Goal: Information Seeking & Learning: Learn about a topic

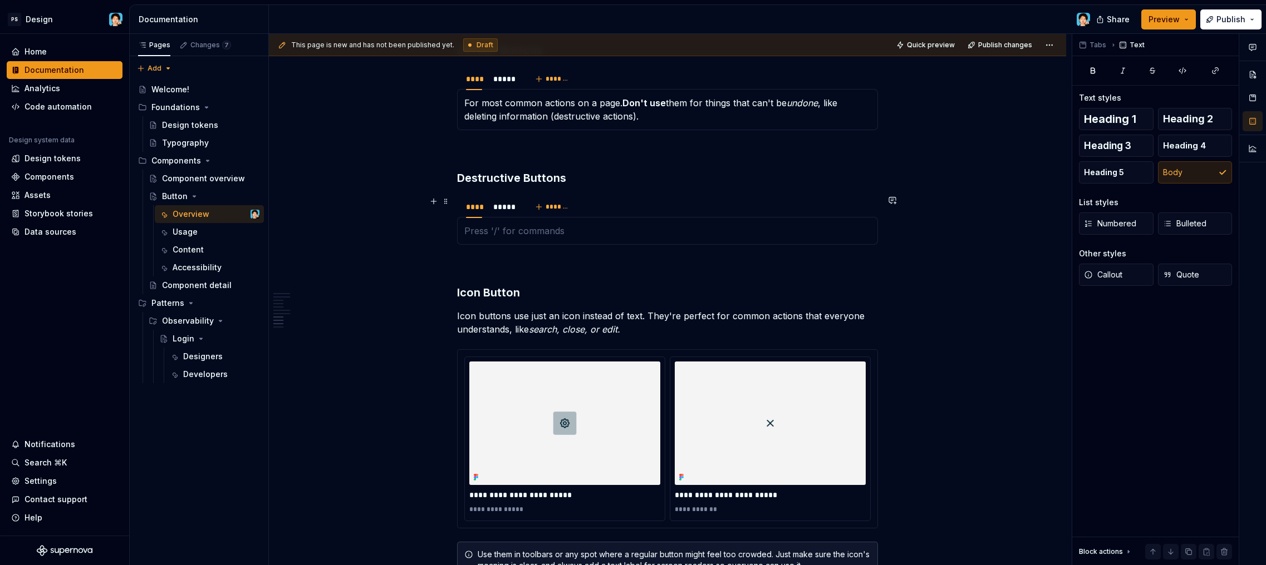
scroll to position [1966, 0]
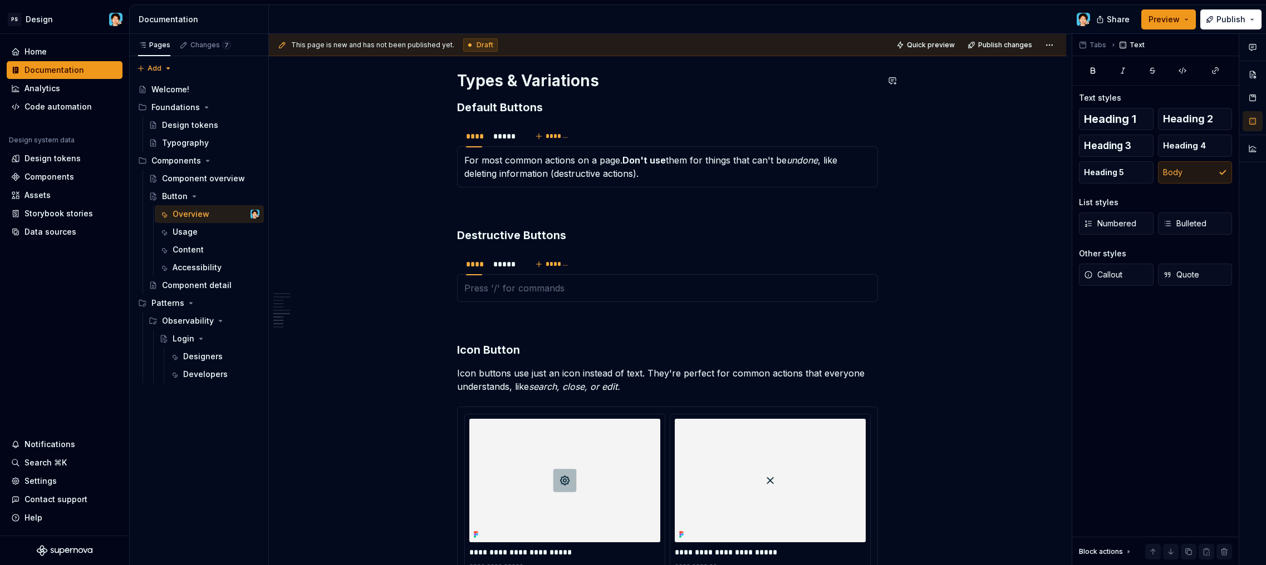
type textarea "*"
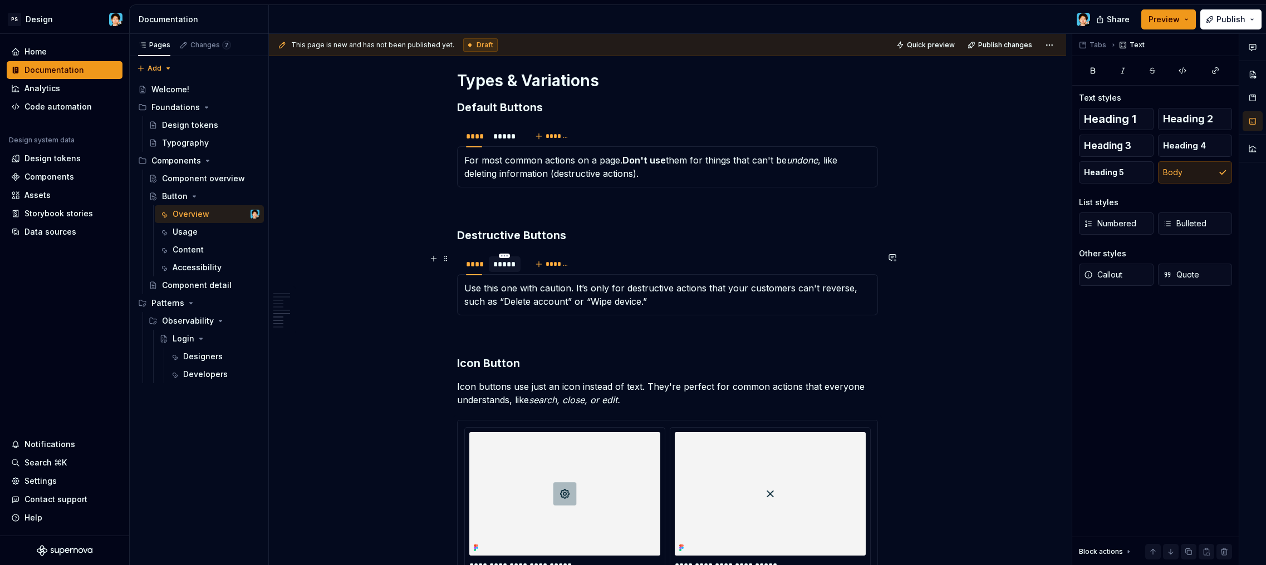
click at [508, 269] on div "*****" at bounding box center [504, 264] width 23 height 11
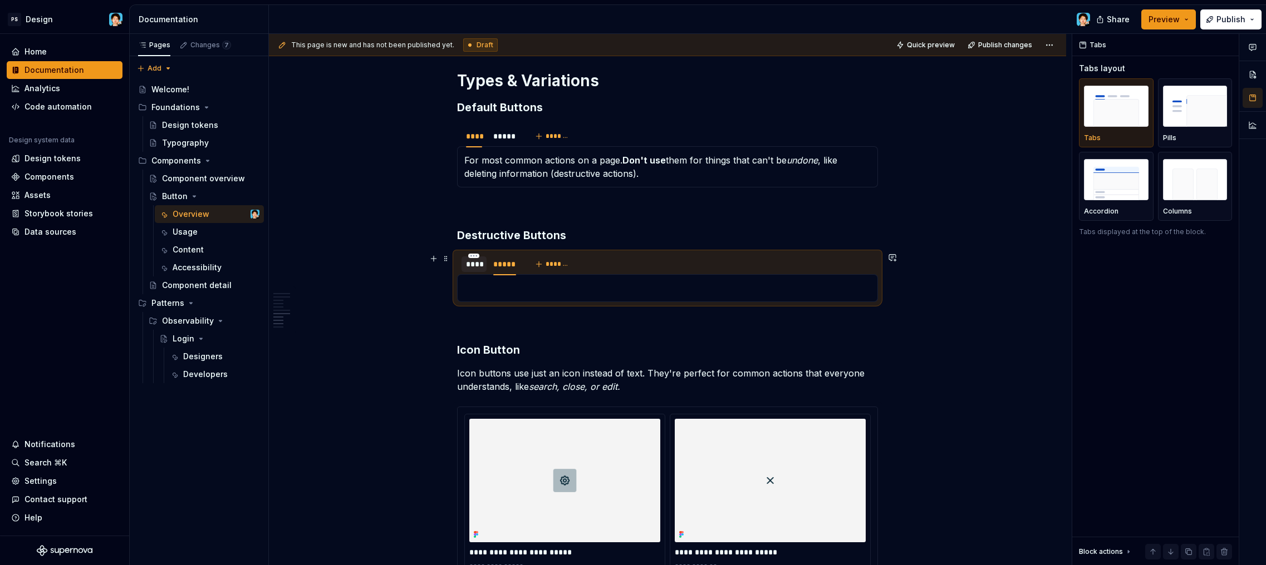
click at [477, 267] on div "****" at bounding box center [474, 264] width 16 height 11
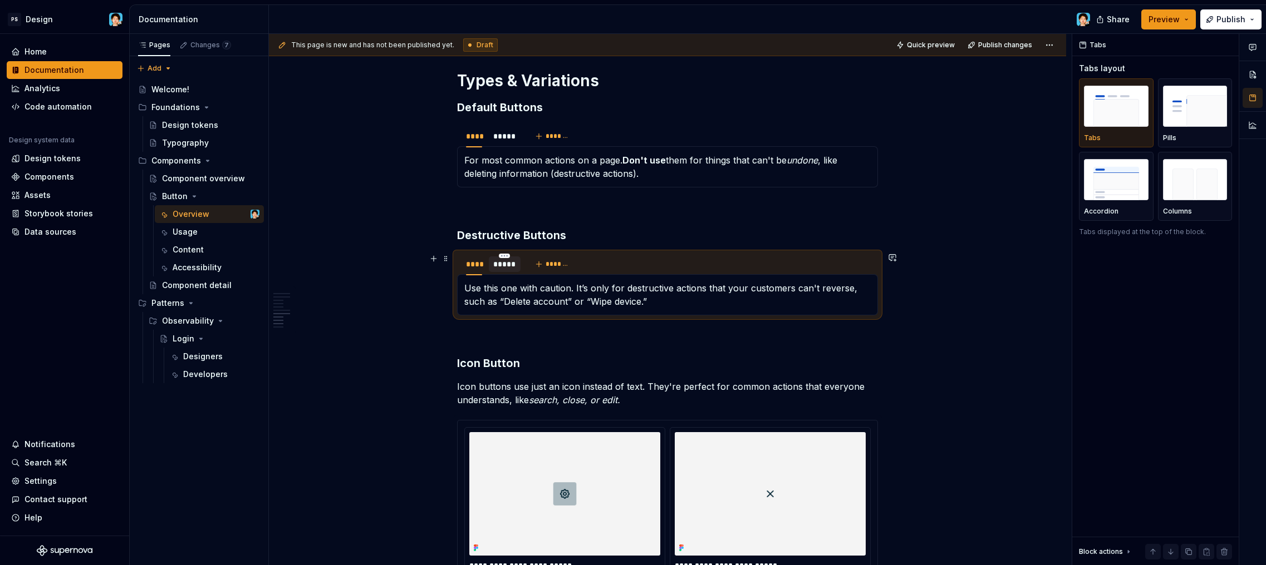
click at [502, 267] on div "*****" at bounding box center [504, 264] width 23 height 11
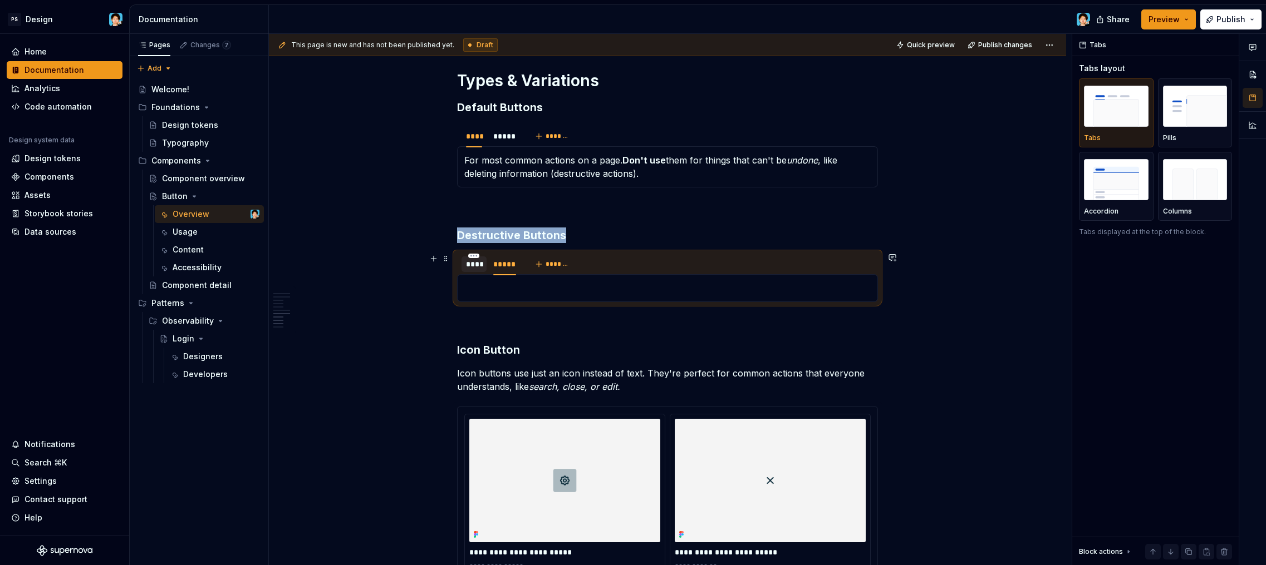
click at [471, 269] on div "****" at bounding box center [474, 264] width 16 height 11
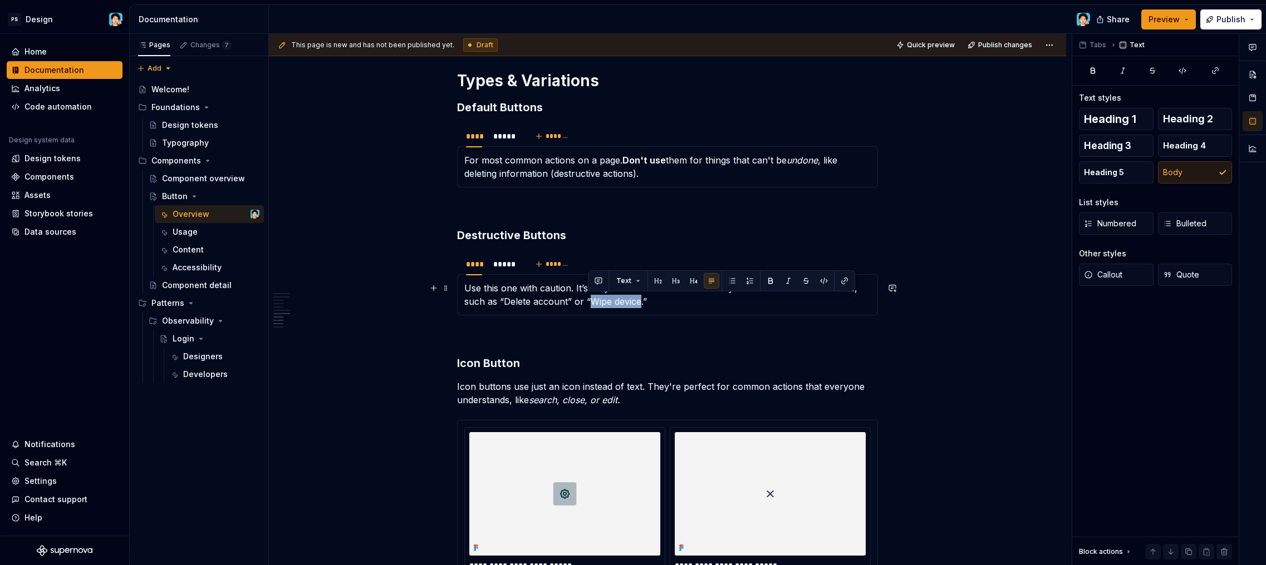
drag, startPoint x: 590, startPoint y: 302, endPoint x: 639, endPoint y: 299, distance: 49.6
click at [639, 299] on p "Use this one with caution. It’s only for destructive actions that your customer…" at bounding box center [667, 295] width 406 height 27
click at [642, 300] on p "Use this one with caution. It’s only for destructive actions that your customer…" at bounding box center [667, 295] width 406 height 27
drag, startPoint x: 643, startPoint y: 301, endPoint x: 589, endPoint y: 301, distance: 53.4
click at [589, 301] on p "Use this one with caution. It’s only for destructive actions that your customer…" at bounding box center [667, 295] width 406 height 27
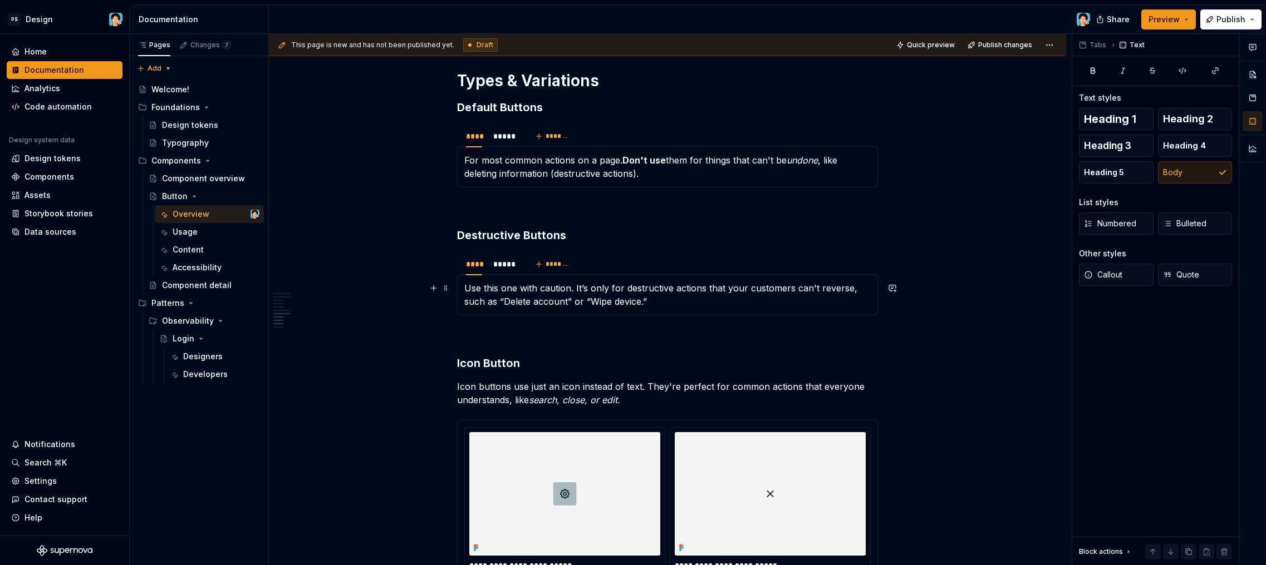
click at [610, 308] on p "Use this one with caution. It’s only for destructive actions that your customer…" at bounding box center [667, 295] width 406 height 27
drag, startPoint x: 613, startPoint y: 304, endPoint x: 639, endPoint y: 301, distance: 26.4
click at [638, 301] on p "Use this one with caution. It’s only for destructive actions that your customer…" at bounding box center [667, 295] width 406 height 27
click at [641, 301] on p "Use this one with caution. It’s only for destructive actions that your customer…" at bounding box center [667, 295] width 406 height 27
click at [662, 300] on p "Use this one with caution. It’s only for destructive actions that your customer…" at bounding box center [667, 295] width 406 height 27
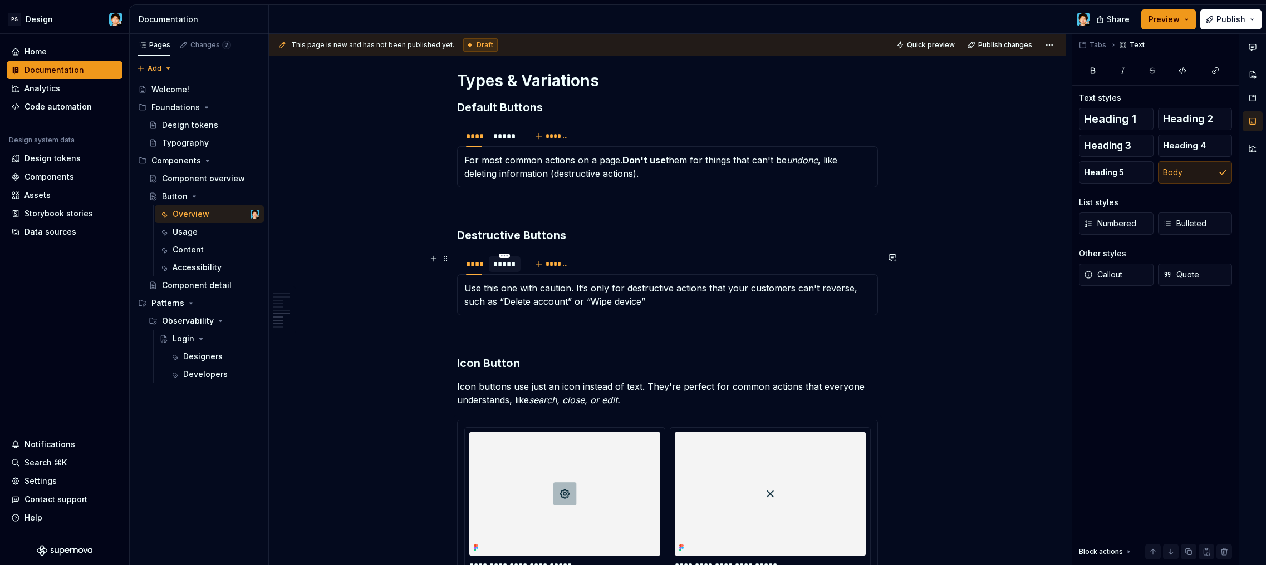
click at [509, 265] on div "*****" at bounding box center [504, 264] width 23 height 11
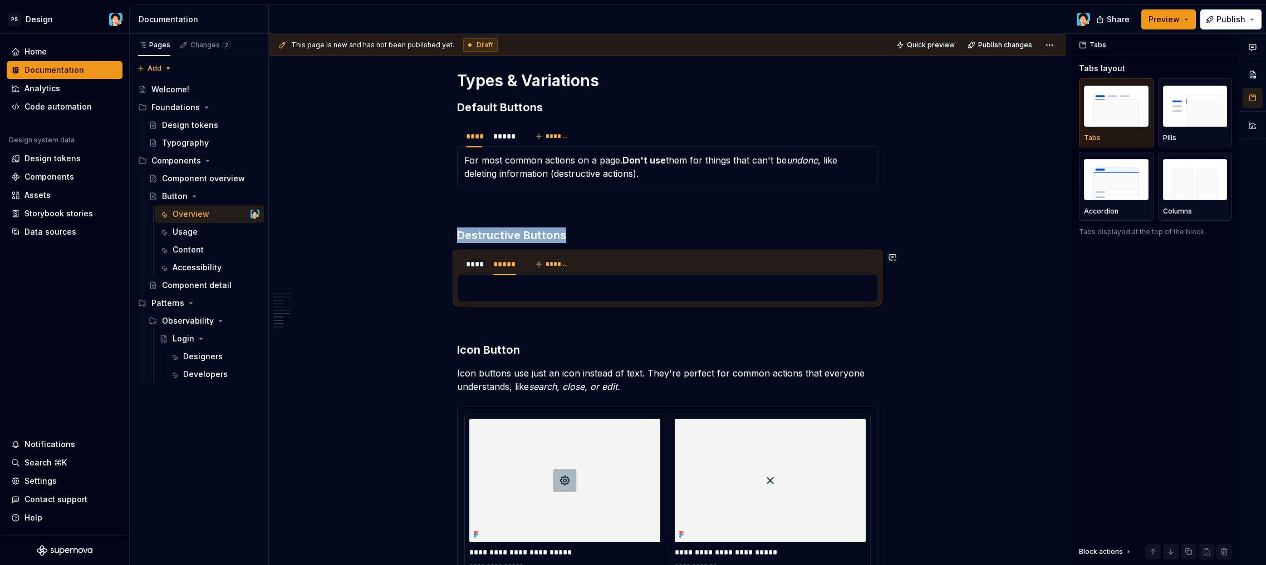
click at [569, 278] on div "Use this one with caution. It’s only for destructive actions that your customer…" at bounding box center [667, 288] width 421 height 28
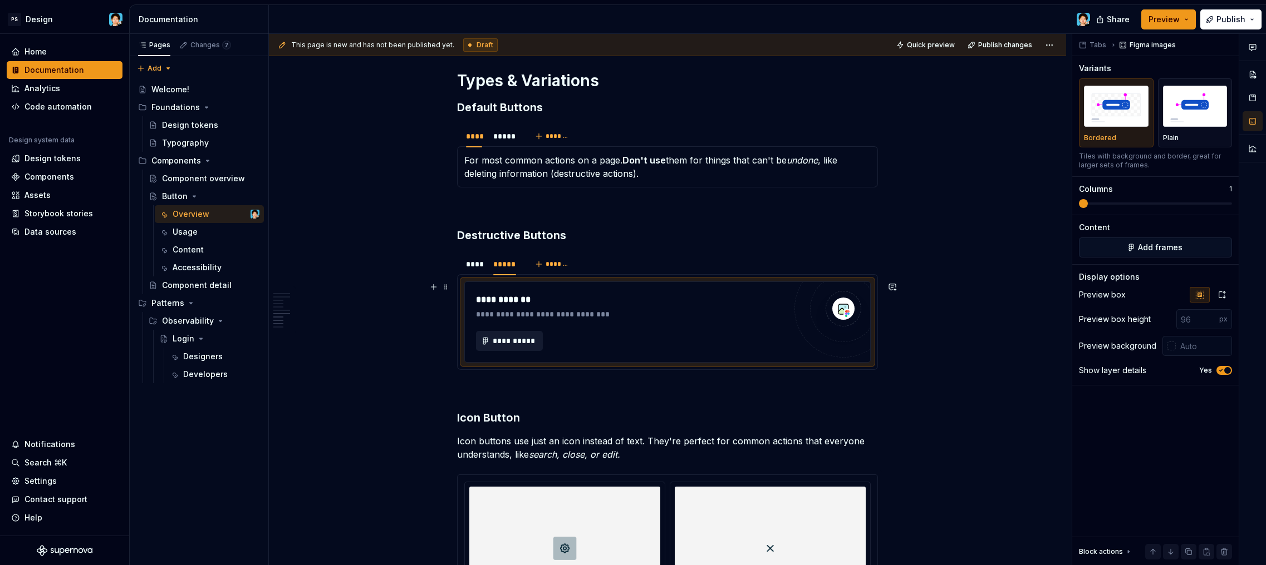
click at [523, 342] on span "**********" at bounding box center [513, 341] width 43 height 11
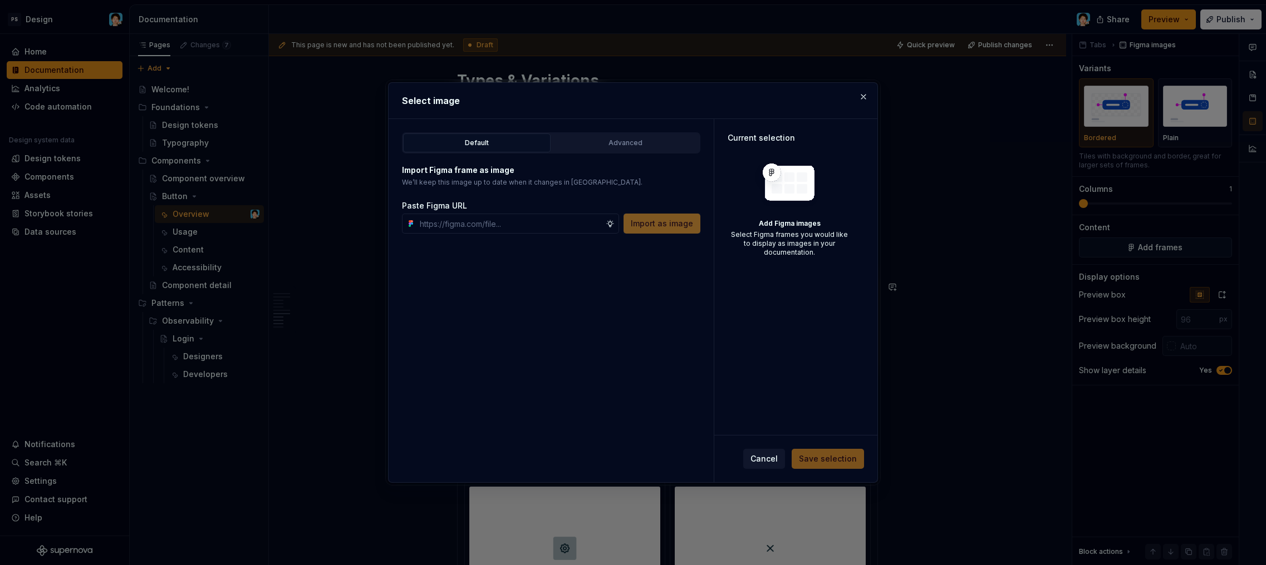
type textarea "*"
type input "https://www.figma.com/design/VlmuA9vd8EXW0dUonfNGeQ/-DS-Library--UI-Components-…"
click at [651, 226] on span "Import as image" at bounding box center [662, 223] width 62 height 11
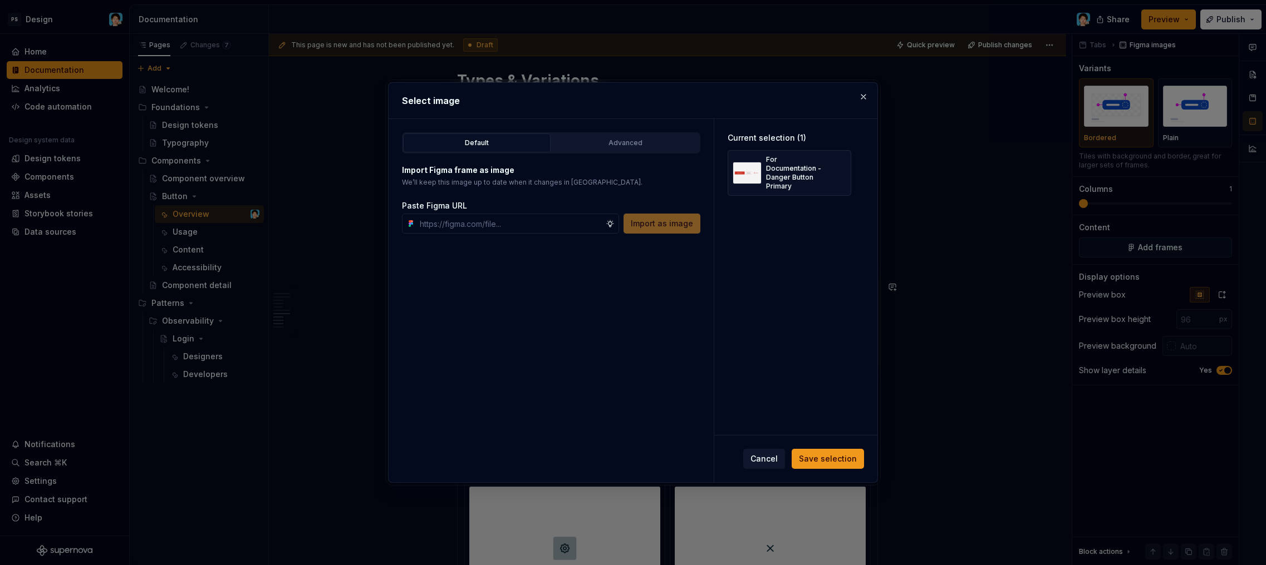
click at [824, 454] on button "Save selection" at bounding box center [827, 459] width 72 height 20
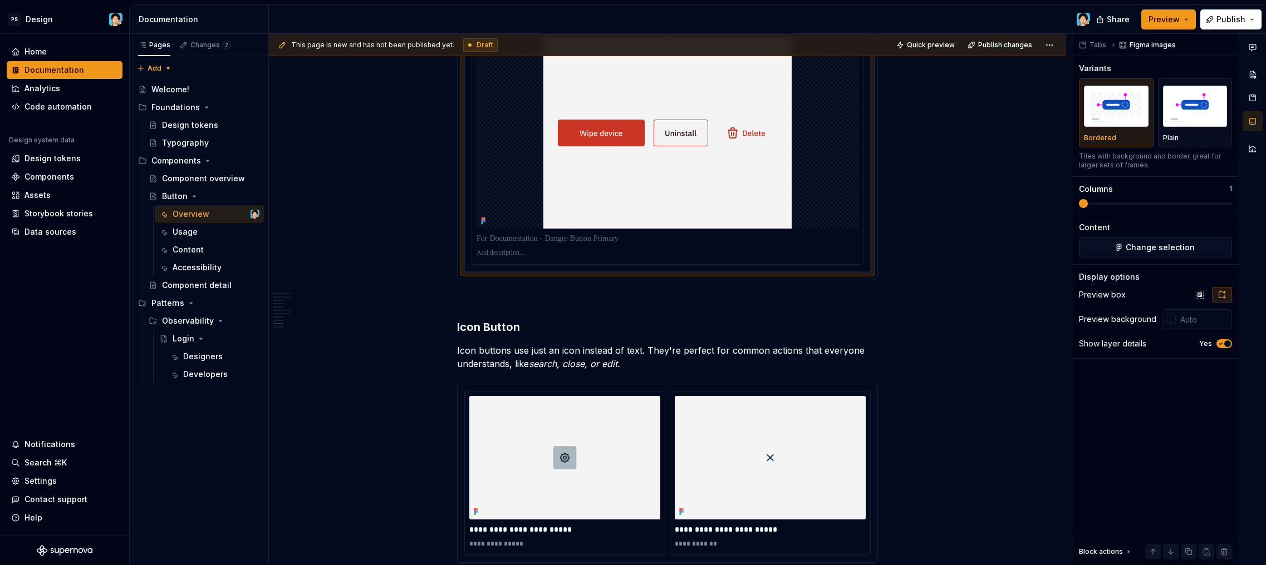
scroll to position [1995, 0]
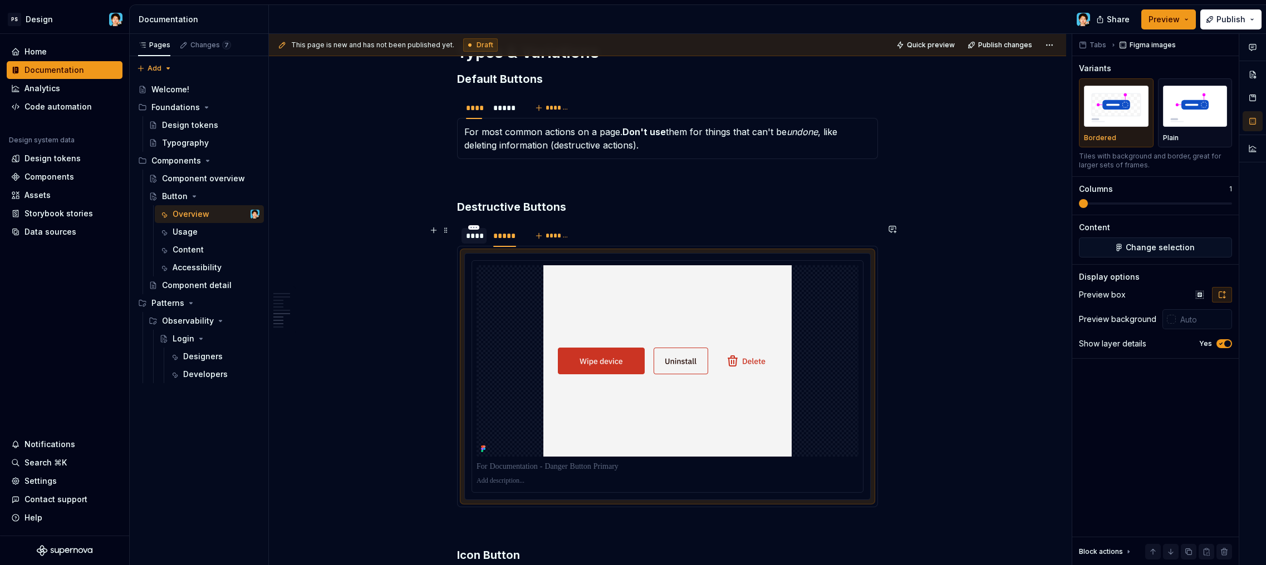
click at [471, 235] on div "****" at bounding box center [474, 235] width 16 height 11
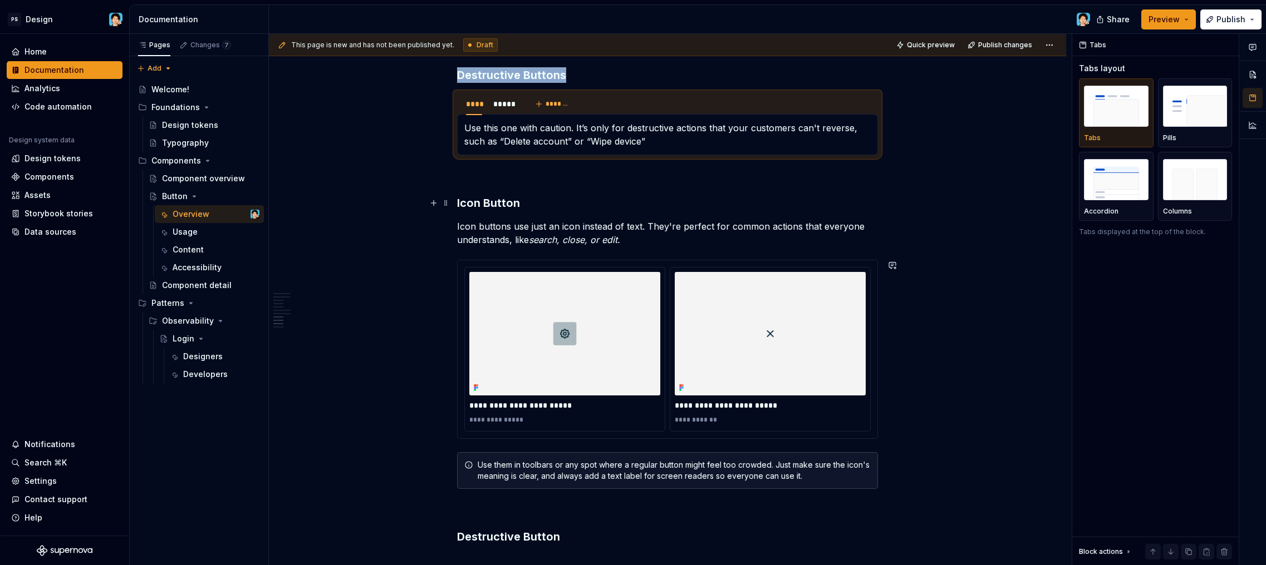
scroll to position [1923, 0]
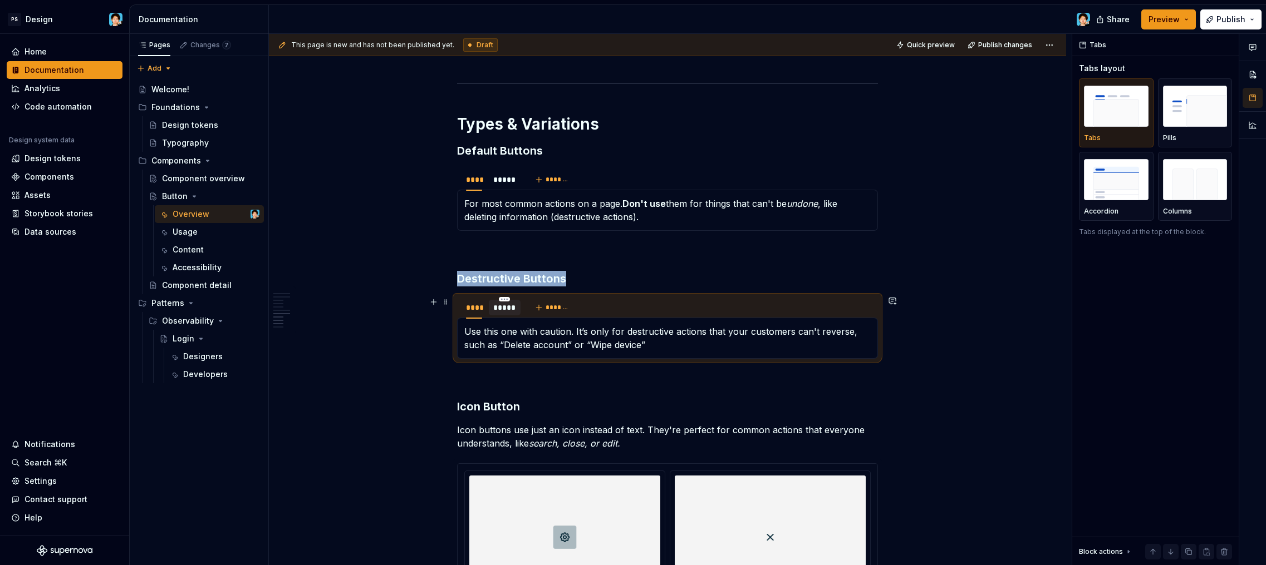
click at [490, 306] on div "*****" at bounding box center [505, 308] width 32 height 16
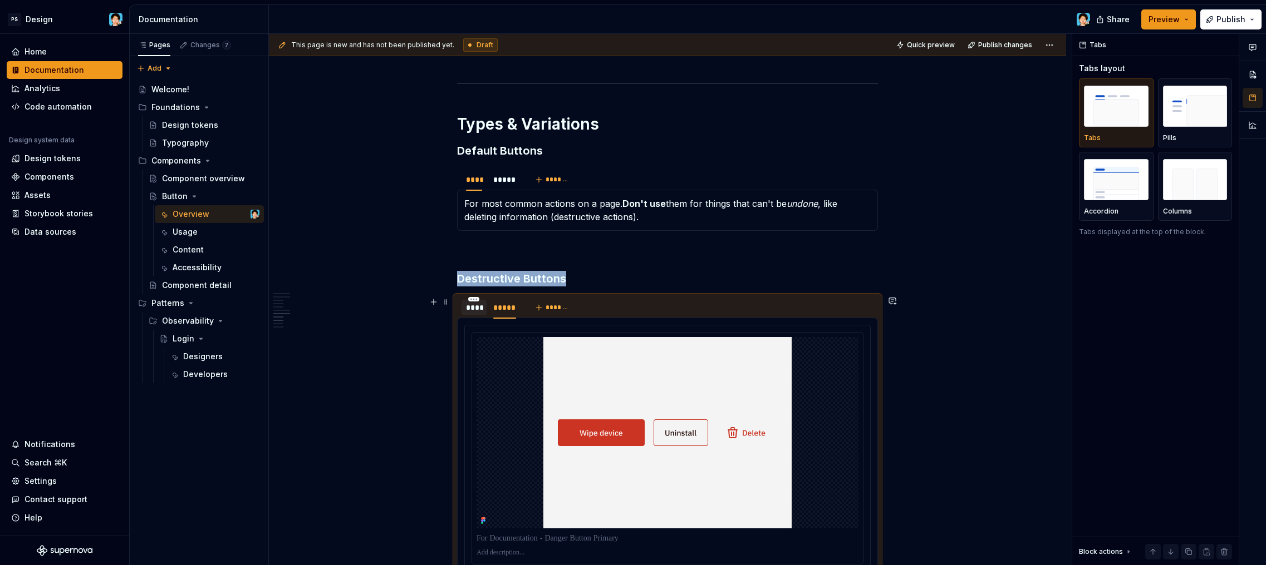
click at [476, 307] on div "****" at bounding box center [474, 307] width 16 height 11
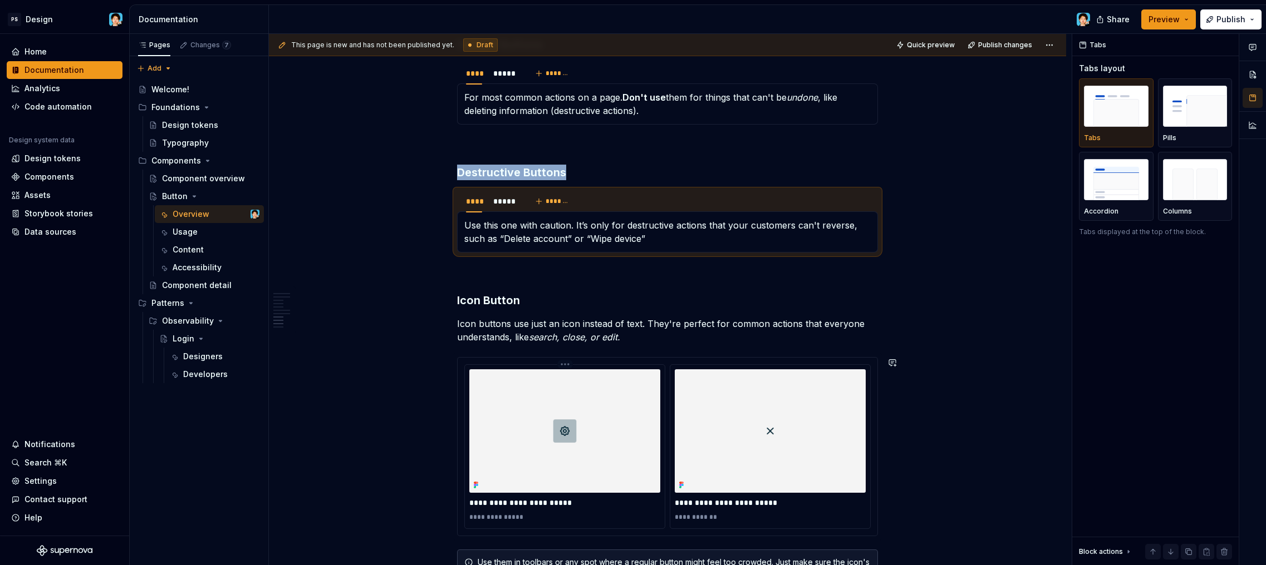
scroll to position [1917, 0]
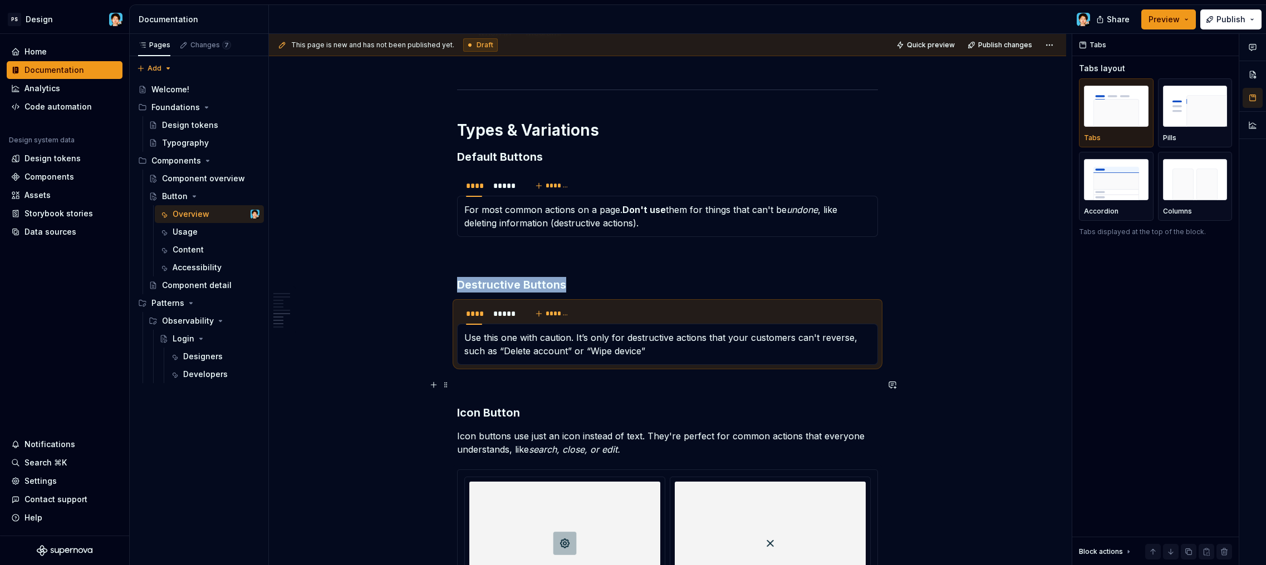
click at [516, 378] on p at bounding box center [667, 384] width 421 height 13
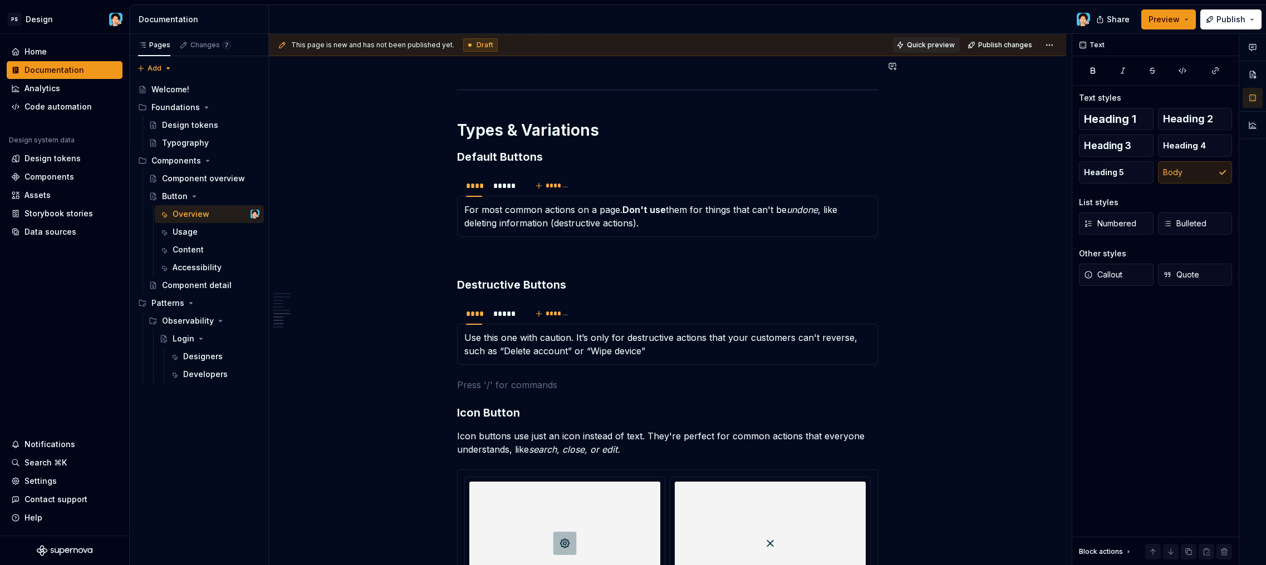
click at [926, 52] on button "Quick preview" at bounding box center [926, 45] width 67 height 16
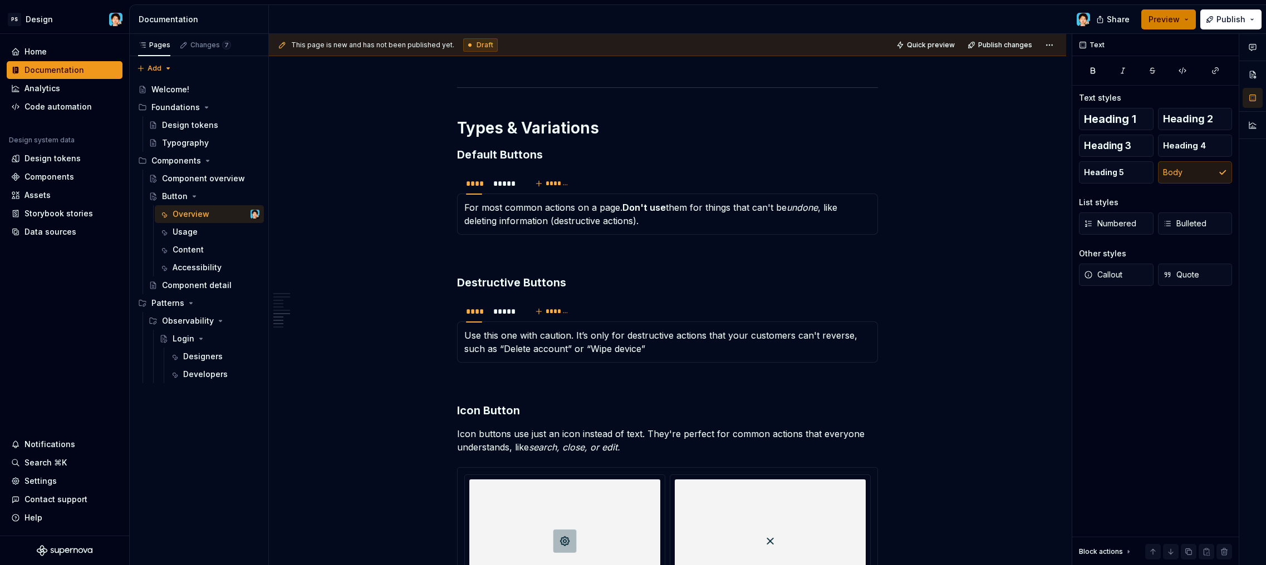
click at [1184, 18] on button "Preview" at bounding box center [1168, 19] width 55 height 20
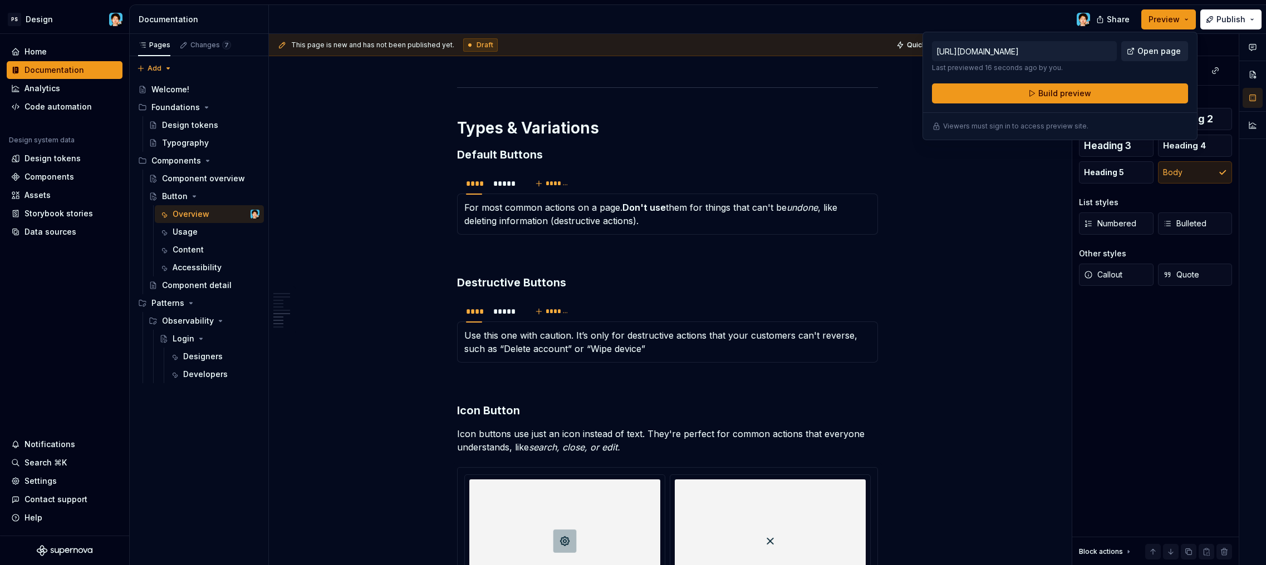
click at [1142, 52] on span "Open page" at bounding box center [1158, 51] width 43 height 11
click at [508, 313] on div "*****" at bounding box center [504, 311] width 23 height 11
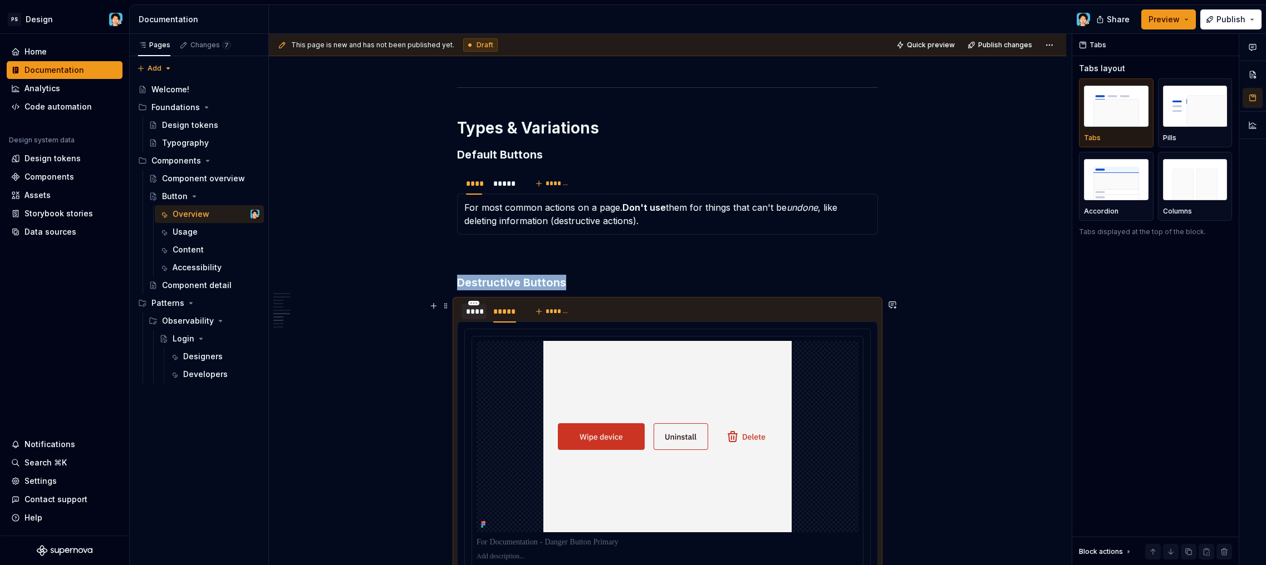
click at [466, 312] on div "****" at bounding box center [474, 311] width 16 height 11
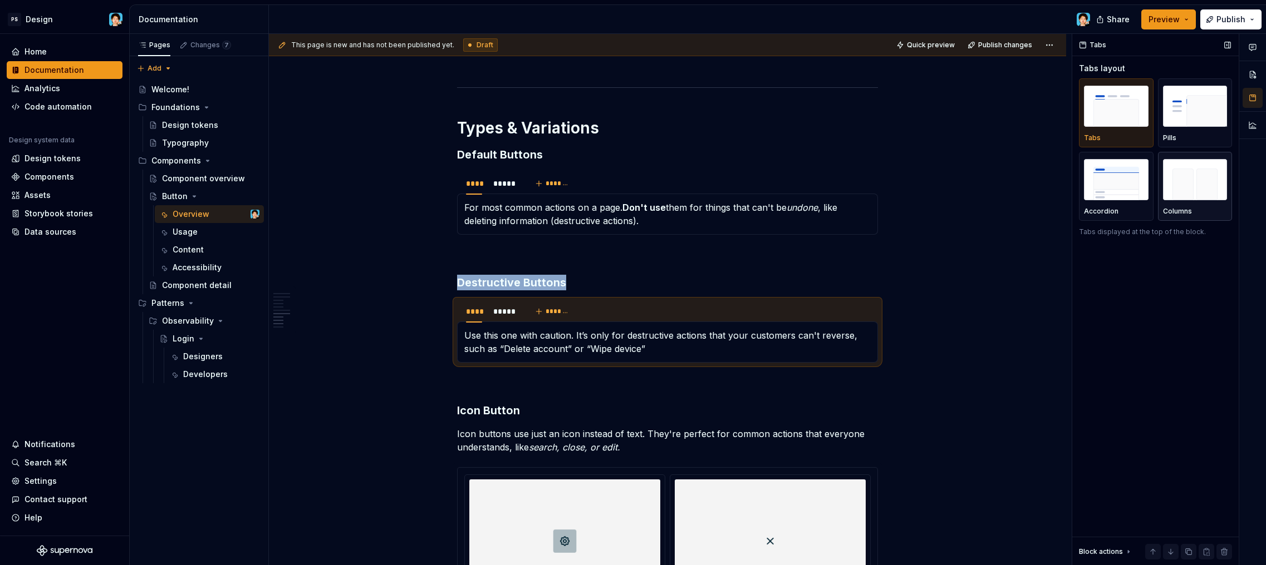
click at [1187, 186] on img "button" at bounding box center [1195, 179] width 65 height 41
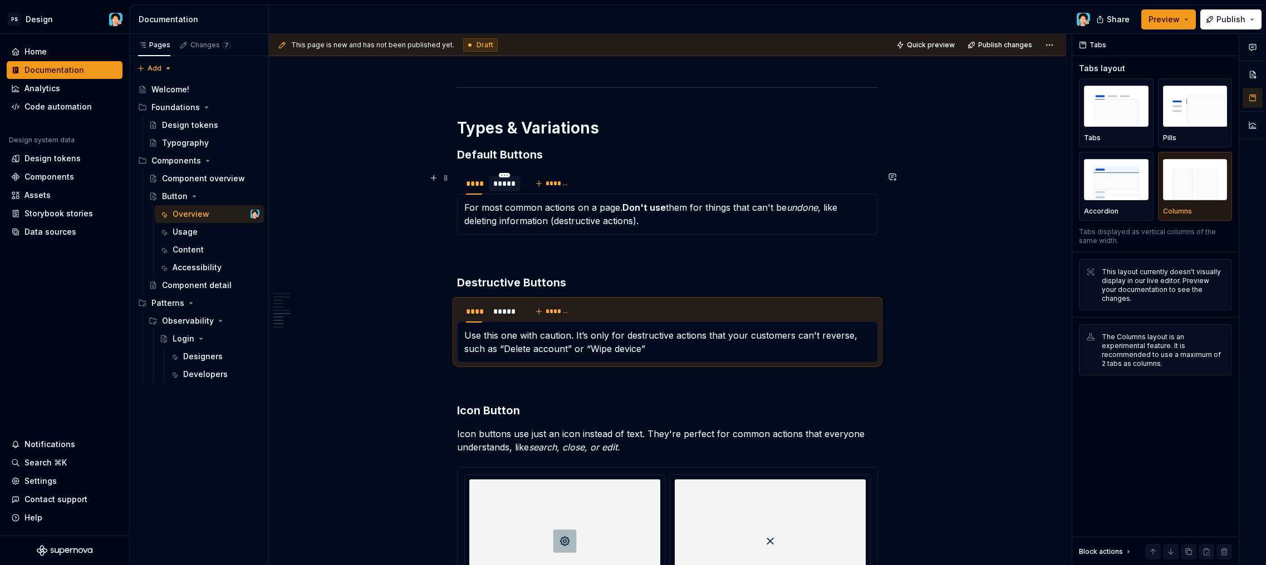
click at [506, 189] on div "*****" at bounding box center [505, 184] width 32 height 16
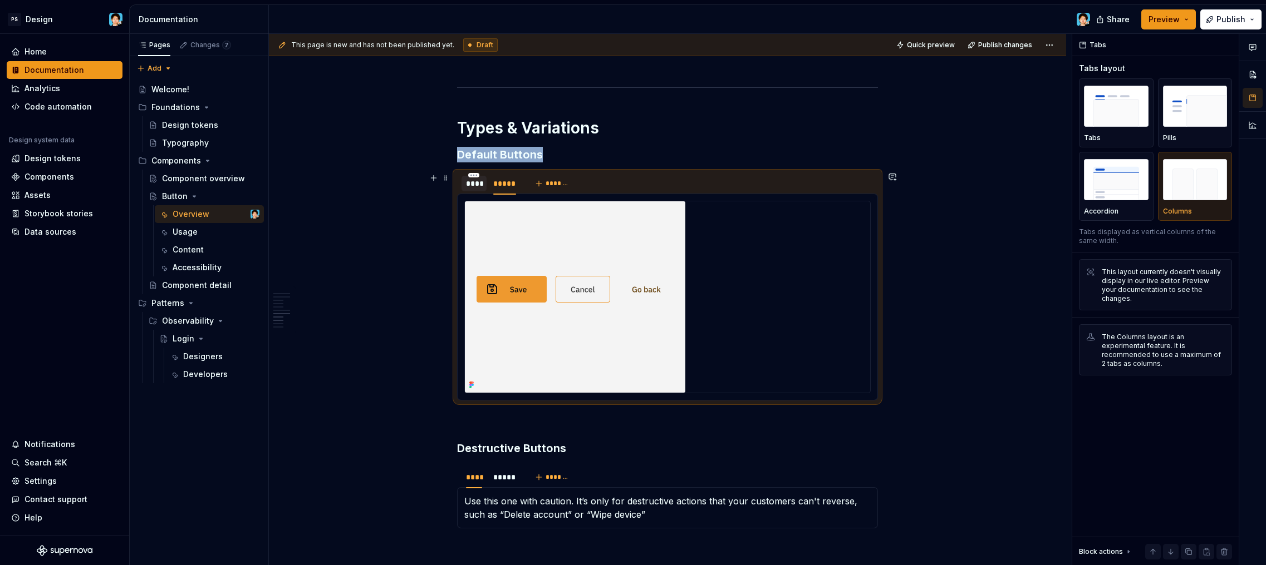
click at [478, 189] on div "****" at bounding box center [474, 183] width 16 height 11
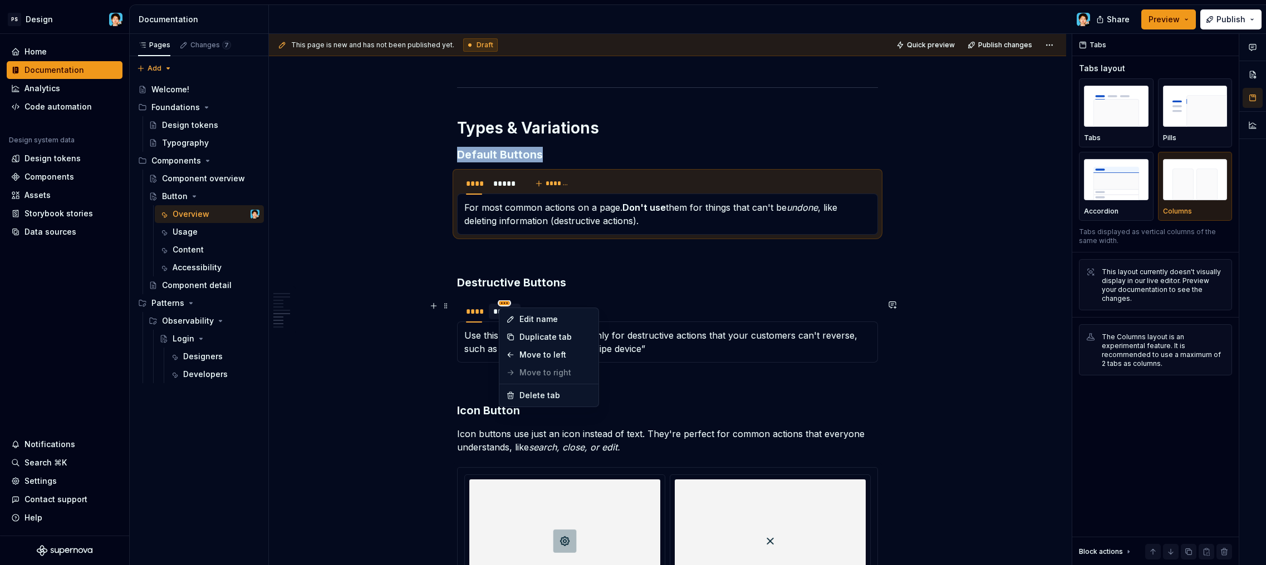
click at [500, 303] on html "PS Design Home Documentation Analytics Code automation Design system data Desig…" at bounding box center [633, 282] width 1266 height 565
click at [494, 317] on html "PS Design Home Documentation Analytics Code automation Design system data Desig…" at bounding box center [633, 282] width 1266 height 565
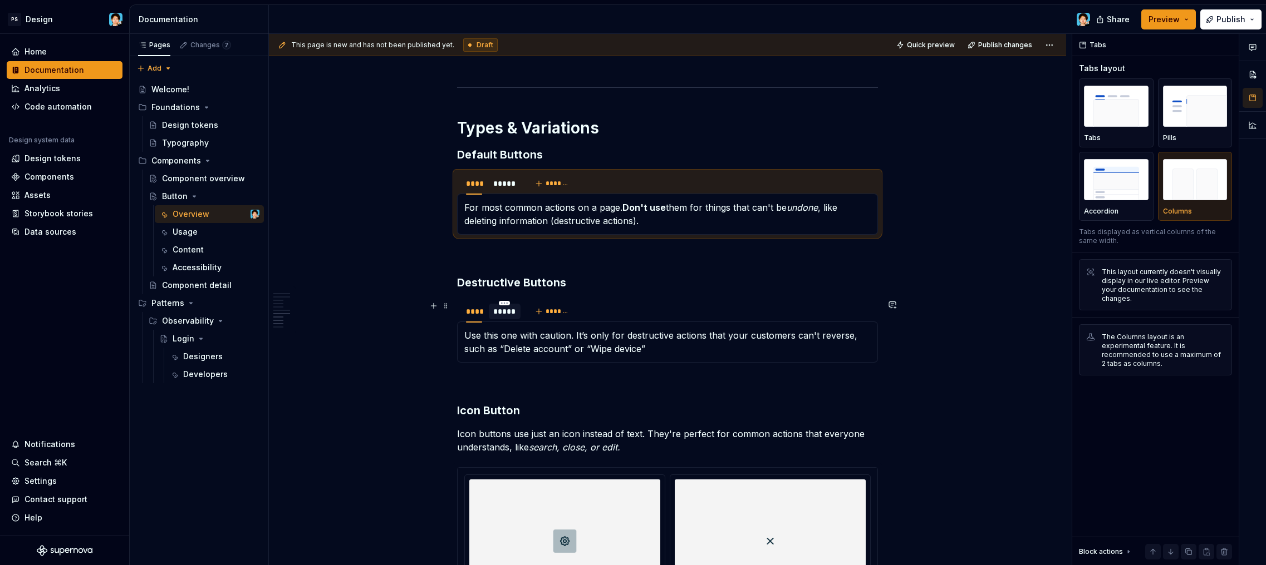
click at [499, 318] on div "*****" at bounding box center [505, 312] width 32 height 16
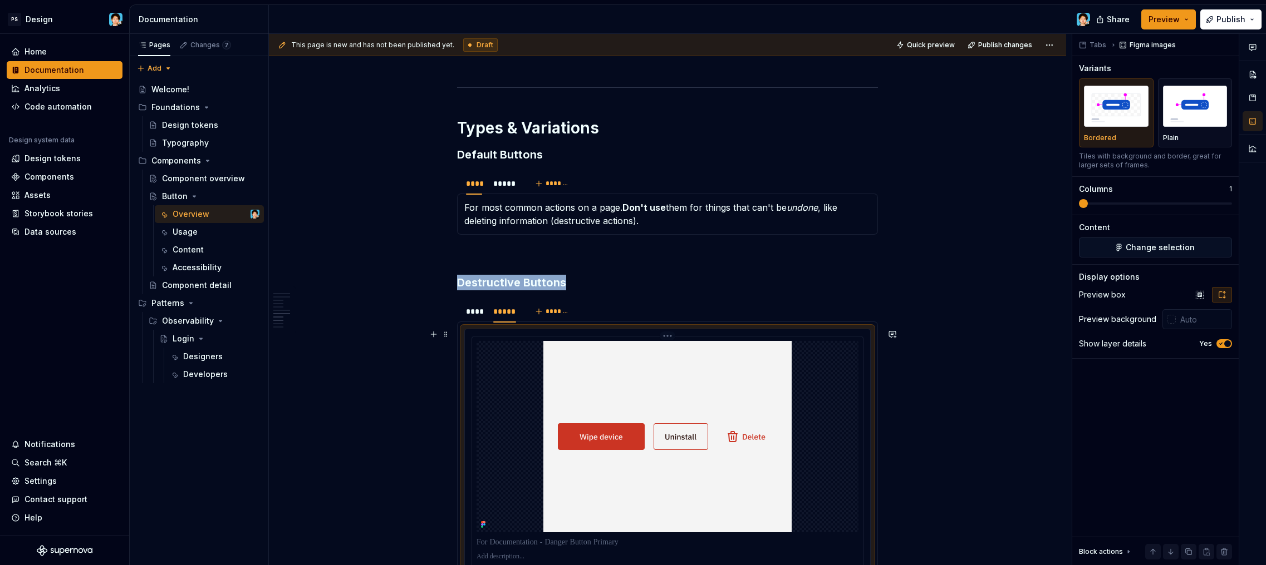
click at [682, 405] on img at bounding box center [667, 436] width 248 height 191
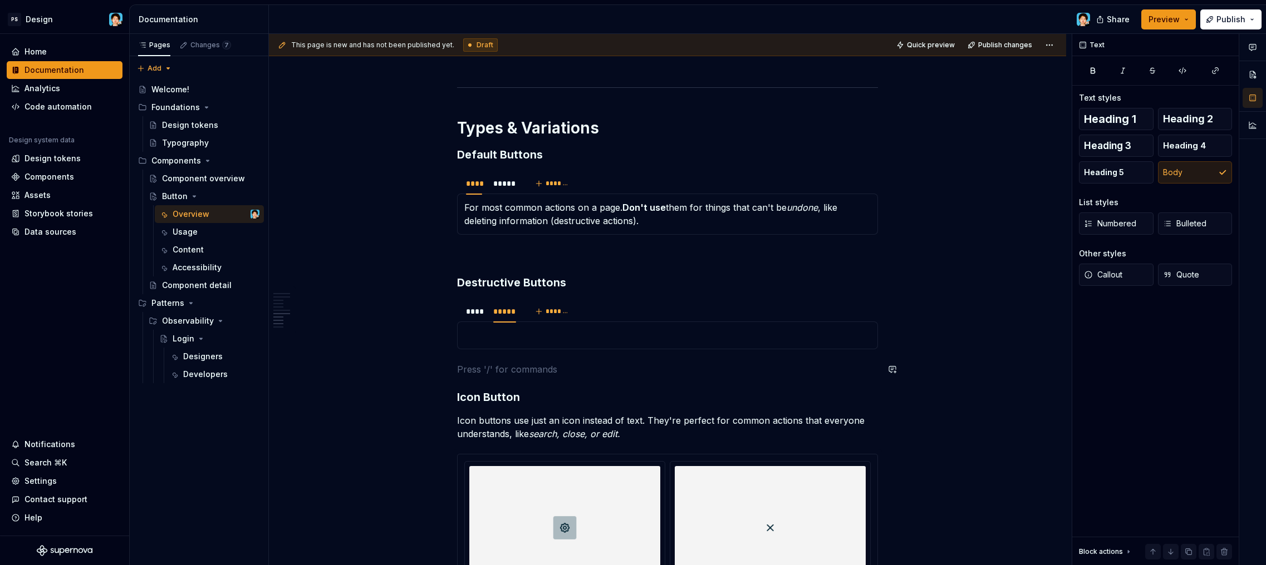
click at [683, 341] on p at bounding box center [667, 335] width 406 height 13
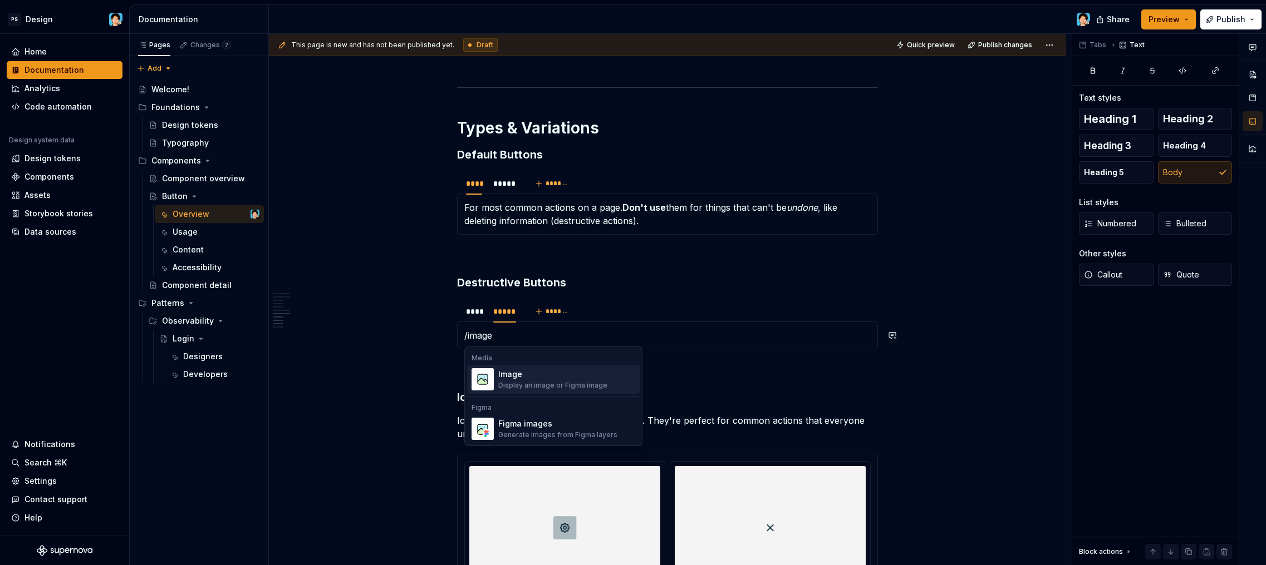
click at [564, 380] on div "Image" at bounding box center [552, 374] width 109 height 11
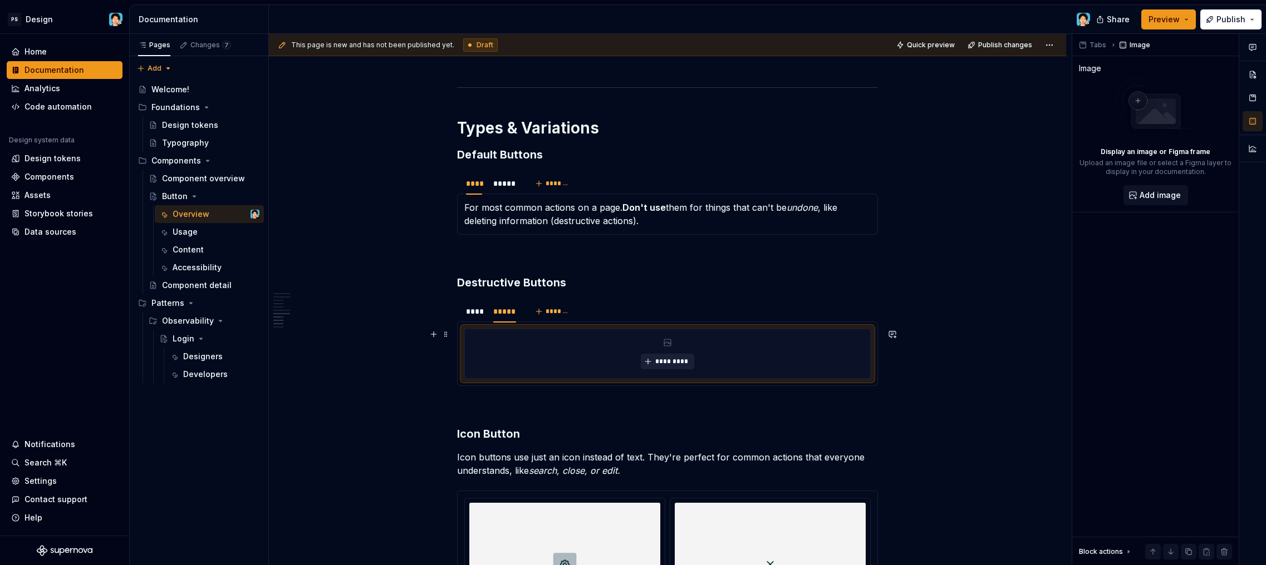
click at [660, 361] on span "*********" at bounding box center [671, 361] width 34 height 9
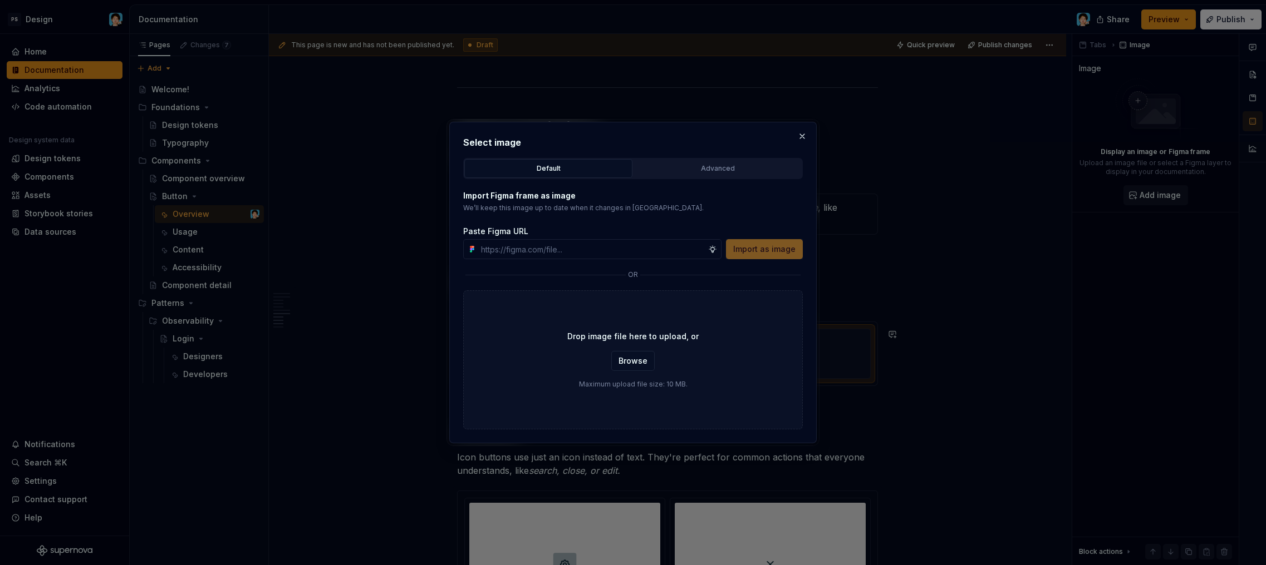
type textarea "*"
type input "https://www.figma.com/design/VlmuA9vd8EXW0dUonfNGeQ/-DS-Library--UI-Components-…"
click at [775, 247] on span "Import as image" at bounding box center [764, 249] width 62 height 11
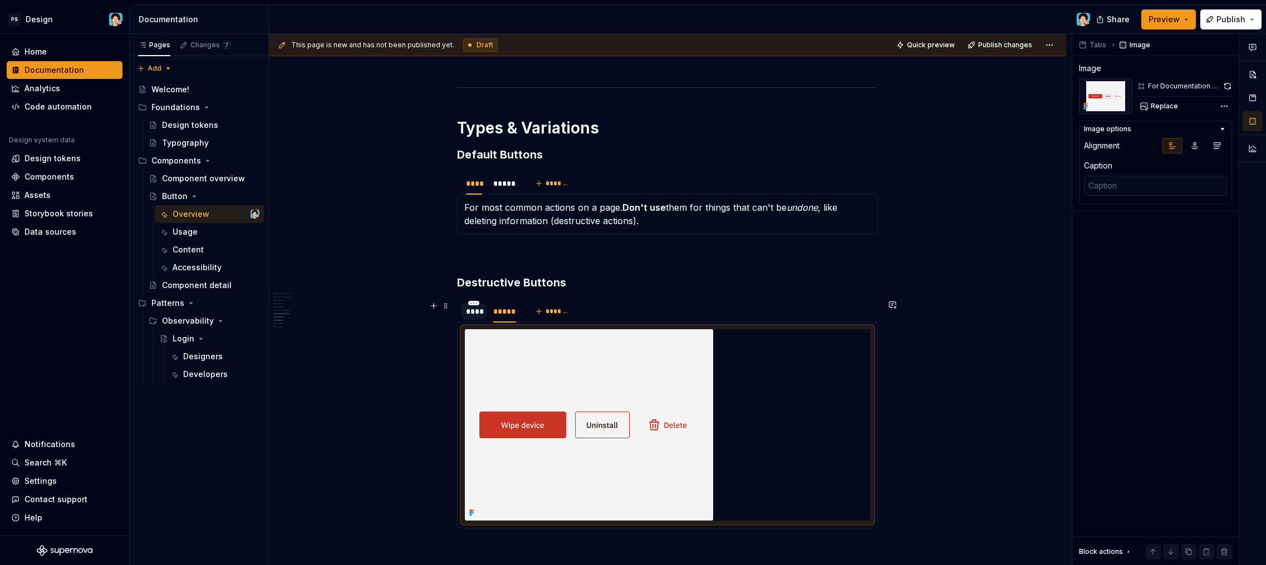
click at [472, 318] on div "****" at bounding box center [473, 312] width 25 height 16
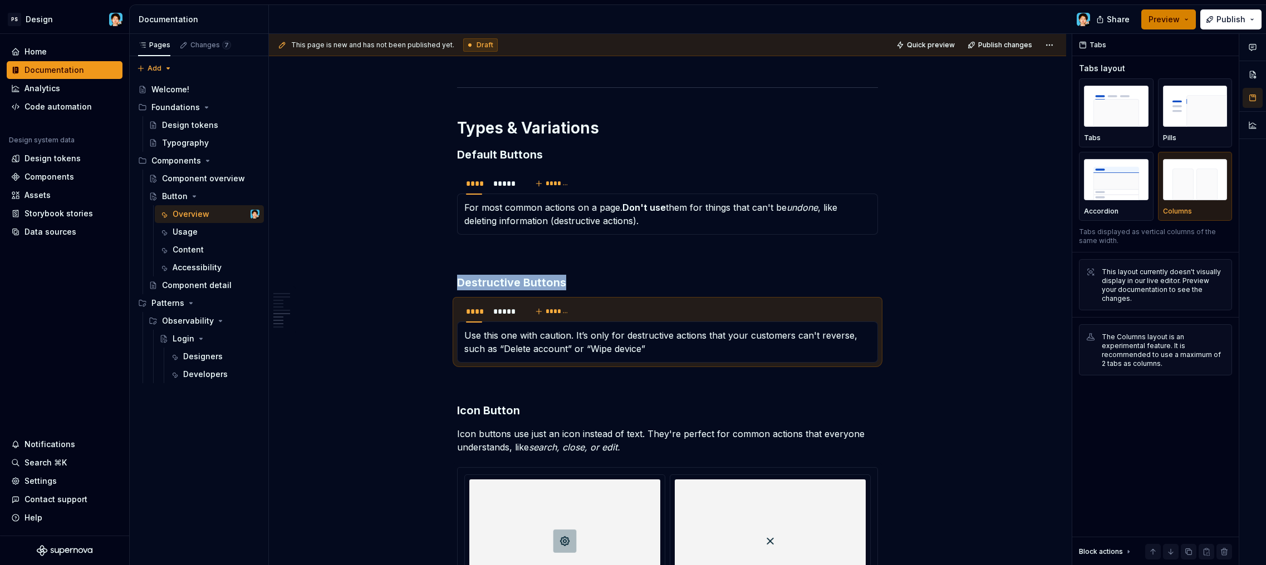
click at [1188, 23] on button "Preview" at bounding box center [1168, 19] width 55 height 20
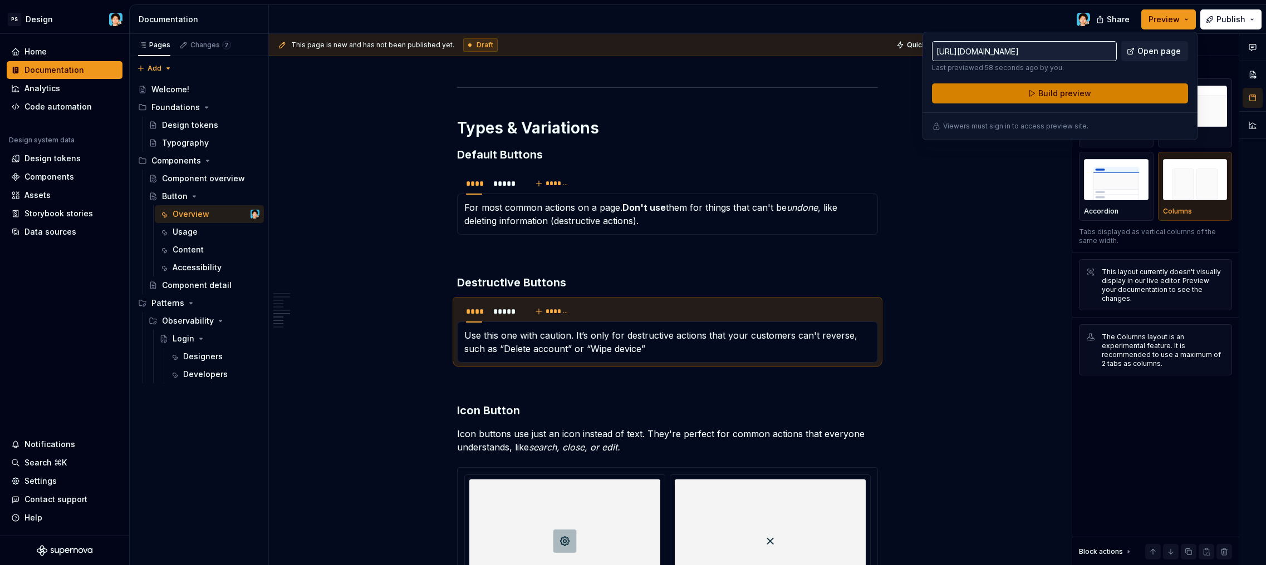
click at [1115, 89] on button "Build preview" at bounding box center [1060, 93] width 256 height 20
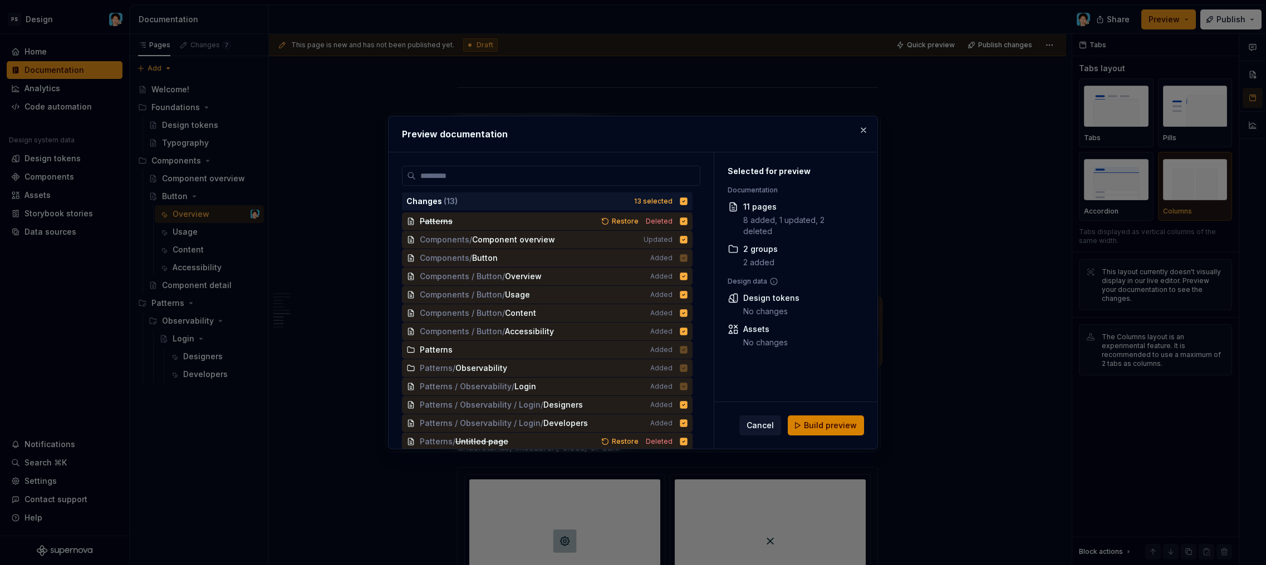
click at [828, 424] on span "Build preview" at bounding box center [830, 425] width 53 height 11
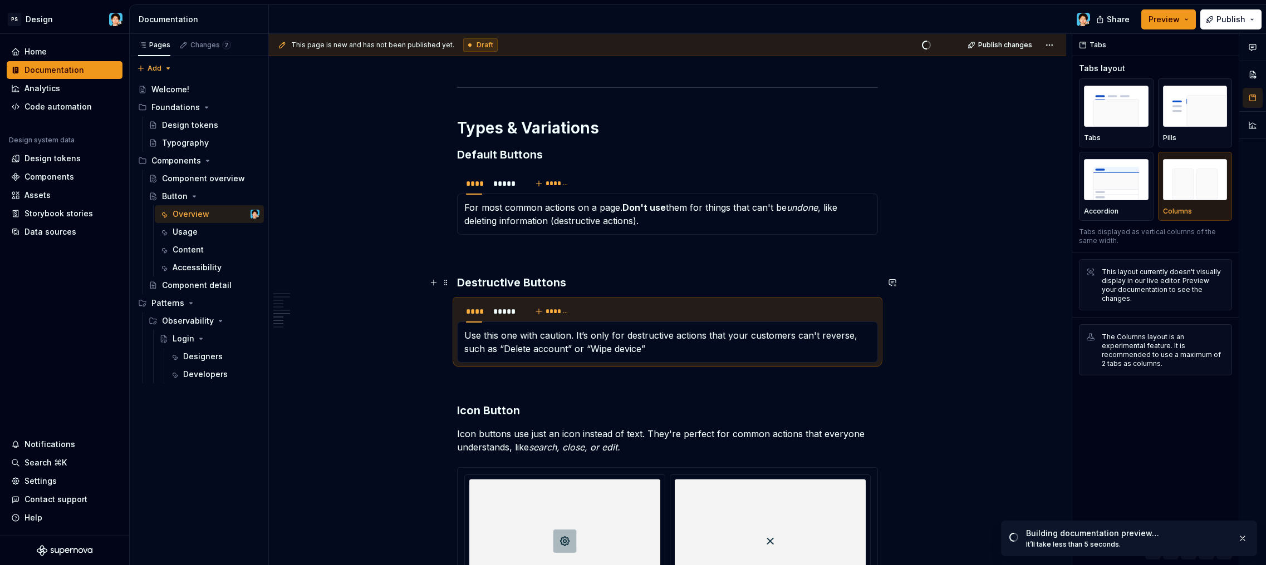
click at [557, 284] on h3 "Destructive Buttons" at bounding box center [667, 283] width 421 height 16
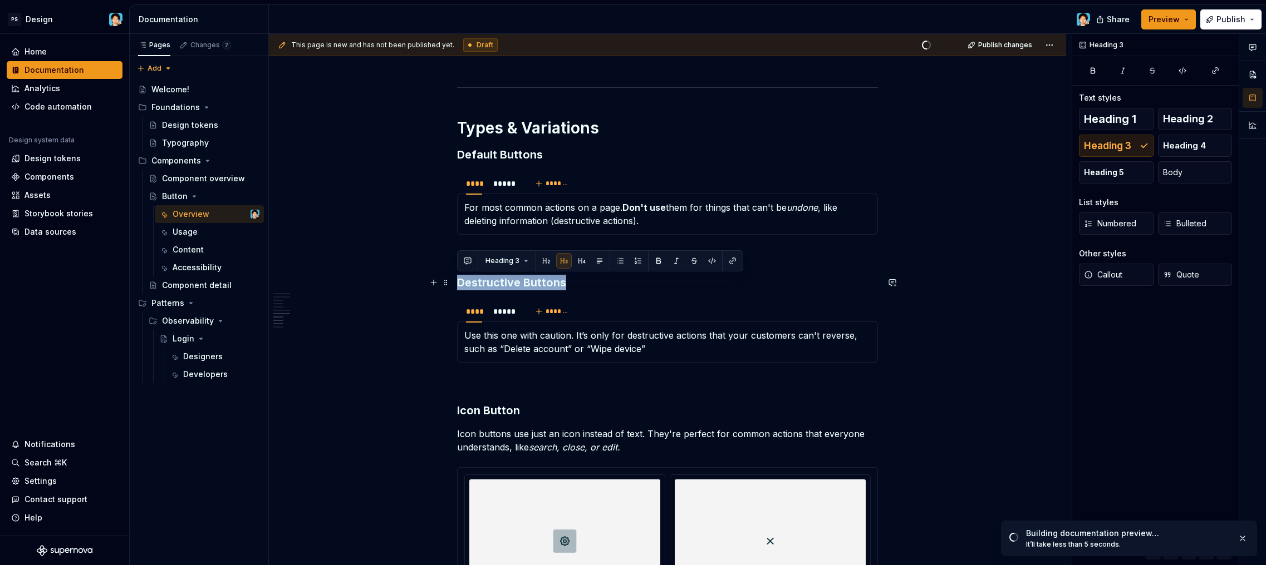
drag, startPoint x: 567, startPoint y: 283, endPoint x: 459, endPoint y: 284, distance: 107.4
click at [458, 279] on h3 "Destructive Buttons" at bounding box center [667, 283] width 421 height 16
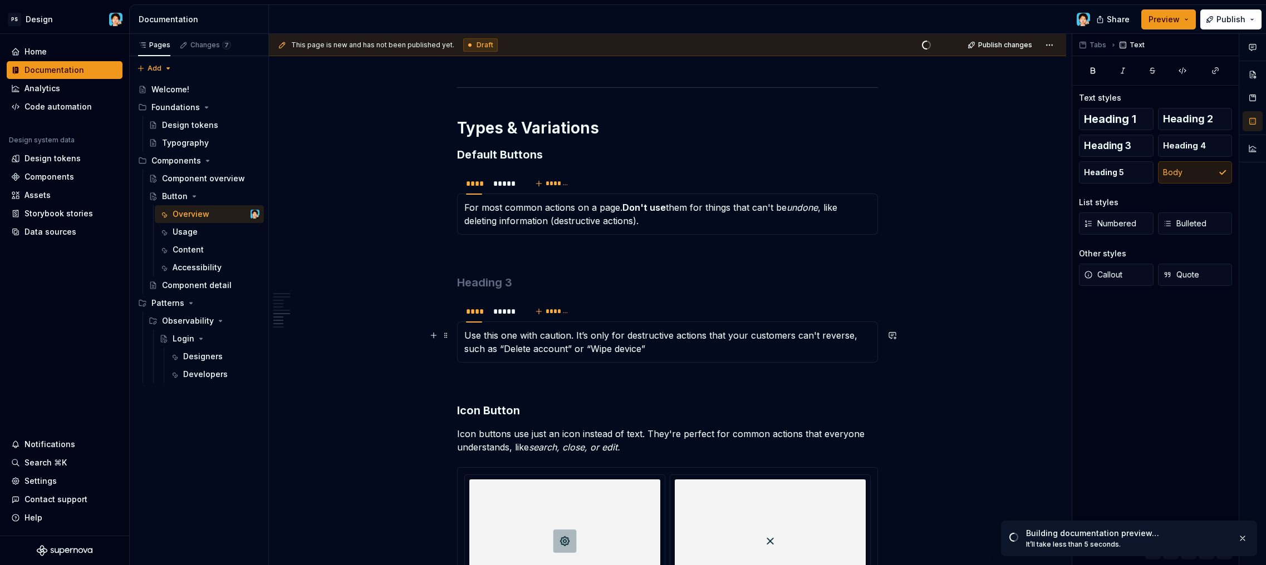
click at [465, 332] on p "Use this one with caution. It’s only for destructive actions that your customer…" at bounding box center [667, 342] width 406 height 27
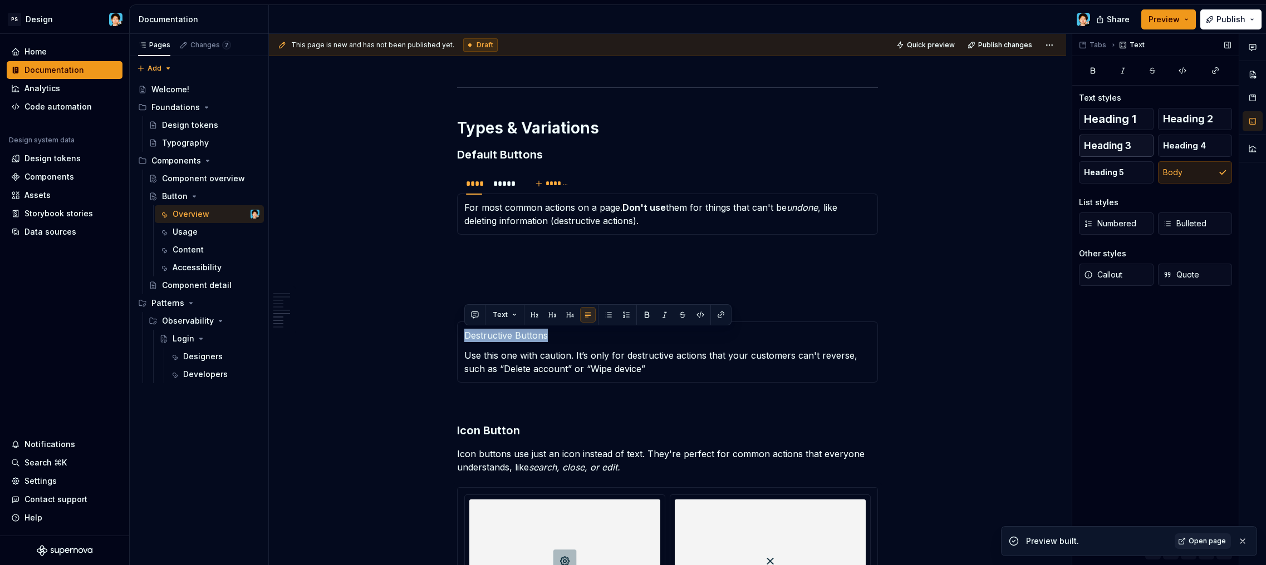
click at [1118, 151] on button "Heading 3" at bounding box center [1116, 146] width 75 height 22
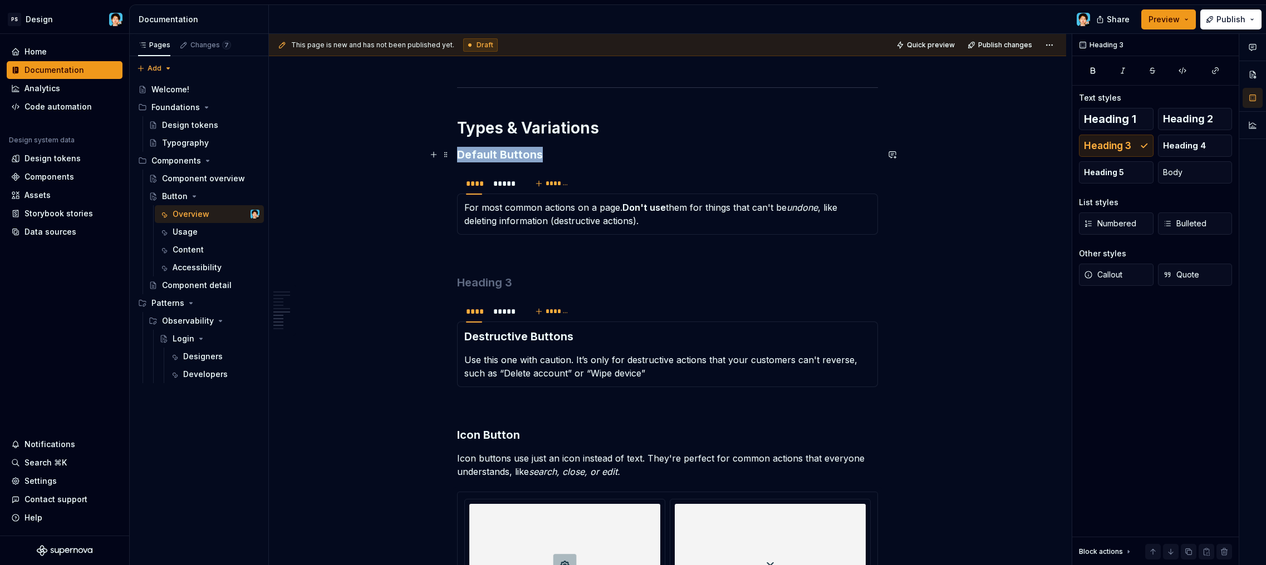
drag, startPoint x: 457, startPoint y: 153, endPoint x: 587, endPoint y: 159, distance: 129.2
click at [587, 159] on h3 "Default Buttons" at bounding box center [667, 155] width 421 height 16
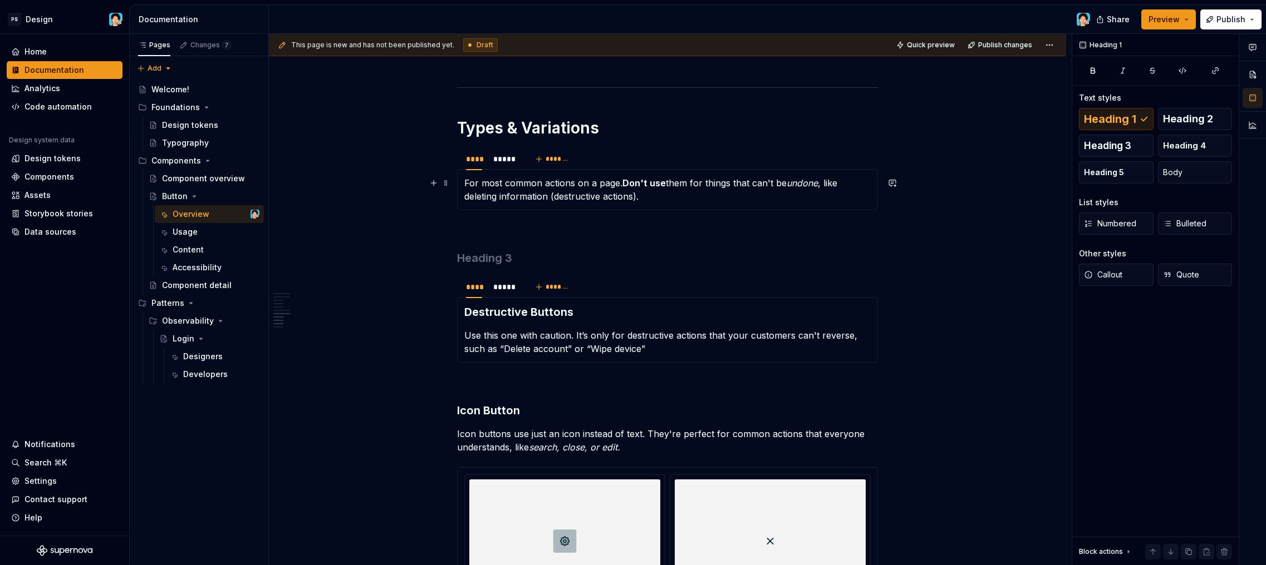
click at [491, 183] on p "For most common actions on a page. Don't use them for things that can't be undo…" at bounding box center [667, 189] width 406 height 27
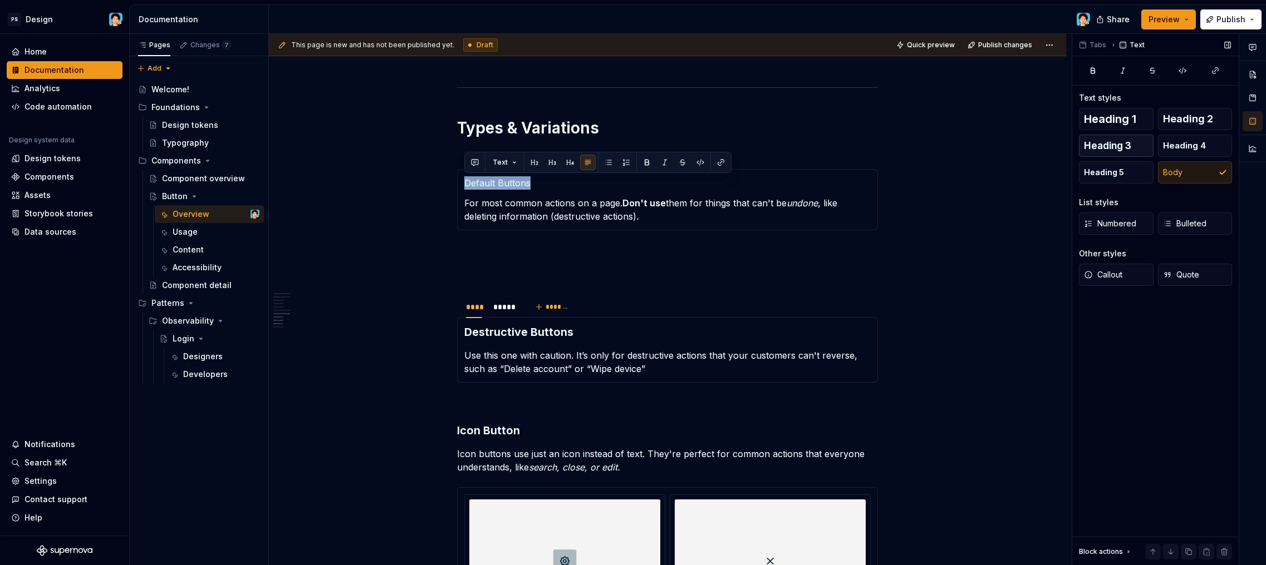
click at [1124, 147] on span "Heading 3" at bounding box center [1107, 145] width 47 height 11
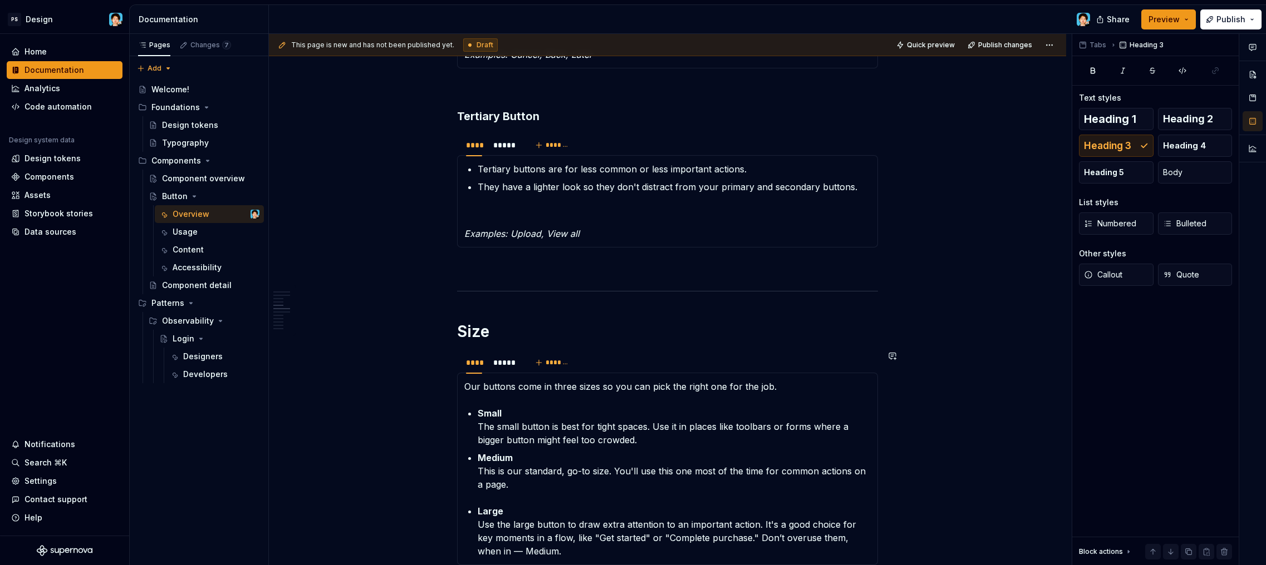
scroll to position [1213, 0]
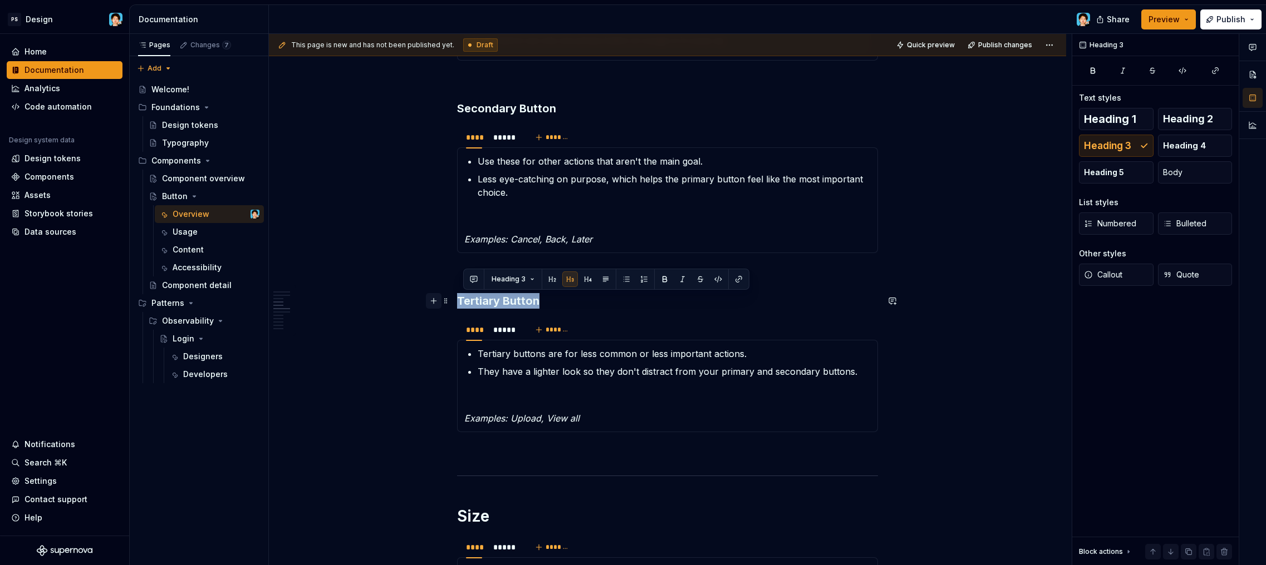
drag, startPoint x: 540, startPoint y: 299, endPoint x: 435, endPoint y: 297, distance: 105.8
click at [457, 297] on div "**********" at bounding box center [667, 378] width 421 height 2715
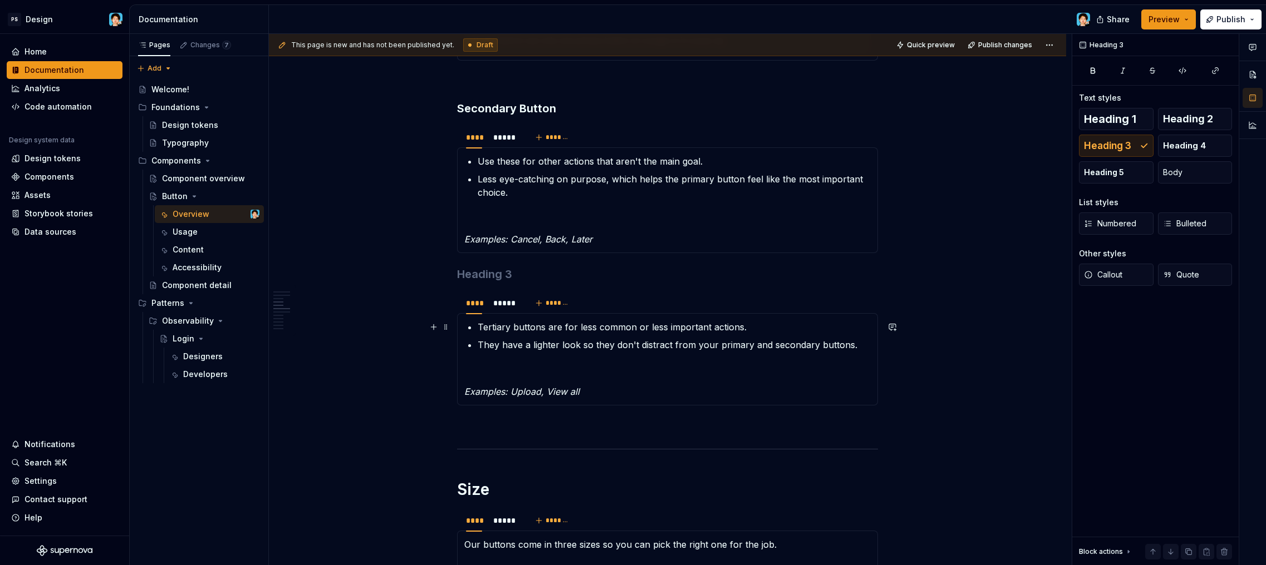
click at [481, 329] on p "Tertiary buttons are for less common or less important actions." at bounding box center [674, 327] width 393 height 13
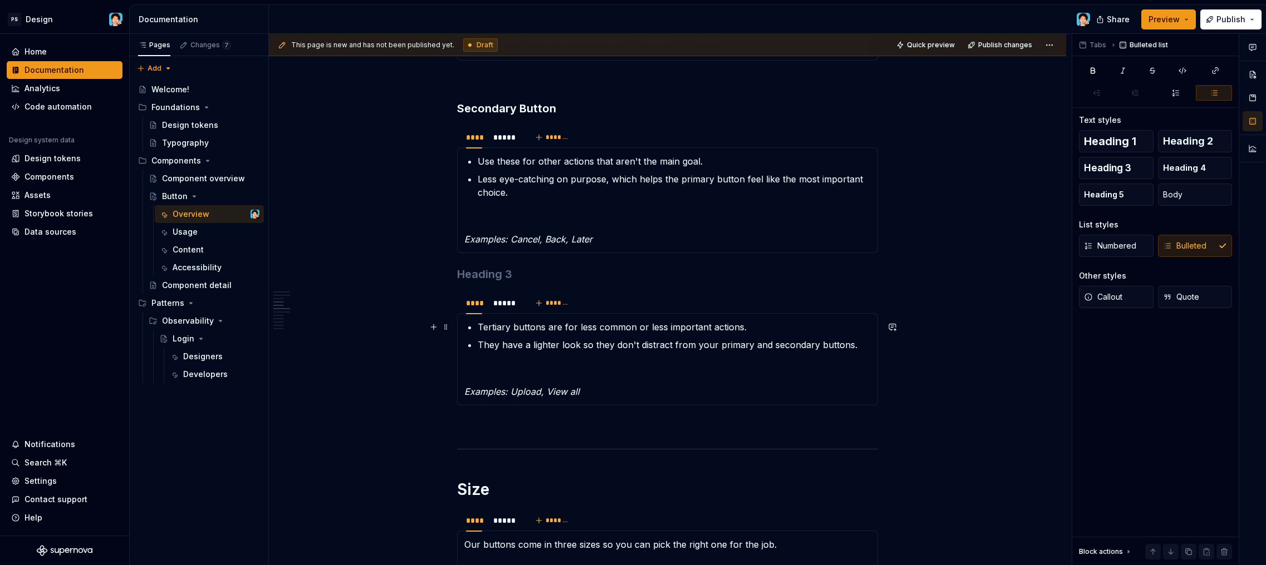
click at [477, 329] on section-item-column "Tertiary buttons are for less common or less important actions. They have a lig…" at bounding box center [667, 360] width 406 height 78
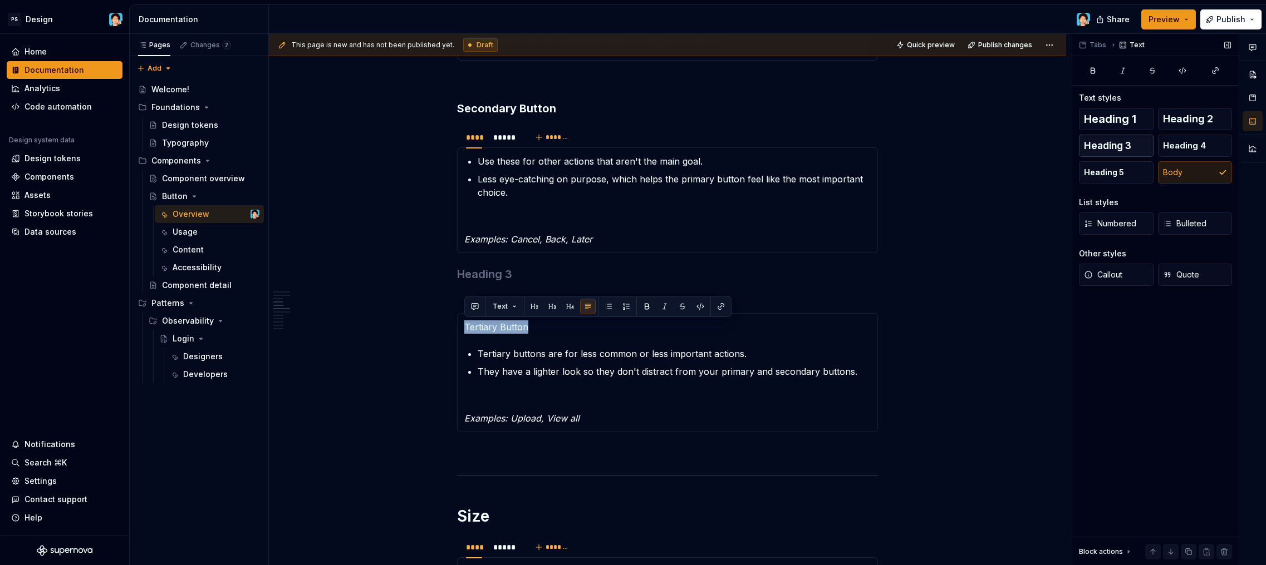
click at [1112, 151] on span "Heading 3" at bounding box center [1107, 145] width 47 height 11
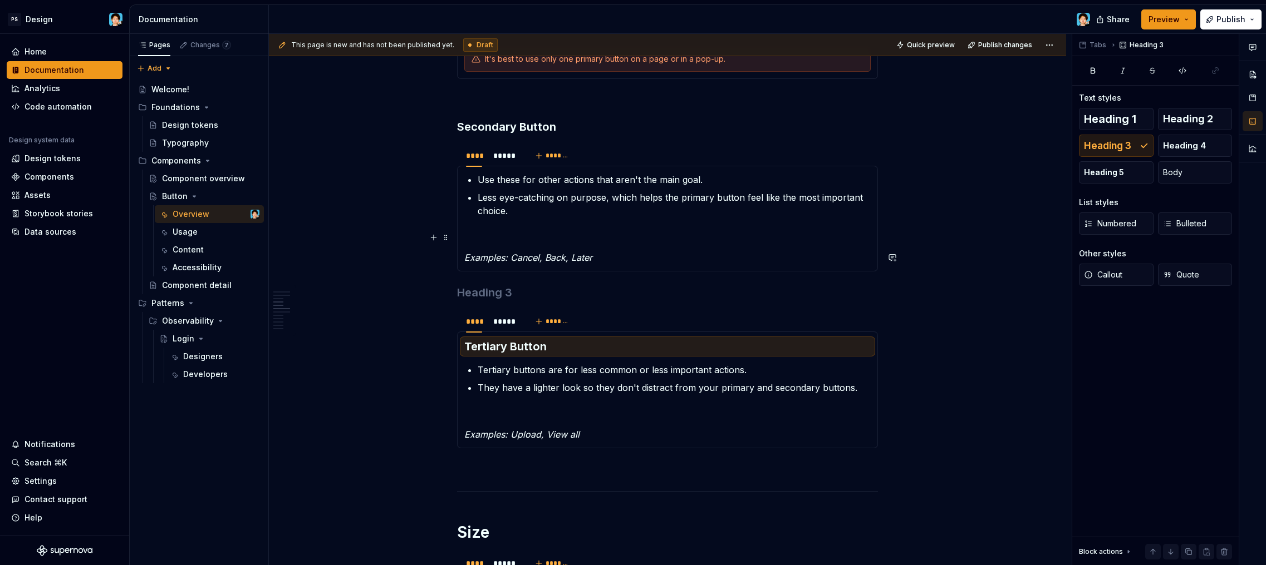
scroll to position [1192, 0]
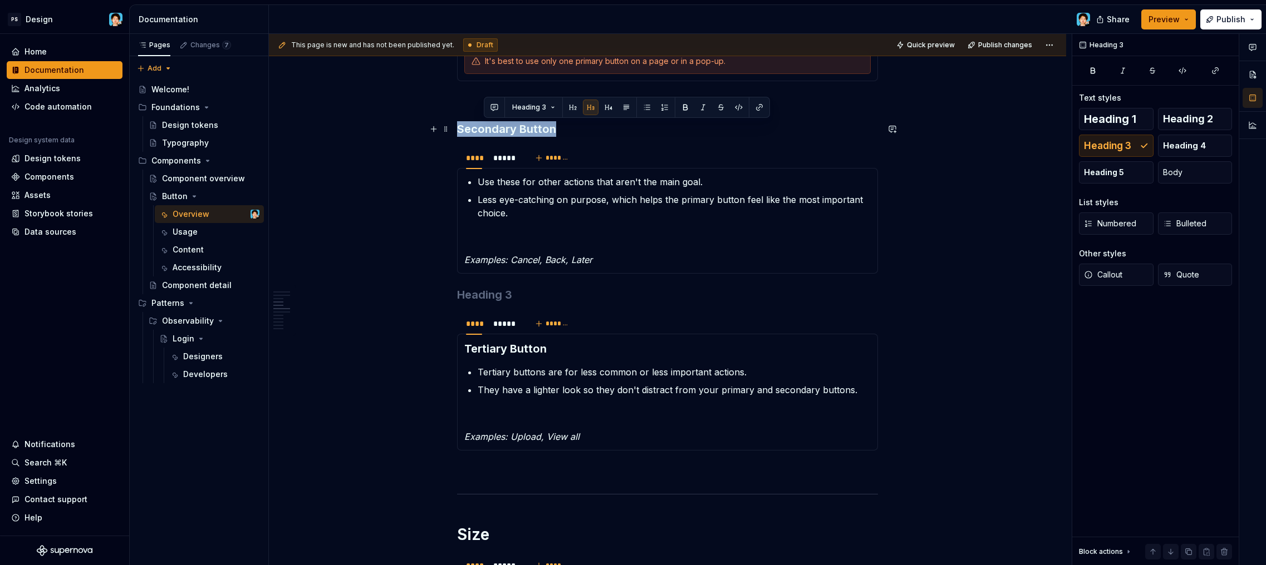
drag, startPoint x: 553, startPoint y: 130, endPoint x: 425, endPoint y: 125, distance: 128.1
click at [425, 125] on div "**********" at bounding box center [667, 469] width 797 height 2910
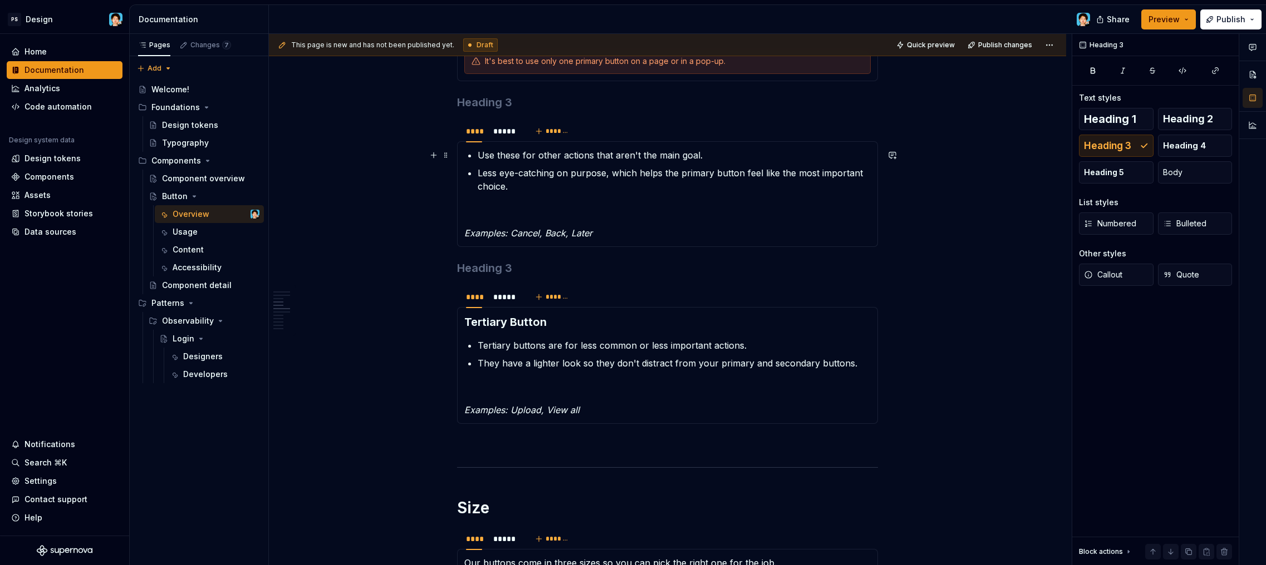
click at [476, 151] on section-item-column "Use these for other actions that aren't the main goal. Less eye-catching on pur…" at bounding box center [667, 194] width 406 height 91
click at [478, 156] on p "Use these for other actions that aren't the main goal." at bounding box center [674, 155] width 393 height 13
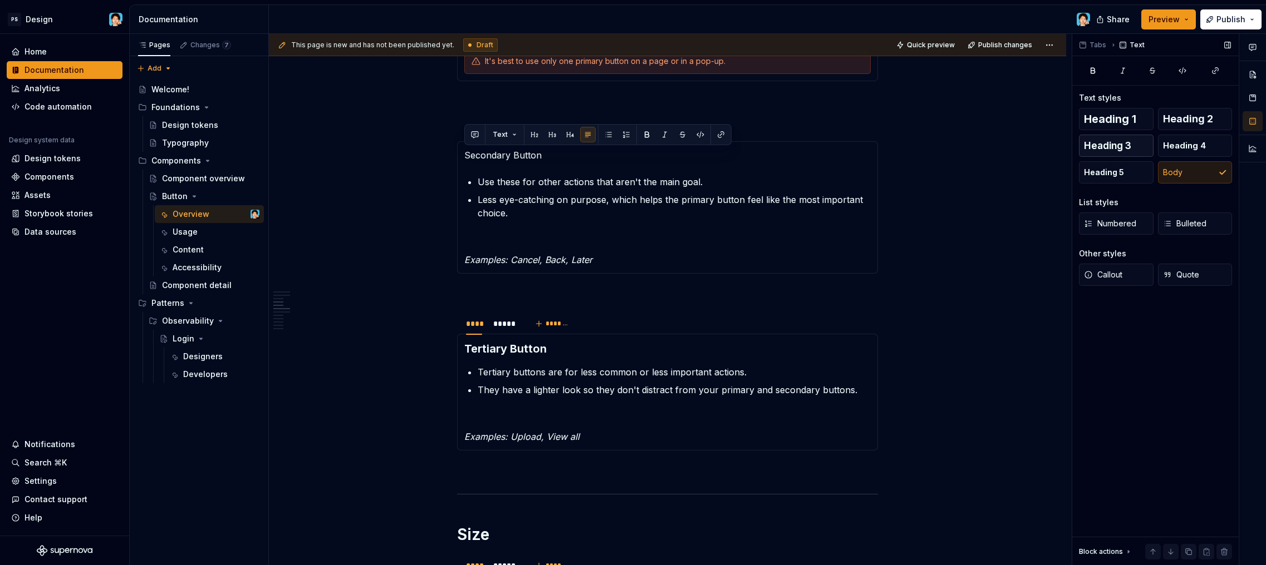
click at [1107, 151] on button "Heading 3" at bounding box center [1116, 146] width 75 height 22
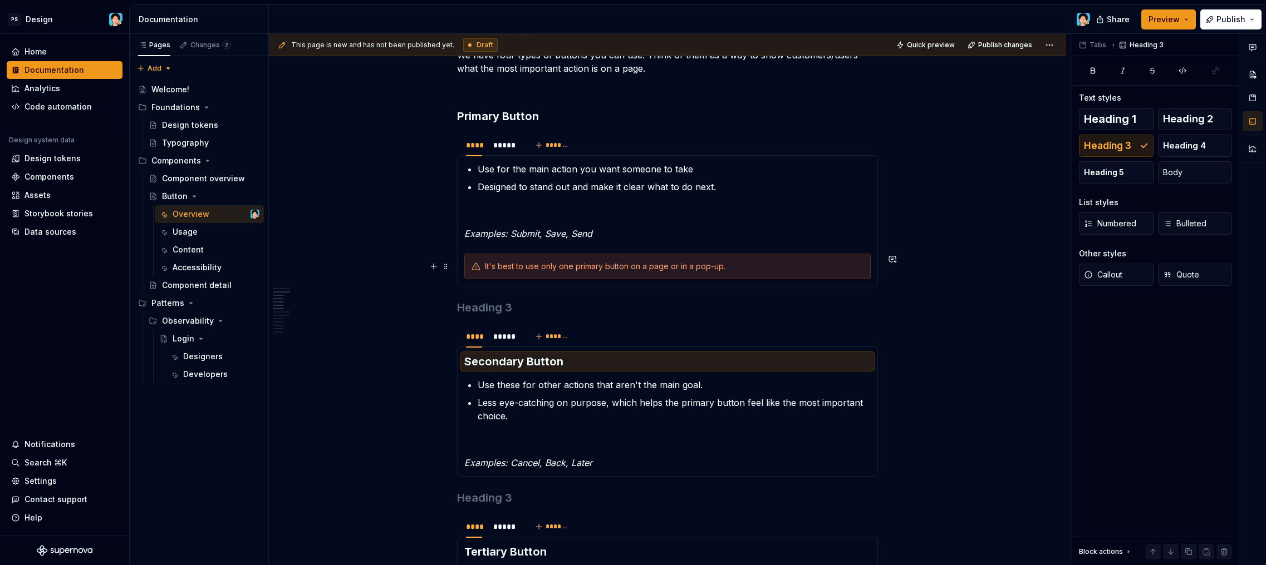
scroll to position [894, 0]
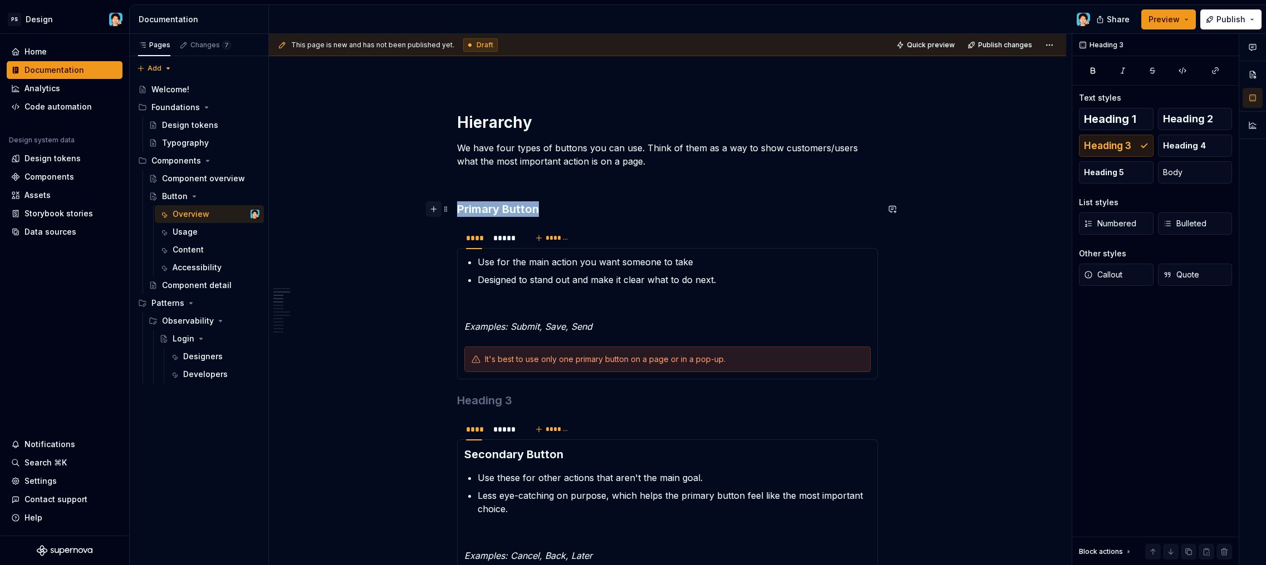
drag, startPoint x: 549, startPoint y: 209, endPoint x: 426, endPoint y: 203, distance: 123.1
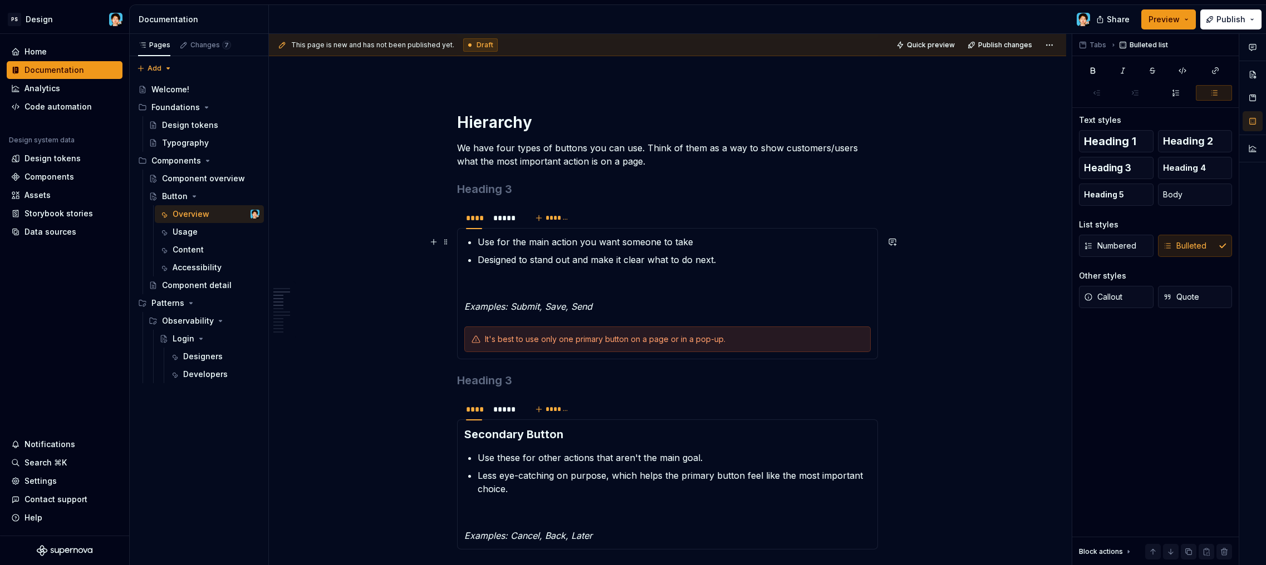
click at [478, 243] on p "Use for the main action you want someone to take" at bounding box center [674, 241] width 393 height 13
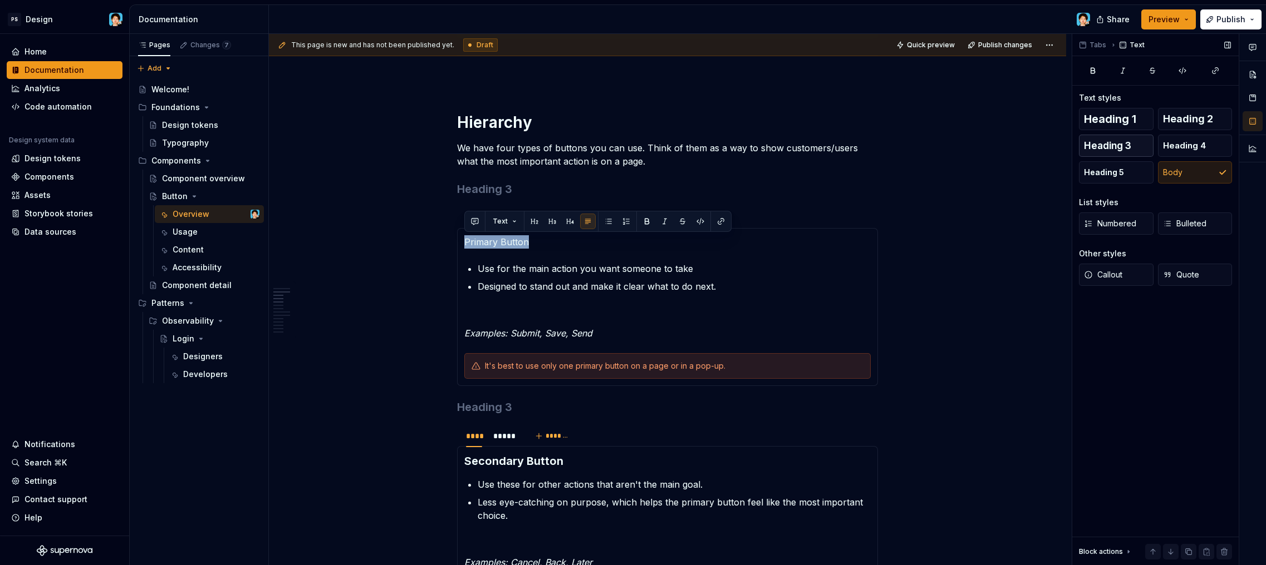
click at [1124, 151] on span "Heading 3" at bounding box center [1107, 145] width 47 height 11
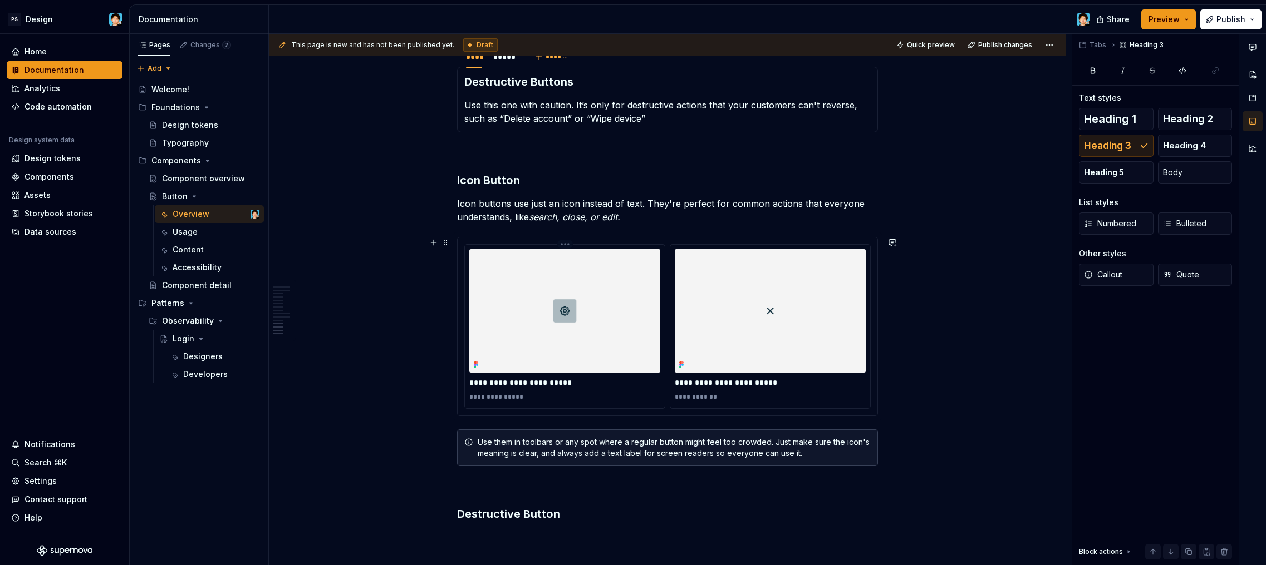
scroll to position [1973, 0]
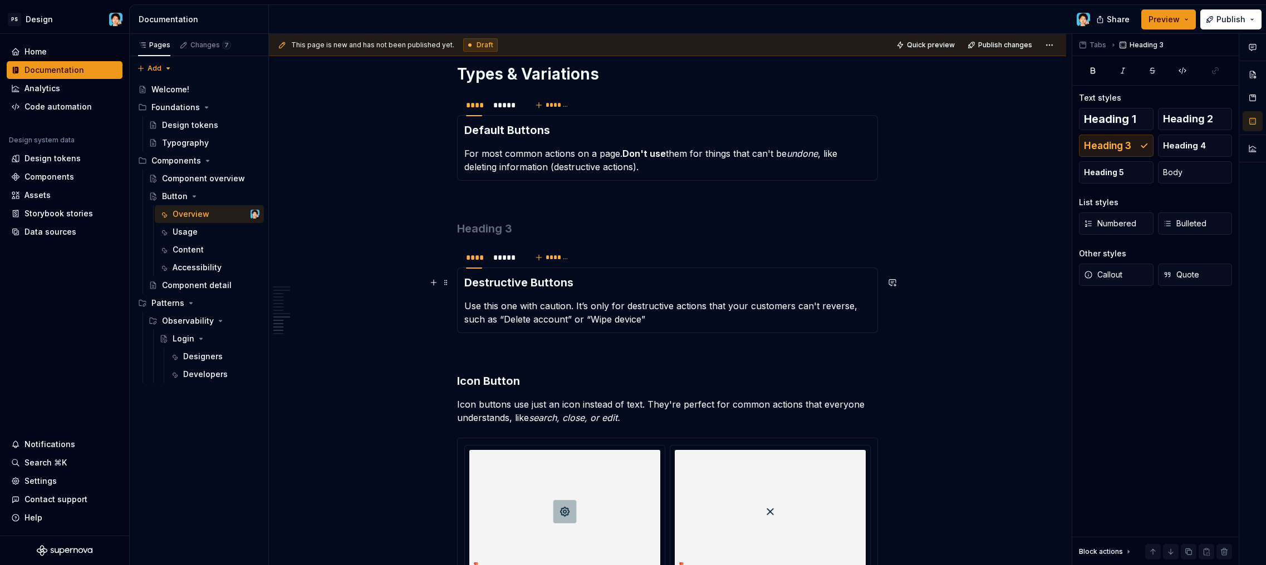
click at [549, 291] on section-item-column "Destructive Buttons Use this one with caution. It’s only for destructive action…" at bounding box center [667, 300] width 406 height 51
click at [570, 281] on h3 "Destructive Buttons" at bounding box center [667, 283] width 406 height 16
click at [1175, 147] on span "Heading 4" at bounding box center [1184, 145] width 43 height 11
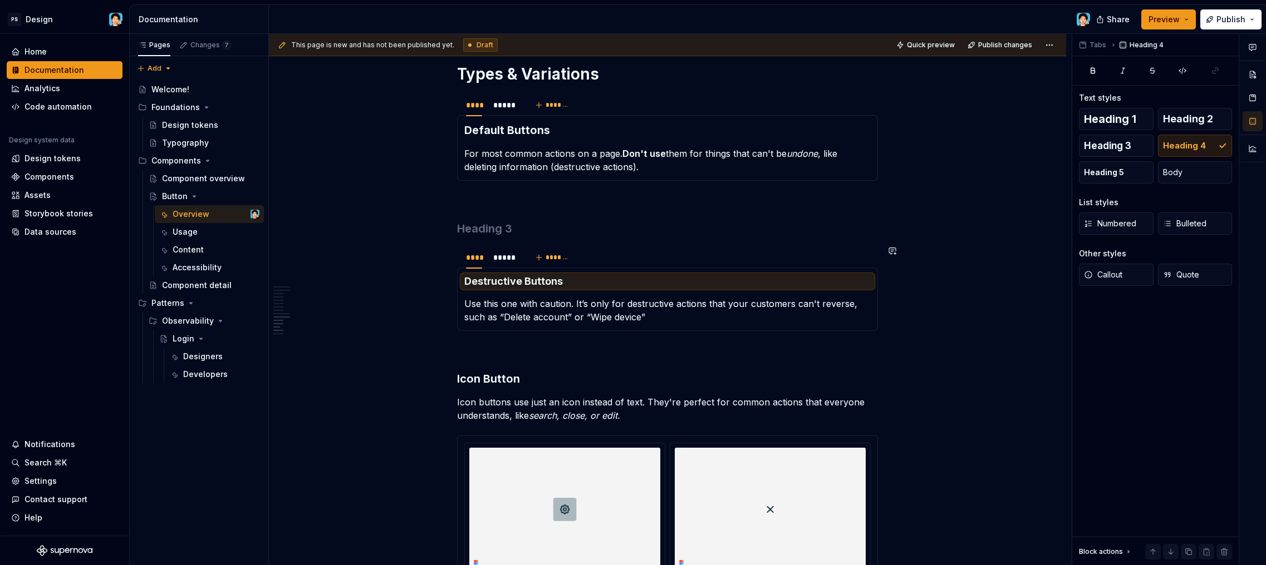
scroll to position [1883, 0]
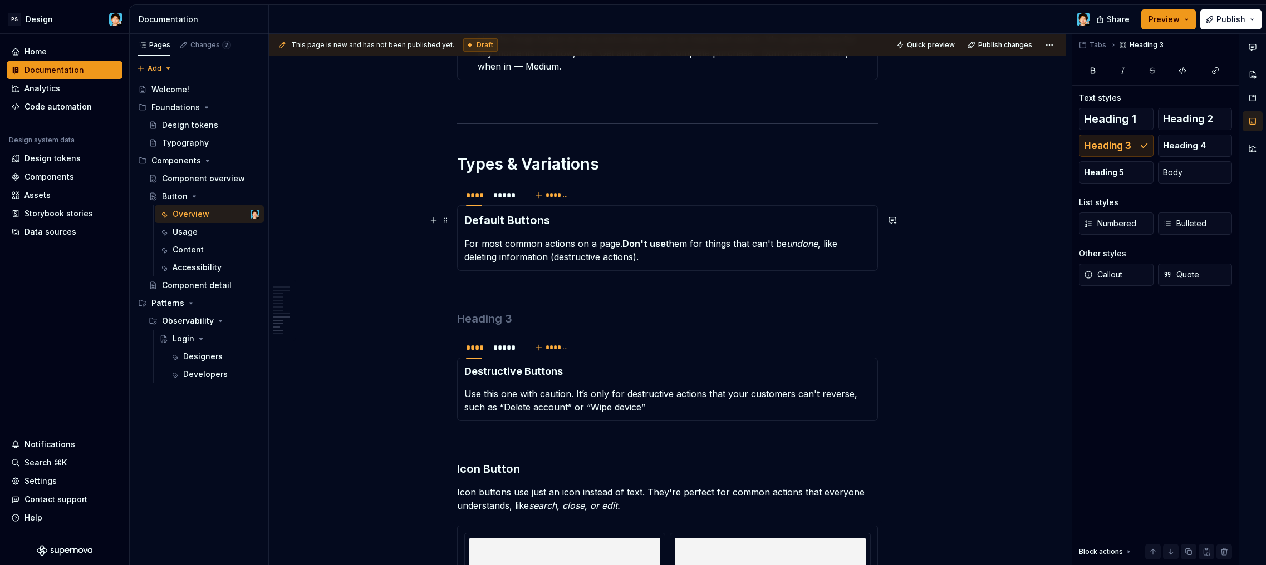
click at [548, 216] on h3 "Default Buttons" at bounding box center [667, 221] width 406 height 16
click at [1205, 140] on button "Heading 4" at bounding box center [1195, 146] width 75 height 22
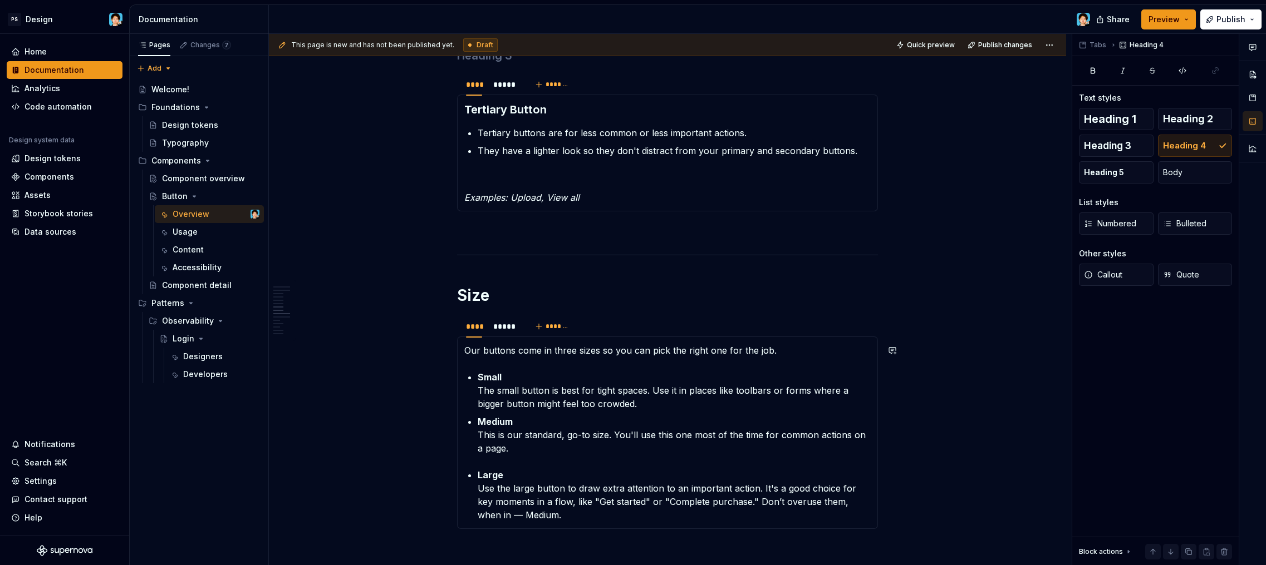
scroll to position [1337, 0]
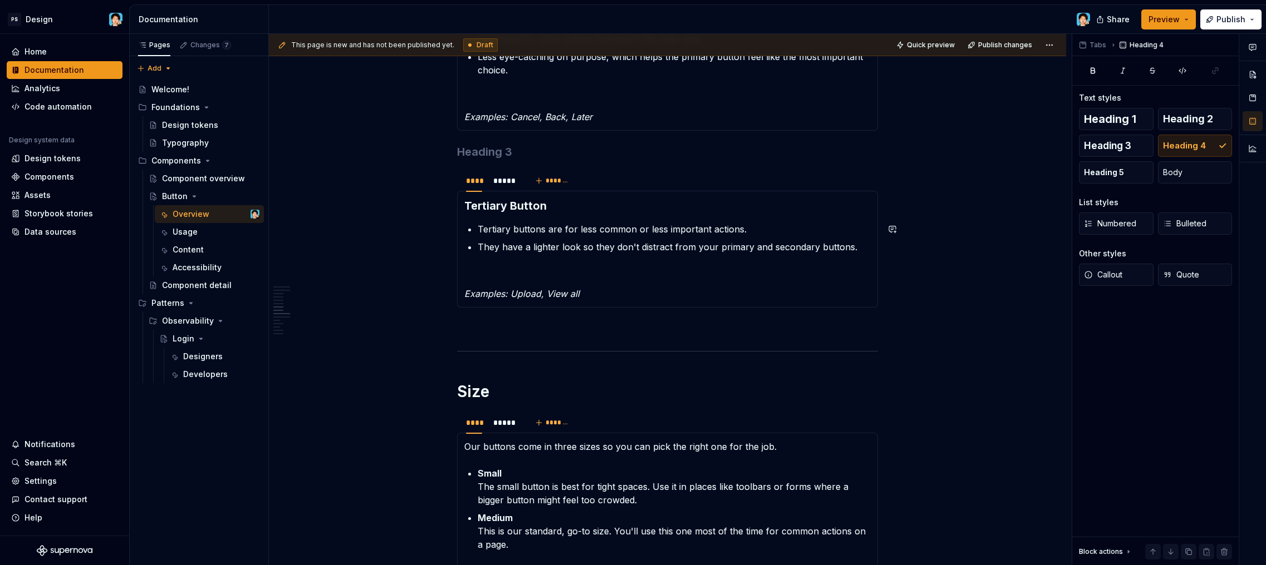
click at [563, 206] on h3 "Tertiary Button" at bounding box center [667, 206] width 406 height 16
click at [1189, 146] on span "Heading 4" at bounding box center [1184, 145] width 43 height 11
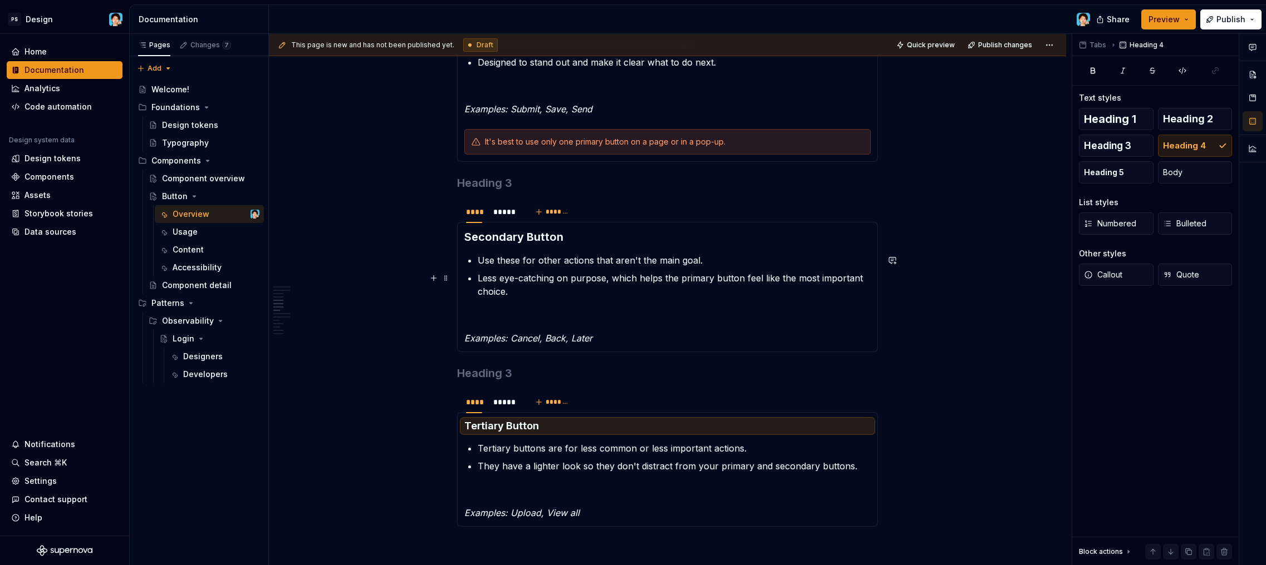
scroll to position [1114, 0]
click at [585, 239] on h3 "Secondary Button" at bounding box center [667, 240] width 406 height 16
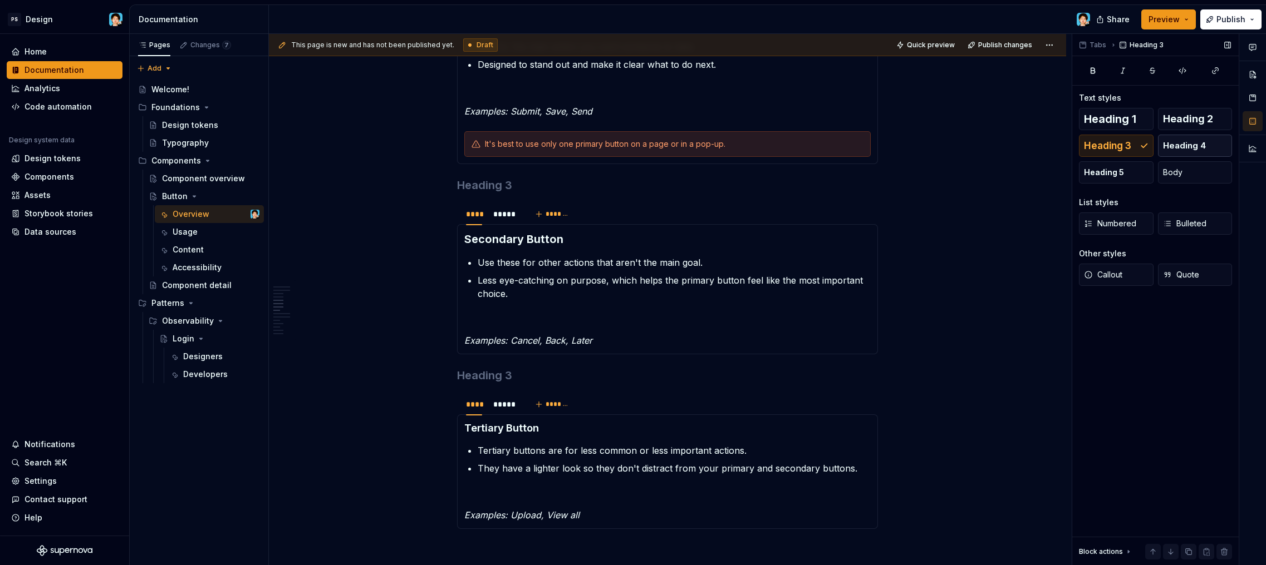
click at [1167, 143] on span "Heading 4" at bounding box center [1184, 145] width 43 height 11
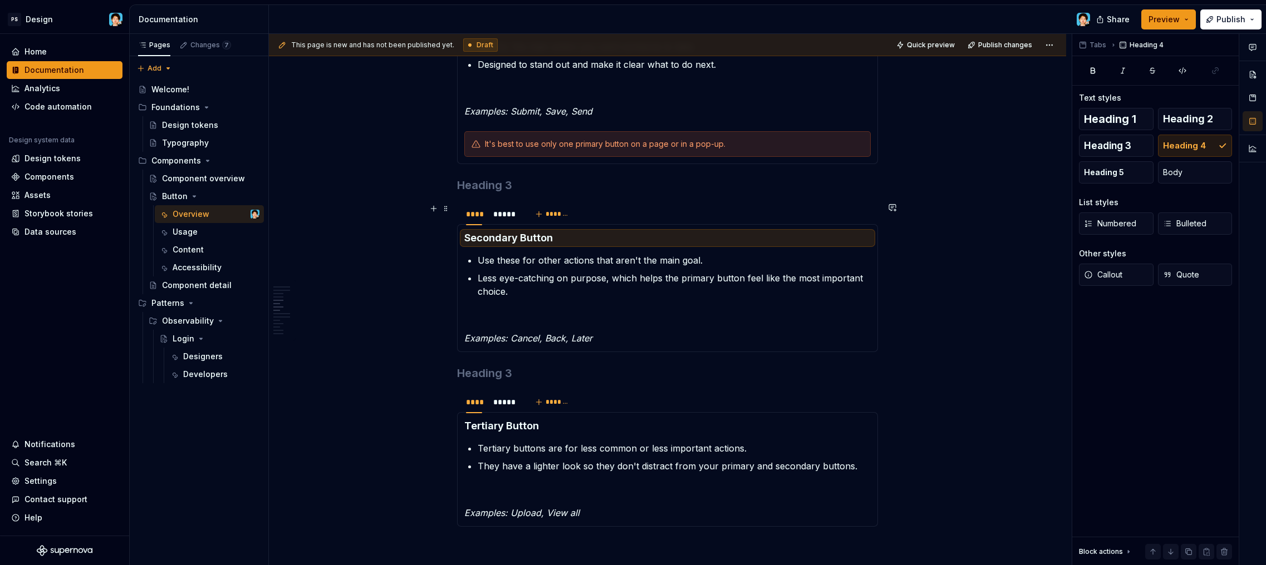
scroll to position [902, 0]
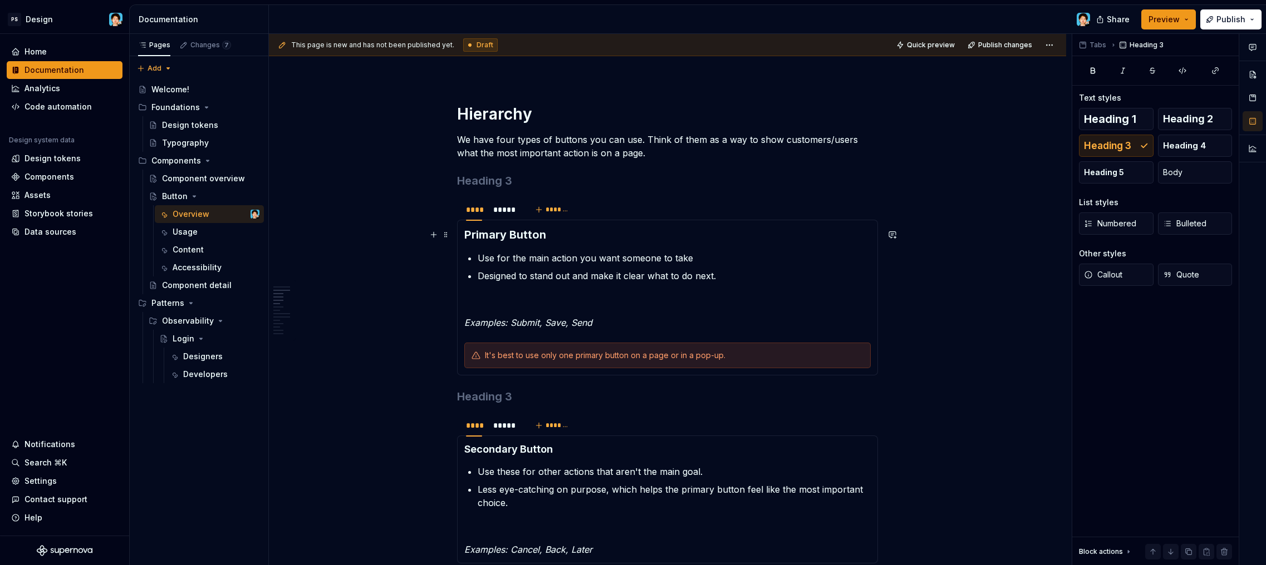
click at [572, 230] on h3 "Primary Button" at bounding box center [667, 235] width 406 height 16
click at [1185, 138] on button "Heading 4" at bounding box center [1195, 146] width 75 height 22
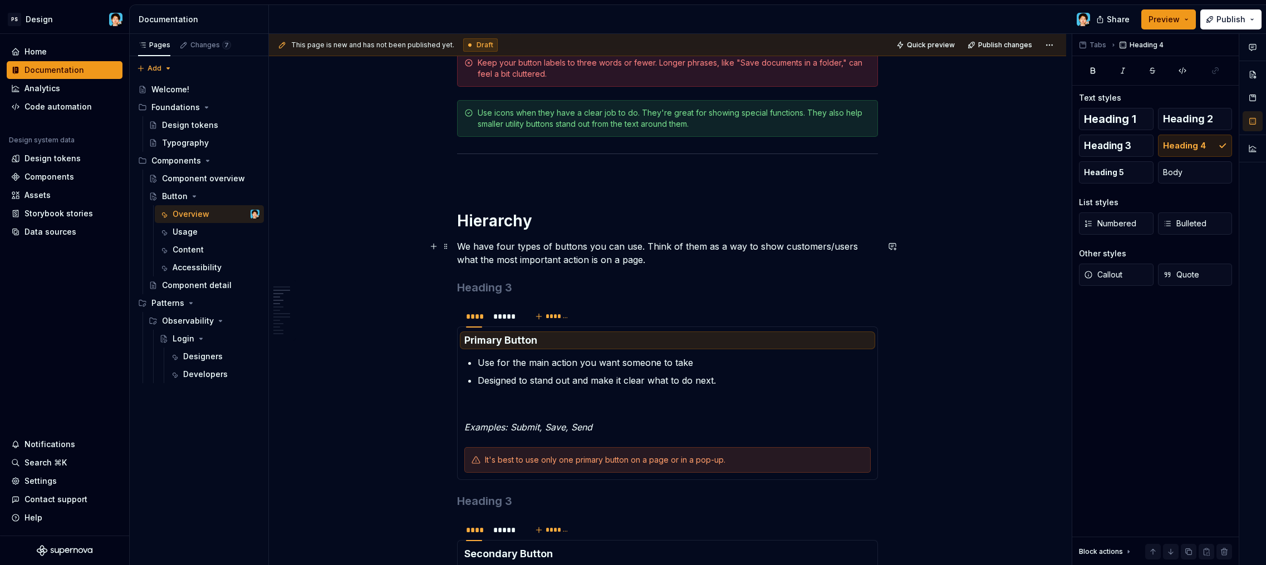
scroll to position [779, 0]
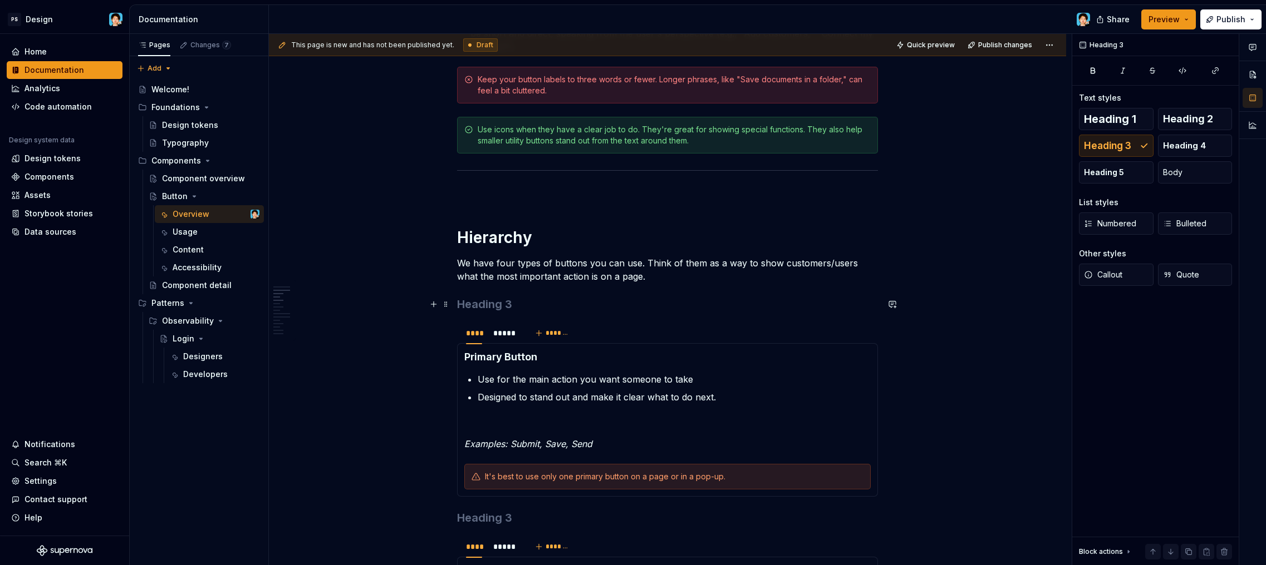
click at [560, 303] on h3 at bounding box center [667, 305] width 421 height 16
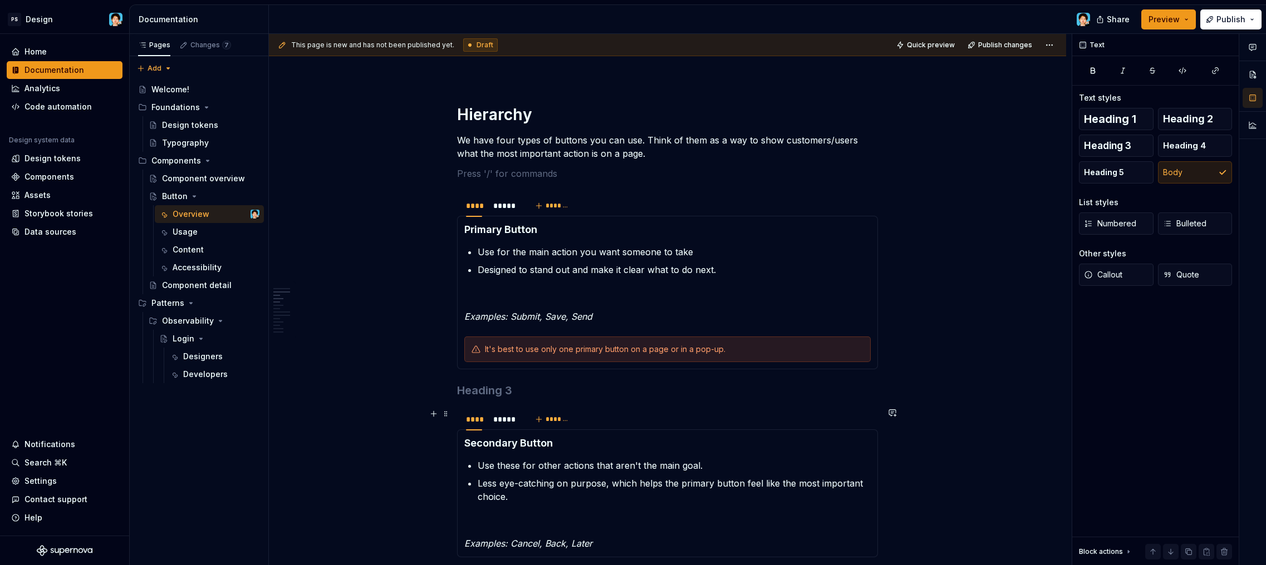
scroll to position [879, 0]
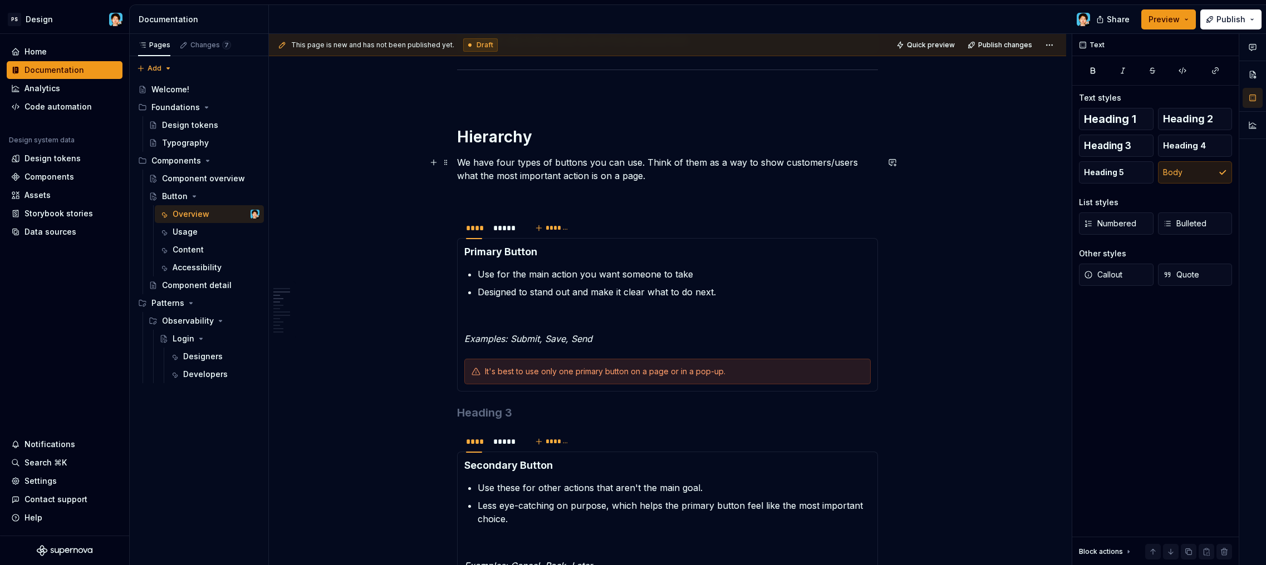
click at [509, 162] on p "We have four types of buttons you can use. Think of them as a way to show custo…" at bounding box center [667, 169] width 421 height 27
click at [710, 179] on p "We have three types of buttons you can use. Think of them as a way to show cust…" at bounding box center [667, 169] width 421 height 27
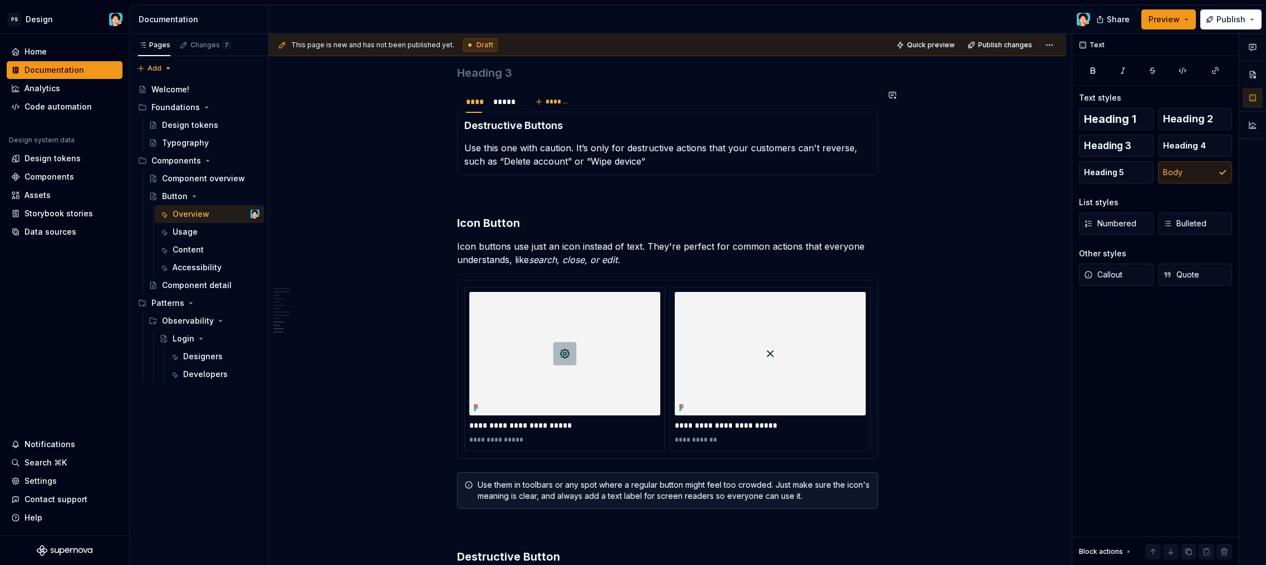
scroll to position [2052, 0]
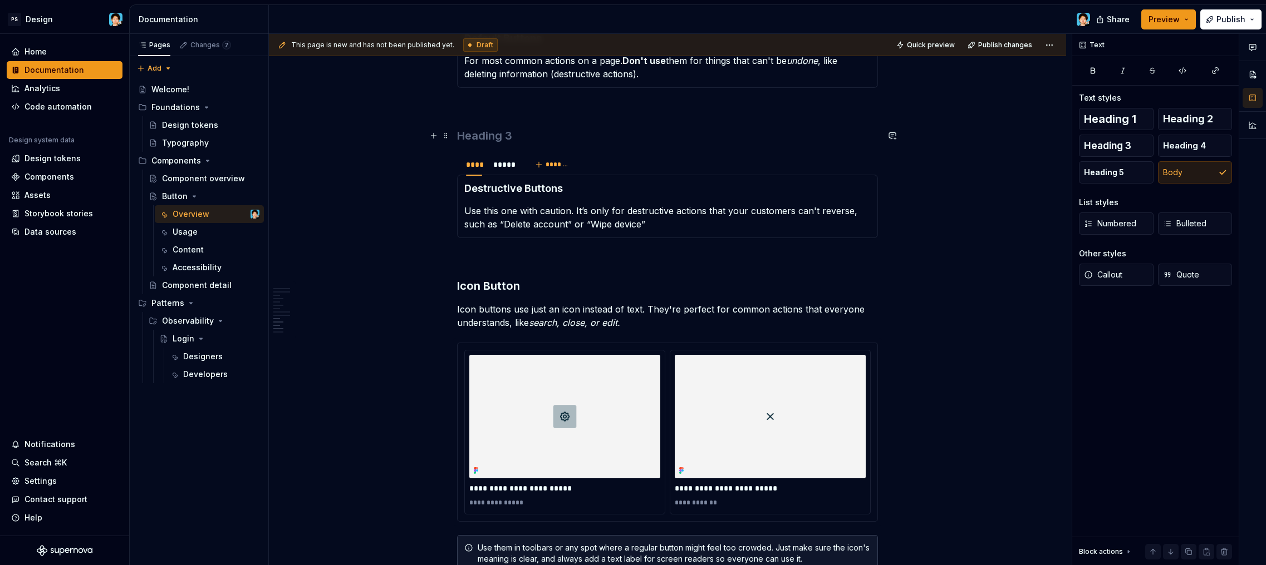
click at [570, 137] on h3 at bounding box center [667, 136] width 421 height 16
click at [446, 109] on span at bounding box center [445, 109] width 9 height 16
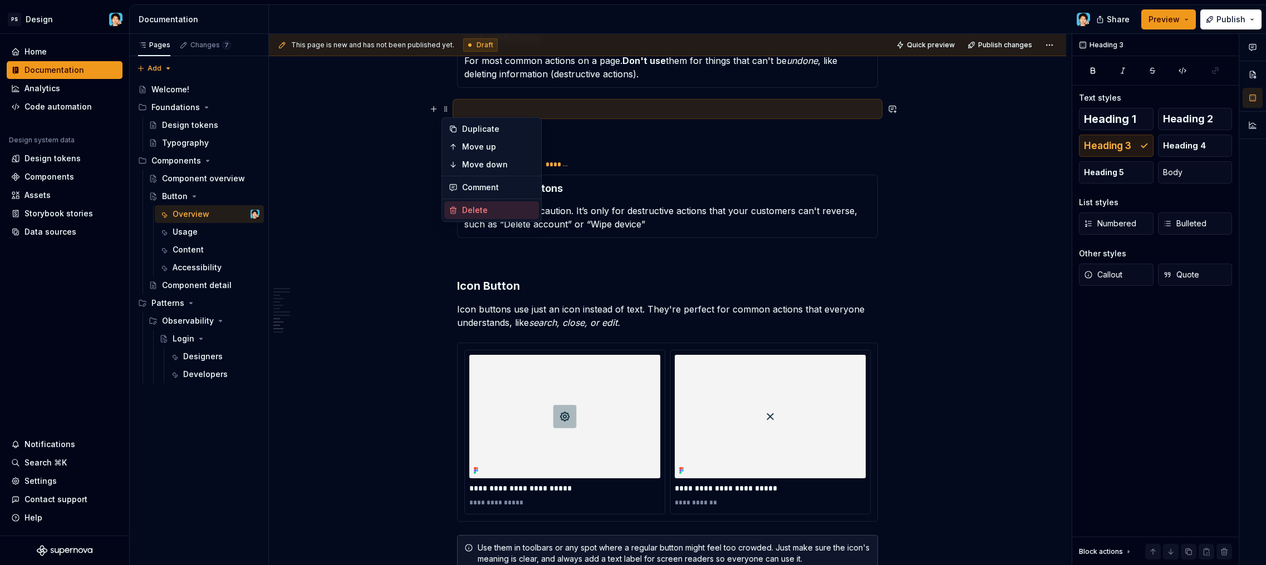
click at [476, 209] on div "Delete" at bounding box center [498, 210] width 72 height 11
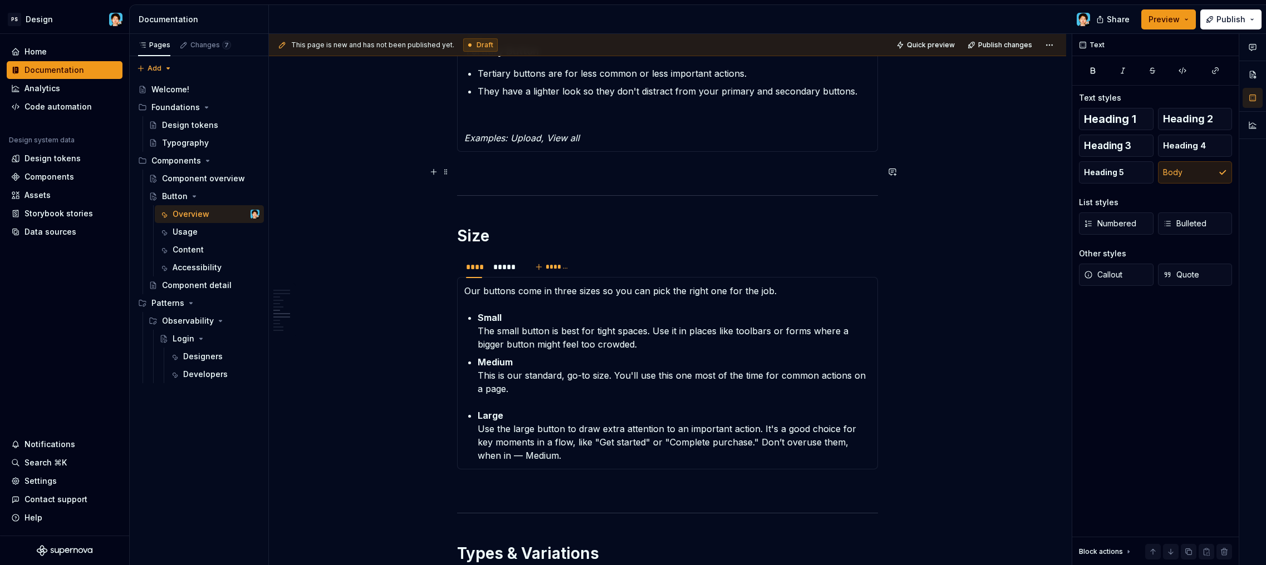
scroll to position [1271, 0]
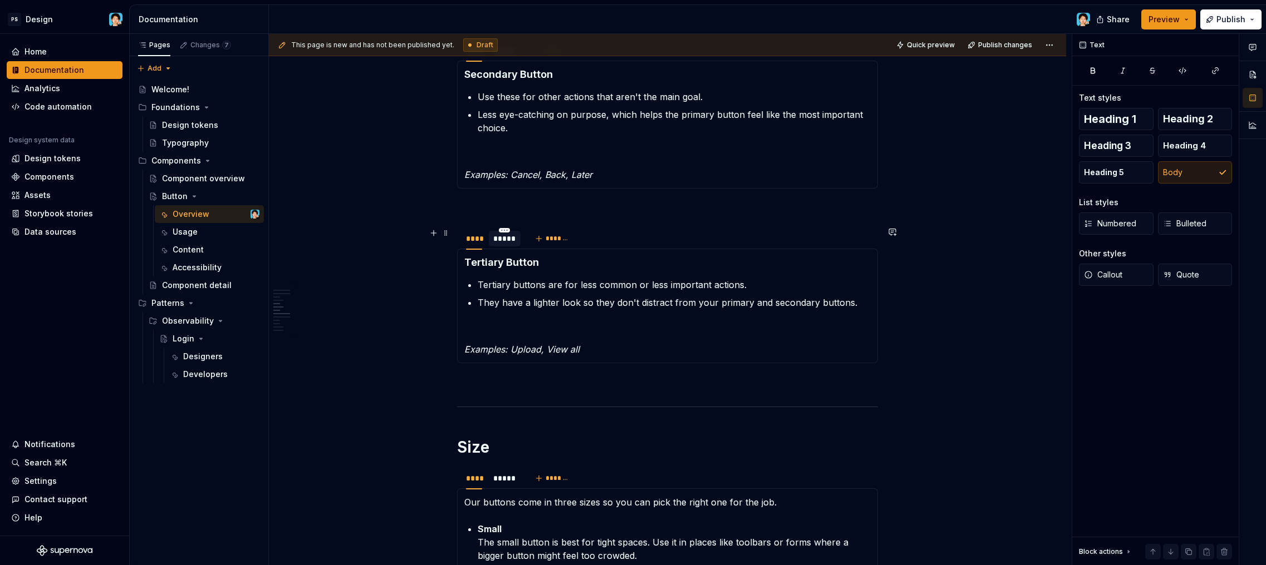
click at [501, 239] on div "*****" at bounding box center [504, 238] width 23 height 11
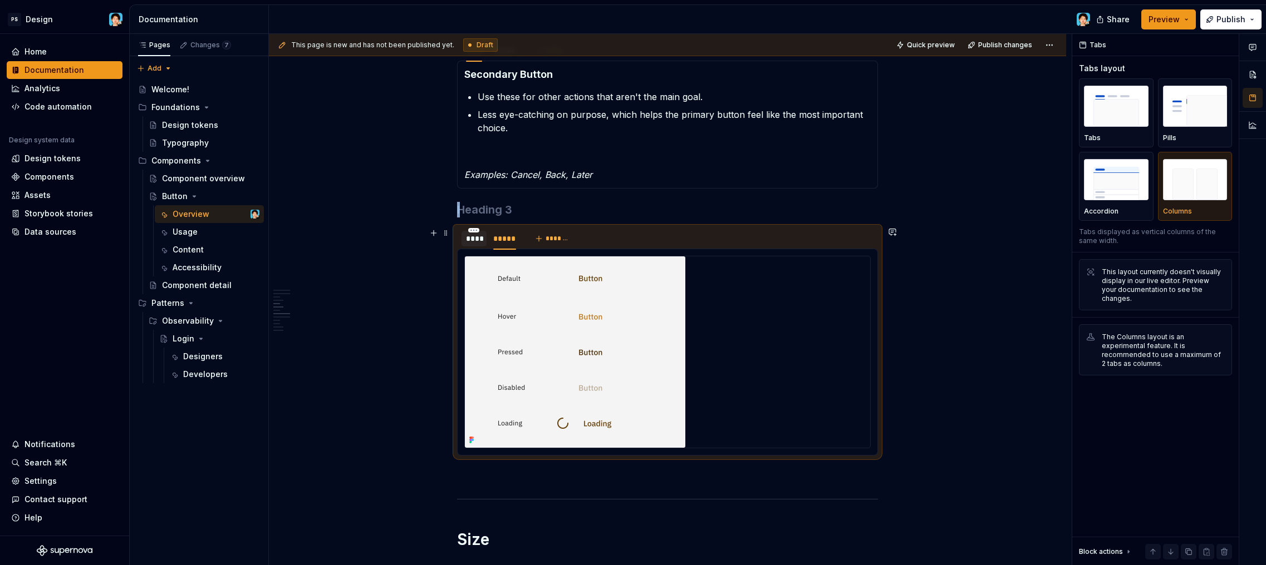
click at [472, 239] on div "****" at bounding box center [474, 238] width 16 height 11
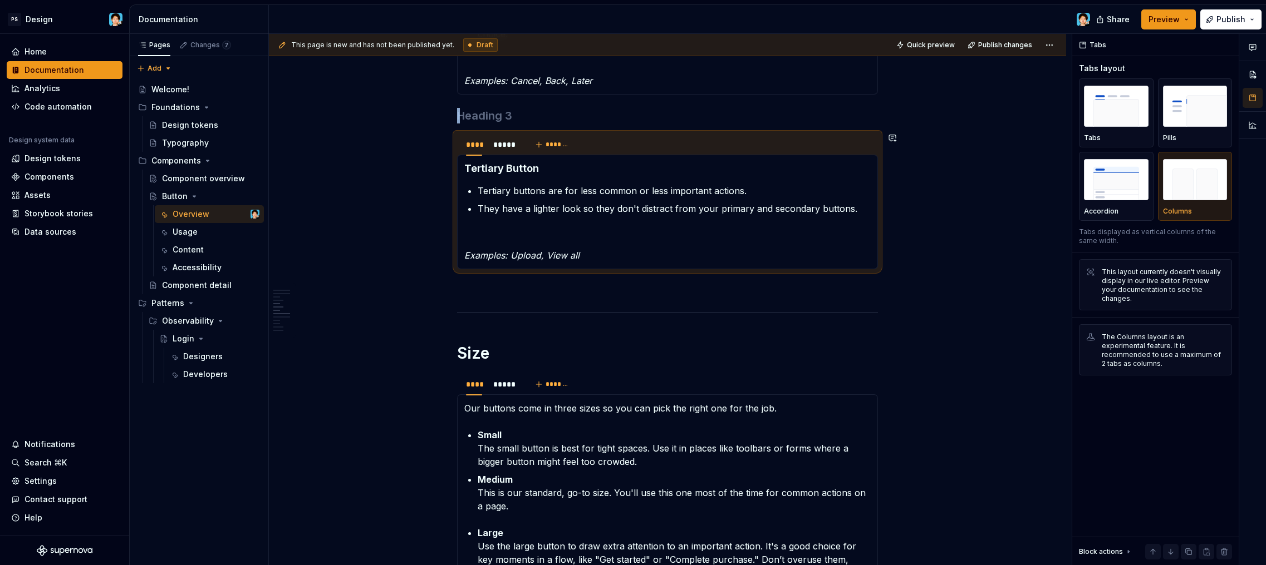
scroll to position [1468, 0]
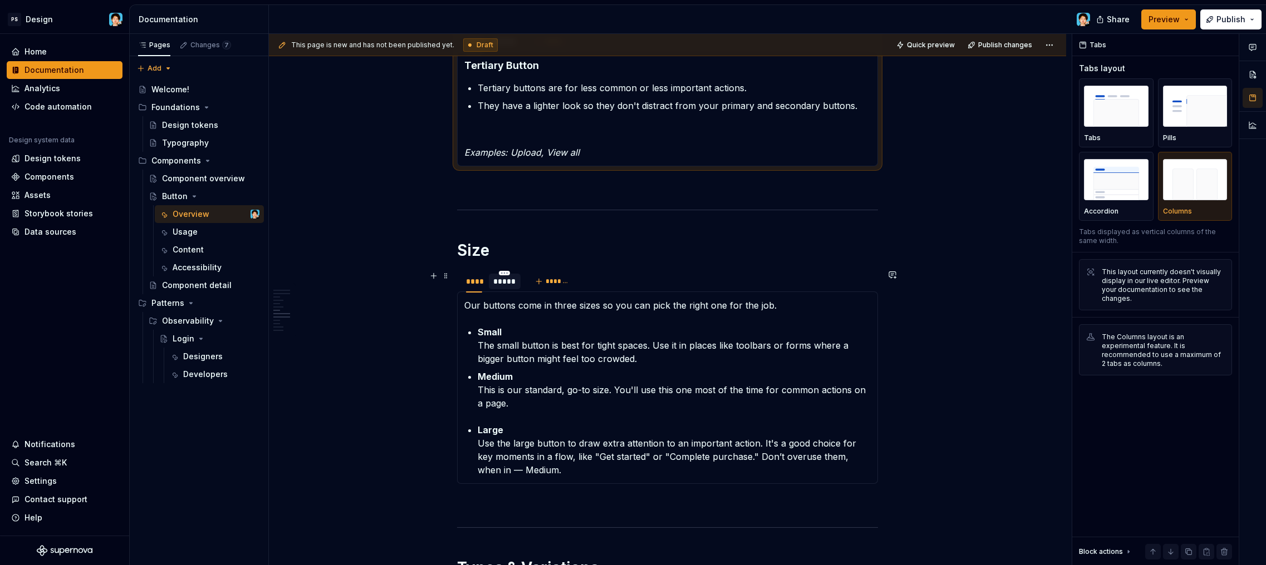
click at [498, 279] on div "*****" at bounding box center [504, 281] width 23 height 11
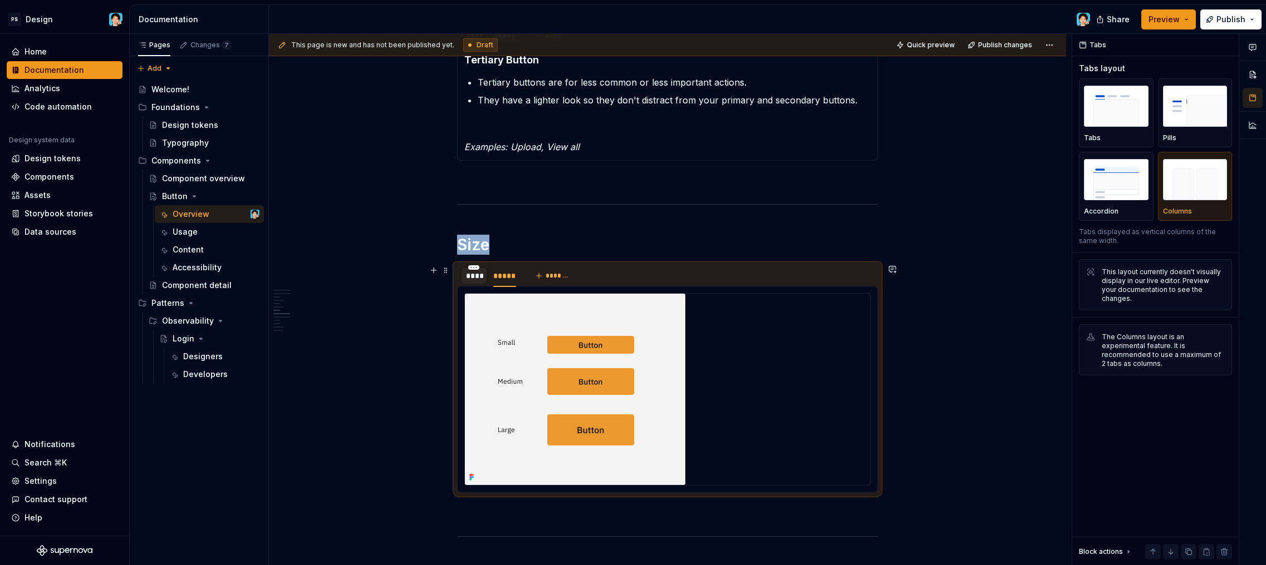
click at [477, 283] on div "****" at bounding box center [473, 276] width 25 height 16
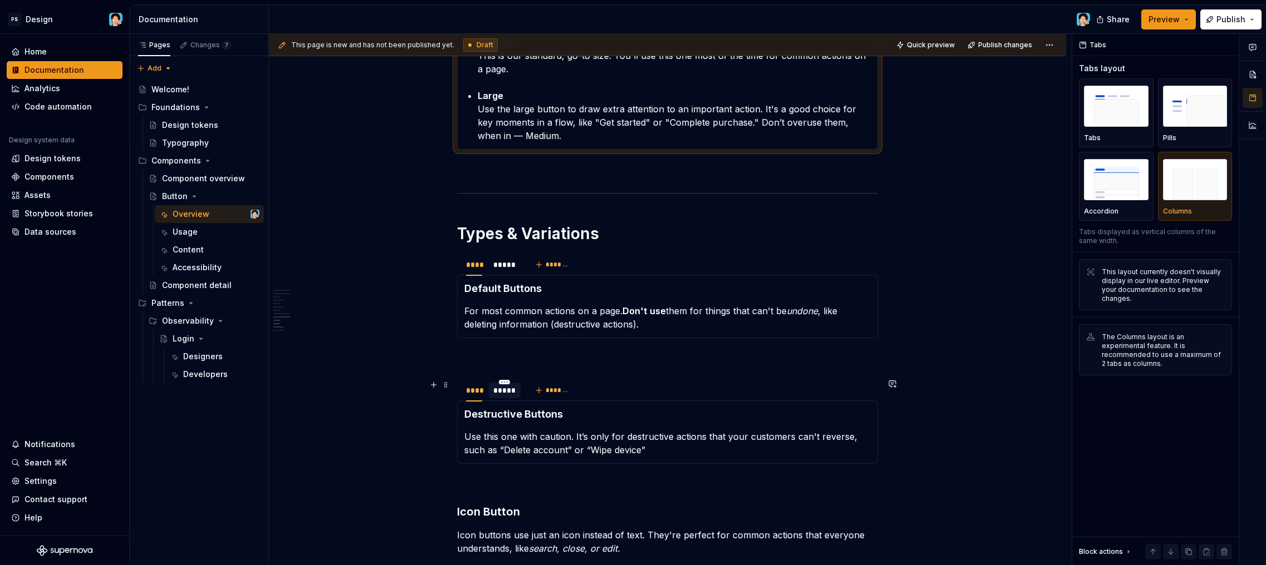
click at [510, 392] on div "*****" at bounding box center [504, 390] width 23 height 11
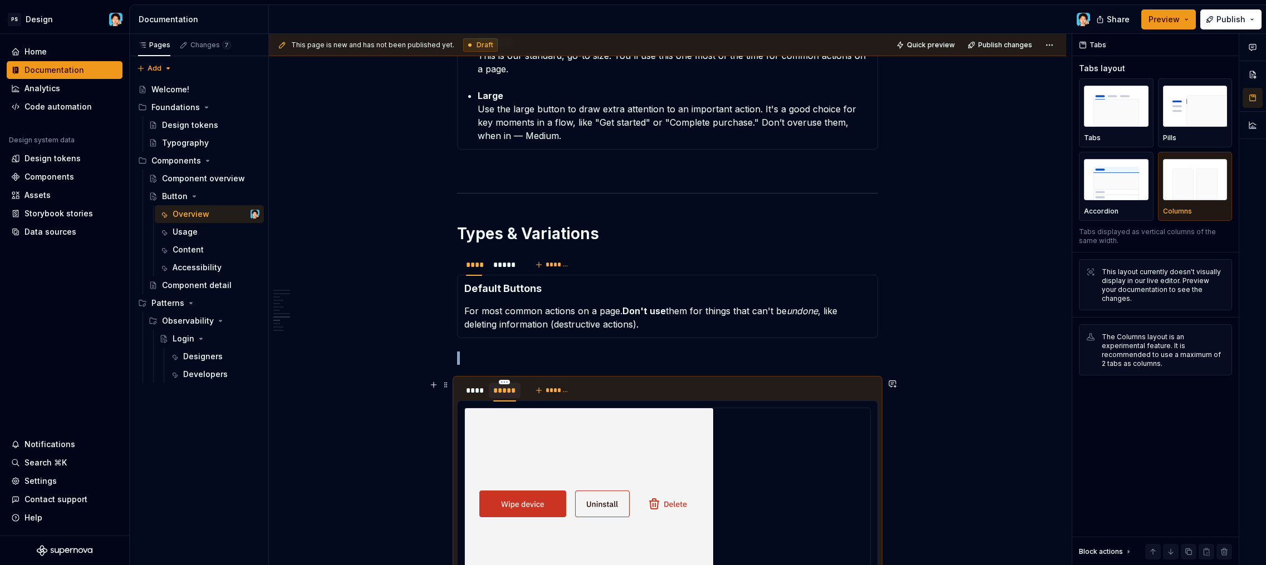
scroll to position [1893, 0]
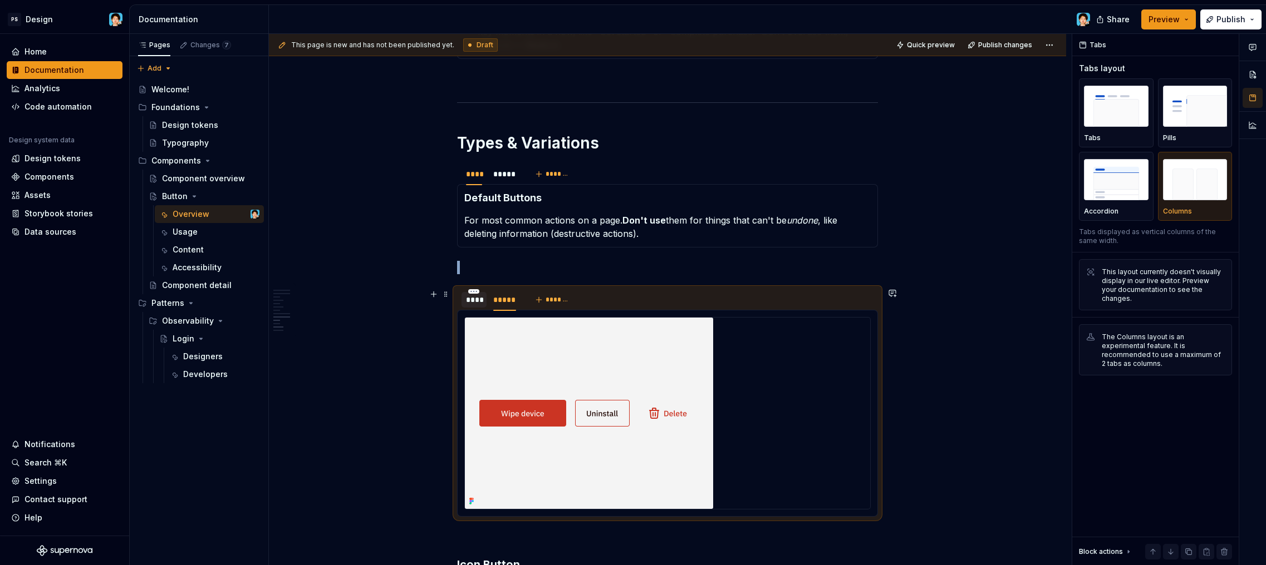
click at [476, 302] on div "****" at bounding box center [474, 299] width 16 height 11
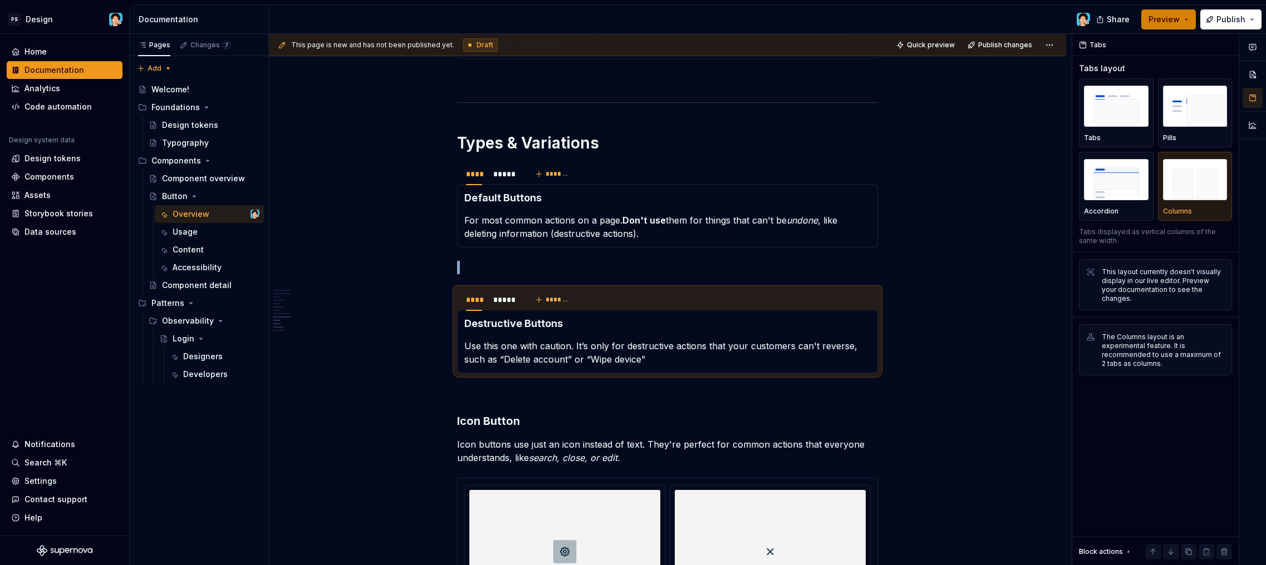
click at [1163, 22] on span "Preview" at bounding box center [1163, 19] width 31 height 11
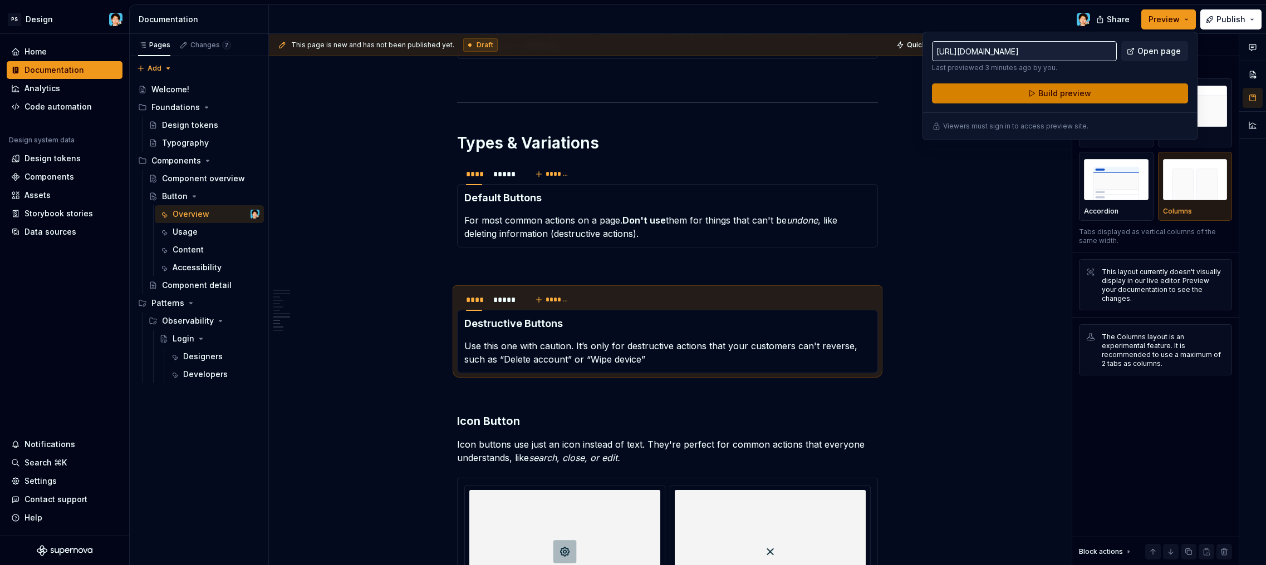
click at [1129, 87] on button "Build preview" at bounding box center [1060, 93] width 256 height 20
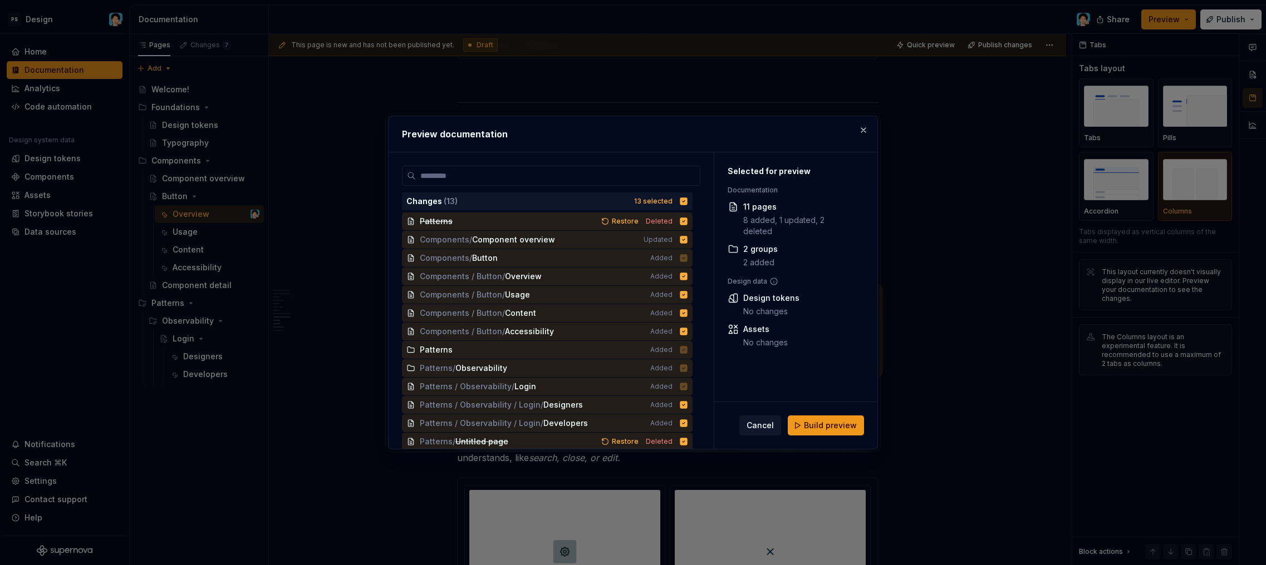
click at [834, 427] on span "Build preview" at bounding box center [830, 425] width 53 height 11
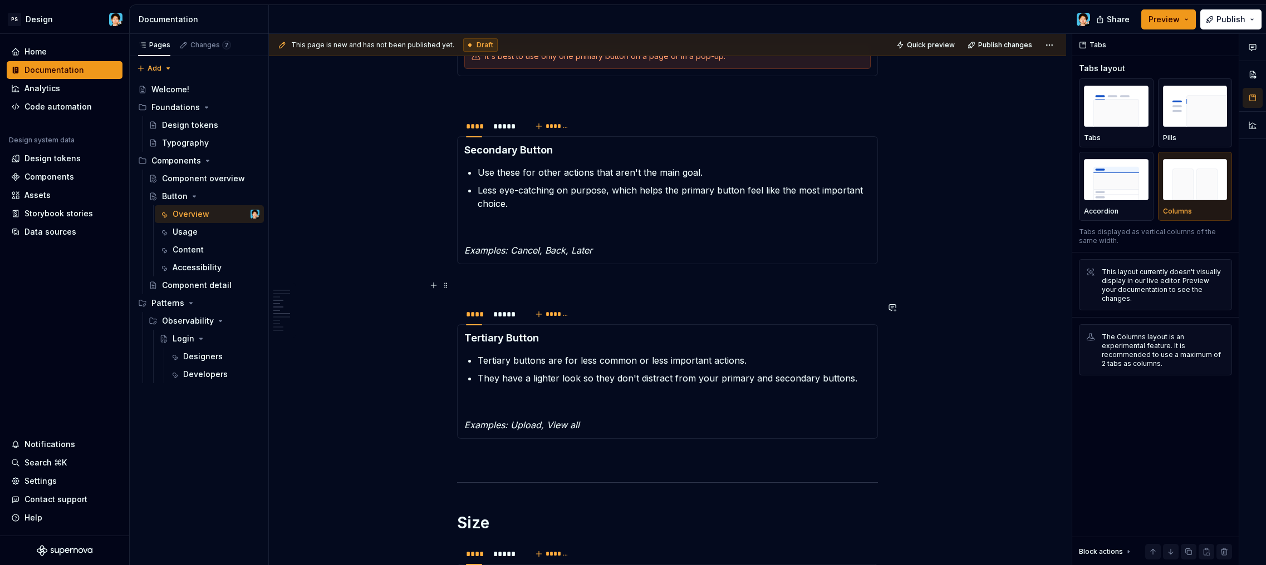
scroll to position [990, 0]
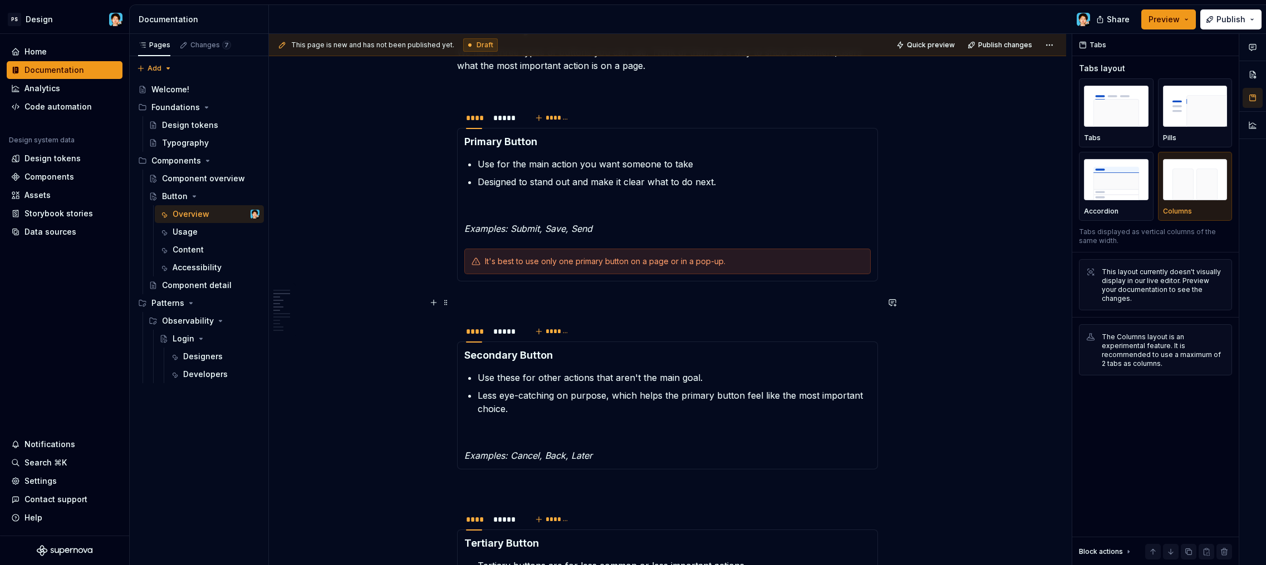
click at [542, 297] on h3 at bounding box center [667, 303] width 421 height 16
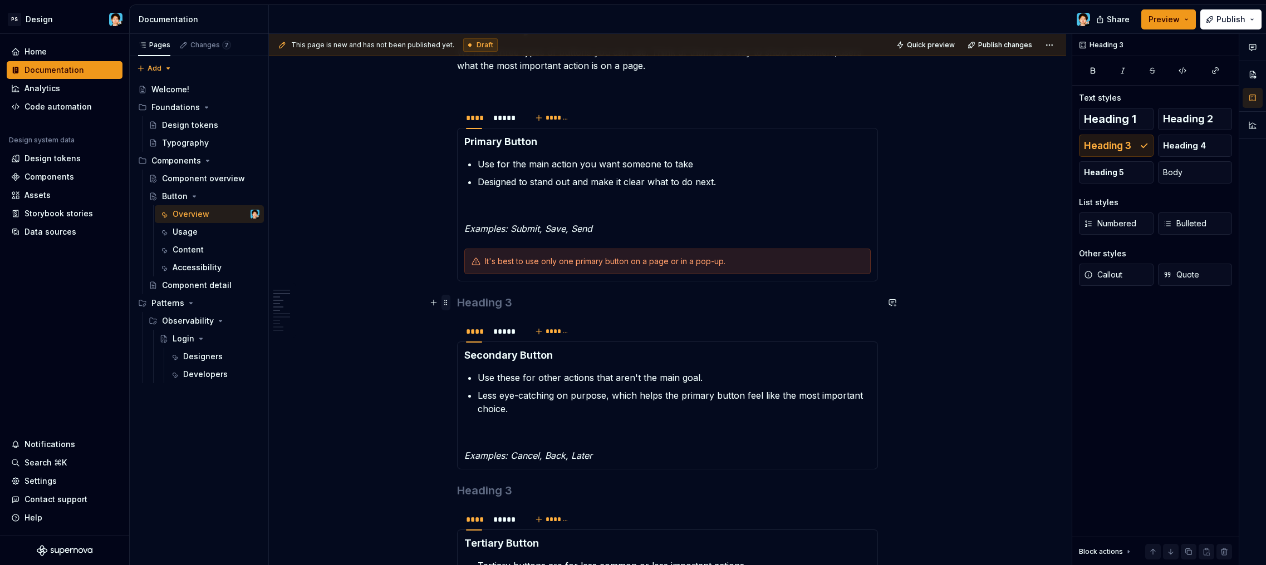
click at [446, 299] on span at bounding box center [445, 303] width 9 height 16
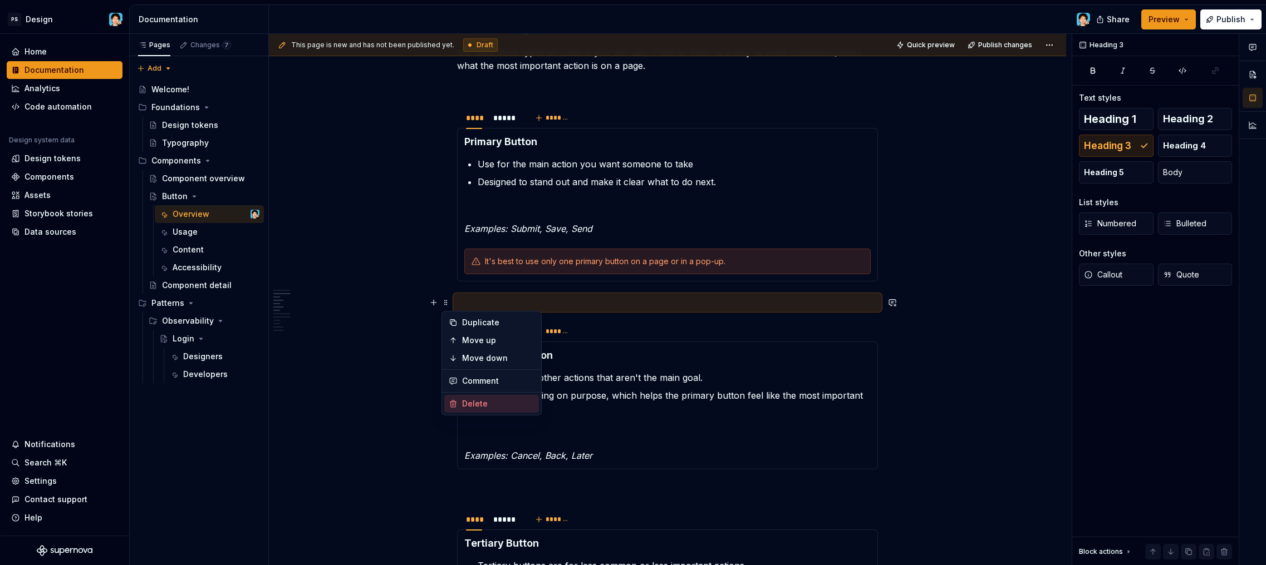
click at [481, 402] on div "Delete" at bounding box center [498, 403] width 72 height 11
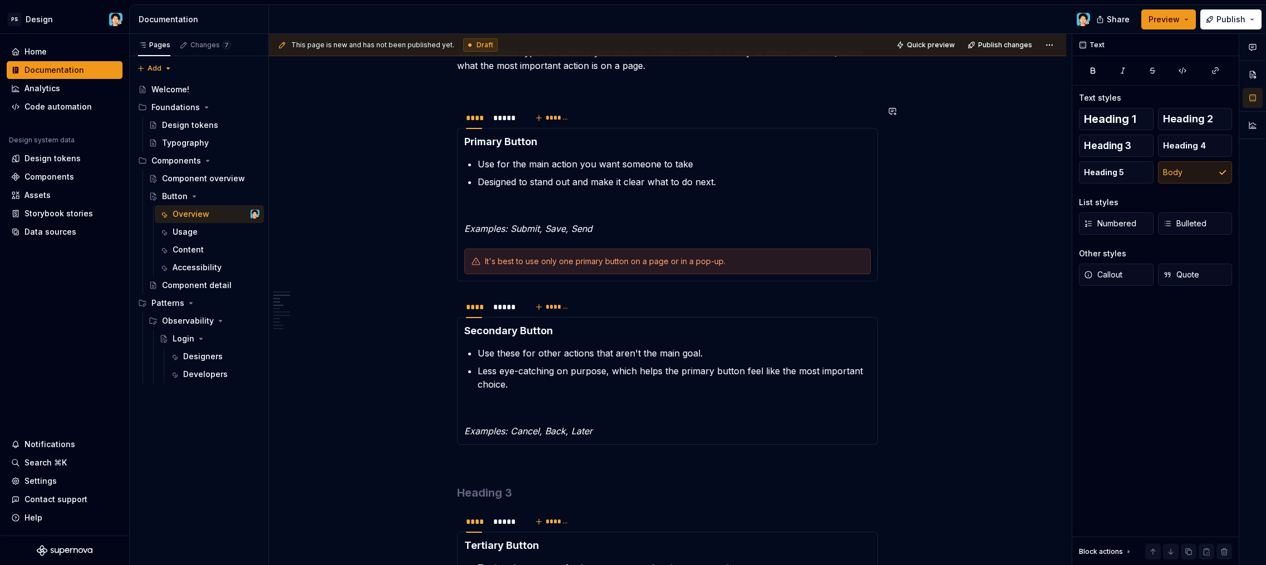
scroll to position [958, 0]
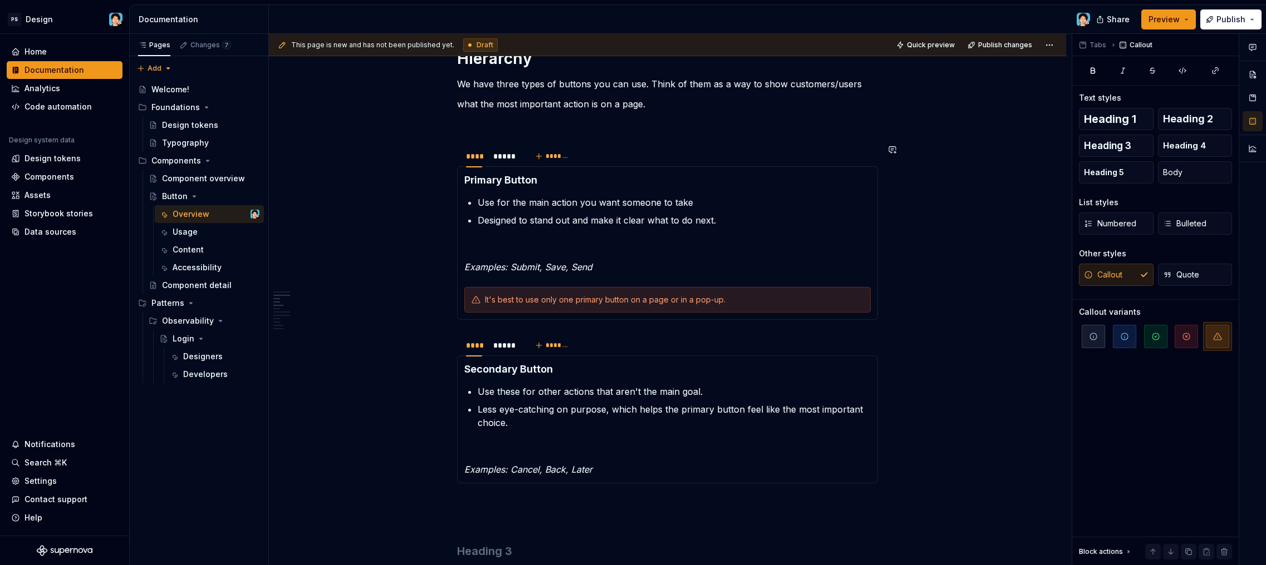
click at [858, 315] on div "Primary Button Use for the main action you want someone to take Designed to sta…" at bounding box center [667, 243] width 421 height 154
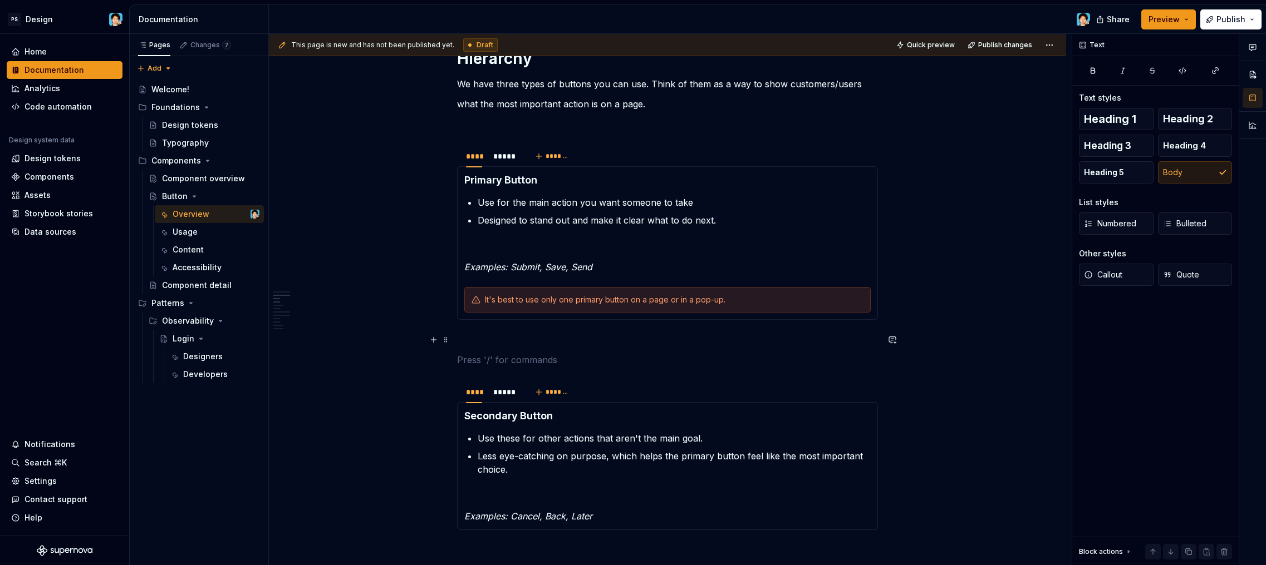
scroll to position [1174, 0]
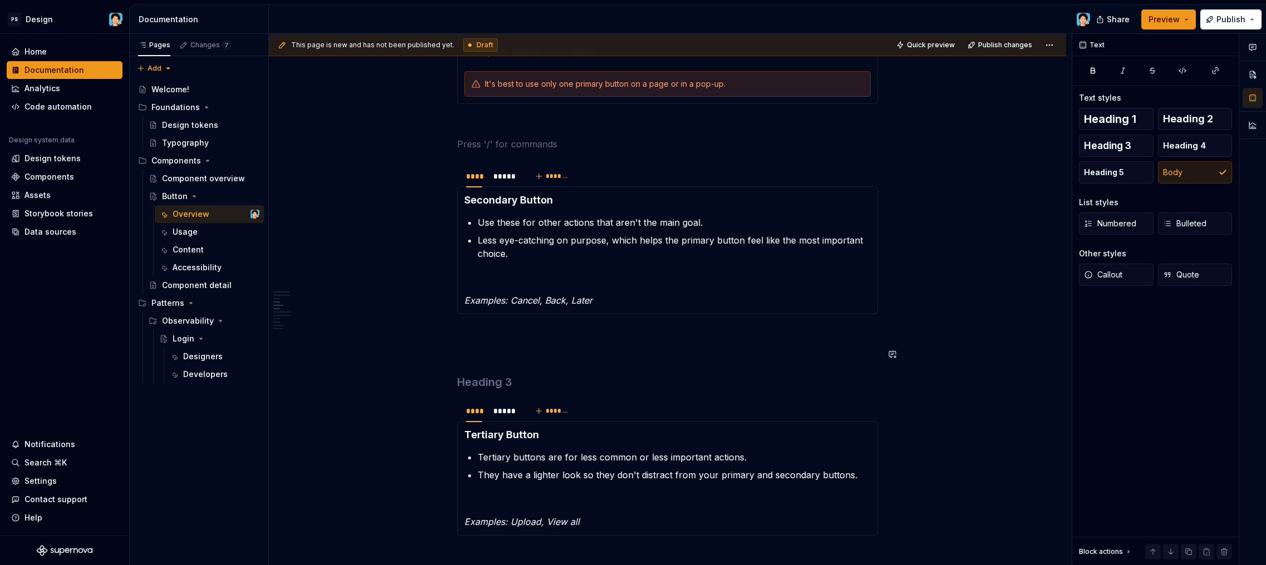
click at [546, 346] on div "**********" at bounding box center [667, 428] width 421 height 2738
click at [448, 382] on span at bounding box center [445, 383] width 9 height 16
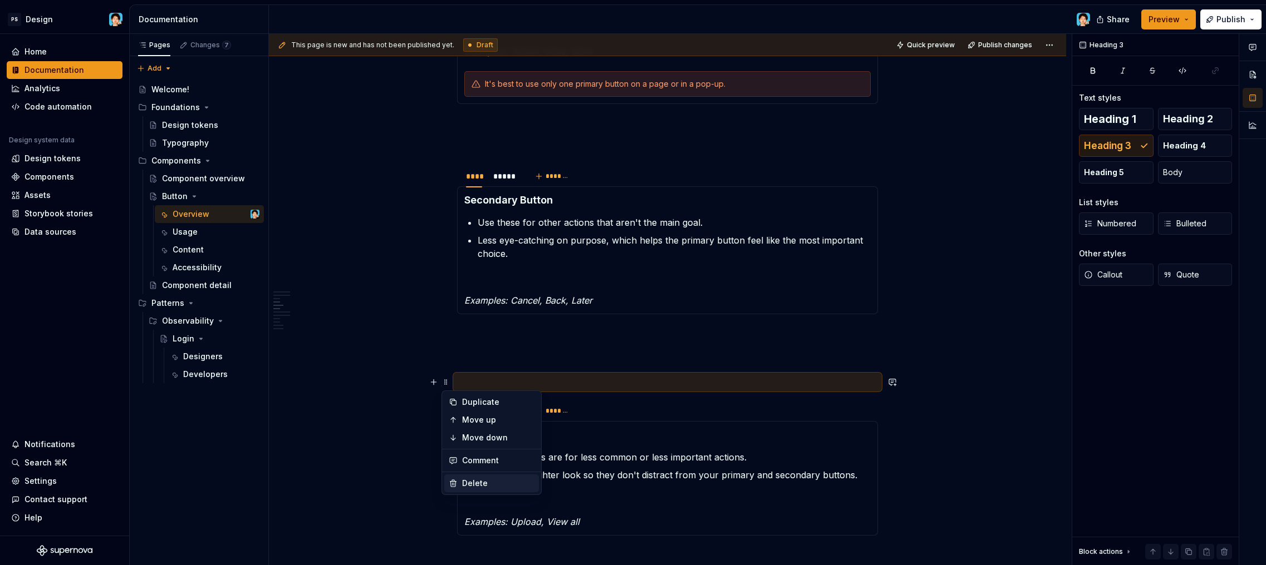
click at [467, 476] on div "Delete" at bounding box center [491, 484] width 95 height 18
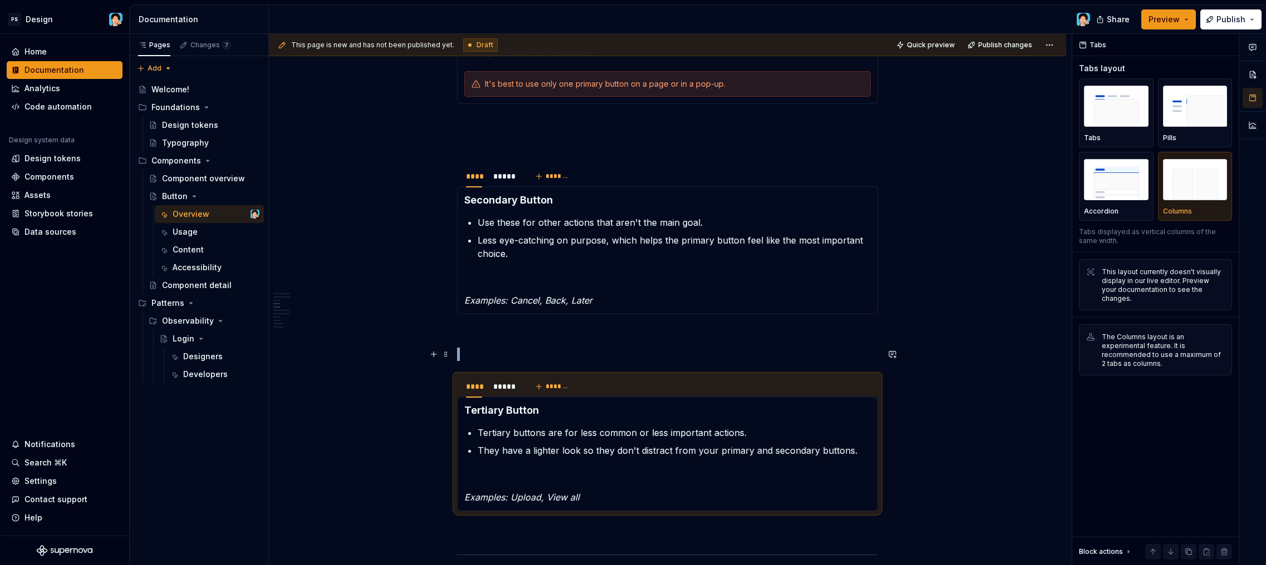
click at [501, 347] on div "**********" at bounding box center [667, 415] width 421 height 2713
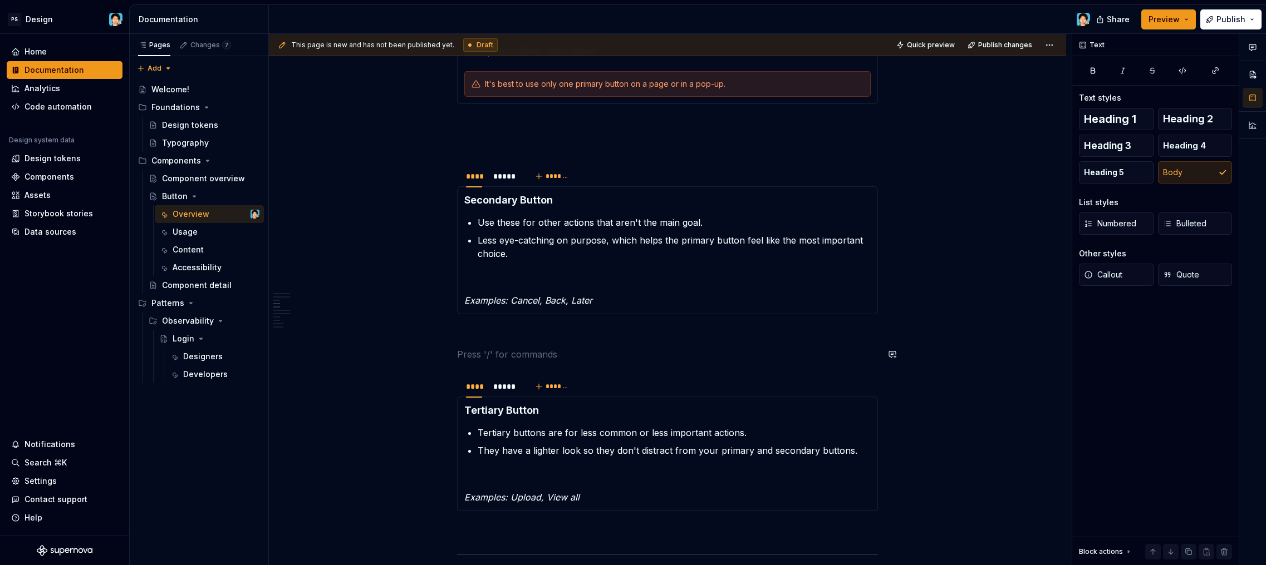
scroll to position [1154, 0]
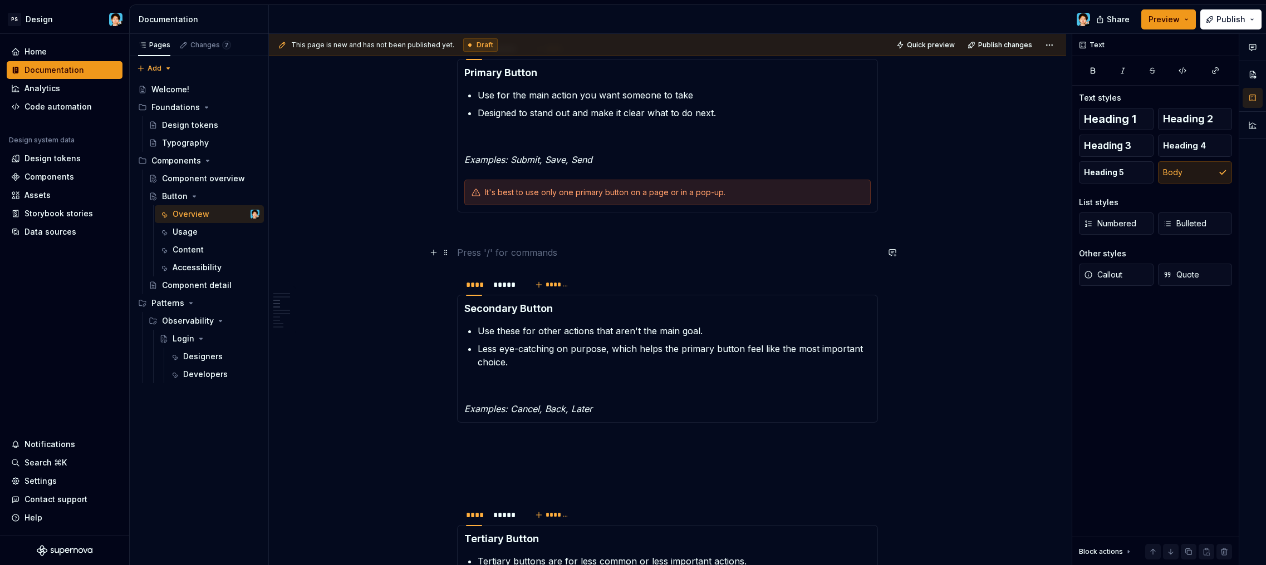
click at [535, 255] on p at bounding box center [667, 252] width 421 height 13
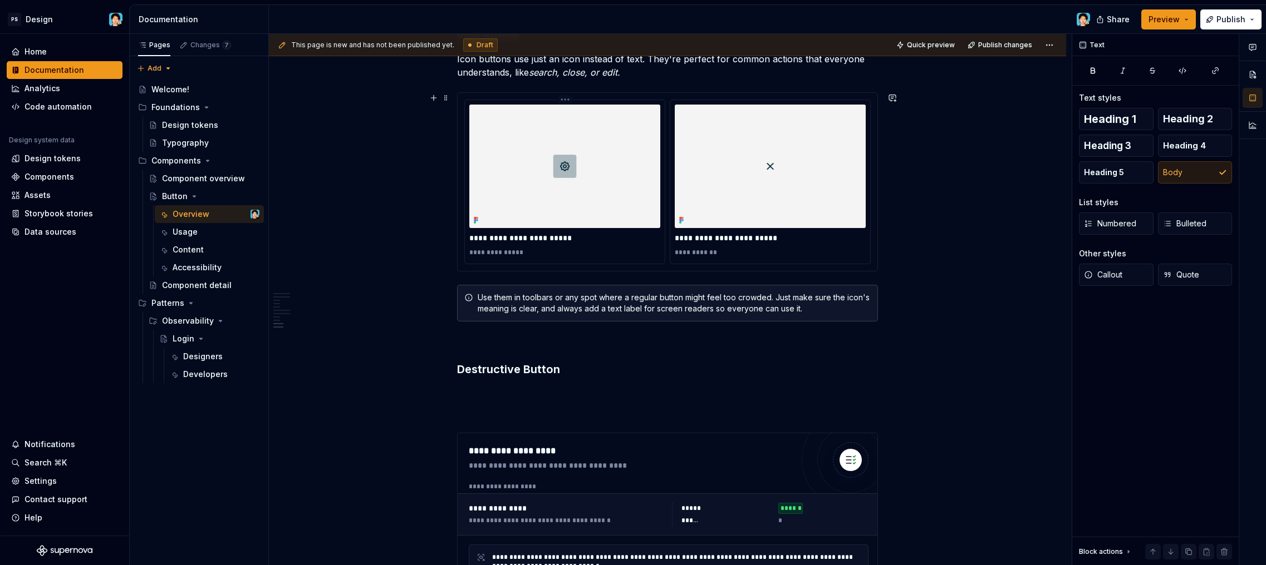
scroll to position [2418, 0]
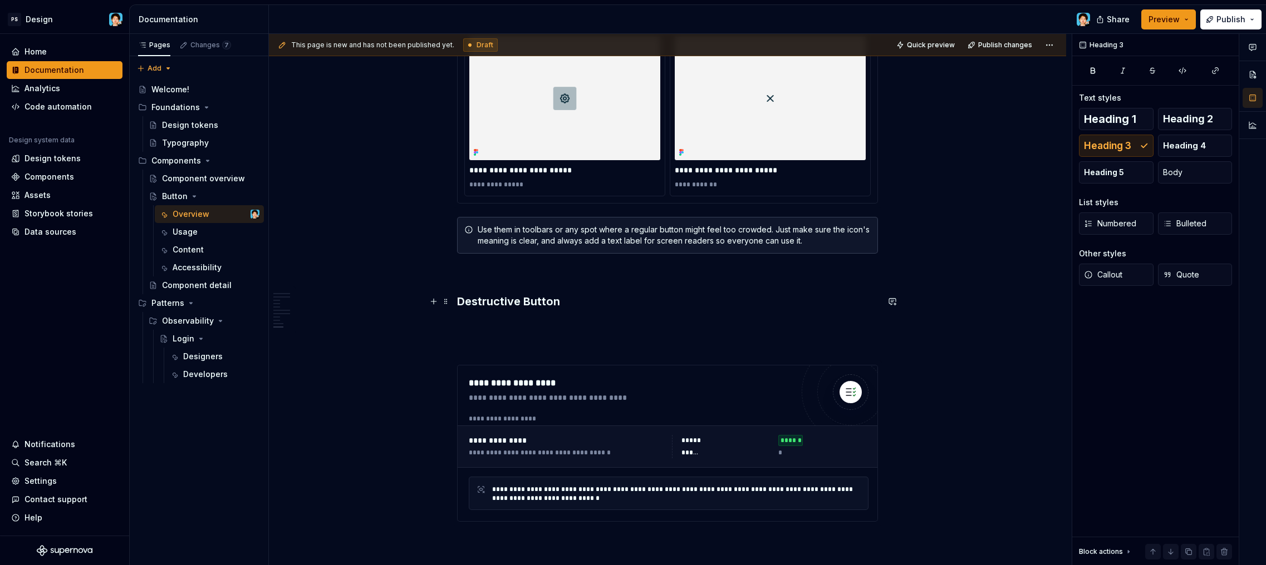
click at [570, 305] on h3 "Destructive Button" at bounding box center [667, 302] width 421 height 16
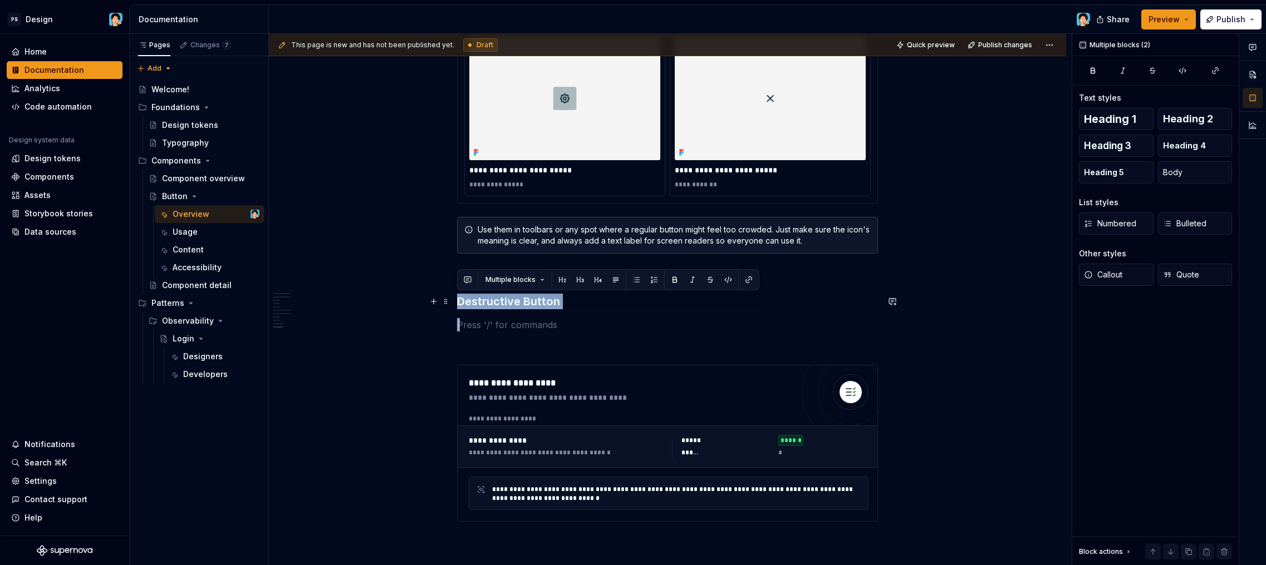
drag, startPoint x: 570, startPoint y: 305, endPoint x: 481, endPoint y: 303, distance: 89.1
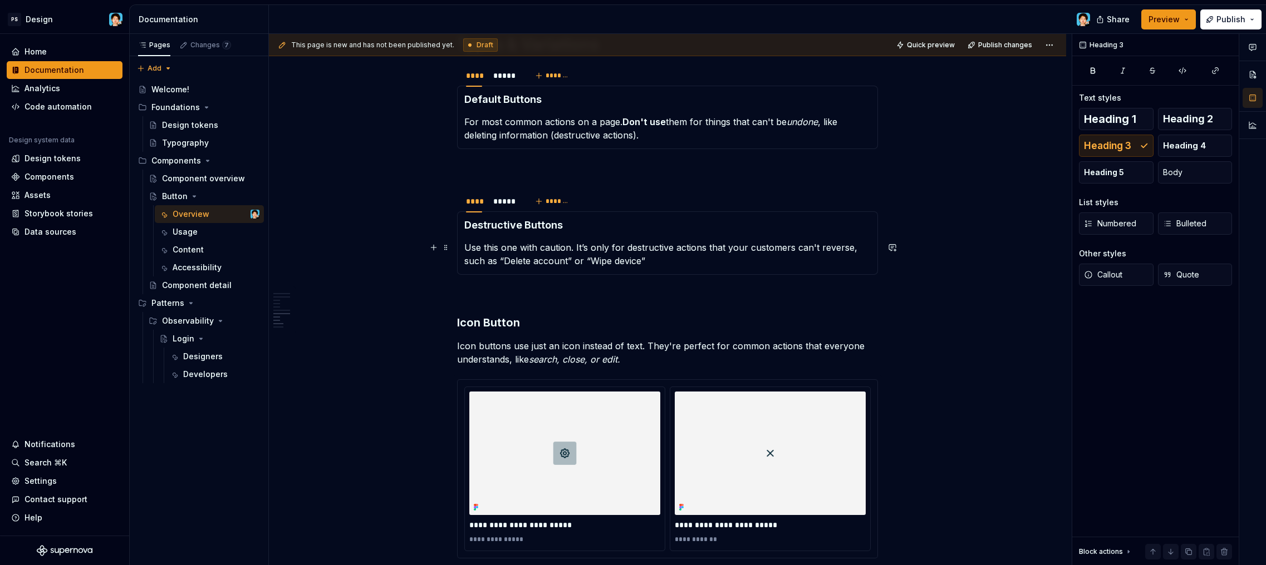
scroll to position [1976, 0]
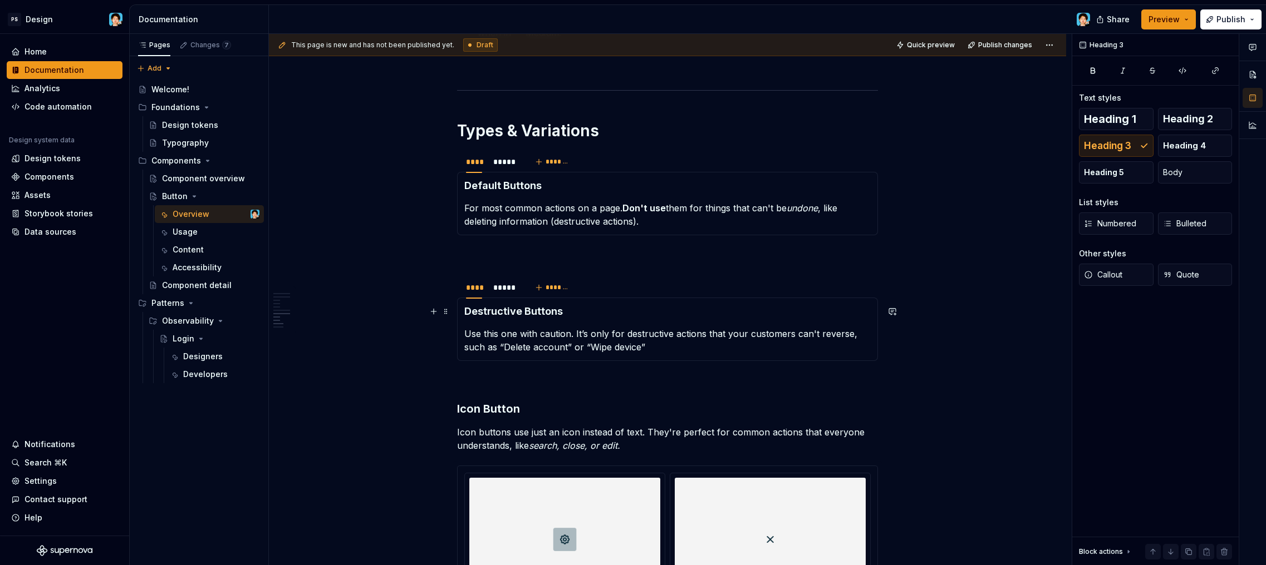
drag, startPoint x: 562, startPoint y: 311, endPoint x: 579, endPoint y: 312, distance: 16.7
click at [563, 311] on h4 "Destructive Buttons" at bounding box center [667, 311] width 406 height 13
click at [544, 188] on h4 "Default Buttons" at bounding box center [667, 185] width 406 height 13
click at [569, 312] on h4 "Destructive Button" at bounding box center [667, 311] width 406 height 13
click at [538, 407] on h3 "Icon Button" at bounding box center [667, 409] width 421 height 16
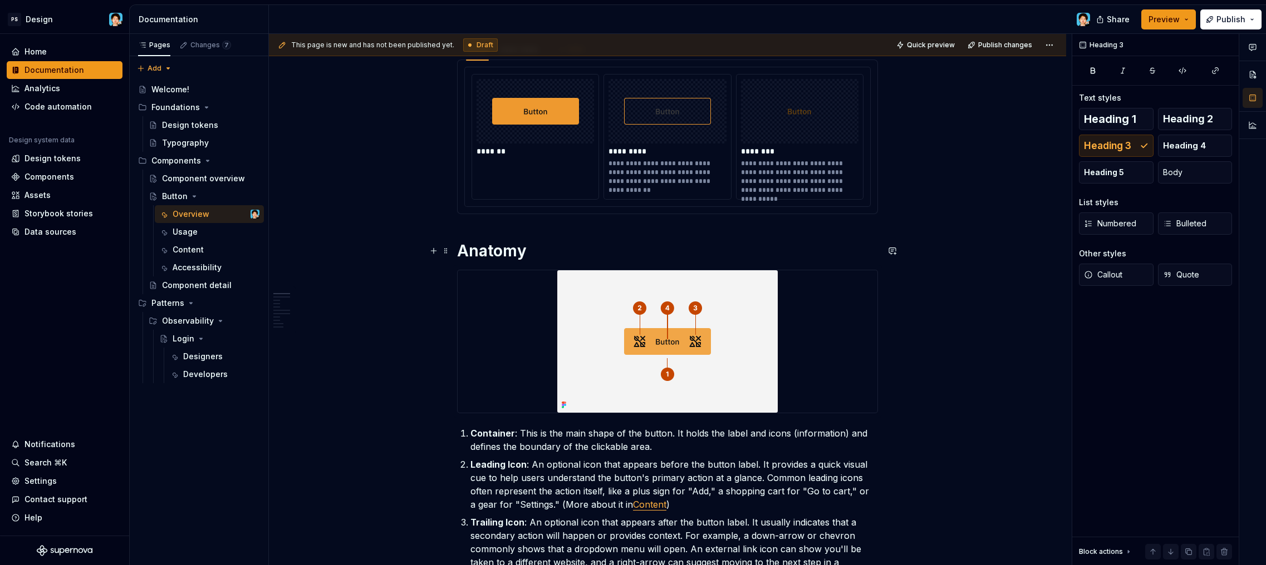
scroll to position [2, 0]
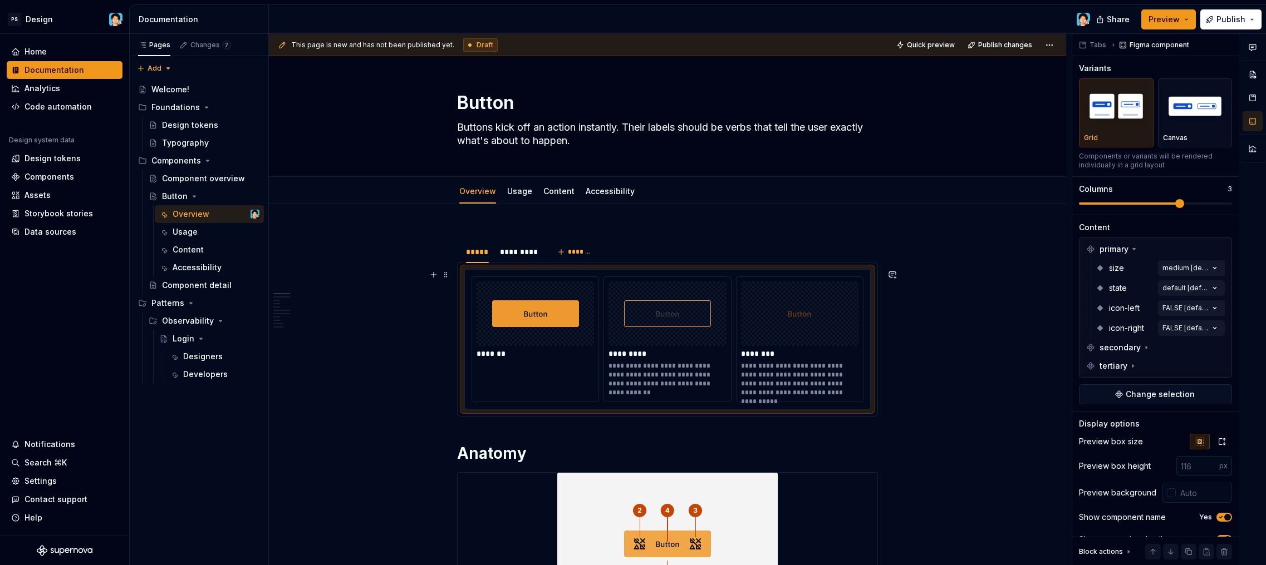
click at [498, 371] on div "*******" at bounding box center [534, 340] width 127 height 126
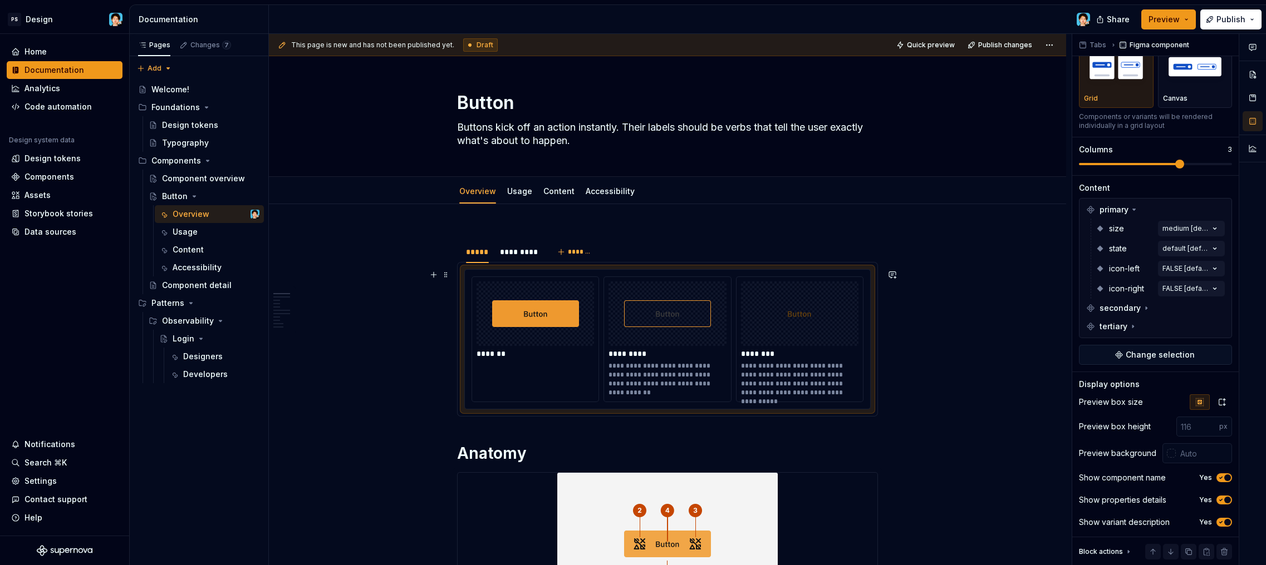
click at [540, 323] on img at bounding box center [535, 314] width 87 height 56
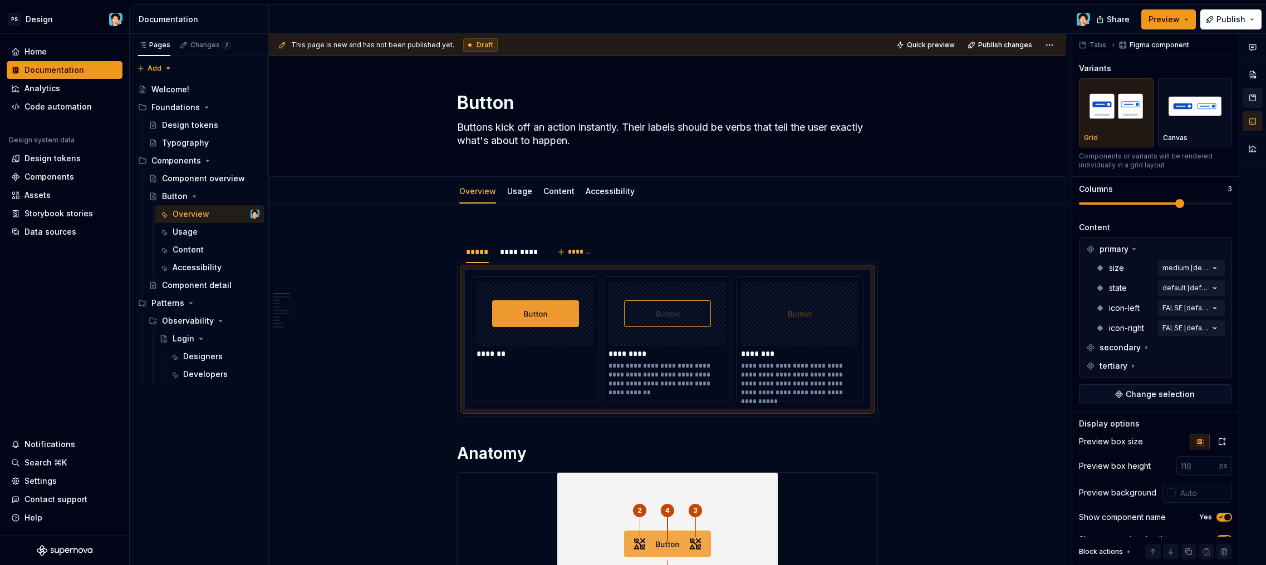
click at [1253, 97] on button "button" at bounding box center [1252, 98] width 20 height 20
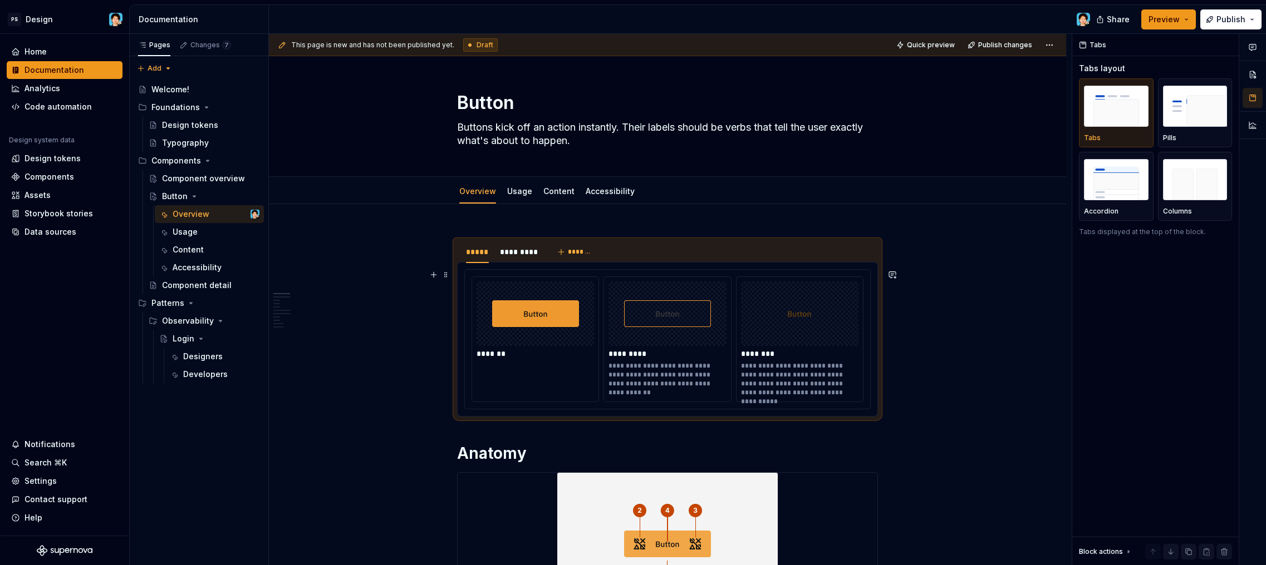
click at [550, 312] on img at bounding box center [535, 314] width 87 height 56
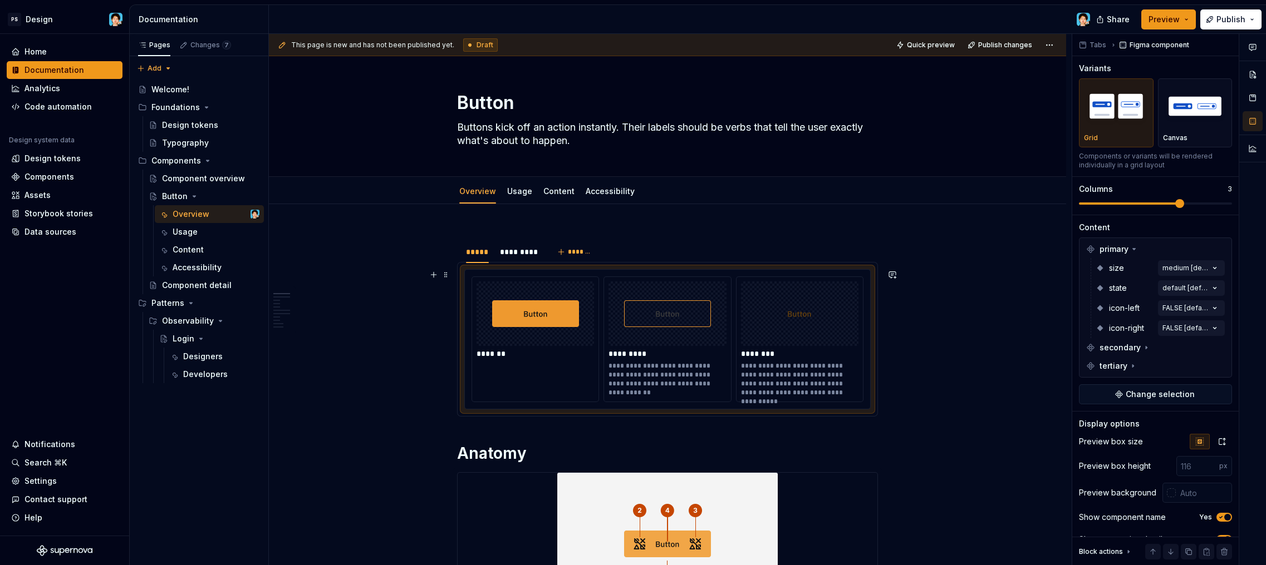
click at [561, 329] on img at bounding box center [535, 314] width 87 height 56
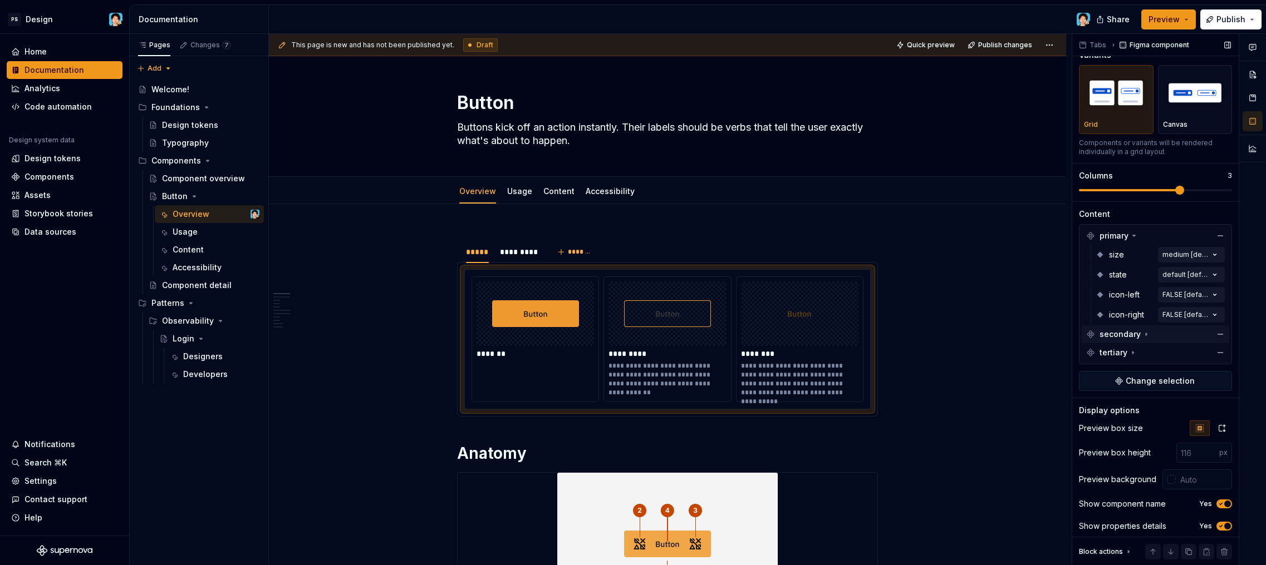
scroll to position [30, 0]
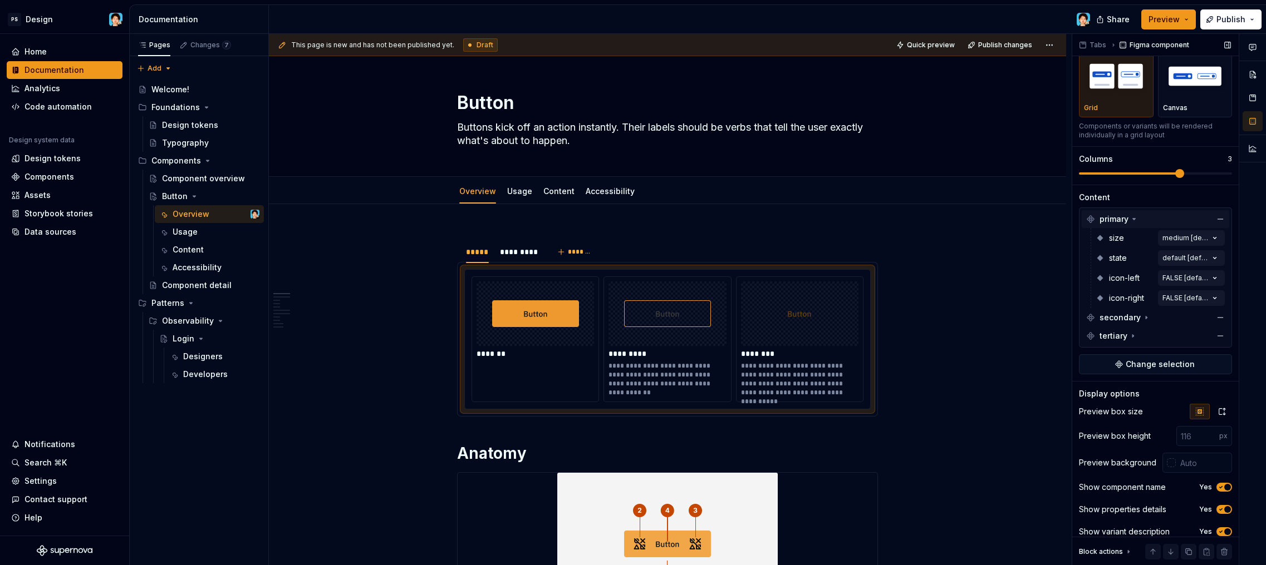
click at [1136, 218] on icon at bounding box center [1133, 219] width 9 height 9
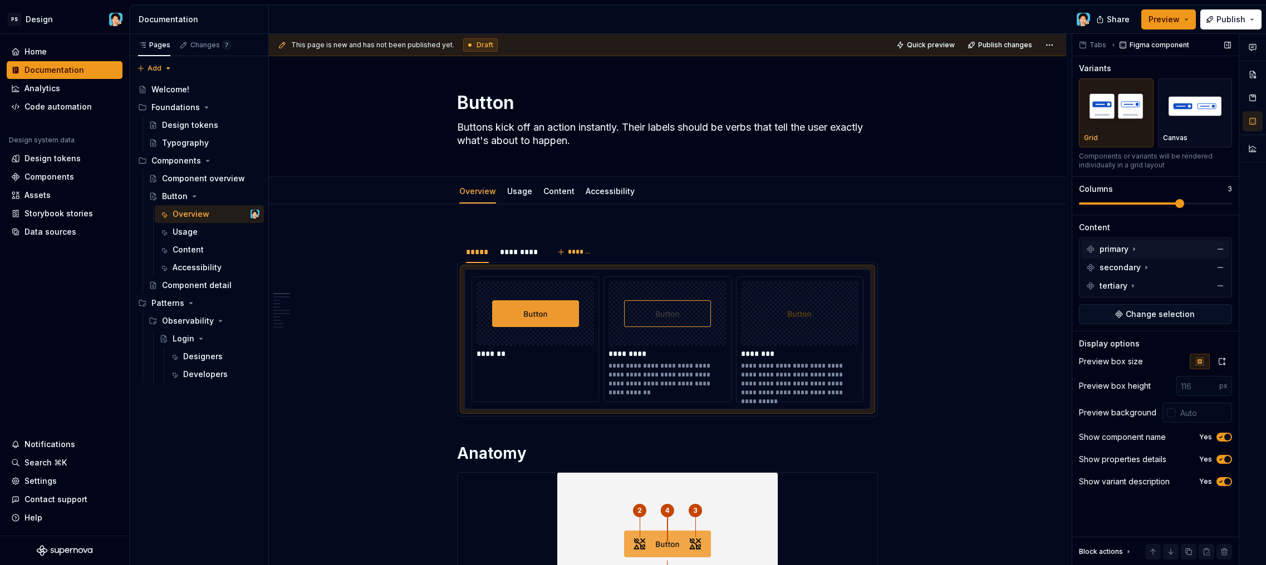
click at [1127, 248] on span "primary" at bounding box center [1113, 249] width 29 height 11
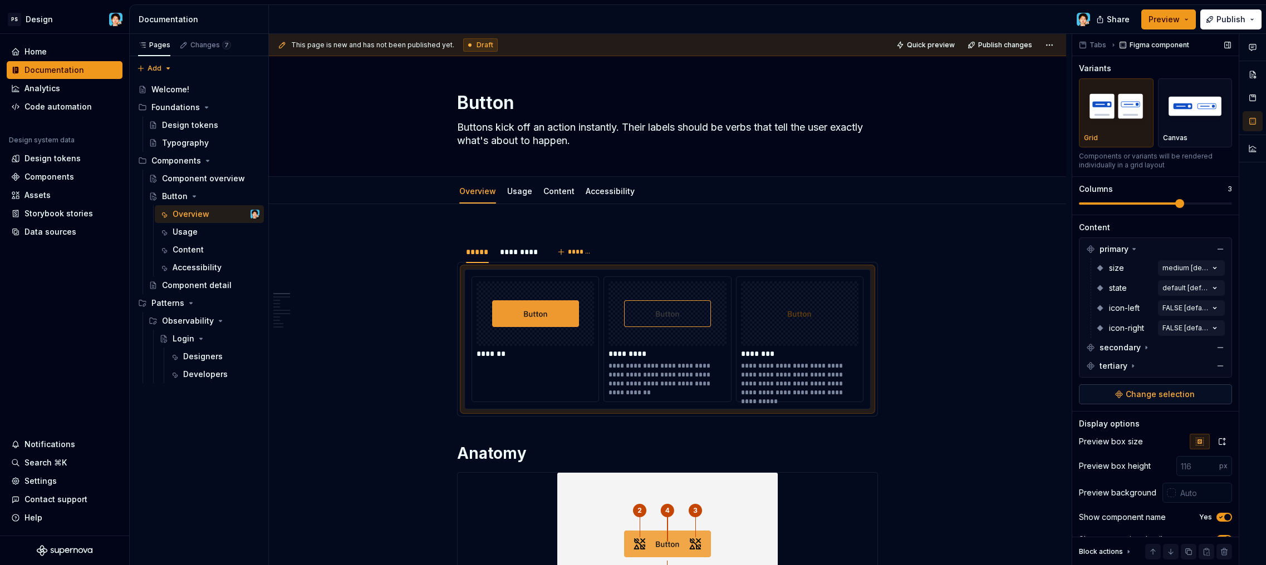
click at [1150, 396] on span "Change selection" at bounding box center [1159, 394] width 69 height 11
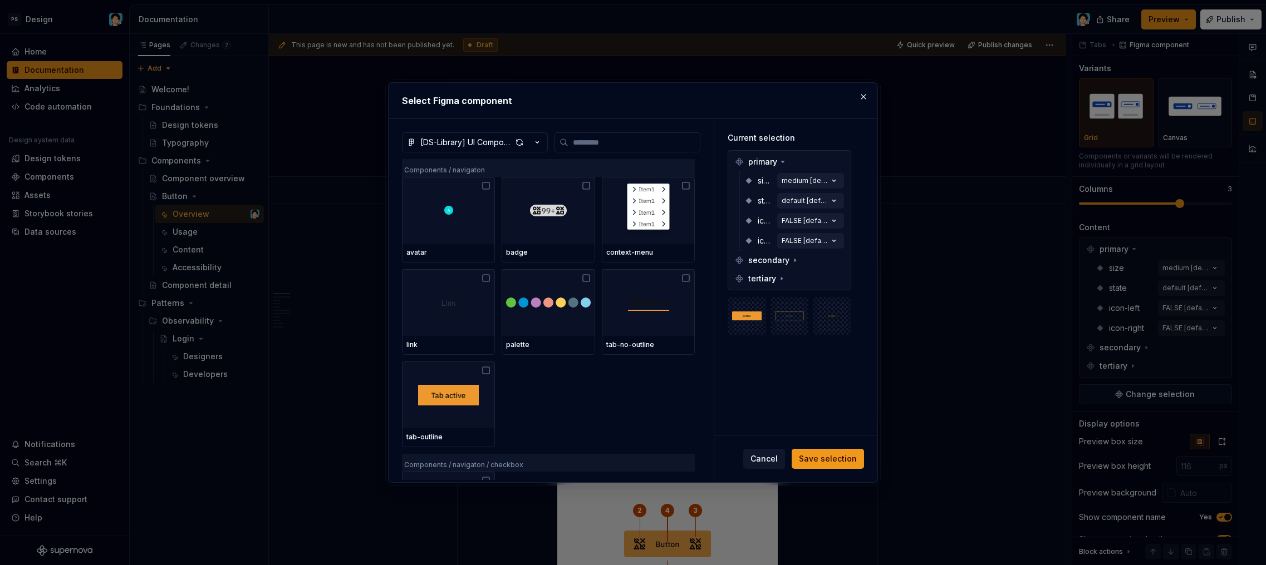
click at [743, 319] on img at bounding box center [746, 316] width 29 height 27
click at [862, 96] on button "button" at bounding box center [863, 97] width 16 height 16
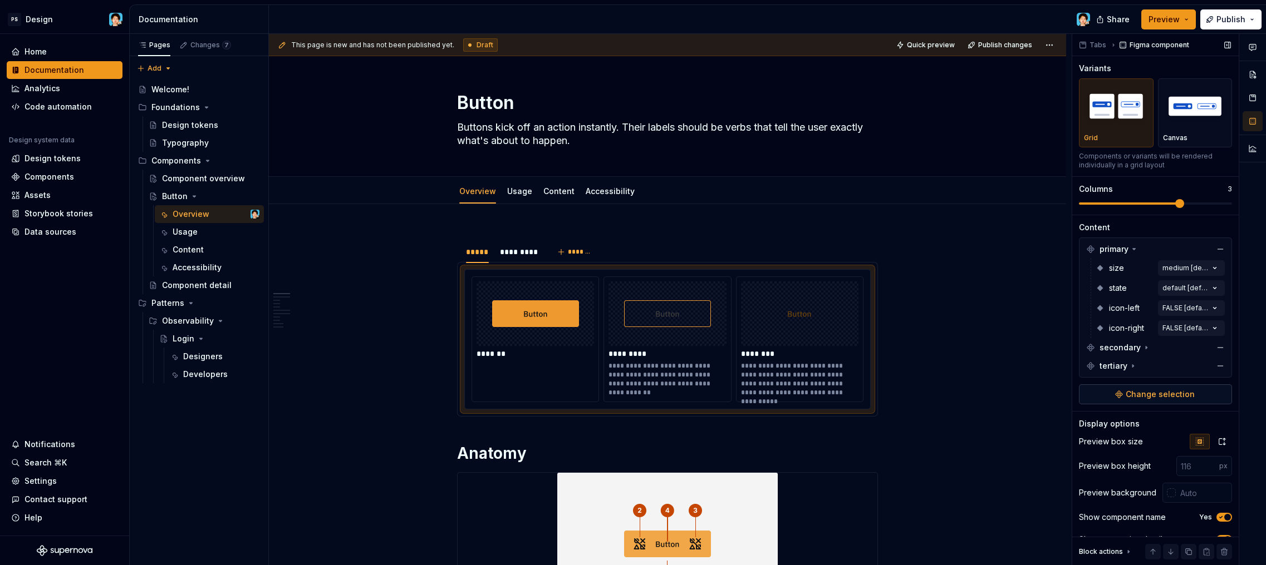
scroll to position [42, 0]
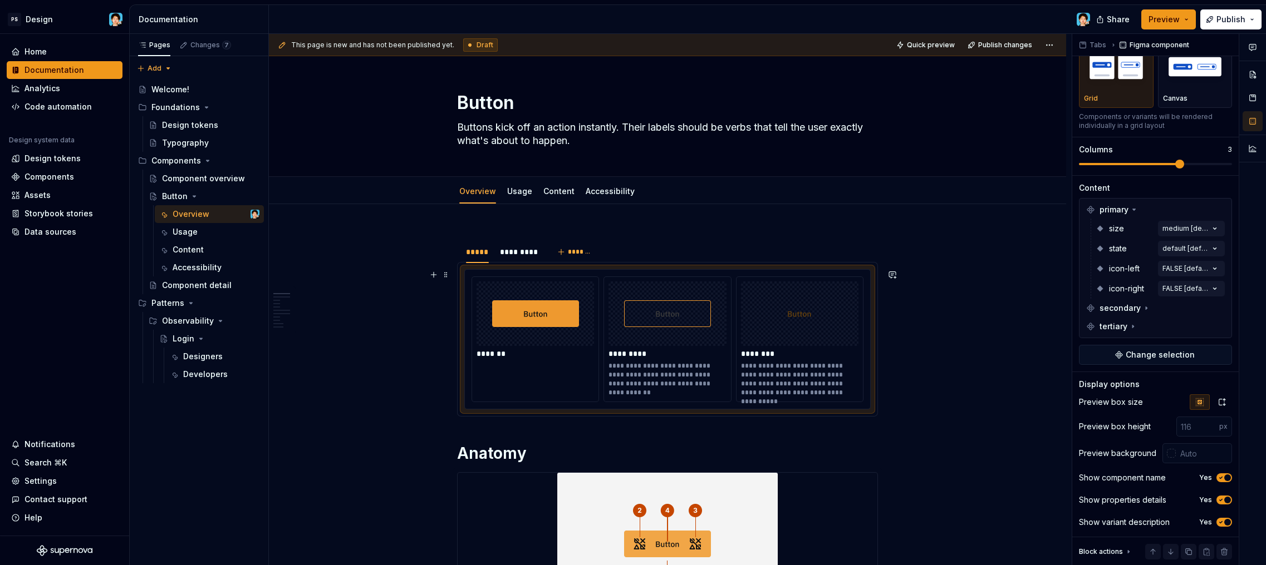
click at [554, 363] on div "*******" at bounding box center [535, 320] width 126 height 87
click at [561, 363] on div "*******" at bounding box center [535, 320] width 126 height 87
click at [1216, 499] on icon "button" at bounding box center [1220, 500] width 9 height 7
click at [1217, 496] on button "No" at bounding box center [1224, 500] width 16 height 9
click at [1224, 521] on span "button" at bounding box center [1227, 522] width 7 height 7
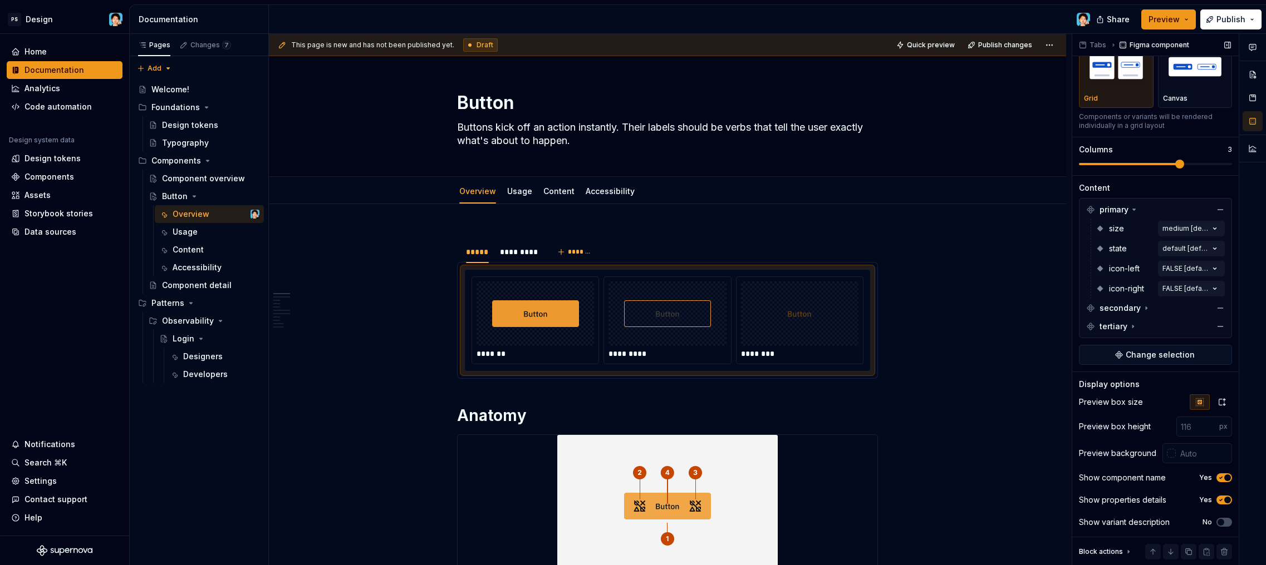
click at [1216, 479] on icon "button" at bounding box center [1220, 478] width 9 height 7
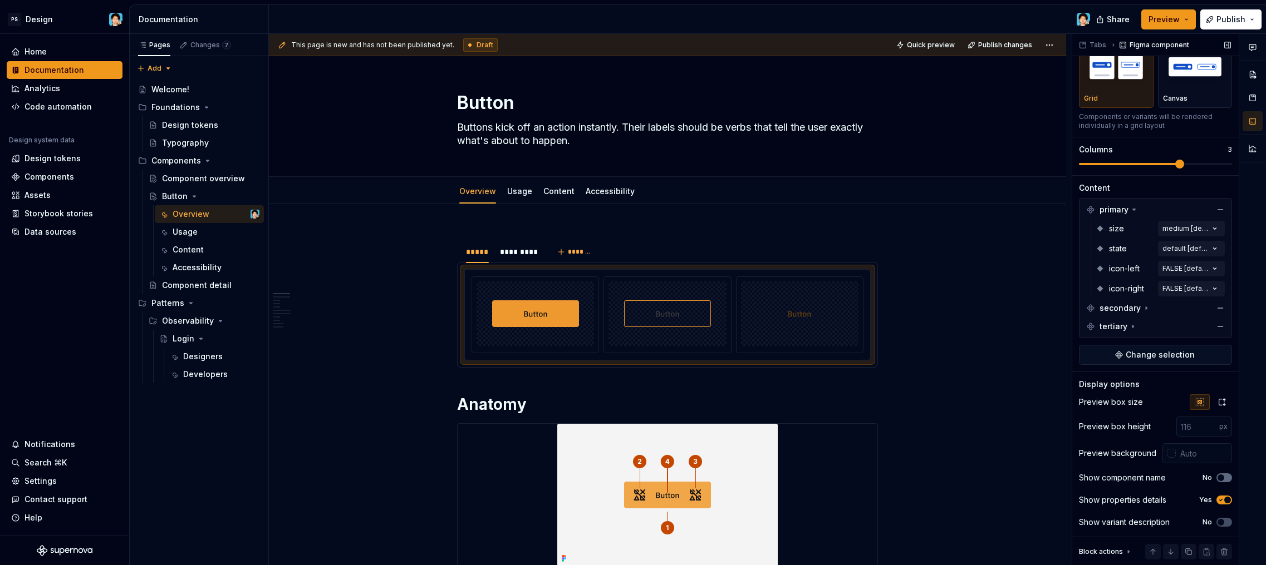
click at [1218, 477] on icon "button" at bounding box center [1220, 478] width 9 height 7
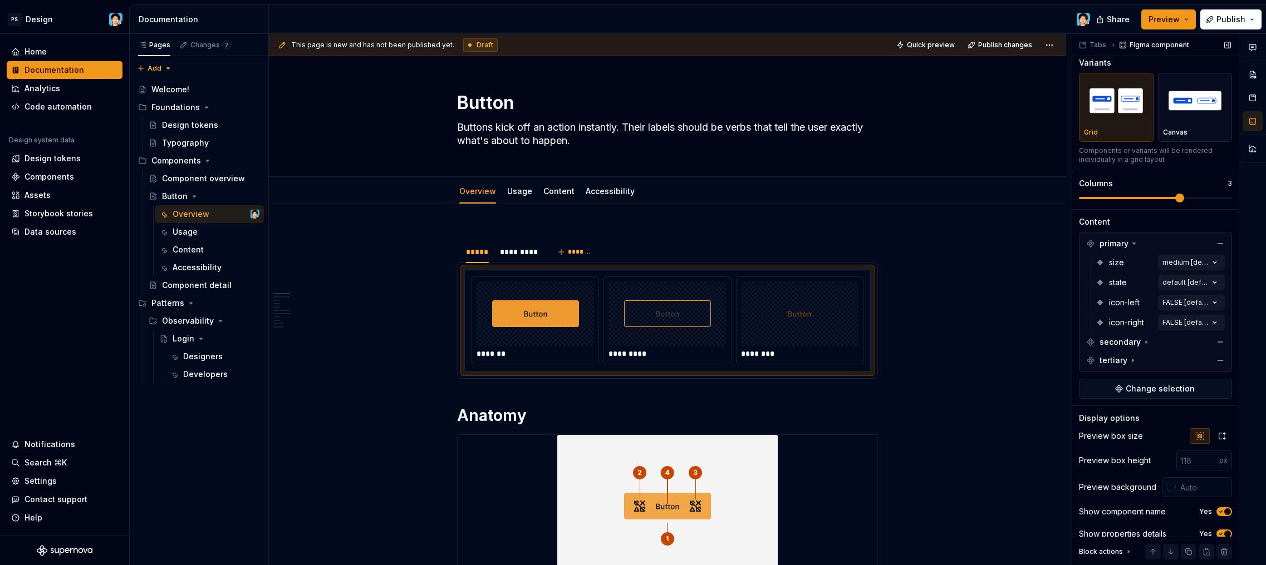
scroll to position [0, 0]
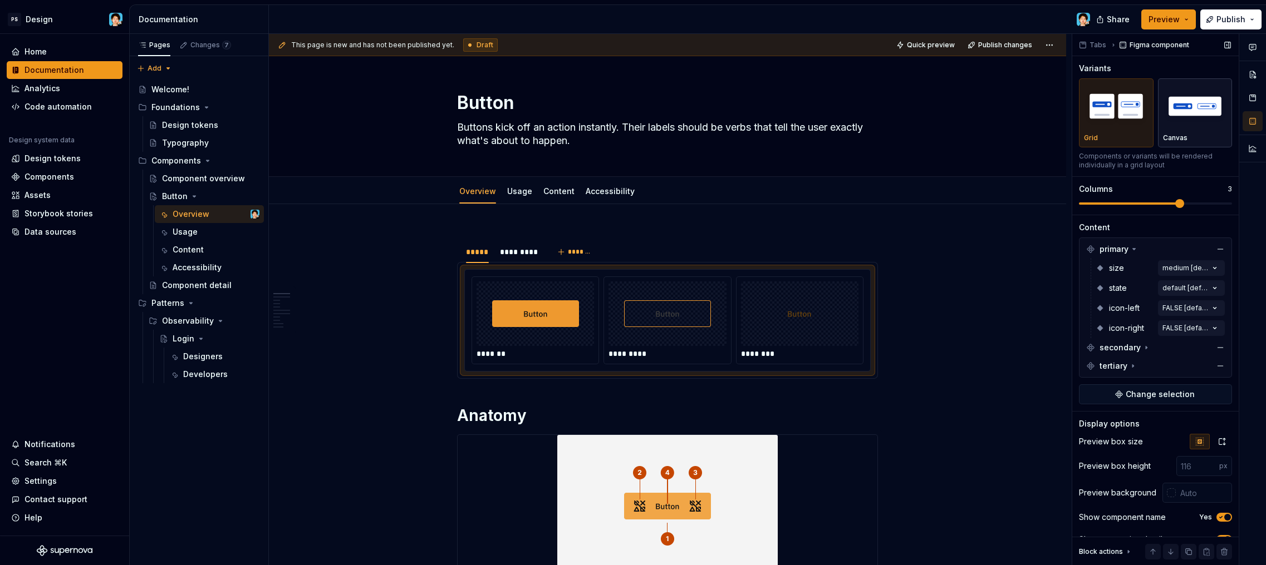
click at [1177, 110] on img "button" at bounding box center [1195, 106] width 65 height 41
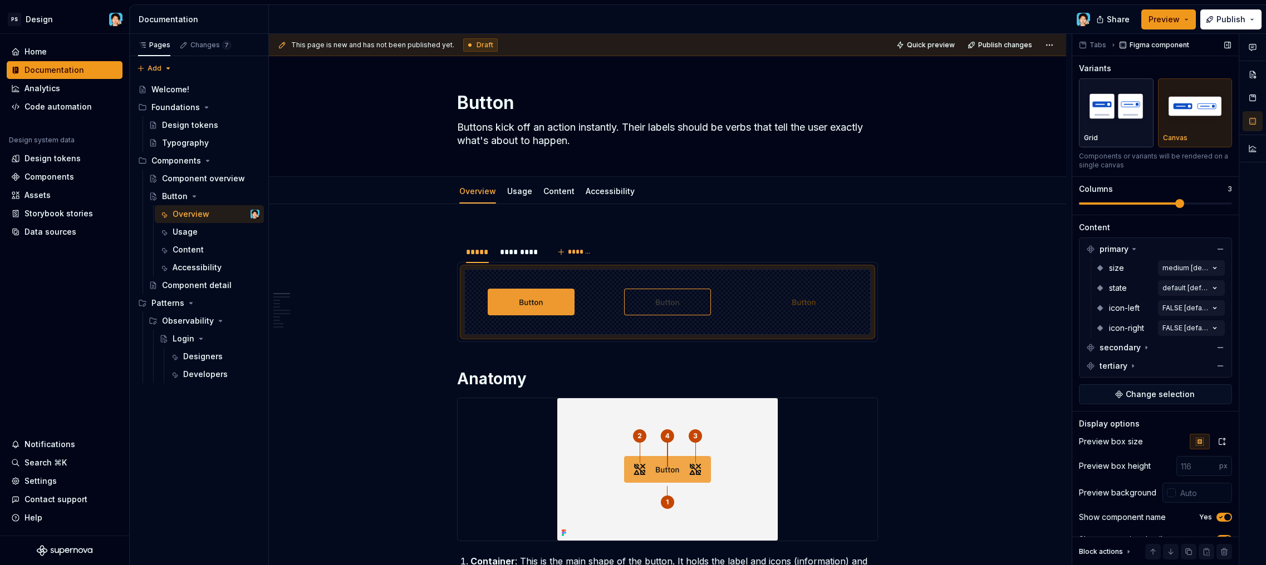
click at [1116, 106] on img "button" at bounding box center [1116, 106] width 65 height 41
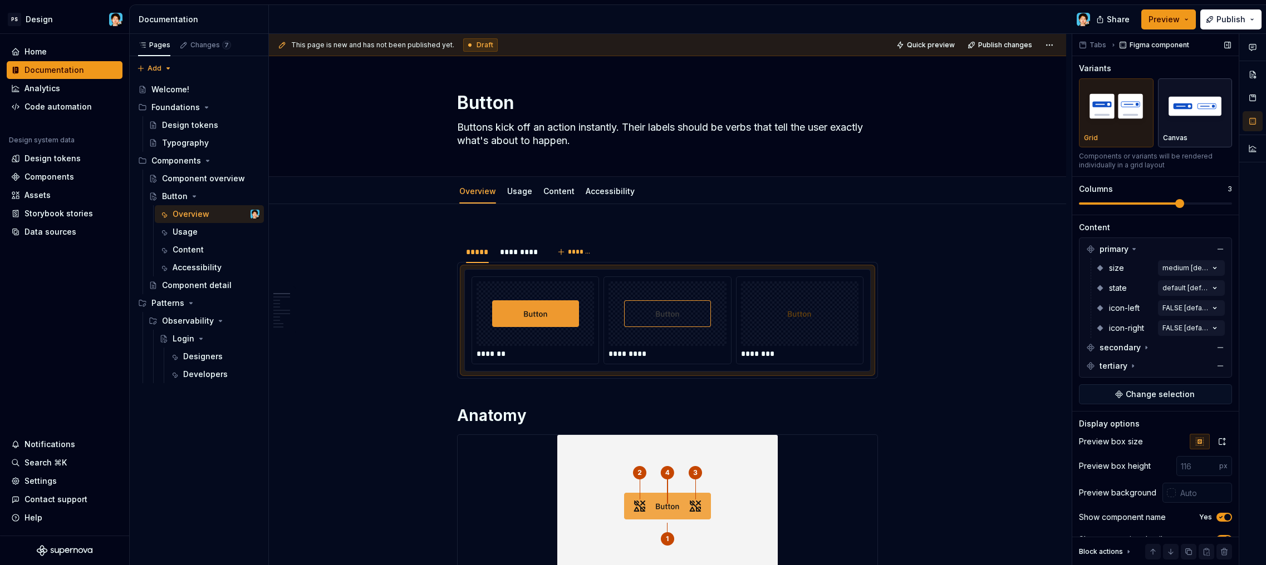
click at [1171, 111] on img "button" at bounding box center [1195, 106] width 65 height 41
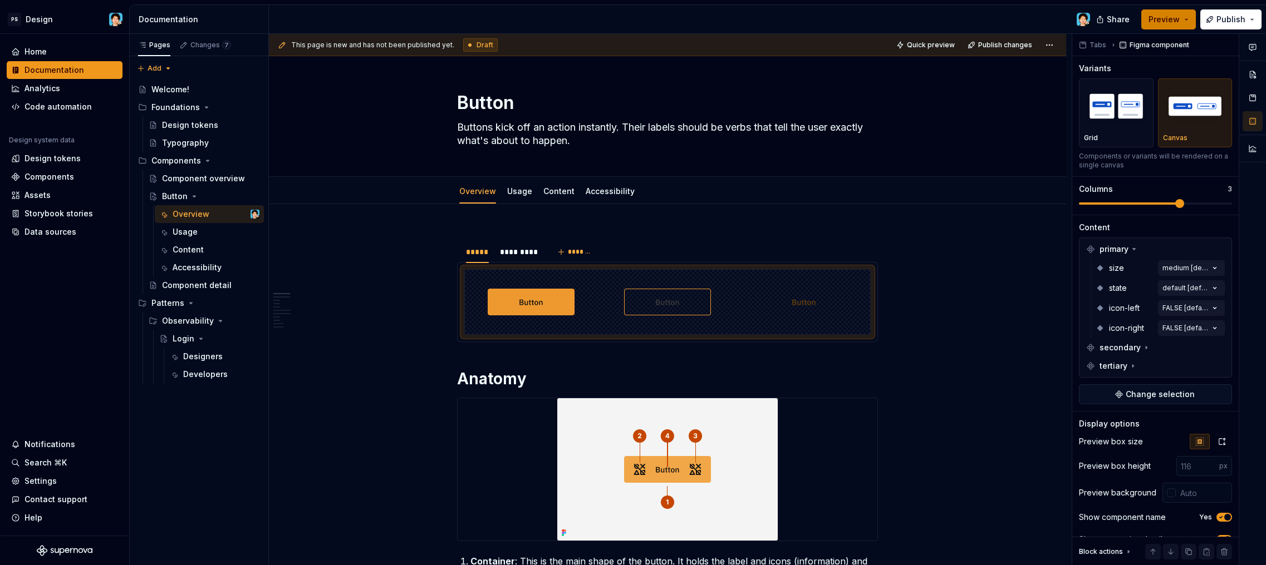
click at [1171, 26] on button "Preview" at bounding box center [1168, 19] width 55 height 20
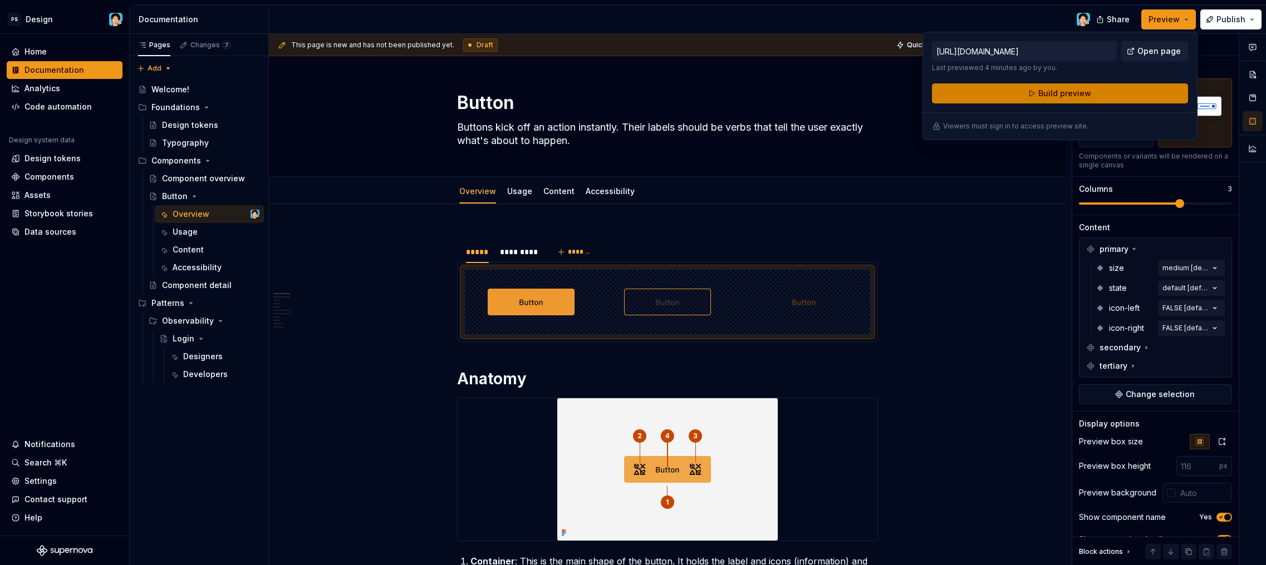
click at [1121, 95] on button "Build preview" at bounding box center [1060, 93] width 256 height 20
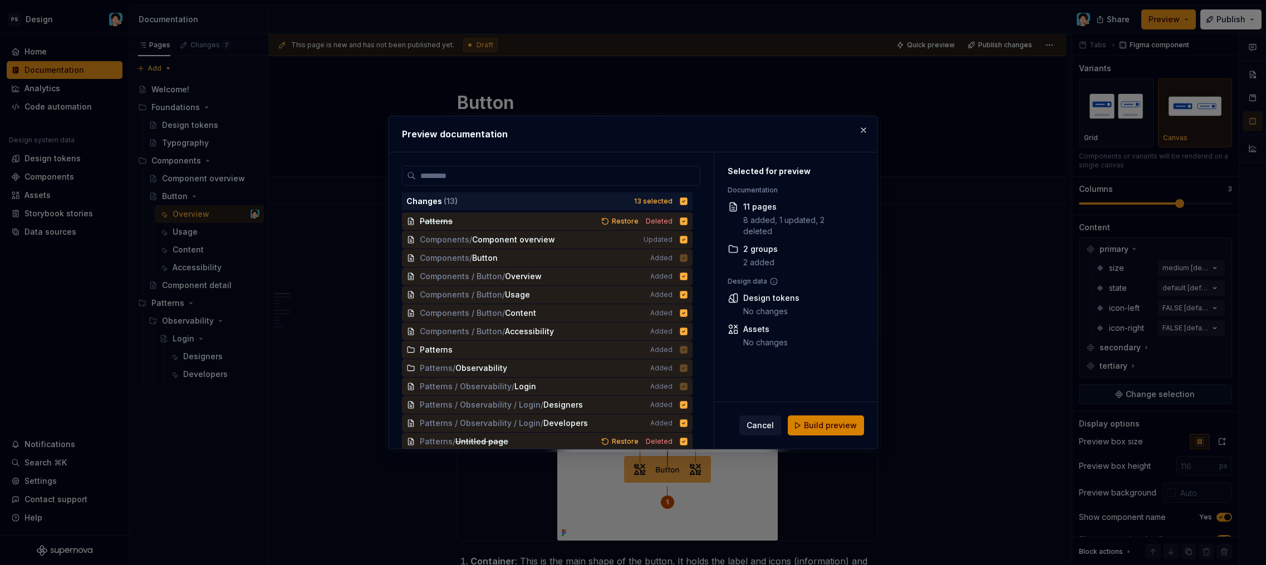
click at [832, 418] on button "Build preview" at bounding box center [825, 426] width 76 height 20
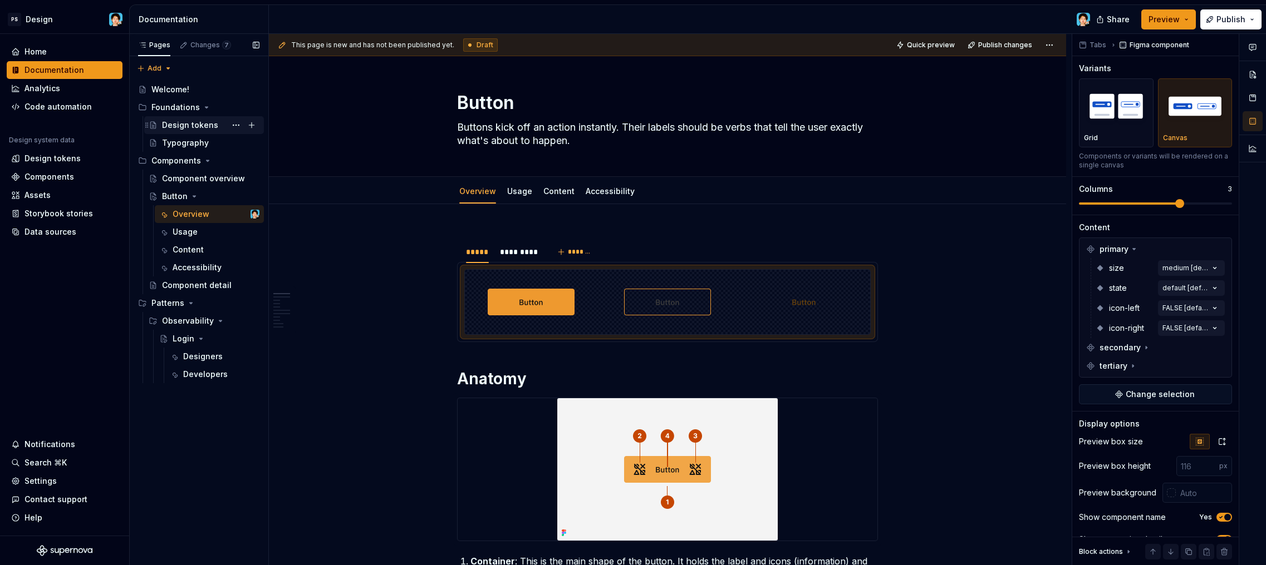
click at [207, 129] on div "Design tokens" at bounding box center [190, 125] width 56 height 11
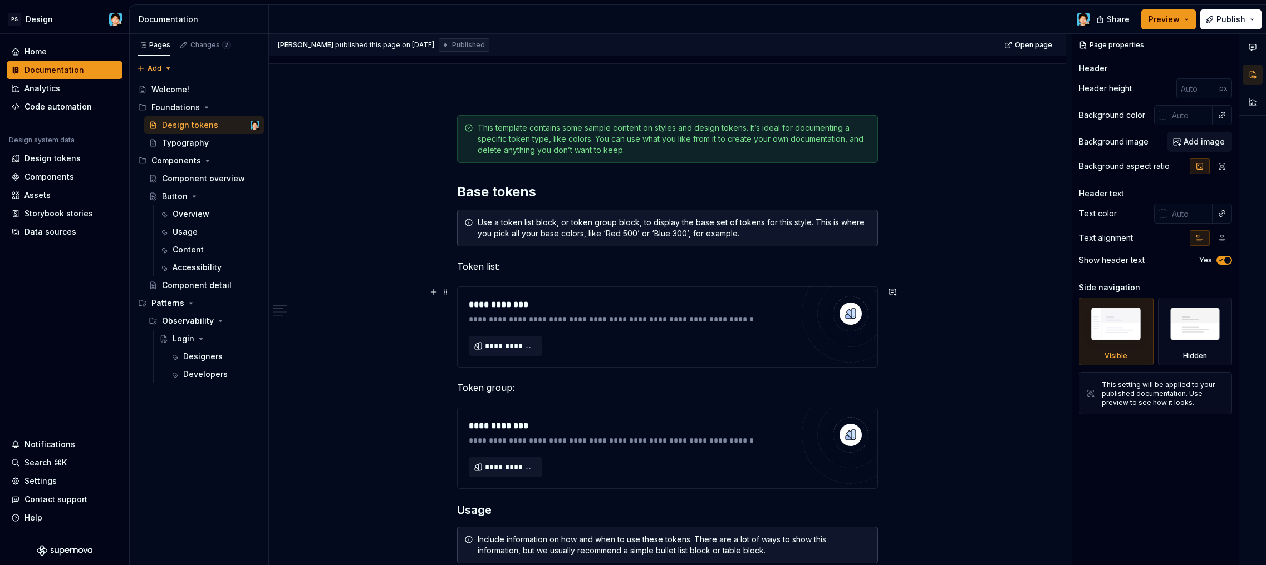
scroll to position [153, 0]
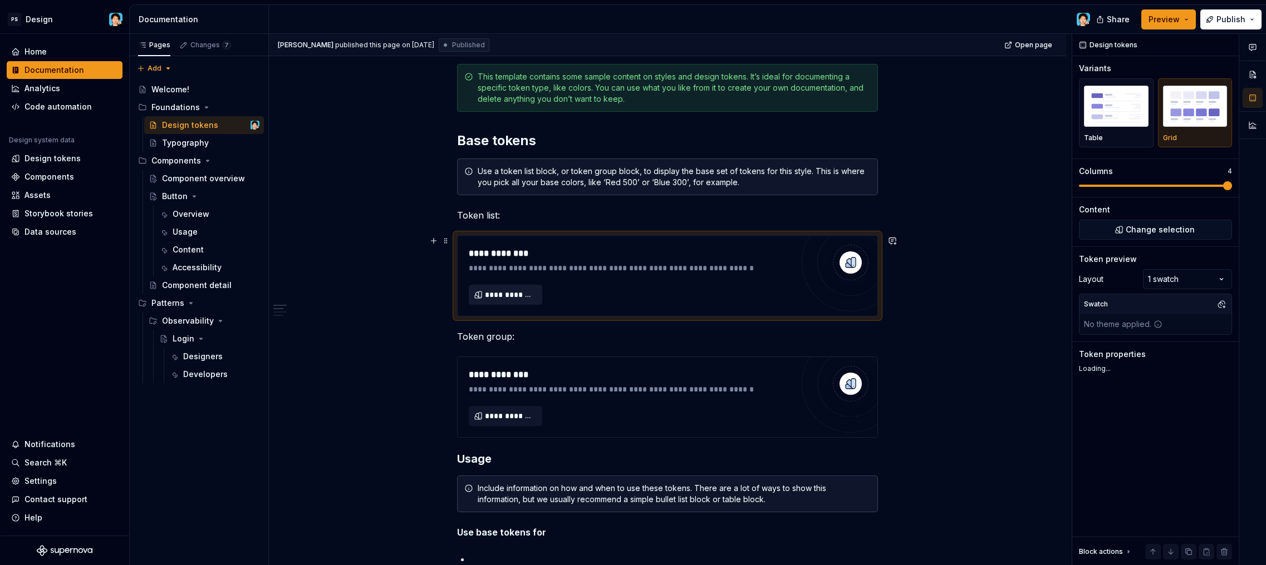
click at [521, 296] on span "**********" at bounding box center [510, 294] width 50 height 11
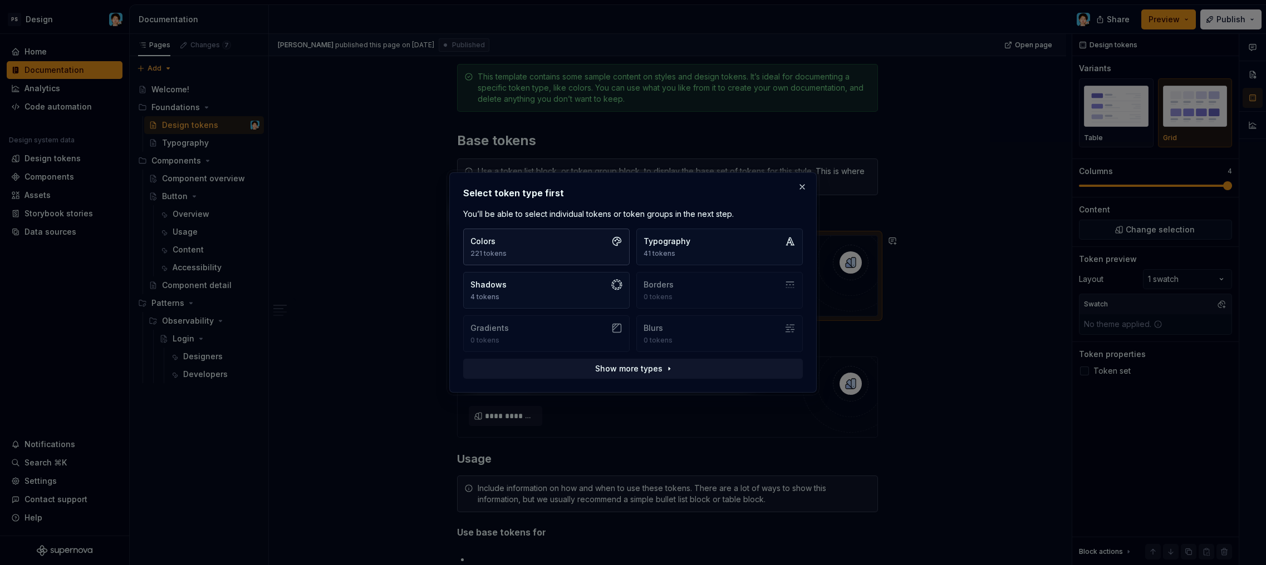
click at [528, 251] on button "Colors 221 tokens" at bounding box center [546, 247] width 166 height 37
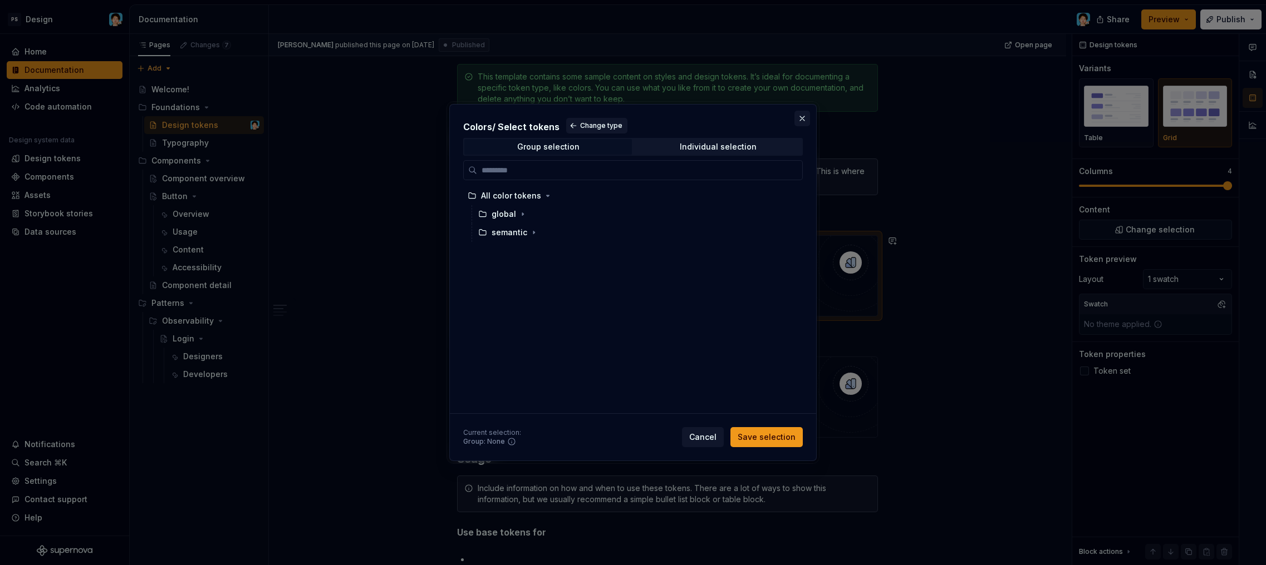
click at [804, 119] on button "button" at bounding box center [802, 119] width 16 height 16
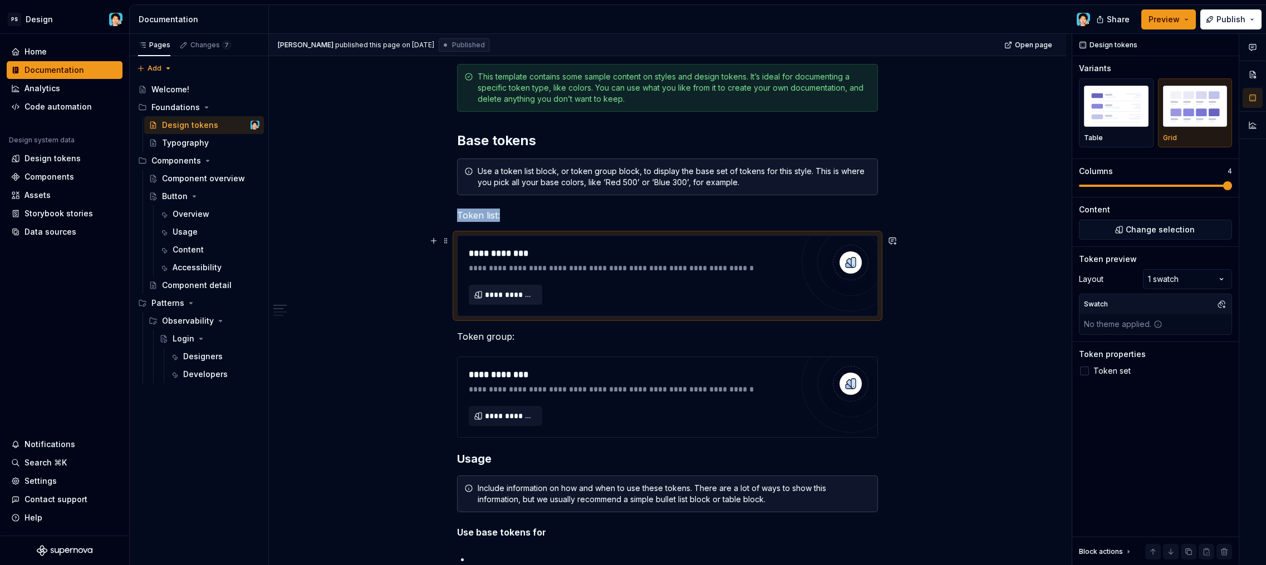
click at [507, 301] on button "**********" at bounding box center [505, 295] width 73 height 20
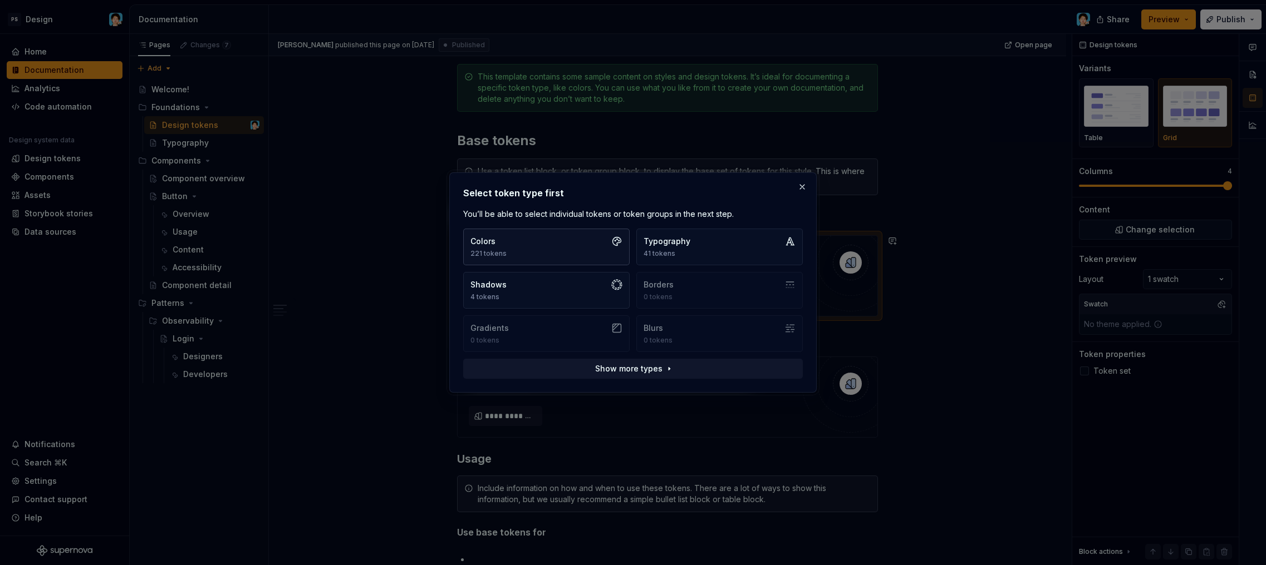
click at [553, 243] on button "Colors 221 tokens" at bounding box center [546, 247] width 166 height 37
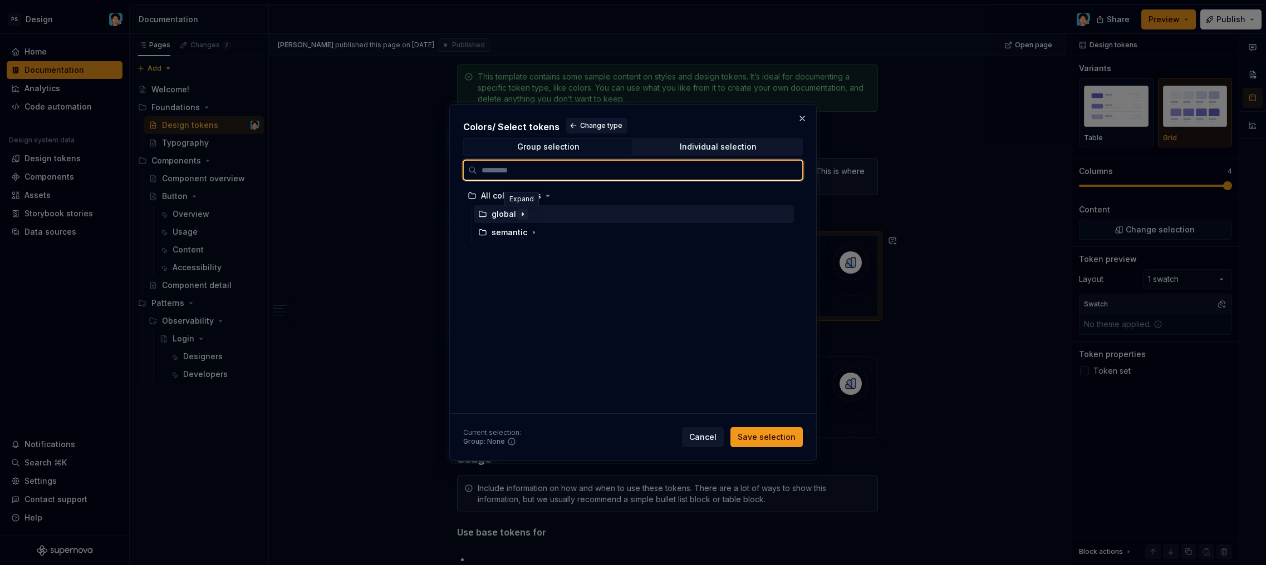
click at [518, 217] on icon "button" at bounding box center [522, 214] width 9 height 9
click at [517, 232] on div "color" at bounding box center [511, 232] width 19 height 11
click at [518, 218] on icon "button" at bounding box center [522, 214] width 9 height 9
click at [584, 217] on div "global" at bounding box center [634, 214] width 320 height 18
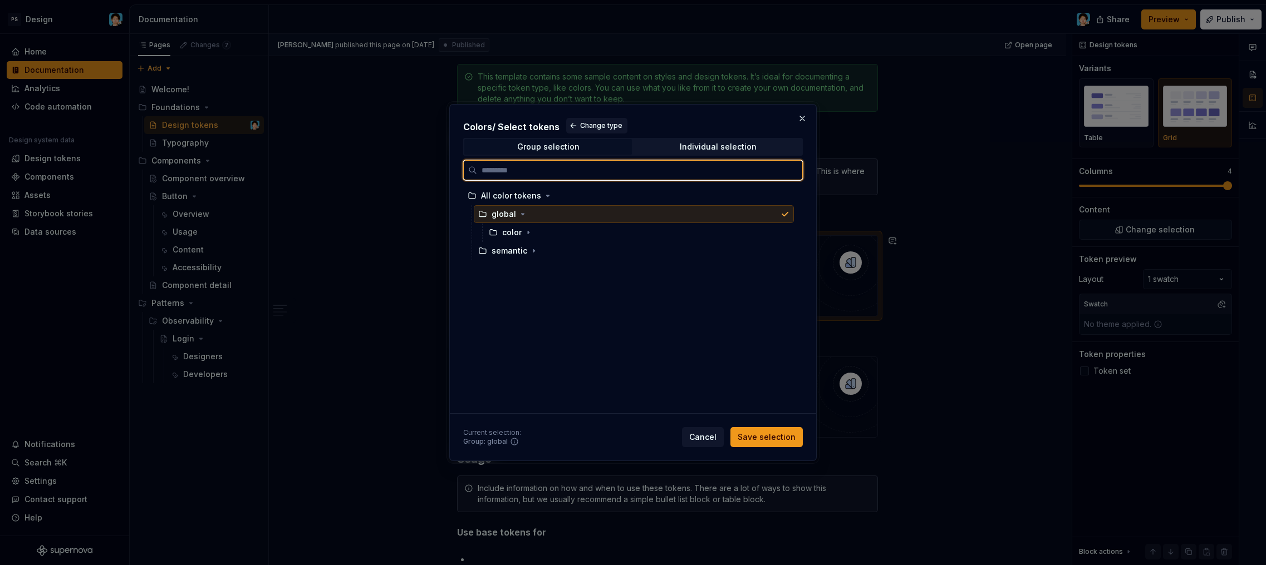
click at [584, 217] on div "global" at bounding box center [634, 214] width 320 height 18
click at [570, 228] on div "color" at bounding box center [638, 233] width 309 height 18
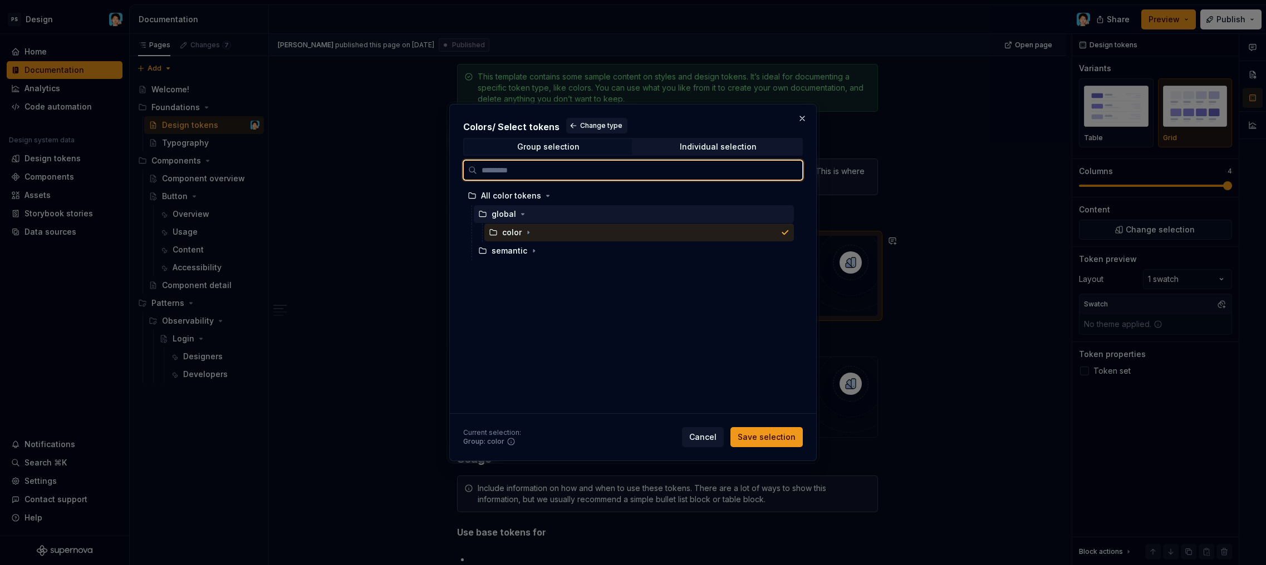
click at [613, 218] on div "global" at bounding box center [634, 214] width 320 height 18
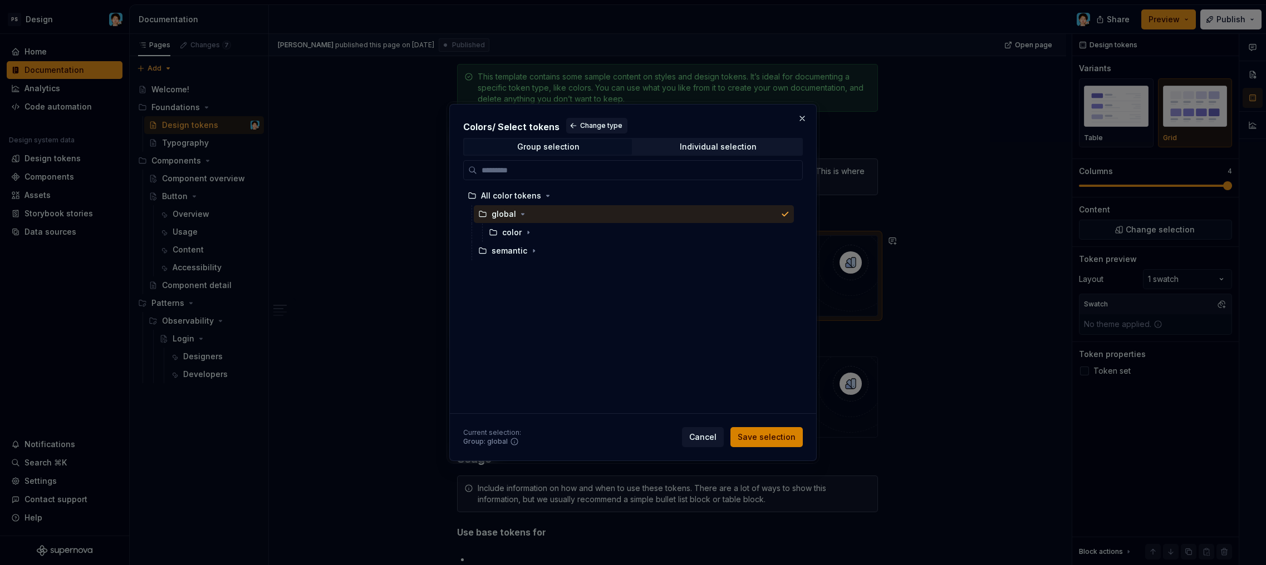
click at [785, 436] on span "Save selection" at bounding box center [766, 437] width 58 height 11
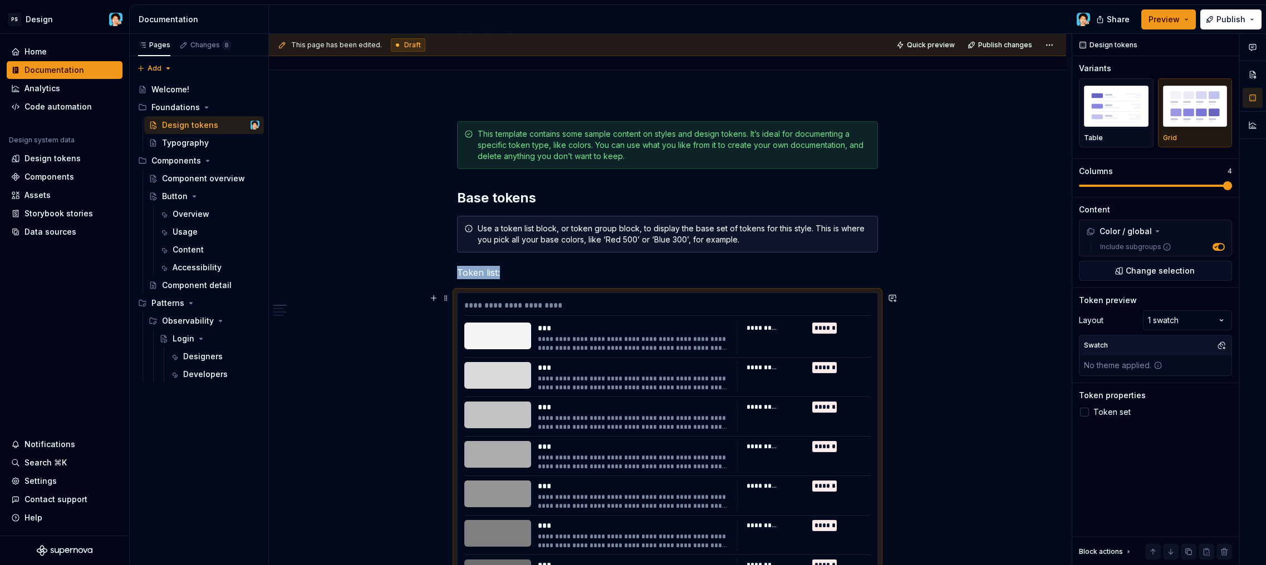
scroll to position [308, 0]
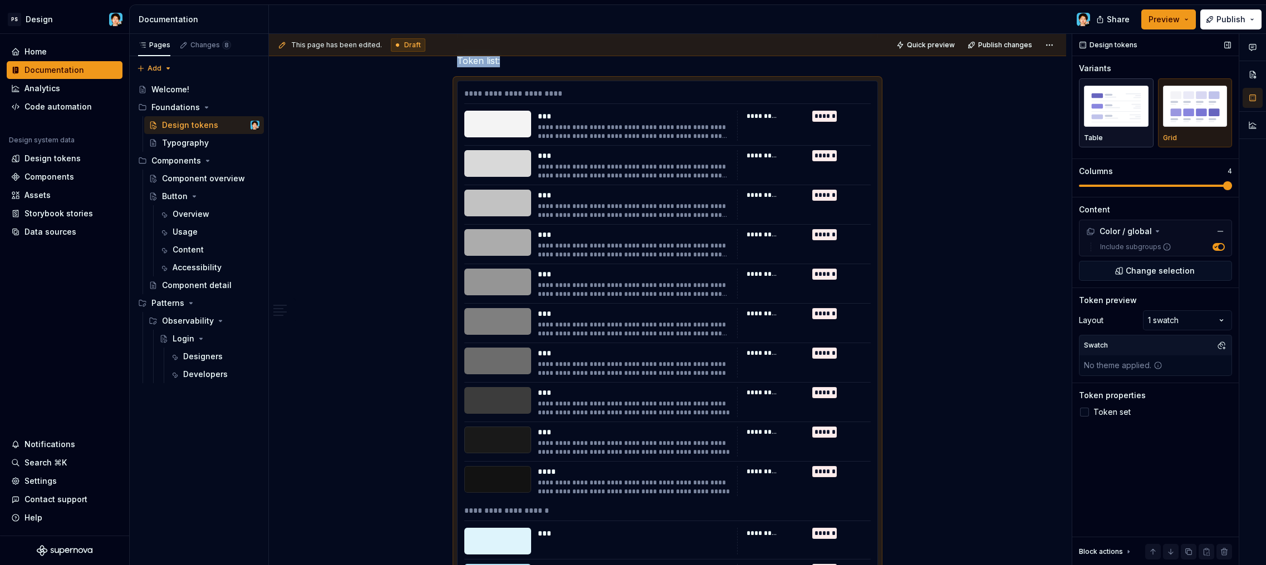
click at [1100, 122] on img "button" at bounding box center [1116, 106] width 65 height 41
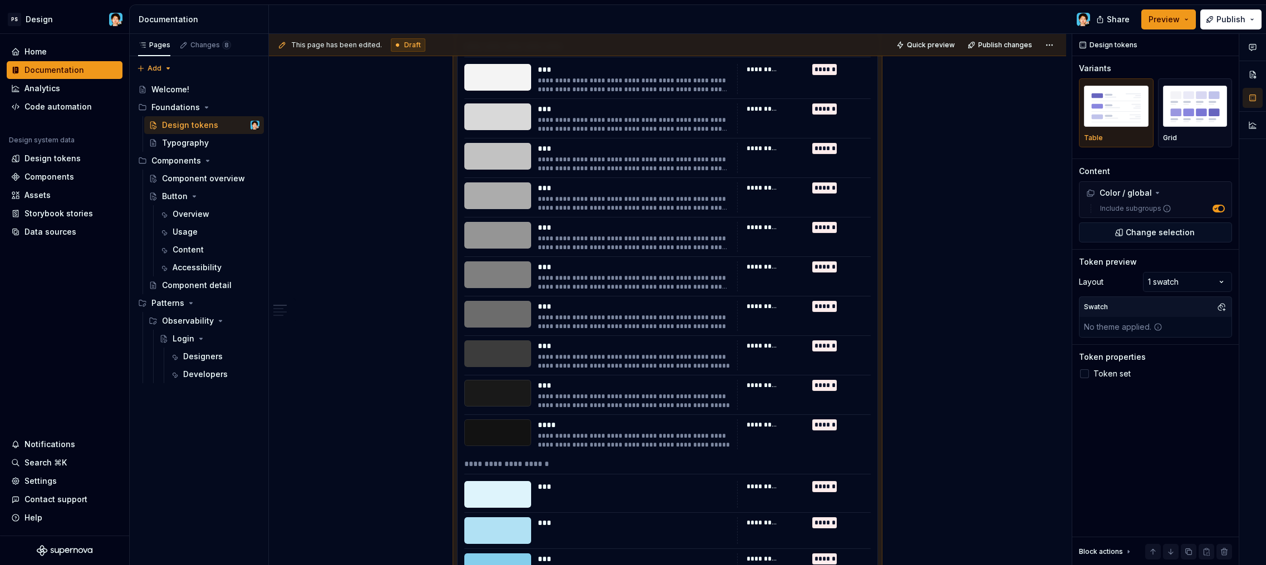
scroll to position [133, 0]
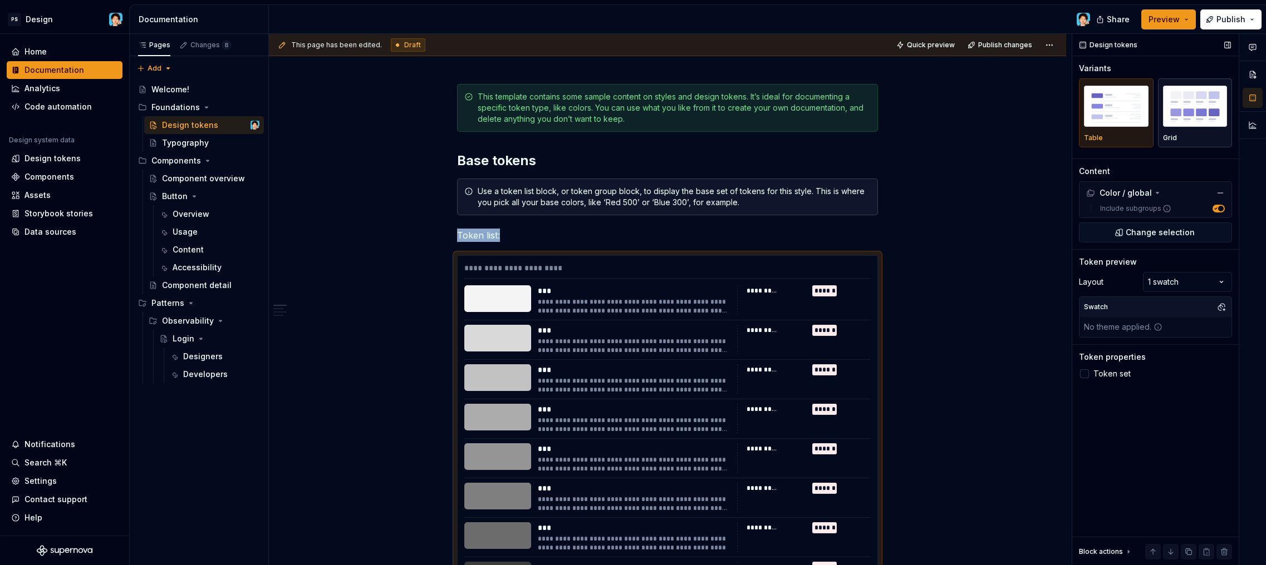
click at [1175, 125] on img "button" at bounding box center [1195, 106] width 65 height 41
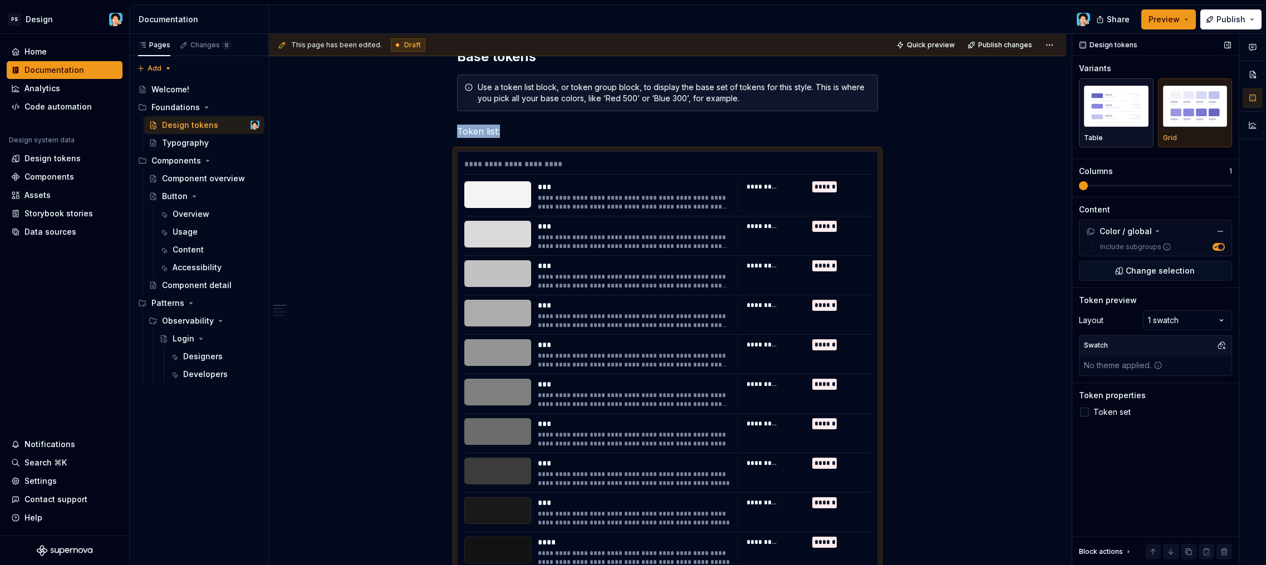
click at [1099, 104] on img "button" at bounding box center [1116, 106] width 65 height 41
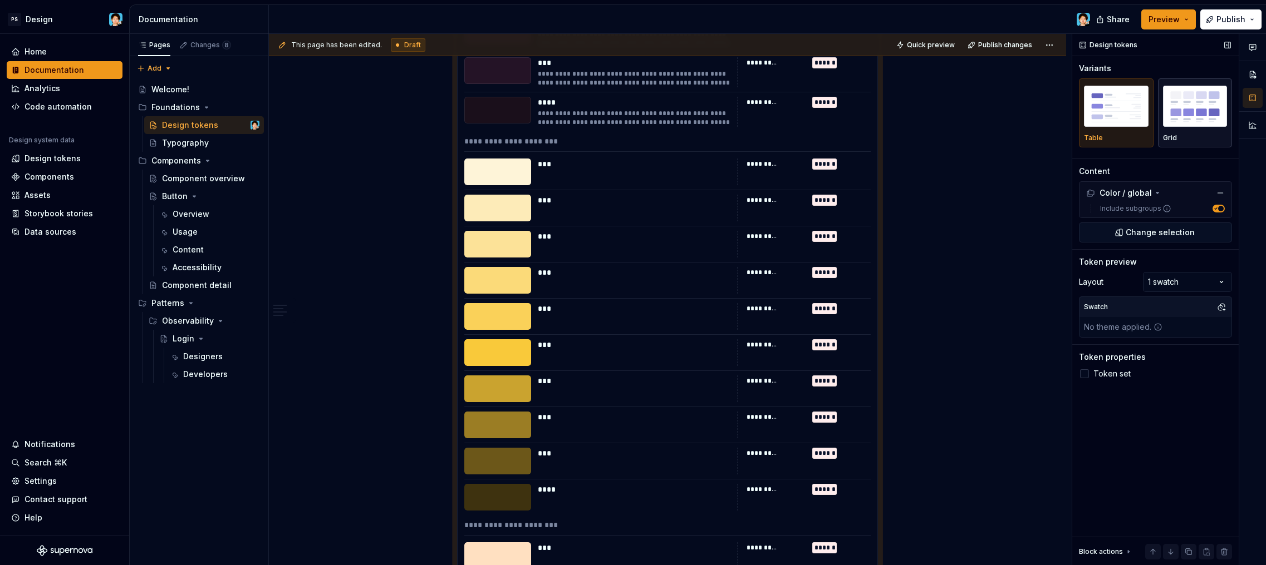
click at [1202, 129] on div "Grid" at bounding box center [1195, 112] width 65 height 59
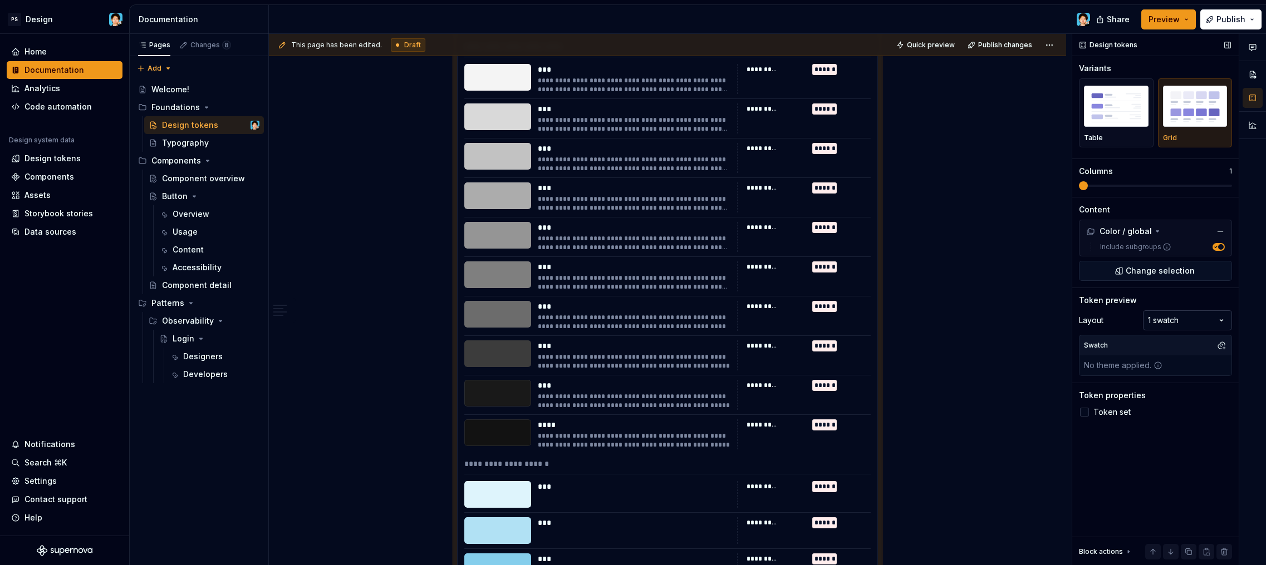
click at [1165, 328] on div "Comments Open comments No comments yet Select ‘Comment’ from the block context …" at bounding box center [1169, 300] width 194 height 532
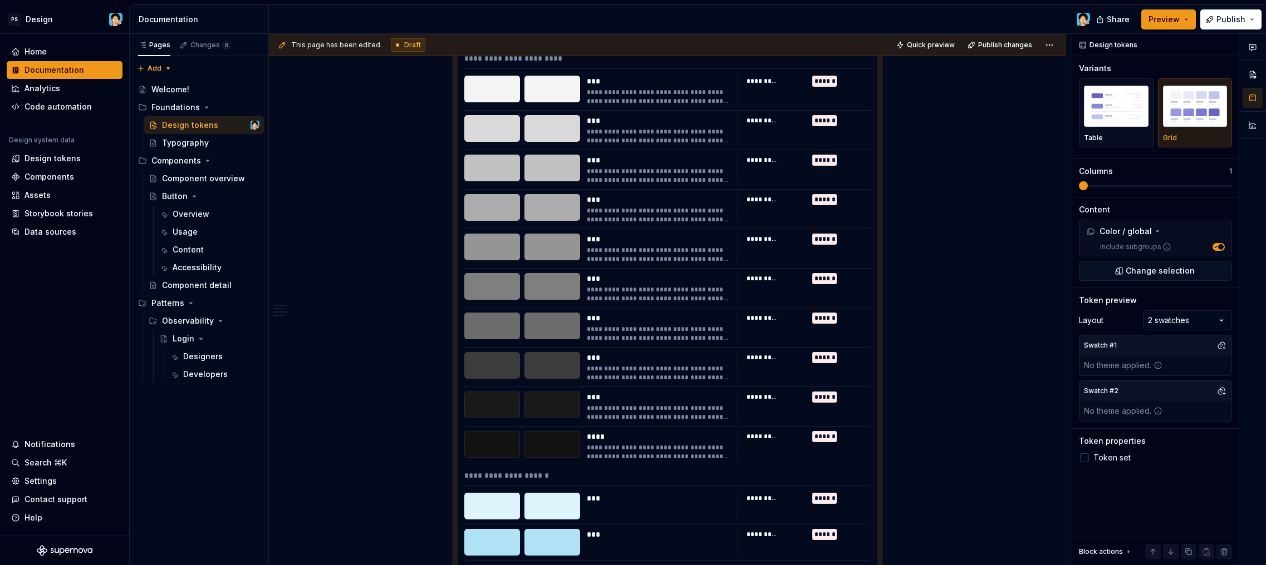
scroll to position [430, 0]
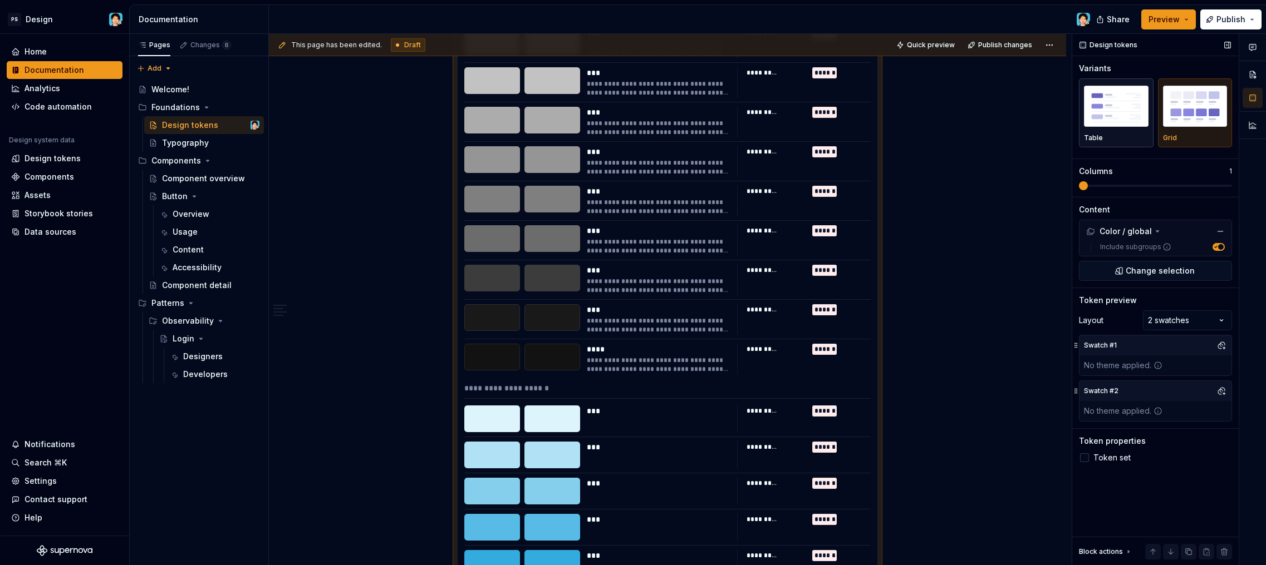
click at [1120, 138] on div "Table" at bounding box center [1116, 138] width 65 height 9
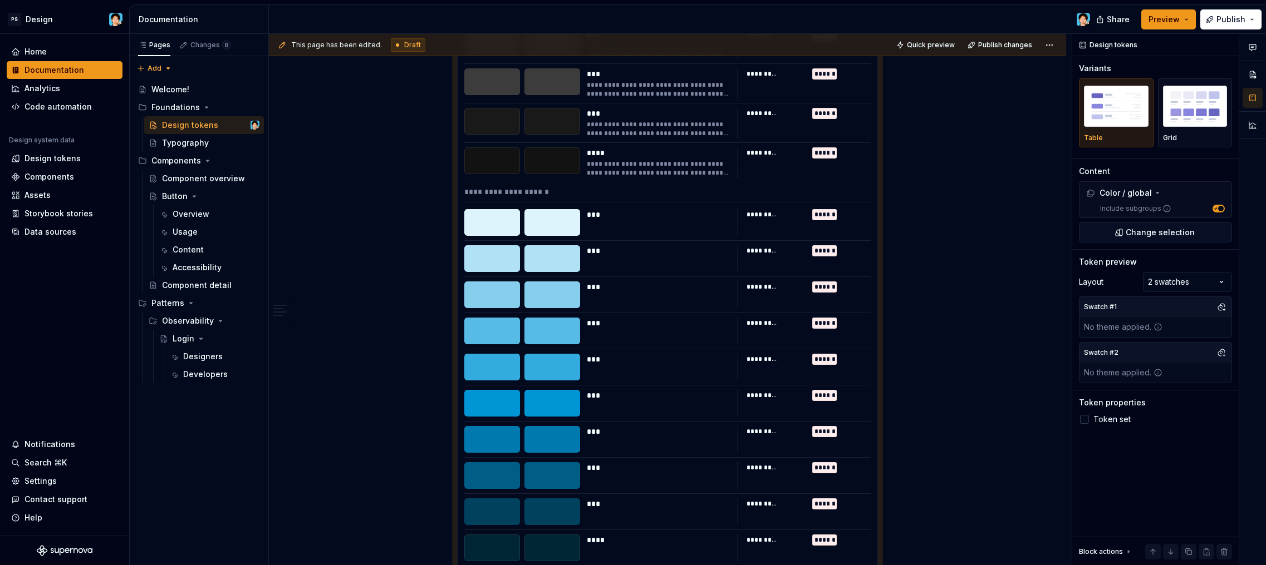
scroll to position [404, 0]
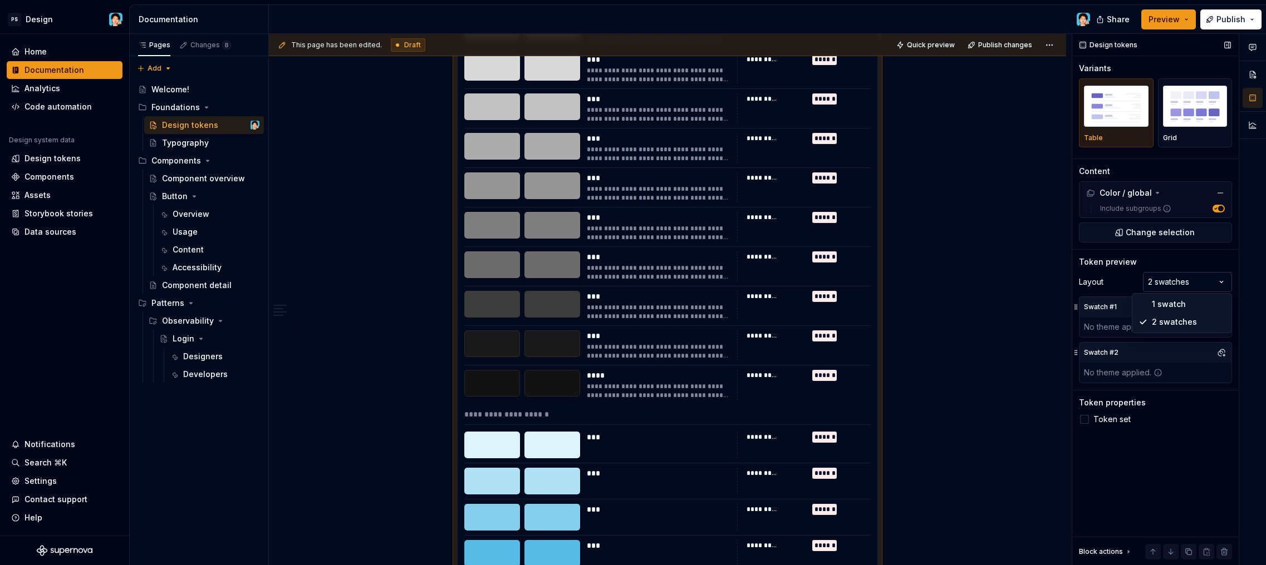
click at [1192, 282] on div "Comments Open comments No comments yet Select ‘Comment’ from the block context …" at bounding box center [1169, 300] width 194 height 532
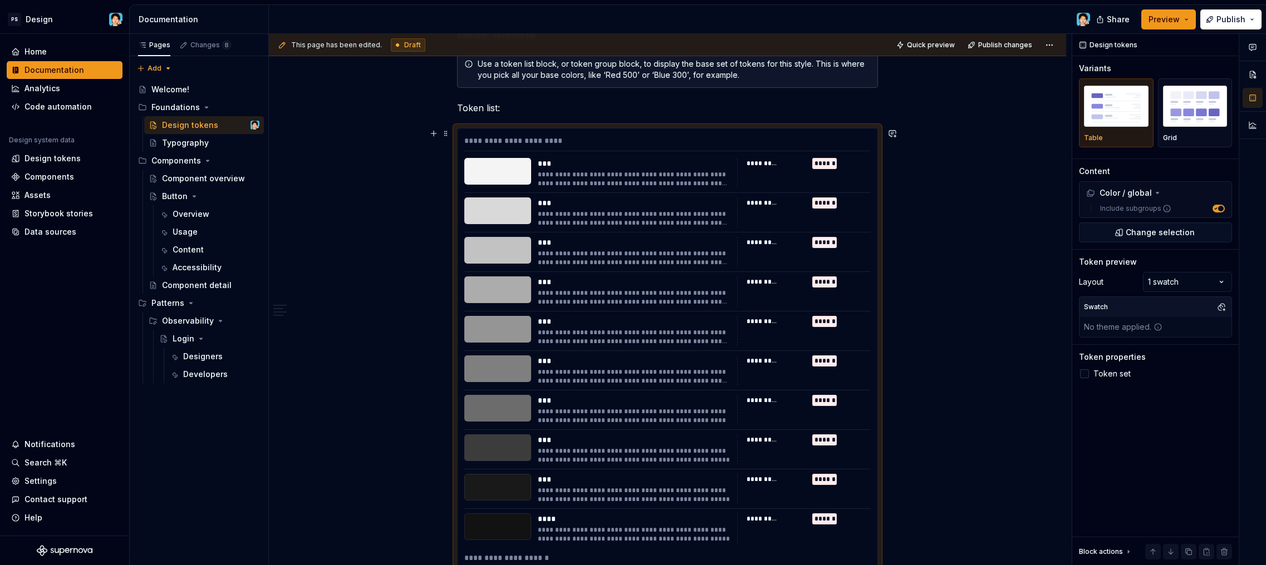
scroll to position [105, 0]
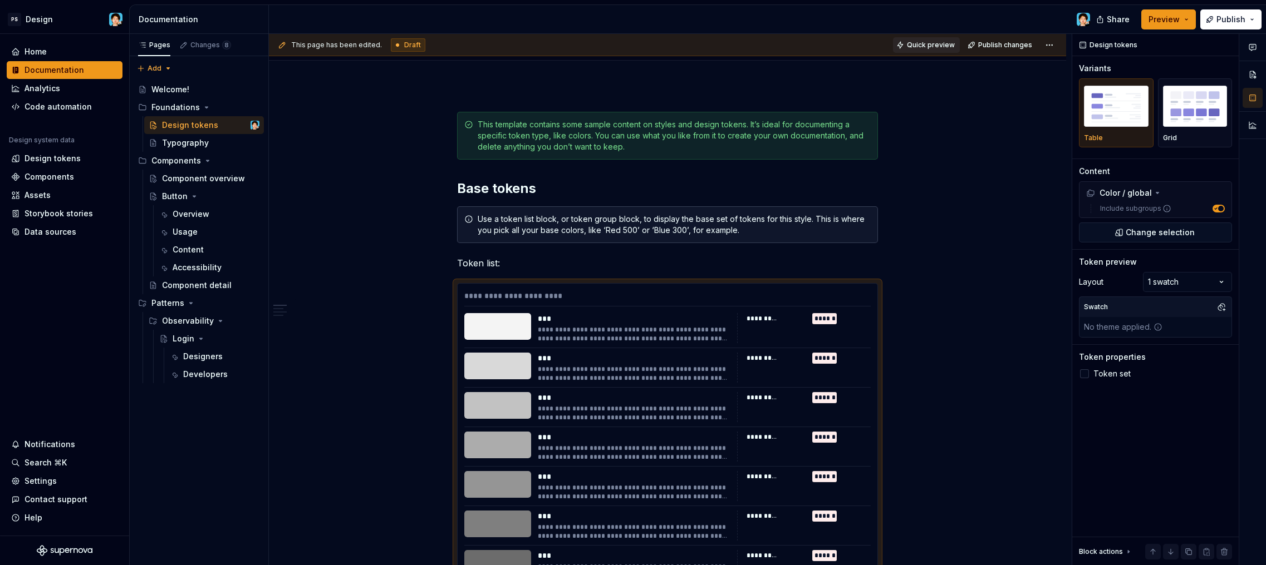
click at [937, 46] on span "Quick preview" at bounding box center [931, 45] width 48 height 9
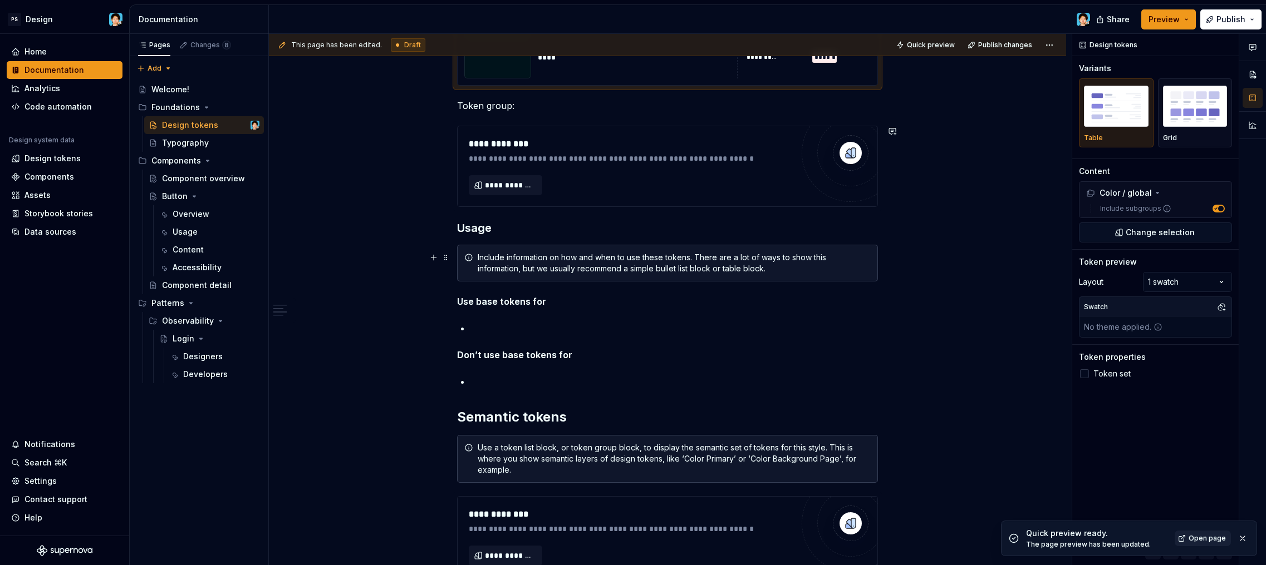
scroll to position [3965, 0]
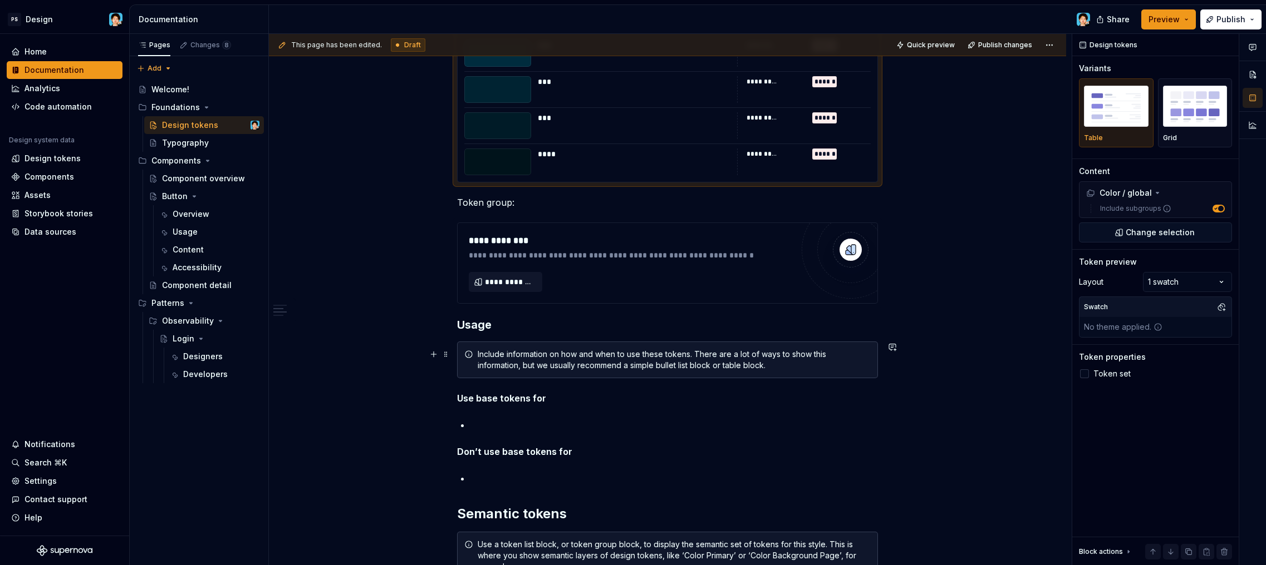
type textarea "*"
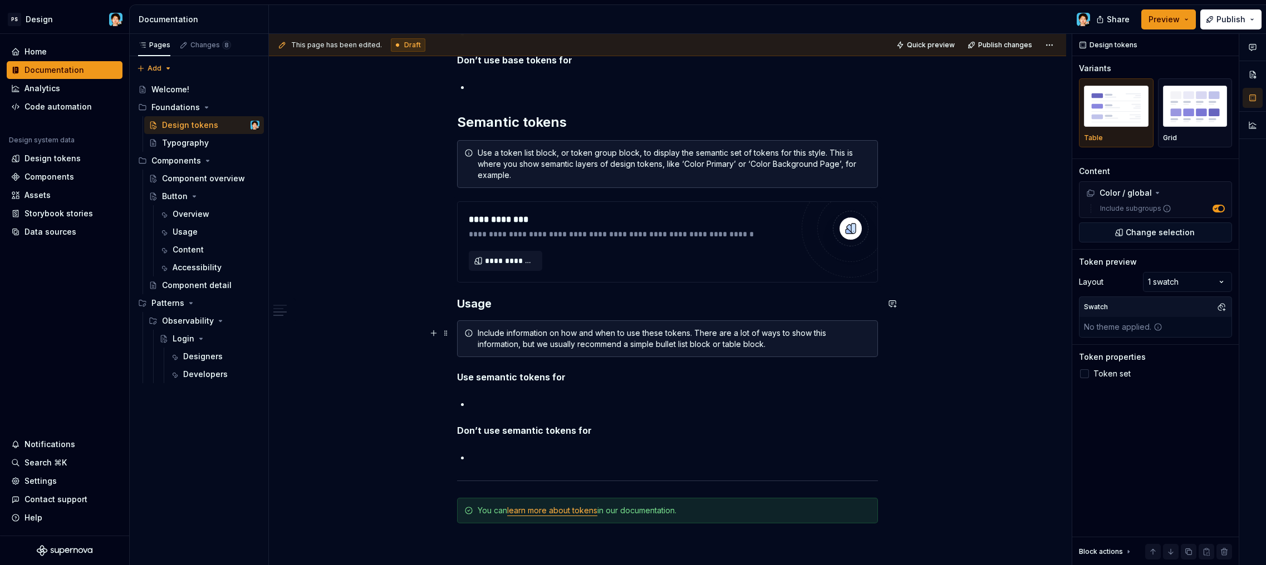
scroll to position [4447, 0]
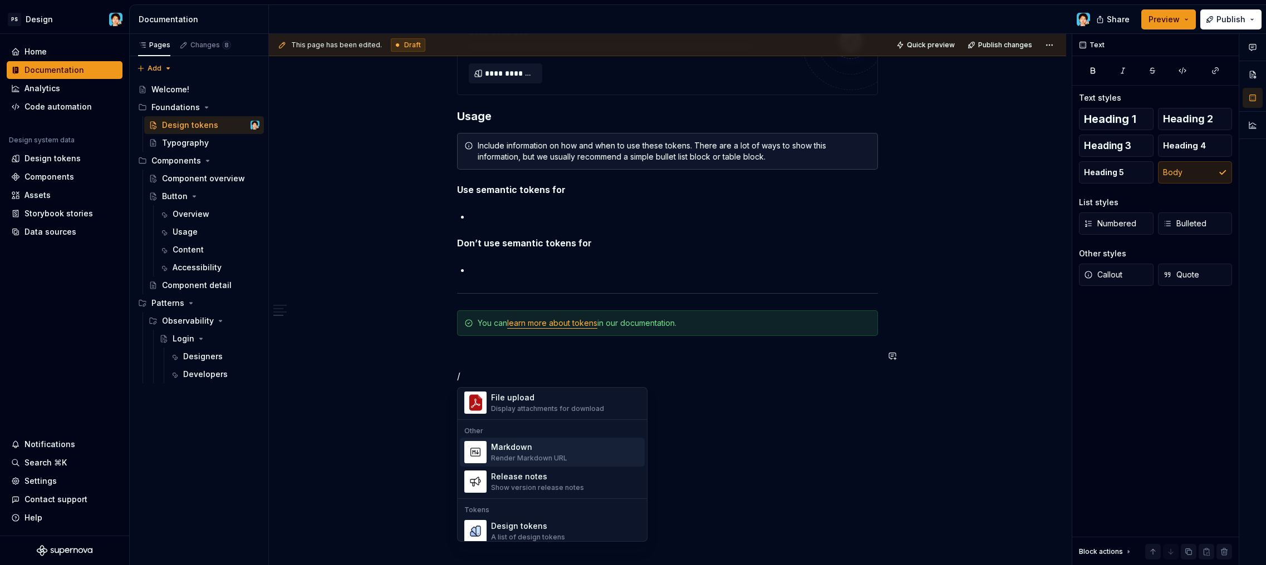
scroll to position [779, 0]
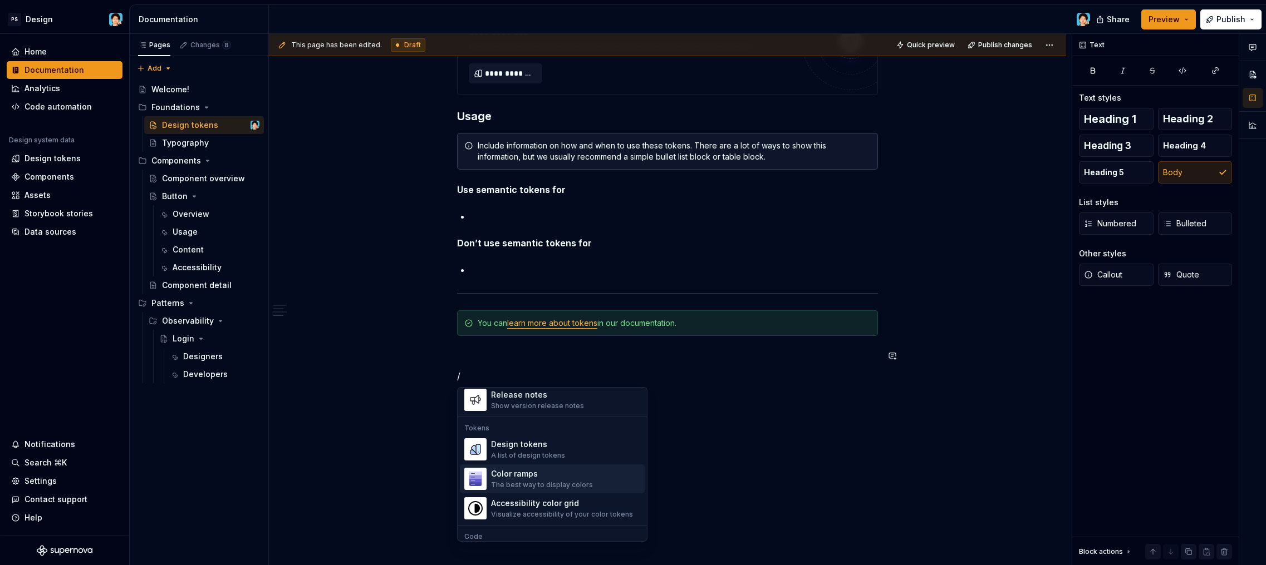
click at [539, 484] on div "The best way to display colors" at bounding box center [542, 485] width 102 height 9
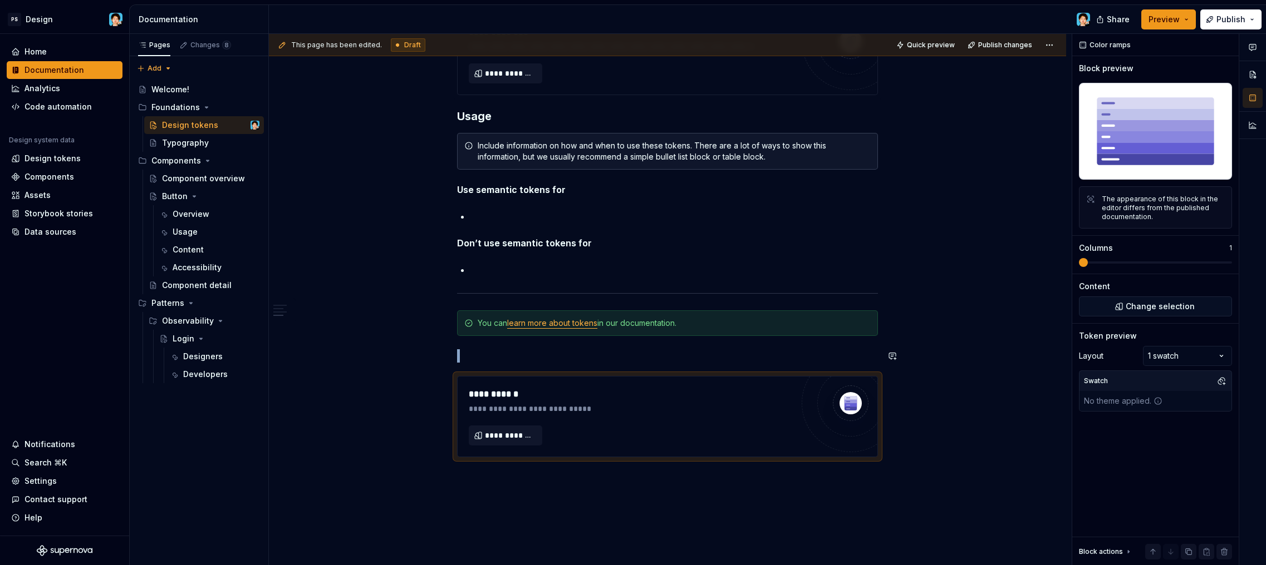
scroll to position [1, 0]
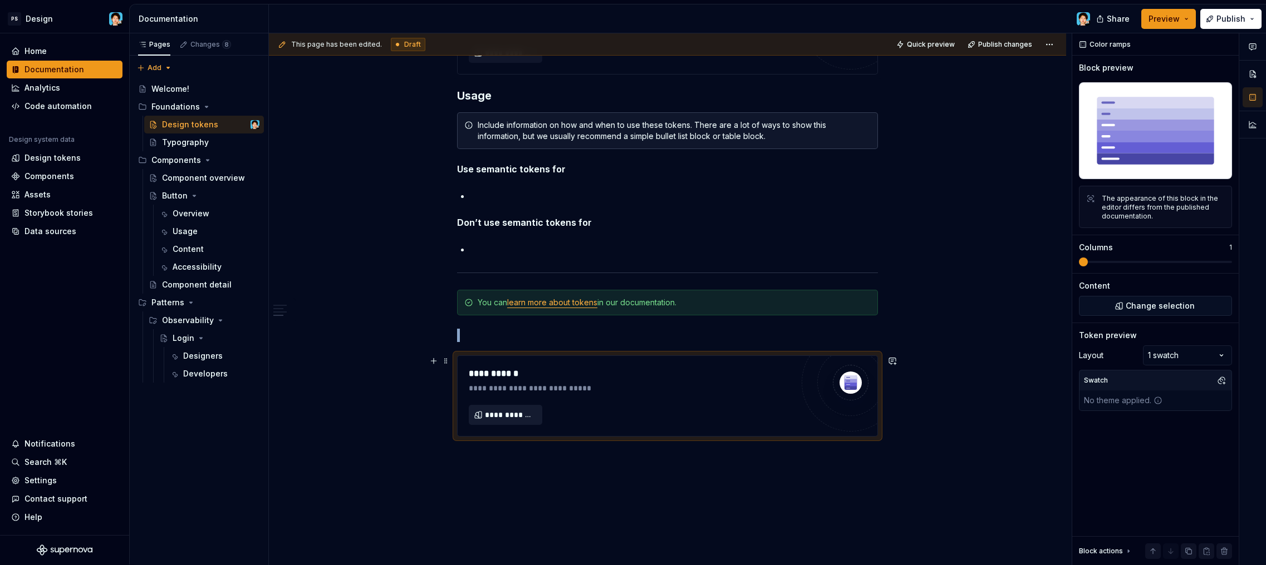
click at [523, 413] on span "**********" at bounding box center [510, 415] width 50 height 11
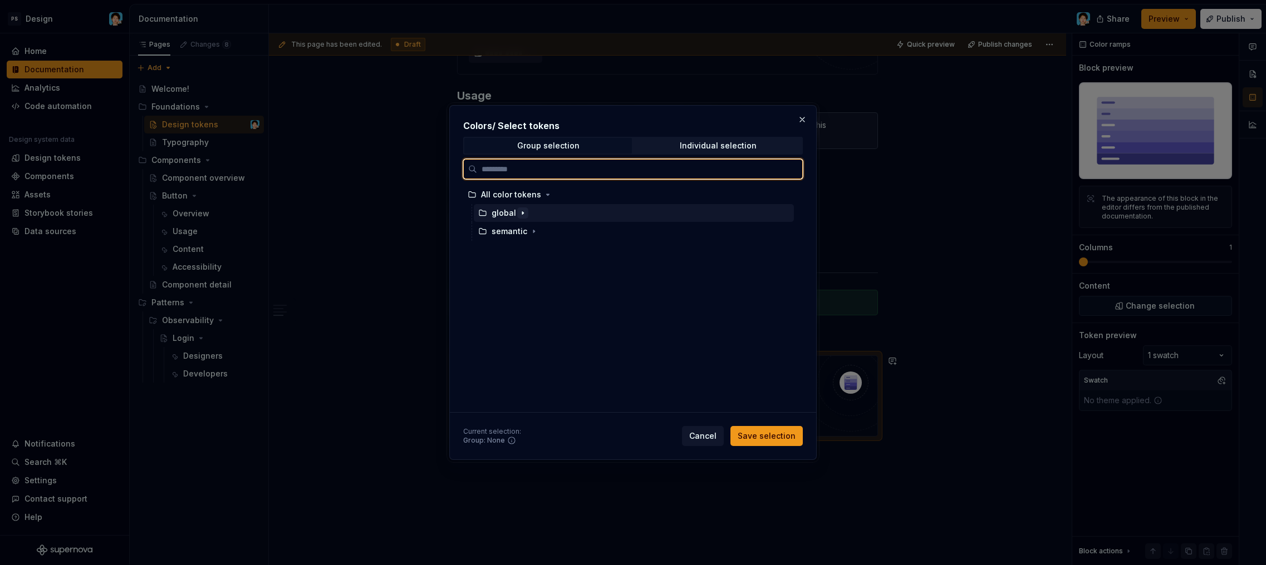
click at [518, 216] on icon "button" at bounding box center [522, 213] width 9 height 9
click at [521, 239] on div "color" at bounding box center [638, 232] width 309 height 18
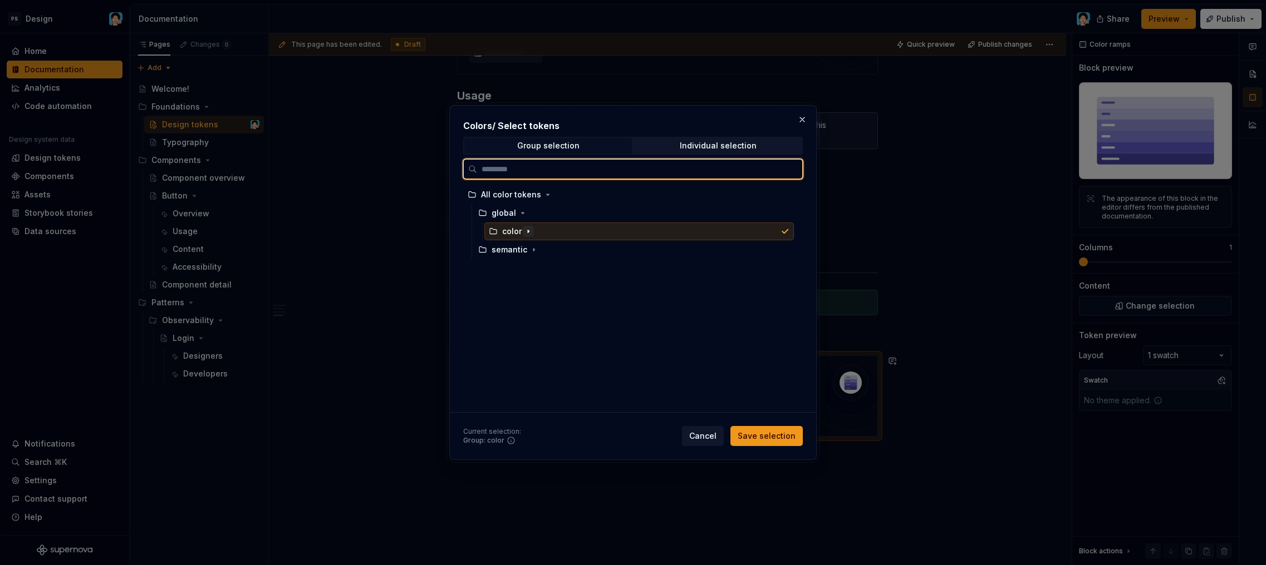
click at [528, 233] on icon "button" at bounding box center [528, 231] width 9 height 9
click at [522, 209] on icon "button" at bounding box center [522, 213] width 9 height 9
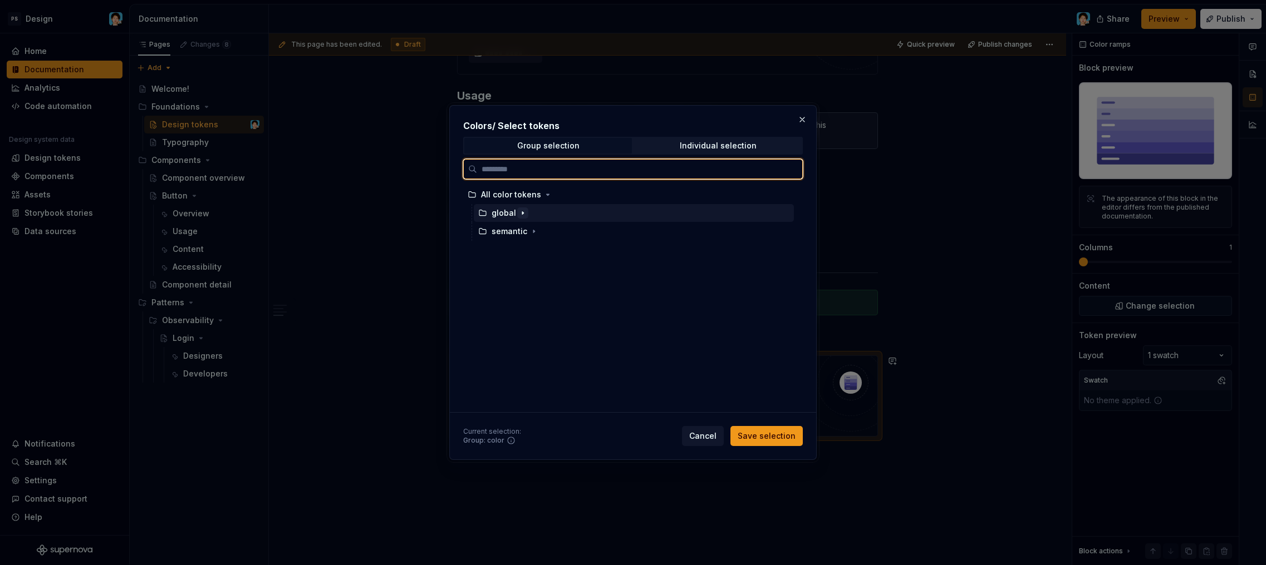
click at [524, 210] on icon "button" at bounding box center [522, 213] width 9 height 9
click at [535, 213] on div "global" at bounding box center [634, 213] width 320 height 18
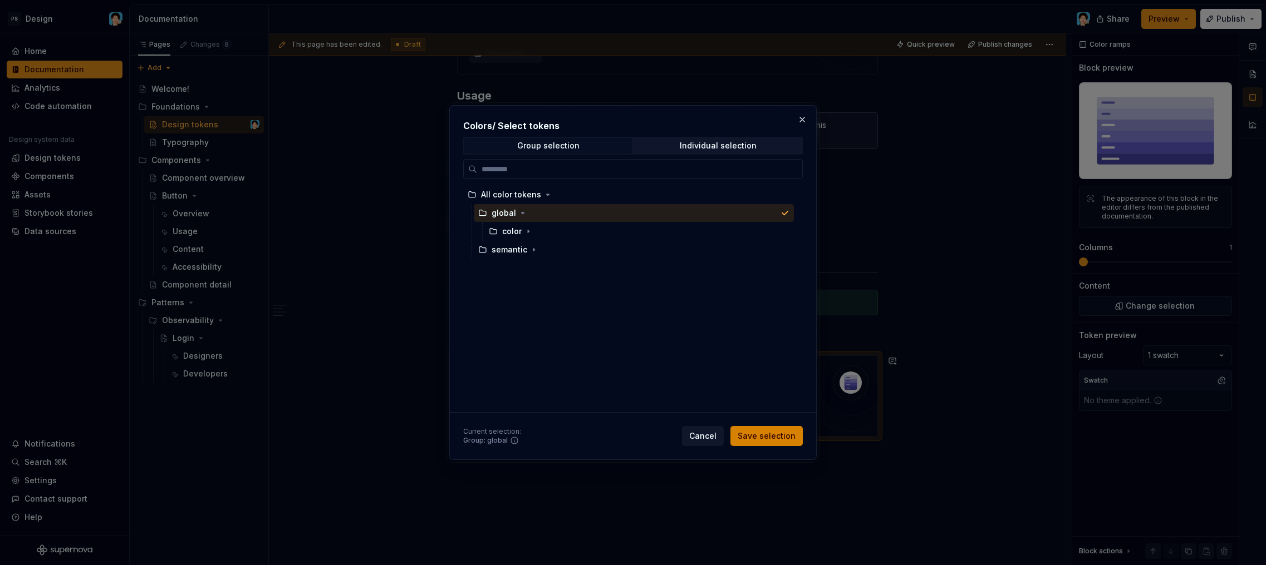
click at [789, 439] on span "Save selection" at bounding box center [766, 436] width 58 height 11
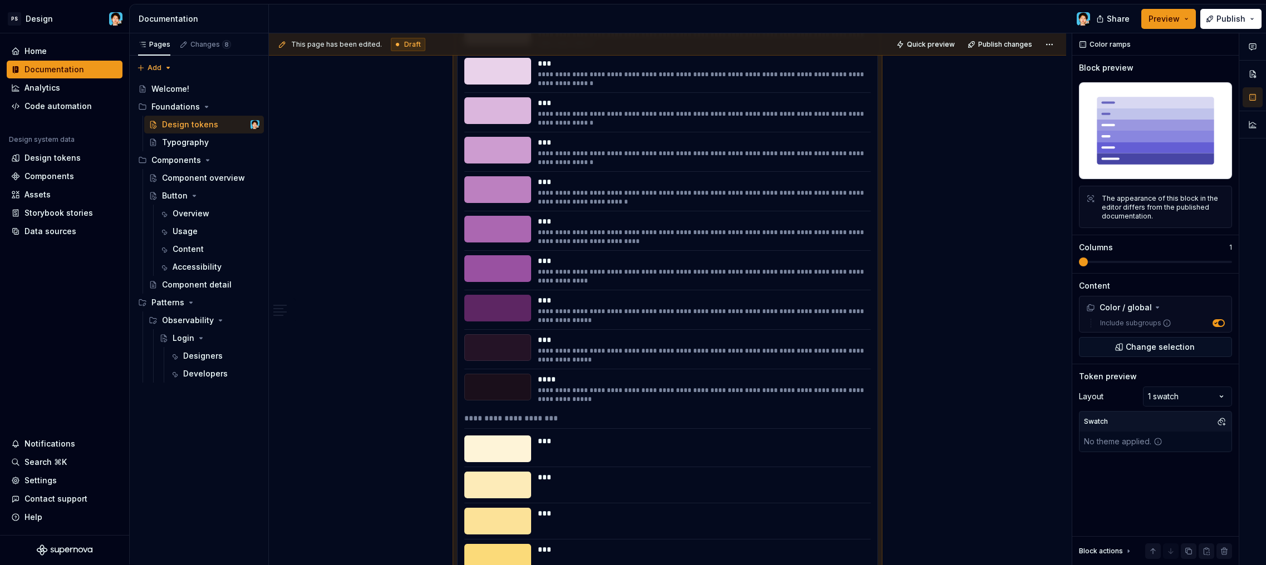
scroll to position [5840, 0]
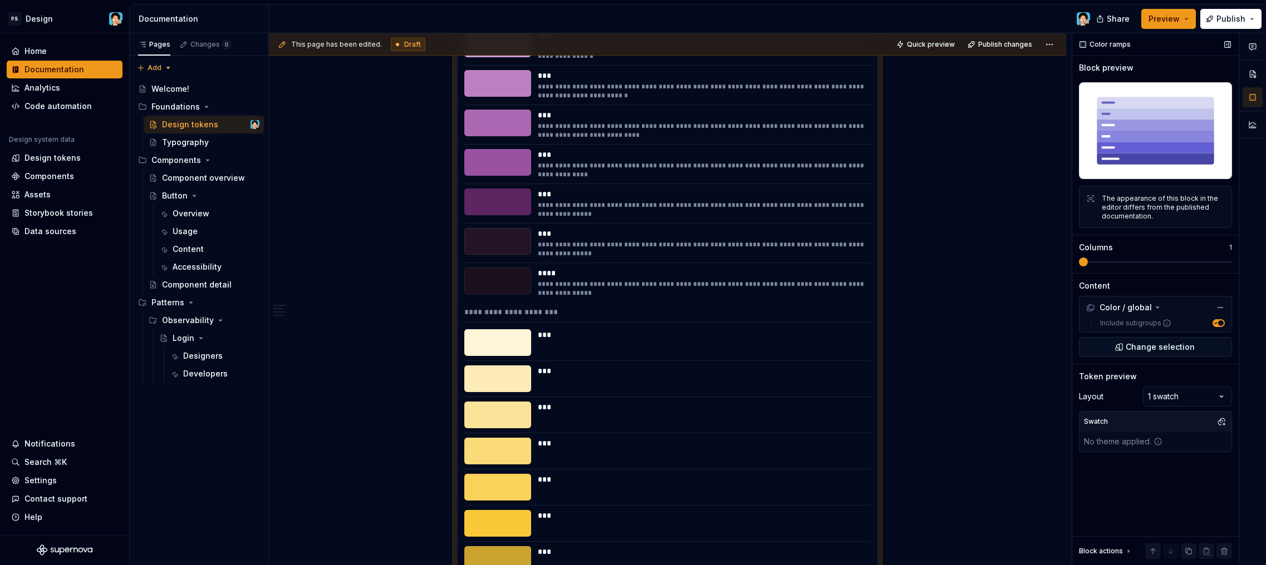
click at [1131, 261] on span at bounding box center [1155, 262] width 153 height 9
click at [1171, 264] on span at bounding box center [1155, 262] width 153 height 9
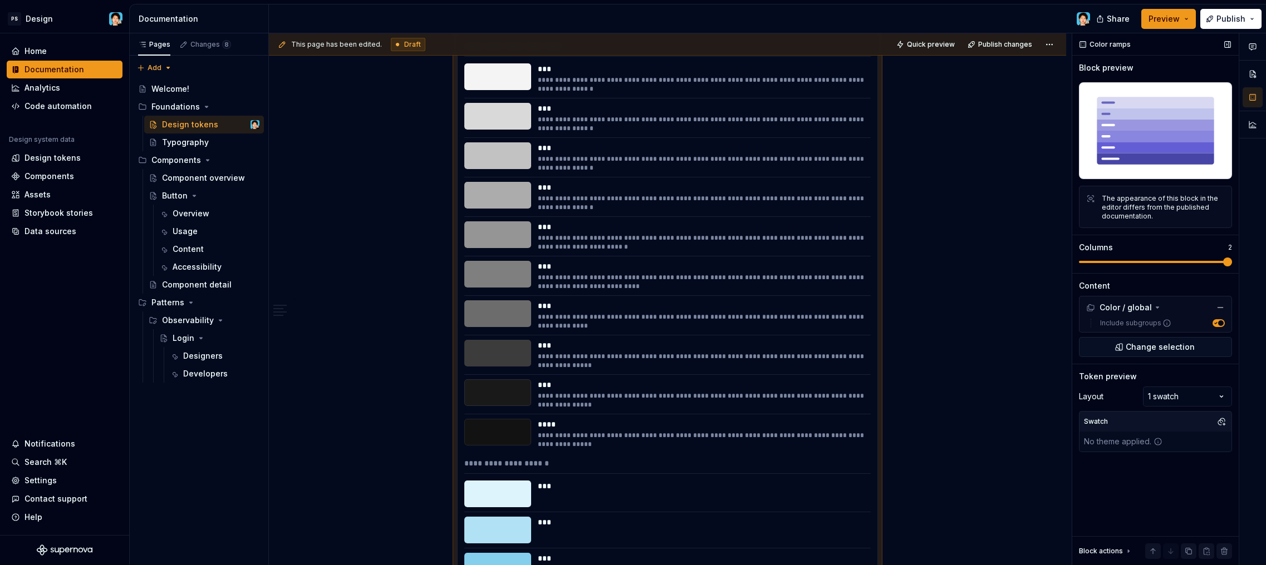
click at [1174, 265] on span at bounding box center [1155, 262] width 153 height 9
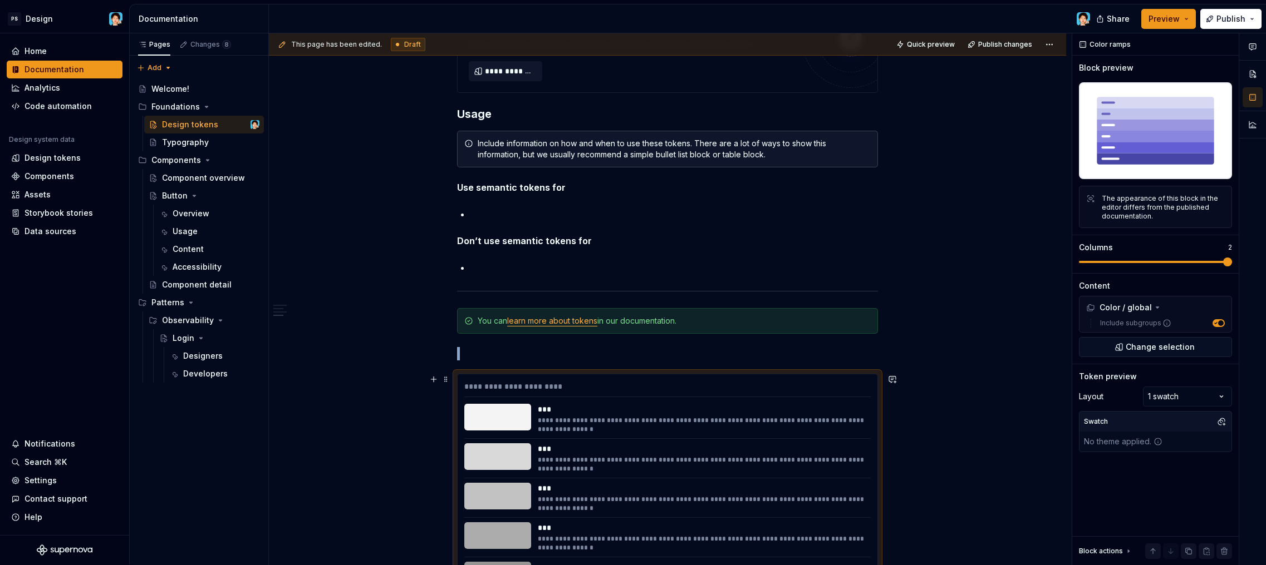
scroll to position [4640, 0]
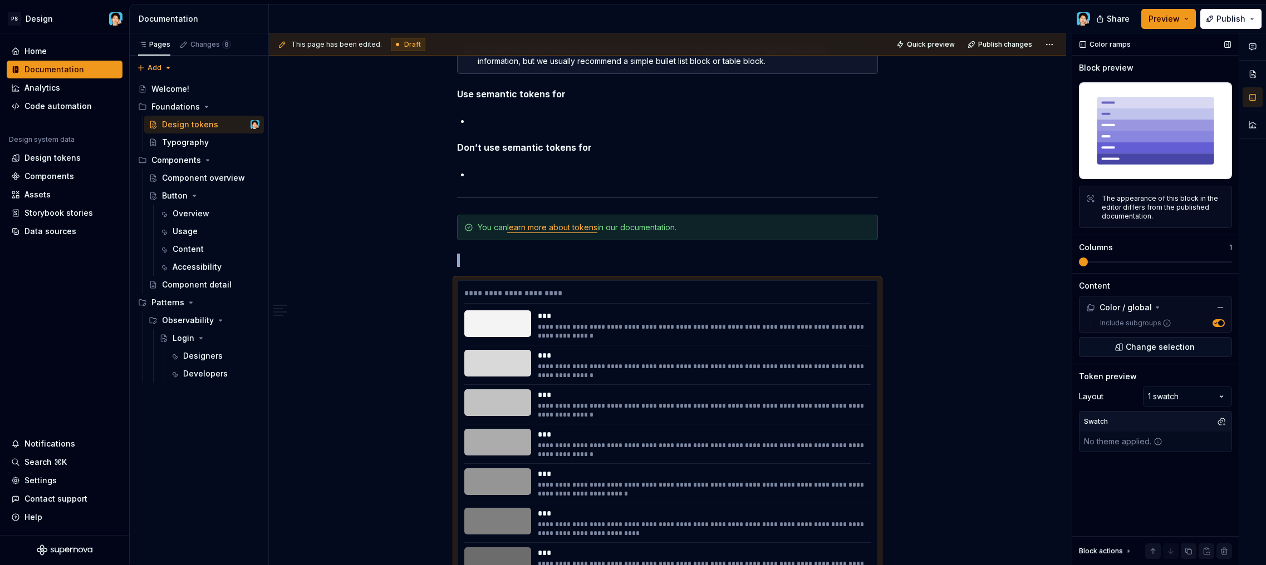
click at [1087, 262] on span at bounding box center [1155, 262] width 153 height 2
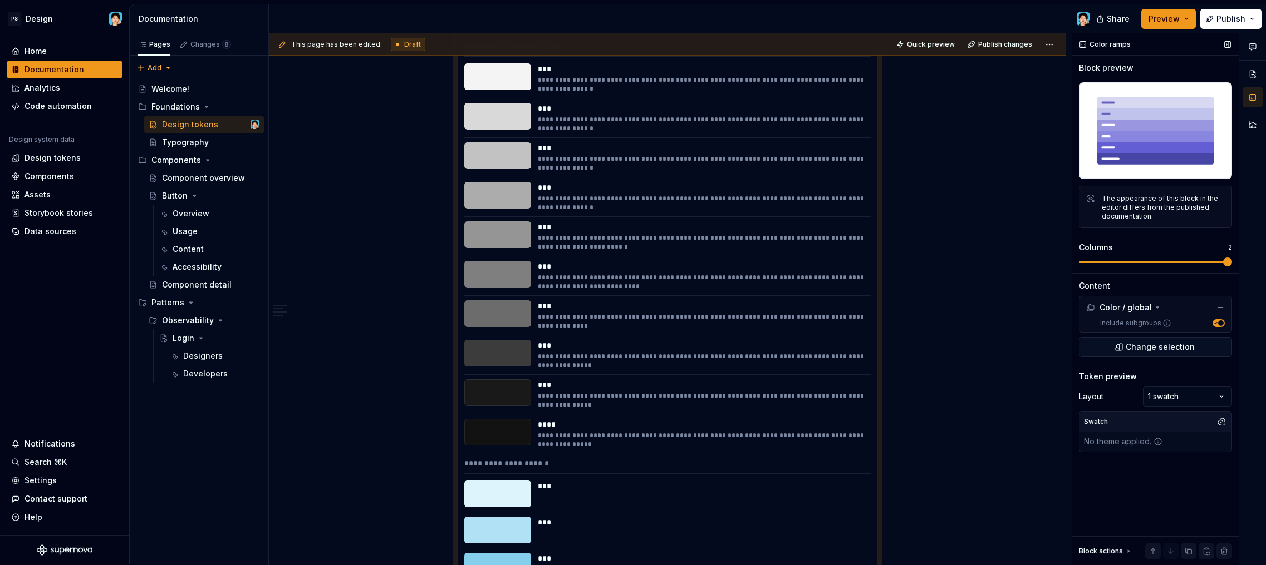
click at [1246, 263] on div "Comments Open comments No comments yet Select ‘Comment’ from the block context …" at bounding box center [1169, 299] width 194 height 532
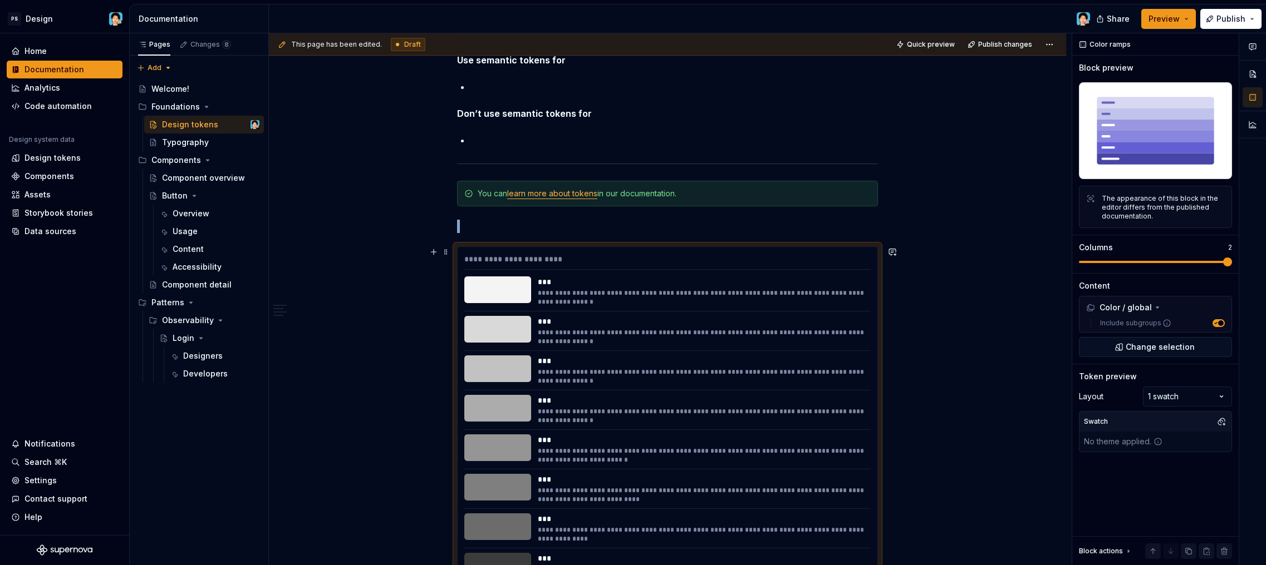
scroll to position [4735, 0]
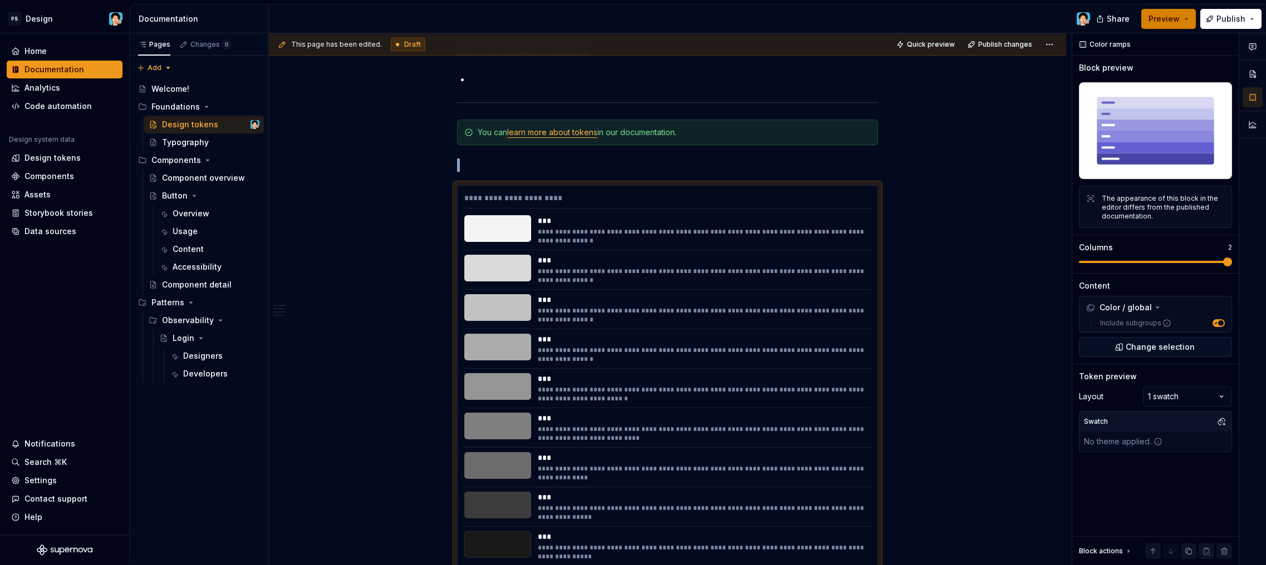
click at [1174, 19] on span "Preview" at bounding box center [1163, 18] width 31 height 11
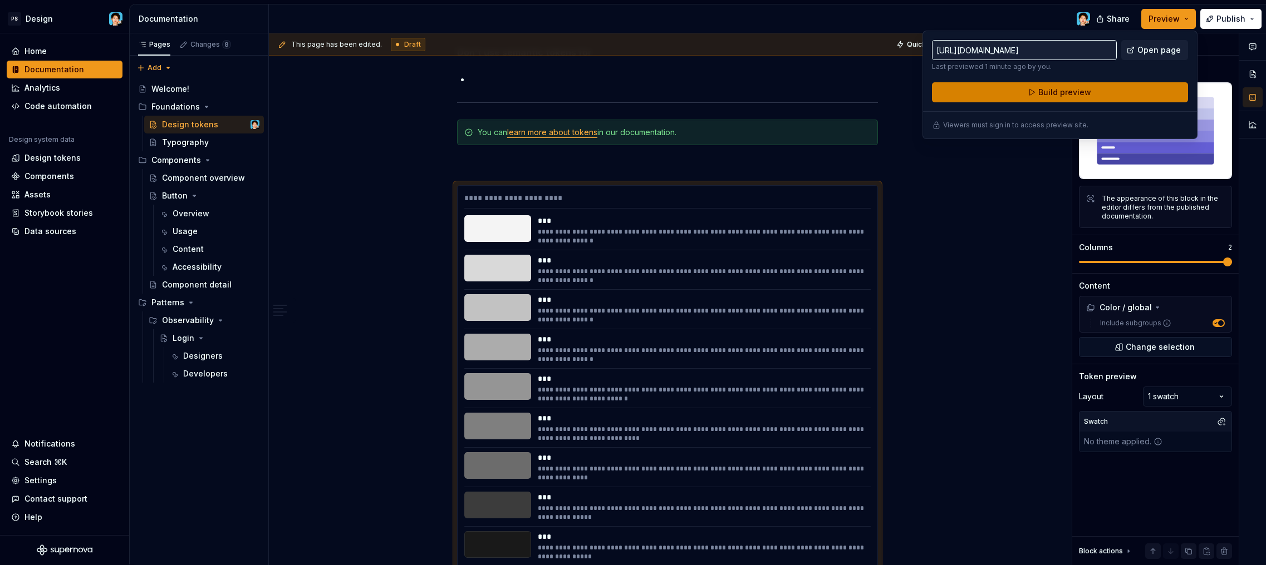
click at [1128, 90] on button "Build preview" at bounding box center [1060, 92] width 256 height 20
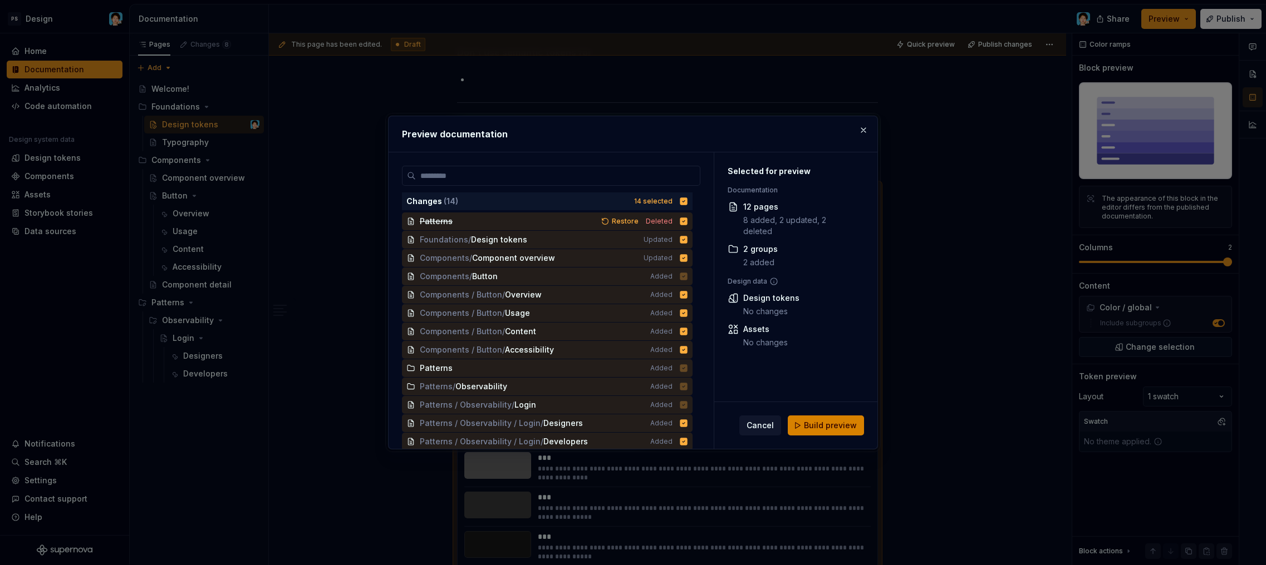
click at [848, 430] on span "Build preview" at bounding box center [830, 425] width 53 height 11
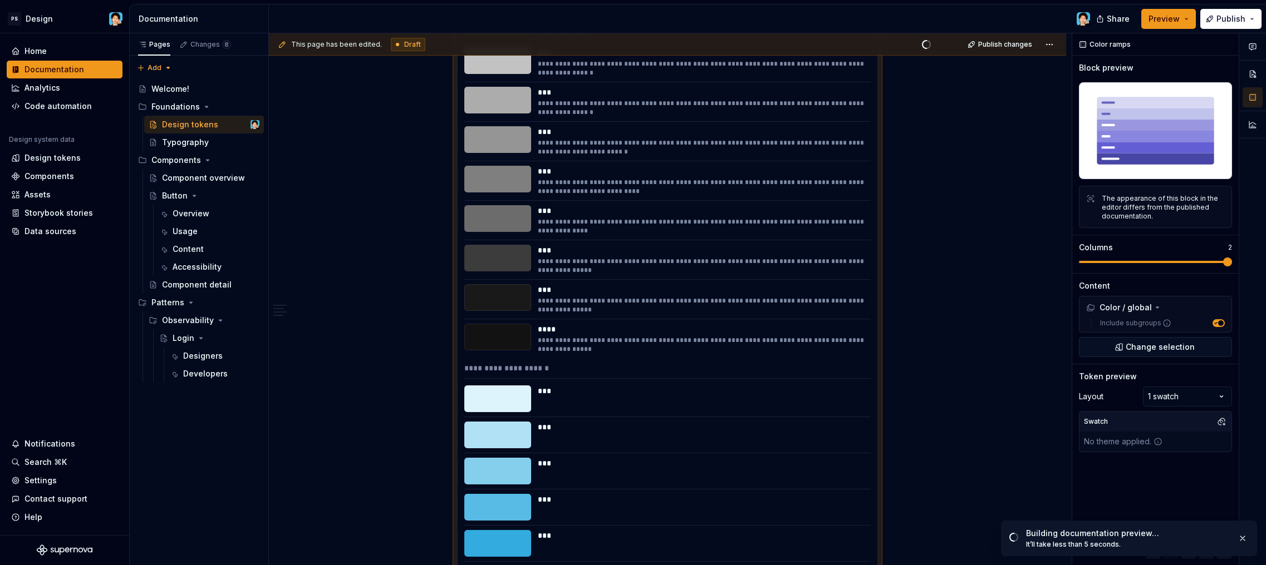
scroll to position [4753, 0]
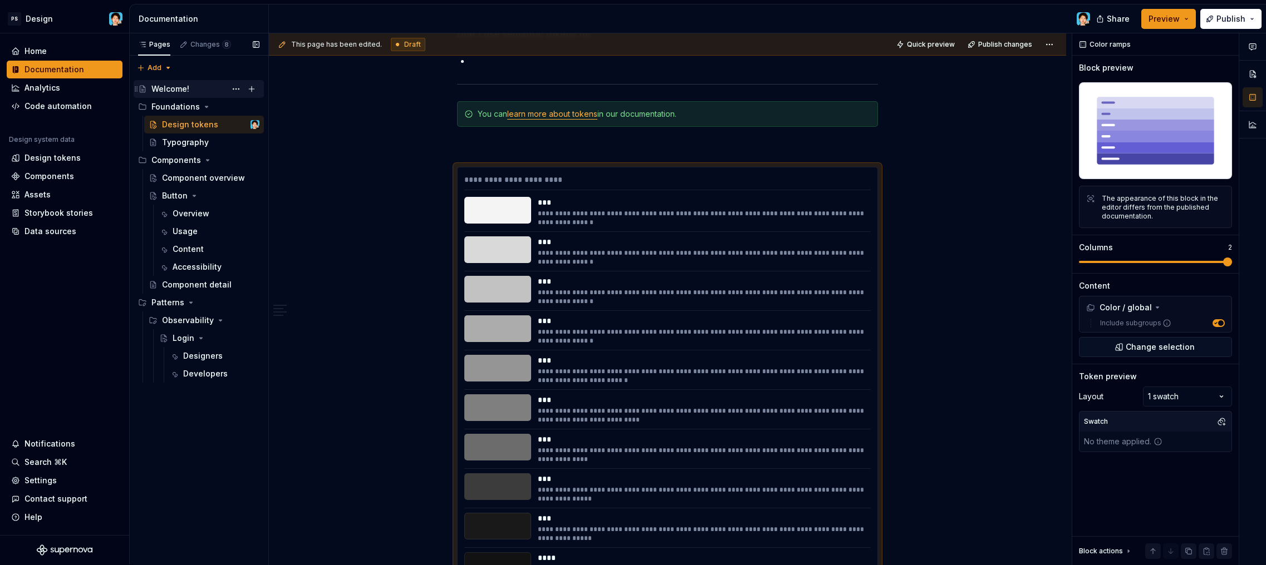
click at [180, 84] on div "Welcome!" at bounding box center [170, 88] width 38 height 11
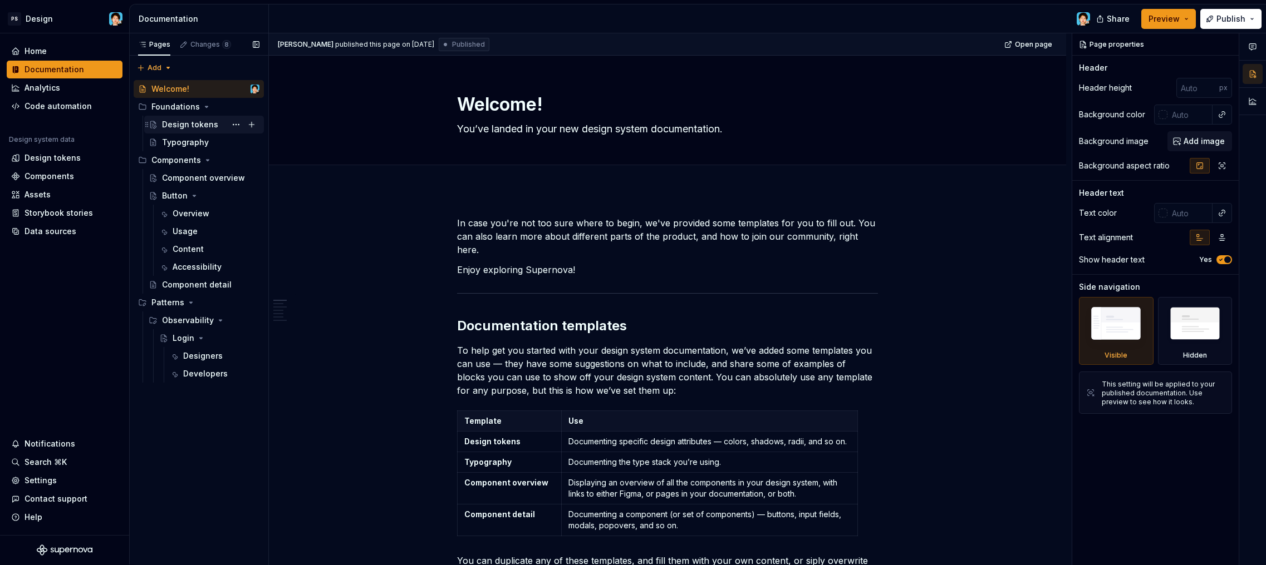
click at [210, 127] on div "Design tokens" at bounding box center [190, 124] width 56 height 11
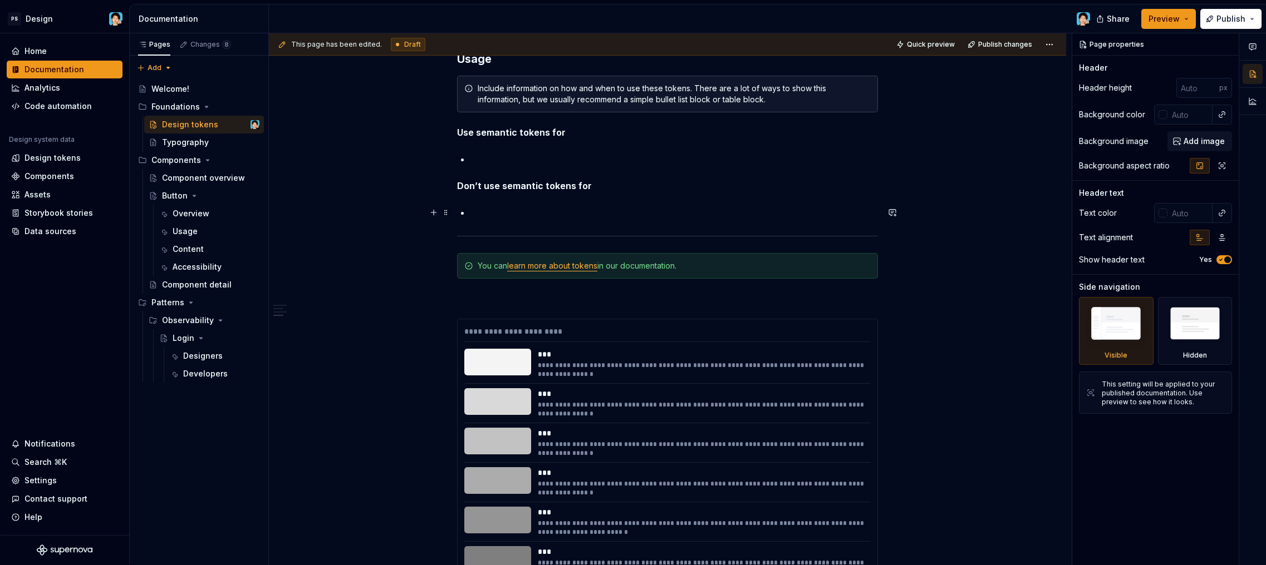
scroll to position [4687, 0]
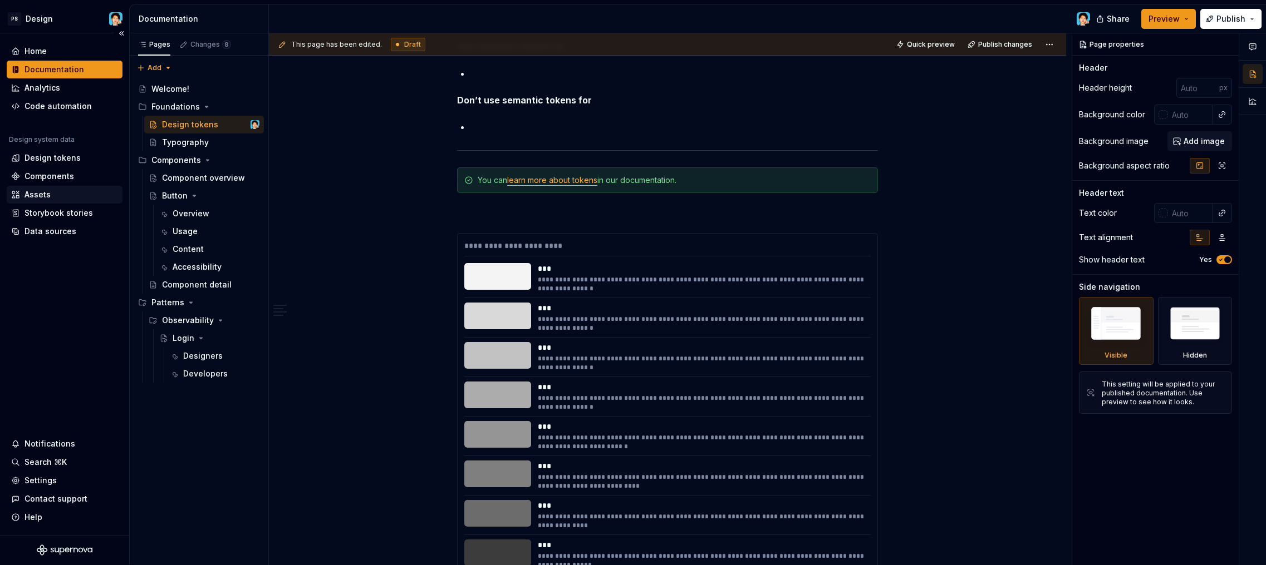
click at [50, 195] on div "Assets" at bounding box center [64, 194] width 107 height 11
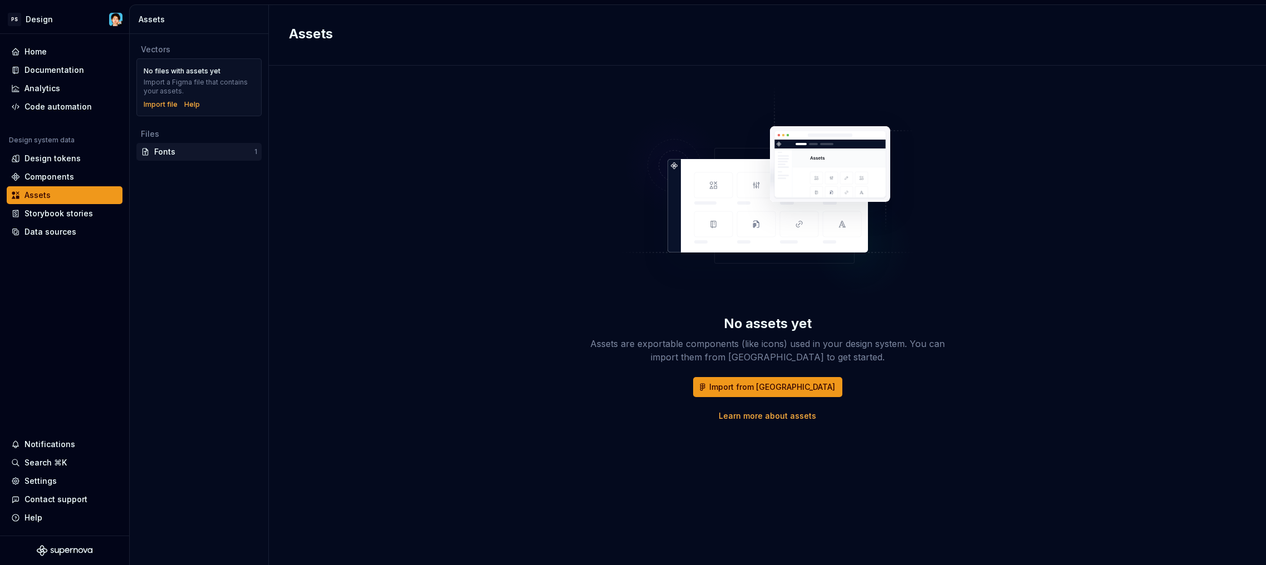
click at [176, 151] on div "Fonts" at bounding box center [204, 151] width 100 height 11
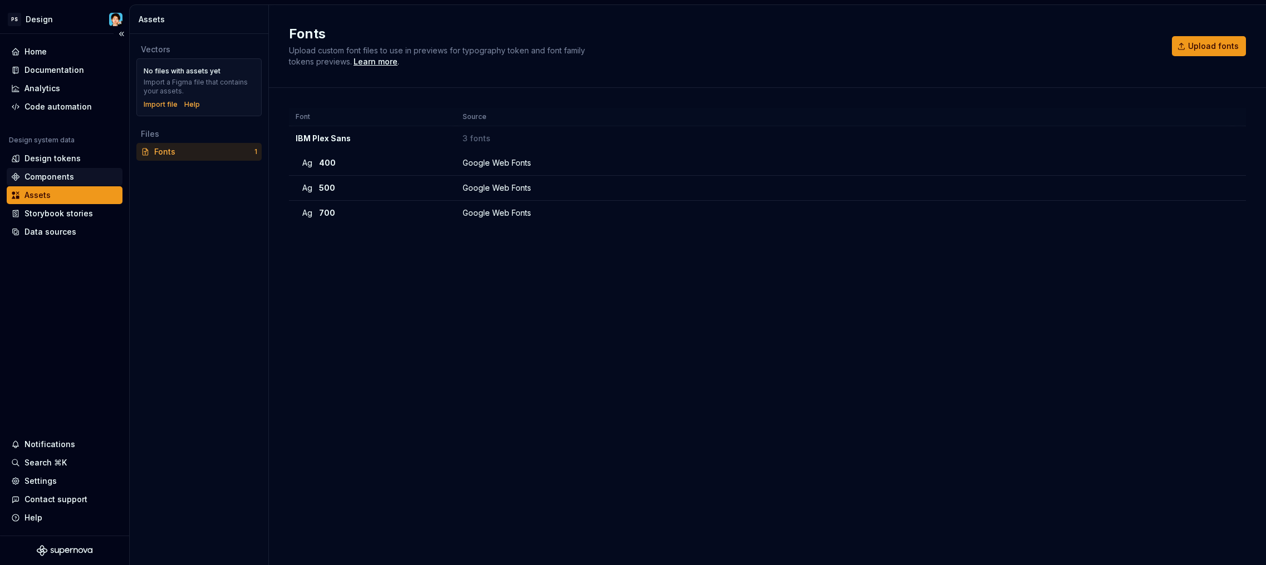
click at [40, 169] on div "Components" at bounding box center [65, 177] width 116 height 18
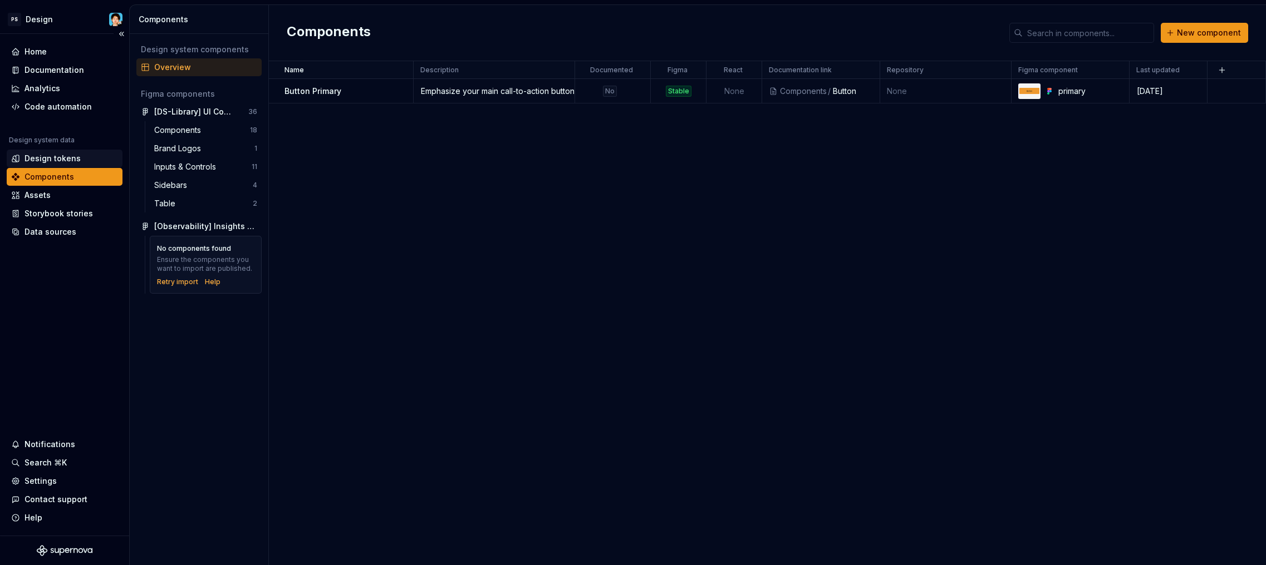
click at [57, 157] on div "Design tokens" at bounding box center [52, 158] width 56 height 11
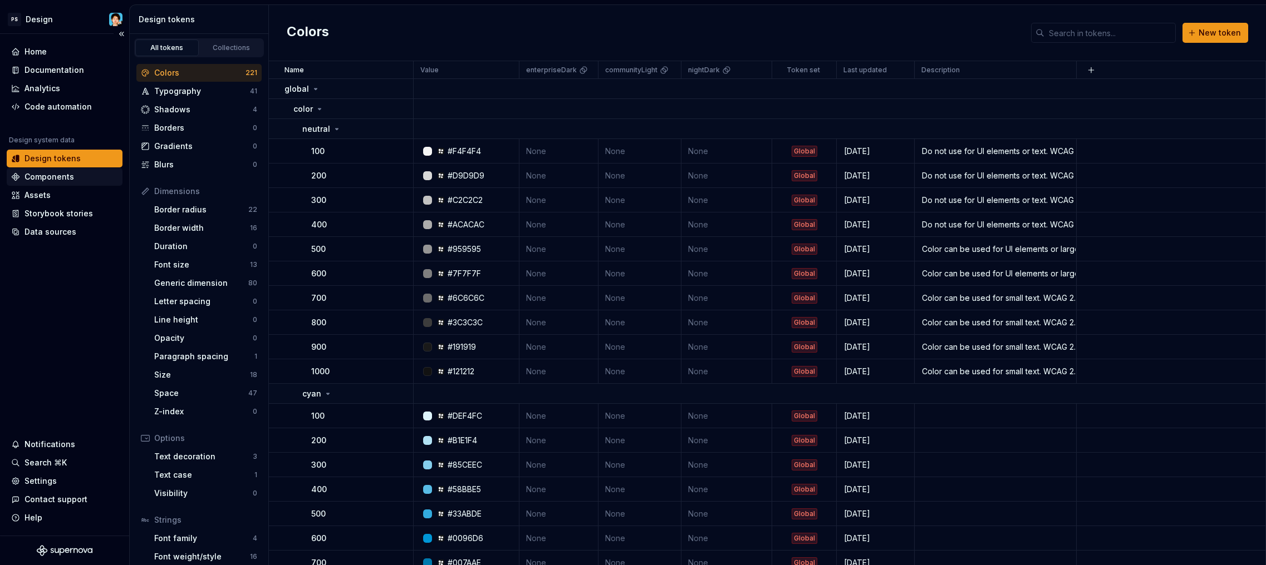
click at [60, 175] on div "Components" at bounding box center [49, 176] width 50 height 11
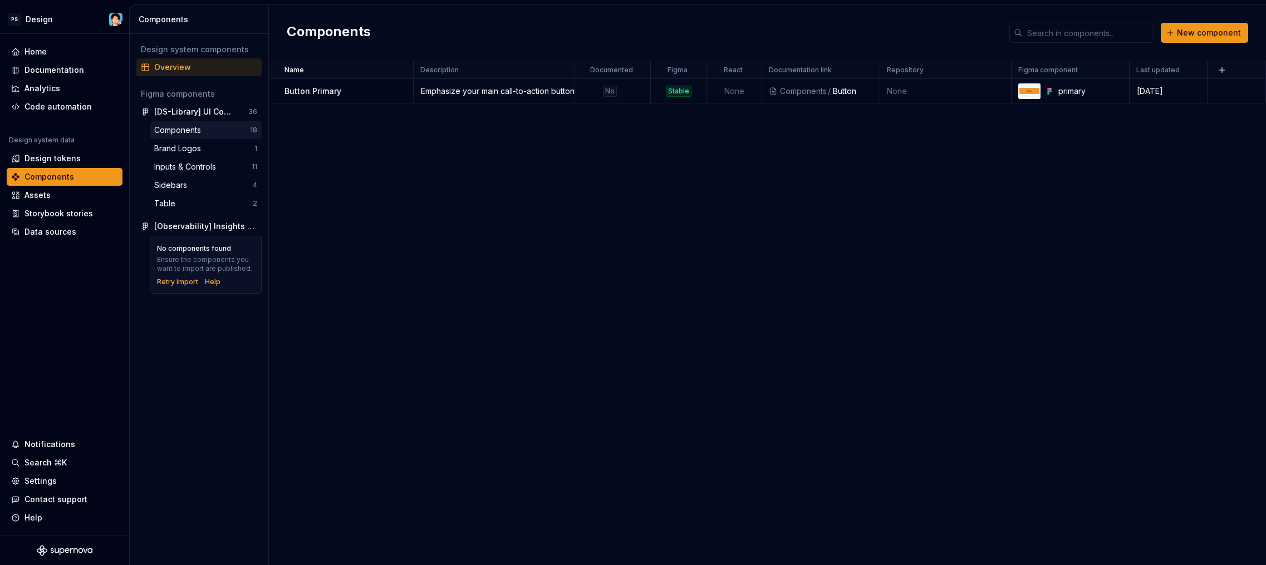
click at [228, 133] on div "Components" at bounding box center [202, 130] width 96 height 11
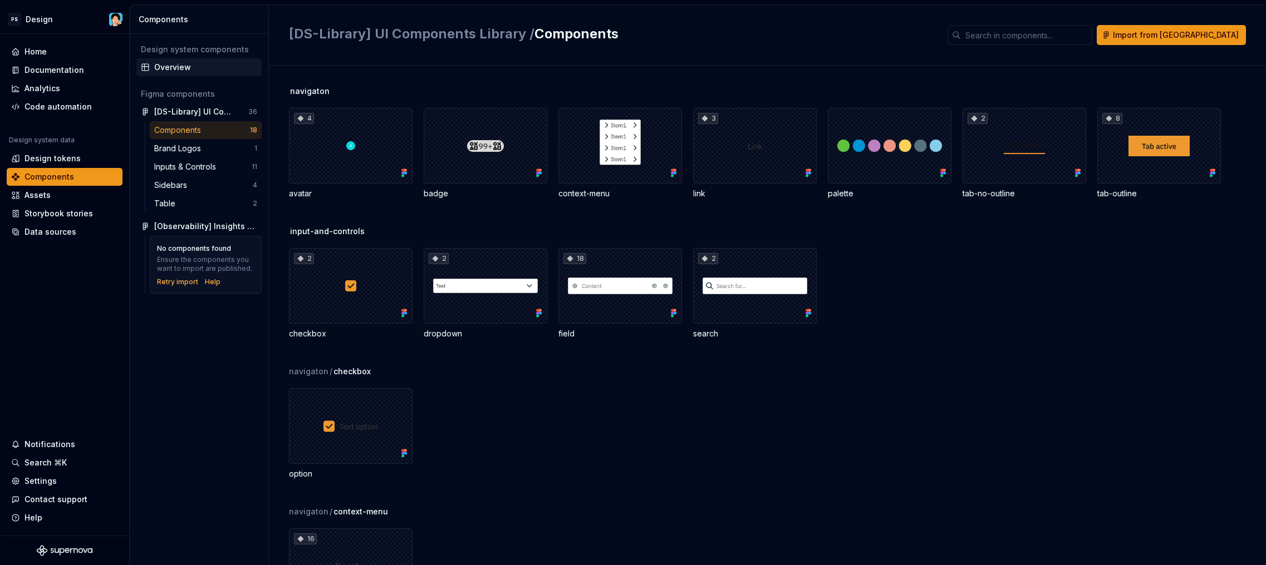
click at [206, 72] on div "Overview" at bounding box center [205, 67] width 103 height 11
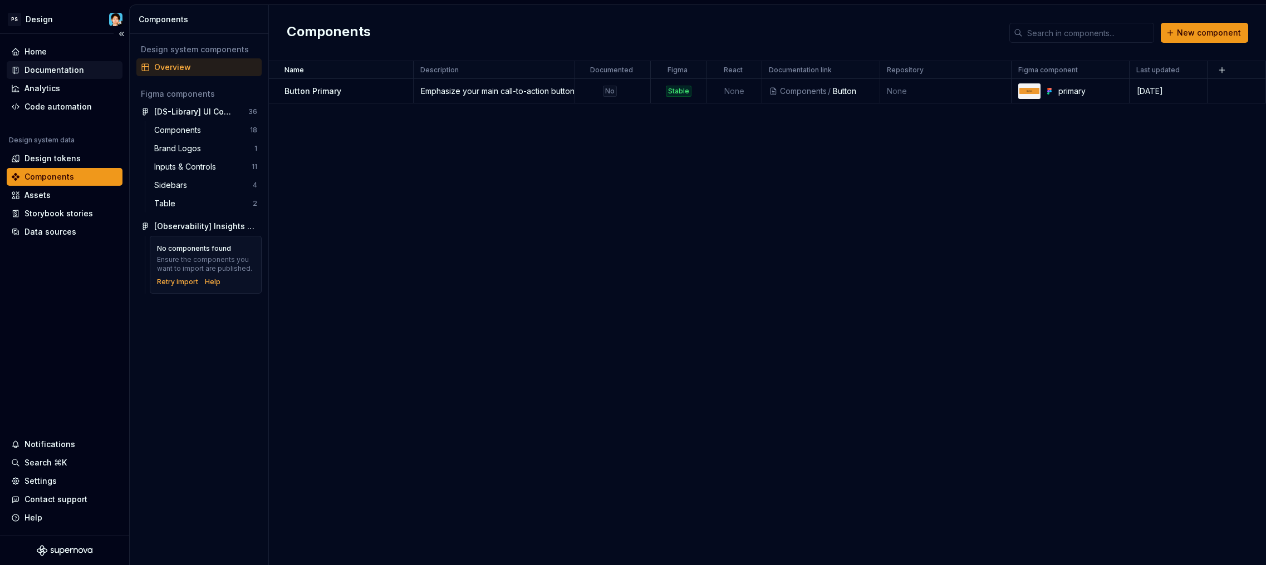
click at [64, 73] on div "Documentation" at bounding box center [54, 70] width 60 height 11
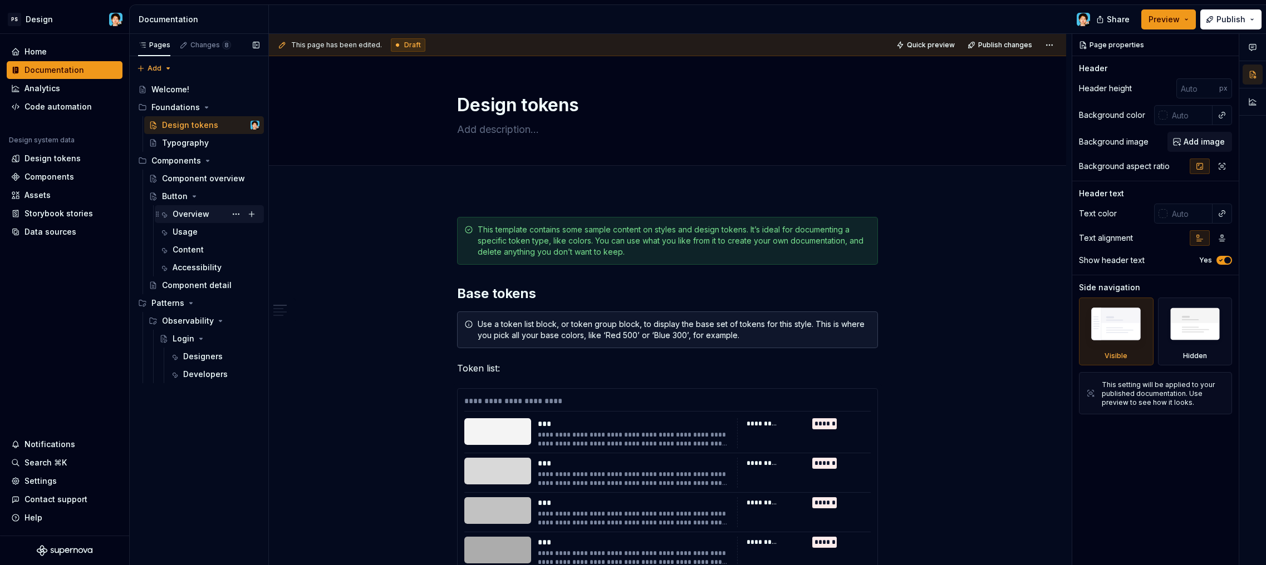
click at [193, 208] on div "Overview" at bounding box center [216, 214] width 87 height 16
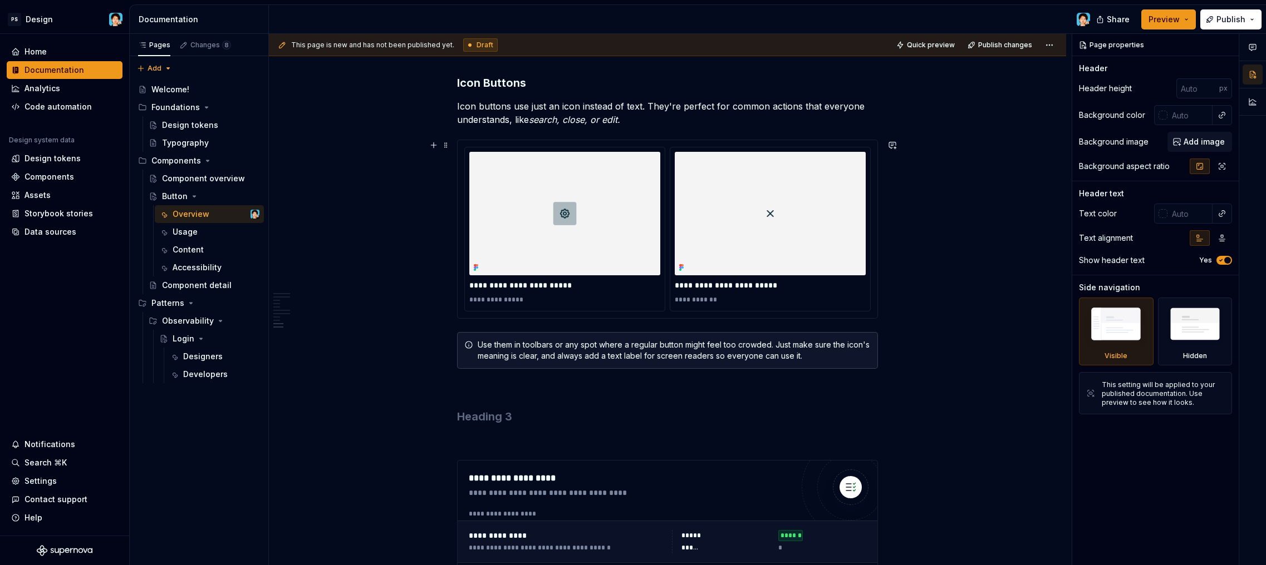
scroll to position [2297, 0]
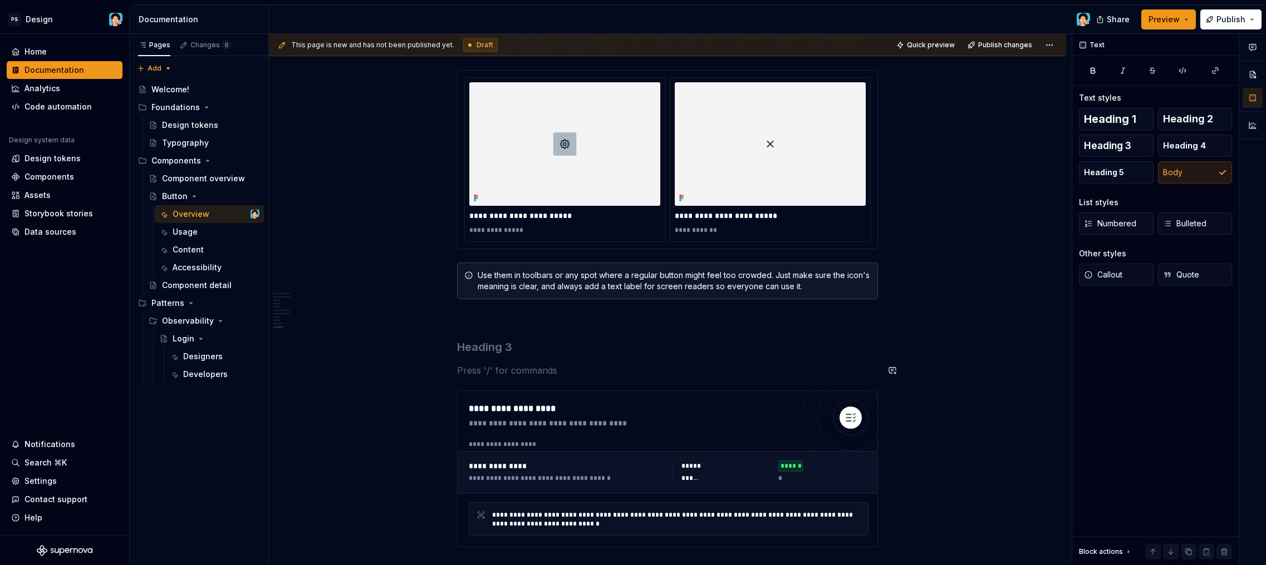
click at [459, 347] on h3 at bounding box center [667, 347] width 421 height 16
click at [445, 346] on span at bounding box center [445, 347] width 9 height 16
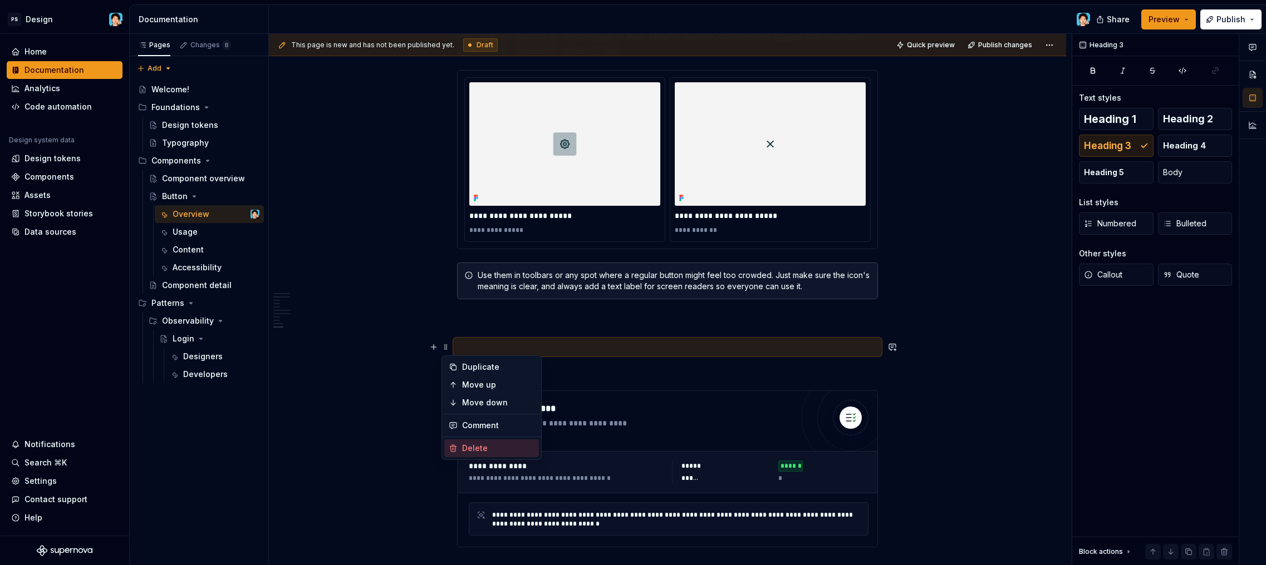
click at [474, 446] on div "Delete" at bounding box center [498, 448] width 72 height 11
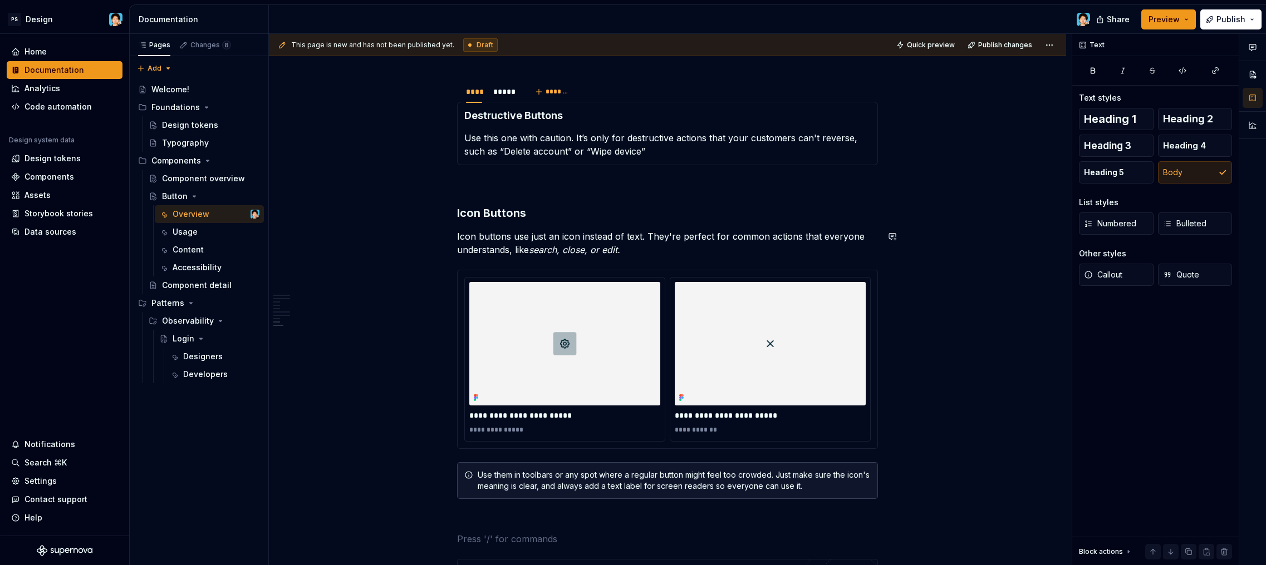
scroll to position [2013, 0]
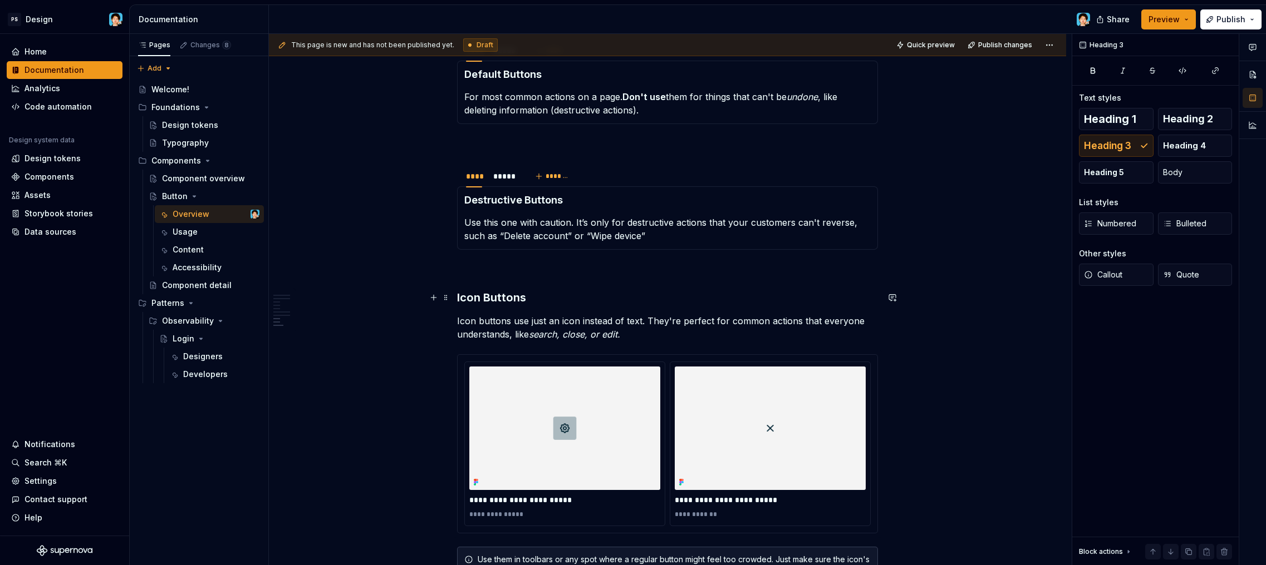
click at [499, 301] on h3 "Icon Buttons" at bounding box center [667, 298] width 421 height 16
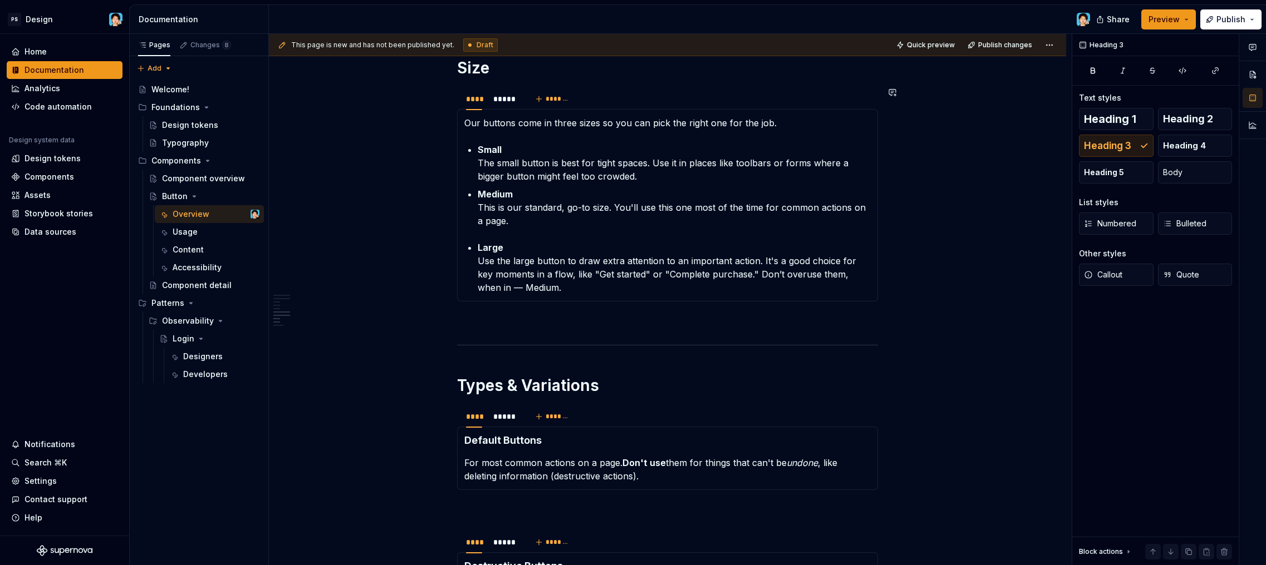
scroll to position [1739, 0]
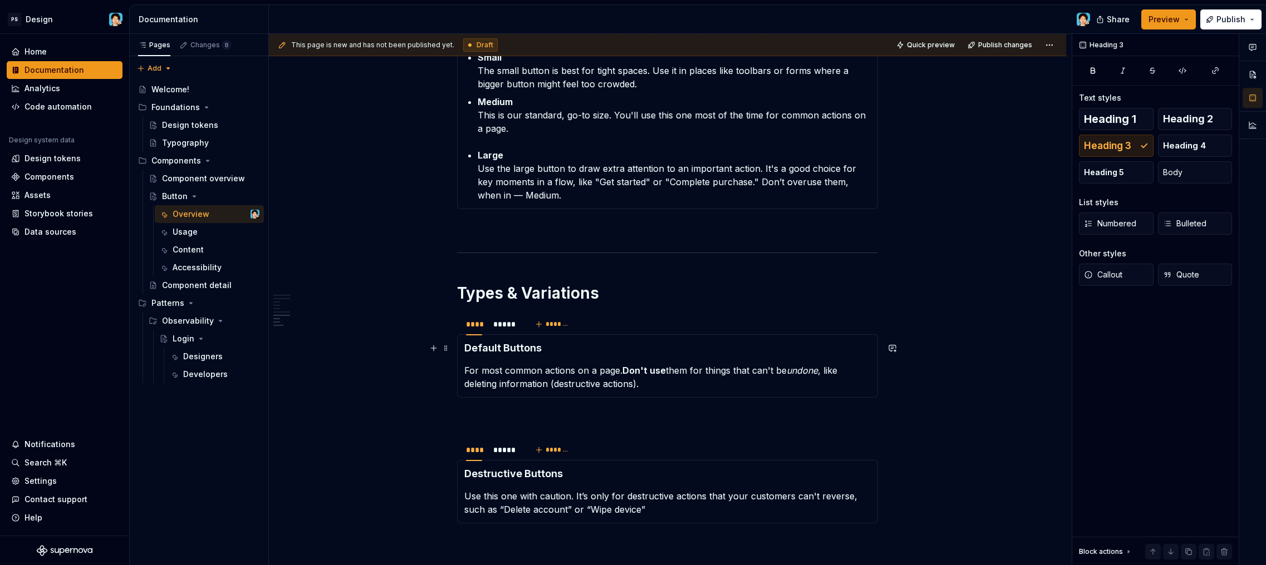
click at [508, 351] on h4 "Default Buttons" at bounding box center [667, 348] width 406 height 13
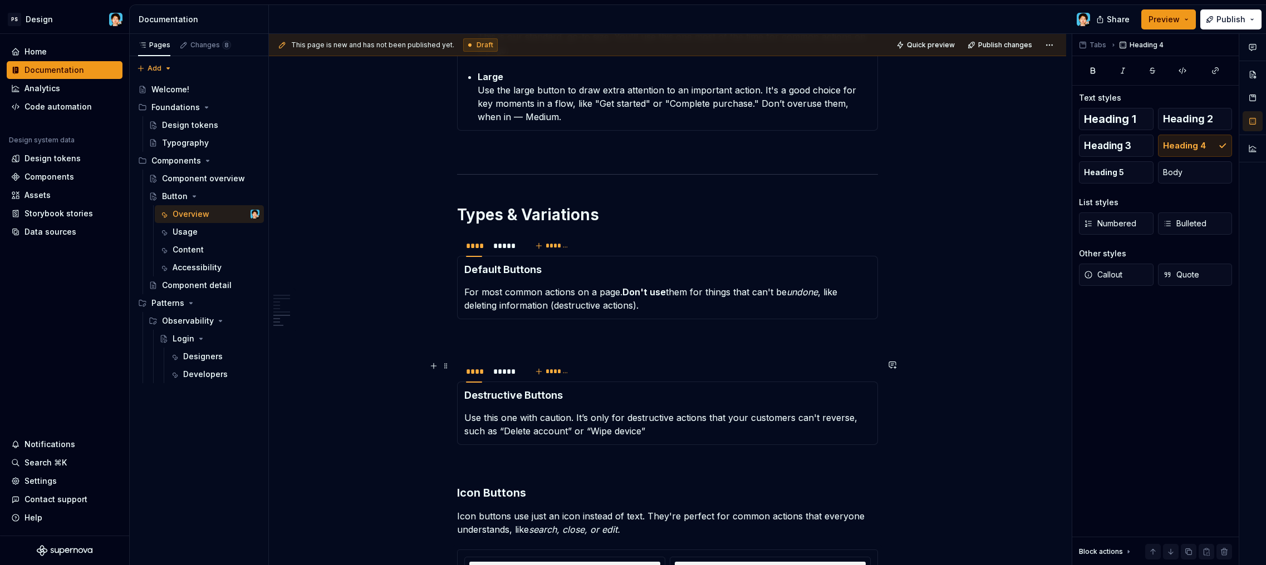
scroll to position [1917, 0]
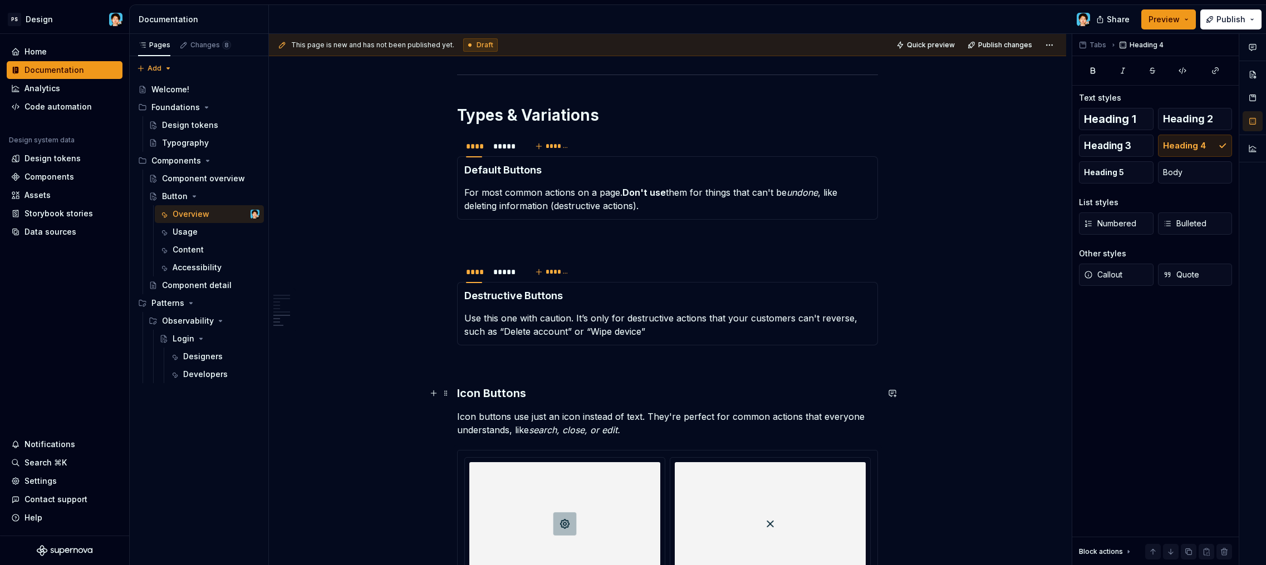
click at [521, 389] on h3 "Icon Buttons" at bounding box center [667, 394] width 421 height 16
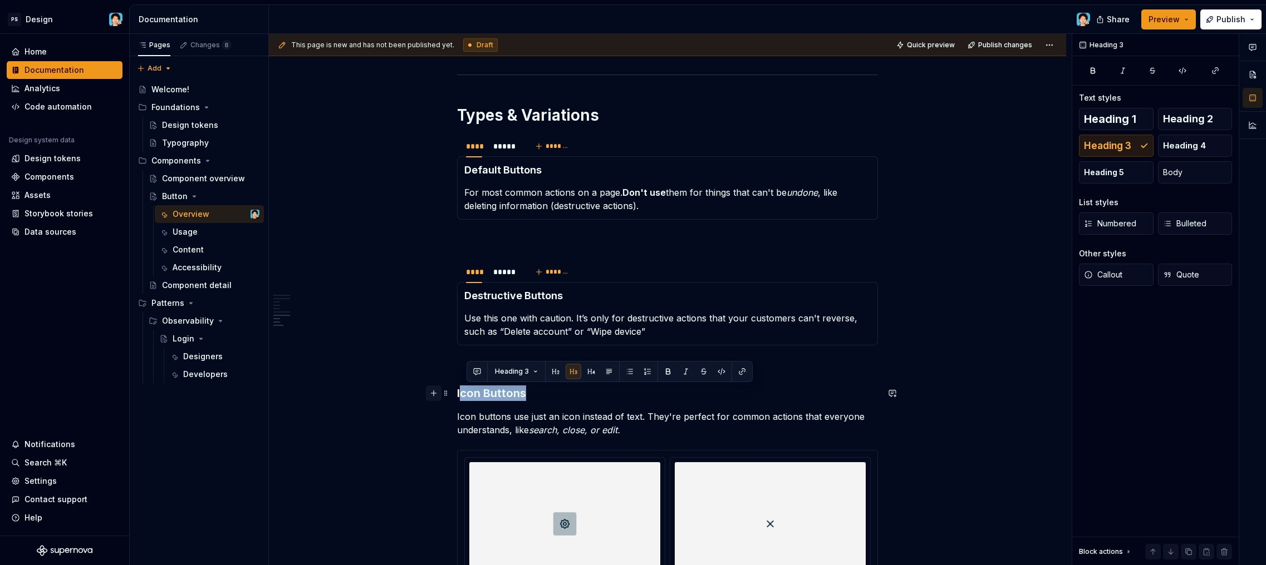
drag, startPoint x: 529, startPoint y: 396, endPoint x: 437, endPoint y: 386, distance: 92.4
drag, startPoint x: 557, startPoint y: 398, endPoint x: 539, endPoint y: 396, distance: 17.9
click at [557, 398] on h3 "Icon Buttons" at bounding box center [667, 394] width 421 height 16
drag, startPoint x: 538, startPoint y: 396, endPoint x: 432, endPoint y: 396, distance: 105.2
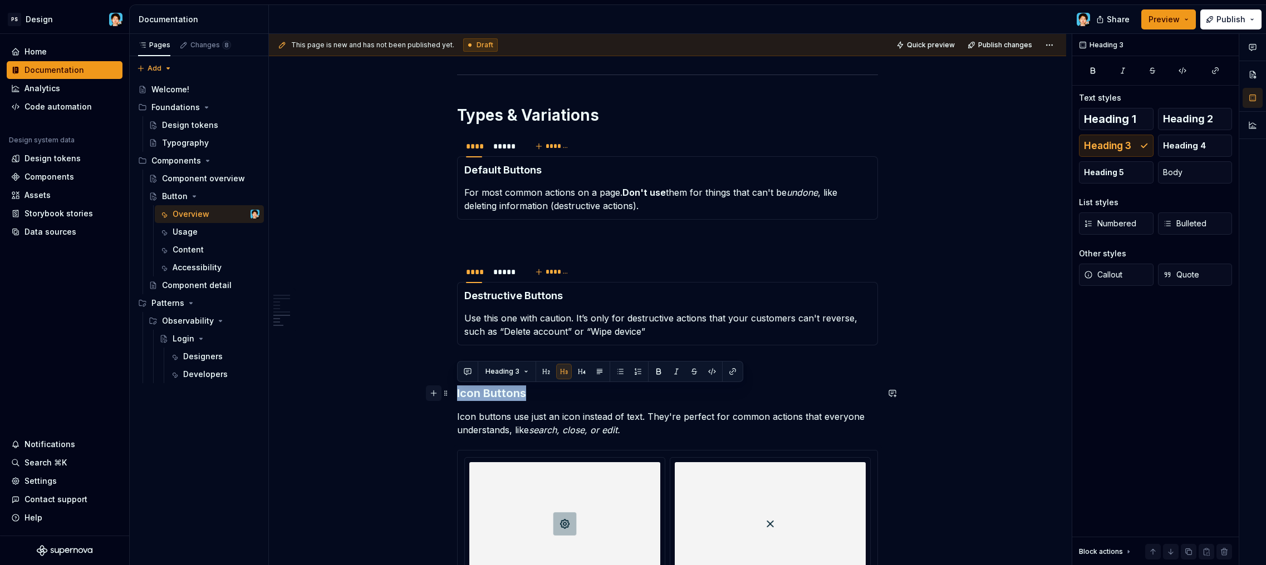
click at [1192, 142] on span "Heading 4" at bounding box center [1184, 145] width 43 height 11
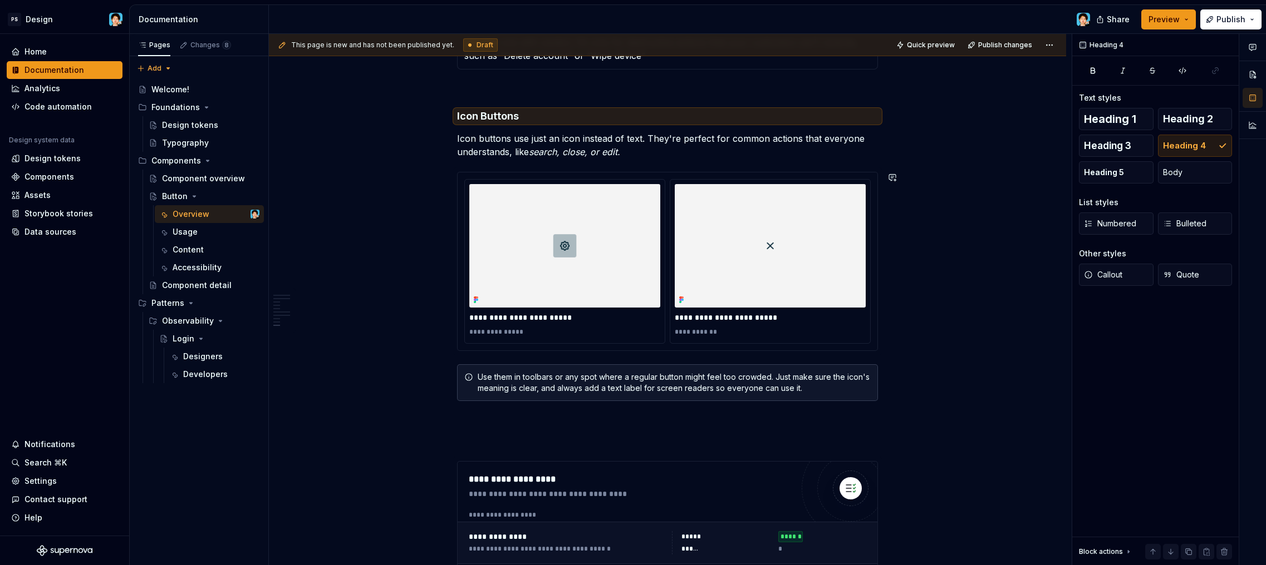
type textarea "*"
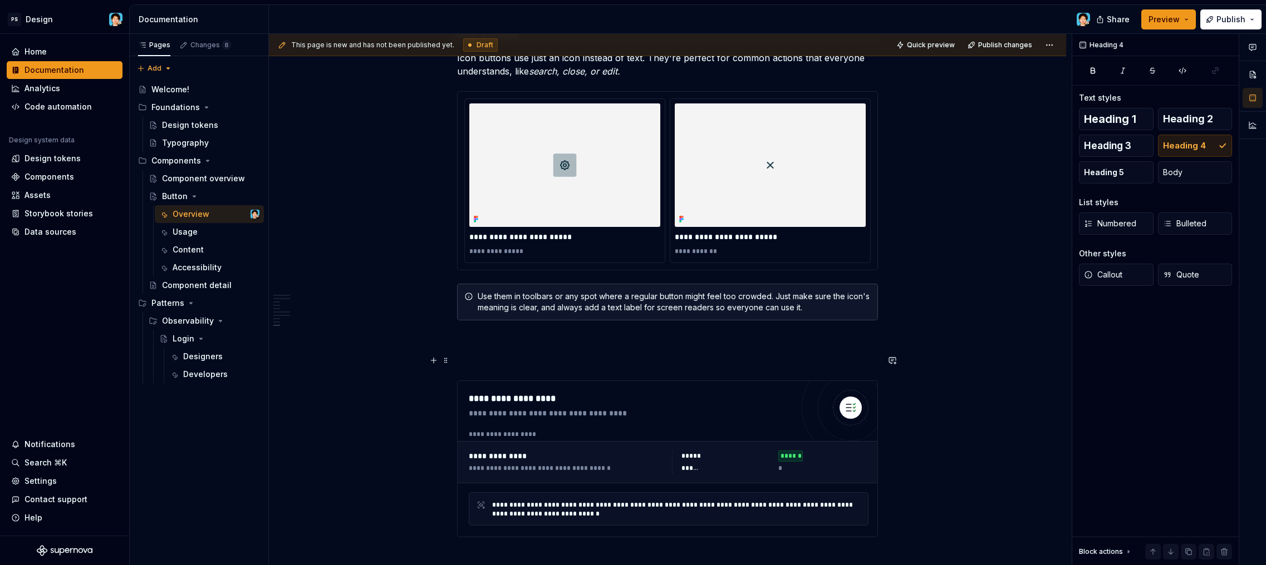
click at [1188, 149] on span "Heading 4" at bounding box center [1184, 145] width 43 height 11
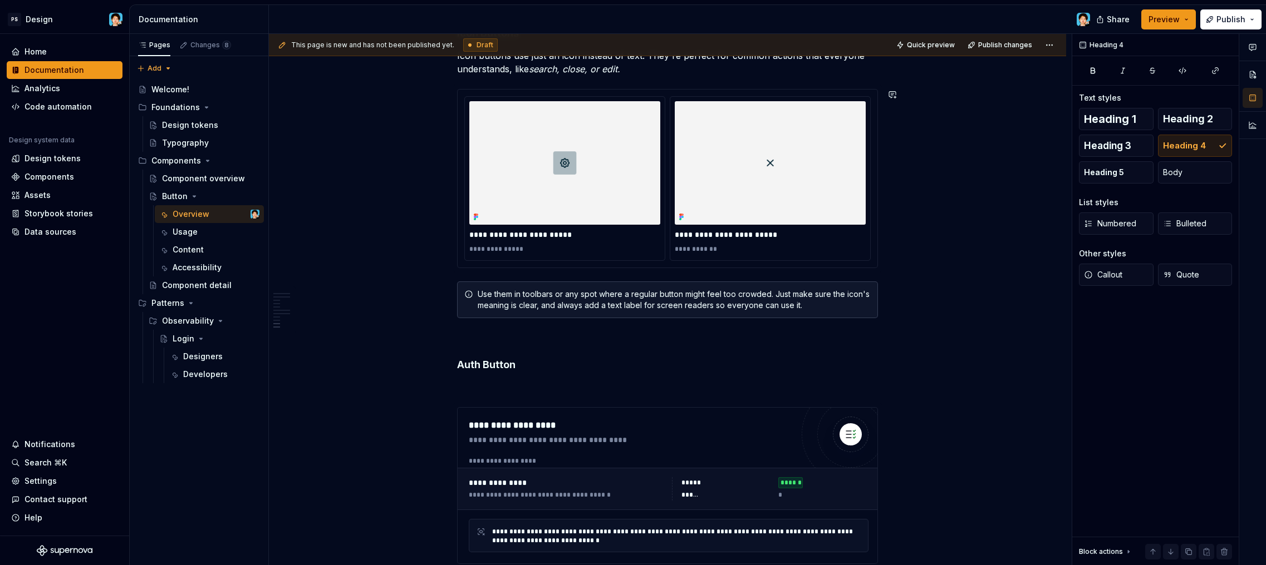
scroll to position [2353, 0]
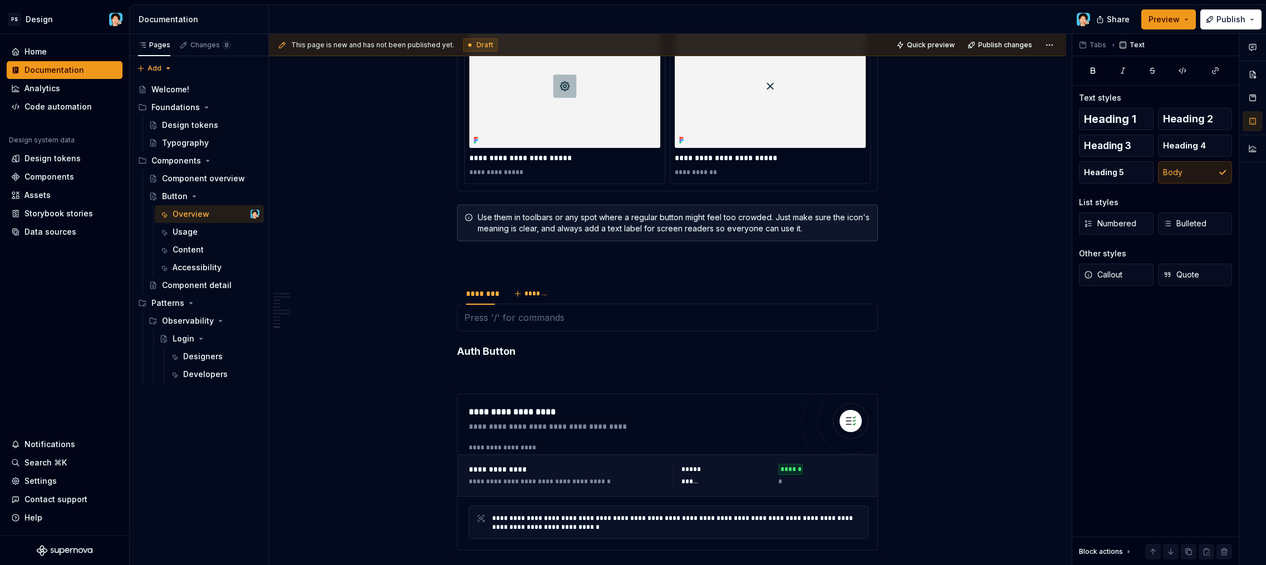
type textarea "*"
click at [480, 297] on div "********" at bounding box center [480, 293] width 29 height 11
click at [480, 296] on div "********" at bounding box center [480, 293] width 29 height 11
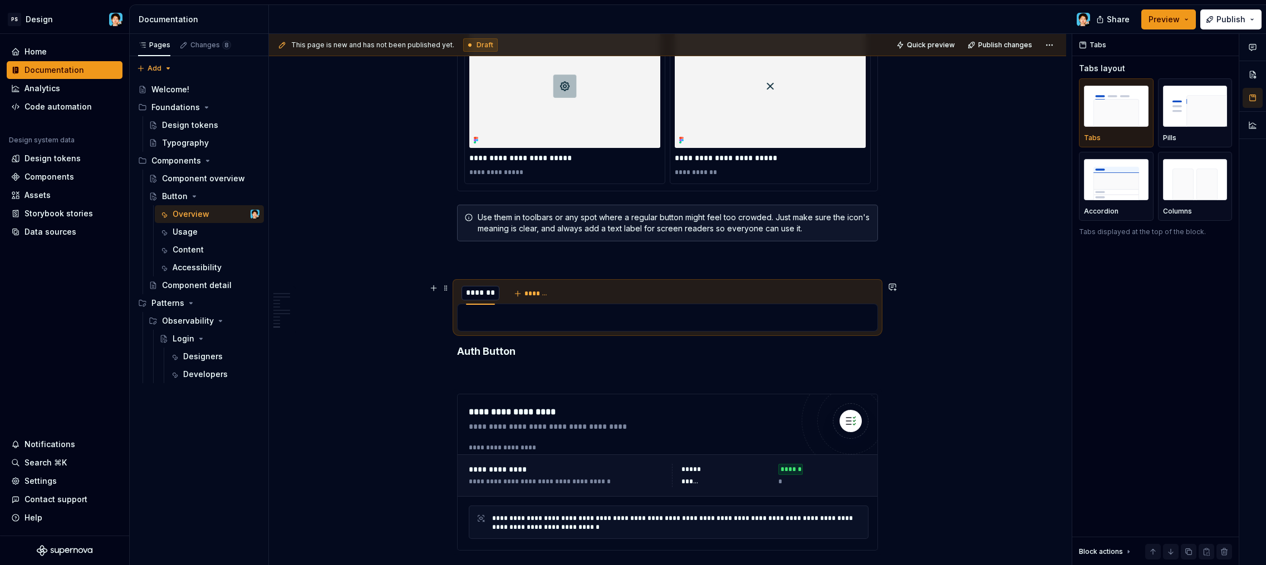
scroll to position [0, 1]
type input "****"
click at [495, 348] on h4 "Auth Button" at bounding box center [667, 351] width 421 height 13
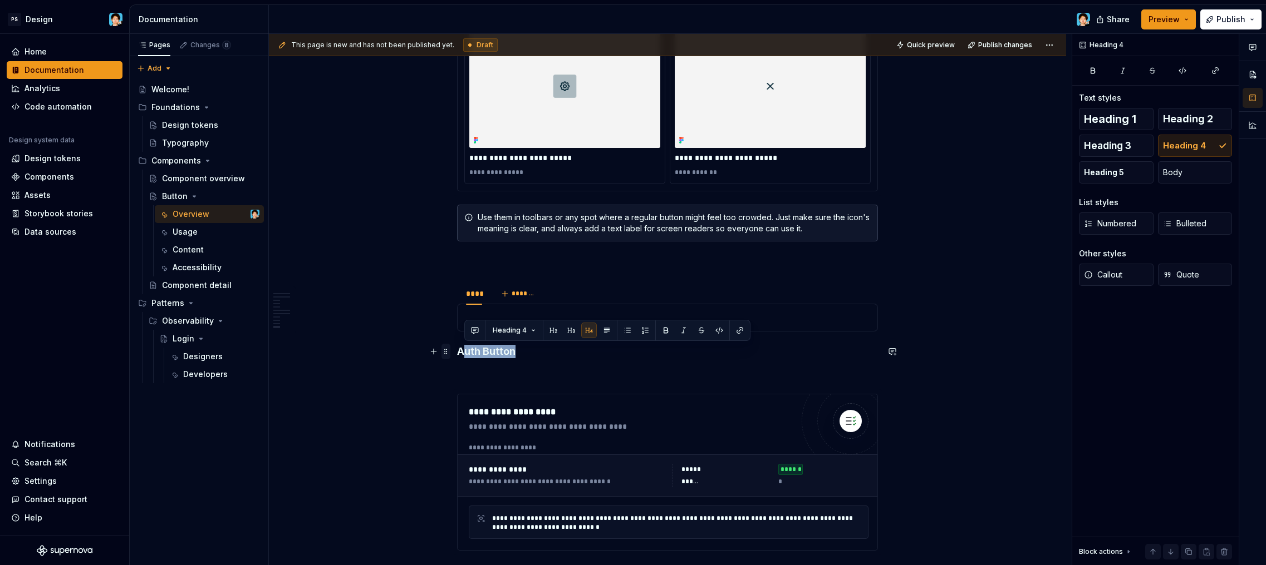
drag, startPoint x: 516, startPoint y: 352, endPoint x: 446, endPoint y: 353, distance: 70.1
click at [448, 351] on span at bounding box center [445, 352] width 9 height 16
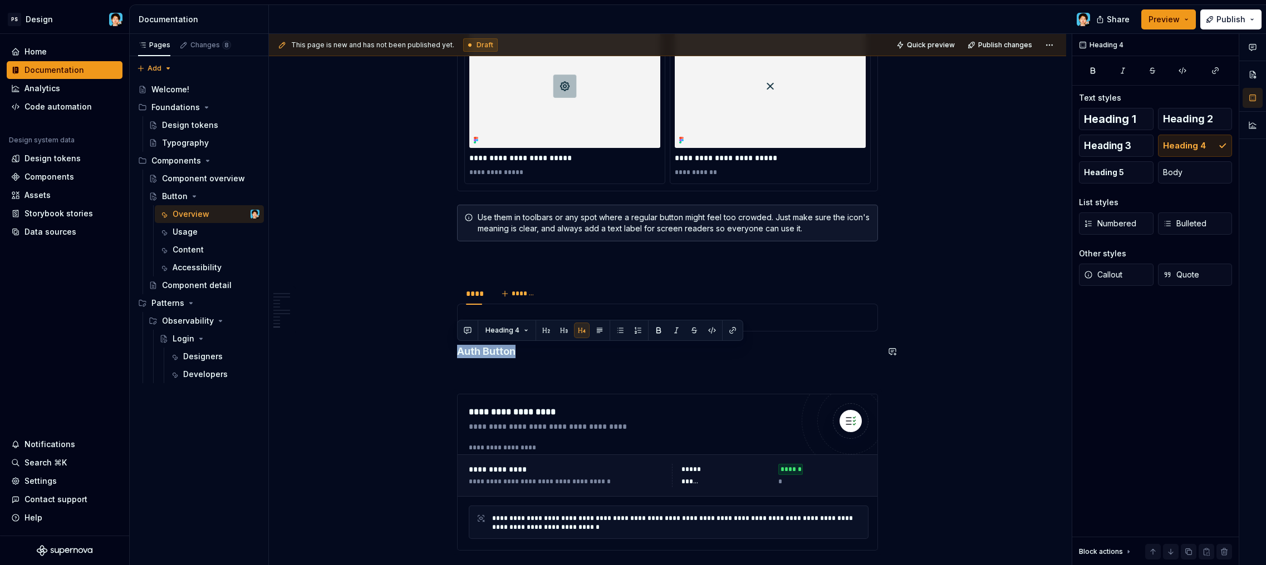
drag, startPoint x: 497, startPoint y: 351, endPoint x: 402, endPoint y: 342, distance: 95.0
click at [500, 322] on p at bounding box center [667, 317] width 406 height 13
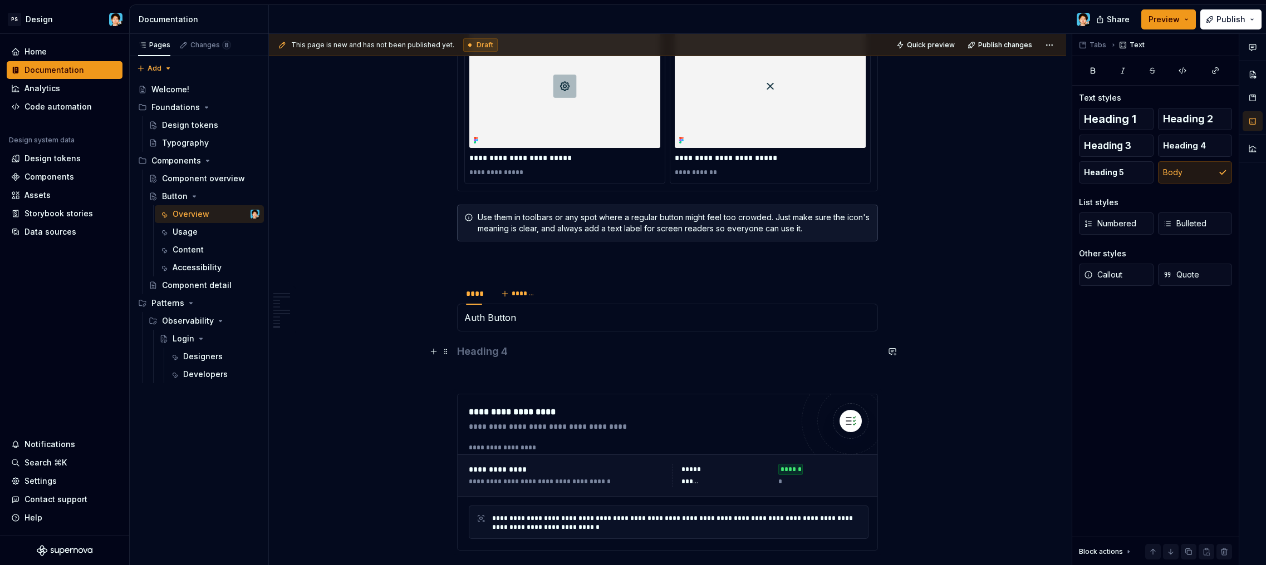
click at [506, 354] on h4 at bounding box center [667, 351] width 421 height 13
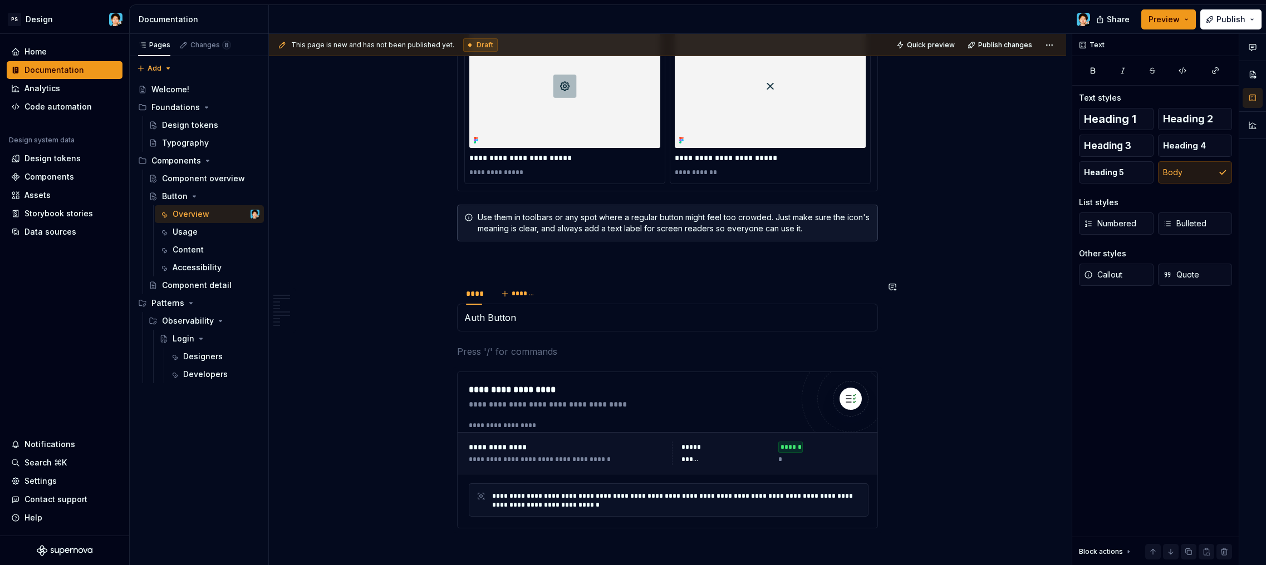
click at [538, 327] on div "Auth Button" at bounding box center [667, 318] width 421 height 28
click at [1194, 141] on span "Heading 4" at bounding box center [1184, 145] width 43 height 11
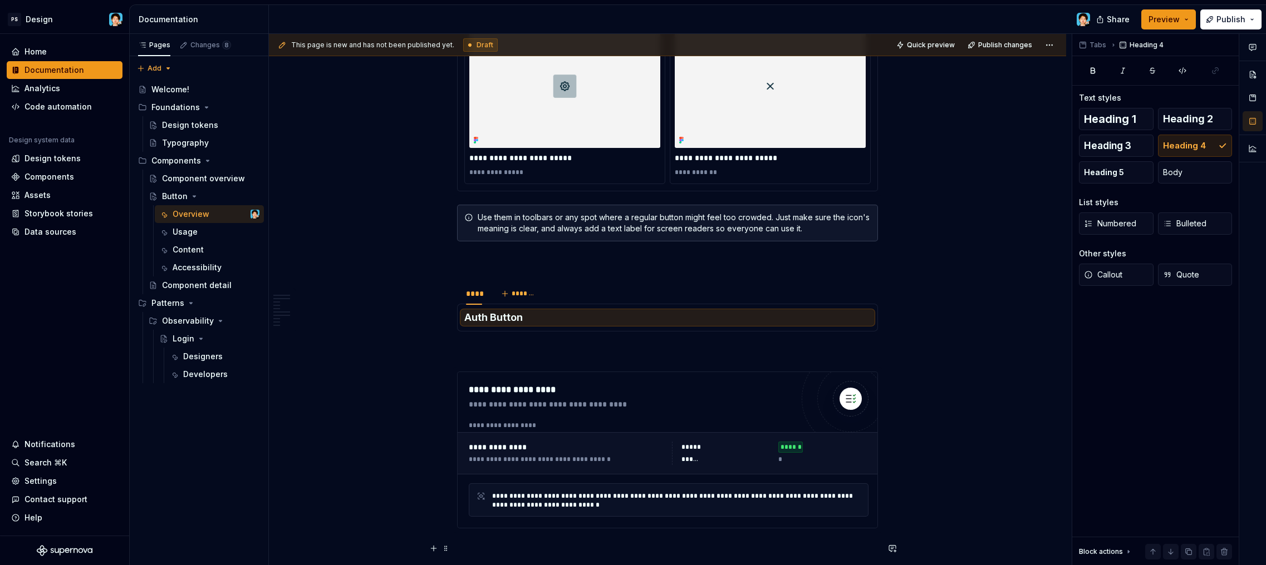
drag, startPoint x: 892, startPoint y: 548, endPoint x: 530, endPoint y: 316, distance: 429.3
click at [530, 316] on h4 "Auth Button" at bounding box center [667, 317] width 406 height 13
click at [534, 317] on h4 "Auth Button" at bounding box center [667, 317] width 406 height 13
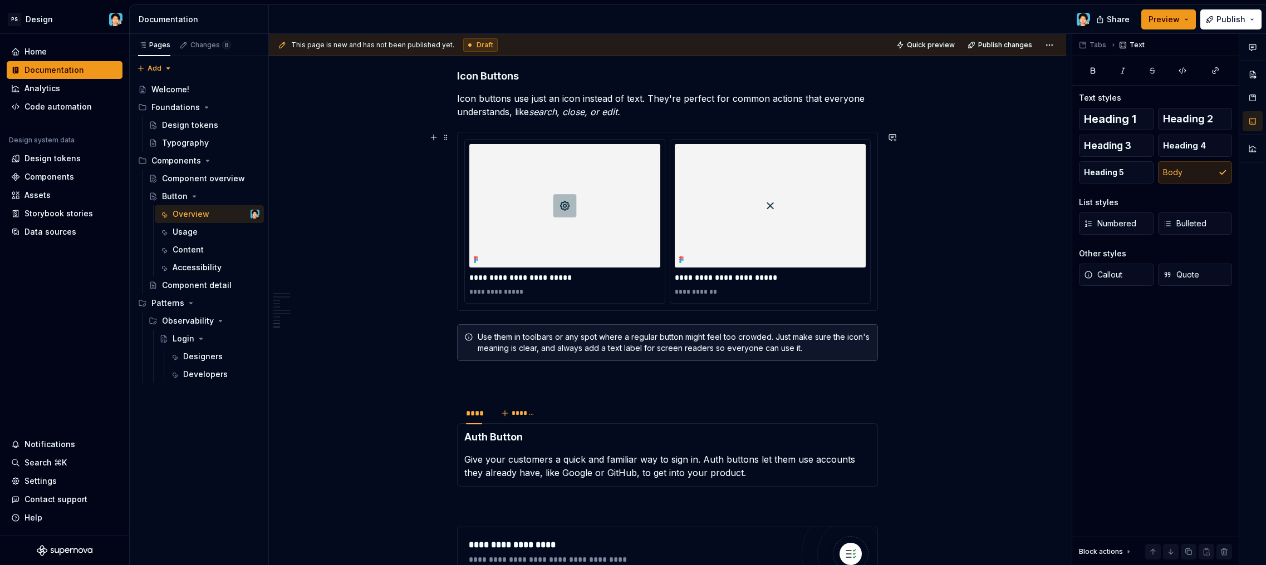
scroll to position [2321, 0]
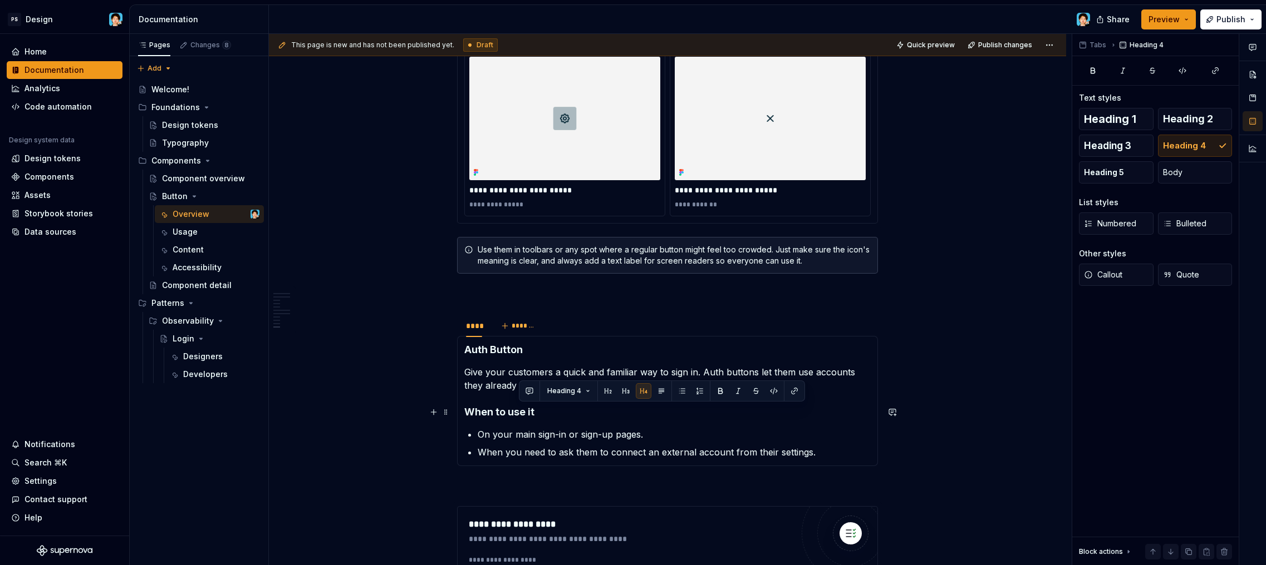
drag, startPoint x: 521, startPoint y: 407, endPoint x: 538, endPoint y: 409, distance: 16.3
click at [522, 407] on h4 "When to use it" at bounding box center [667, 412] width 406 height 13
drag, startPoint x: 536, startPoint y: 409, endPoint x: 440, endPoint y: 414, distance: 96.9
click at [1121, 171] on span "Heading 5" at bounding box center [1104, 172] width 40 height 11
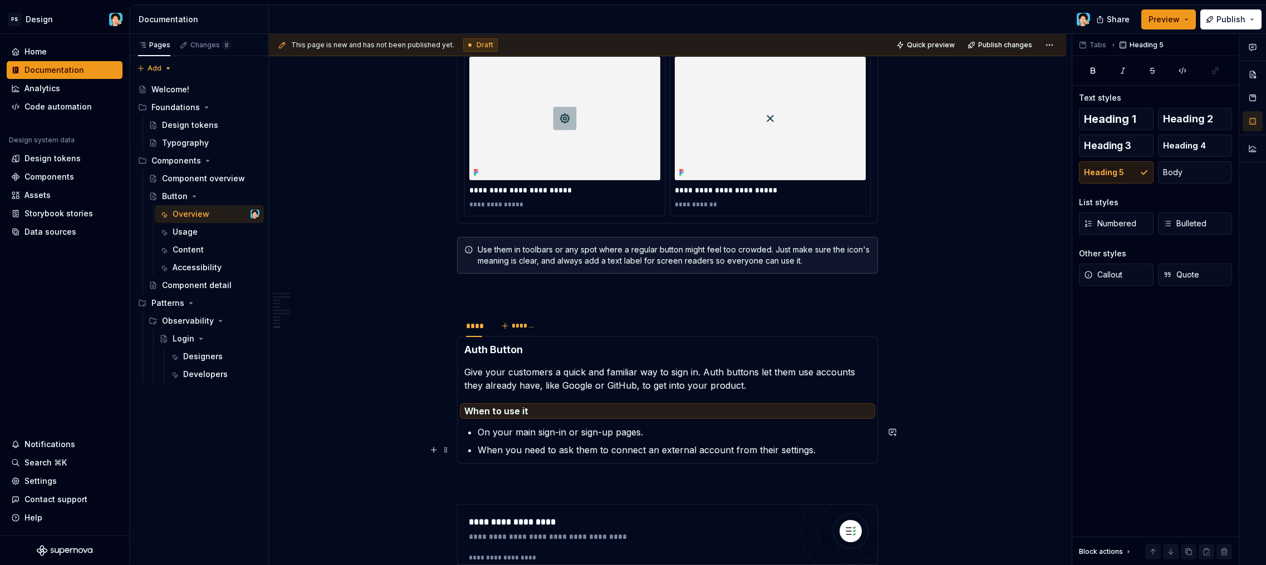
click at [563, 444] on p "When you need to ask them to connect an external account from their settings." at bounding box center [674, 450] width 393 height 13
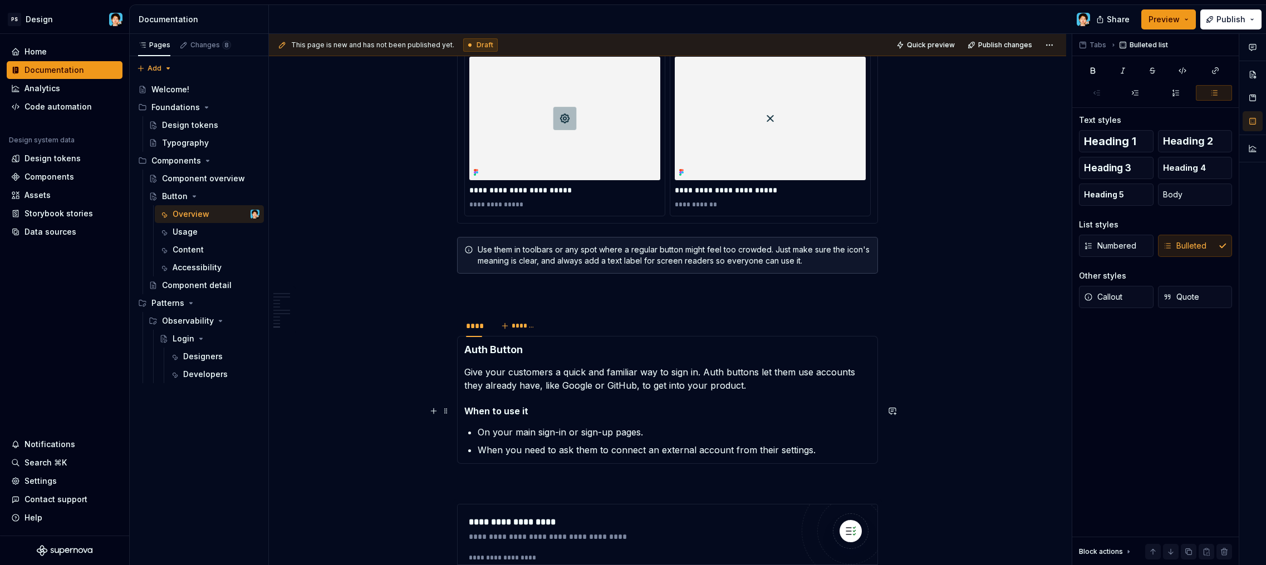
click at [534, 415] on h5 "When to use it" at bounding box center [667, 411] width 406 height 11
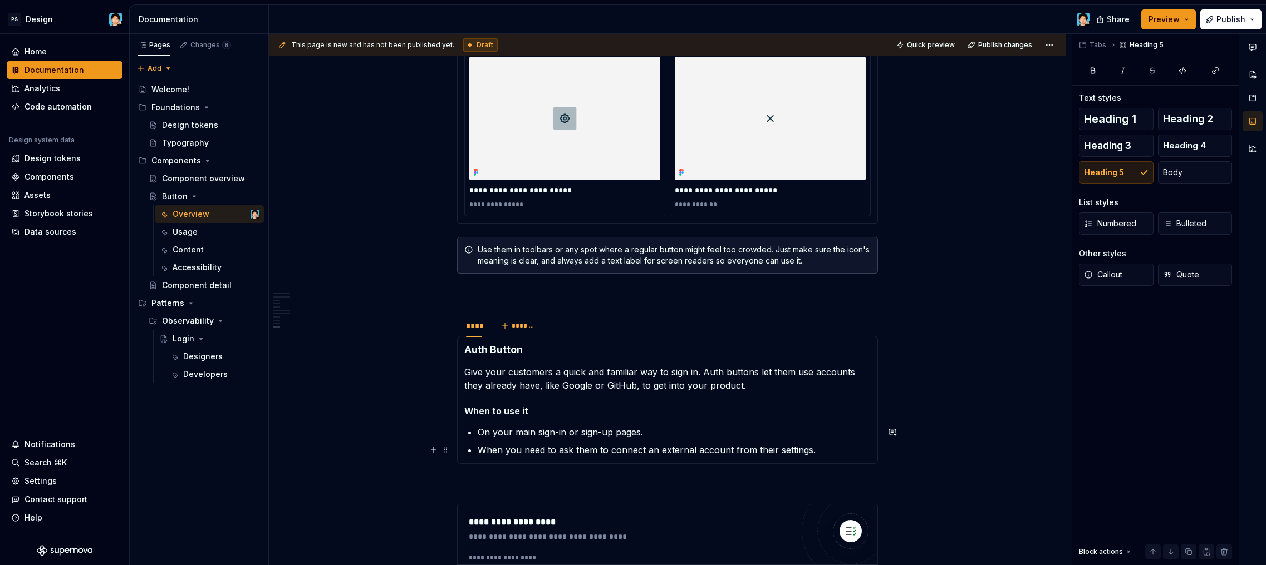
click at [825, 450] on p "When you need to ask them to connect an external account from their settings." at bounding box center [674, 450] width 393 height 13
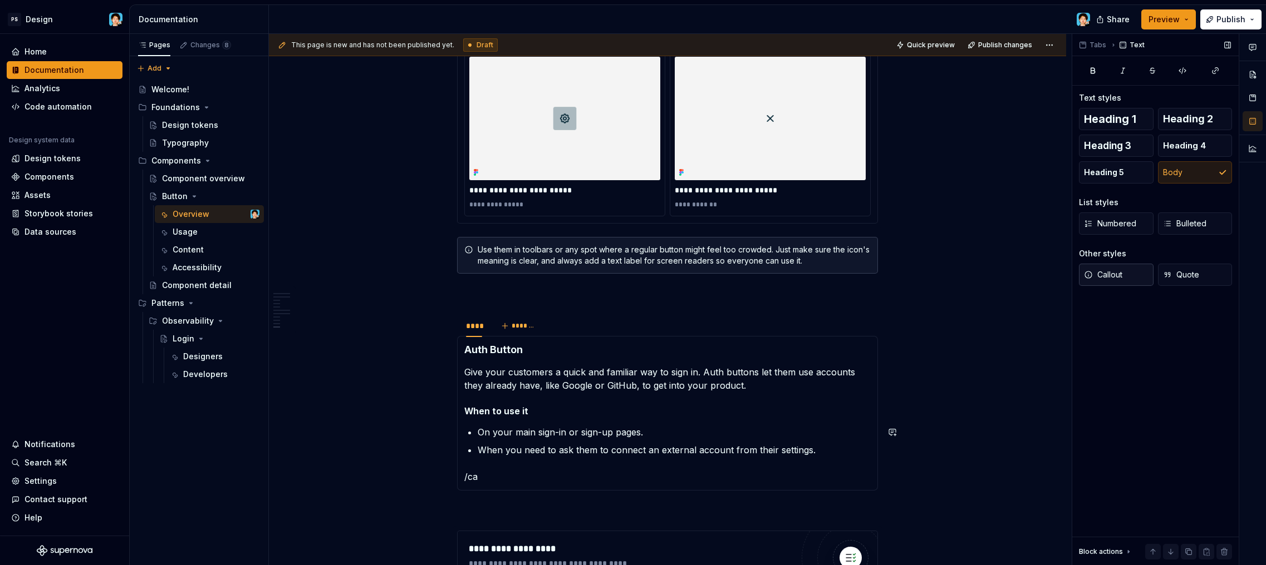
click at [1119, 277] on span "Callout" at bounding box center [1103, 274] width 38 height 11
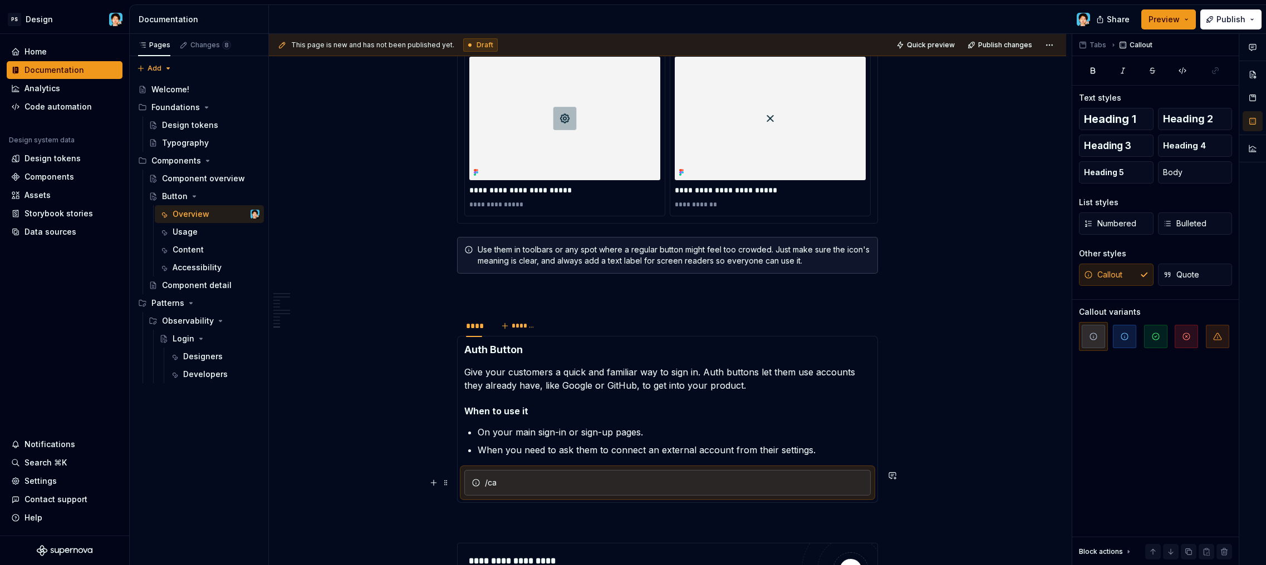
click at [503, 485] on div "/ca" at bounding box center [674, 483] width 378 height 11
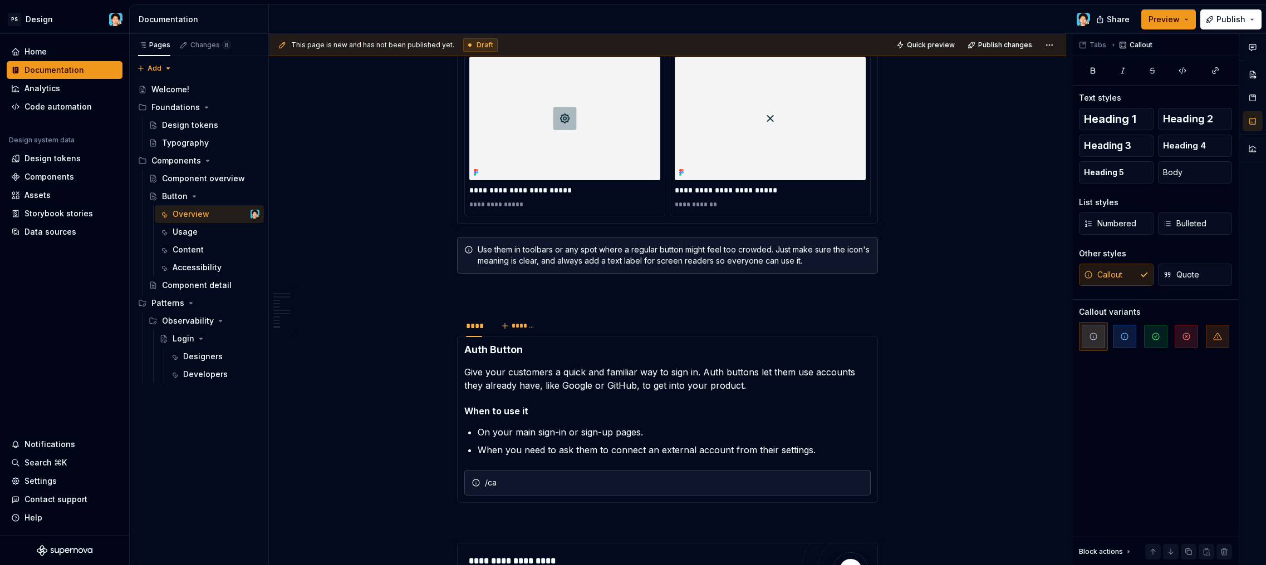
type textarea "*"
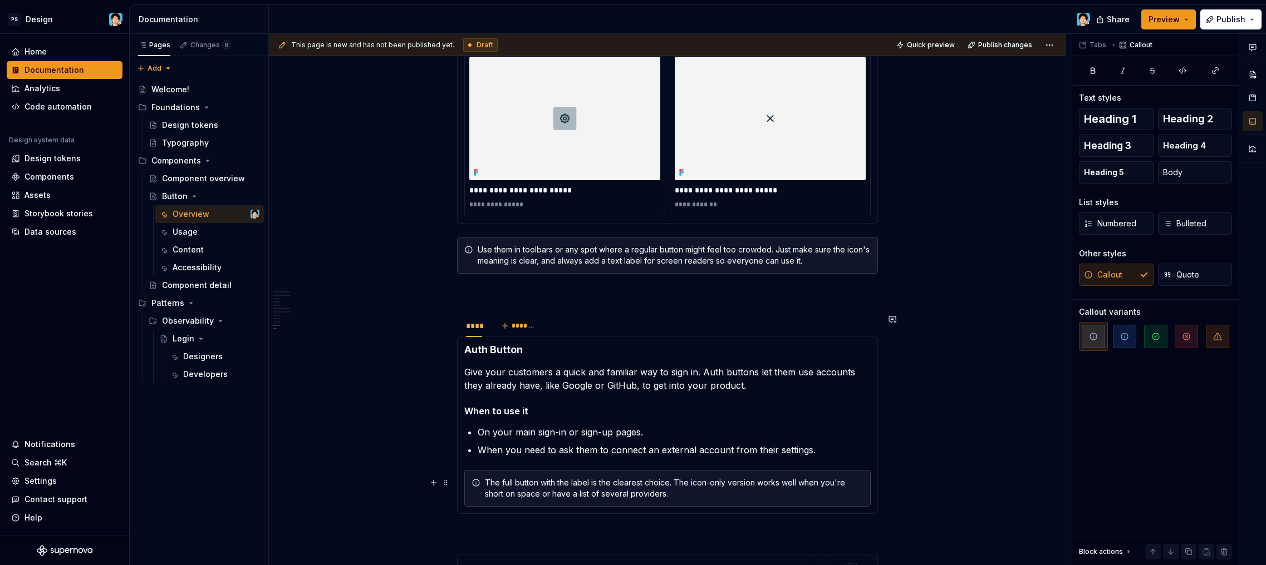
scroll to position [2339, 0]
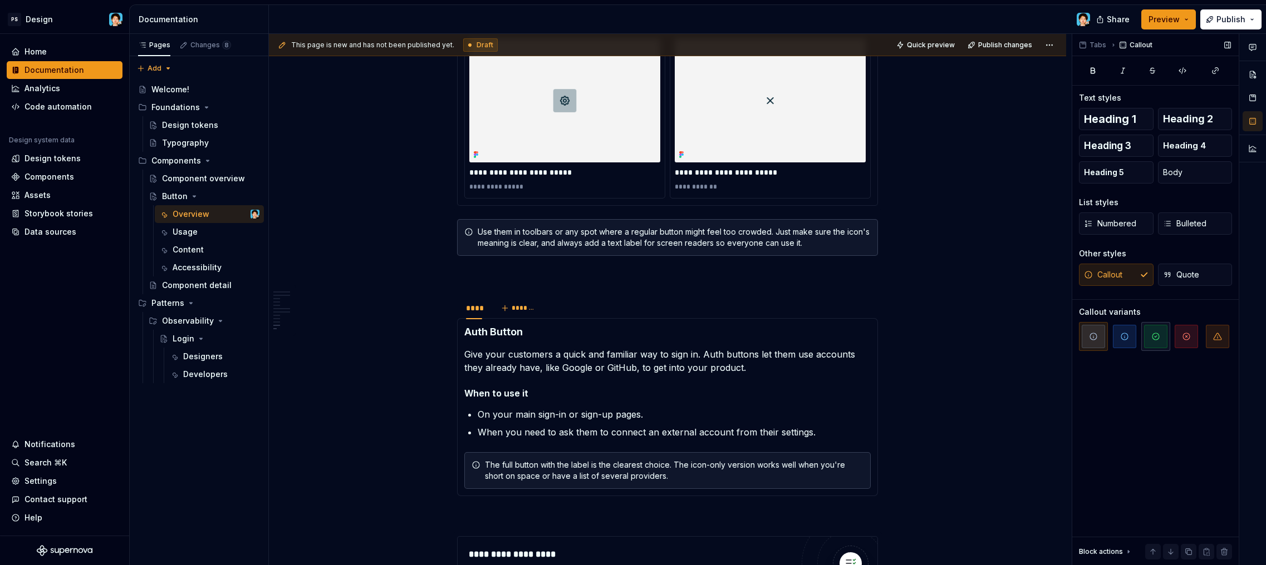
click at [1156, 340] on icon "button" at bounding box center [1155, 336] width 7 height 7
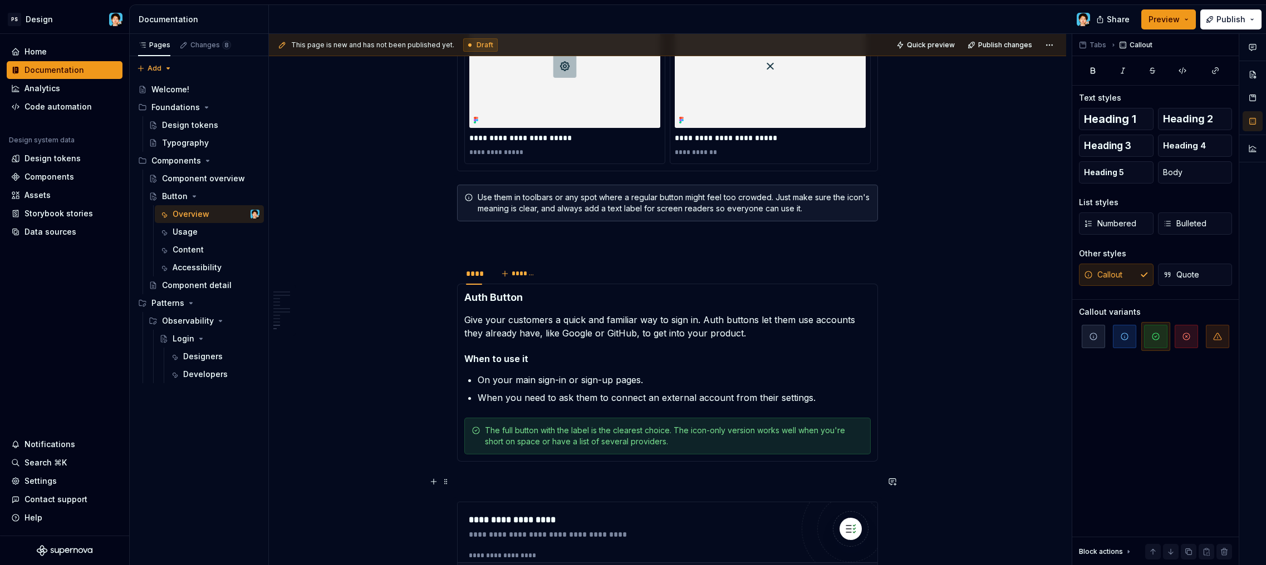
scroll to position [2387, 0]
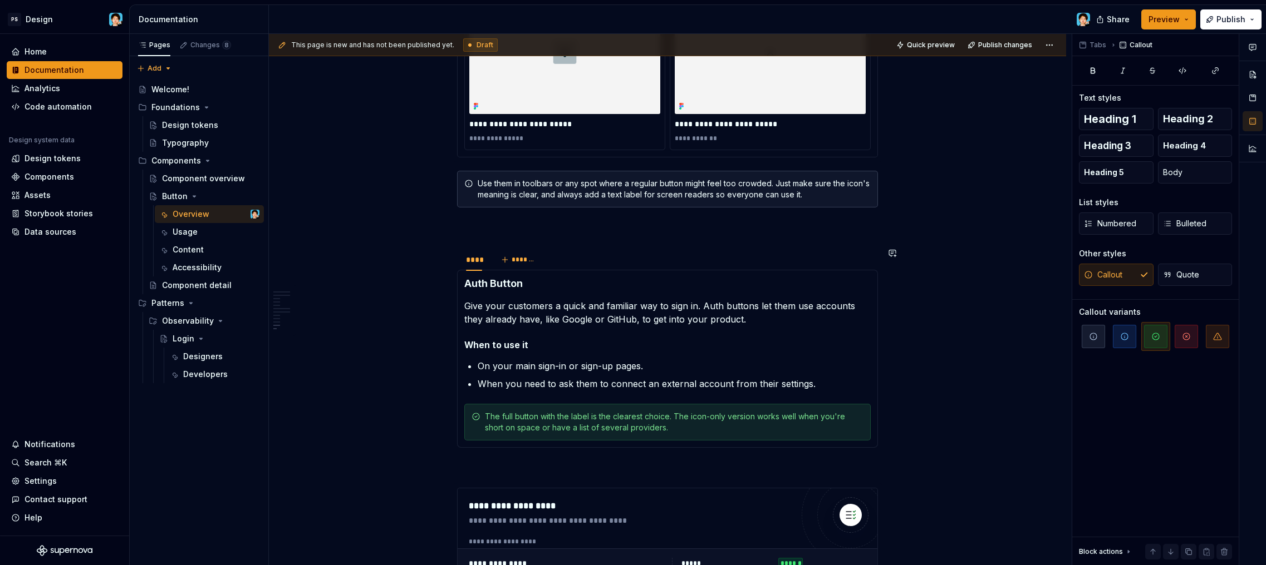
click at [716, 395] on section-item-column "Auth Button Give your customers a quick and familiar way to sign in. Auth butto…" at bounding box center [667, 359] width 406 height 164
click at [717, 386] on p "When you need to ask them to connect an external account from their settings." at bounding box center [674, 383] width 393 height 13
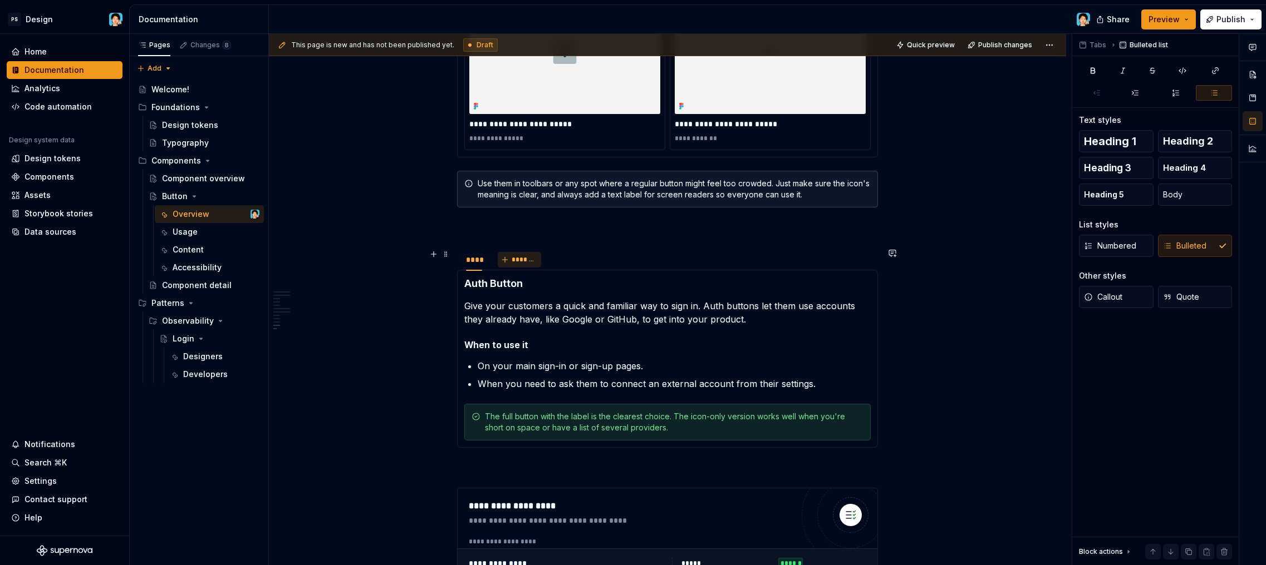
click at [515, 265] on button "*******" at bounding box center [520, 260] width 44 height 16
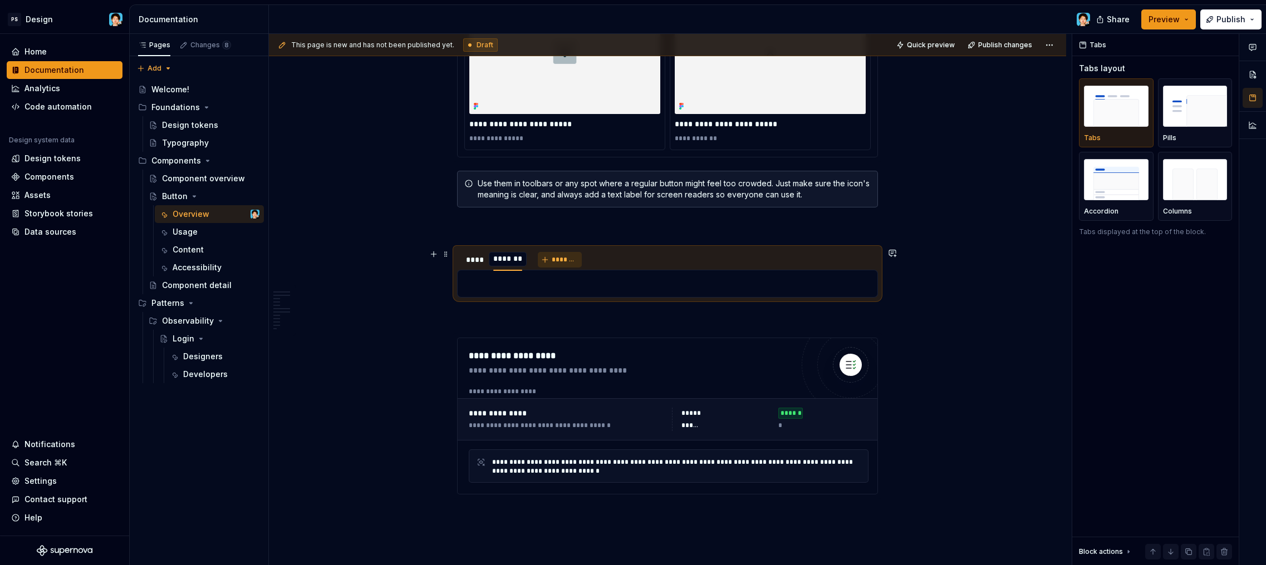
scroll to position [0, 1]
type input "*****"
click at [476, 260] on div "****" at bounding box center [474, 259] width 16 height 11
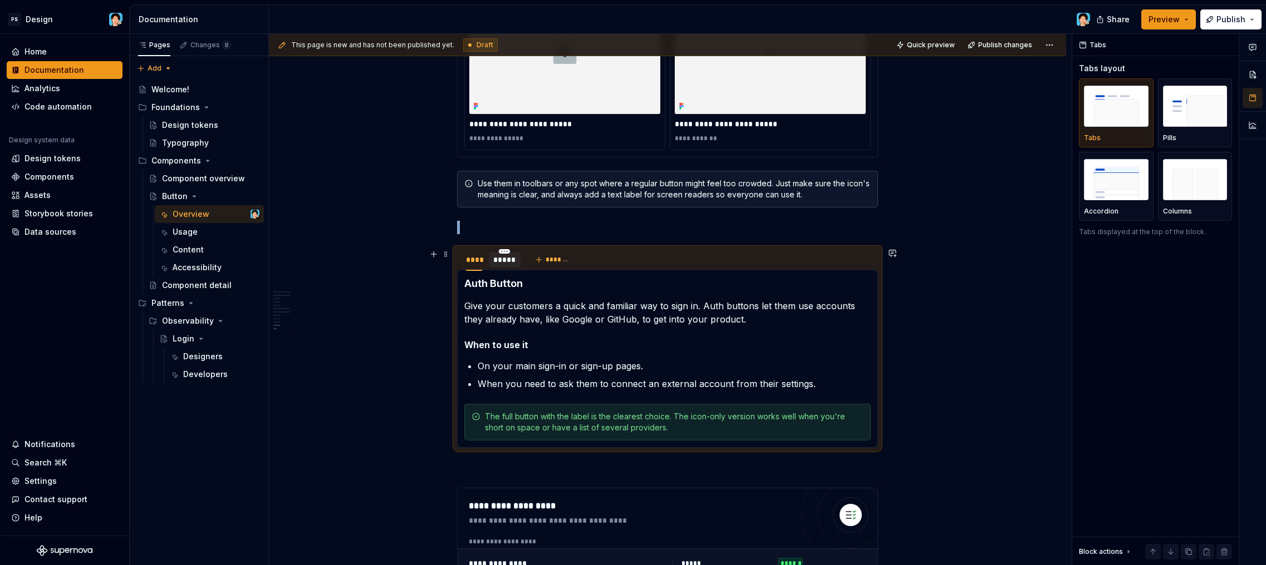
click at [509, 263] on div "*****" at bounding box center [504, 259] width 23 height 11
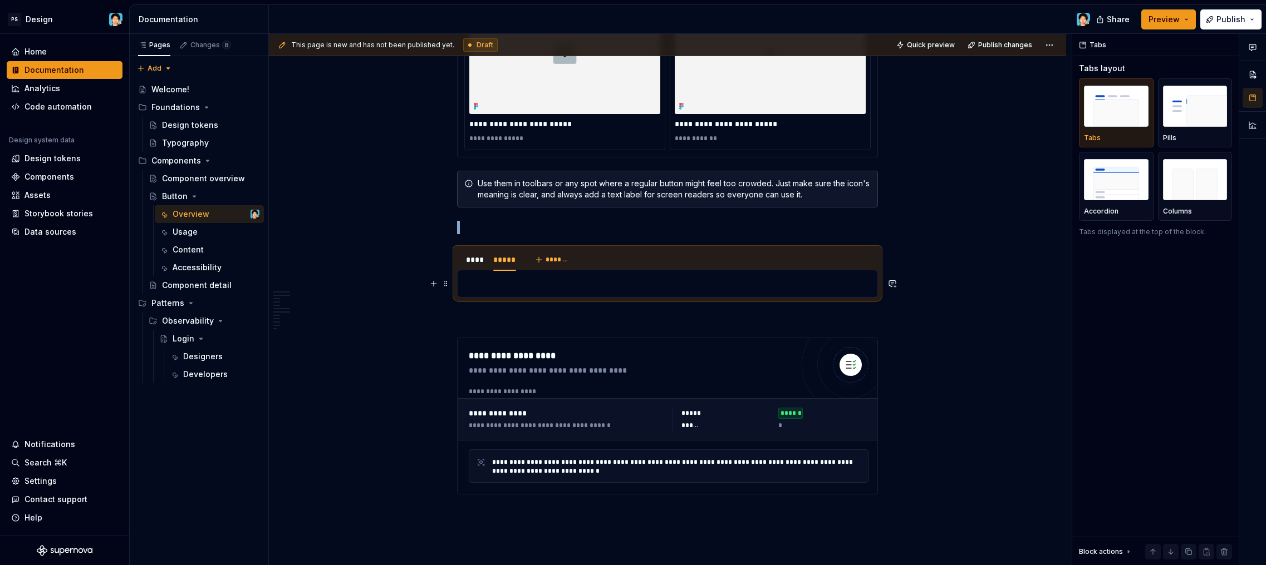
click at [525, 277] on p at bounding box center [667, 283] width 406 height 13
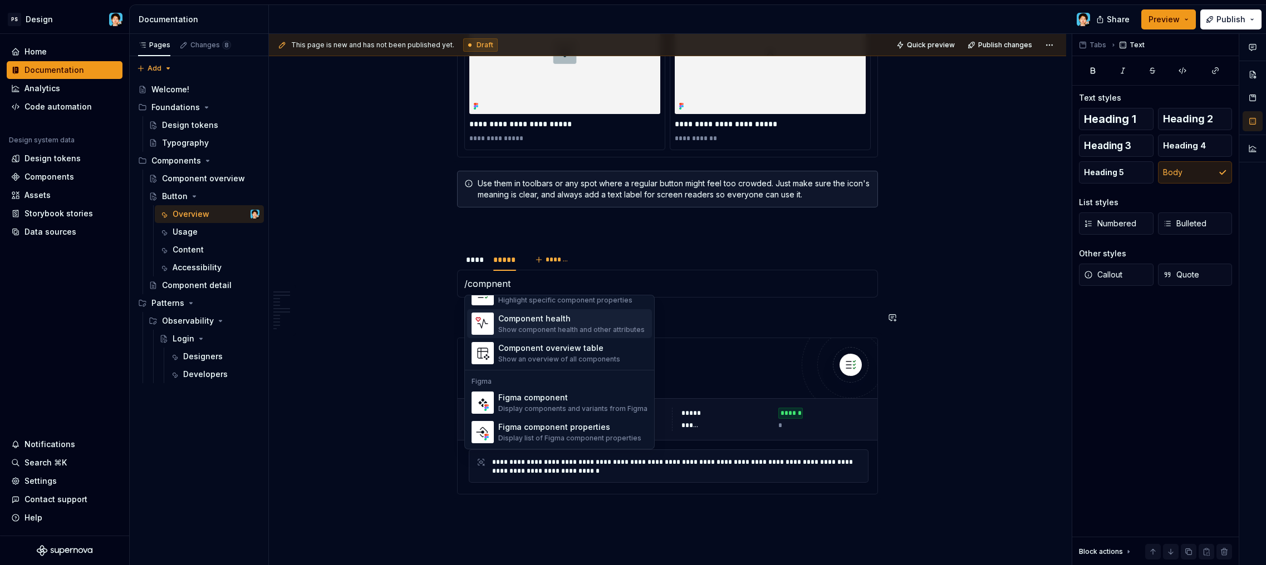
scroll to position [9, 0]
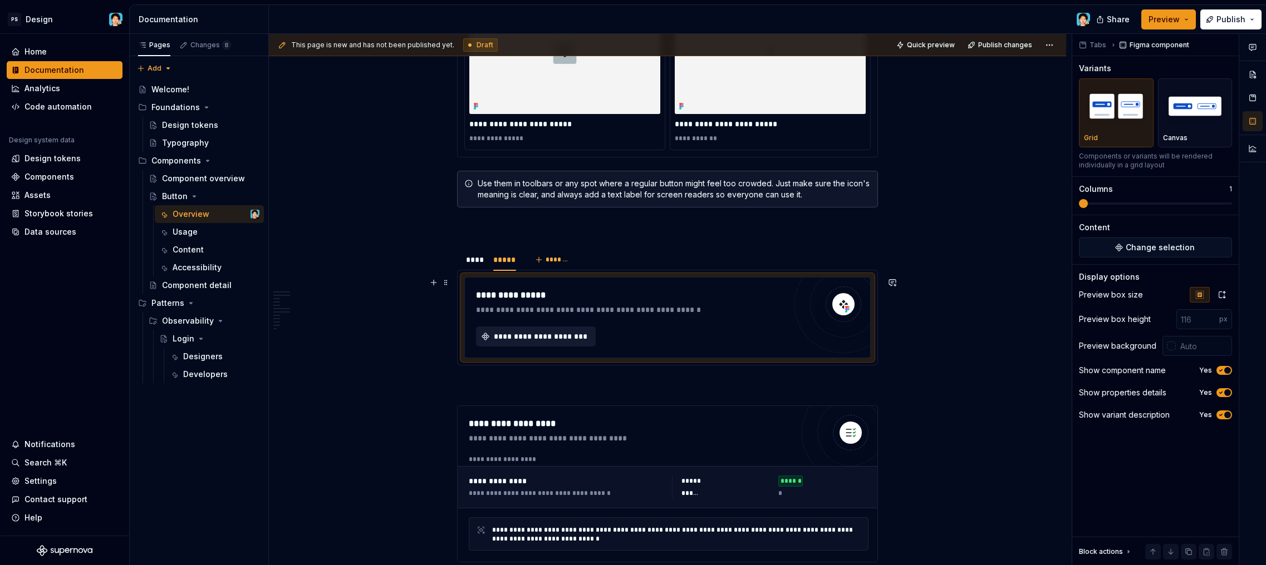
click at [550, 328] on button "**********" at bounding box center [536, 337] width 120 height 20
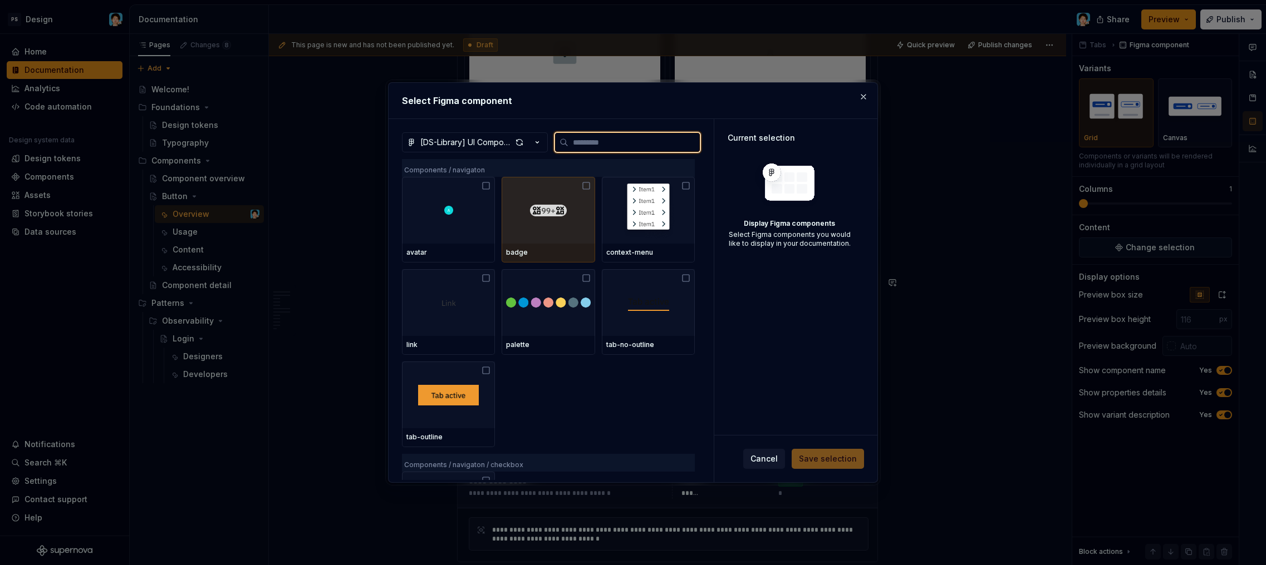
type textarea "*"
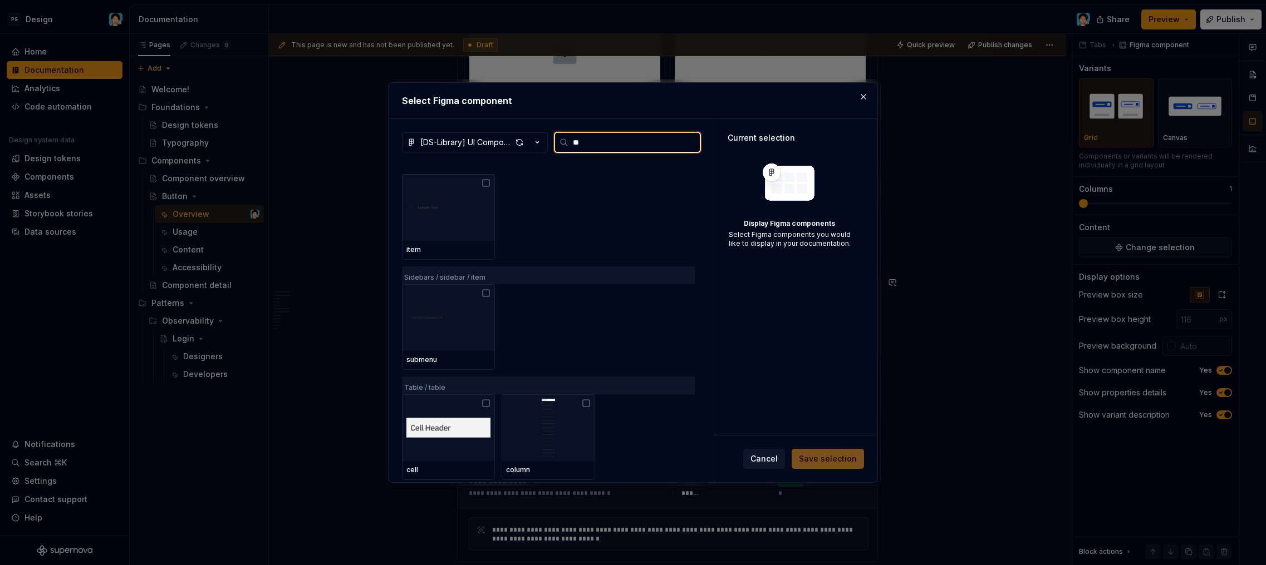
scroll to position [0, 0]
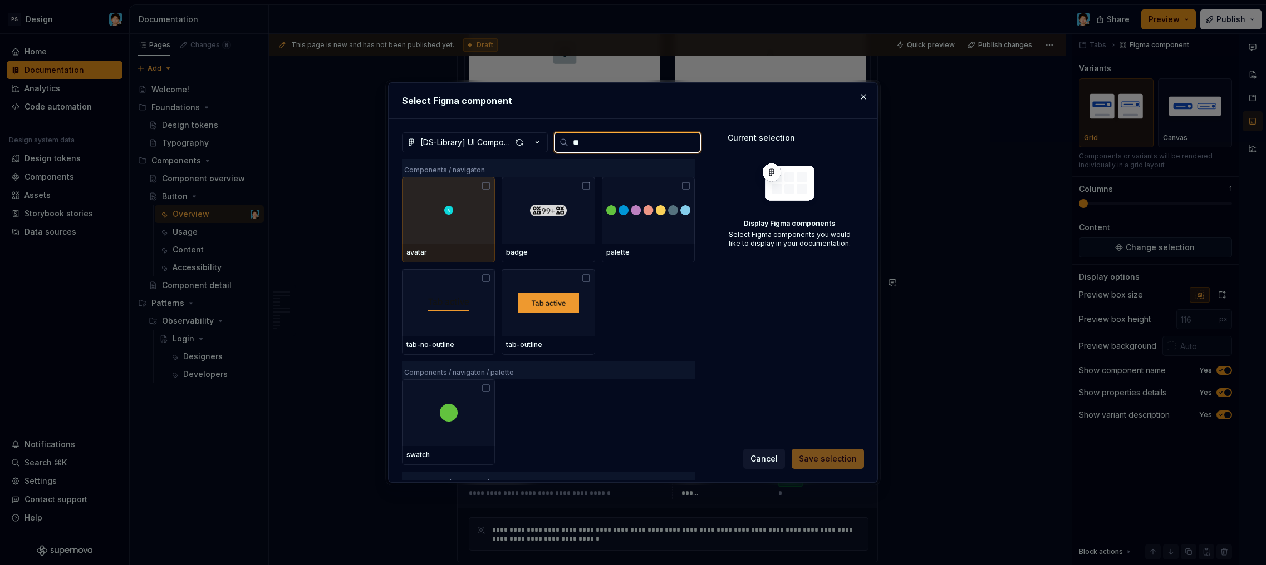
type input "***"
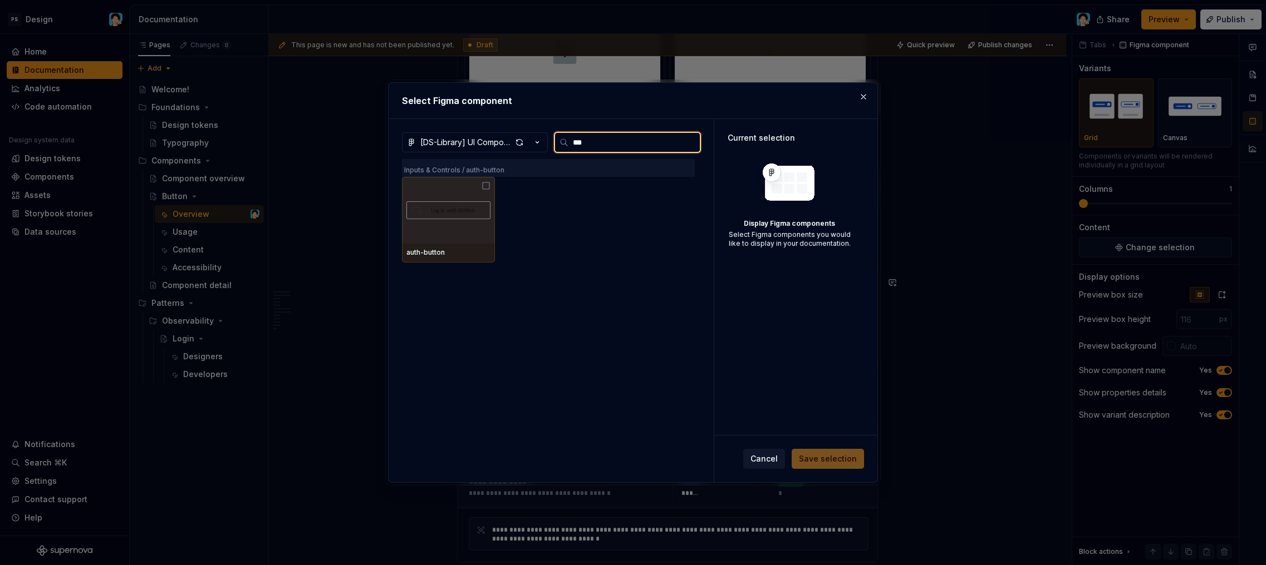
click at [475, 211] on img at bounding box center [448, 210] width 84 height 27
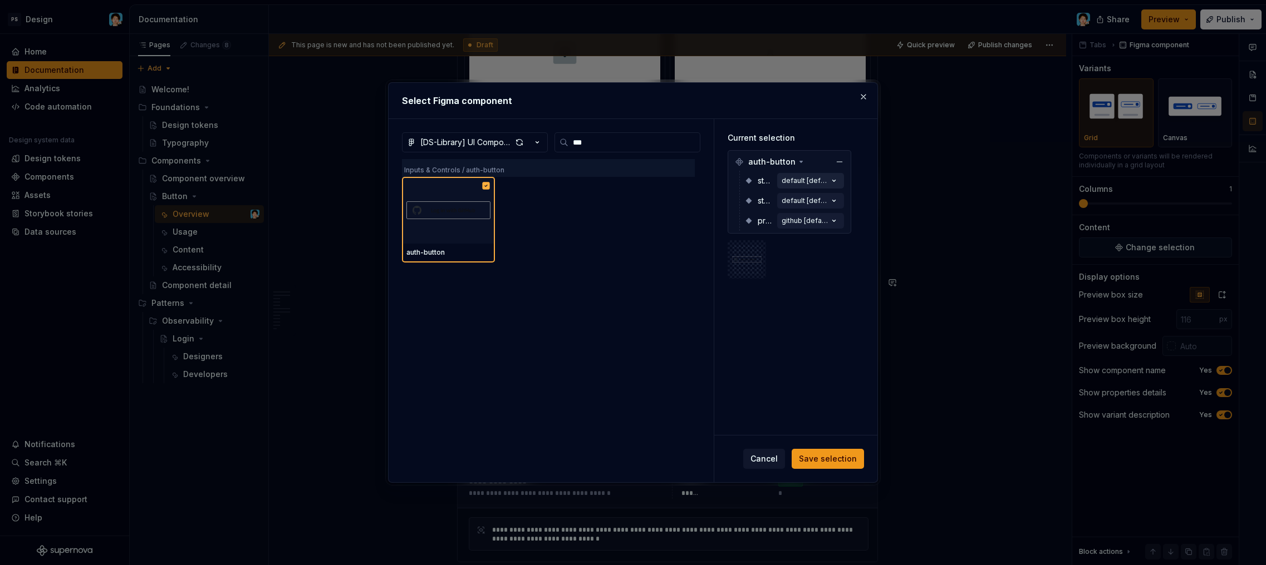
click at [792, 178] on div "default [default]" at bounding box center [804, 180] width 47 height 9
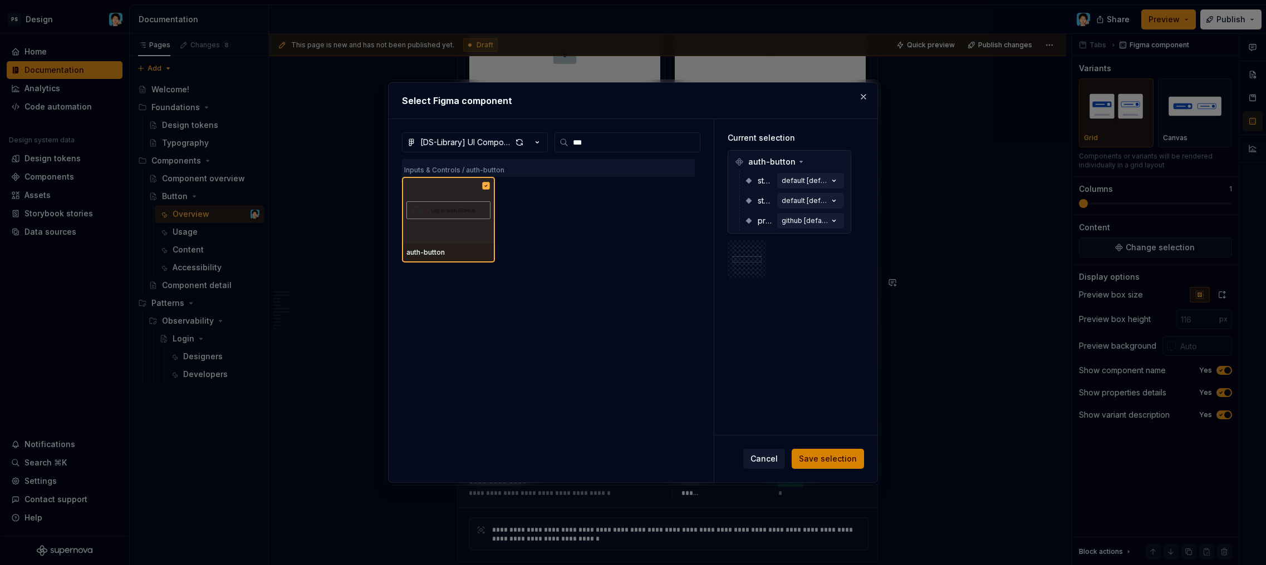
click at [841, 453] on button "Save selection" at bounding box center [827, 459] width 72 height 20
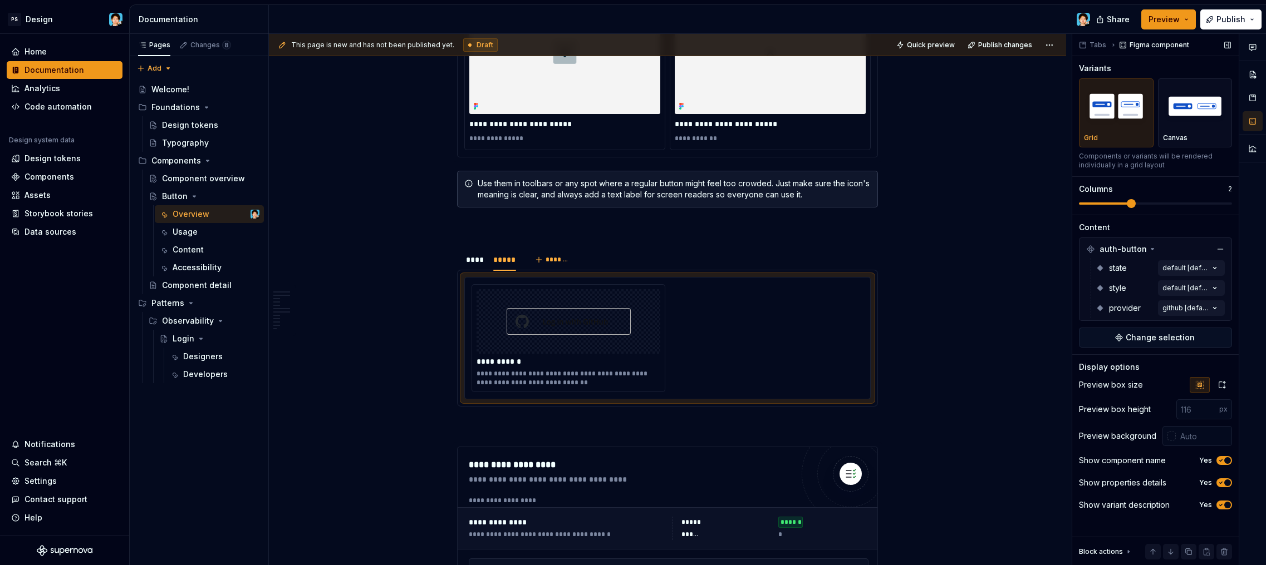
click at [1141, 208] on div "Variants Grid Canvas Components or variants will be rendered individually in a …" at bounding box center [1155, 139] width 153 height 152
click at [699, 379] on div "**********" at bounding box center [667, 338] width 392 height 108
click at [627, 368] on div "**********" at bounding box center [568, 371] width 184 height 31
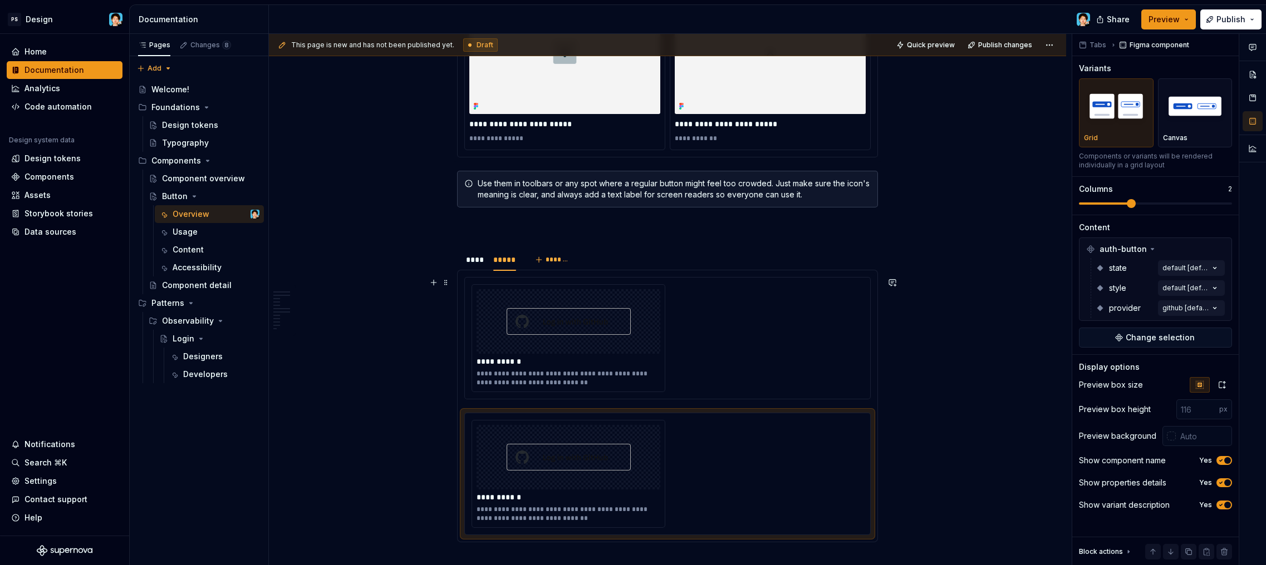
click at [780, 400] on div "**********" at bounding box center [667, 338] width 406 height 122
click at [680, 451] on div "**********" at bounding box center [667, 474] width 392 height 108
click at [669, 350] on div "**********" at bounding box center [667, 338] width 392 height 108
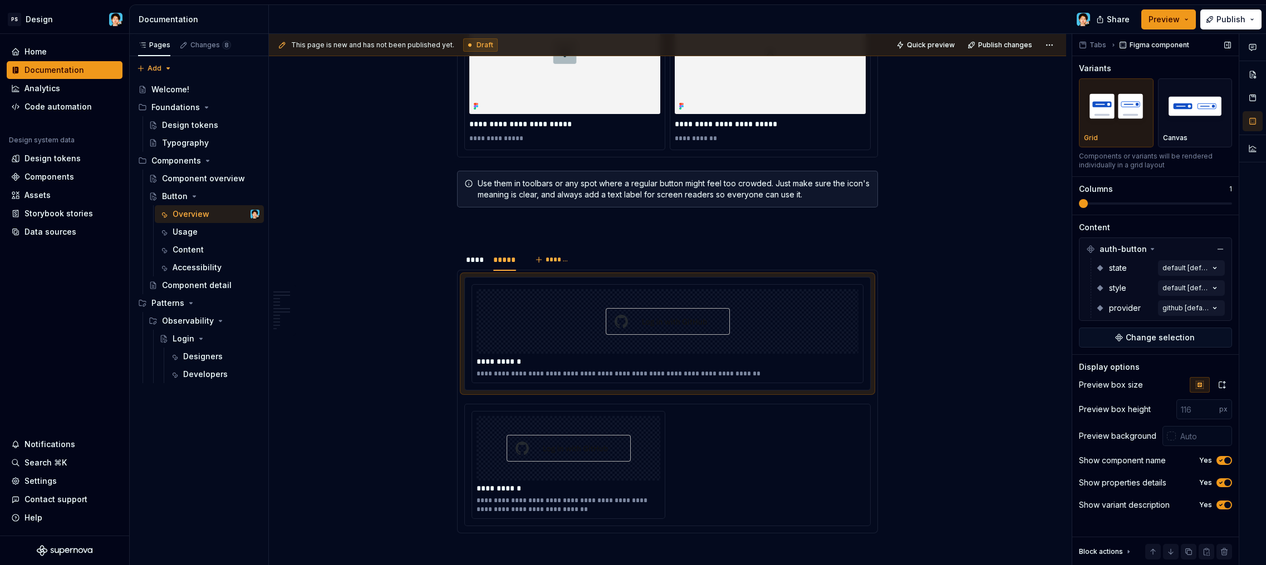
click at [1001, 196] on div "This page is new and has not been published yet. Draft Quick preview Publish ch…" at bounding box center [767, 300] width 997 height 532
click at [688, 441] on div "**********" at bounding box center [667, 465] width 392 height 108
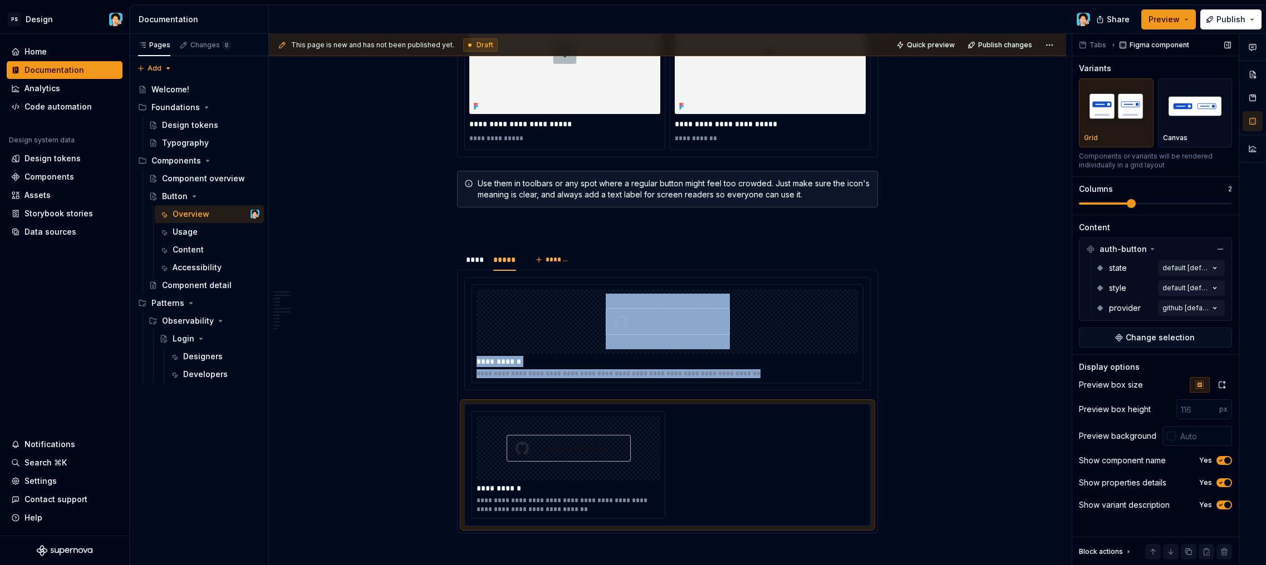
click at [990, 200] on div "This page is new and has not been published yet. Draft Quick preview Publish ch…" at bounding box center [767, 300] width 997 height 532
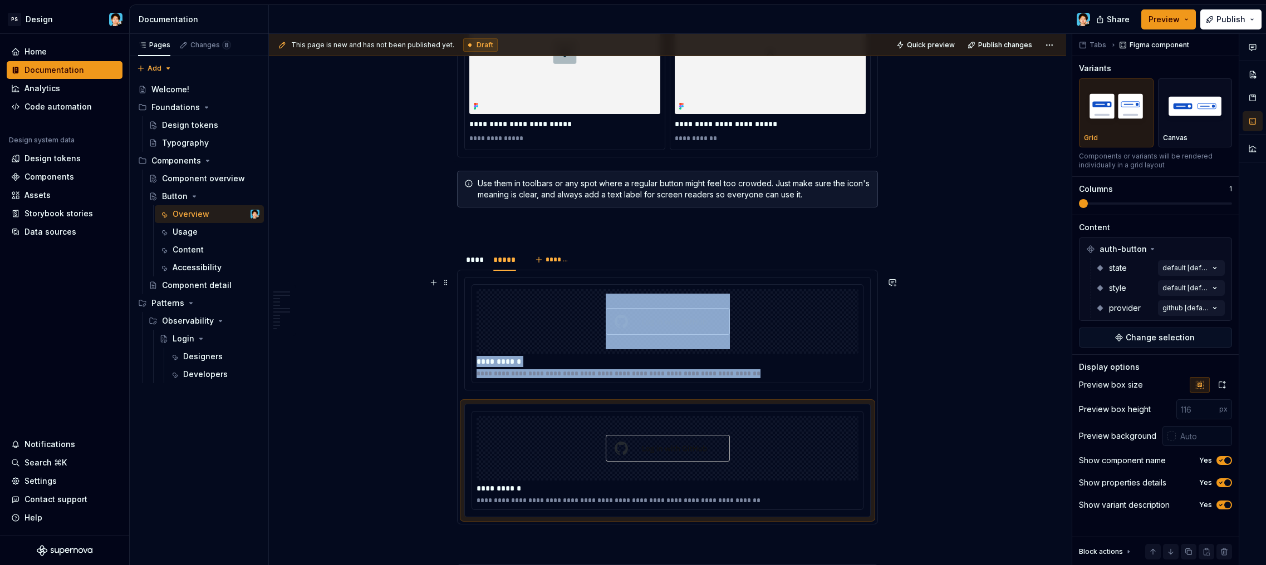
click at [702, 361] on div "**********" at bounding box center [667, 361] width 382 height 11
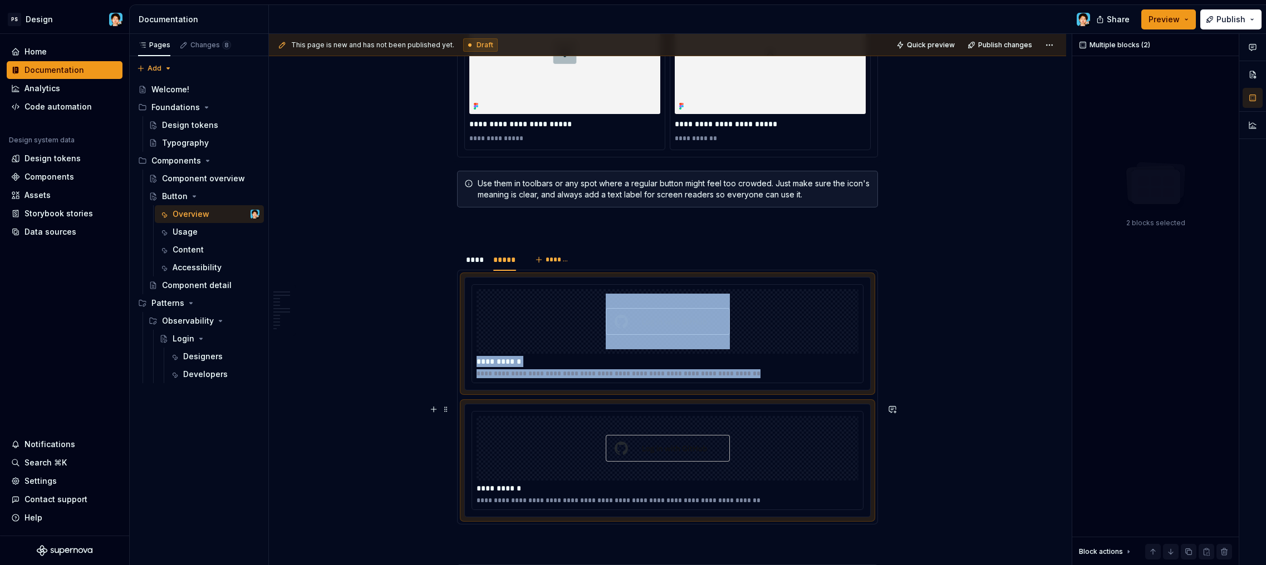
click at [761, 436] on div at bounding box center [667, 448] width 382 height 65
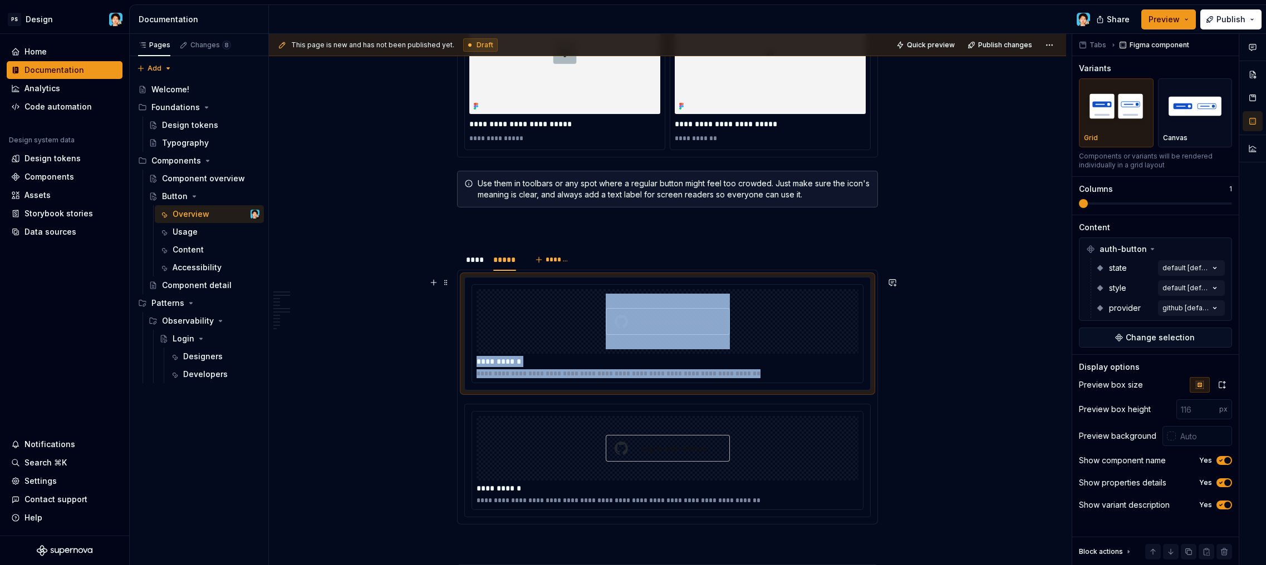
click at [743, 337] on div at bounding box center [667, 321] width 382 height 65
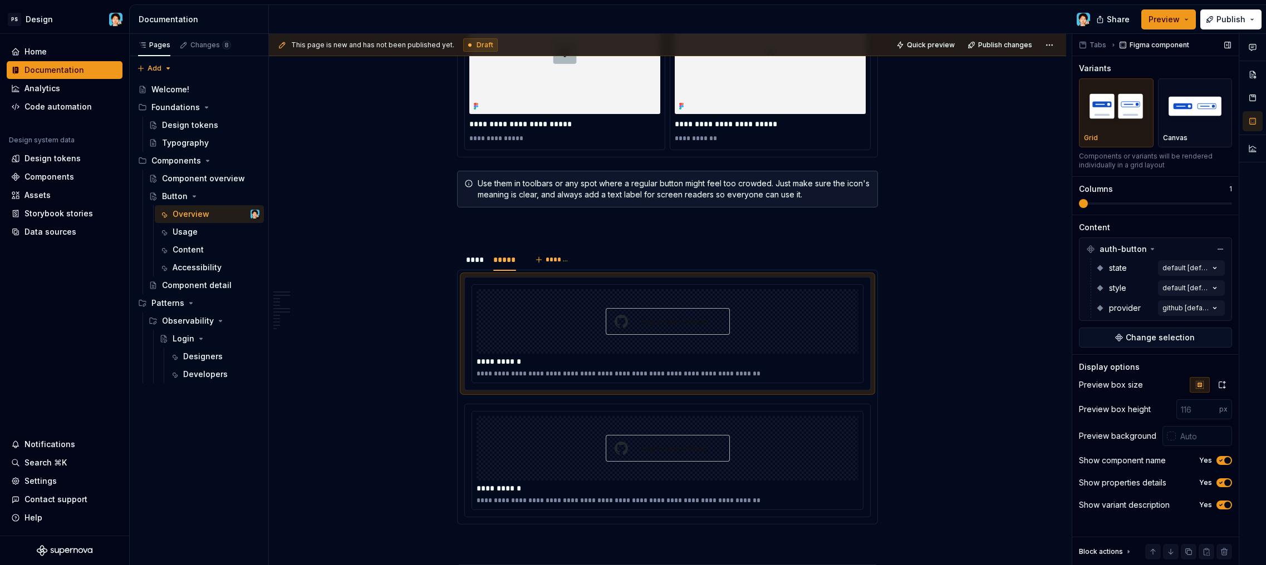
click at [1224, 463] on icon "button" at bounding box center [1220, 460] width 9 height 7
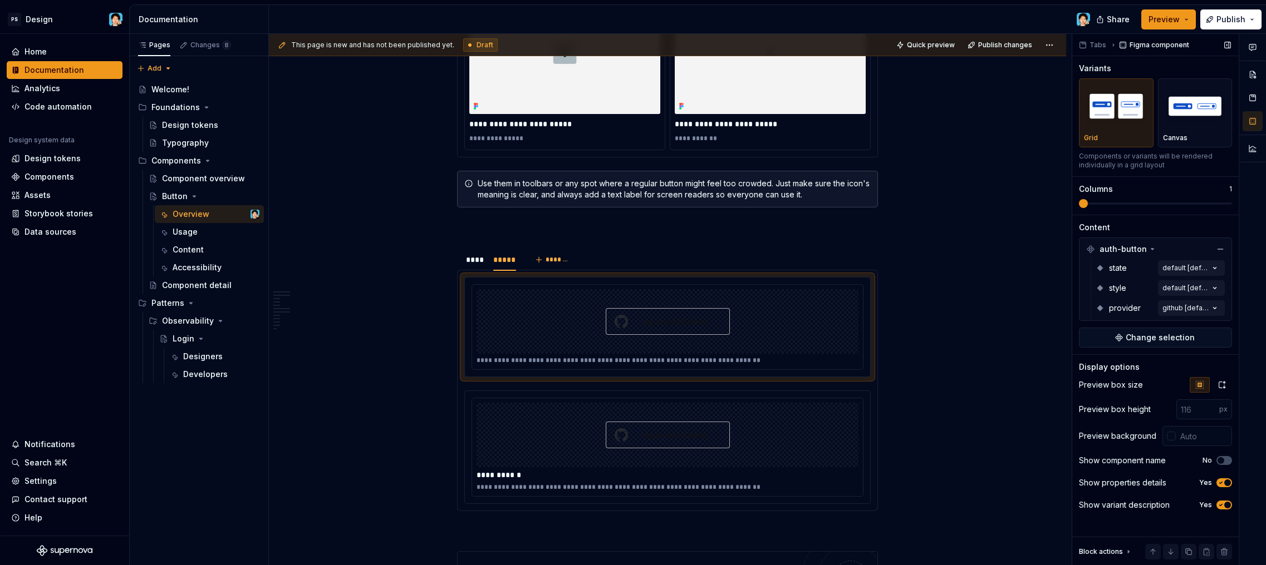
click at [1223, 481] on icon "button" at bounding box center [1220, 483] width 9 height 7
click at [1222, 501] on button "Yes" at bounding box center [1224, 505] width 16 height 9
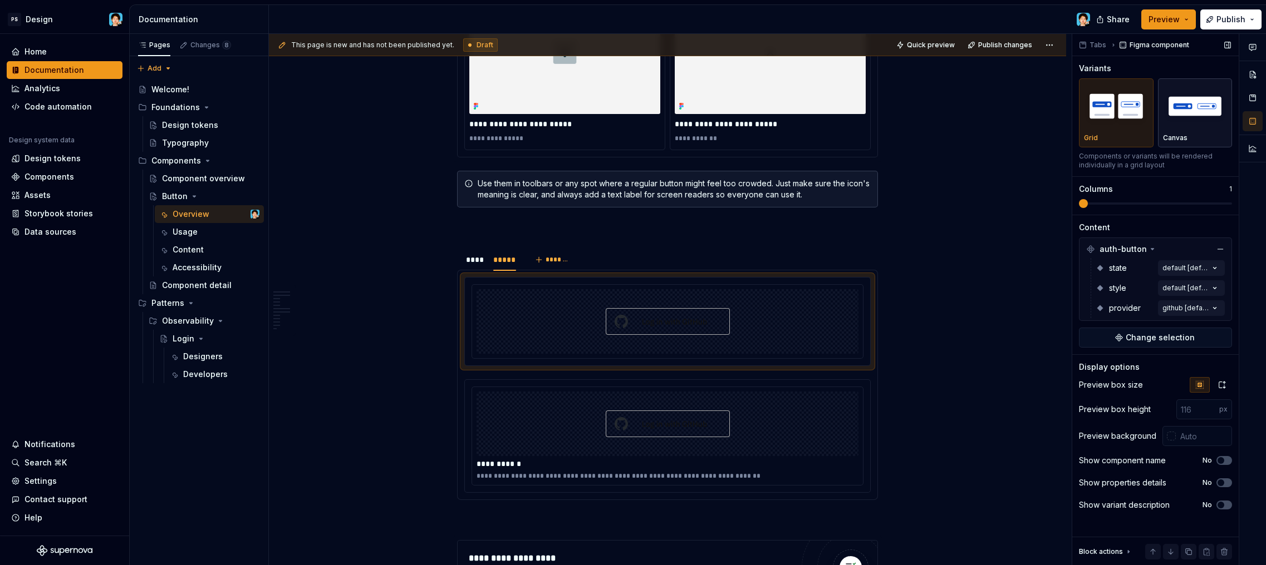
click at [1189, 123] on img "button" at bounding box center [1195, 106] width 65 height 41
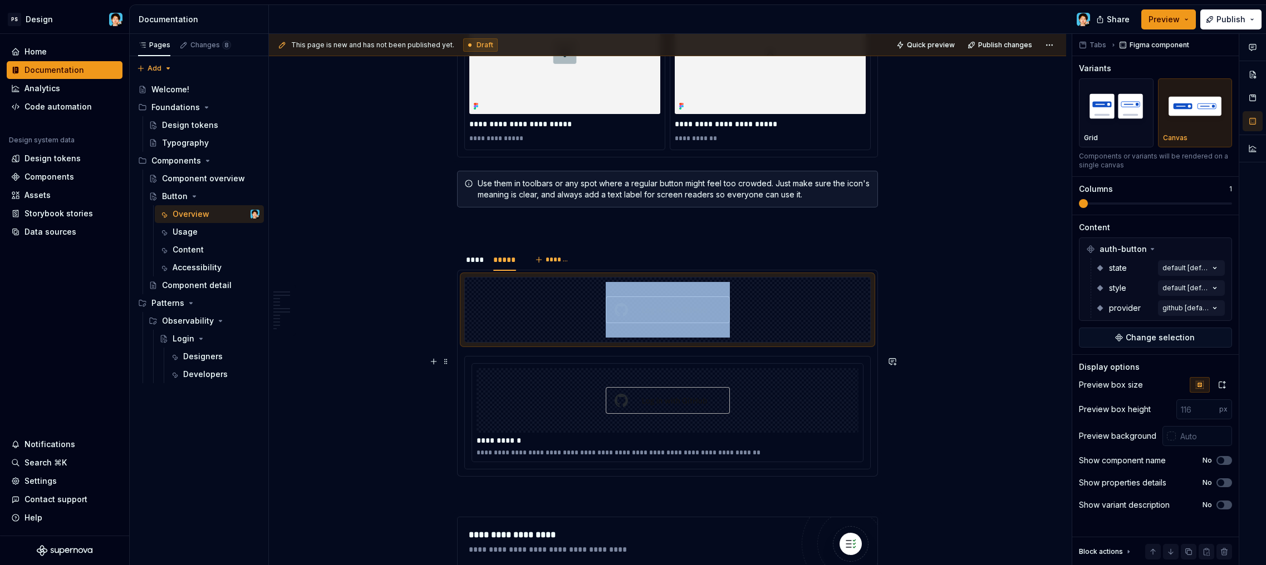
click at [797, 391] on div at bounding box center [667, 400] width 382 height 65
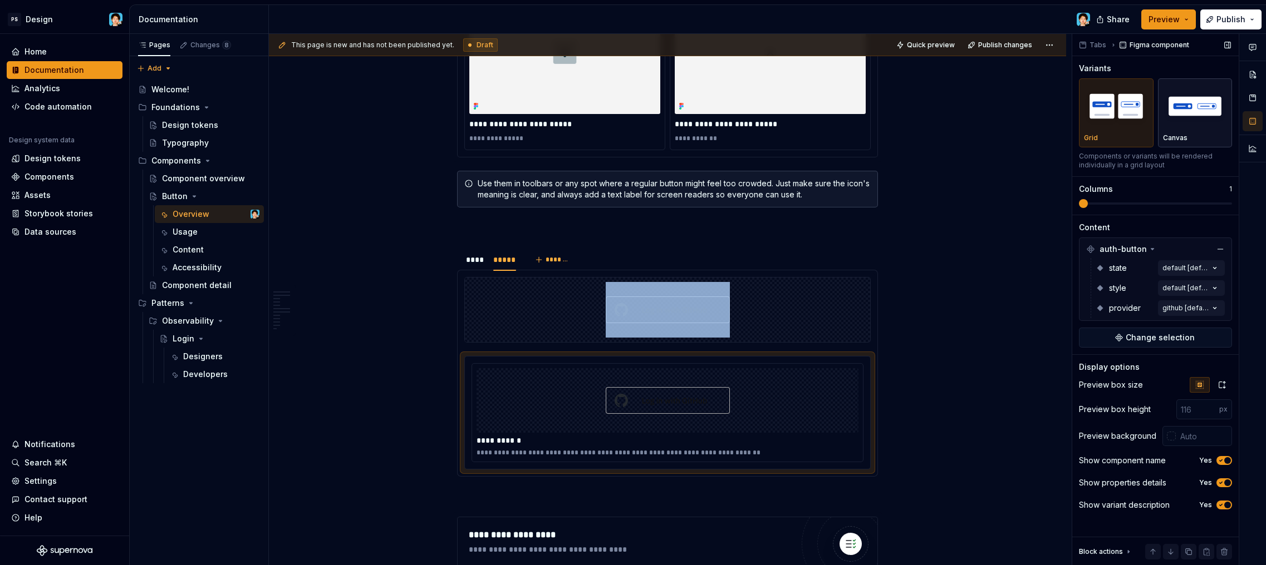
click at [1200, 122] on img "button" at bounding box center [1195, 106] width 65 height 41
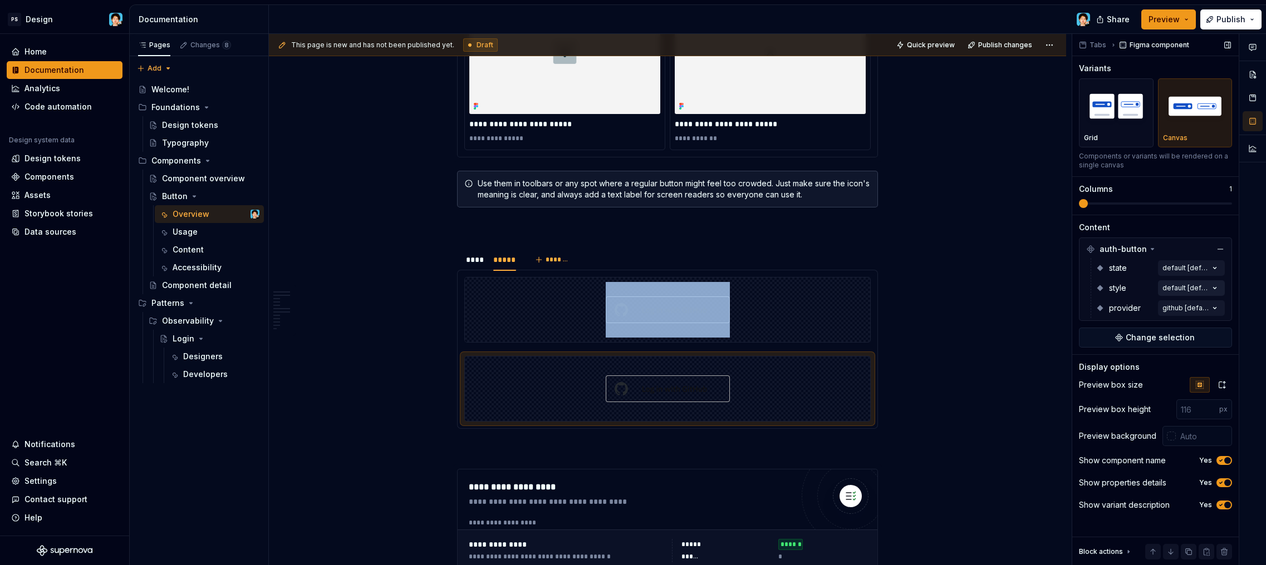
click at [1194, 285] on div "Comments Open comments No comments yet Select ‘Comment’ from the block context …" at bounding box center [1169, 300] width 194 height 532
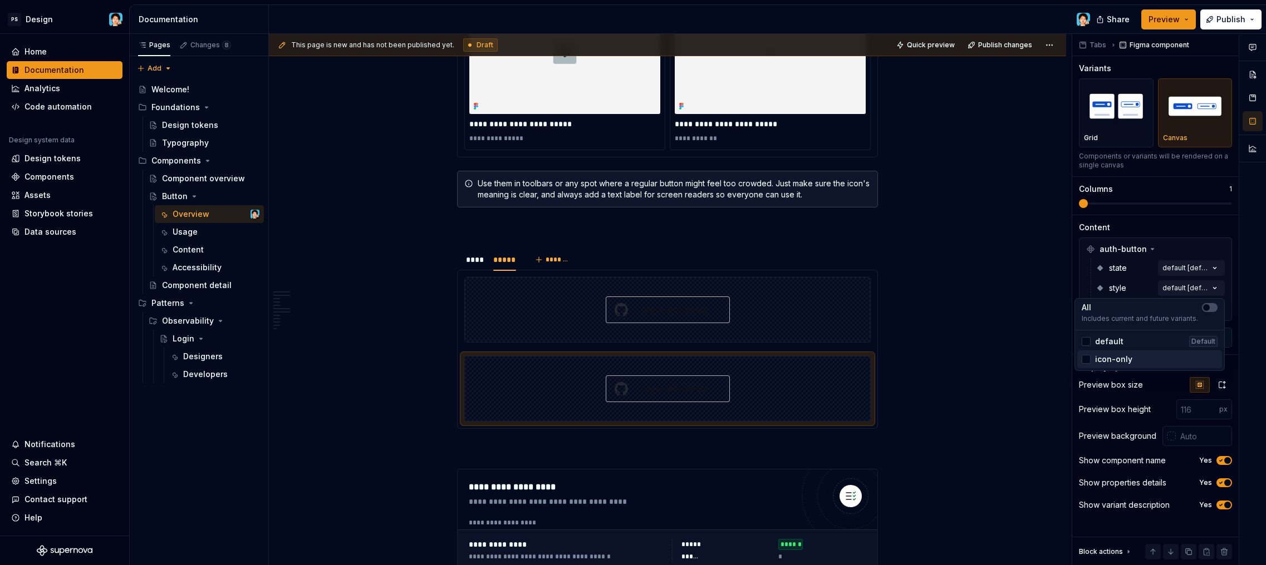
click at [1115, 357] on span "icon-only" at bounding box center [1113, 359] width 37 height 11
click at [1139, 278] on div "Comments Open comments No comments yet Select ‘Comment’ from the block context …" at bounding box center [1169, 300] width 194 height 532
click at [1178, 303] on div "Comments Open comments No comments yet Select ‘Comment’ from the block context …" at bounding box center [1169, 300] width 194 height 532
click at [1097, 396] on span "google" at bounding box center [1108, 397] width 27 height 11
click at [688, 318] on html "PS Design Home Documentation Analytics Code automation Design system data Desig…" at bounding box center [633, 282] width 1266 height 565
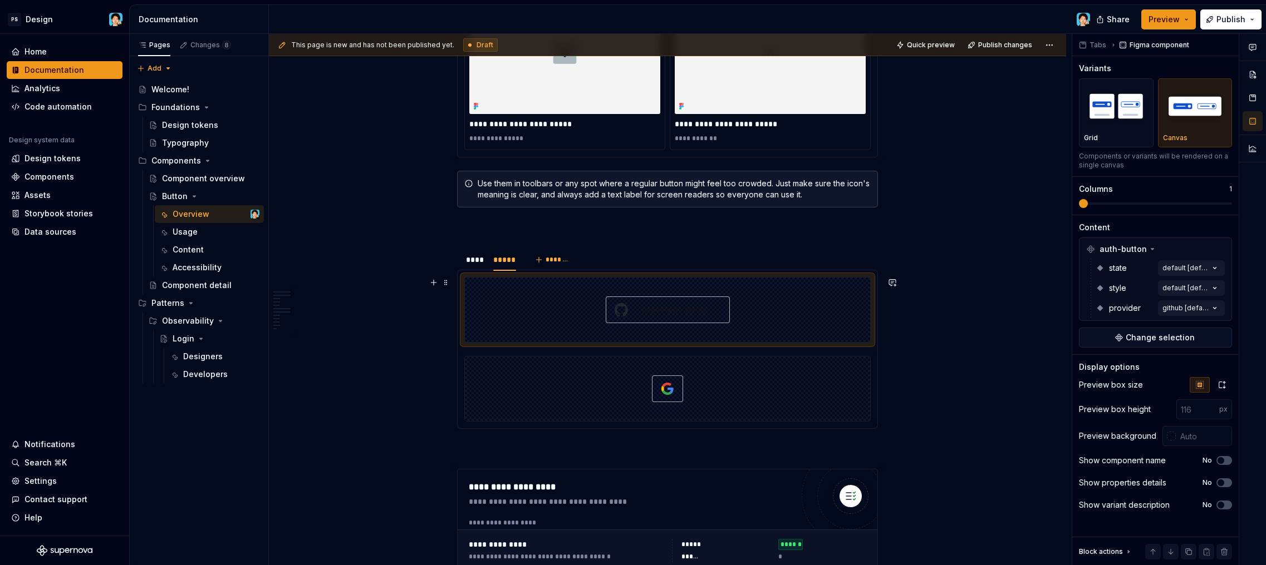
click at [713, 293] on img at bounding box center [668, 310] width 124 height 56
click at [1182, 287] on div "Comments Open comments No comments yet Select ‘Comment’ from the block context …" at bounding box center [1169, 300] width 194 height 532
click at [1176, 273] on div "Comments Open comments No comments yet Select ‘Comment’ from the block context …" at bounding box center [1169, 300] width 194 height 532
click at [1180, 272] on div "Comments Open comments No comments yet Select ‘Comment’ from the block context …" at bounding box center [1169, 300] width 194 height 532
click at [1176, 267] on div "Comments Open comments No comments yet Select ‘Comment’ from the block context …" at bounding box center [1169, 300] width 194 height 532
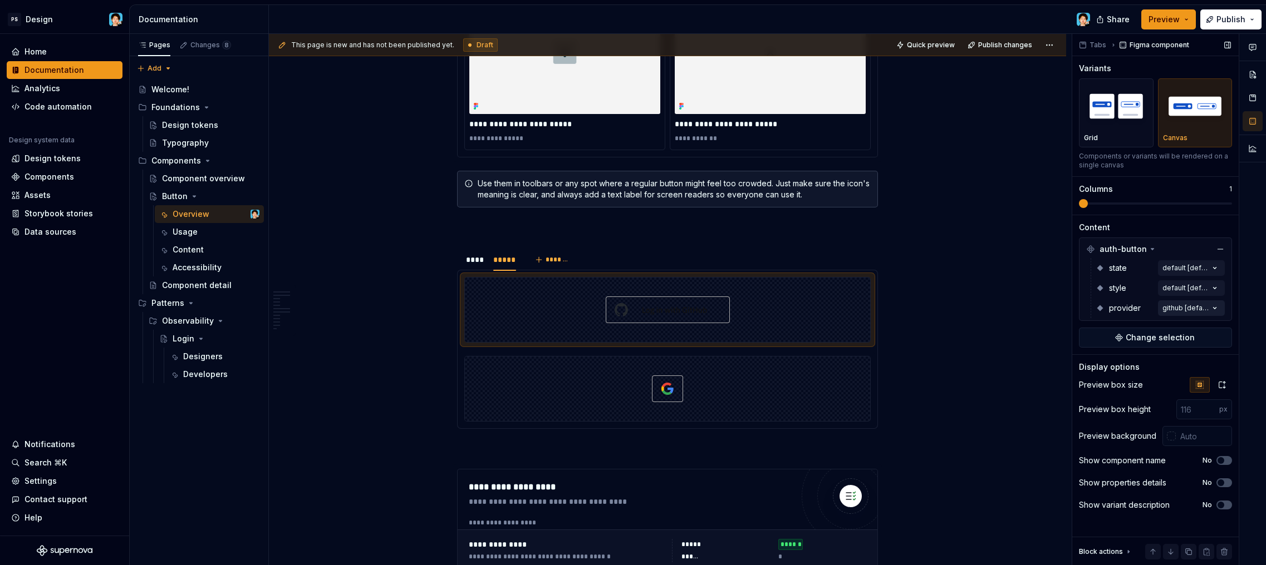
click at [1180, 311] on div "Comments Open comments No comments yet Select ‘Comment’ from the block context …" at bounding box center [1169, 300] width 194 height 532
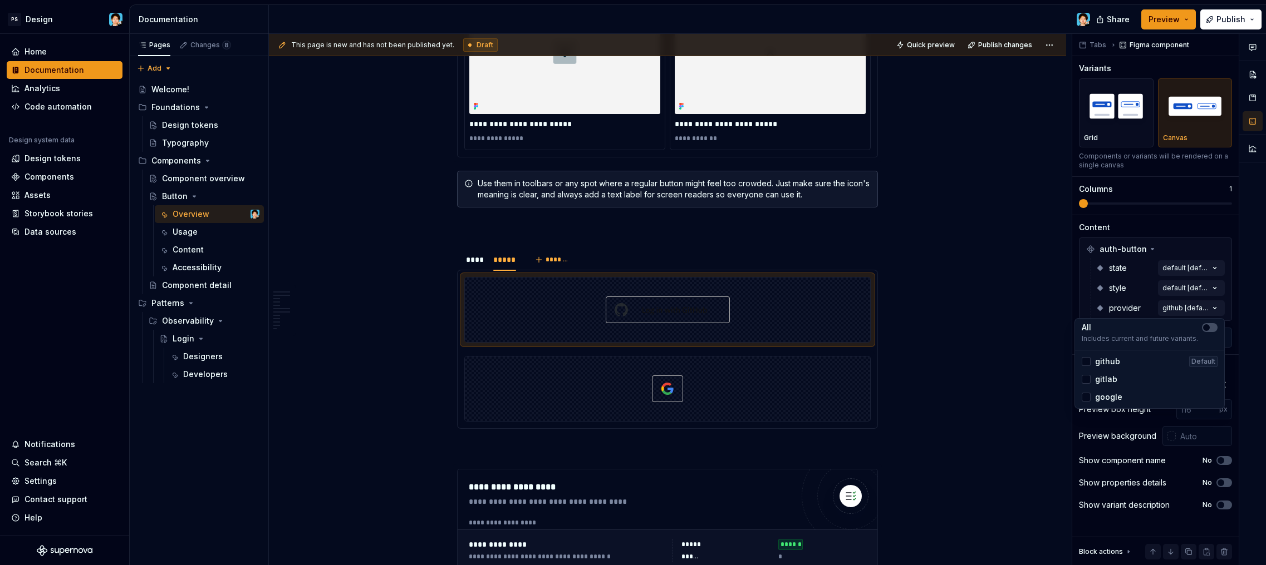
click at [1100, 379] on span "gitlab" at bounding box center [1106, 379] width 22 height 11
click at [1120, 397] on span "google" at bounding box center [1108, 397] width 27 height 11
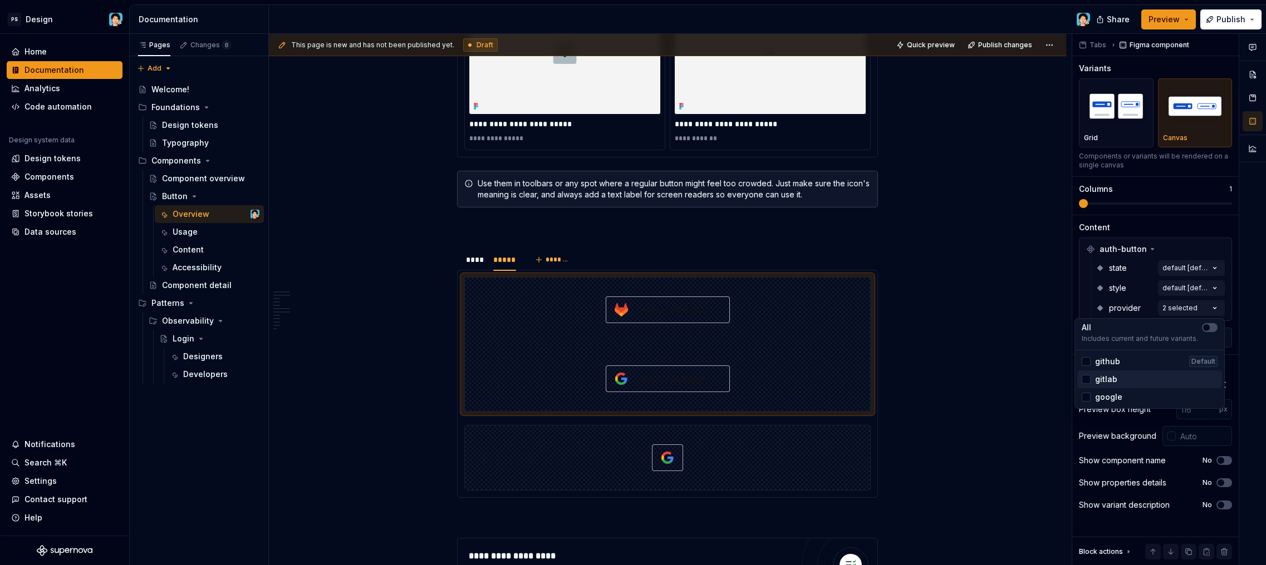
click at [1107, 380] on span "gitlab" at bounding box center [1106, 379] width 22 height 11
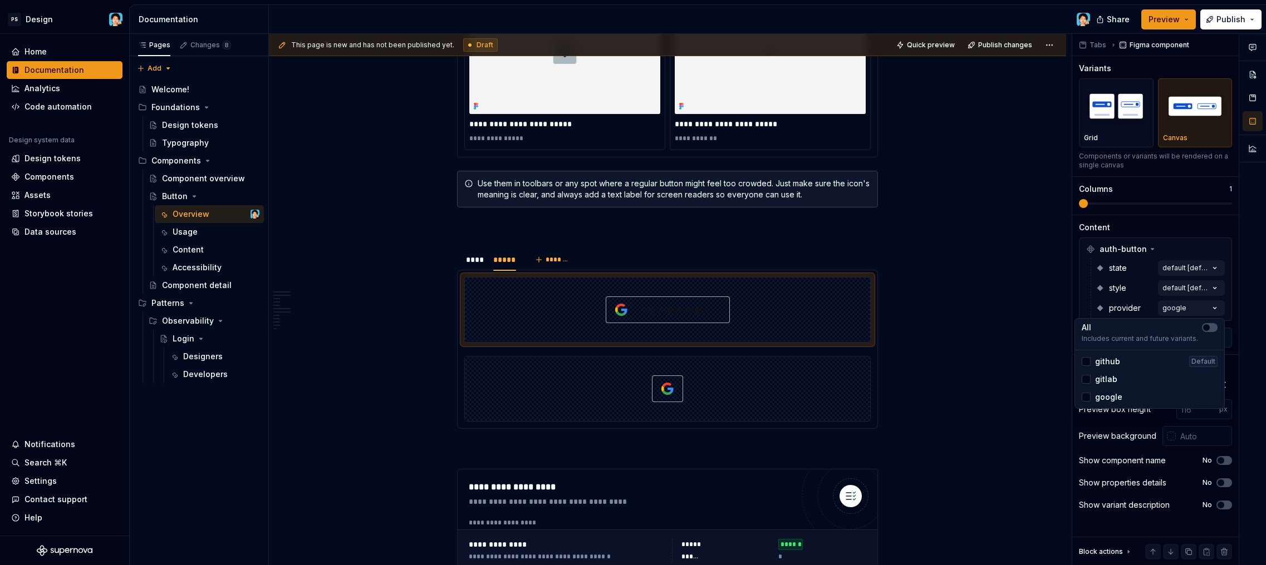
click at [1106, 383] on span "gitlab" at bounding box center [1106, 379] width 22 height 11
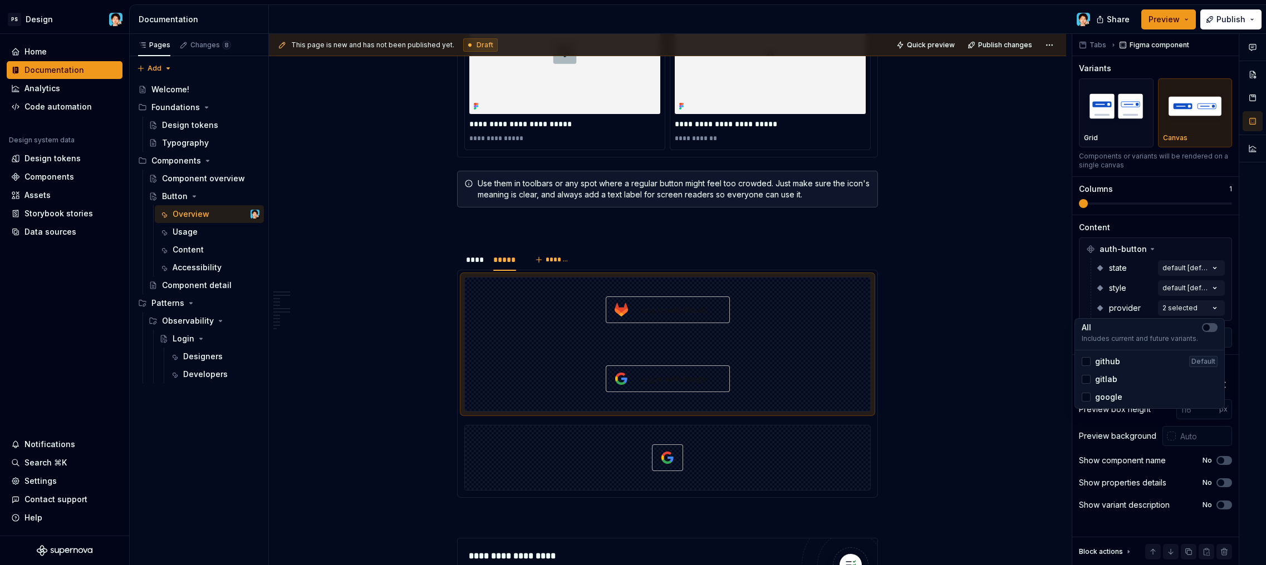
click at [1108, 365] on span "github" at bounding box center [1107, 361] width 25 height 11
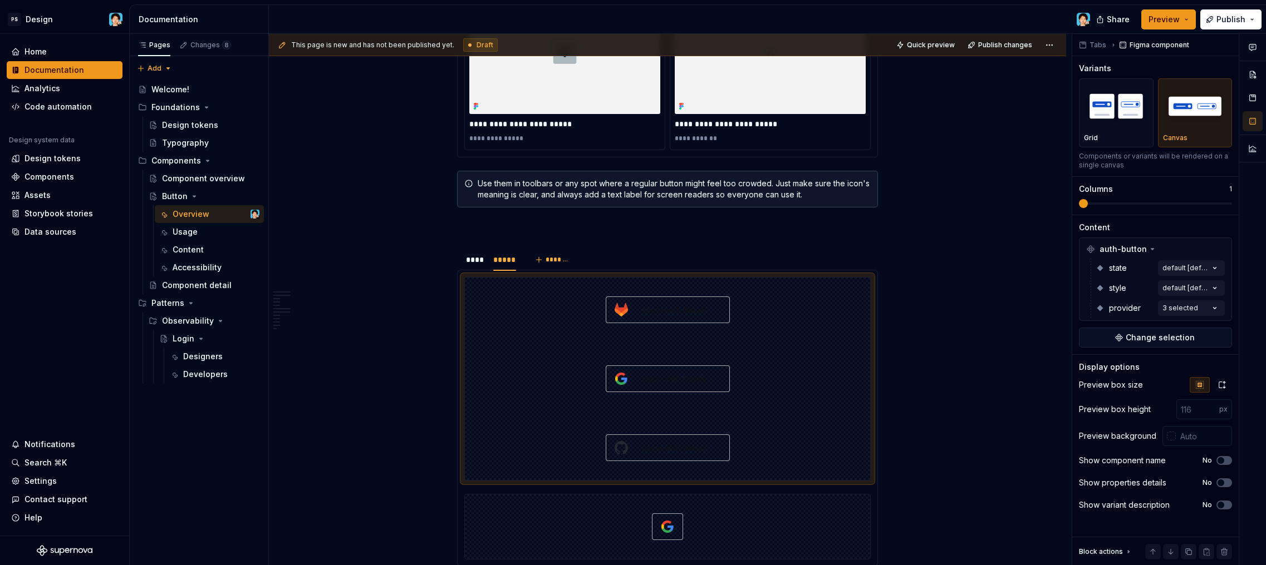
click at [910, 362] on html "PS Design Home Documentation Analytics Code automation Design system data Desig…" at bounding box center [633, 282] width 1266 height 565
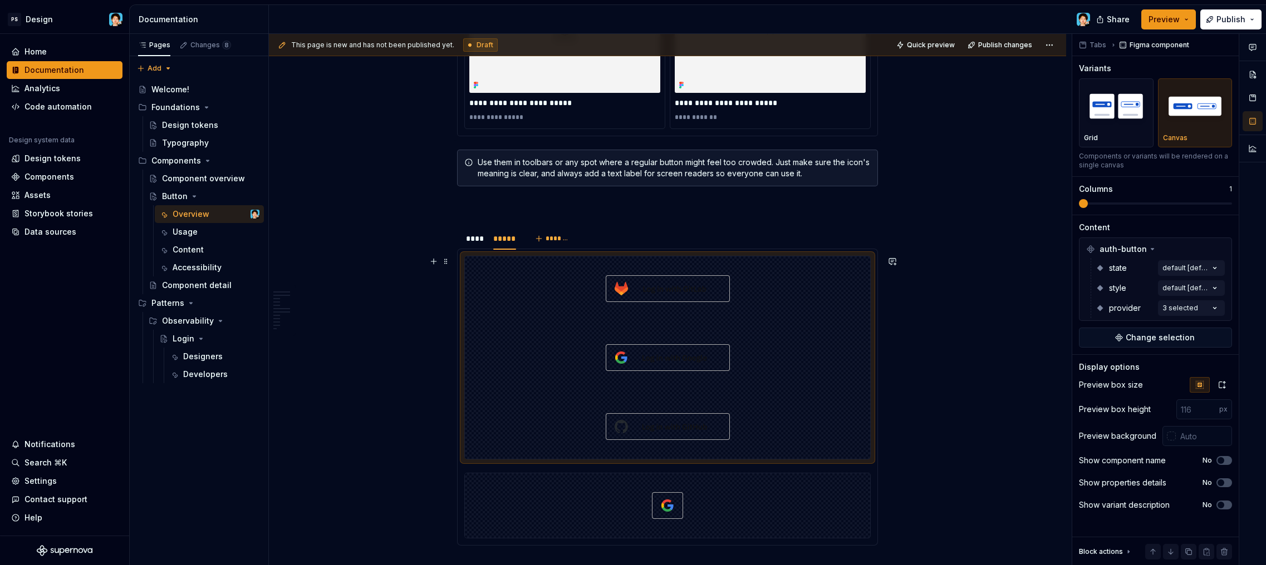
scroll to position [2476, 0]
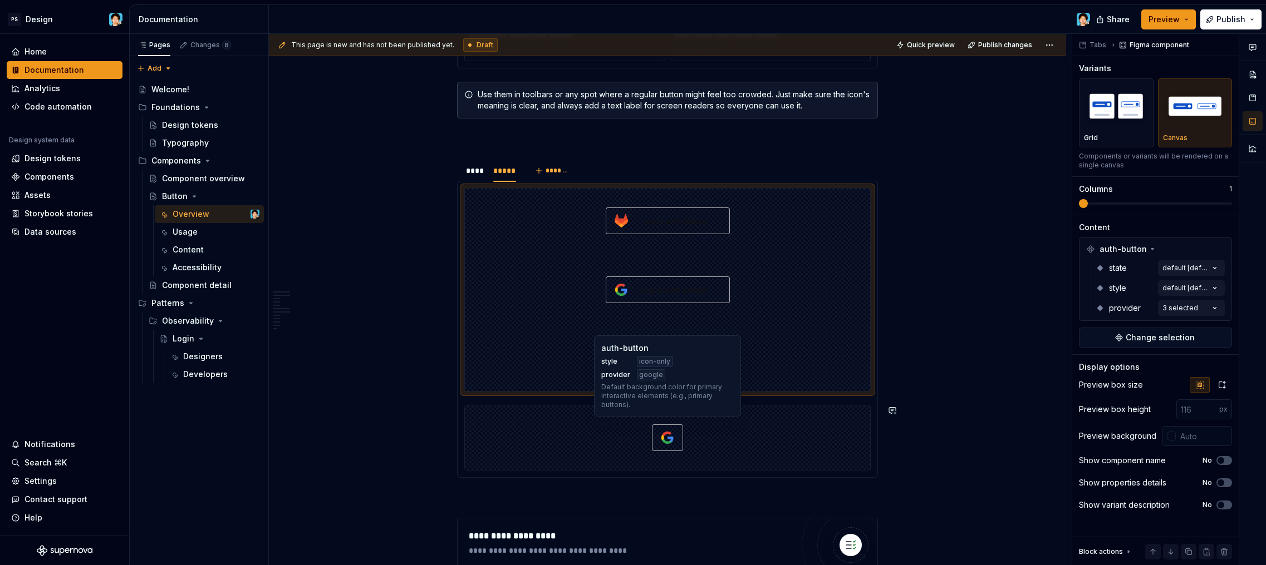
click at [767, 410] on div at bounding box center [667, 438] width 405 height 65
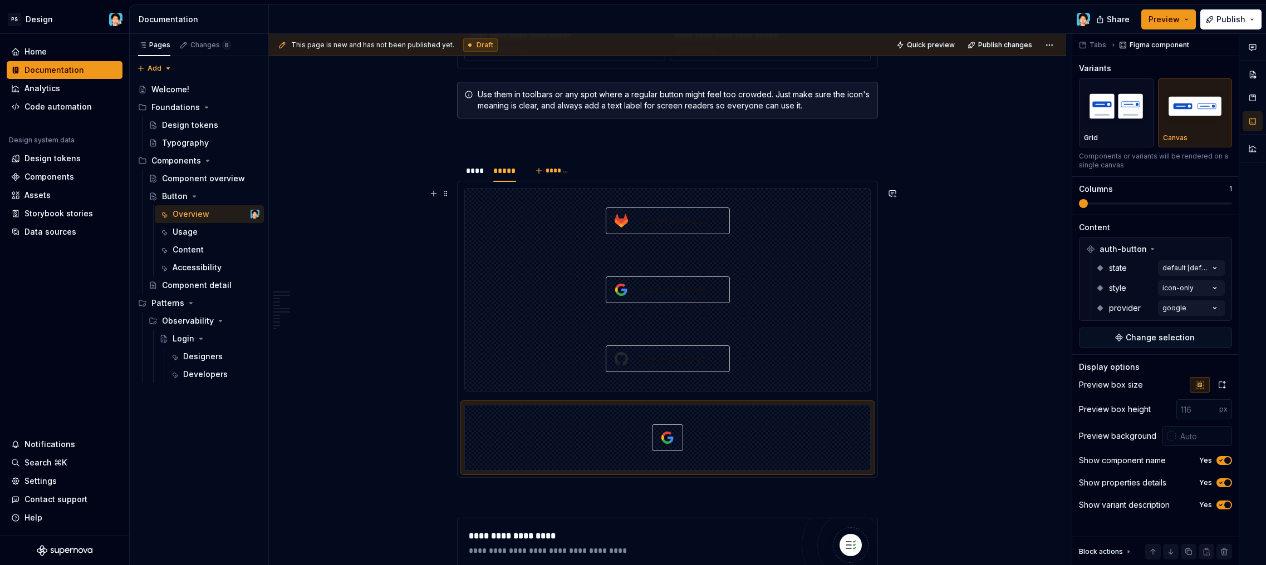
click at [779, 344] on div at bounding box center [667, 359] width 405 height 65
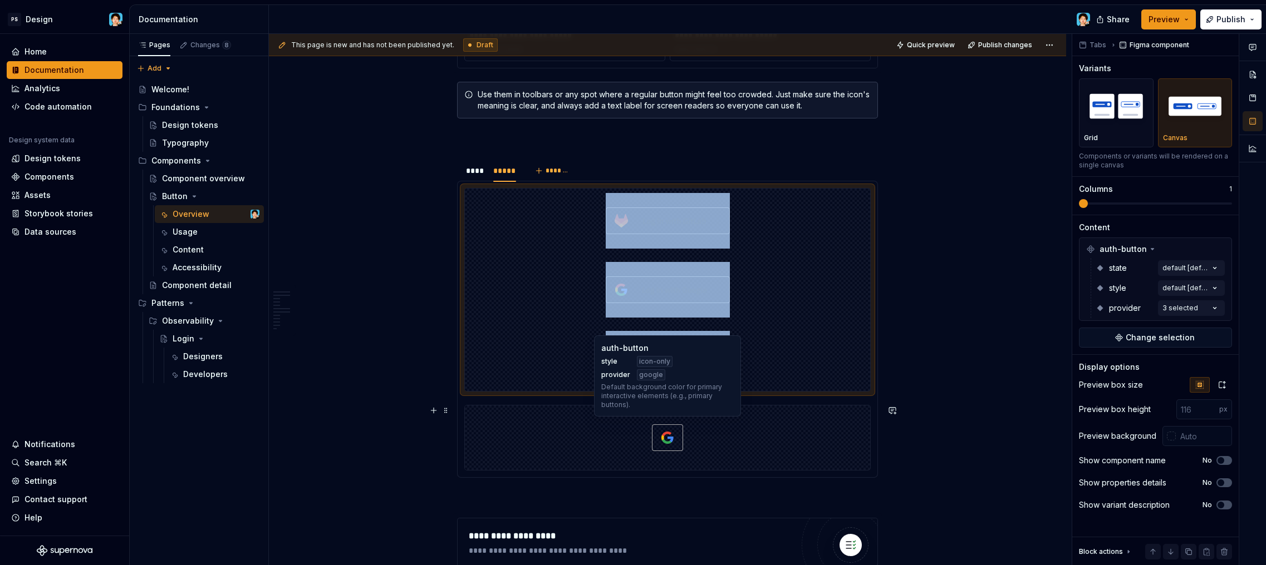
click at [800, 434] on div at bounding box center [667, 438] width 405 height 65
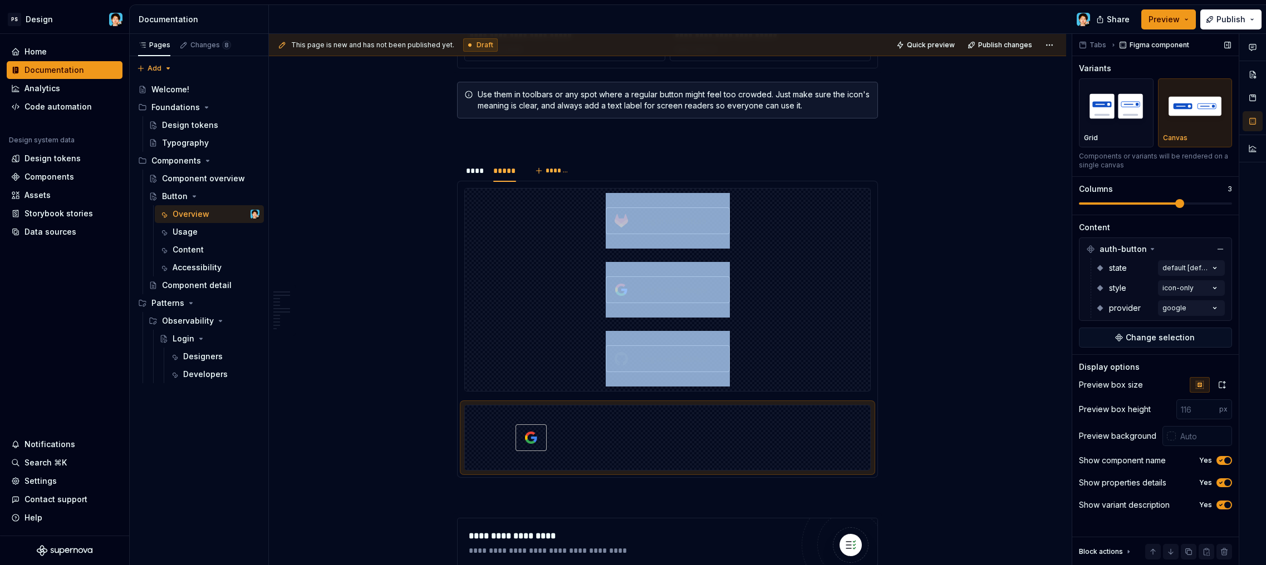
click at [1187, 214] on div "Variants Grid Canvas Components or variants will be rendered on a single canvas…" at bounding box center [1155, 139] width 153 height 152
click at [1160, 338] on span "Change selection" at bounding box center [1159, 337] width 69 height 11
click at [1172, 291] on div "Comments Open comments No comments yet Select ‘Comment’ from the block context …" at bounding box center [1169, 300] width 194 height 532
click at [1123, 339] on div "default Default" at bounding box center [1149, 341] width 136 height 11
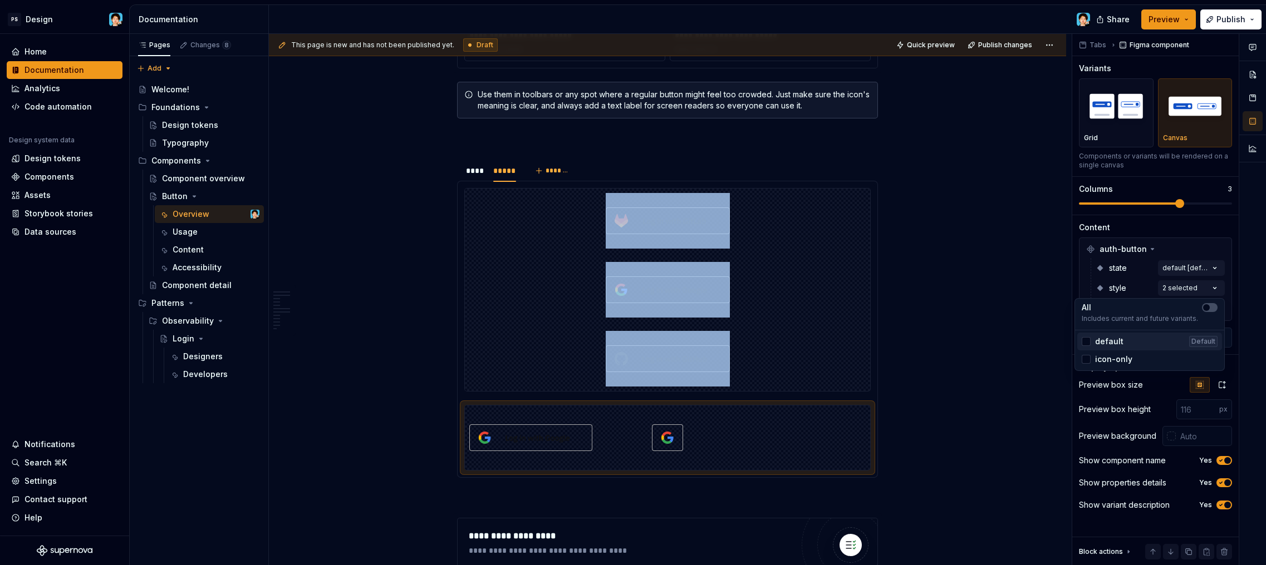
click at [1123, 339] on div "default Default" at bounding box center [1149, 341] width 136 height 11
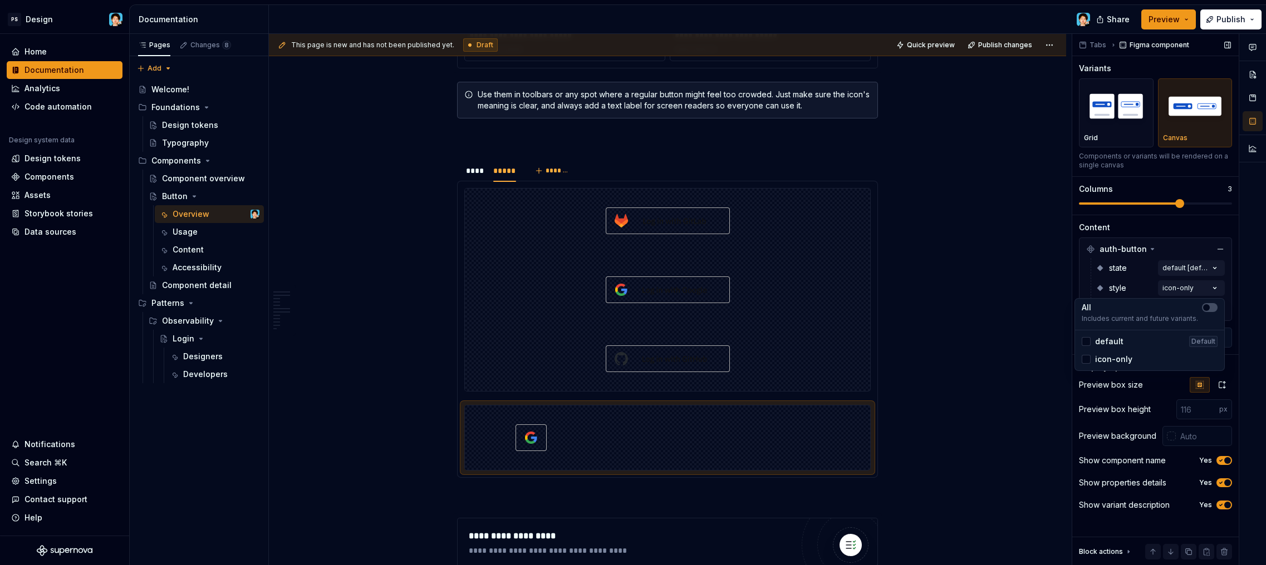
click at [1173, 278] on div "Comments Open comments No comments yet Select ‘Comment’ from the block context …" at bounding box center [1169, 300] width 194 height 532
click at [789, 298] on div at bounding box center [667, 290] width 405 height 65
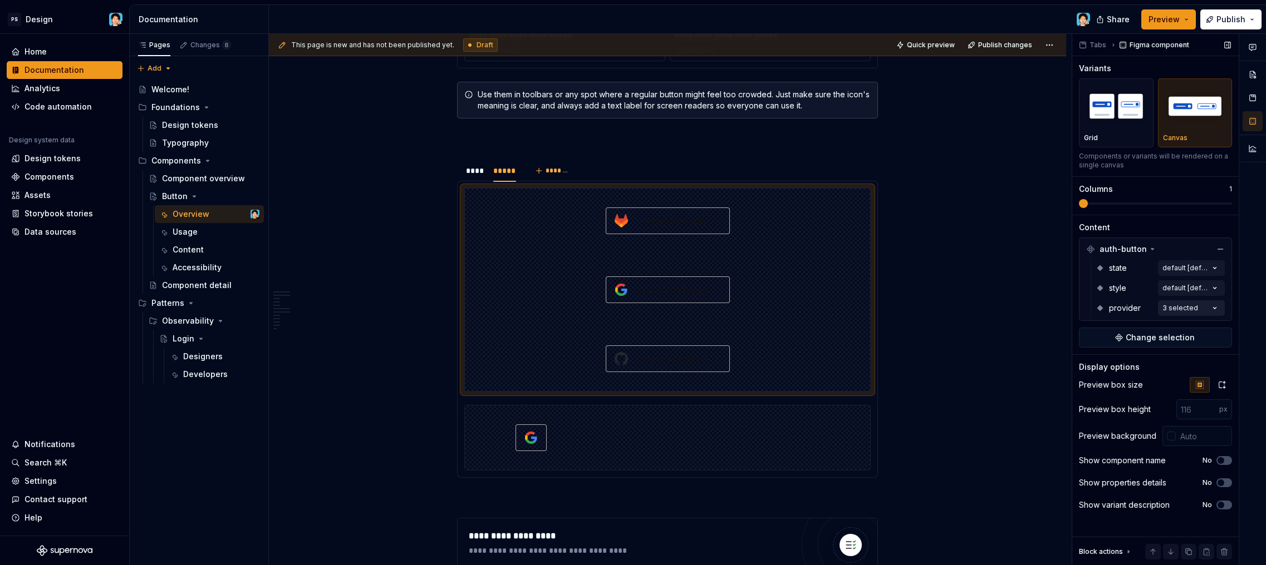
click at [1192, 307] on div "Comments Open comments No comments yet Select ‘Comment’ from the block context …" at bounding box center [1169, 300] width 194 height 532
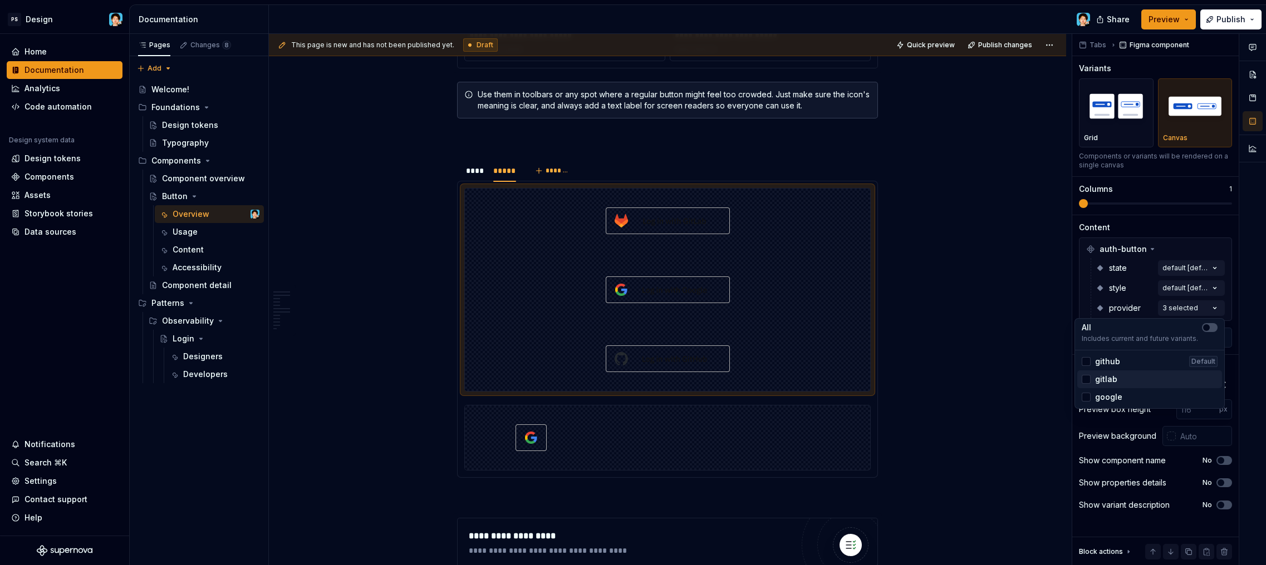
click at [1113, 380] on span "gitlab" at bounding box center [1106, 379] width 22 height 11
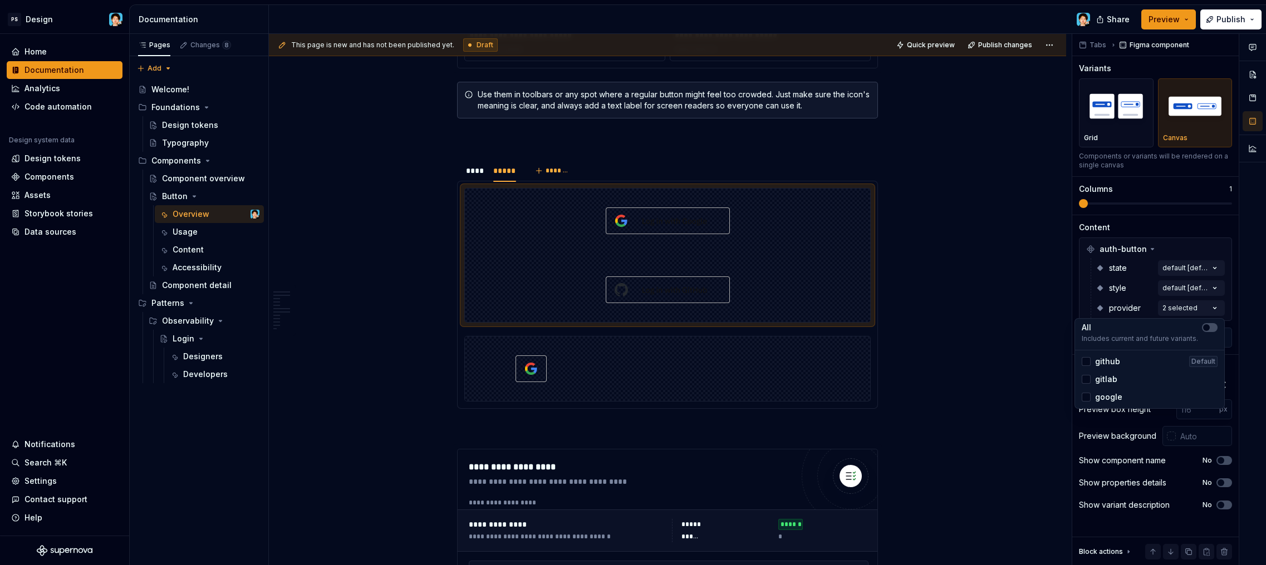
click at [1112, 380] on span "gitlab" at bounding box center [1106, 379] width 22 height 11
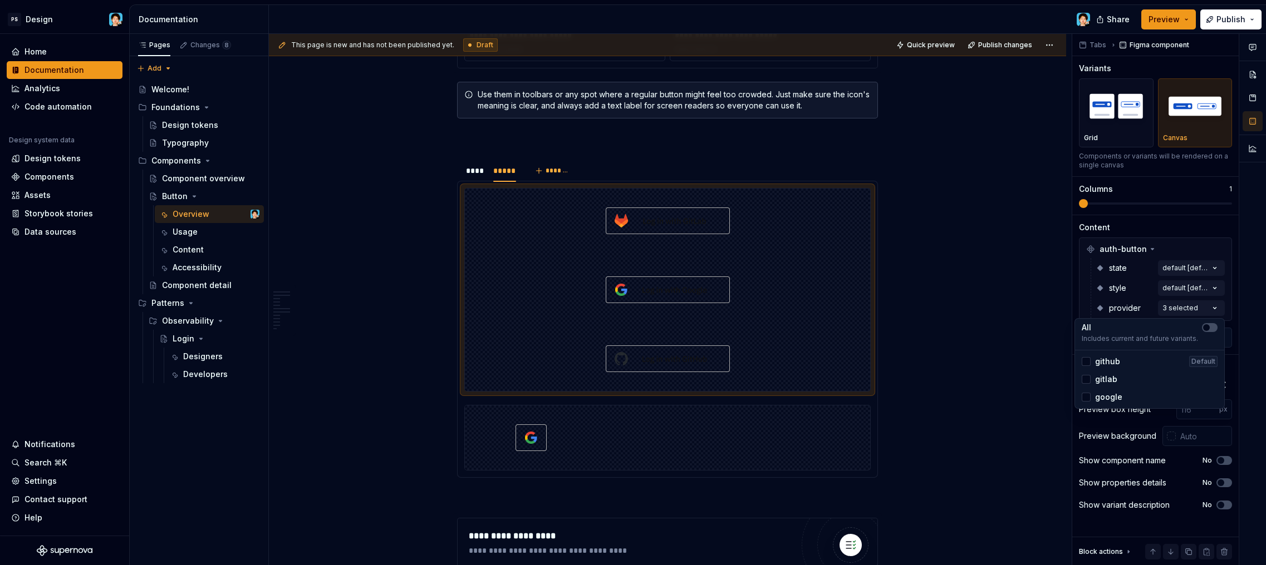
click at [1114, 362] on span "github" at bounding box center [1107, 361] width 25 height 11
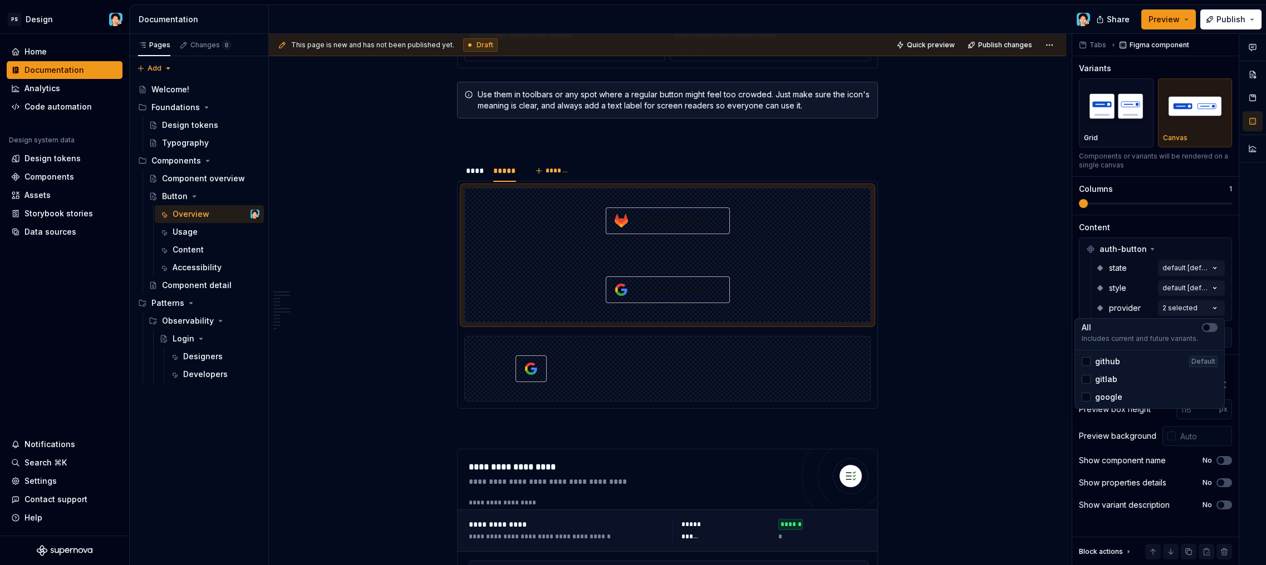
click at [1114, 363] on span "github" at bounding box center [1107, 361] width 25 height 11
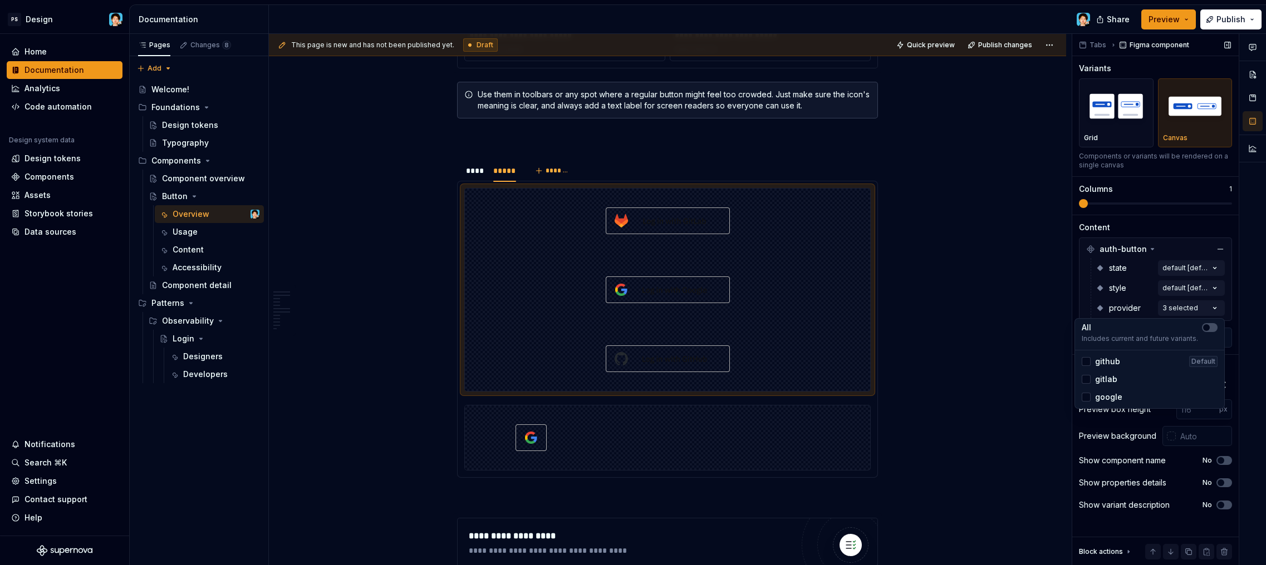
click at [1146, 304] on div "Comments Open comments No comments yet Select ‘Comment’ from the block context …" at bounding box center [1169, 300] width 194 height 532
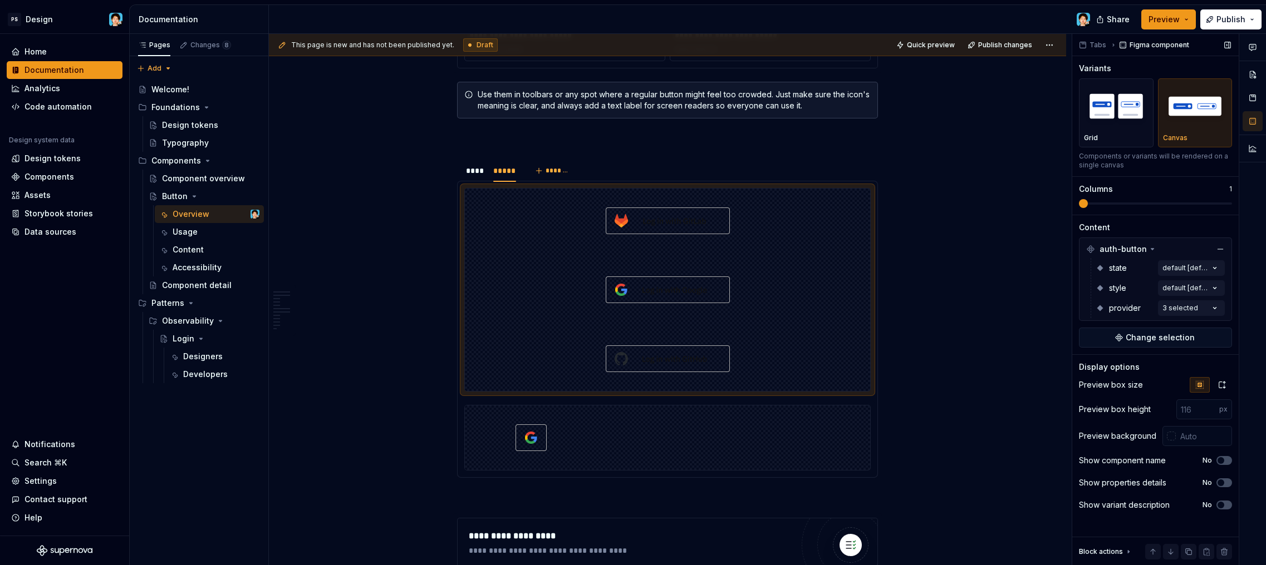
click at [1083, 202] on span at bounding box center [1083, 203] width 9 height 9
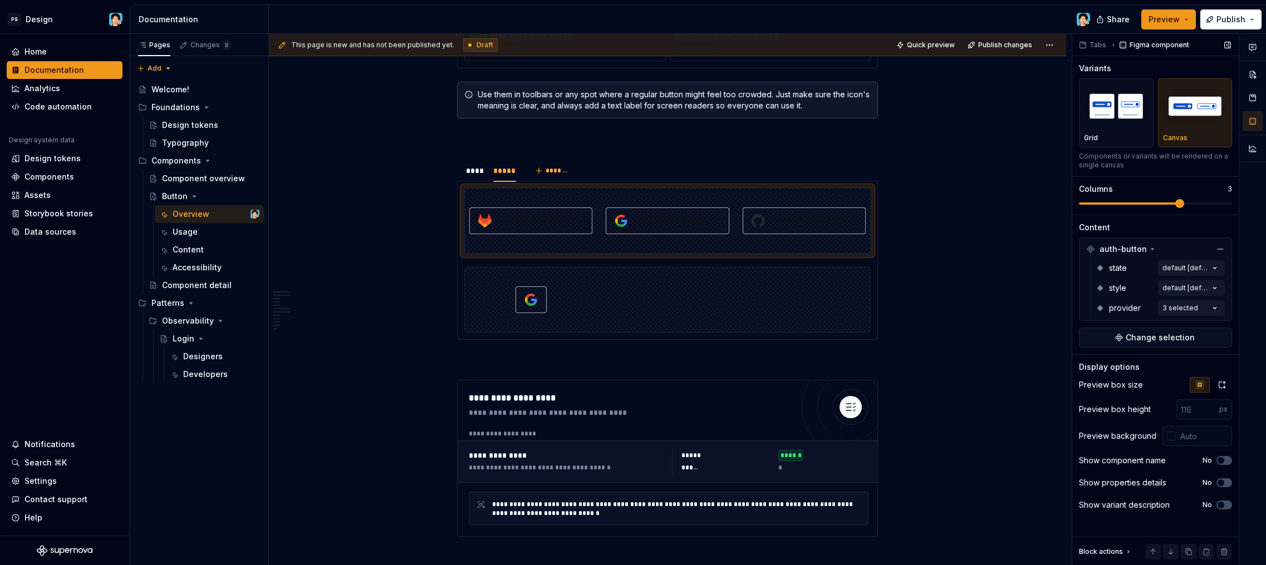
click at [1180, 204] on span at bounding box center [1179, 203] width 9 height 9
click at [730, 289] on div at bounding box center [667, 300] width 405 height 65
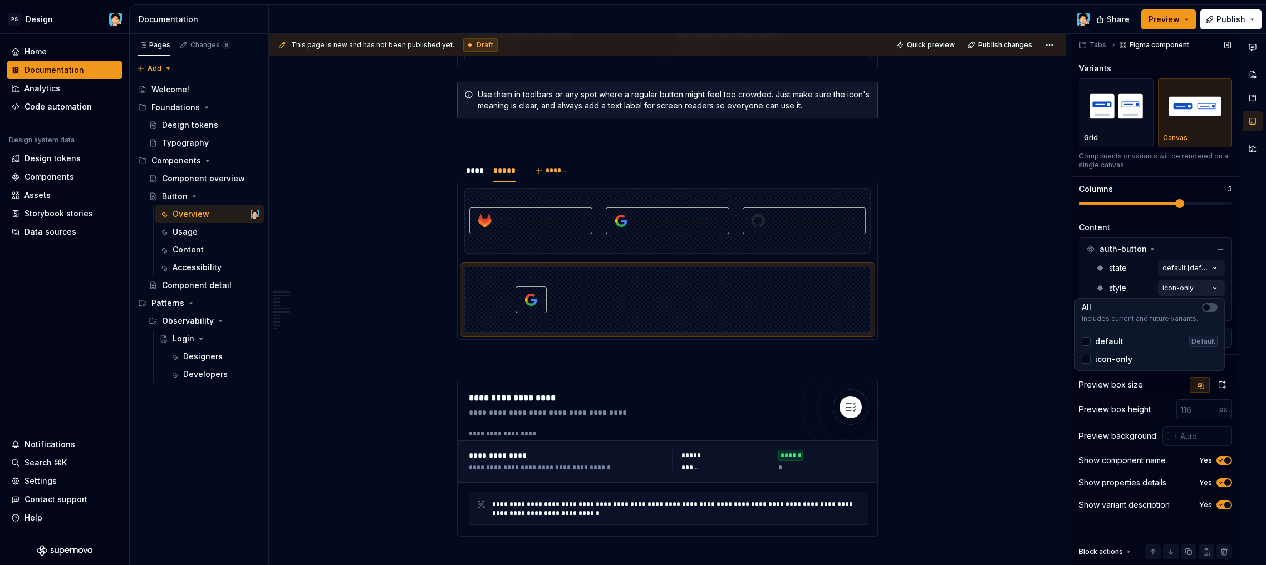
click at [1192, 285] on div "Comments Open comments No comments yet Select ‘Comment’ from the block context …" at bounding box center [1169, 300] width 194 height 532
click at [1190, 269] on div "Comments Open comments No comments yet Select ‘Comment’ from the block context …" at bounding box center [1169, 300] width 194 height 532
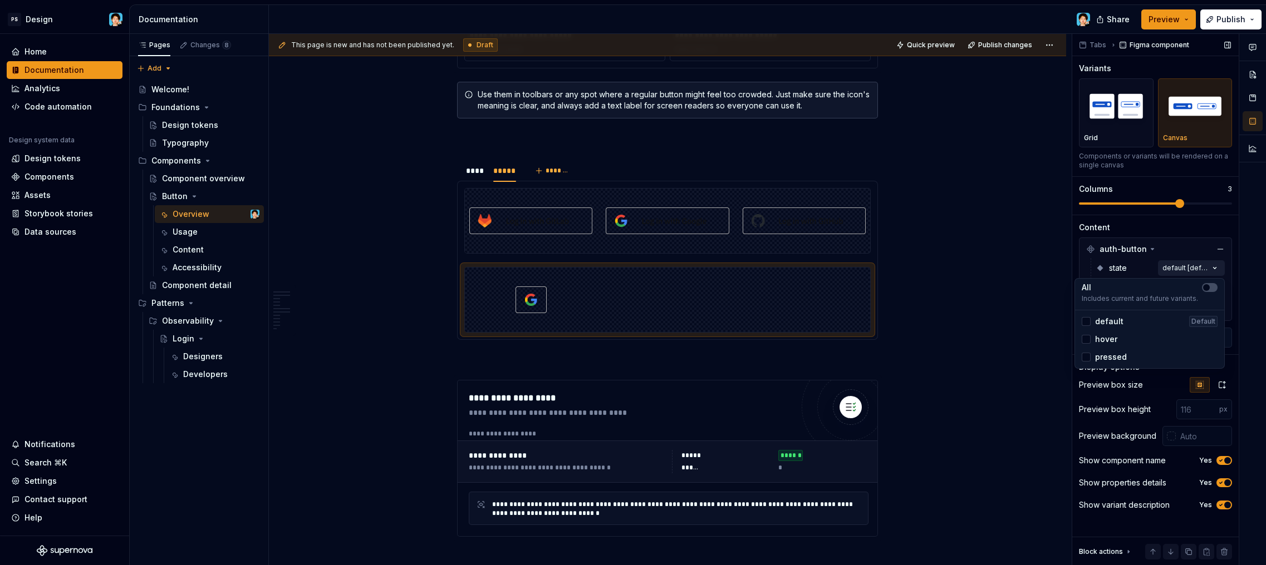
click at [1190, 269] on div "Comments Open comments No comments yet Select ‘Comment’ from the block context …" at bounding box center [1169, 300] width 194 height 532
click at [1183, 307] on div "Comments Open comments No comments yet Select ‘Comment’ from the block context …" at bounding box center [1169, 300] width 194 height 532
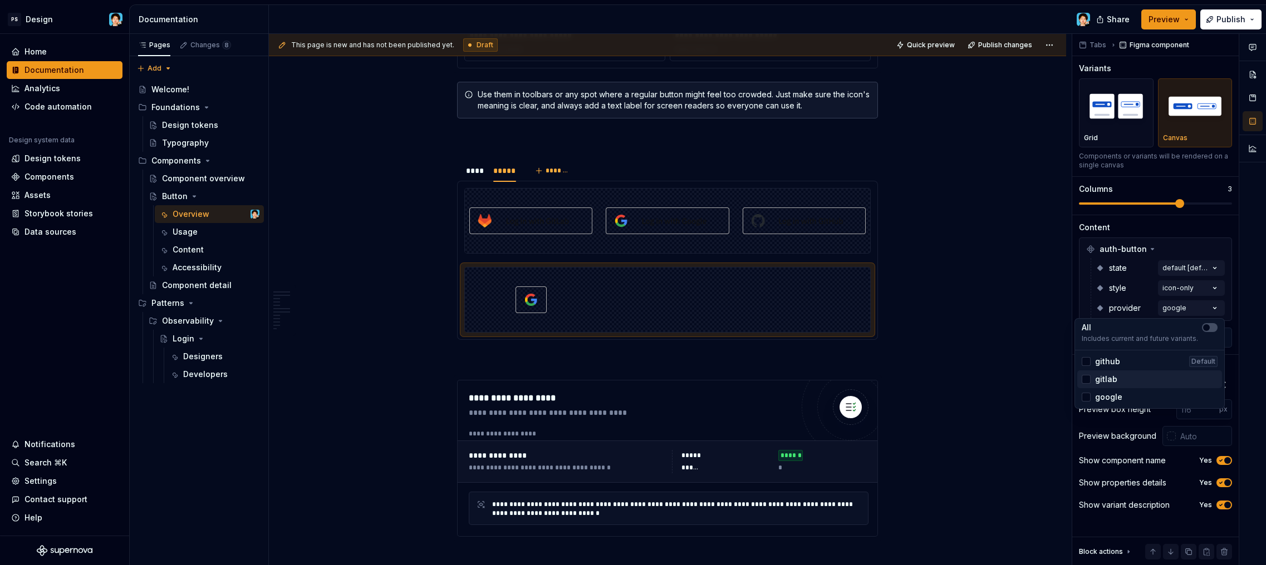
click at [1112, 373] on div "gitlab" at bounding box center [1149, 380] width 145 height 18
click at [1111, 363] on span "github" at bounding box center [1107, 361] width 25 height 11
click at [963, 281] on html "PS Design Home Documentation Analytics Code automation Design system data Desig…" at bounding box center [633, 282] width 1266 height 565
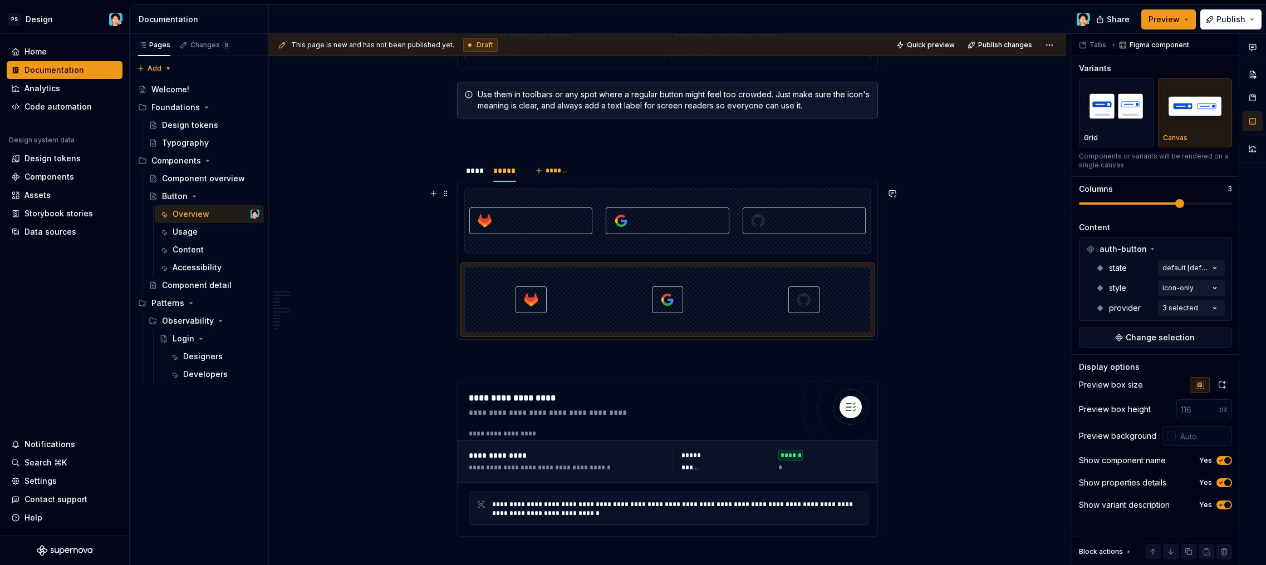
click at [798, 225] on img at bounding box center [803, 221] width 123 height 56
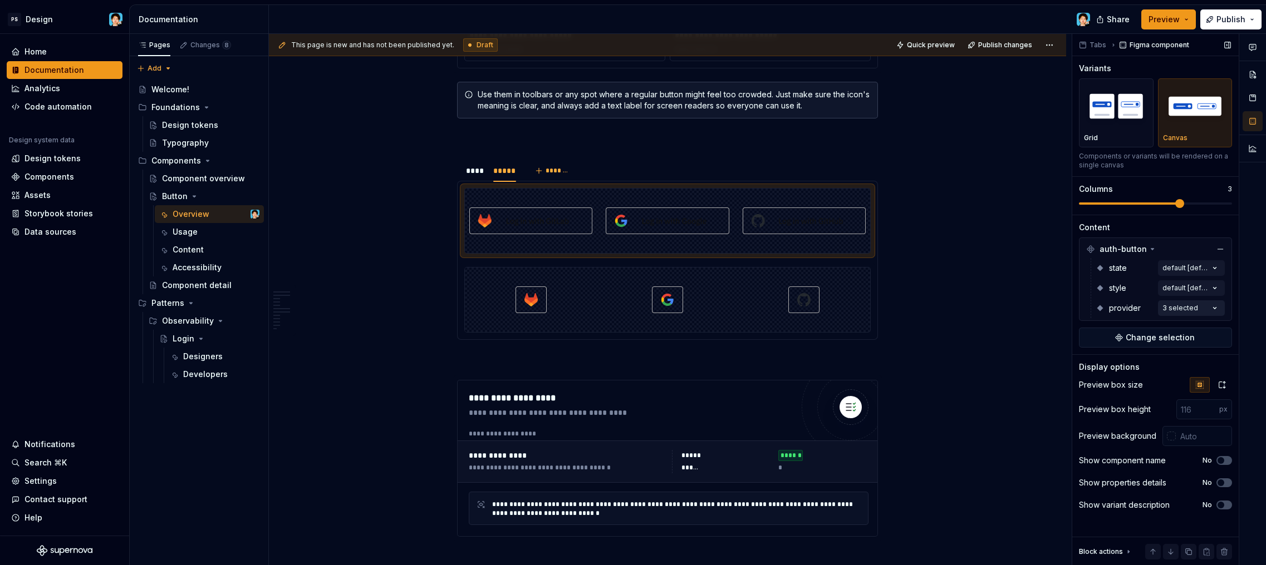
click at [1175, 308] on div "Comments Open comments No comments yet Select ‘Comment’ from the block context …" at bounding box center [1169, 300] width 194 height 532
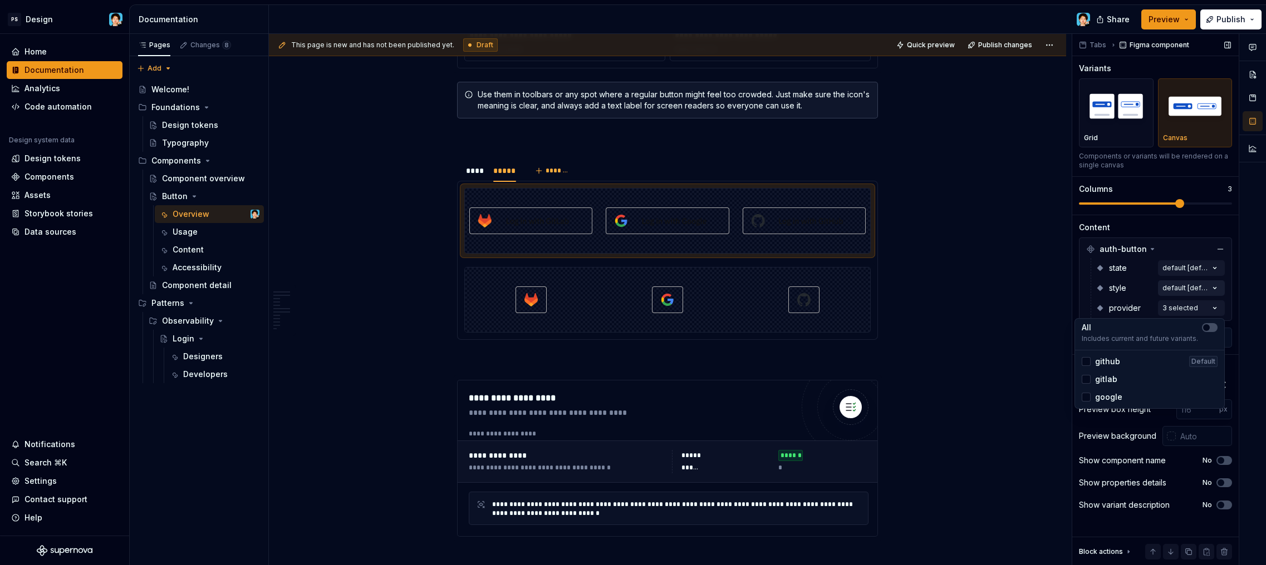
click at [1173, 283] on div "Comments Open comments No comments yet Select ‘Comment’ from the block context …" at bounding box center [1169, 300] width 194 height 532
click at [1177, 272] on div "Comments Open comments No comments yet Select ‘Comment’ from the block context …" at bounding box center [1169, 300] width 194 height 532
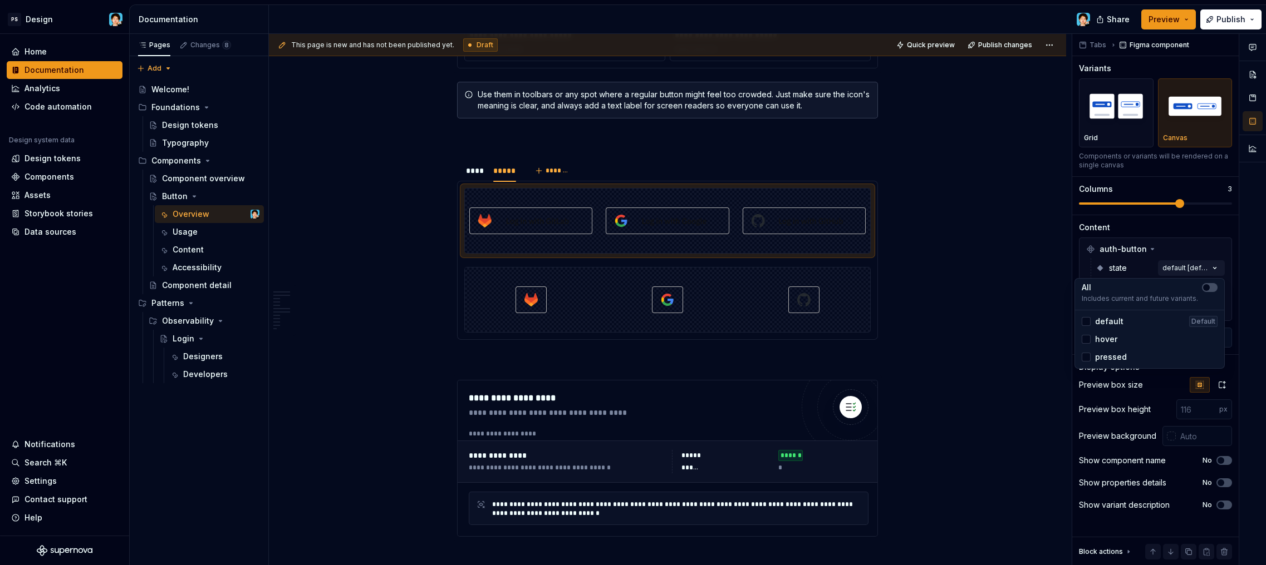
click at [1115, 326] on span "default" at bounding box center [1109, 321] width 28 height 11
click at [1112, 340] on span "hover" at bounding box center [1106, 339] width 22 height 11
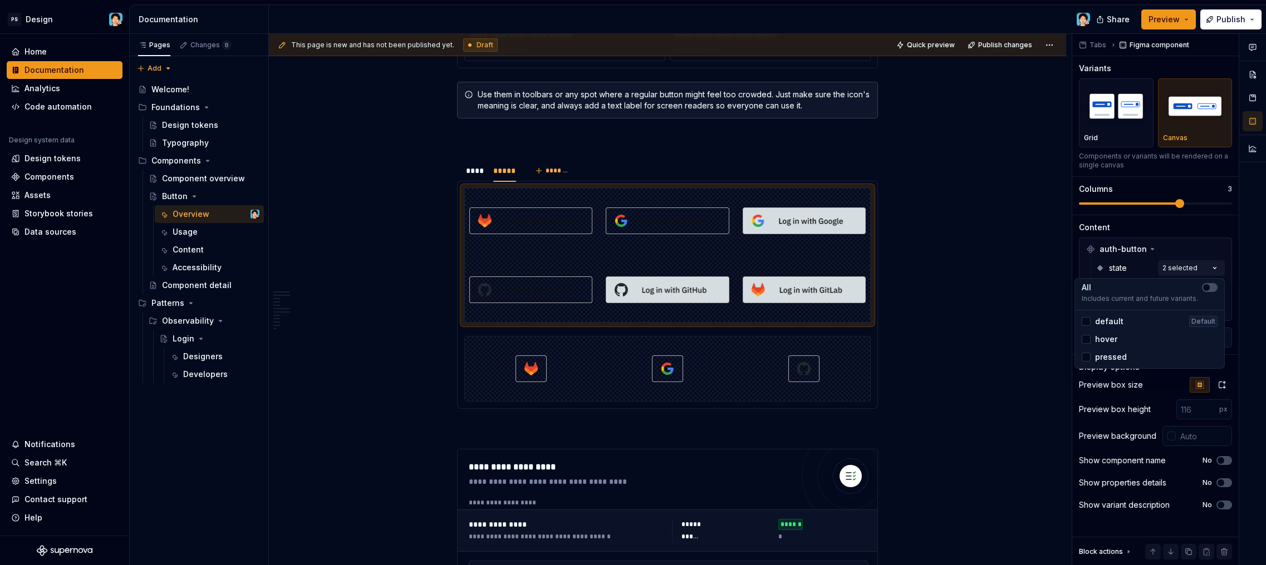
click at [1112, 340] on span "hover" at bounding box center [1106, 339] width 22 height 11
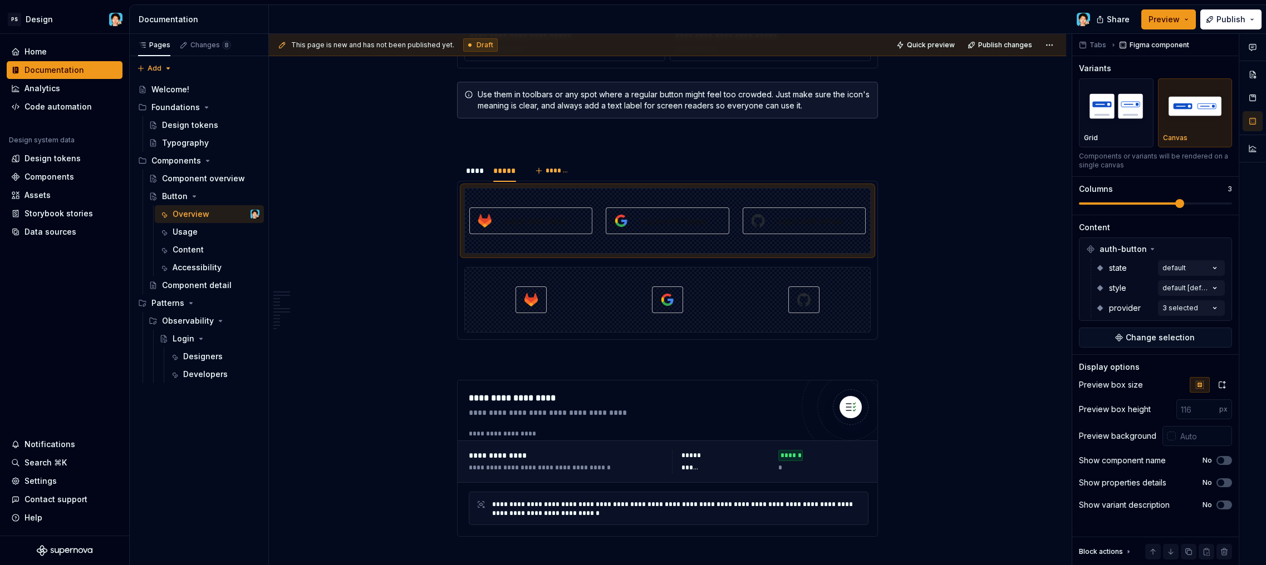
click at [1160, 262] on div "Comments Open comments No comments yet Select ‘Comment’ from the block context …" at bounding box center [1169, 300] width 194 height 532
click at [1175, 309] on div "Comments Open comments No comments yet Select ‘Comment’ from the block context …" at bounding box center [1169, 300] width 194 height 532
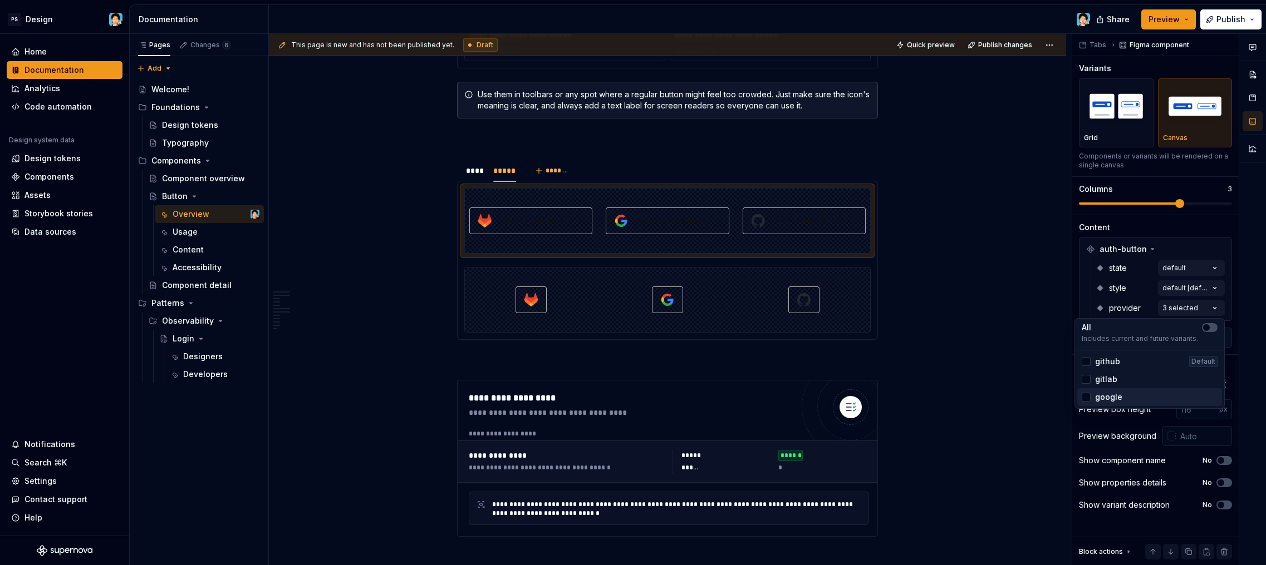
click at [1111, 391] on div "google" at bounding box center [1149, 397] width 145 height 18
drag, startPoint x: 1126, startPoint y: 287, endPoint x: 1156, endPoint y: 287, distance: 30.1
click at [1127, 287] on div "Comments Open comments No comments yet Select ‘Comment’ from the block context …" at bounding box center [1169, 300] width 194 height 532
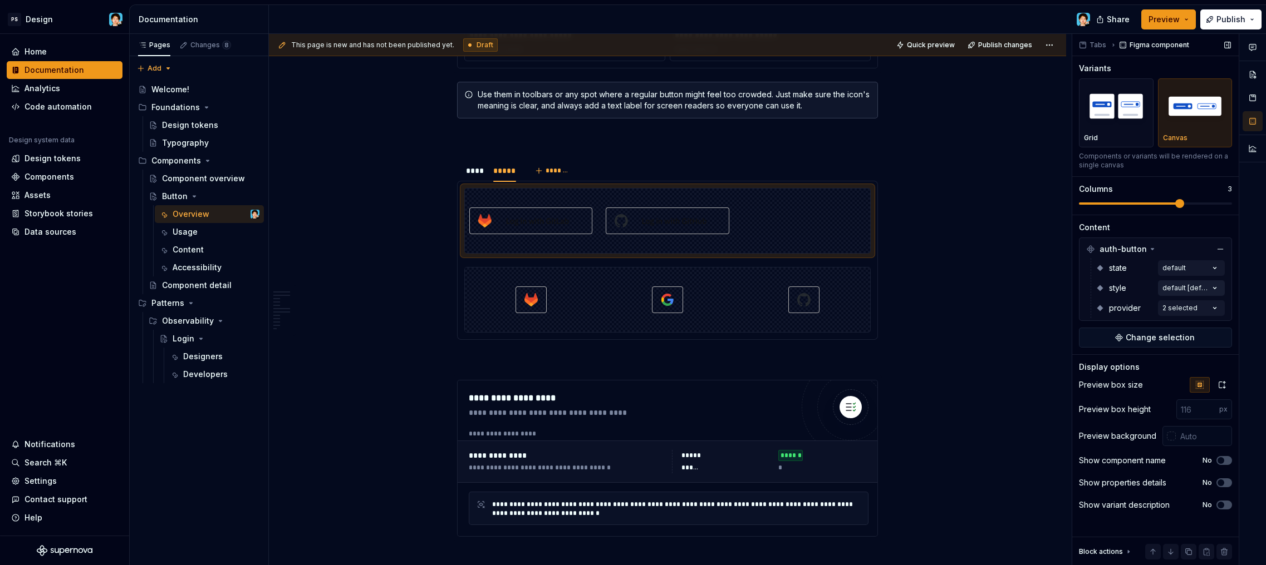
click at [1164, 287] on div "Comments Open comments No comments yet Select ‘Comment’ from the block context …" at bounding box center [1169, 300] width 194 height 532
click at [1113, 356] on span "icon-only" at bounding box center [1113, 359] width 37 height 11
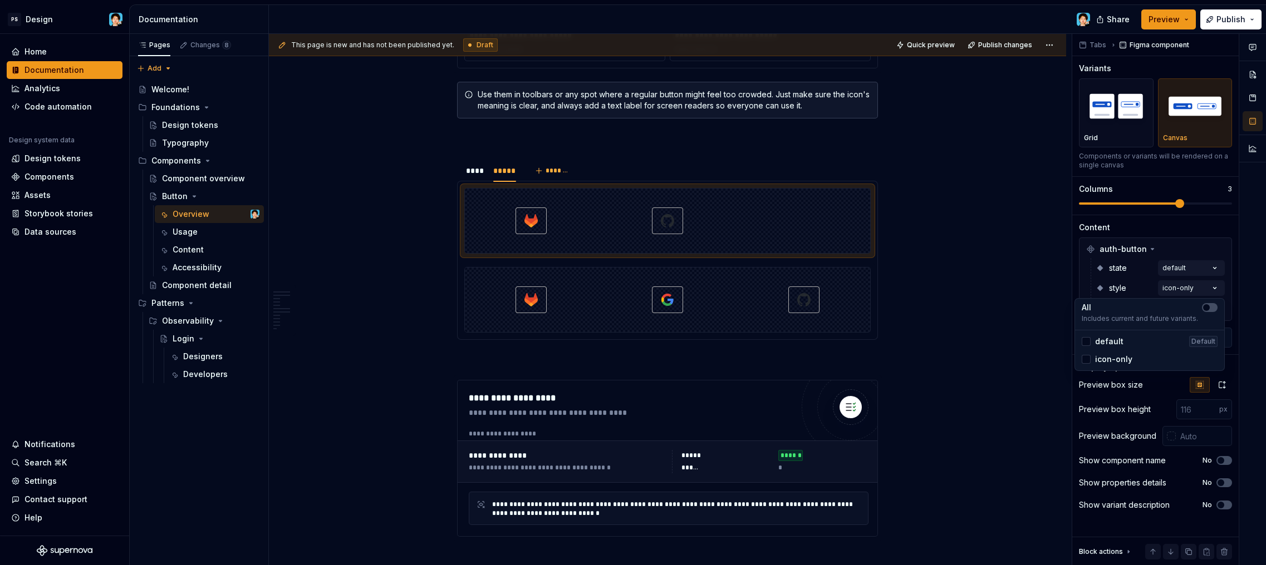
click at [1113, 342] on span "default" at bounding box center [1109, 341] width 28 height 11
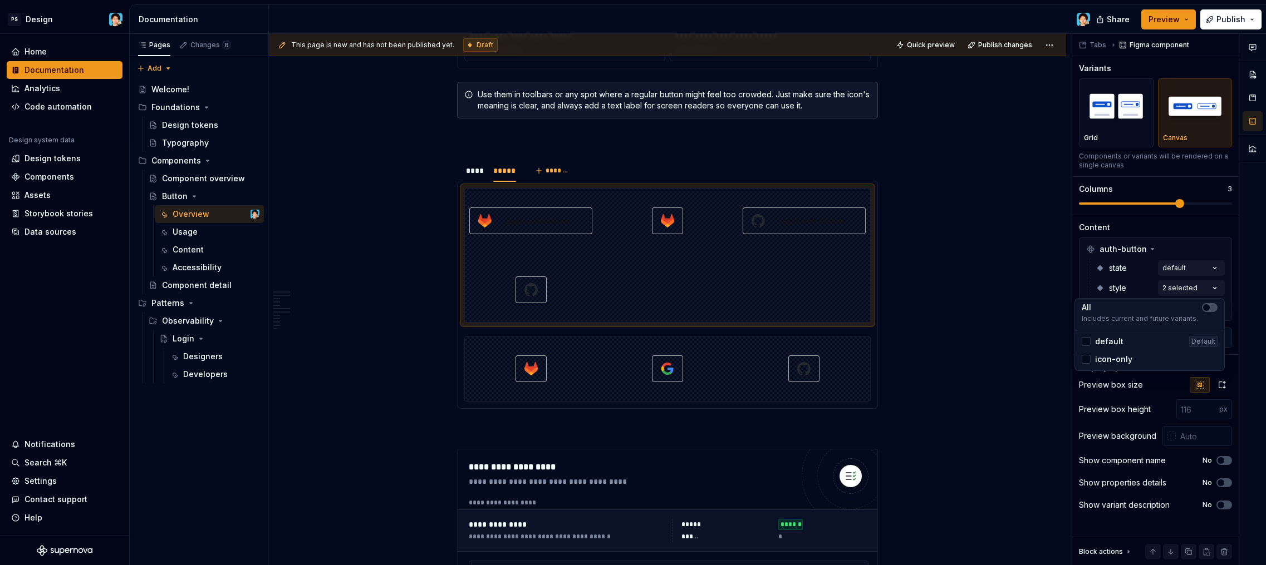
click at [1012, 298] on html "PS Design Home Documentation Analytics Code automation Design system data Desig…" at bounding box center [633, 282] width 1266 height 565
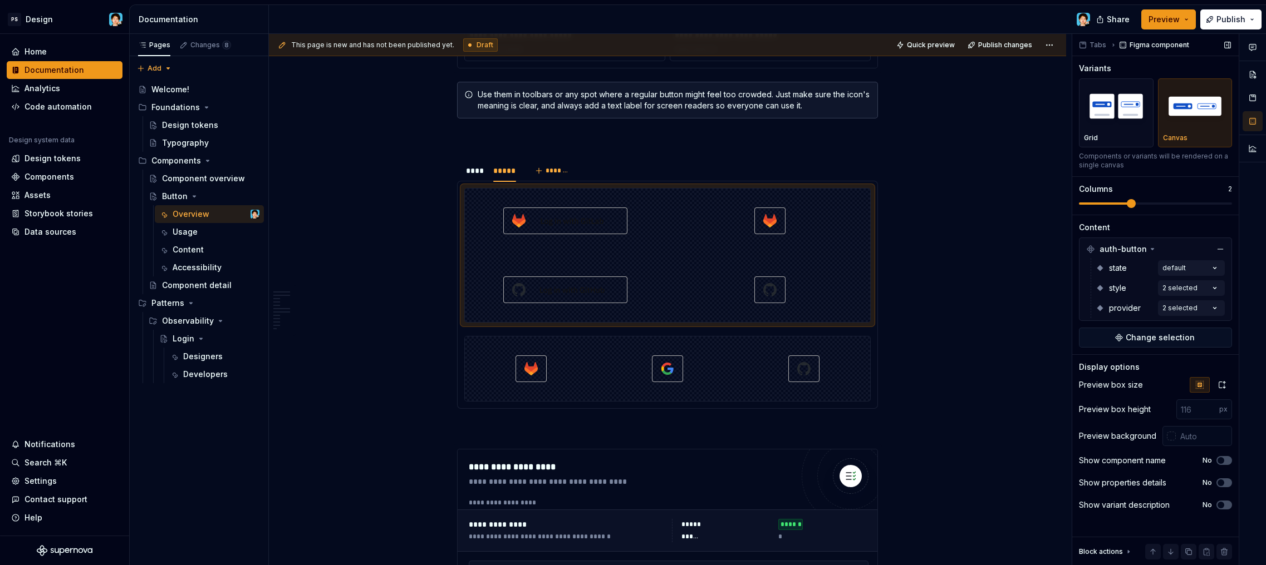
click at [1120, 207] on span at bounding box center [1155, 203] width 153 height 9
click at [745, 336] on div at bounding box center [667, 369] width 406 height 66
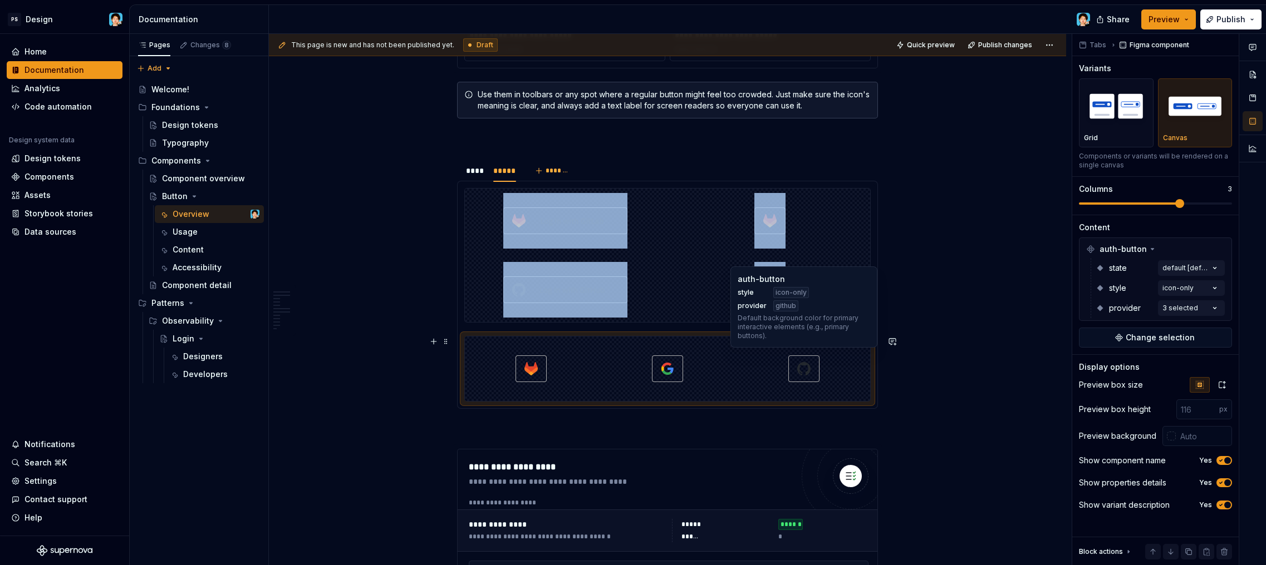
click at [753, 390] on div at bounding box center [804, 369] width 132 height 65
click at [740, 434] on p at bounding box center [667, 428] width 421 height 13
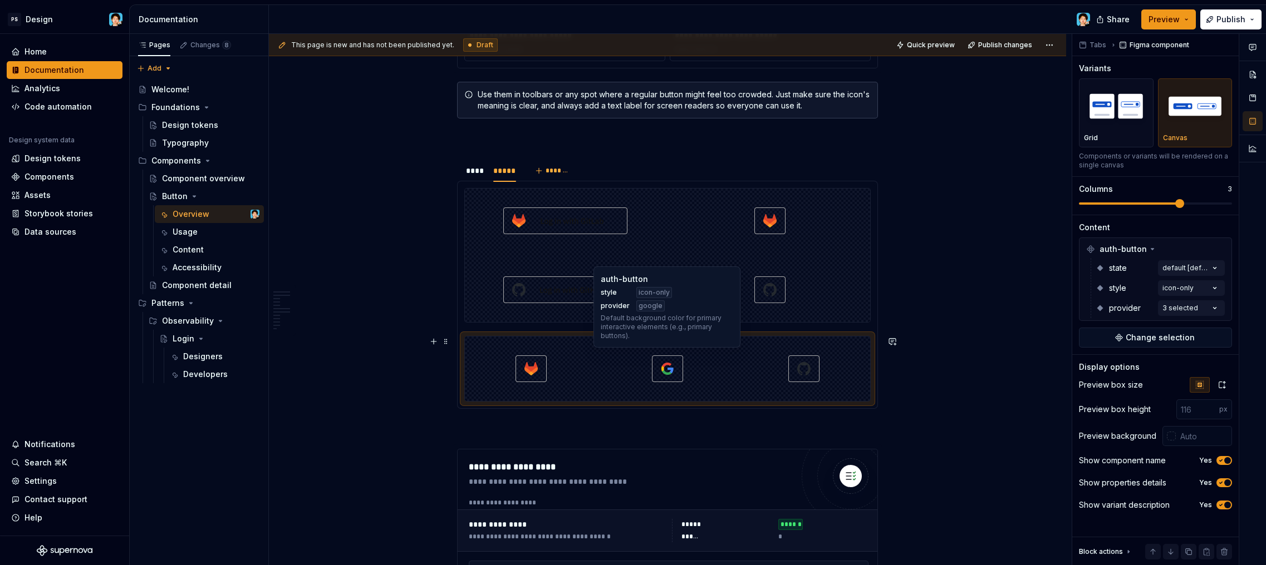
click at [732, 390] on div at bounding box center [667, 369] width 132 height 65
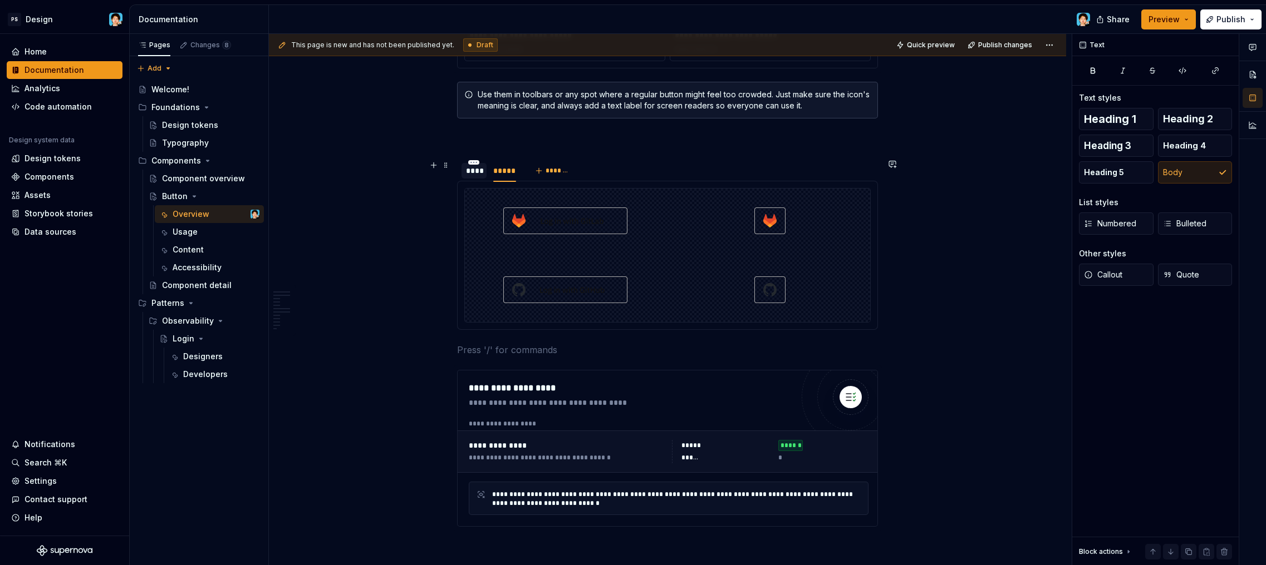
click at [471, 176] on div "****" at bounding box center [473, 171] width 25 height 16
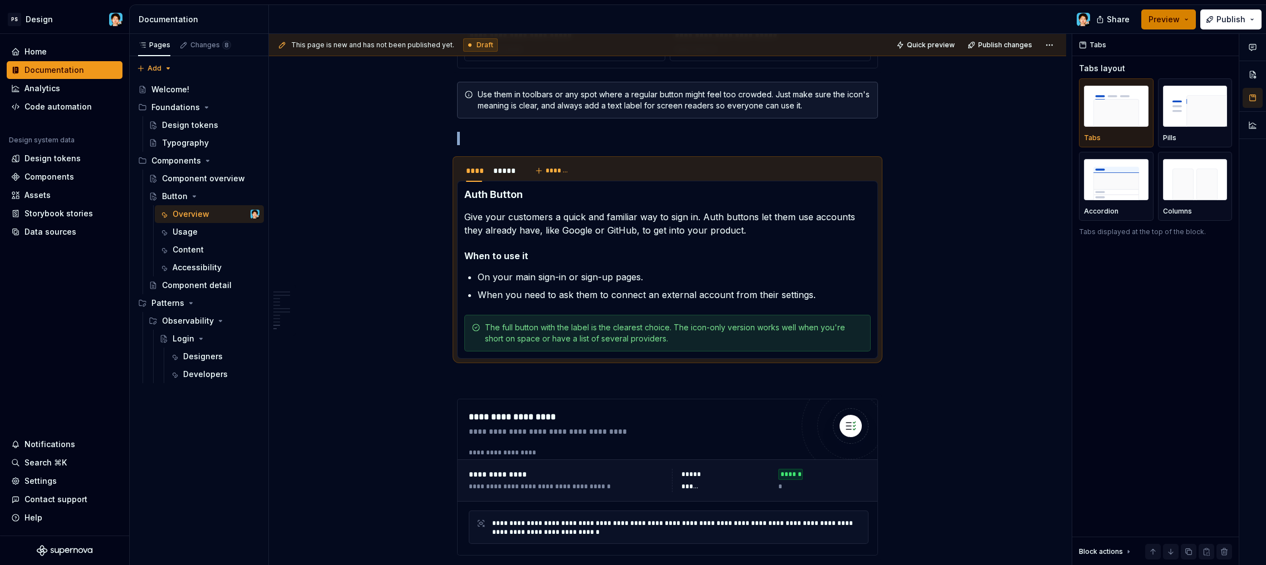
click at [1175, 17] on span "Preview" at bounding box center [1163, 19] width 31 height 11
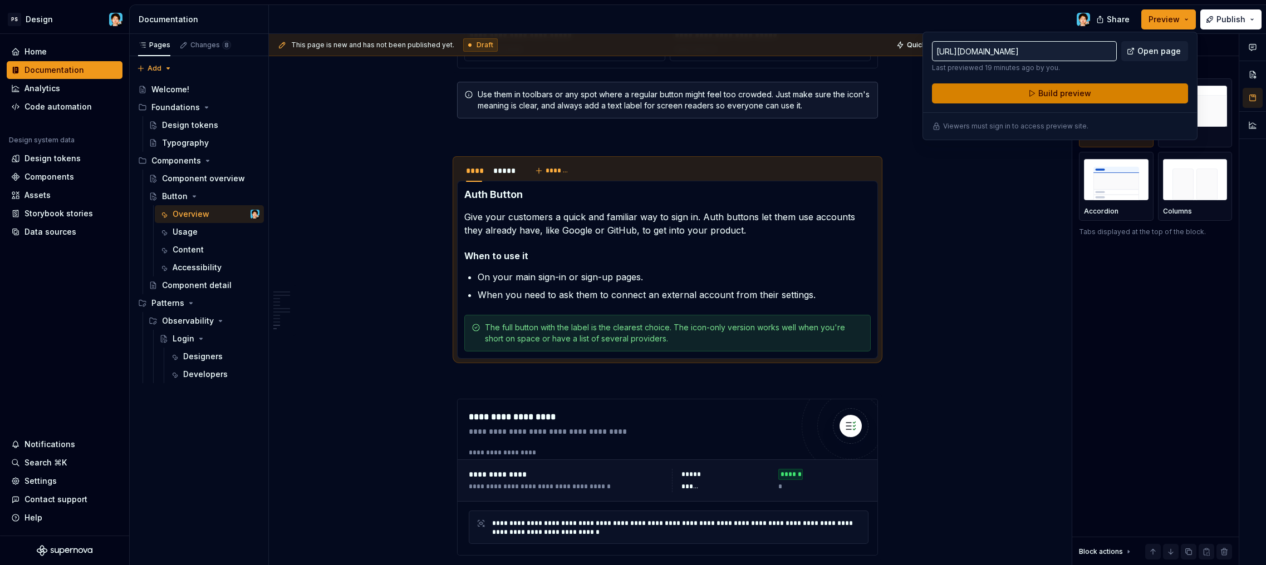
click at [1122, 91] on button "Build preview" at bounding box center [1060, 93] width 256 height 20
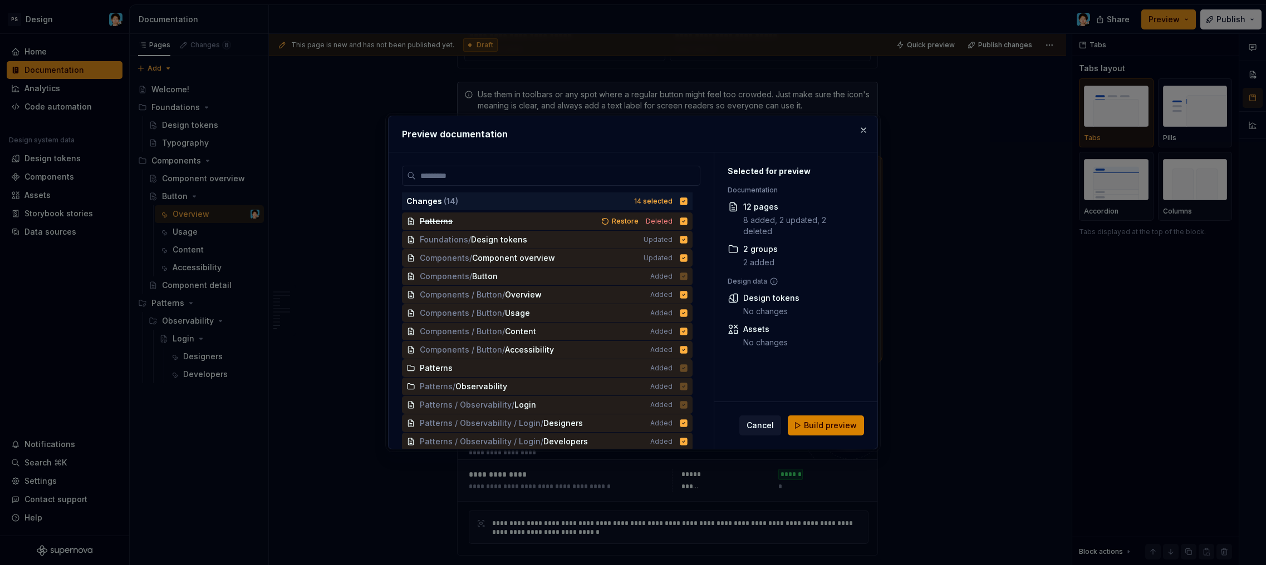
click at [813, 429] on span "Build preview" at bounding box center [830, 425] width 53 height 11
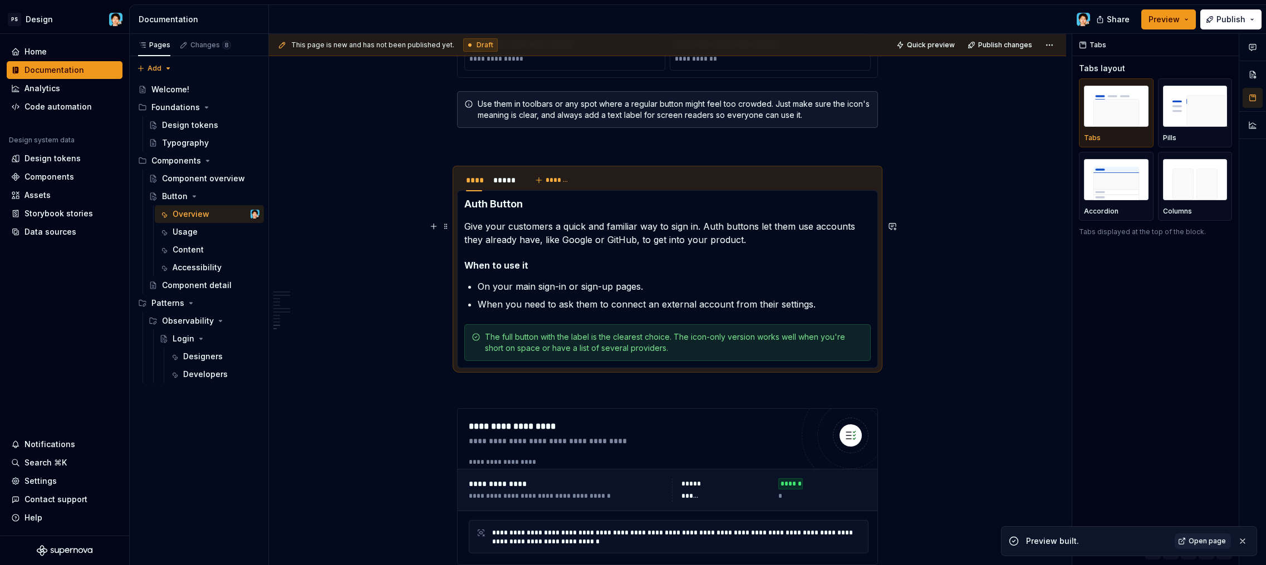
scroll to position [2481, 0]
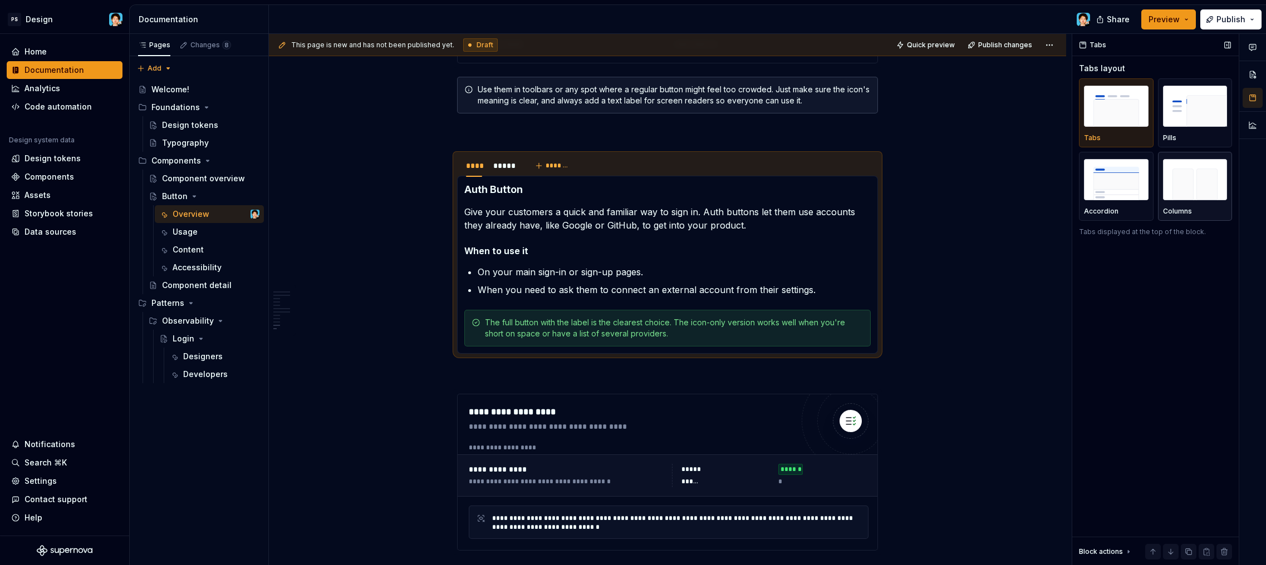
click at [1202, 194] on img "button" at bounding box center [1195, 179] width 65 height 41
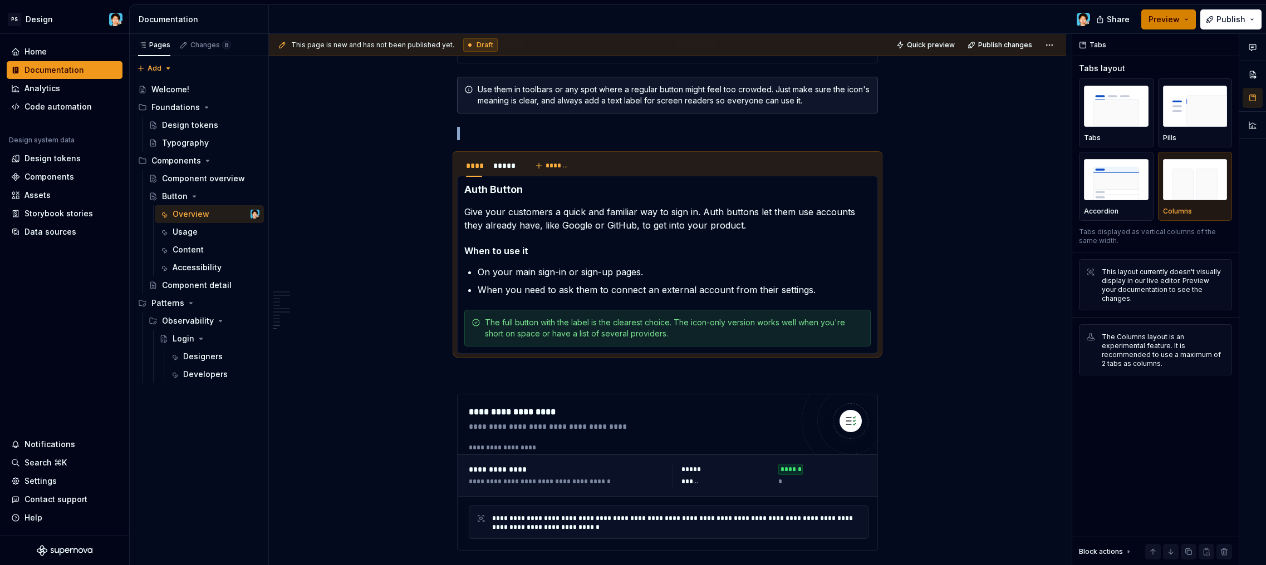
click at [1174, 21] on span "Preview" at bounding box center [1163, 19] width 31 height 11
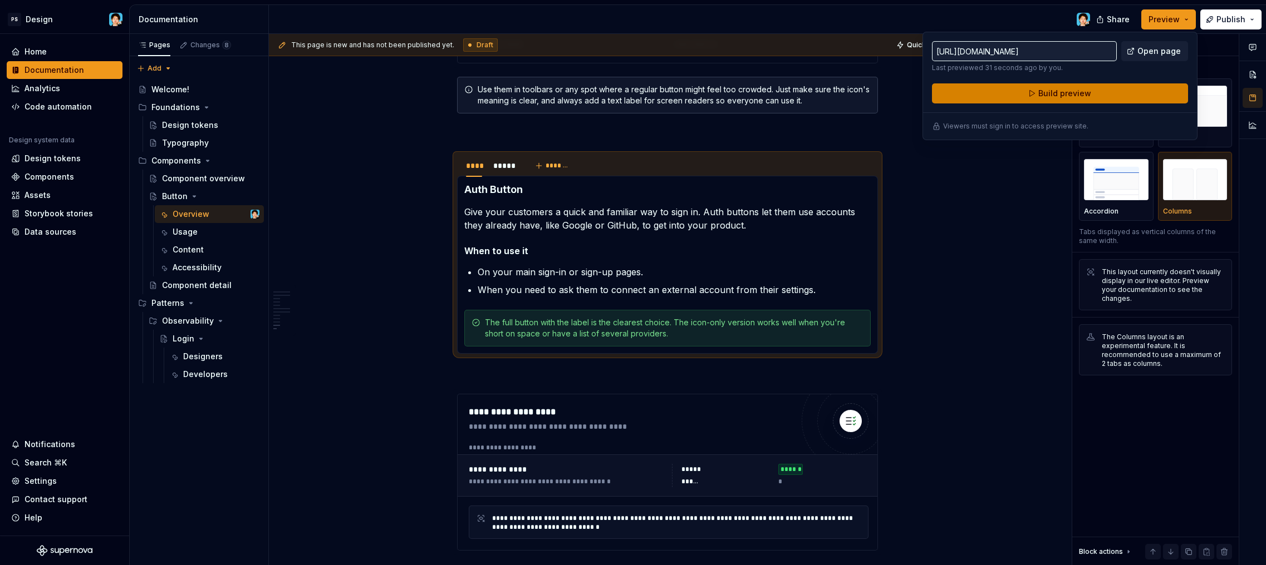
click at [1141, 99] on button "Build preview" at bounding box center [1060, 93] width 256 height 20
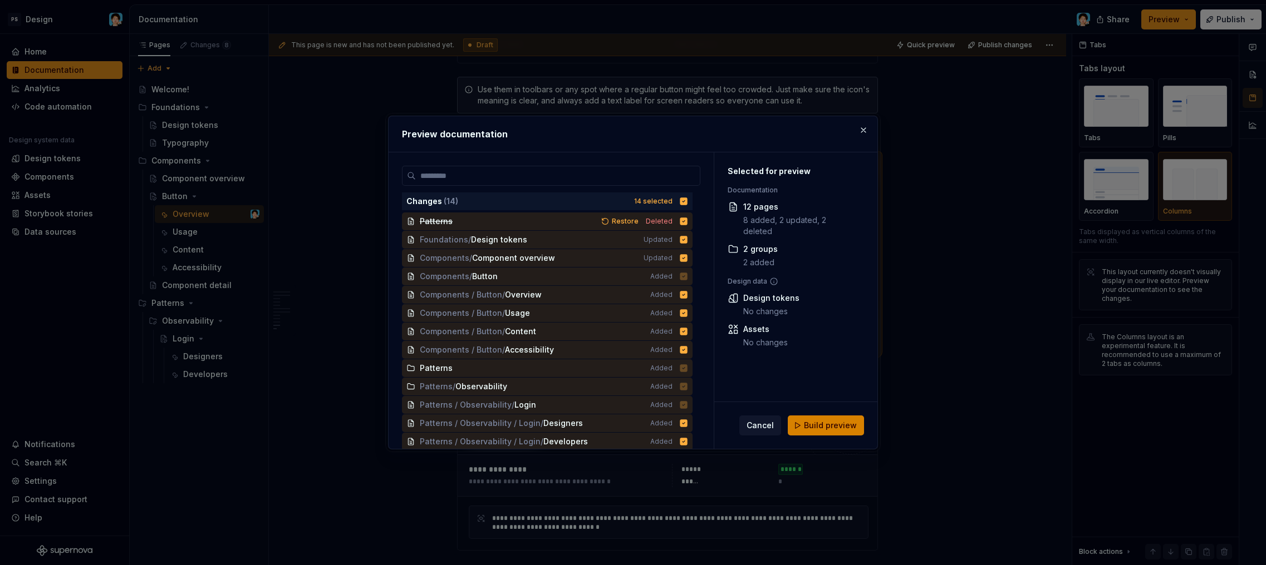
click at [840, 431] on button "Build preview" at bounding box center [825, 426] width 76 height 20
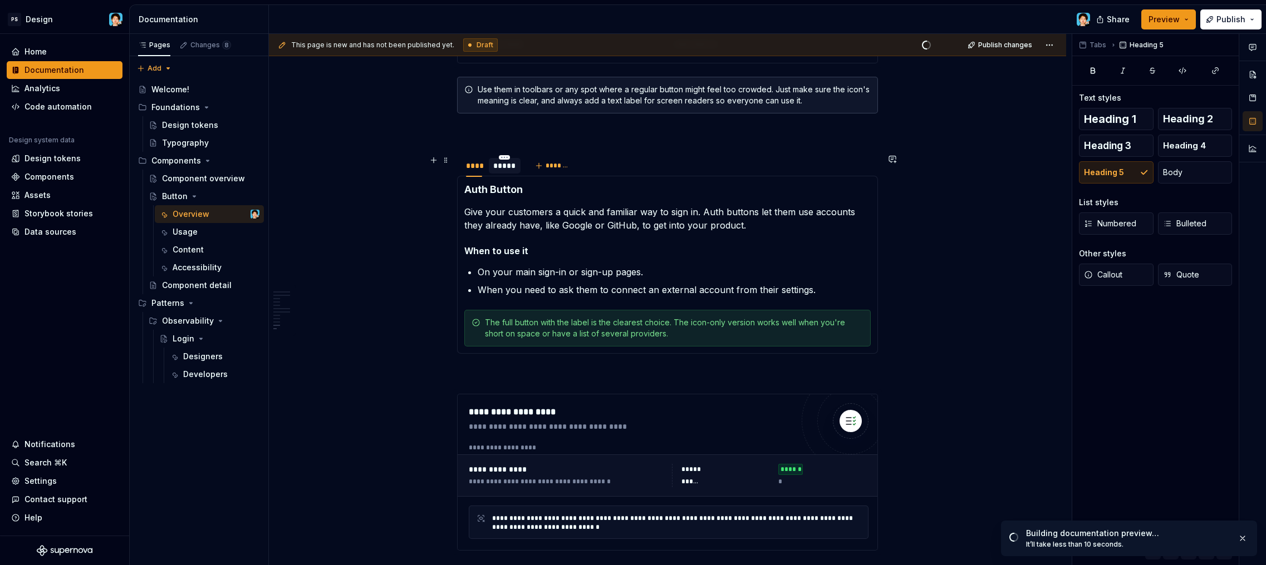
click at [495, 169] on div "*****" at bounding box center [504, 165] width 23 height 11
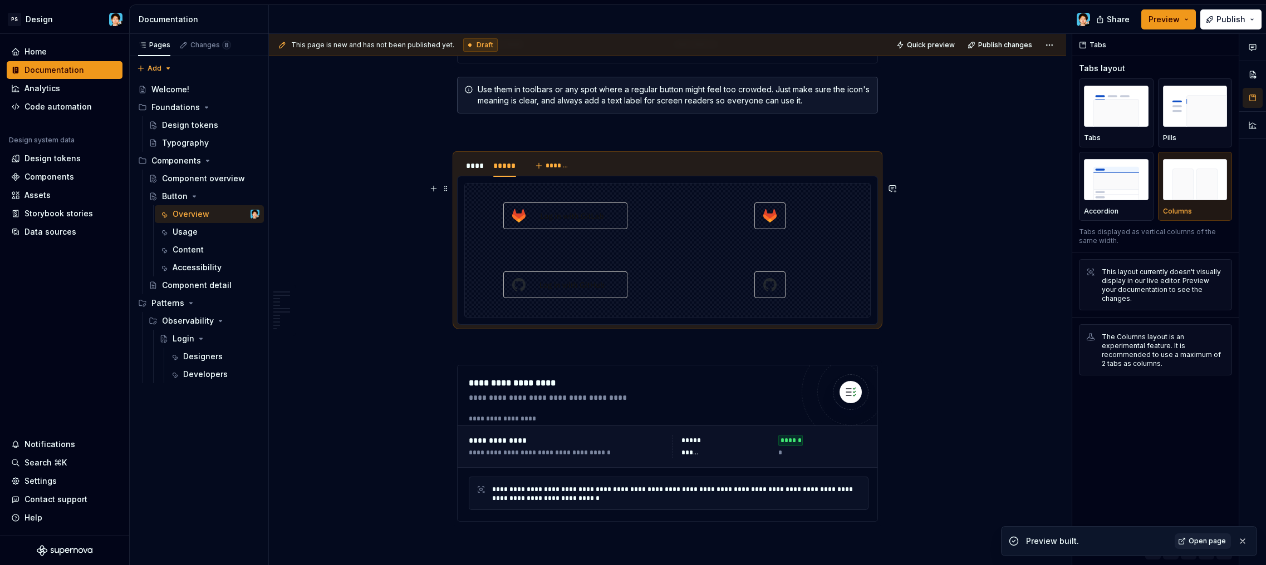
click at [590, 242] on img at bounding box center [565, 216] width 124 height 56
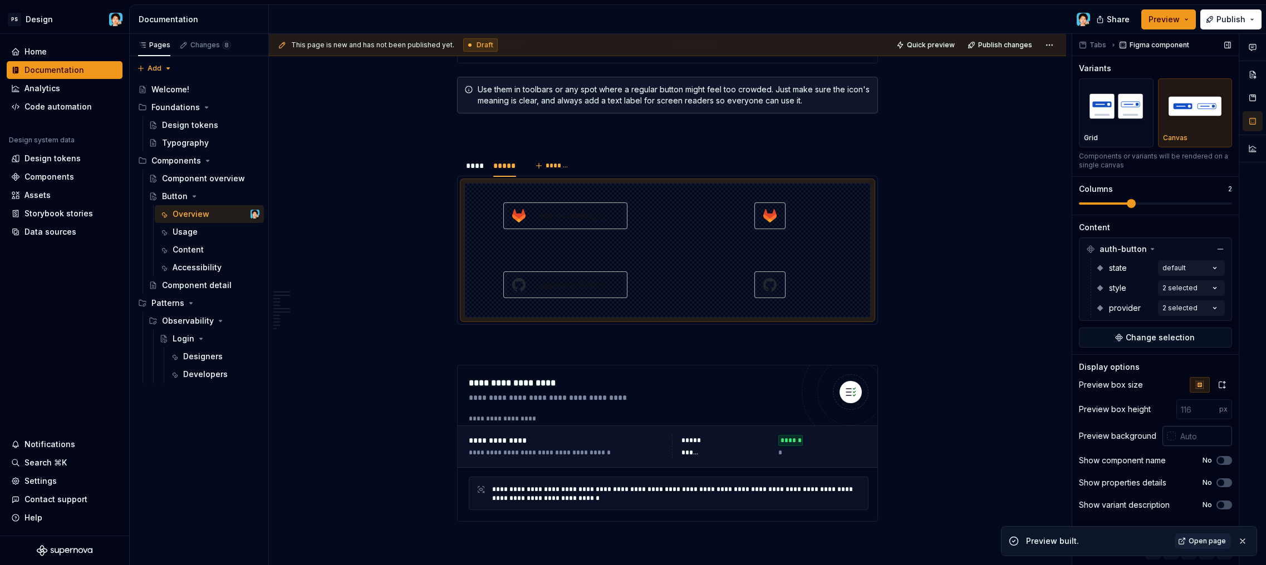
click at [1190, 440] on input "text" at bounding box center [1203, 436] width 56 height 20
click at [1170, 437] on div at bounding box center [1170, 436] width 9 height 9
click at [1076, 436] on div "Comments Open comments No comments yet Select ‘Comment’ from the block context …" at bounding box center [1169, 300] width 194 height 532
click at [1222, 385] on icon "button" at bounding box center [1221, 385] width 9 height 9
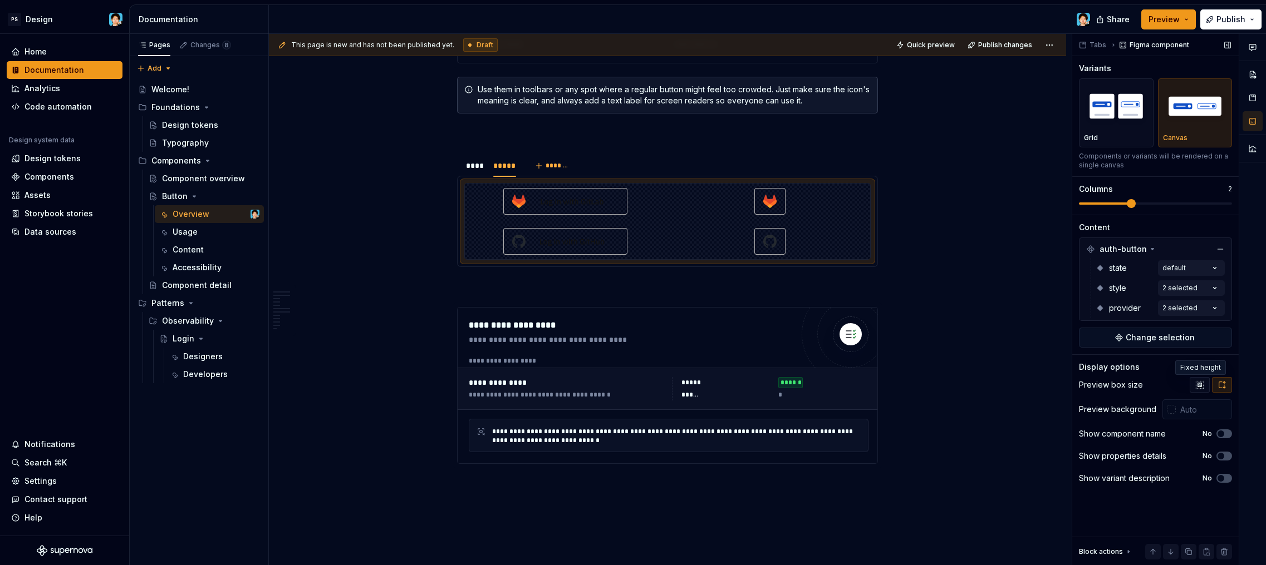
click at [1203, 383] on icon "button" at bounding box center [1199, 385] width 9 height 9
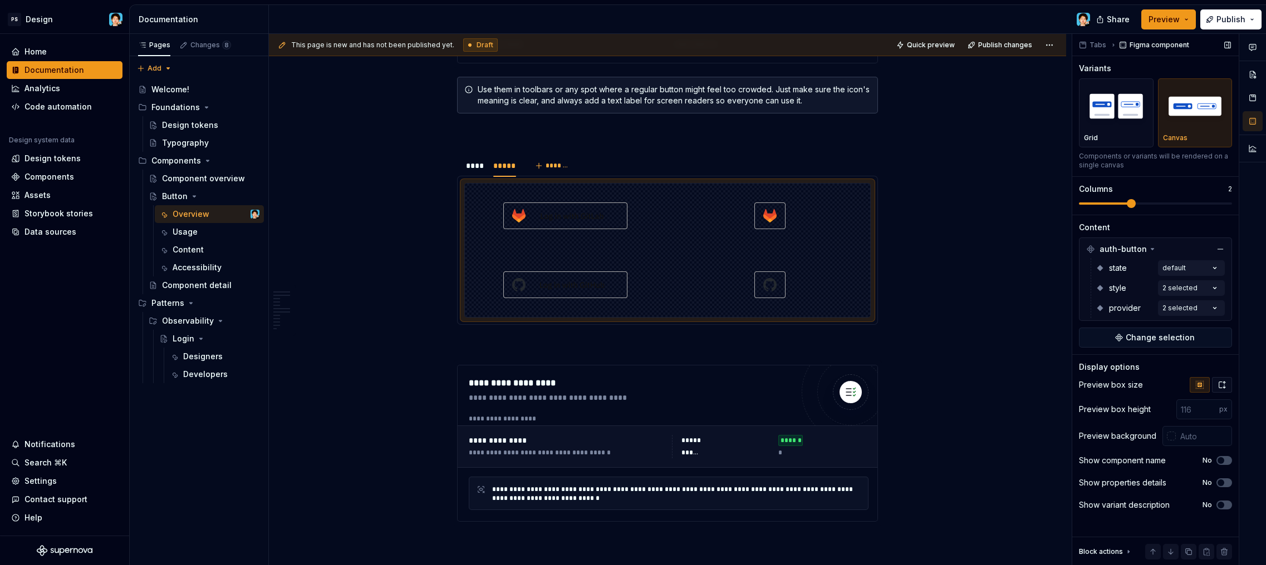
click at [1214, 387] on button "button" at bounding box center [1222, 385] width 20 height 16
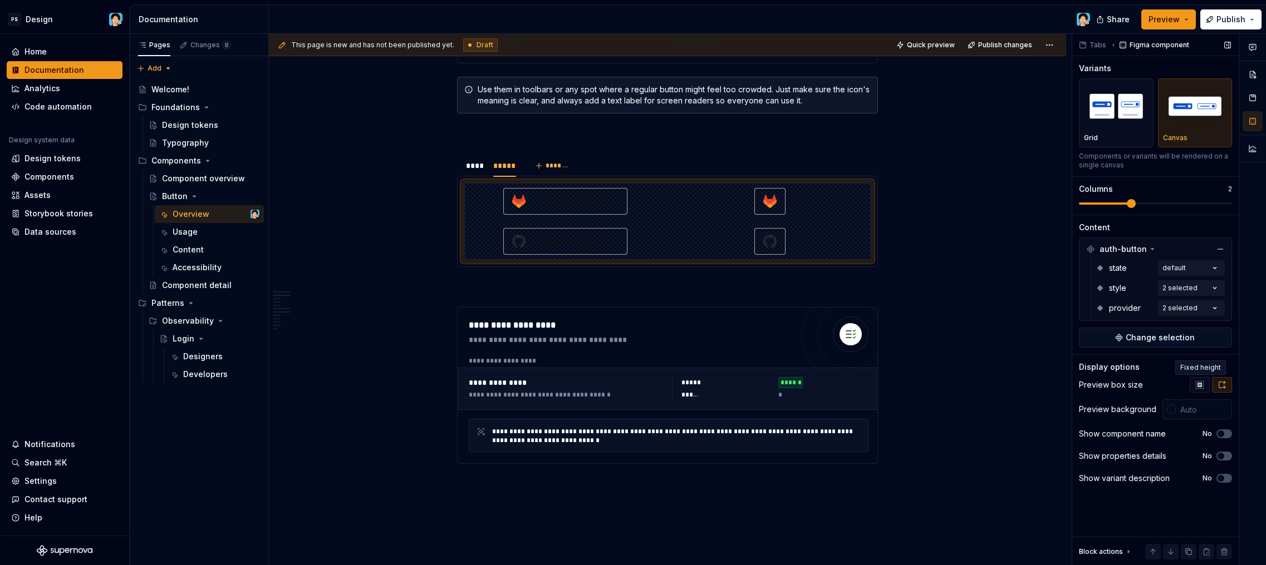
click at [1195, 386] on icon "button" at bounding box center [1199, 385] width 9 height 9
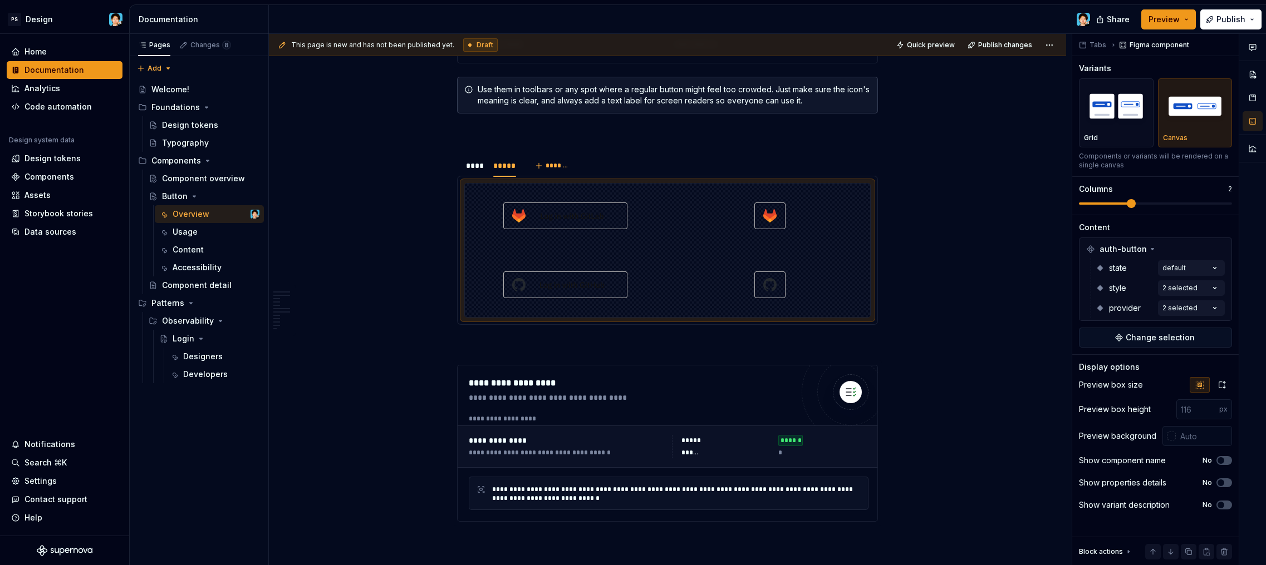
type textarea "*"
click at [1192, 433] on input "text" at bounding box center [1203, 436] width 56 height 20
paste input "F4F4F4"
type input "#F4F4F4"
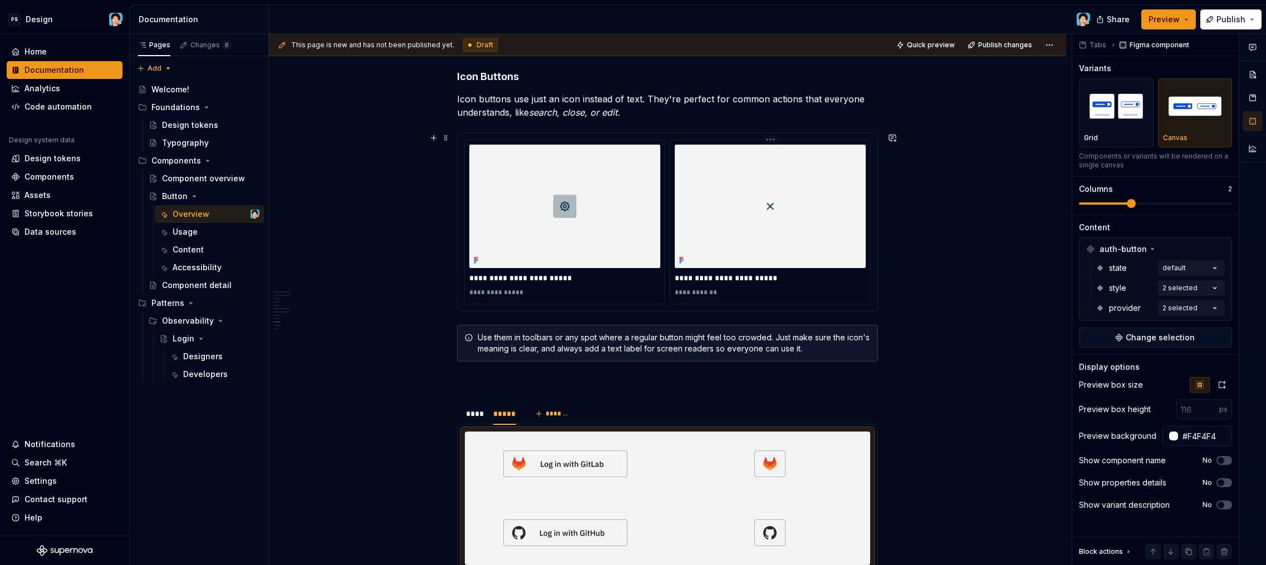
scroll to position [2324, 0]
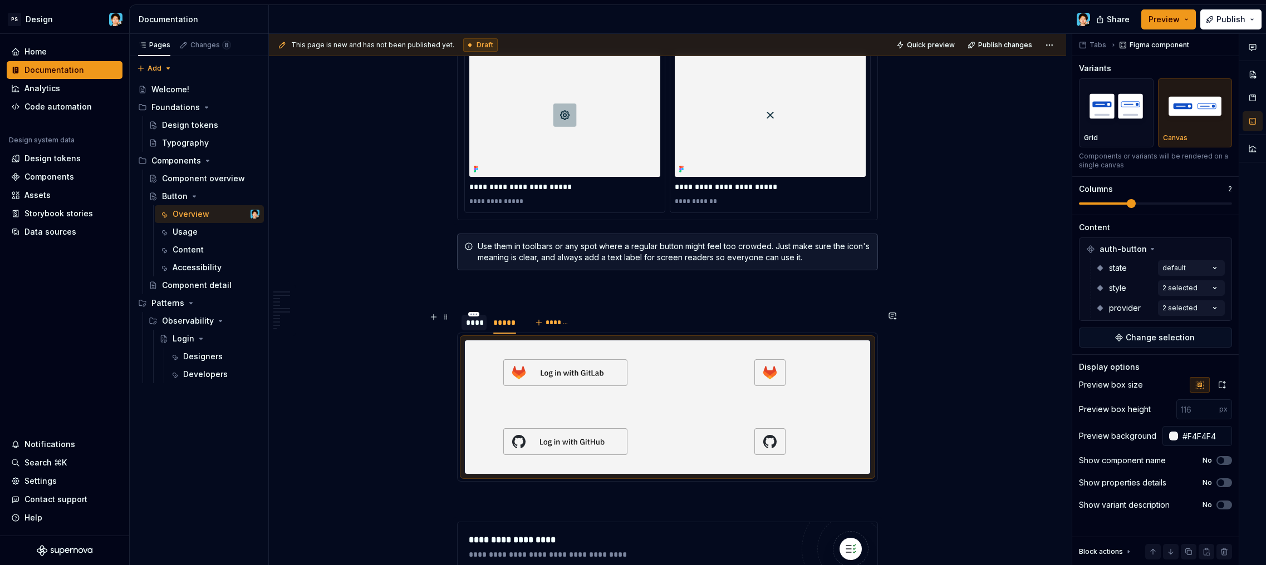
click at [479, 322] on div "****" at bounding box center [474, 322] width 16 height 11
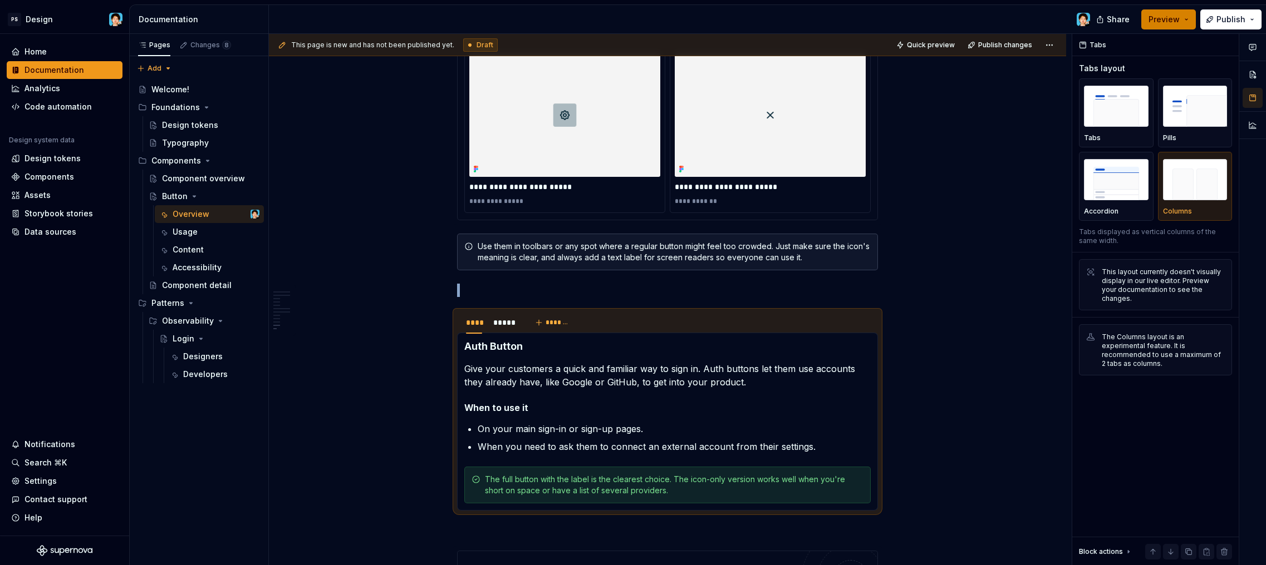
click at [1179, 22] on span "Preview" at bounding box center [1163, 19] width 31 height 11
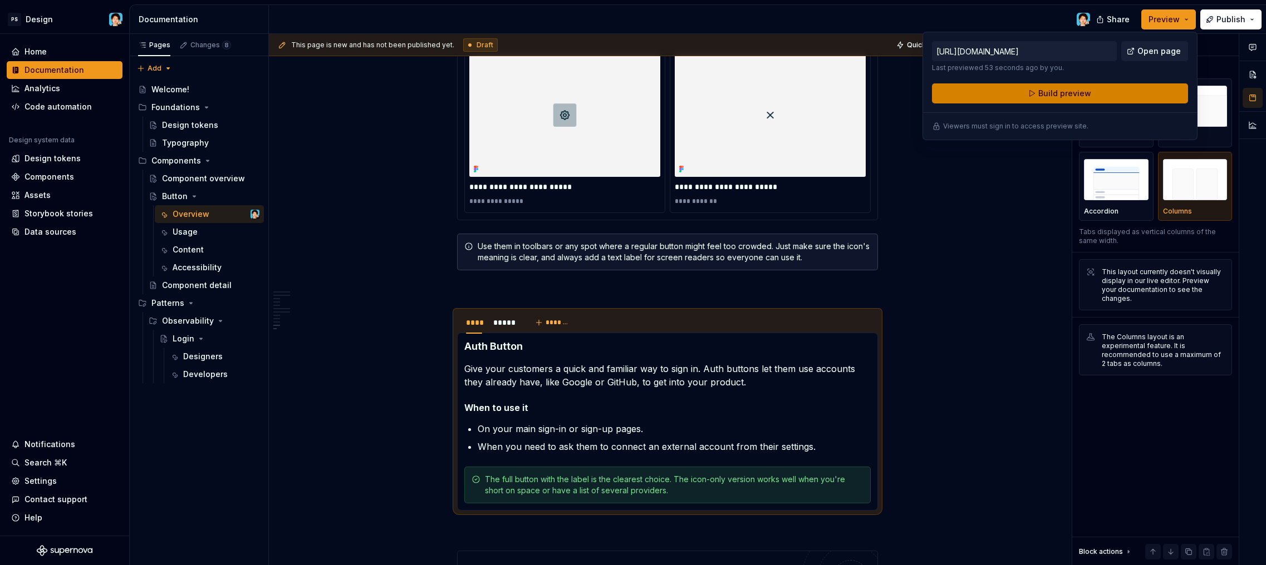
click at [1143, 90] on button "Build preview" at bounding box center [1060, 93] width 256 height 20
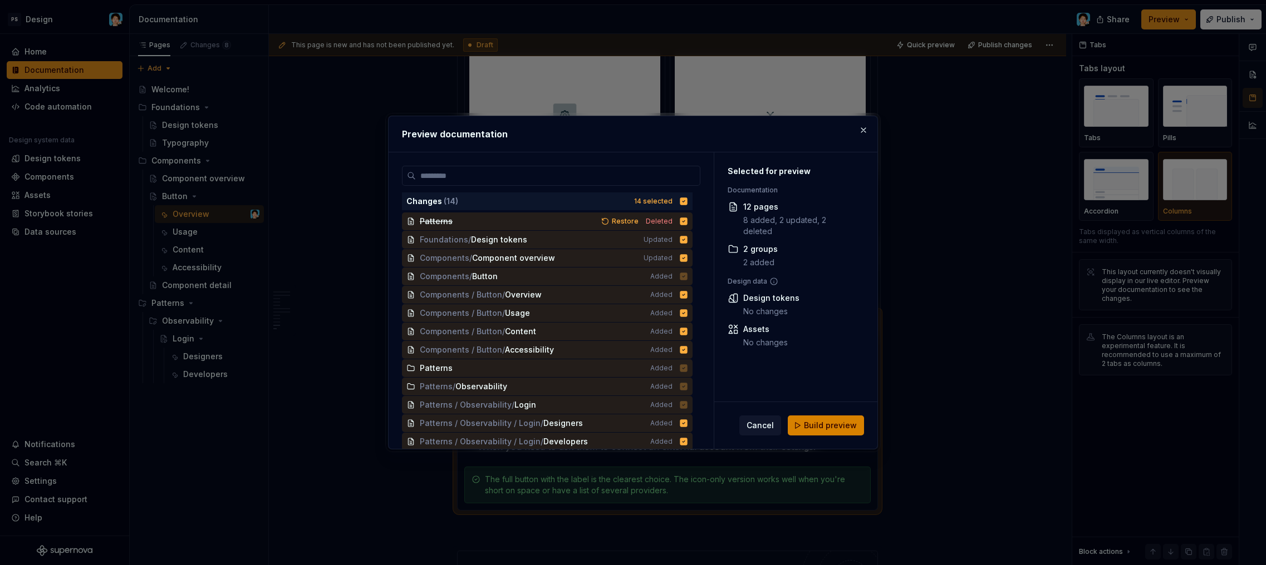
click at [842, 420] on button "Build preview" at bounding box center [825, 426] width 76 height 20
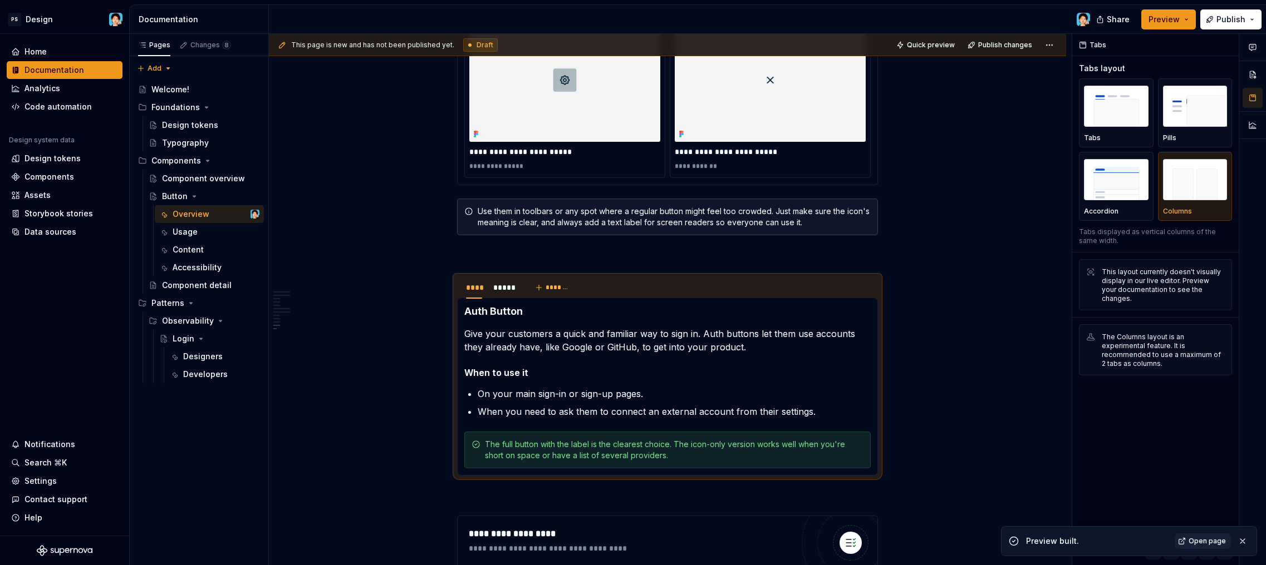
type textarea "*"
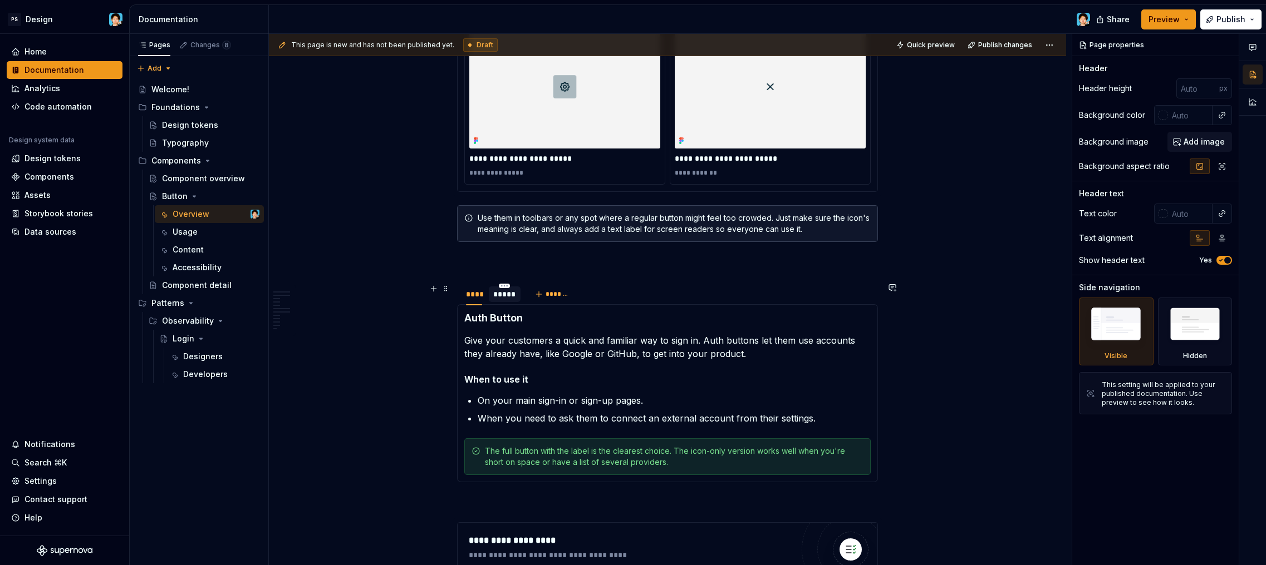
scroll to position [2434, 0]
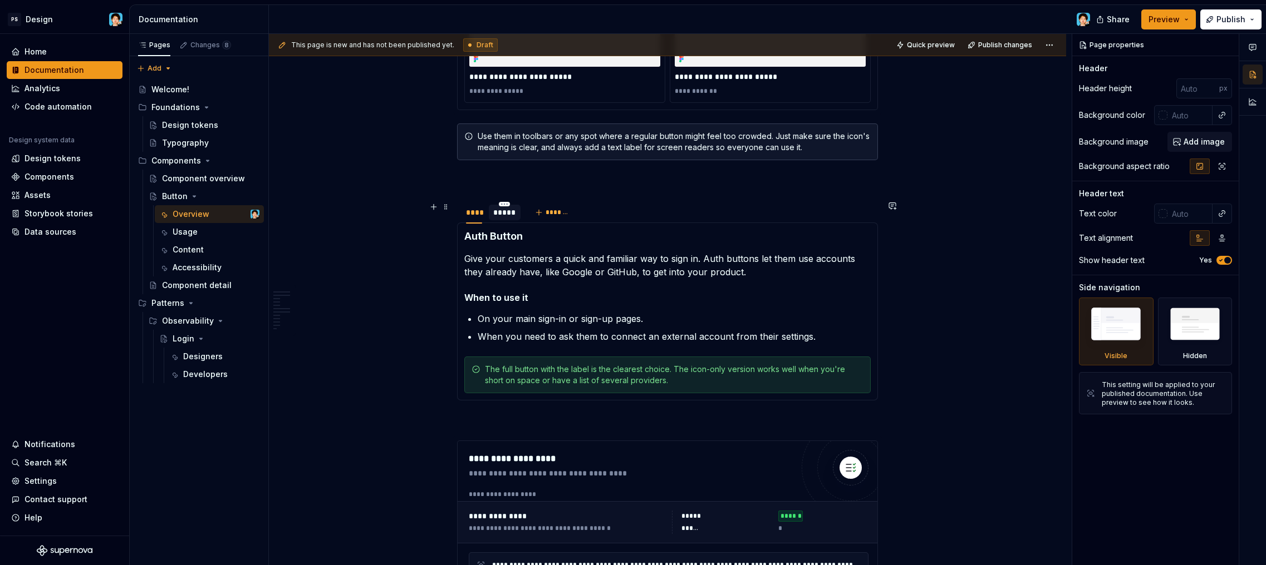
click at [504, 215] on div "*****" at bounding box center [504, 212] width 23 height 11
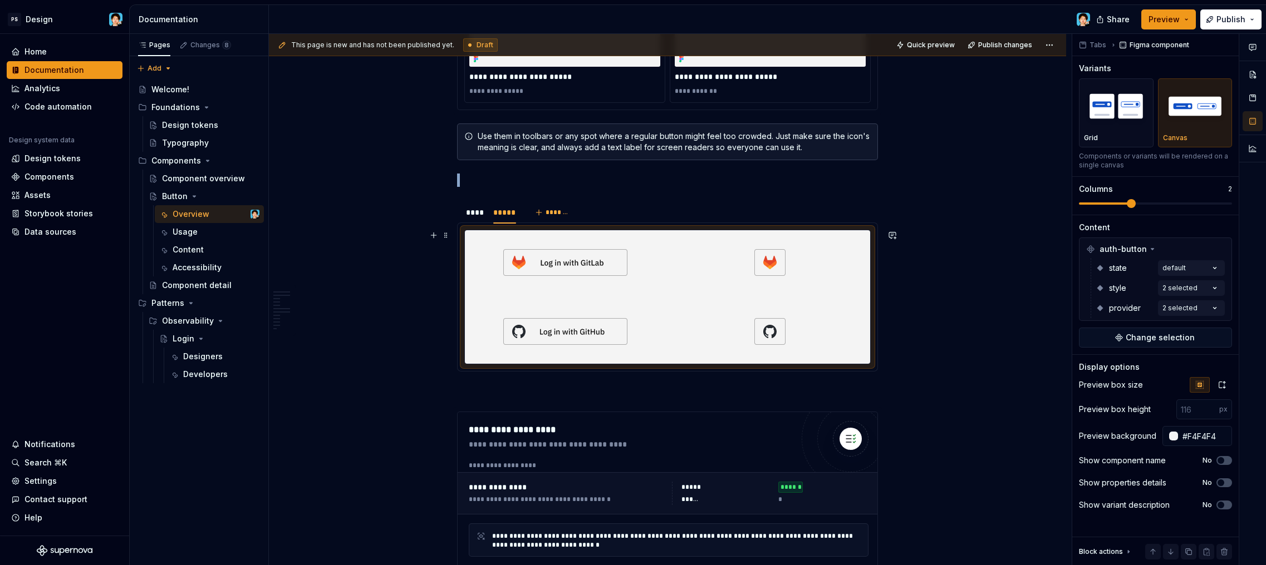
click at [647, 286] on div at bounding box center [565, 262] width 200 height 65
click at [1110, 107] on img "button" at bounding box center [1116, 106] width 65 height 41
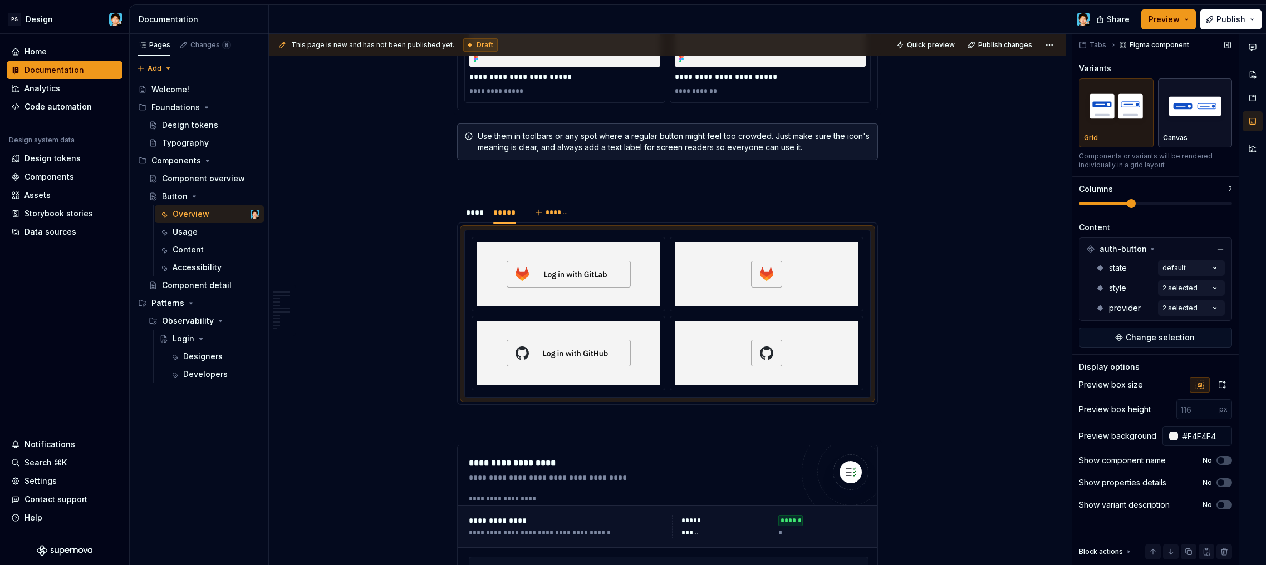
click at [1189, 126] on img "button" at bounding box center [1195, 106] width 65 height 41
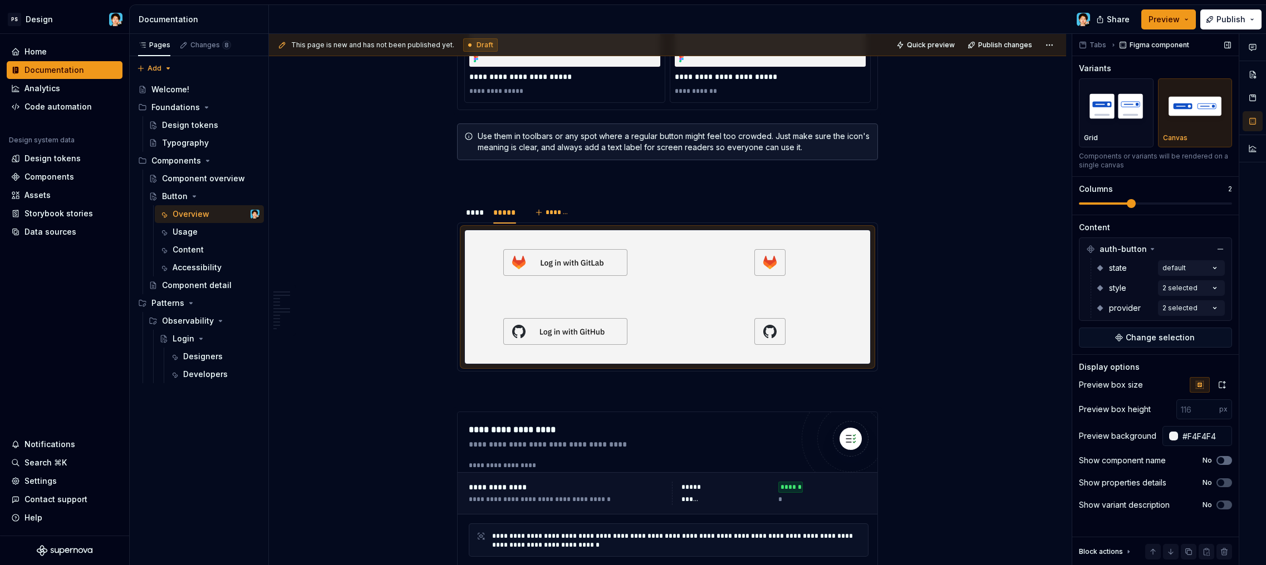
click at [1221, 461] on span "button" at bounding box center [1220, 460] width 7 height 7
click at [1224, 461] on span "button" at bounding box center [1227, 460] width 7 height 7
click at [1223, 482] on span "button" at bounding box center [1220, 483] width 7 height 7
click at [1223, 482] on icon "button" at bounding box center [1220, 483] width 9 height 7
click at [1223, 501] on button "No" at bounding box center [1224, 505] width 16 height 9
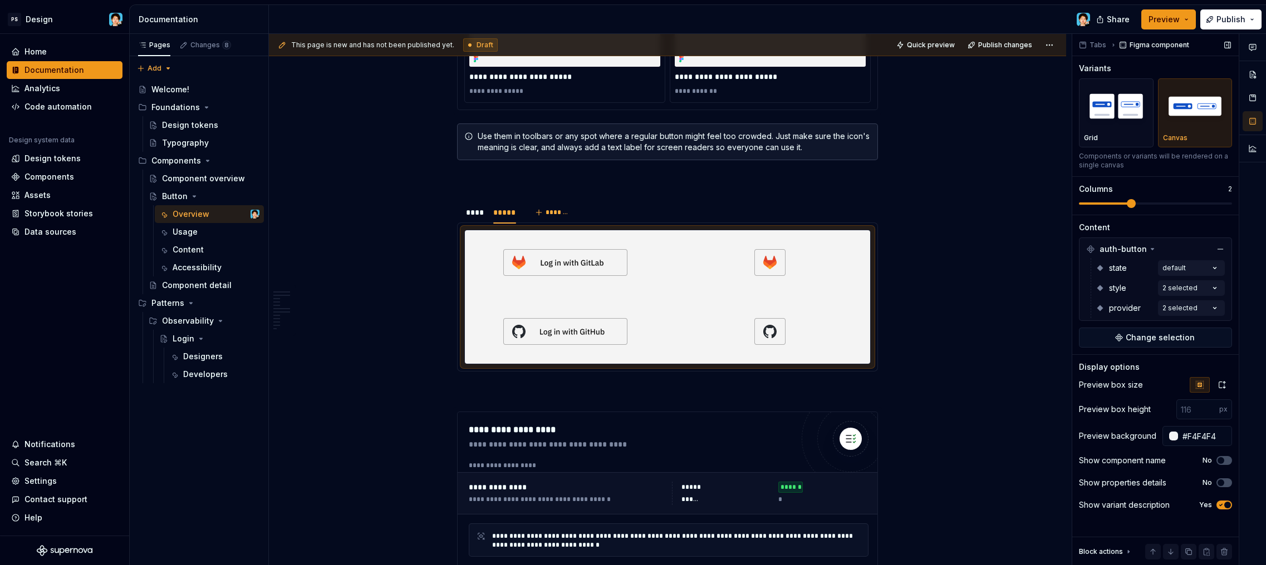
click at [1223, 501] on button "Yes" at bounding box center [1224, 505] width 16 height 9
click at [471, 218] on div "****" at bounding box center [473, 213] width 25 height 16
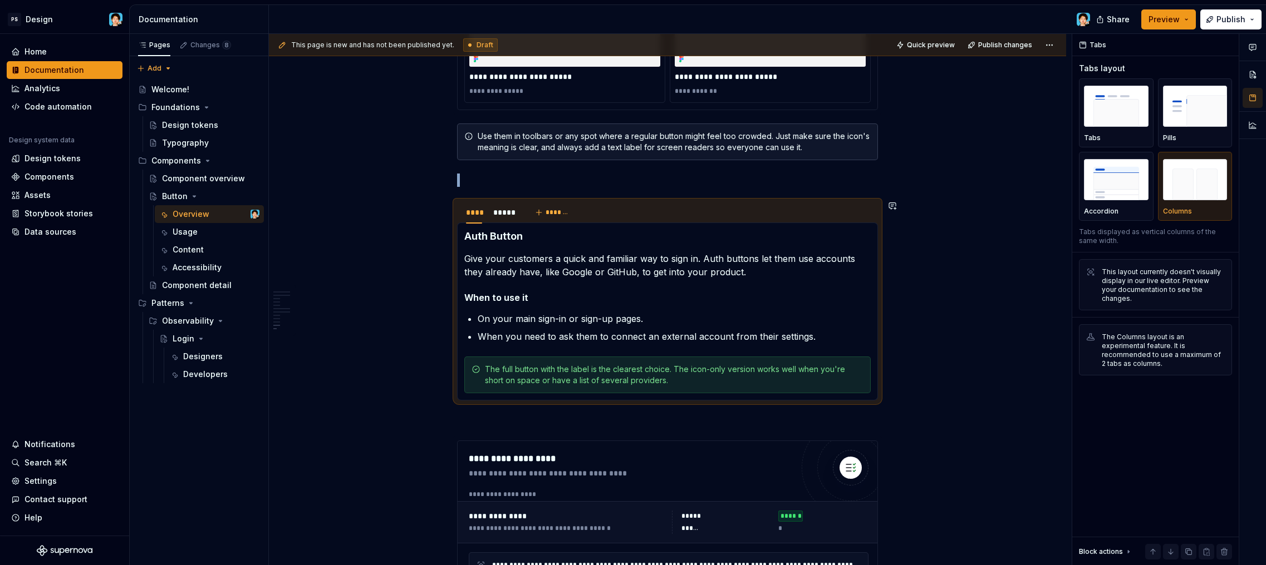
click at [739, 400] on div "Auth Button Give your customers a quick and familiar way to sign in. Auth butto…" at bounding box center [667, 312] width 421 height 178
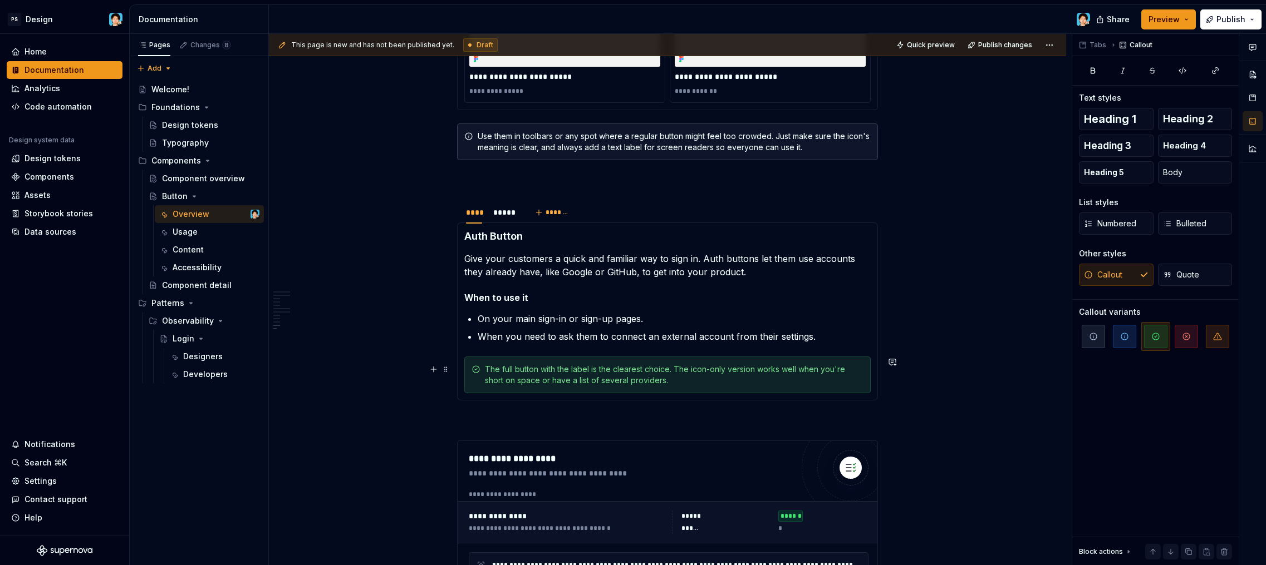
click at [725, 383] on div "The full button with the label is the clearest choice. The icon-only version wo…" at bounding box center [674, 375] width 378 height 22
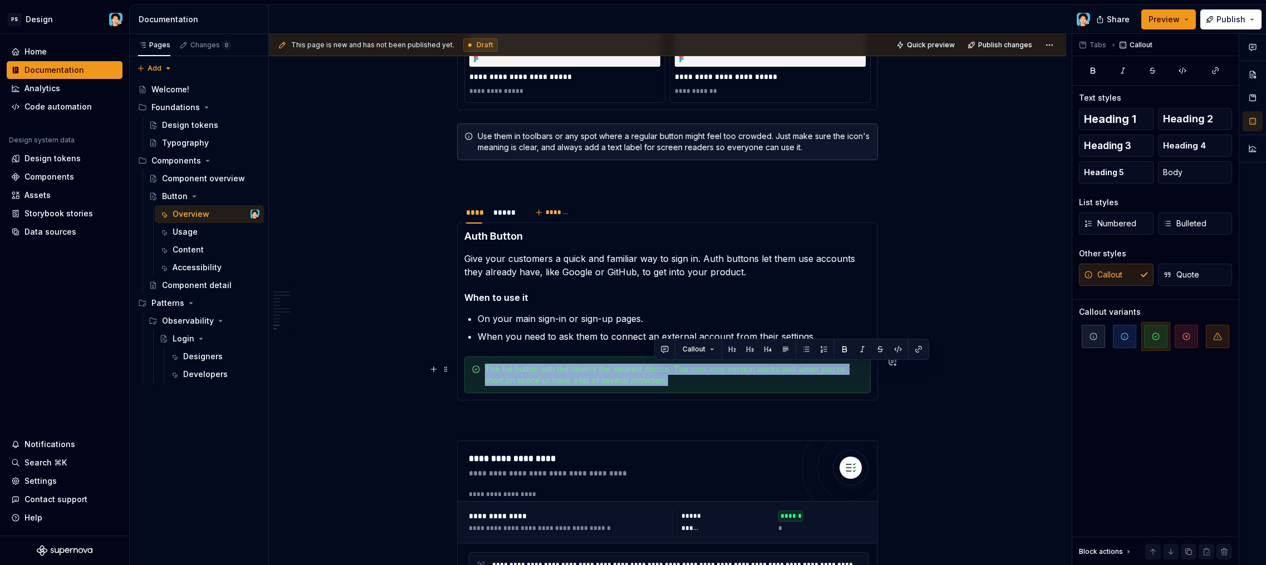
drag, startPoint x: 725, startPoint y: 383, endPoint x: 418, endPoint y: 352, distance: 308.8
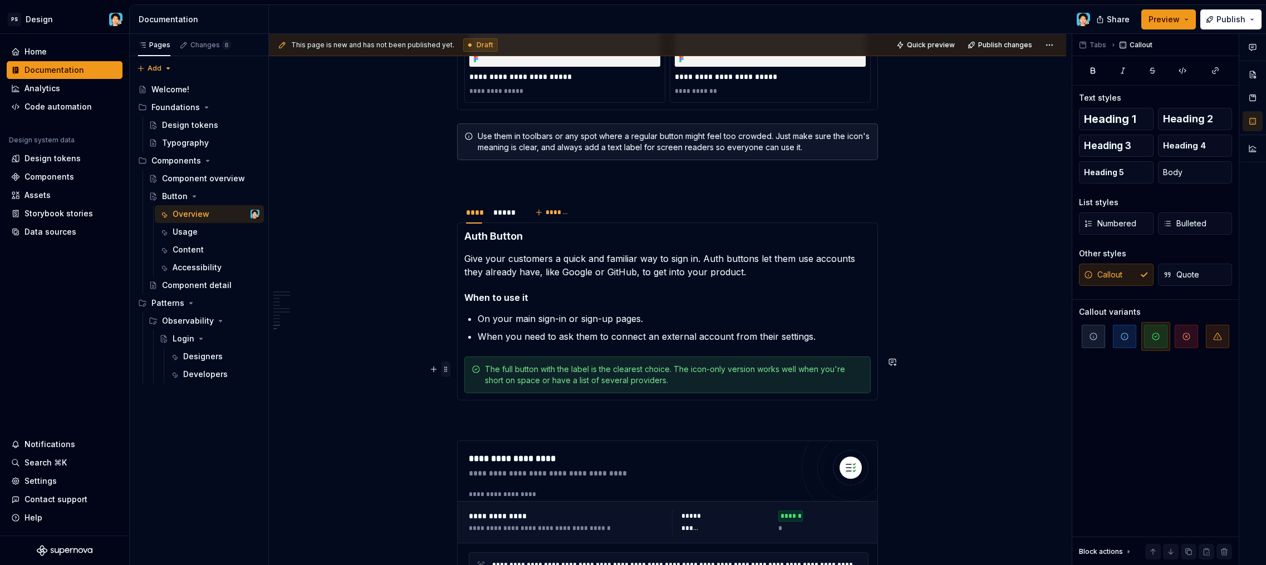
click at [446, 368] on span at bounding box center [445, 370] width 9 height 16
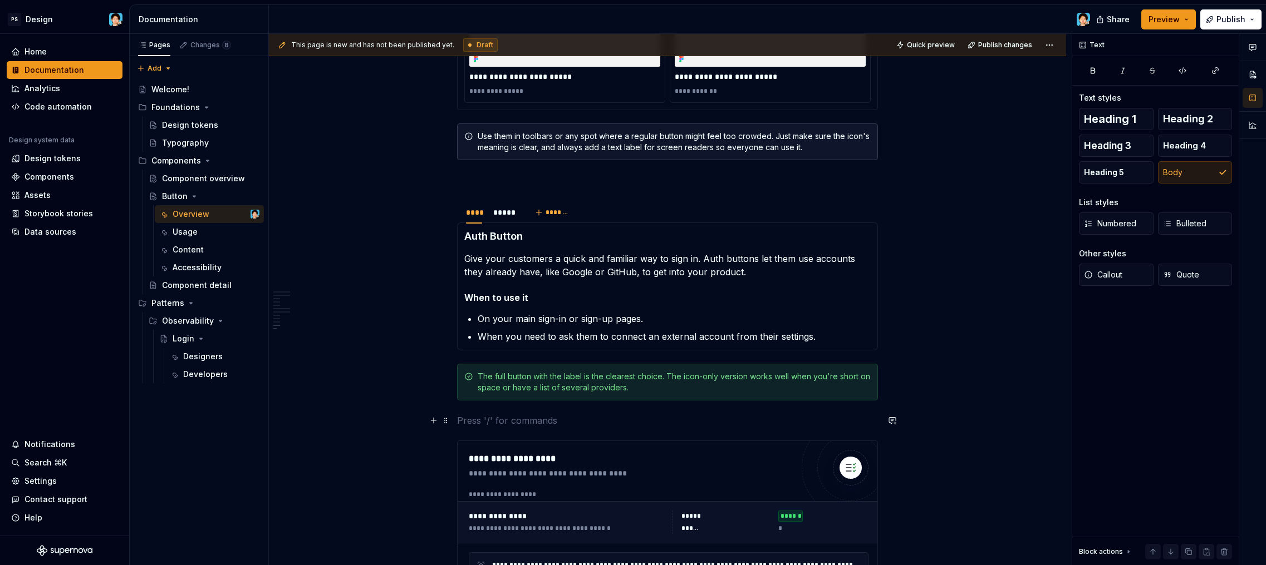
click at [663, 421] on p at bounding box center [667, 420] width 421 height 13
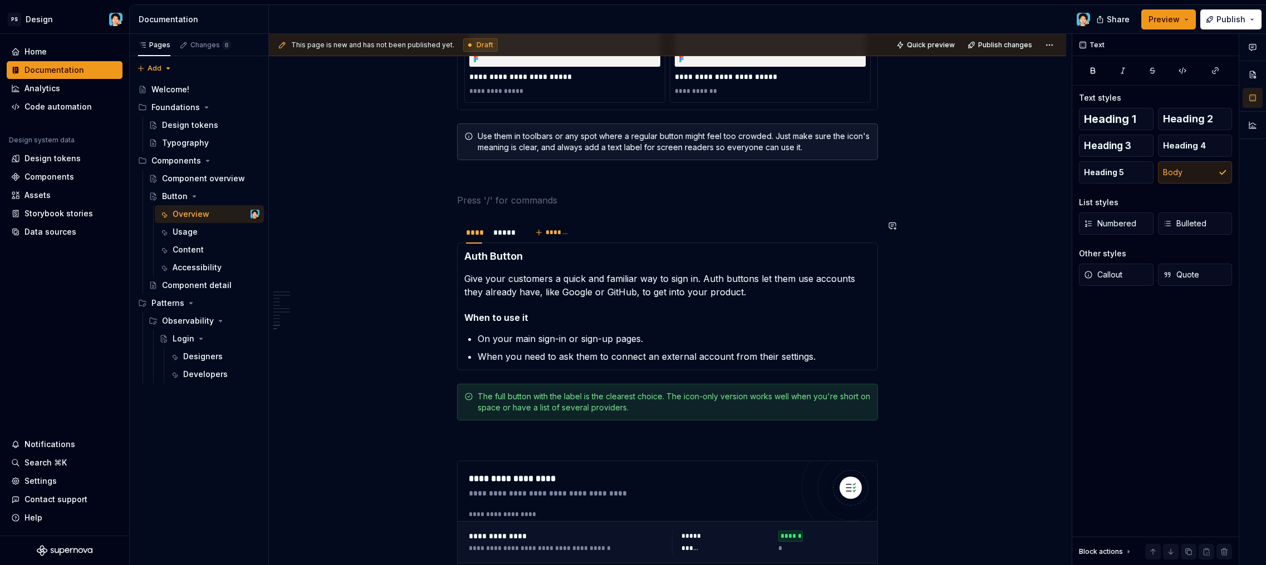
scroll to position [2056, 0]
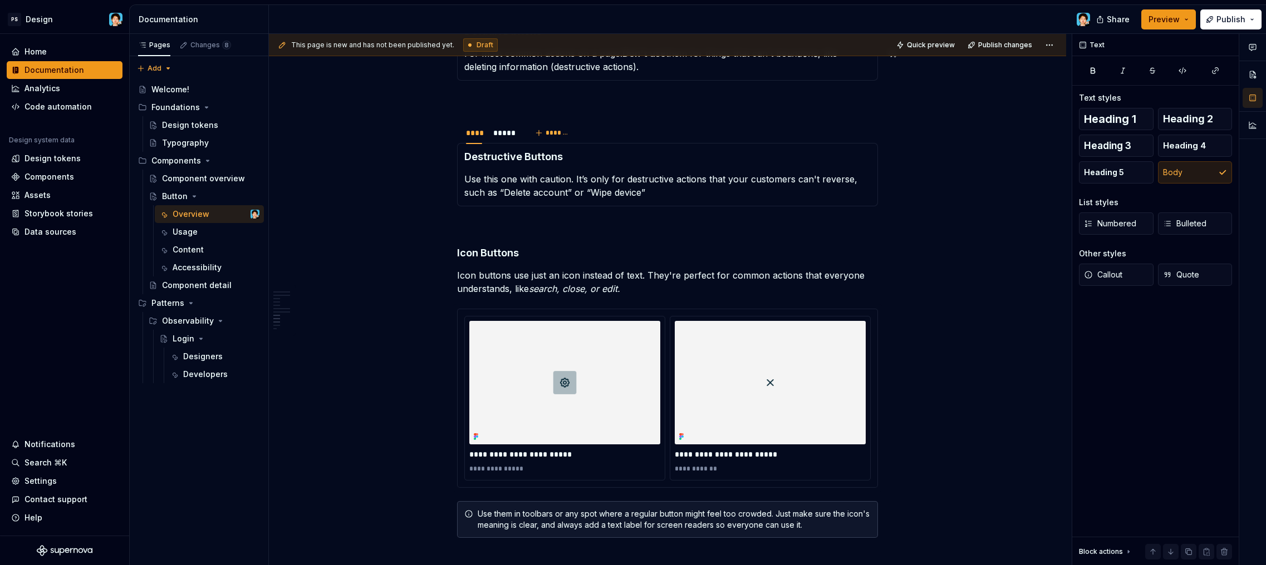
type textarea "*"
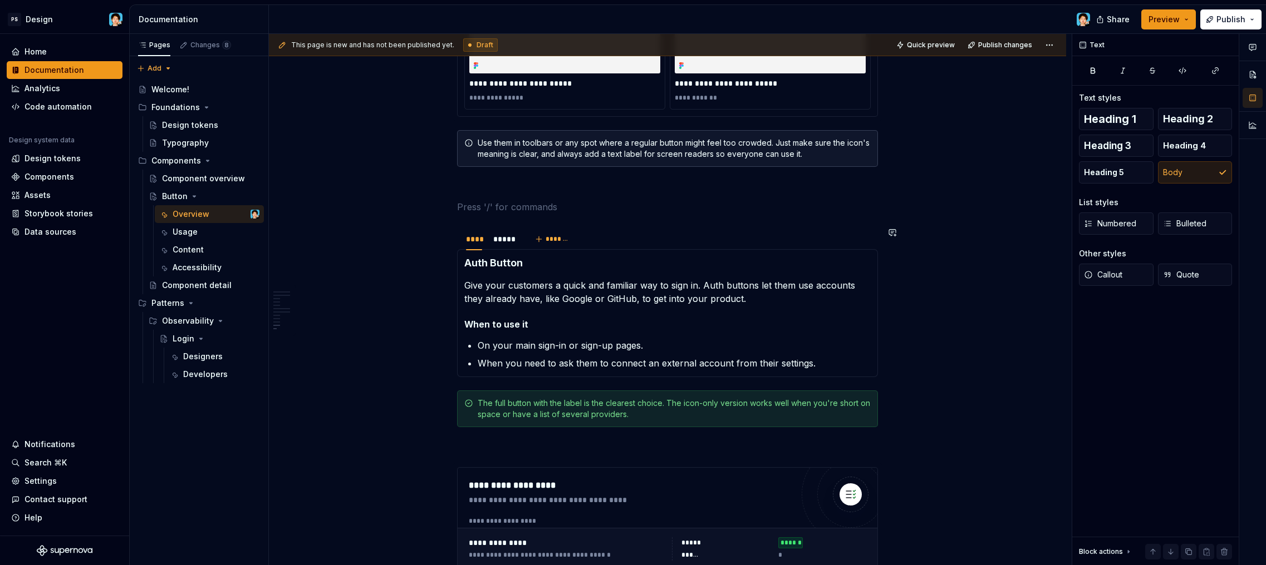
scroll to position [2521, 0]
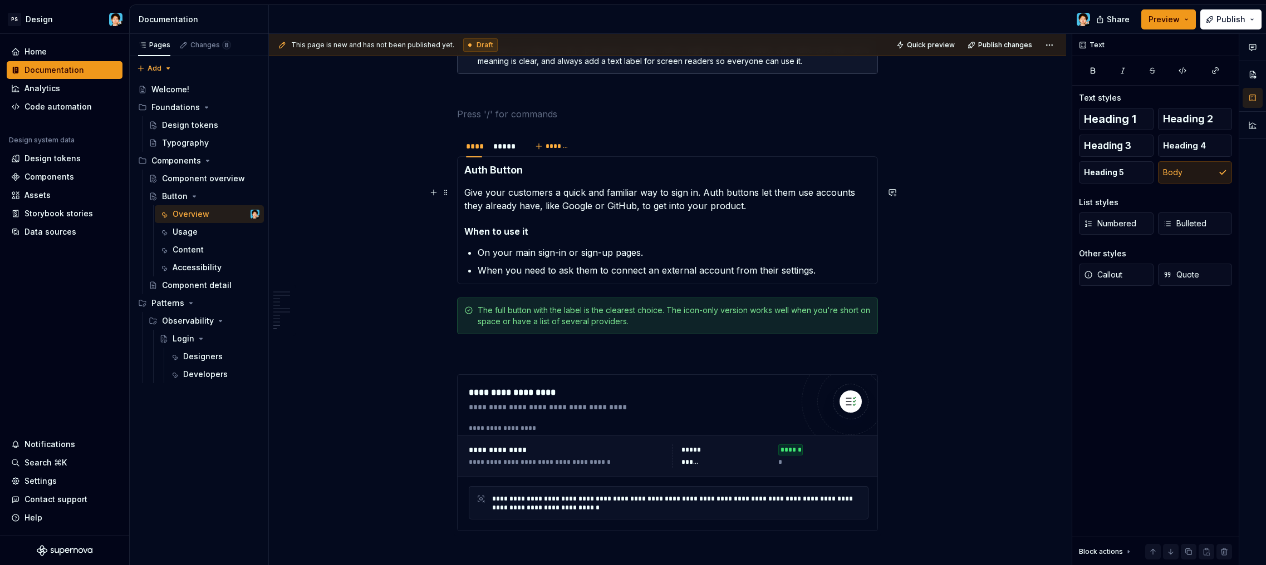
click at [521, 170] on h4 "Auth Button" at bounding box center [667, 170] width 406 height 13
click at [788, 358] on p at bounding box center [667, 354] width 421 height 13
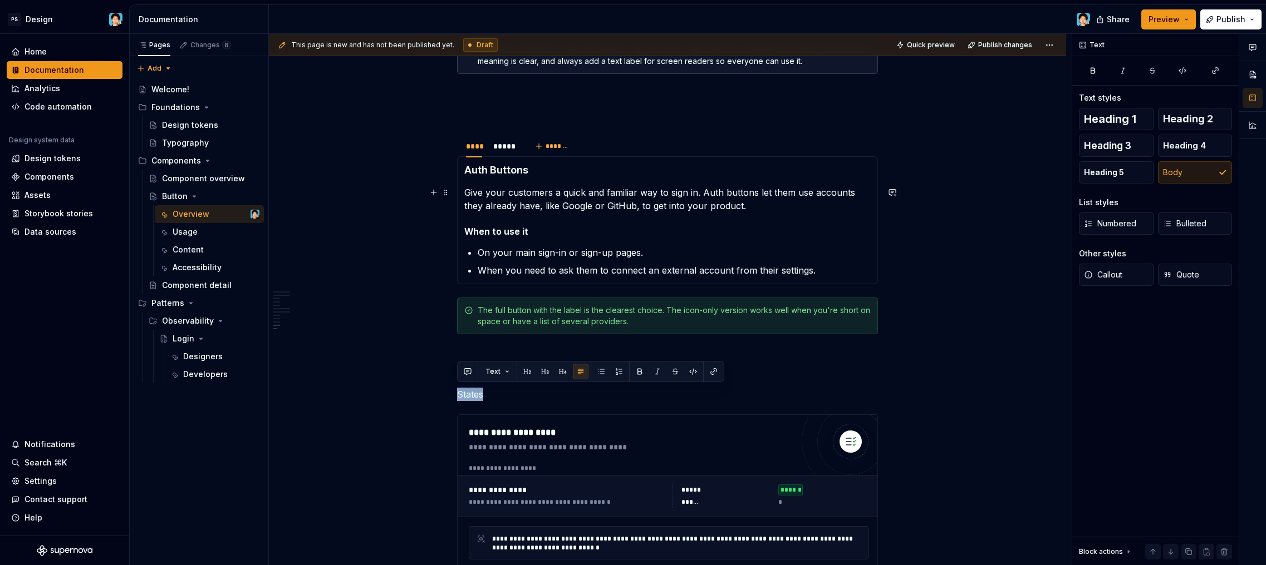
scroll to position [2736, 0]
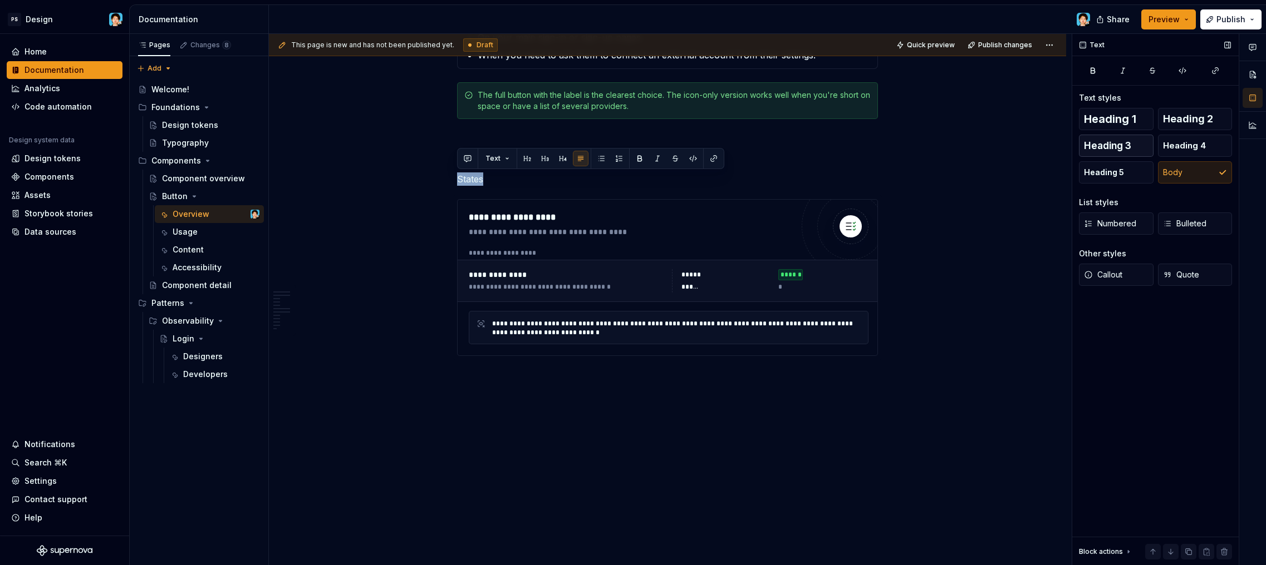
click at [1099, 145] on span "Heading 3" at bounding box center [1107, 145] width 47 height 11
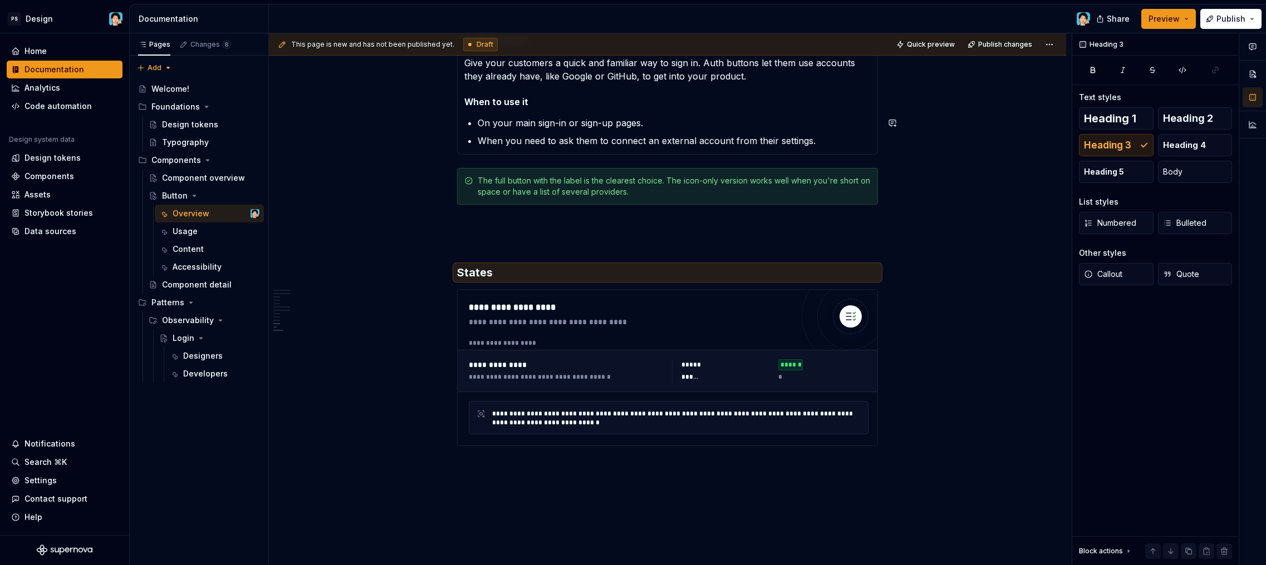
scroll to position [2549, 0]
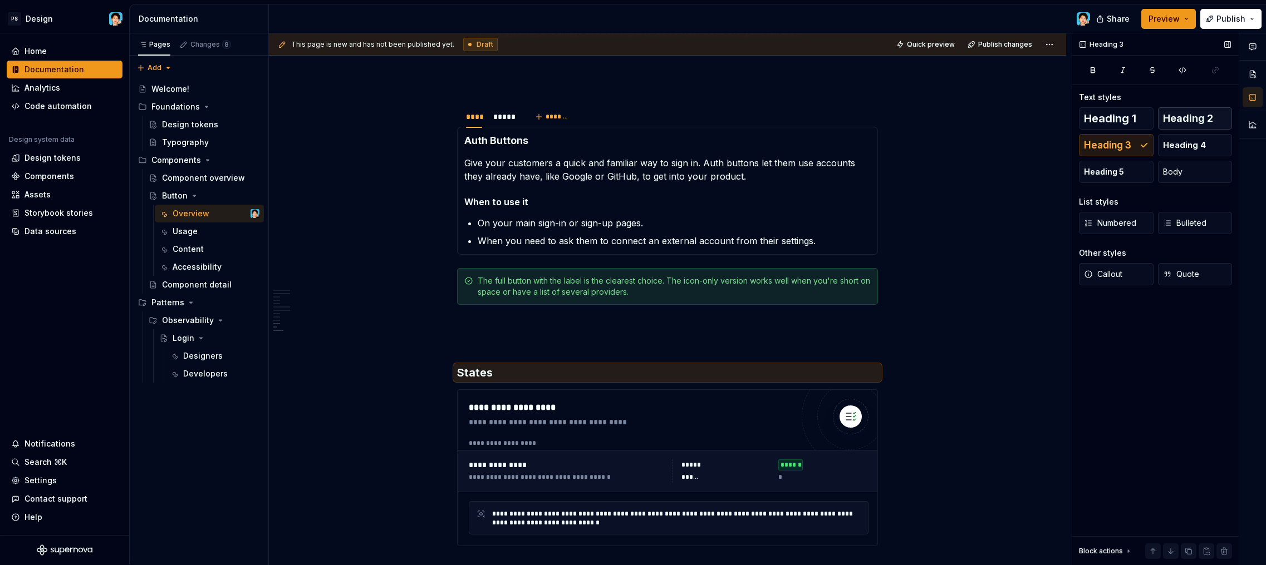
click at [1173, 119] on span "Heading 2" at bounding box center [1188, 118] width 50 height 11
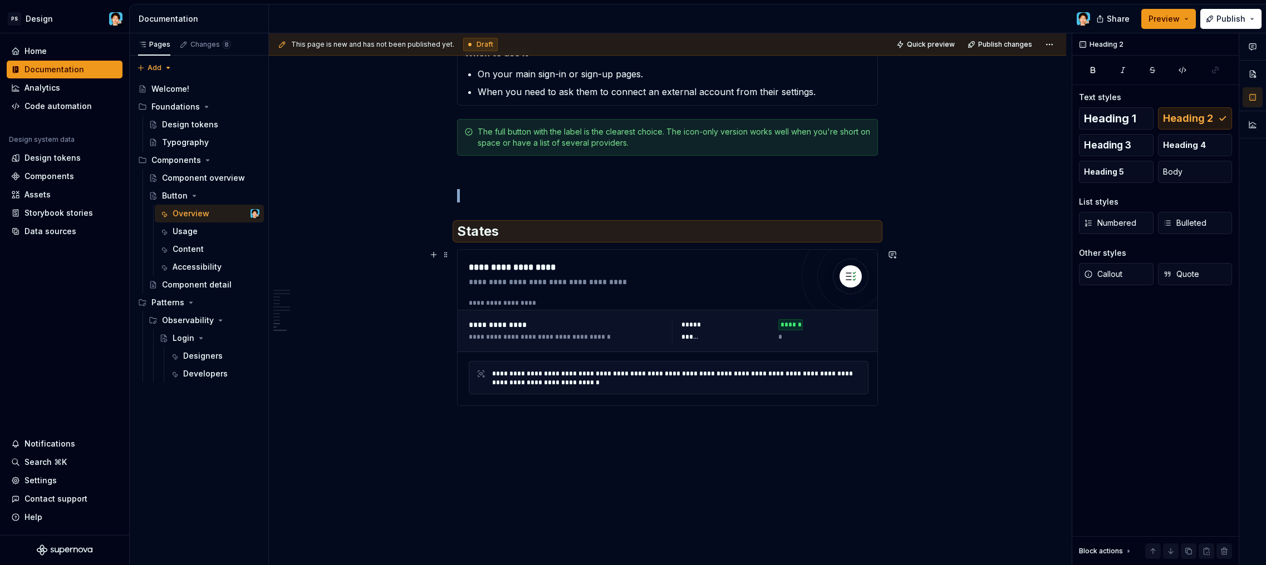
scroll to position [2644, 0]
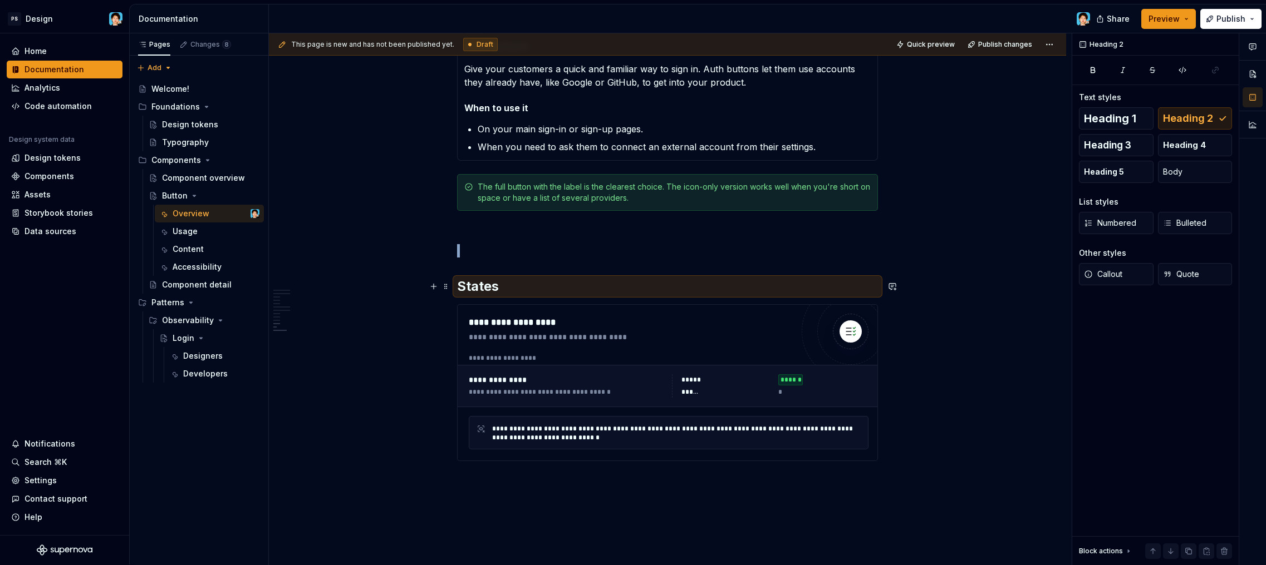
click at [521, 284] on h2 "States" at bounding box center [667, 287] width 421 height 18
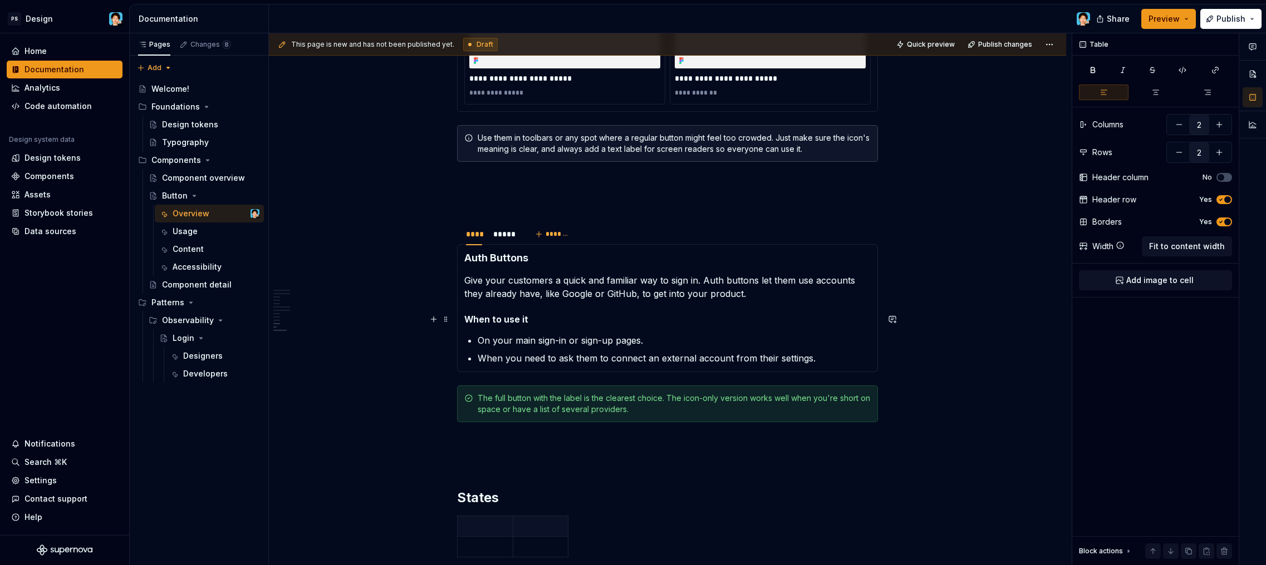
scroll to position [2651, 0]
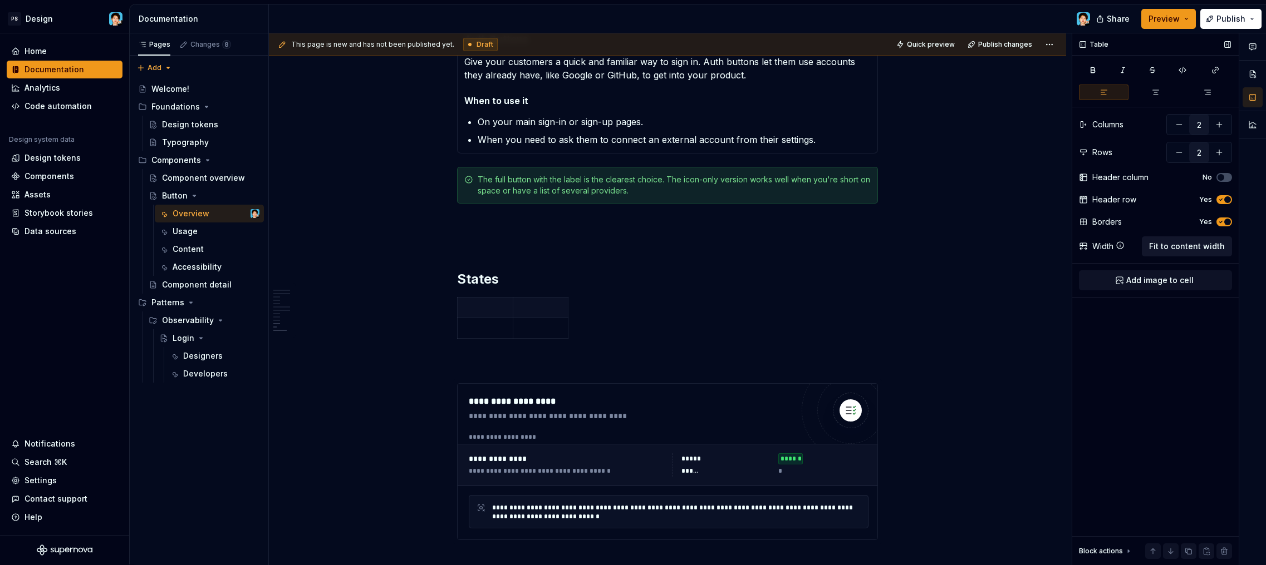
click at [1161, 249] on span "Fit to content width" at bounding box center [1187, 246] width 76 height 11
click at [455, 305] on html "PS Design Home Documentation Analytics Code automation Design system data Desig…" at bounding box center [633, 282] width 1266 height 565
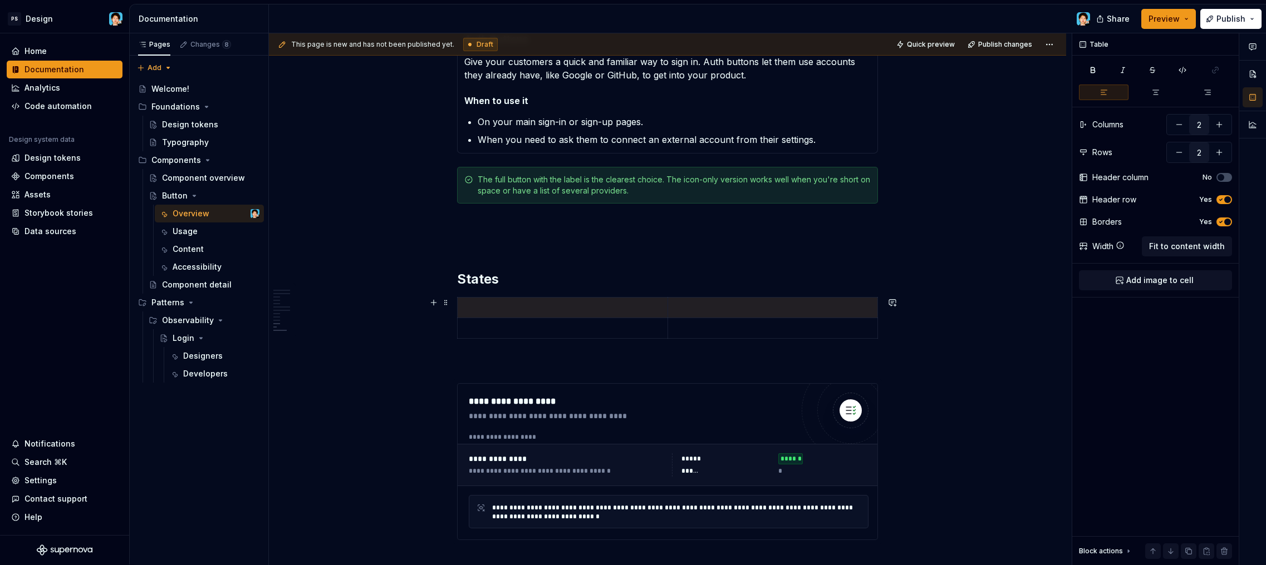
drag, startPoint x: 569, startPoint y: 293, endPoint x: 530, endPoint y: 300, distance: 39.6
click at [569, 293] on html "PS Design Home Documentation Analytics Code automation Design system data Desig…" at bounding box center [633, 282] width 1266 height 565
type textarea "*"
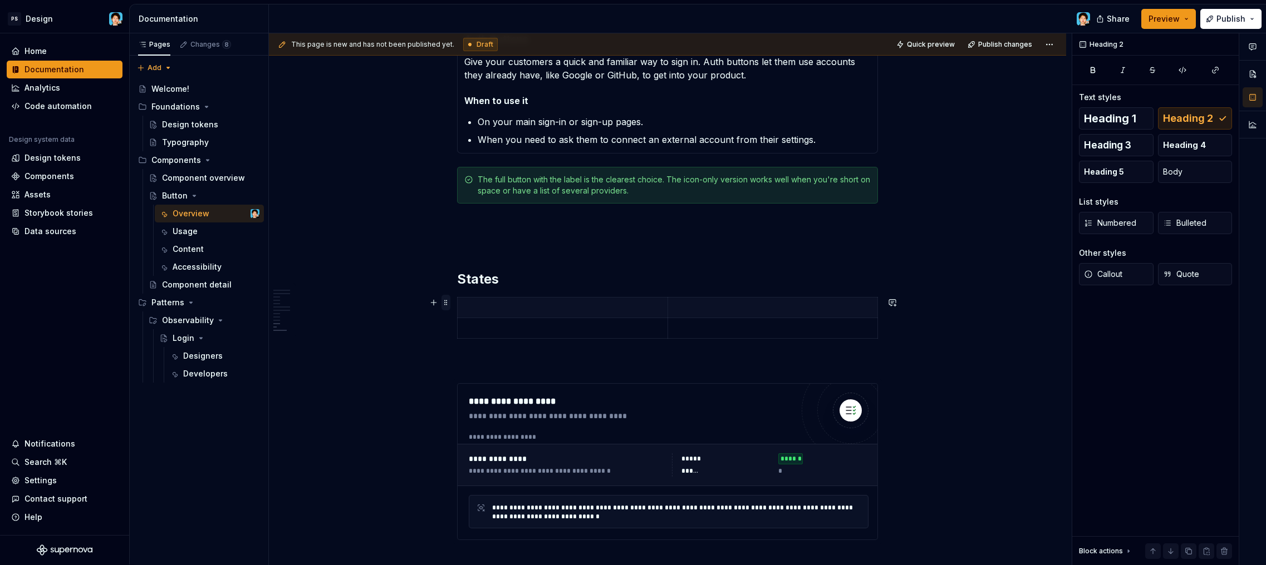
click at [446, 300] on span at bounding box center [445, 303] width 9 height 16
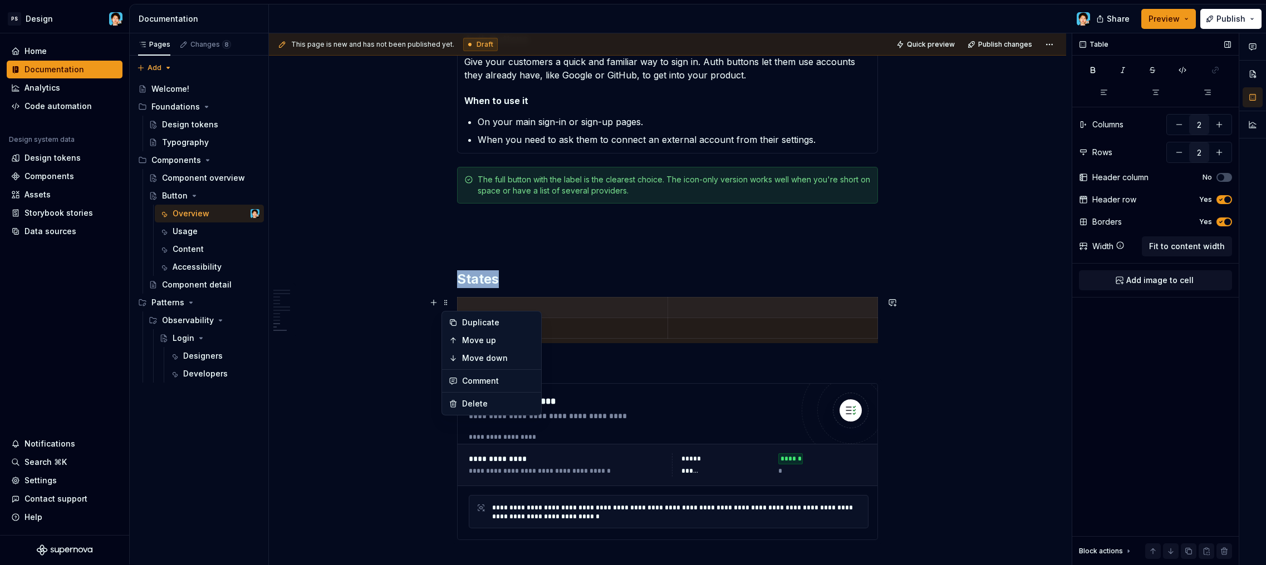
click at [1169, 363] on div "Table Columns 2 Rows 2 Header column No Header row Yes Borders Yes Width Fit to…" at bounding box center [1155, 299] width 166 height 532
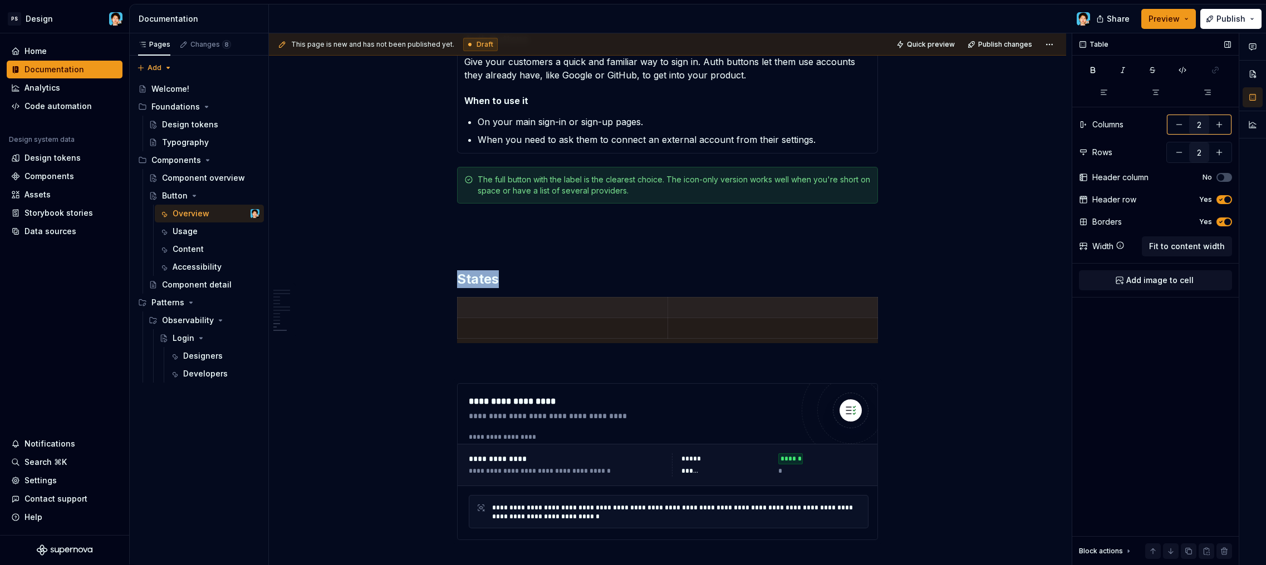
click at [1220, 125] on button "button" at bounding box center [1219, 125] width 20 height 20
click at [1179, 124] on button "button" at bounding box center [1179, 125] width 20 height 20
type input "2"
click at [1218, 146] on button "button" at bounding box center [1219, 152] width 20 height 20
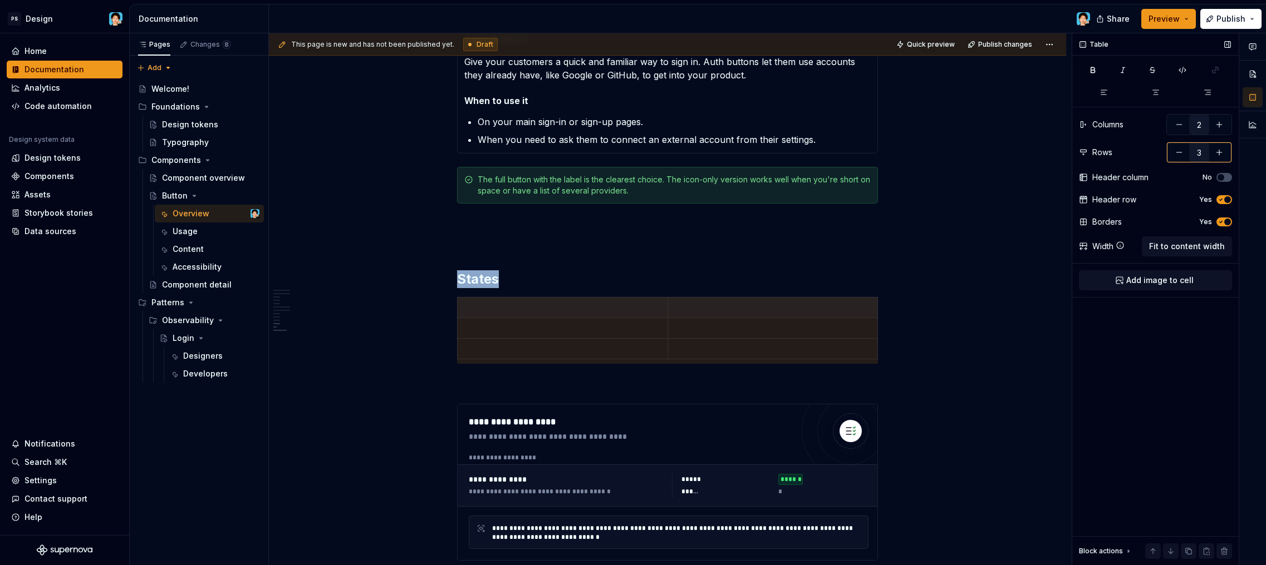
click at [1218, 146] on button "button" at bounding box center [1219, 152] width 20 height 20
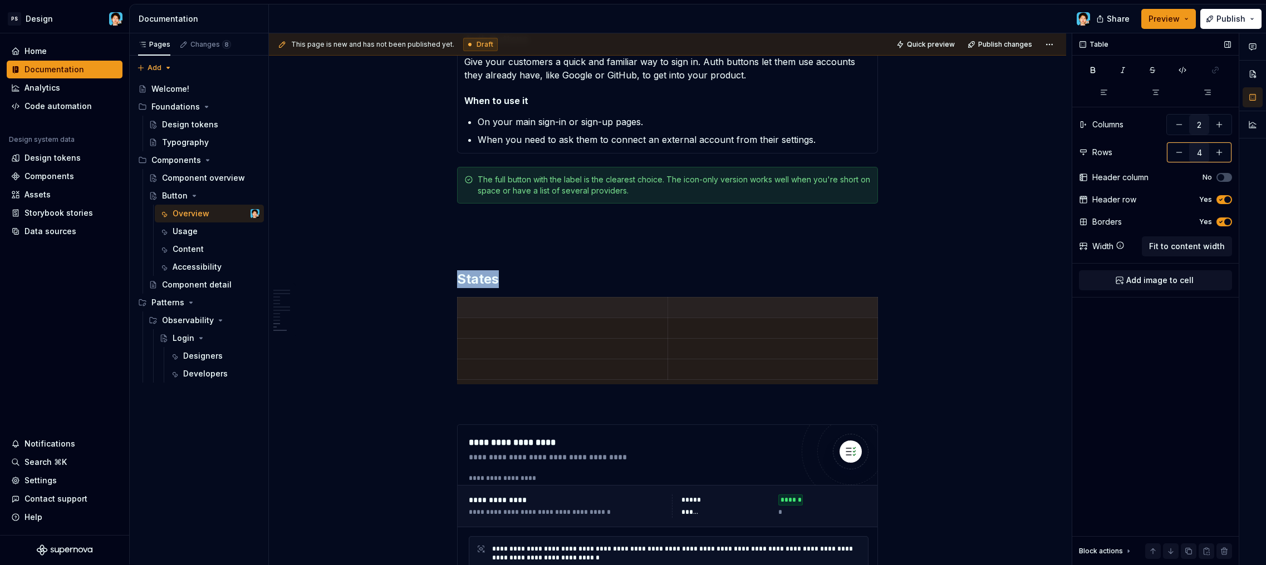
click at [1218, 146] on button "button" at bounding box center [1219, 152] width 20 height 20
type input "5"
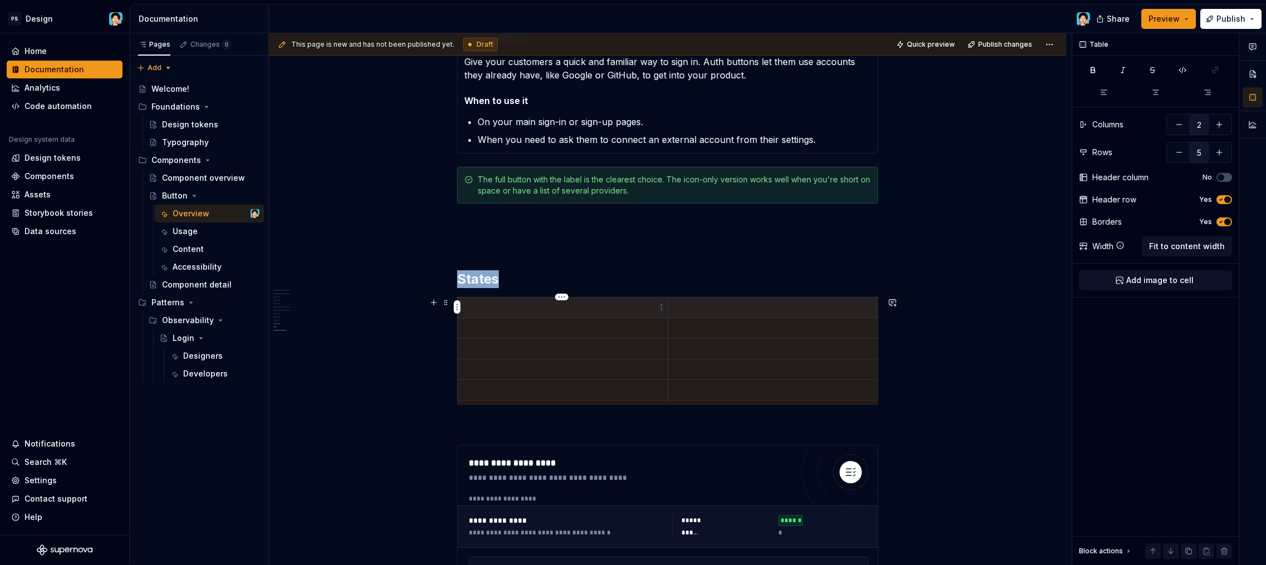
click at [600, 317] on th at bounding box center [562, 307] width 210 height 21
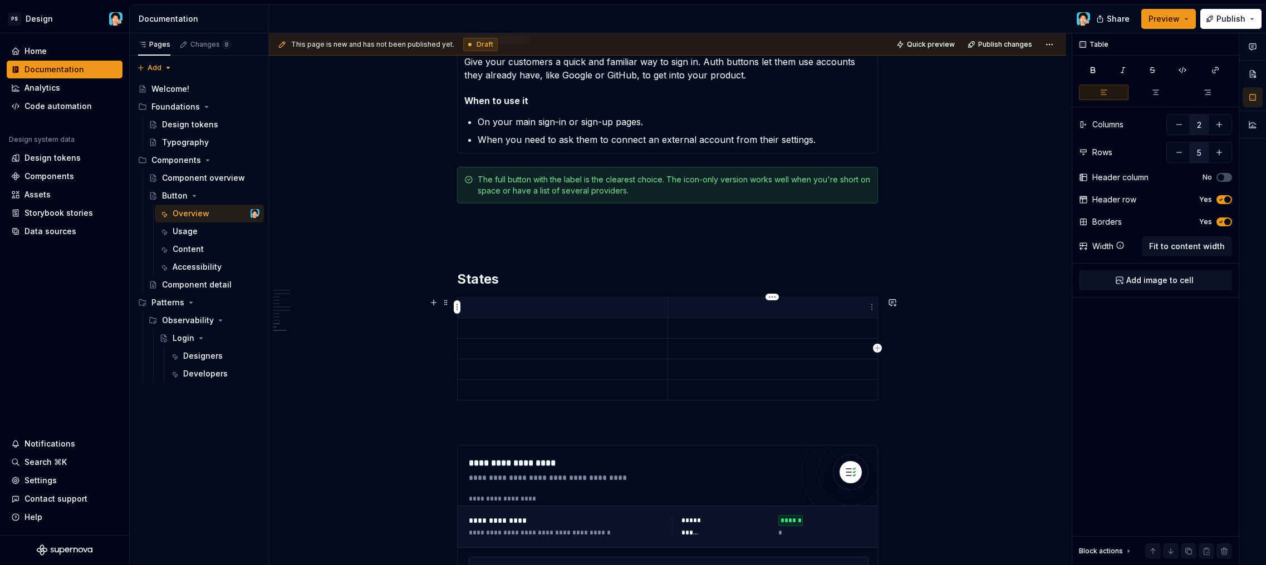
click at [751, 308] on p at bounding box center [773, 307] width 196 height 11
click at [776, 297] on html "PS Design Home Documentation Analytics Code automation Design system data Desig…" at bounding box center [633, 282] width 1266 height 565
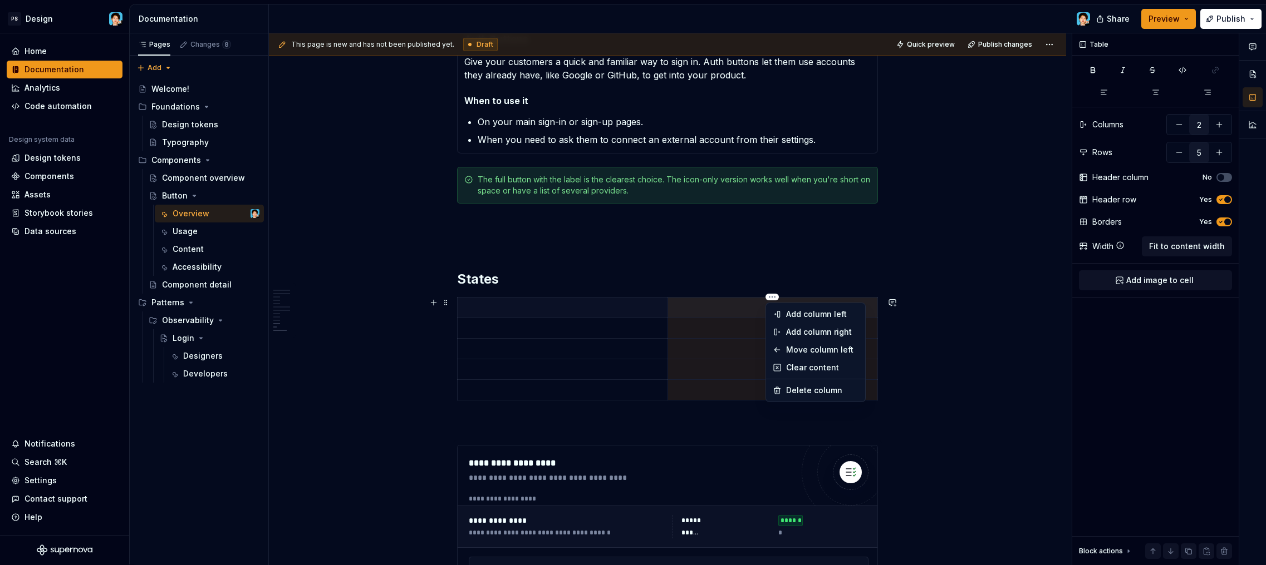
click at [736, 304] on html "PS Design Home Documentation Analytics Code automation Design system data Desig…" at bounding box center [633, 282] width 1266 height 565
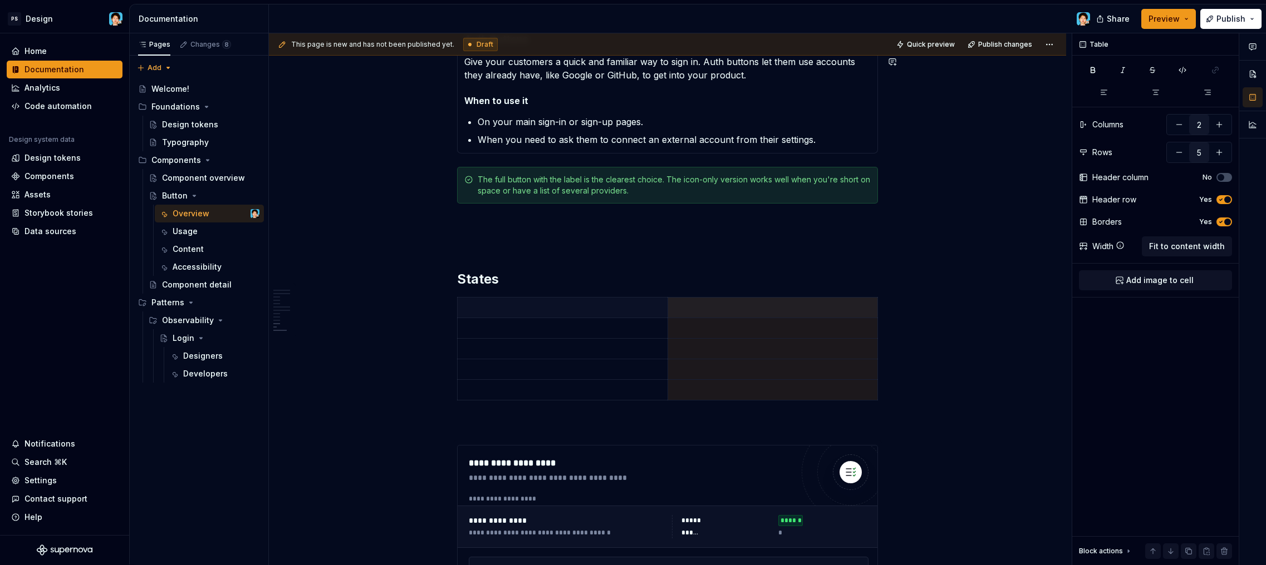
type textarea "*"
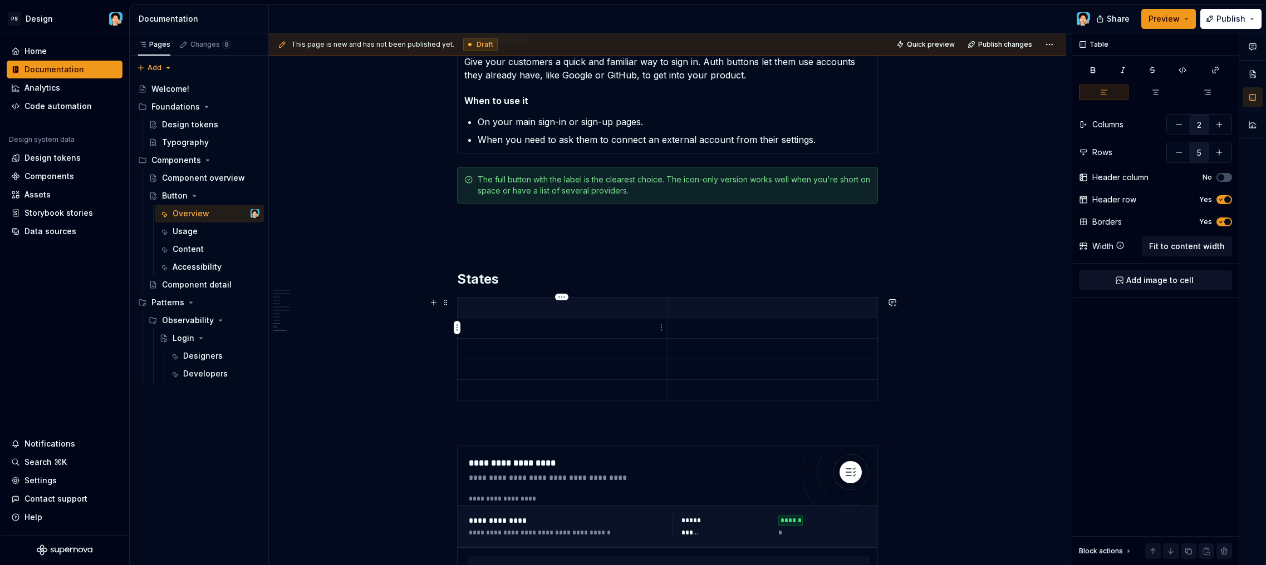
click at [538, 320] on td at bounding box center [562, 328] width 210 height 21
click at [1222, 129] on button "button" at bounding box center [1219, 125] width 20 height 20
type input "3"
click at [508, 307] on p at bounding box center [562, 307] width 196 height 11
click at [1173, 249] on span "Fit to content width" at bounding box center [1187, 246] width 76 height 11
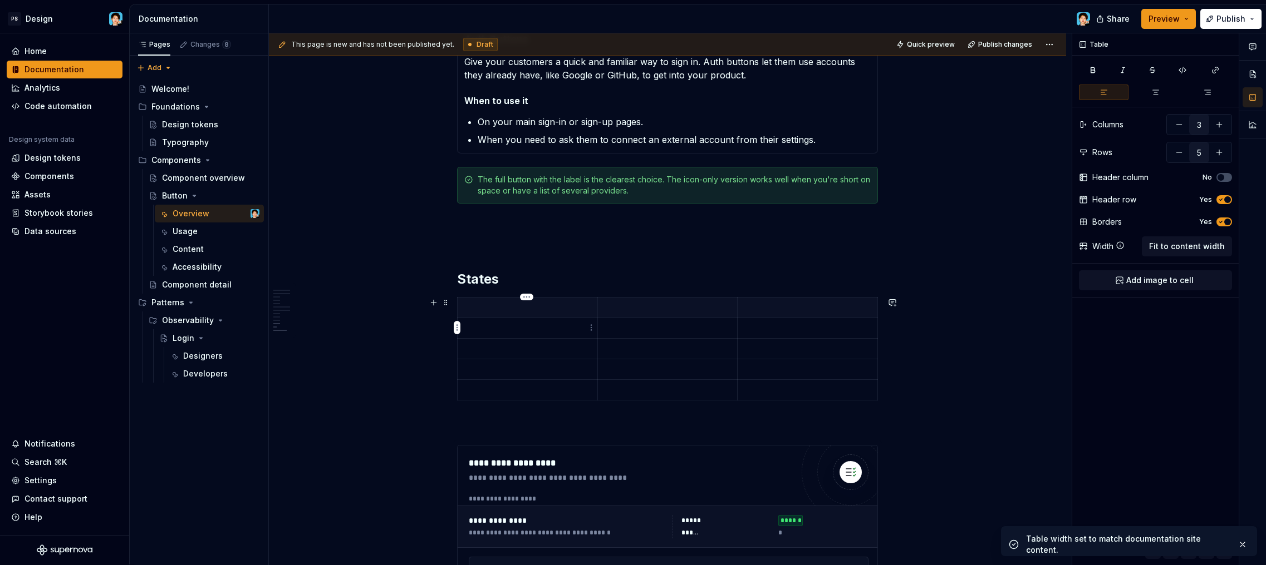
click at [587, 329] on p at bounding box center [527, 328] width 126 height 11
click at [594, 327] on html "PS Design Home Documentation Analytics Code automation Design system data Desig…" at bounding box center [633, 282] width 1266 height 565
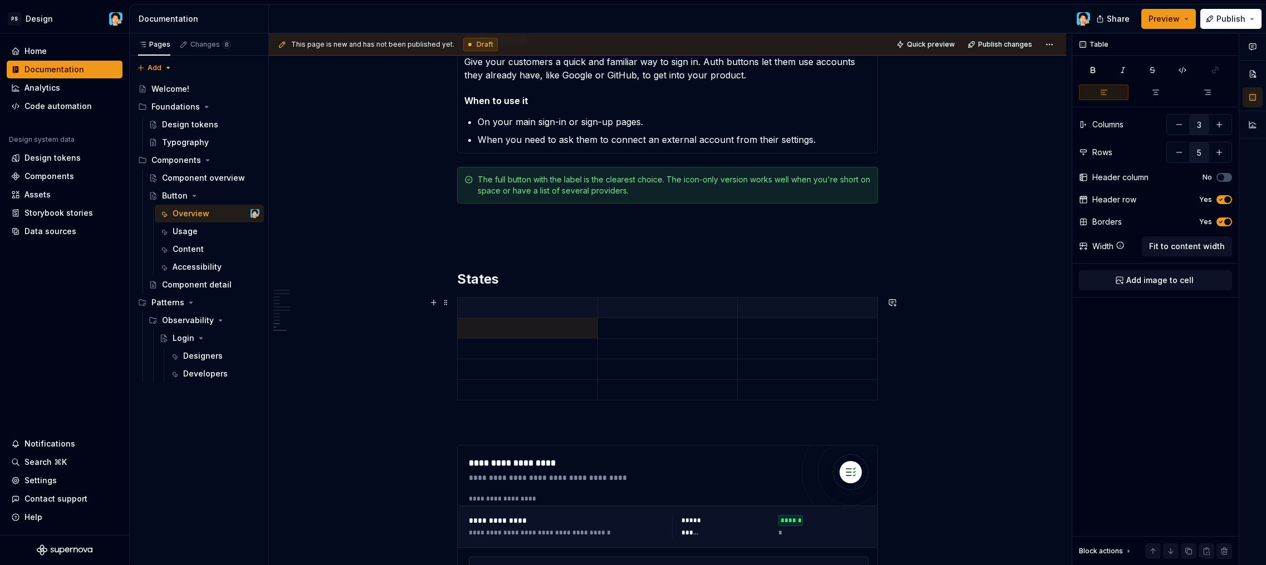
click at [589, 326] on html "PS Design Home Documentation Analytics Code automation Design system data Desig…" at bounding box center [633, 282] width 1266 height 565
click at [588, 308] on html "PS Design Home Documentation Analytics Code automation Design system data Desig…" at bounding box center [633, 282] width 1266 height 565
click at [564, 307] on html "PS Design Home Documentation Analytics Code automation Design system data Desig…" at bounding box center [633, 282] width 1266 height 565
click at [537, 309] on p at bounding box center [527, 307] width 126 height 11
click at [522, 296] on html "PS Design Home Documentation Analytics Code automation Design system data Desig…" at bounding box center [633, 282] width 1266 height 565
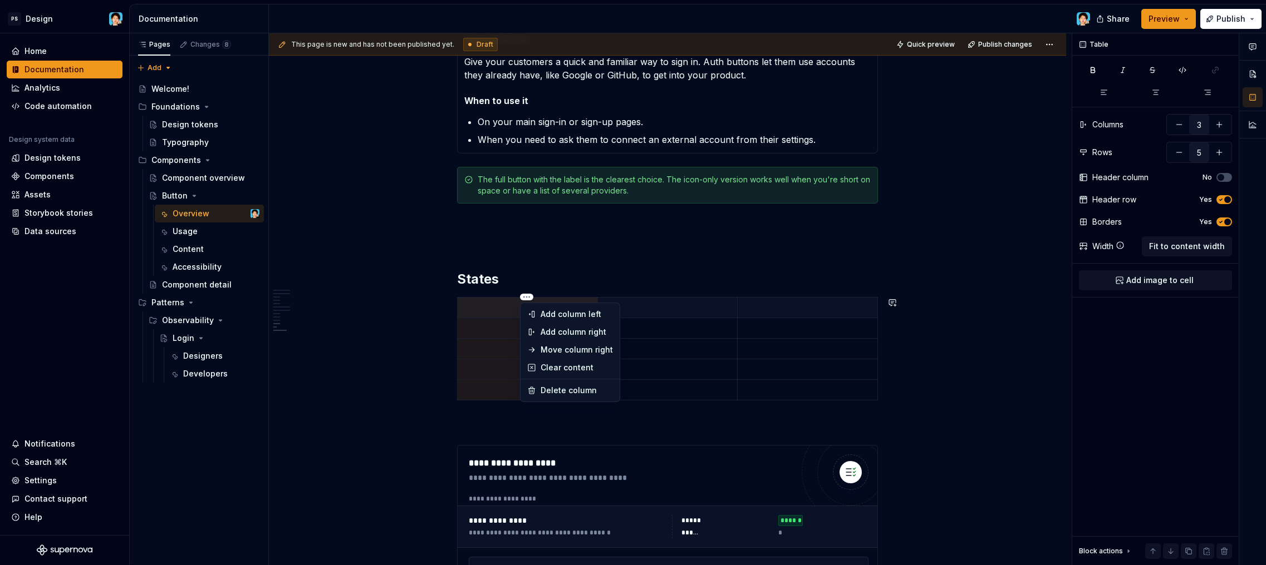
click at [488, 326] on html "PS Design Home Documentation Analytics Code automation Design system data Desig…" at bounding box center [633, 282] width 1266 height 565
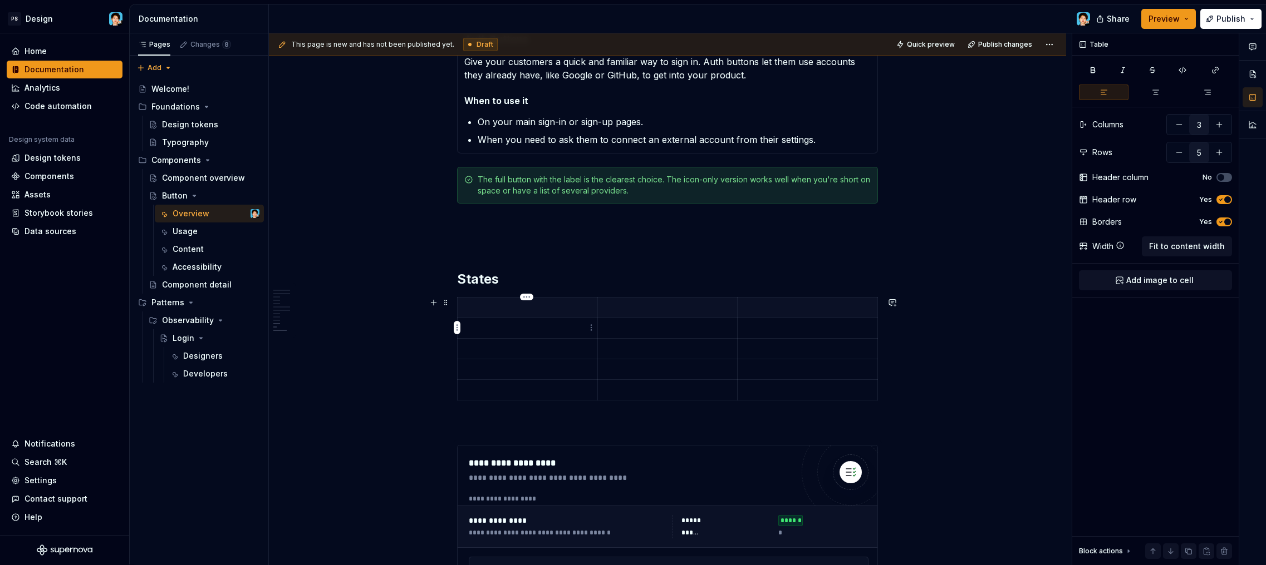
click at [494, 320] on td at bounding box center [527, 328] width 140 height 21
click at [1099, 554] on div "Block actions" at bounding box center [1101, 551] width 44 height 9
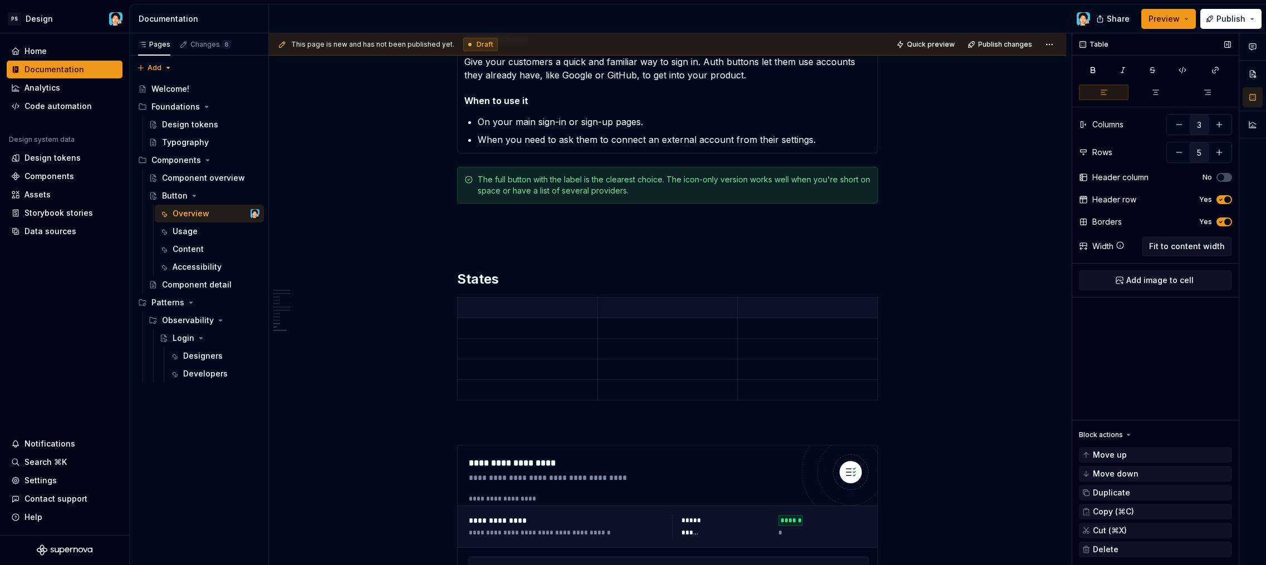
click at [1106, 433] on div "Block actions" at bounding box center [1101, 435] width 44 height 9
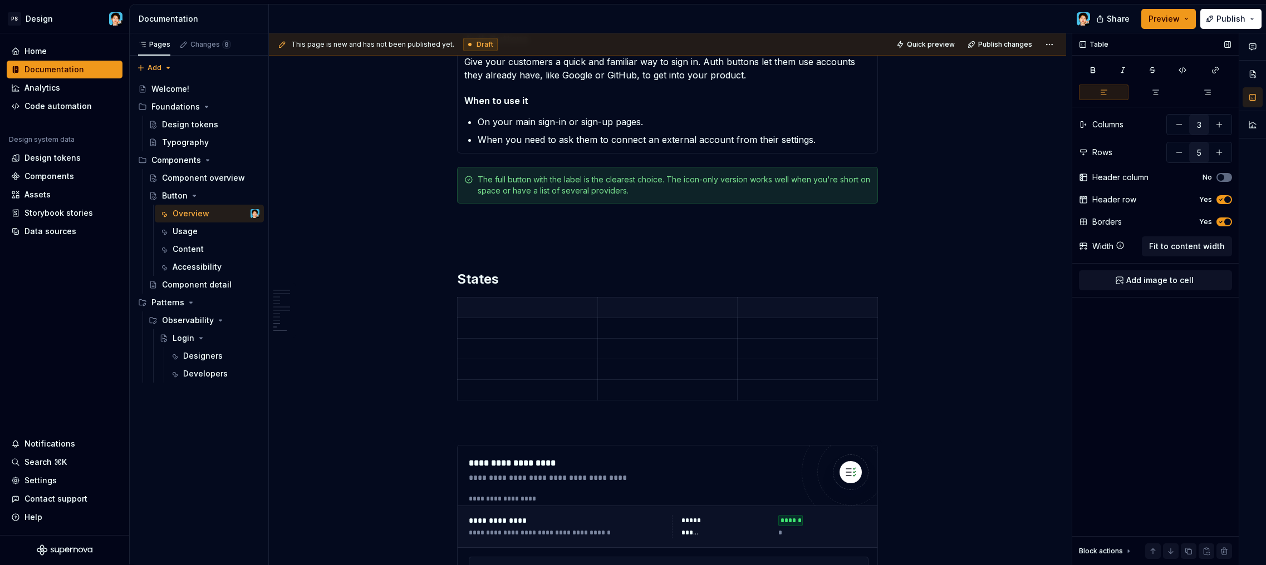
click at [1220, 174] on span "button" at bounding box center [1220, 177] width 7 height 7
click at [648, 311] on p at bounding box center [667, 307] width 126 height 11
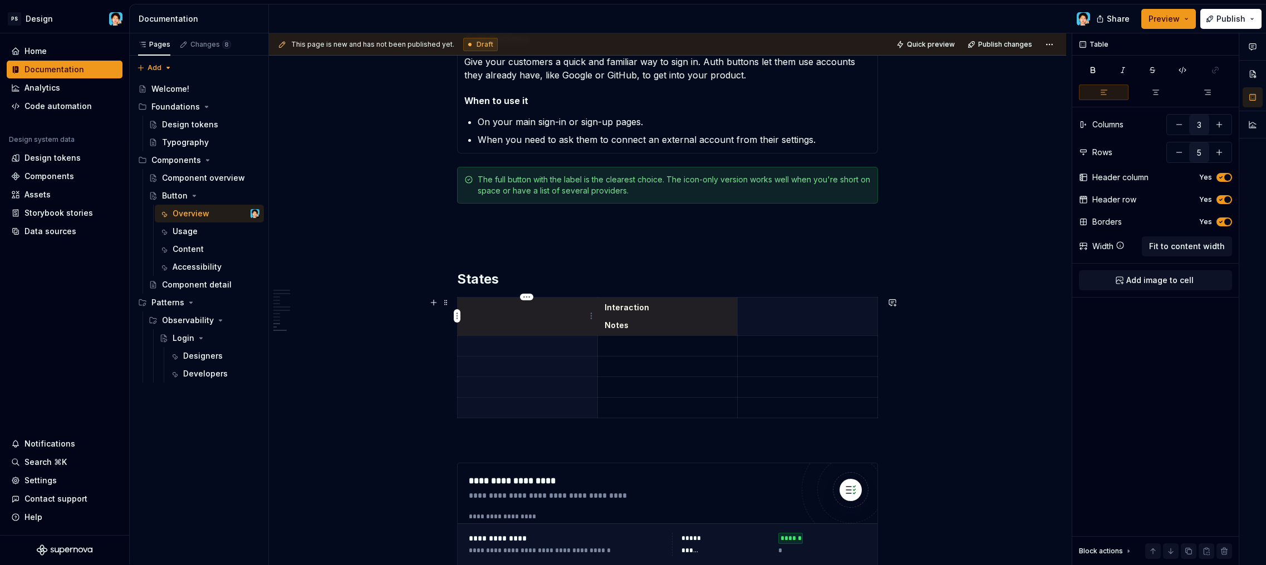
drag, startPoint x: 657, startPoint y: 321, endPoint x: 587, endPoint y: 322, distance: 69.6
click at [587, 322] on tr "Interaction Notes" at bounding box center [667, 316] width 420 height 38
click at [623, 329] on p "Notes" at bounding box center [667, 325] width 126 height 11
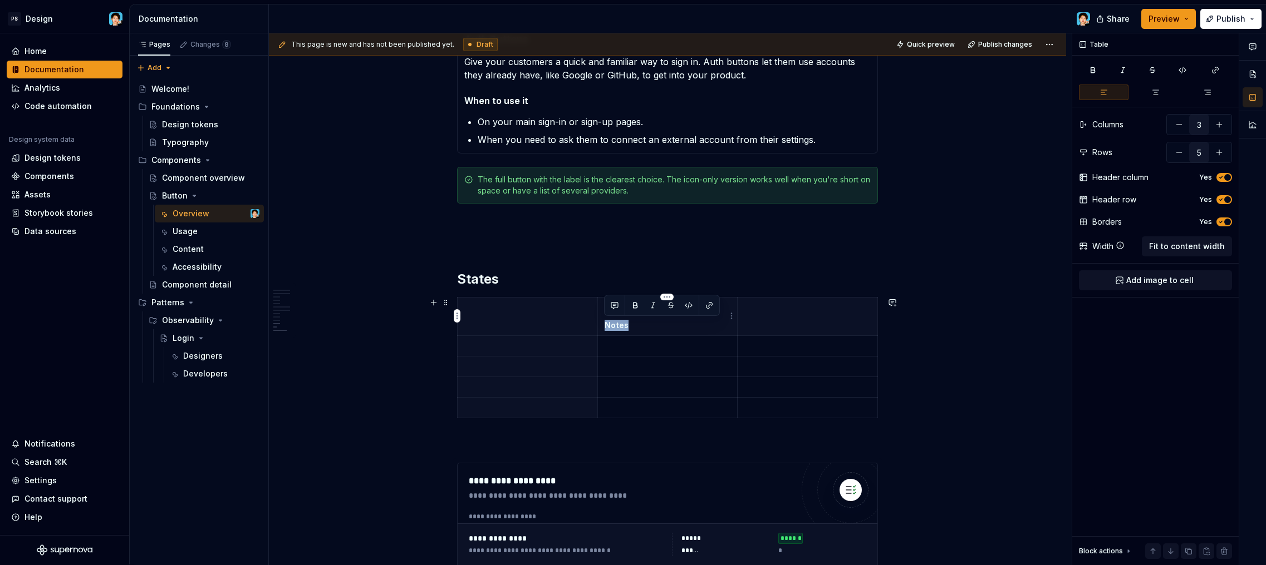
drag, startPoint x: 606, startPoint y: 326, endPoint x: 631, endPoint y: 325, distance: 24.5
click at [627, 326] on p "Notes" at bounding box center [667, 325] width 126 height 11
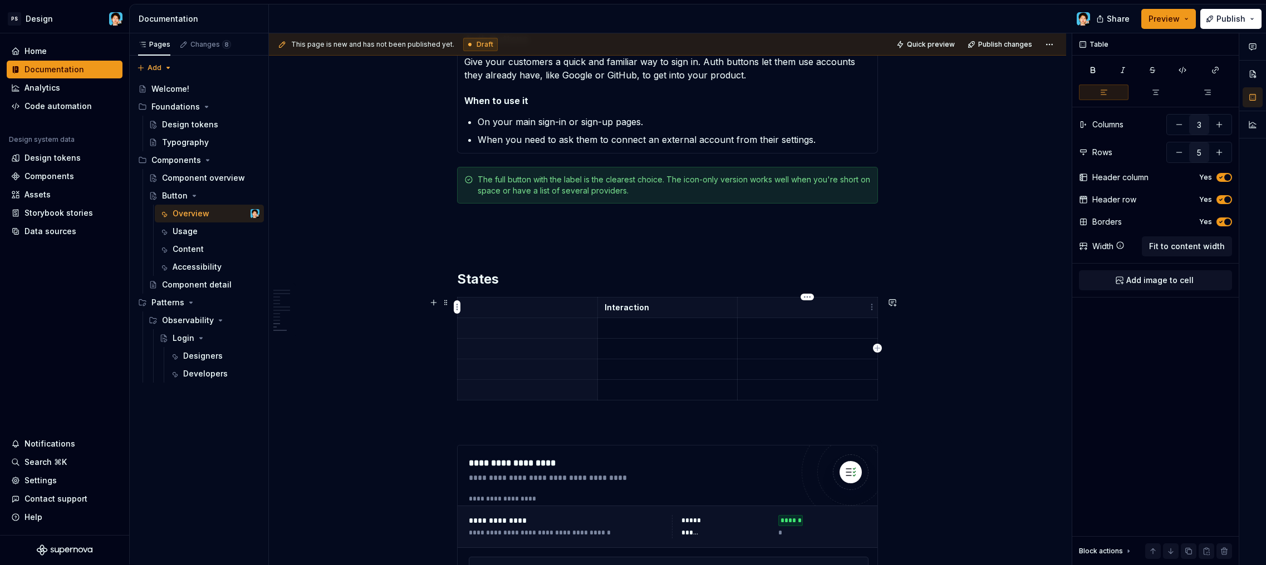
click at [755, 306] on p at bounding box center [807, 307] width 126 height 11
click at [527, 306] on p at bounding box center [527, 307] width 126 height 11
click at [584, 324] on p at bounding box center [527, 328] width 126 height 11
click at [629, 329] on p at bounding box center [667, 328] width 126 height 11
click at [545, 327] on p at bounding box center [527, 328] width 126 height 11
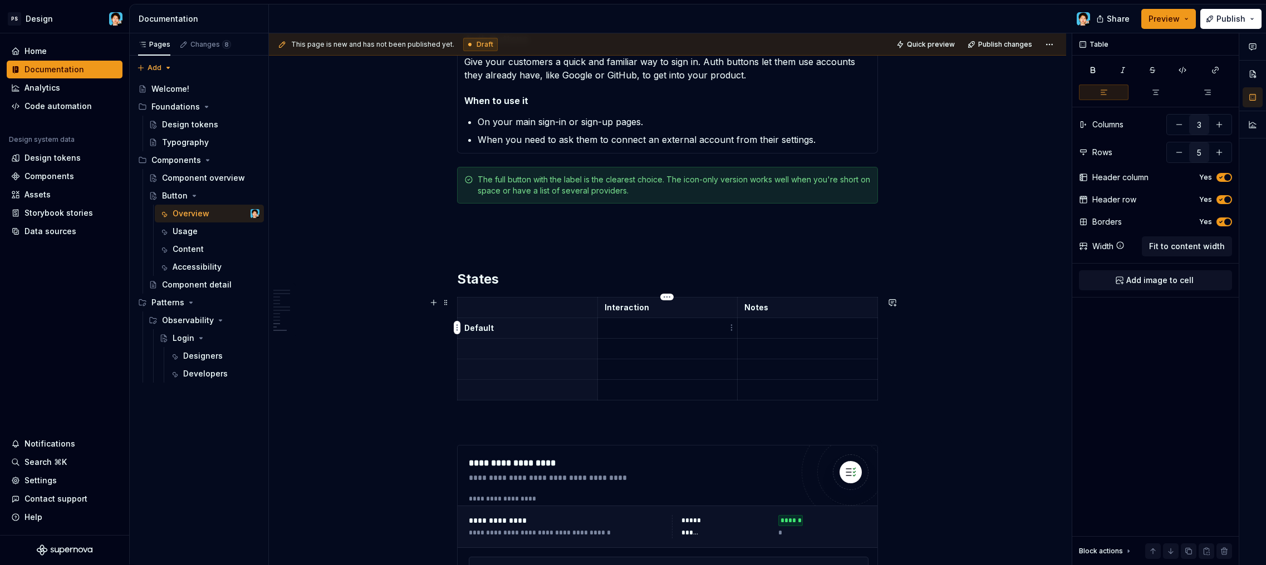
click at [639, 327] on p at bounding box center [667, 328] width 126 height 11
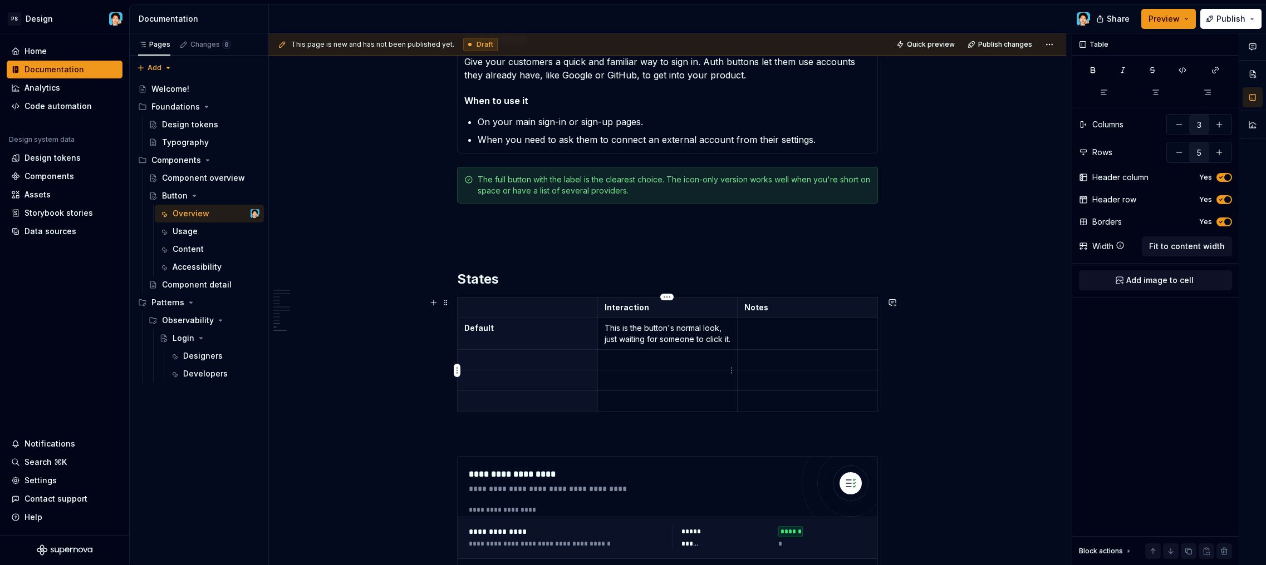
click at [657, 366] on p at bounding box center [667, 360] width 126 height 11
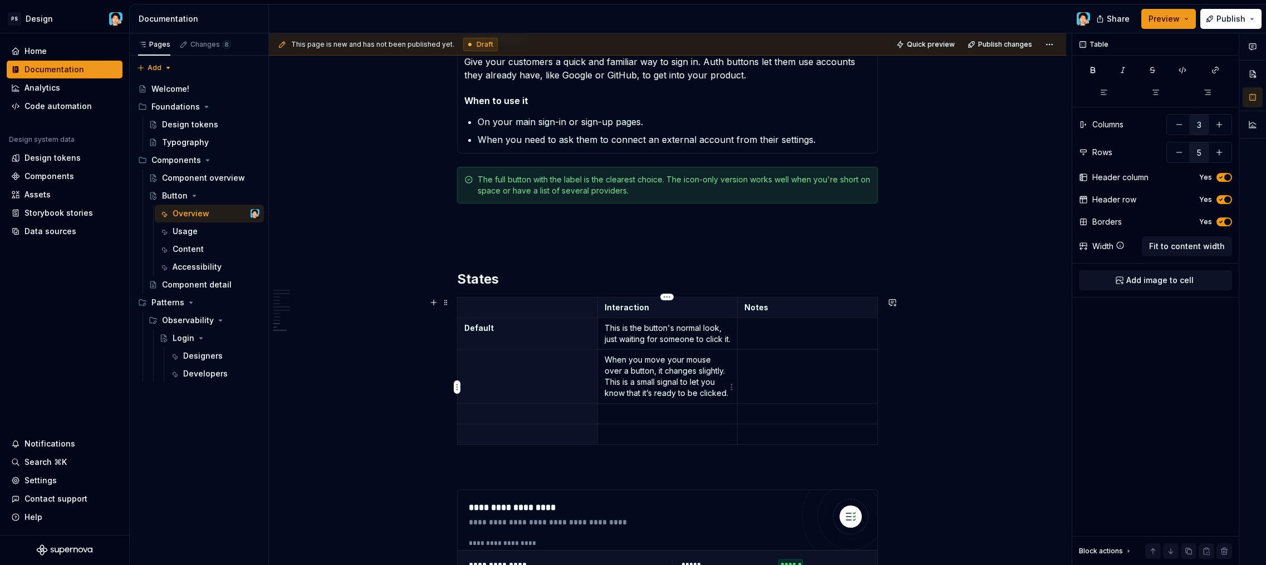
scroll to position [2667, 0]
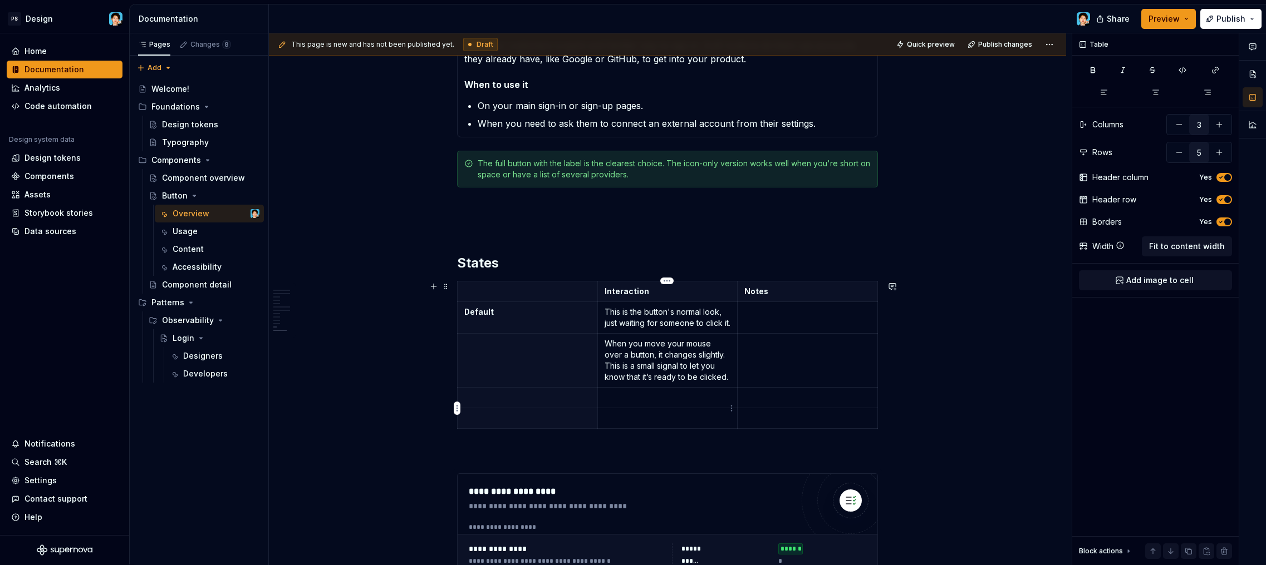
click at [679, 403] on p at bounding box center [667, 397] width 126 height 11
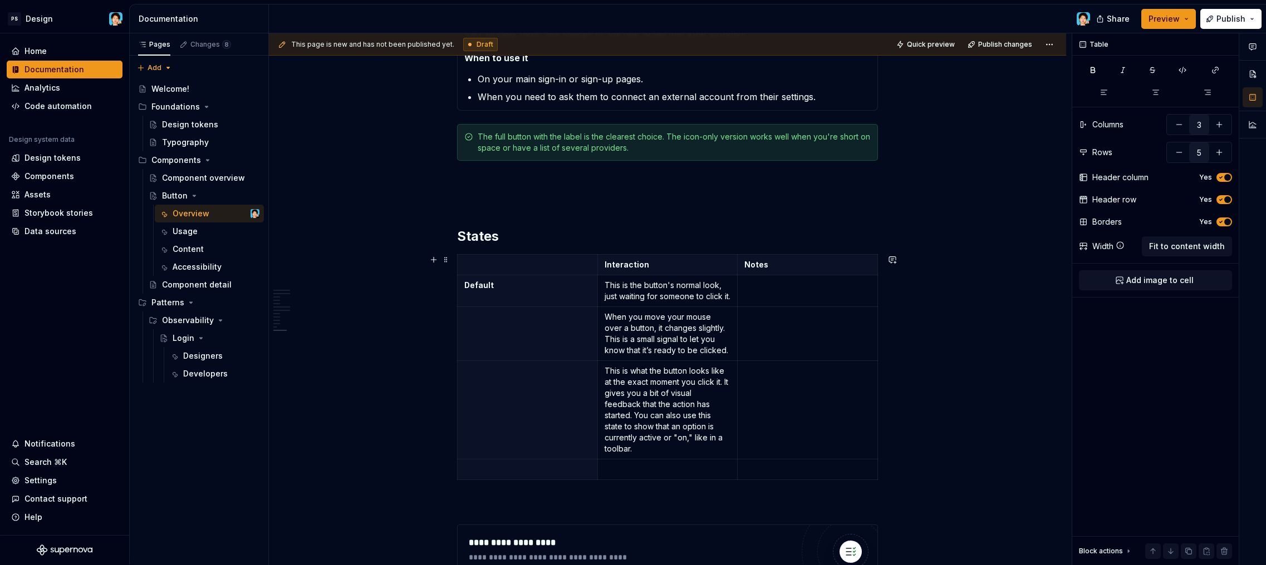
scroll to position [2724, 0]
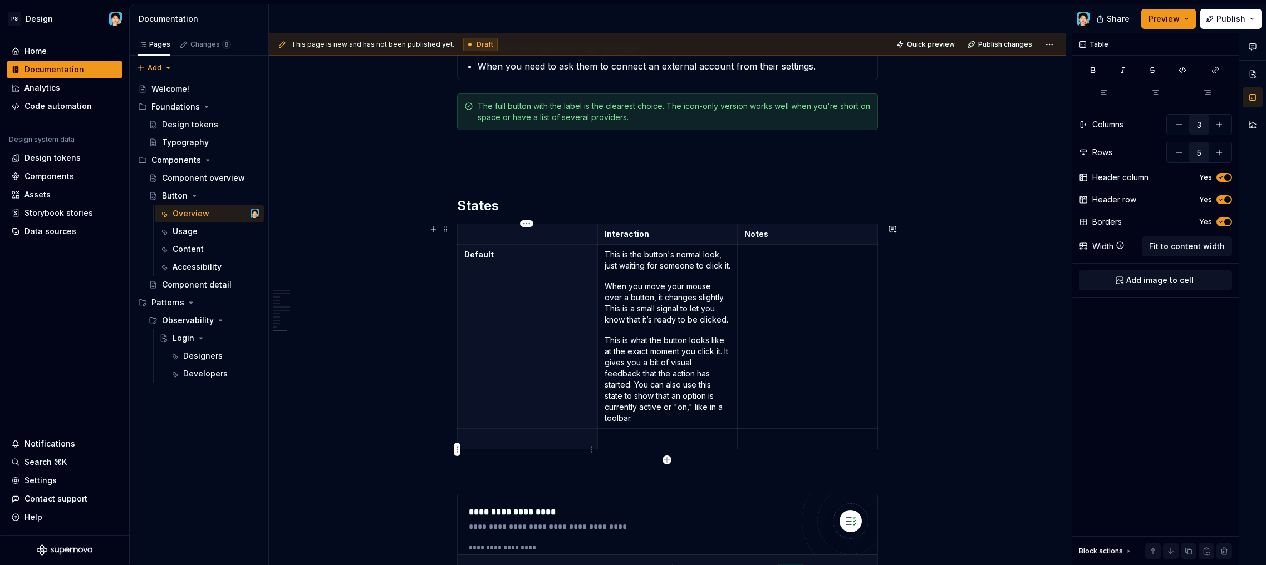
click at [557, 445] on p at bounding box center [527, 439] width 126 height 11
click at [151, 0] on div "PS Design Home Documentation Analytics Code automation Design system data Desig…" at bounding box center [633, 282] width 1266 height 565
click at [641, 445] on p at bounding box center [667, 439] width 126 height 11
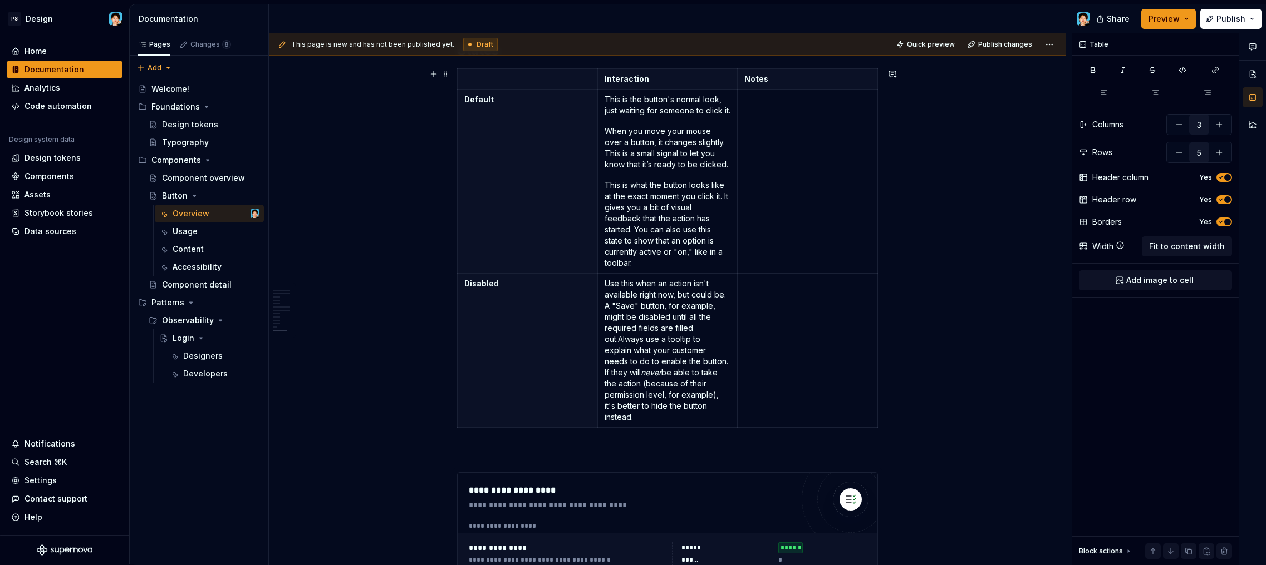
scroll to position [2877, 0]
type textarea "*"
click at [1217, 150] on button "button" at bounding box center [1219, 152] width 20 height 20
type input "6"
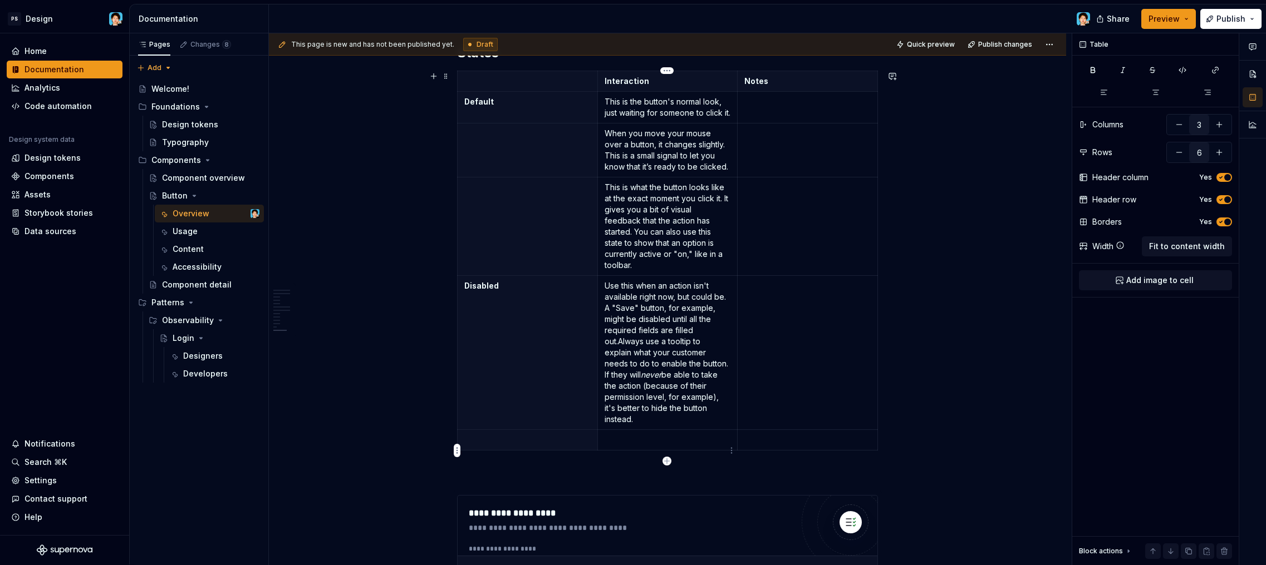
click at [638, 446] on p at bounding box center [667, 440] width 126 height 11
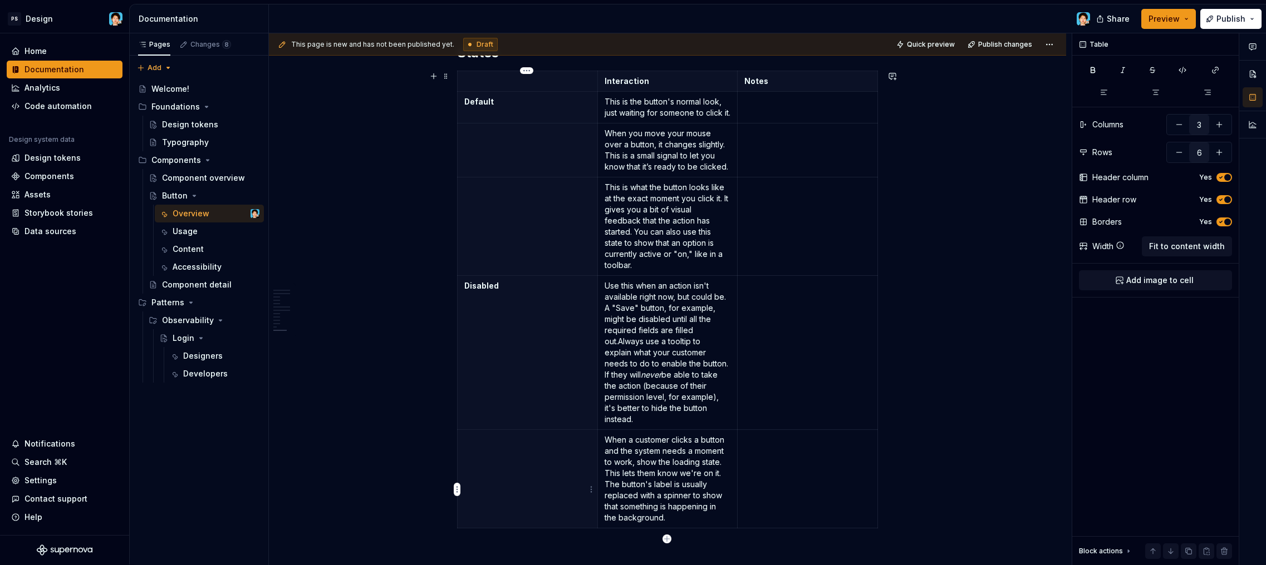
click at [543, 467] on th at bounding box center [527, 479] width 140 height 99
click at [530, 508] on th at bounding box center [527, 479] width 140 height 99
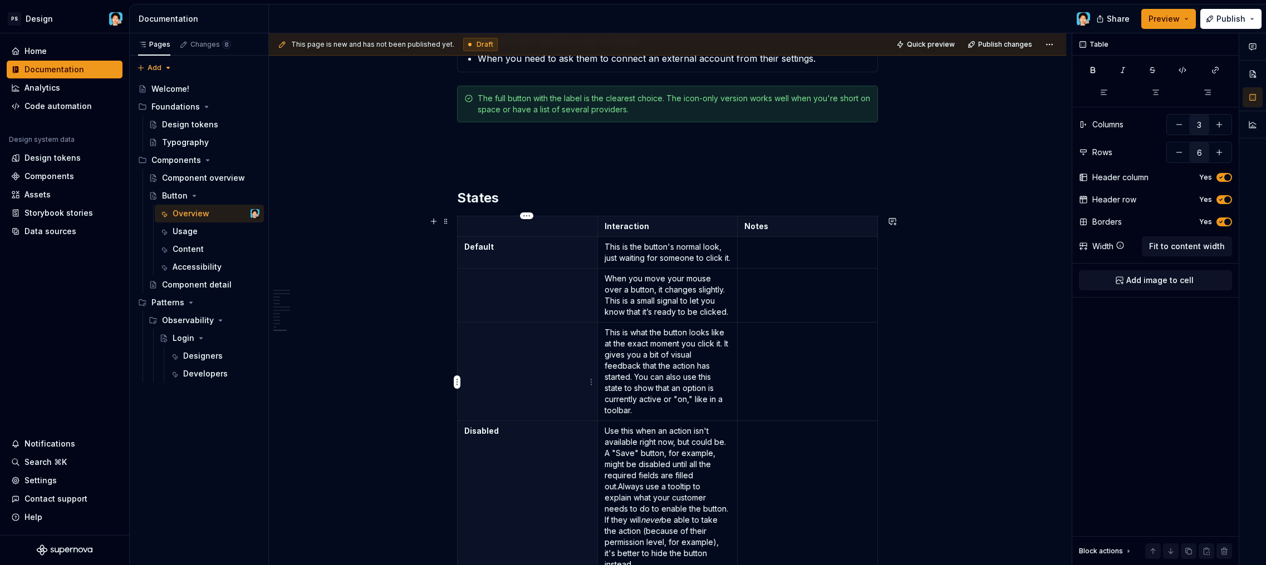
click at [522, 370] on th at bounding box center [527, 371] width 140 height 99
click at [533, 362] on th at bounding box center [527, 371] width 140 height 99
type textarea "*"
click at [533, 284] on p at bounding box center [527, 278] width 126 height 11
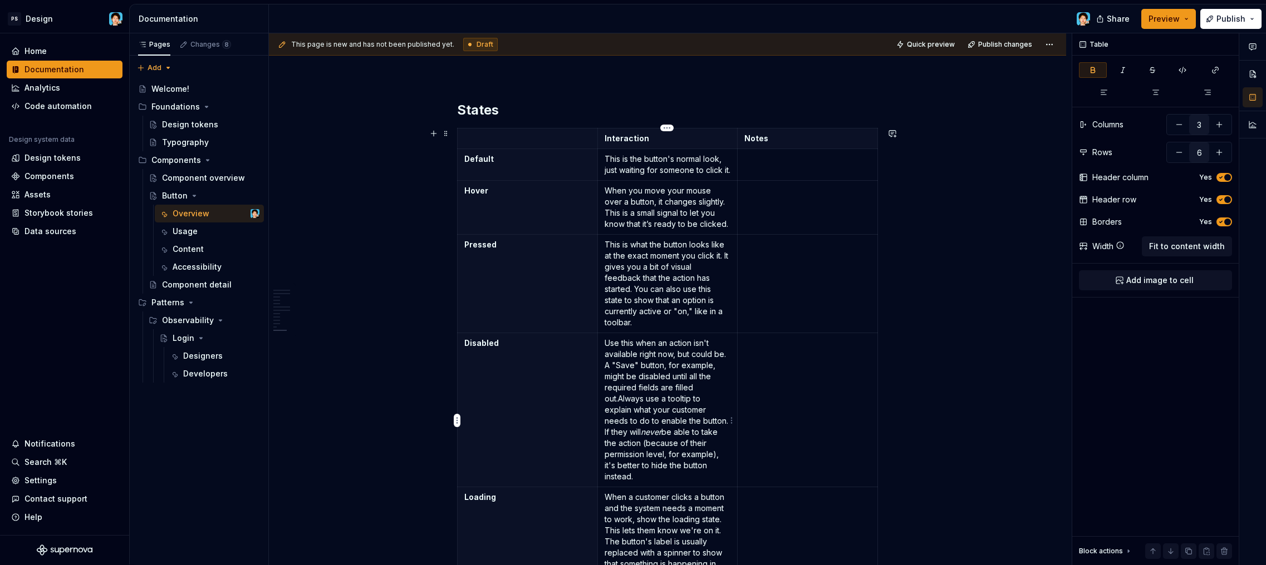
scroll to position [2842, 0]
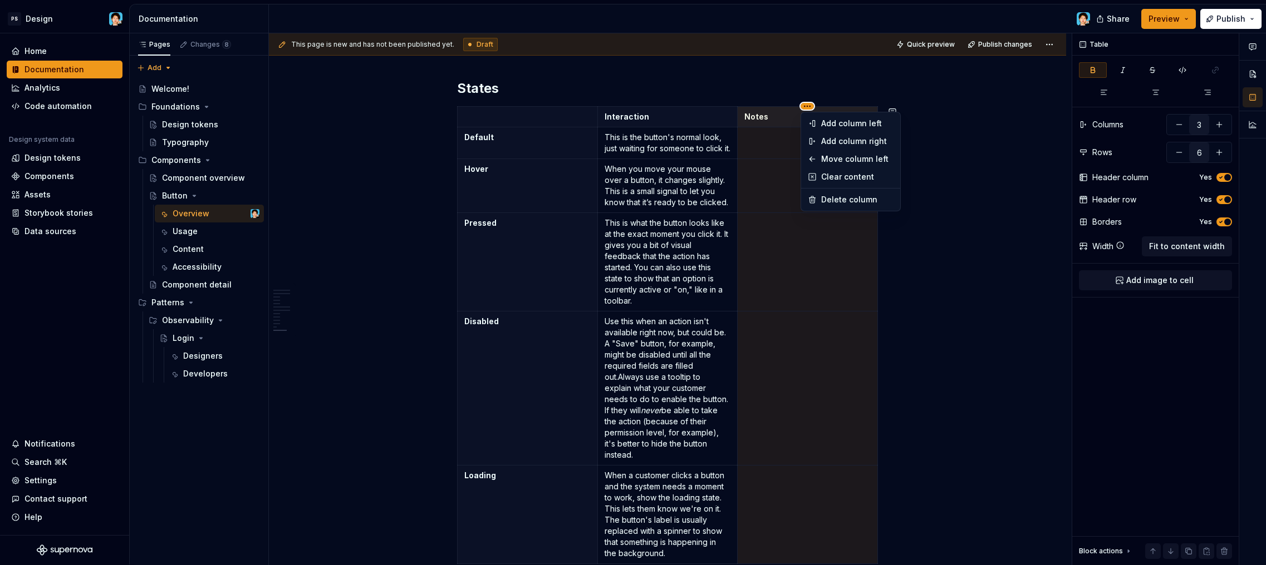
click at [810, 105] on html "PS Design Home Documentation Analytics Code automation Design system data Desig…" at bounding box center [633, 282] width 1266 height 565
click at [833, 199] on div "Delete column" at bounding box center [857, 199] width 72 height 11
type input "2"
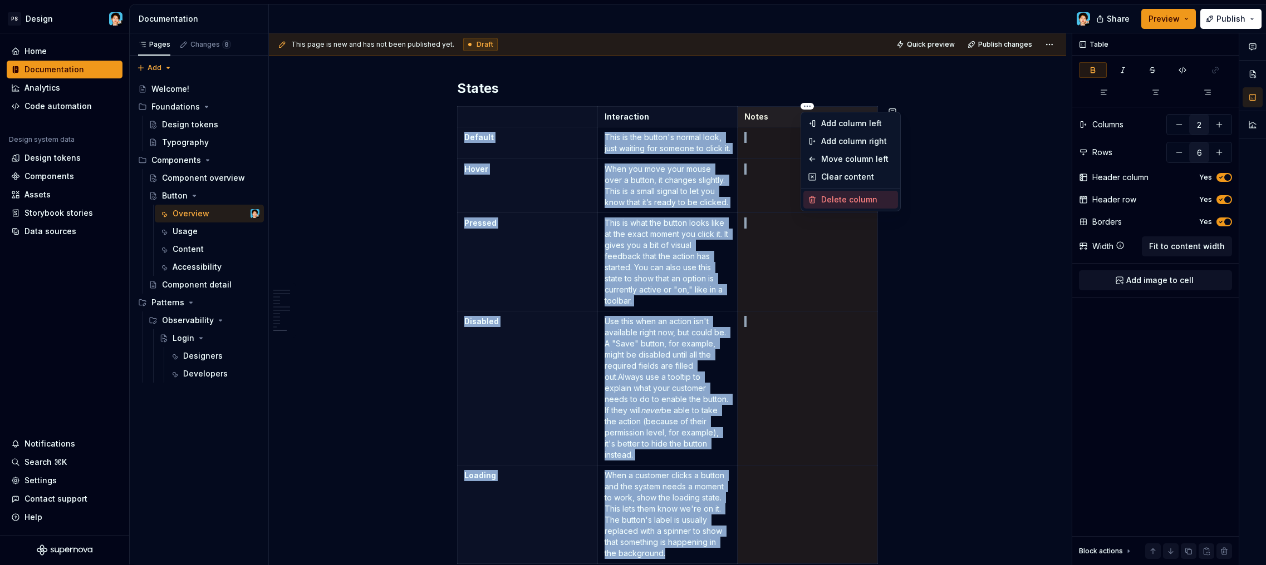
scroll to position [2848, 0]
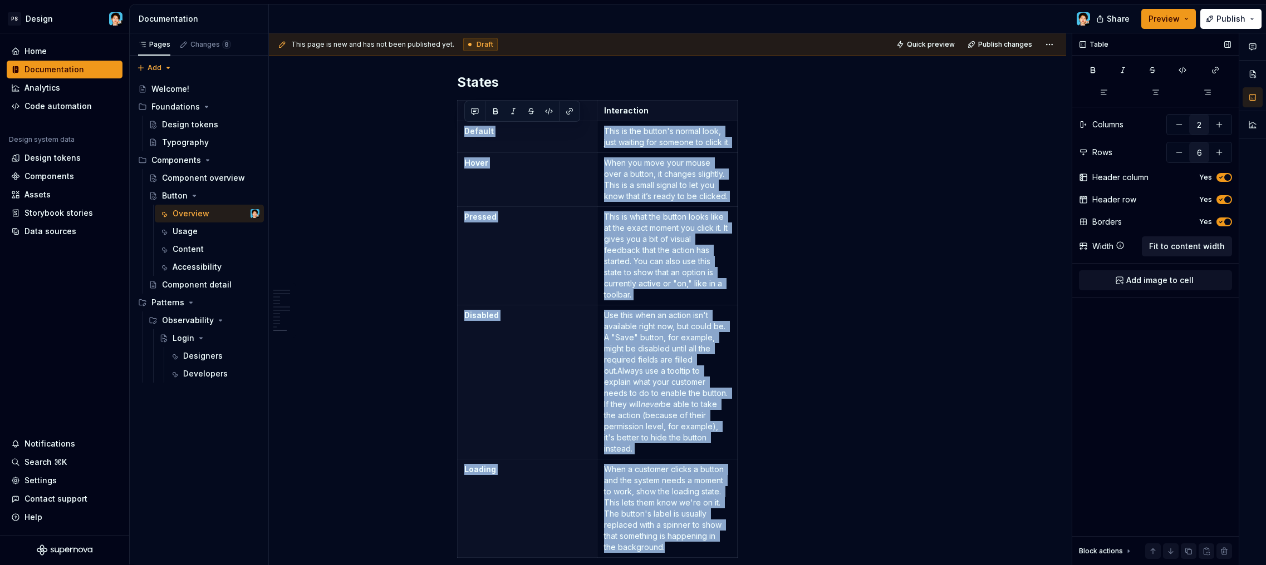
click at [1183, 245] on span "Fit to content width" at bounding box center [1187, 246] width 76 height 11
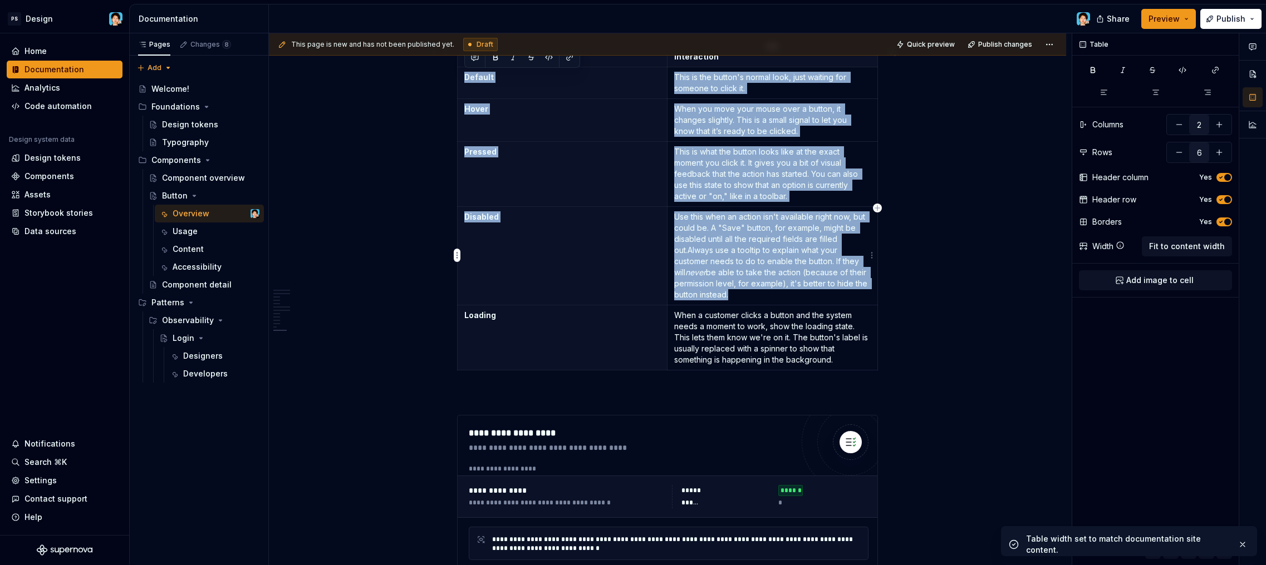
scroll to position [2823, 0]
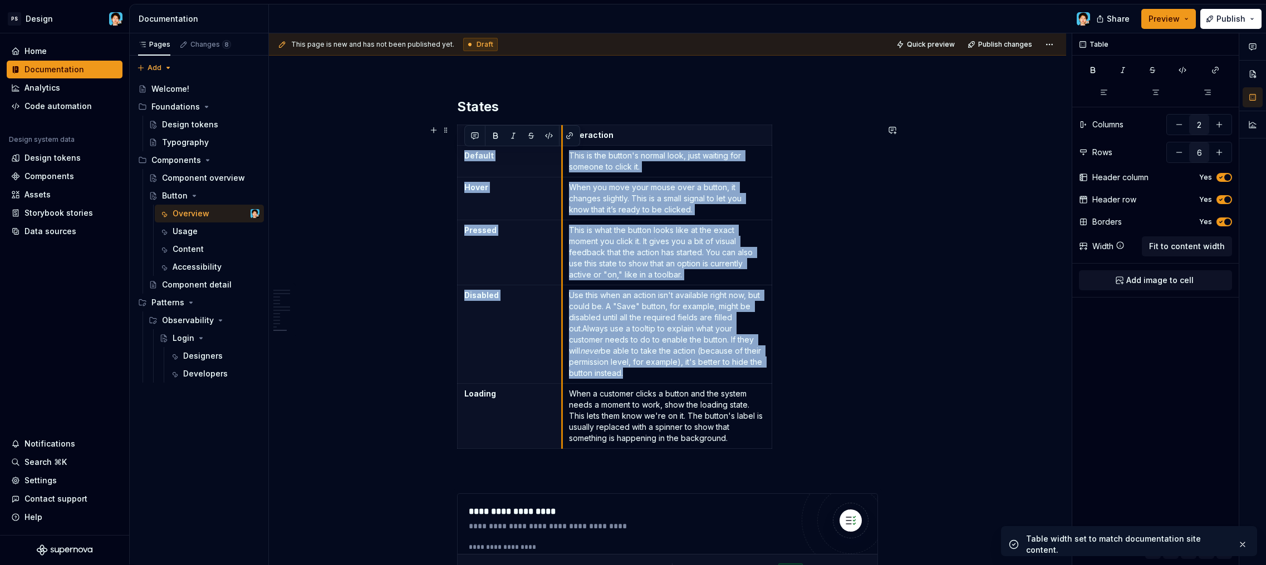
drag, startPoint x: 666, startPoint y: 139, endPoint x: 560, endPoint y: 144, distance: 105.9
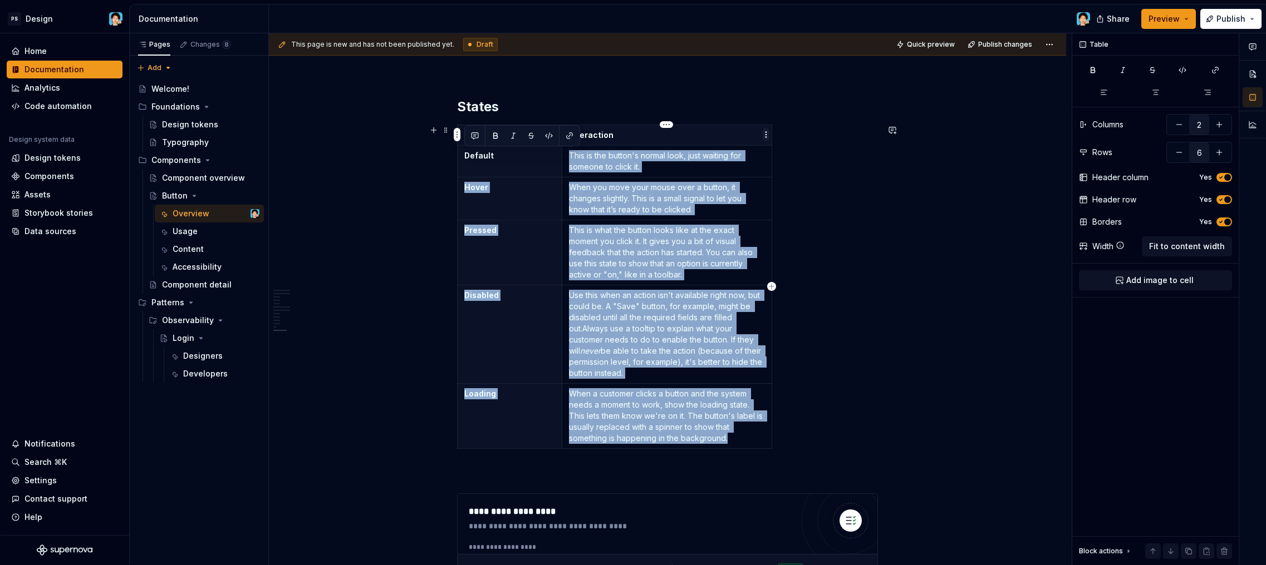
click at [767, 136] on html "PS Design Home Documentation Analytics Code automation Design system data Desig…" at bounding box center [633, 282] width 1266 height 565
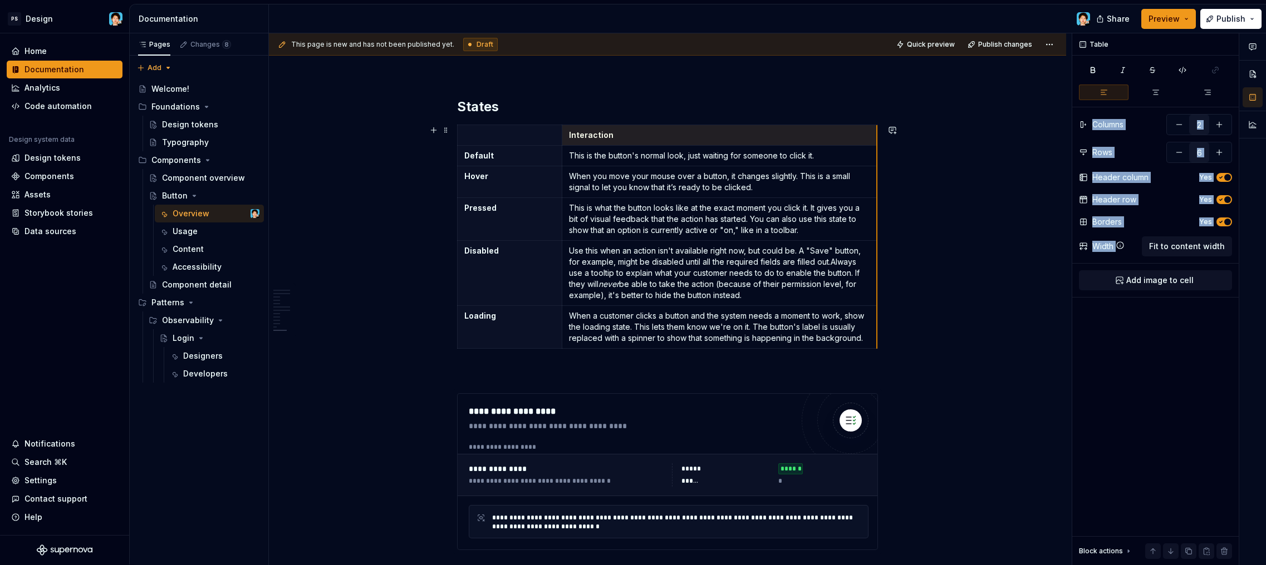
drag, startPoint x: 771, startPoint y: 135, endPoint x: 876, endPoint y: 142, distance: 105.4
click at [1185, 245] on span "Fit to content width" at bounding box center [1187, 246] width 76 height 11
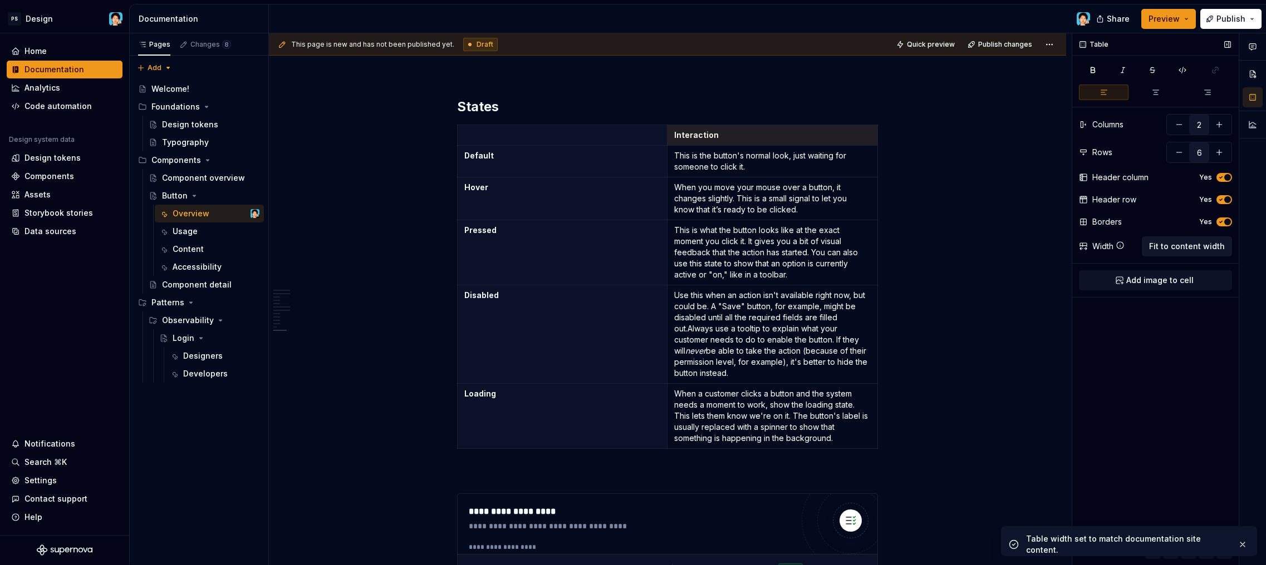
scroll to position [2853, 0]
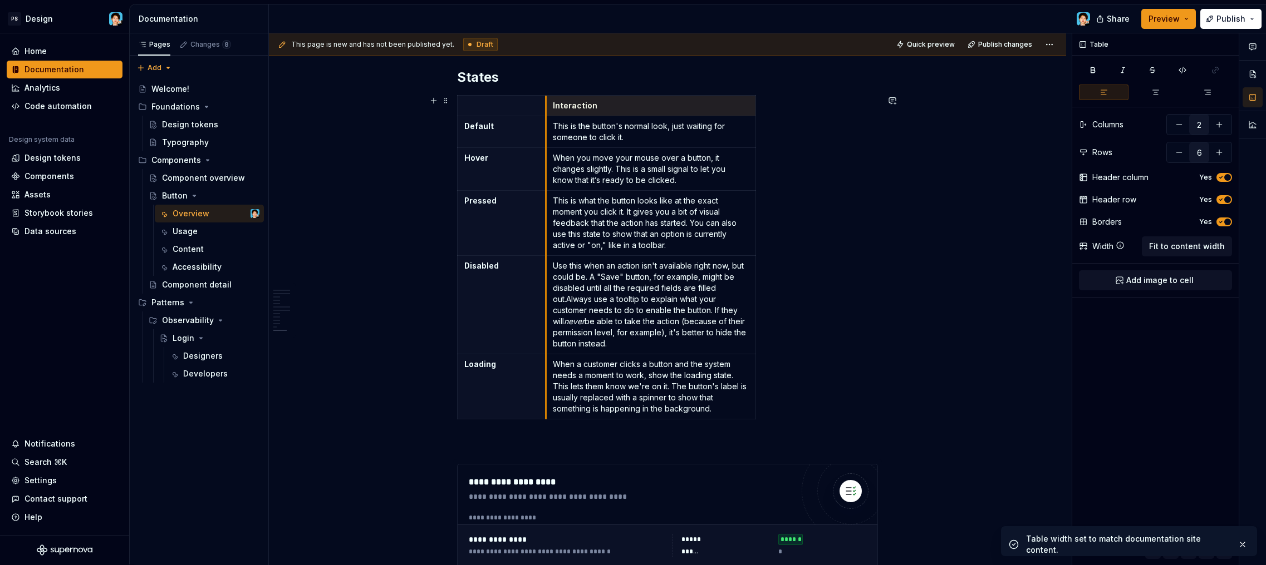
drag, startPoint x: 666, startPoint y: 106, endPoint x: 544, endPoint y: 107, distance: 121.9
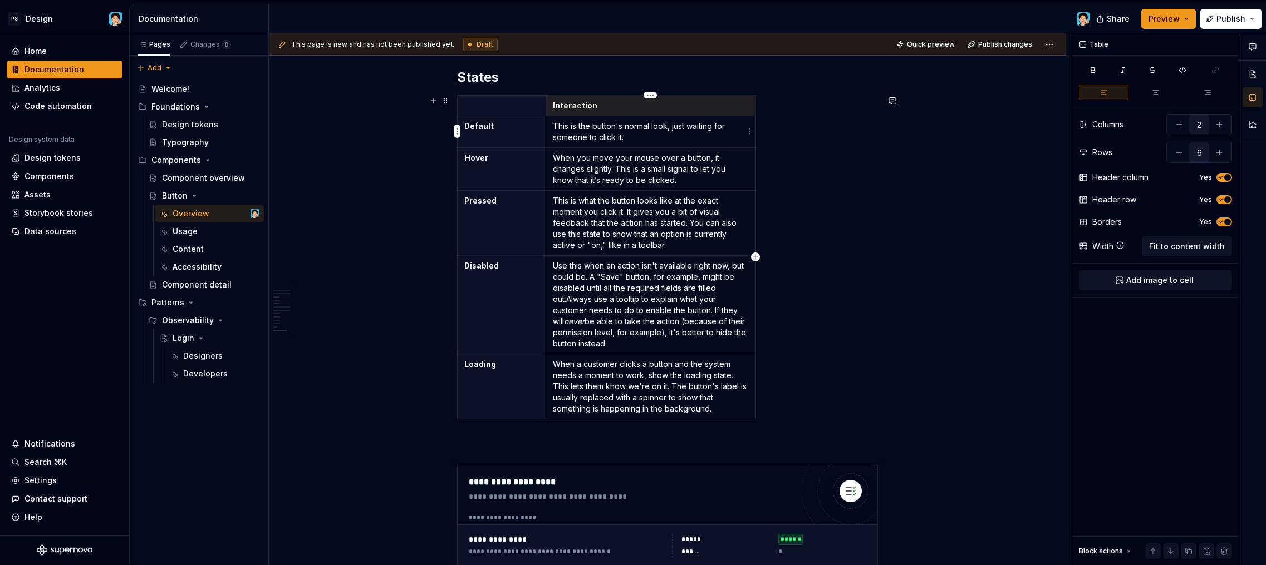
click at [634, 144] on td "This is the button's normal look, just waiting for someone to click it." at bounding box center [650, 132] width 210 height 32
click at [691, 104] on p "Interaction" at bounding box center [651, 105] width 196 height 11
click at [751, 103] on html "PS Design Home Documentation Analytics Code automation Design system data Desig…" at bounding box center [633, 282] width 1266 height 565
click at [712, 106] on html "PS Design Home Documentation Analytics Code automation Design system data Desig…" at bounding box center [633, 282] width 1266 height 565
click at [646, 98] on html "PS Design Home Documentation Analytics Code automation Design system data Desig…" at bounding box center [633, 282] width 1266 height 565
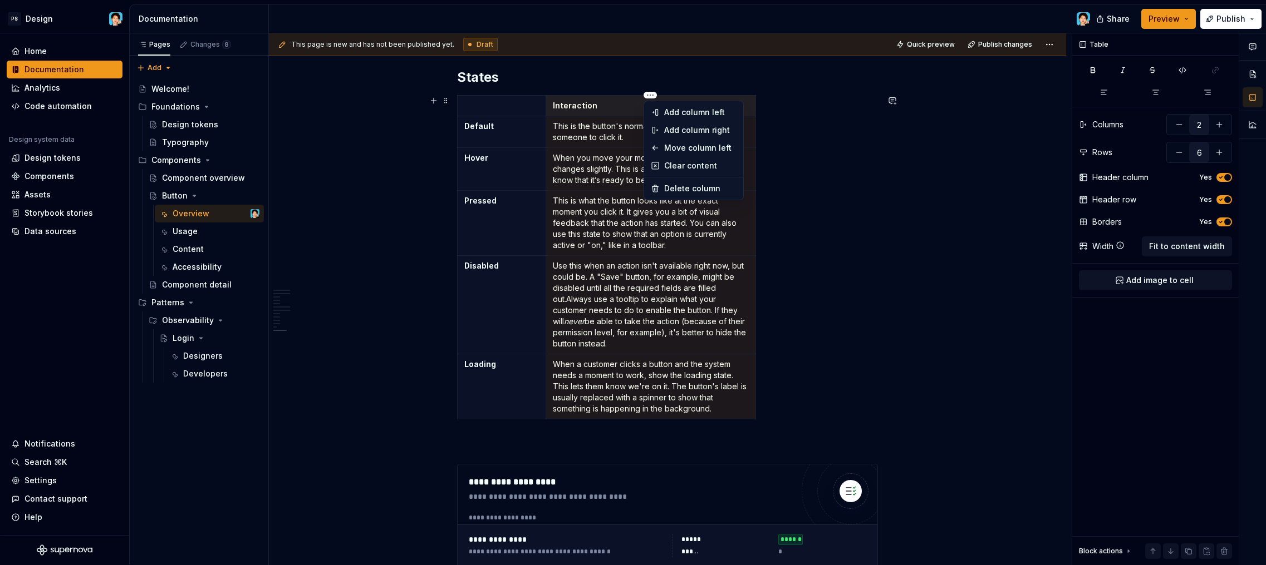
click at [632, 99] on html "PS Design Home Documentation Analytics Code automation Design system data Desig…" at bounding box center [633, 282] width 1266 height 565
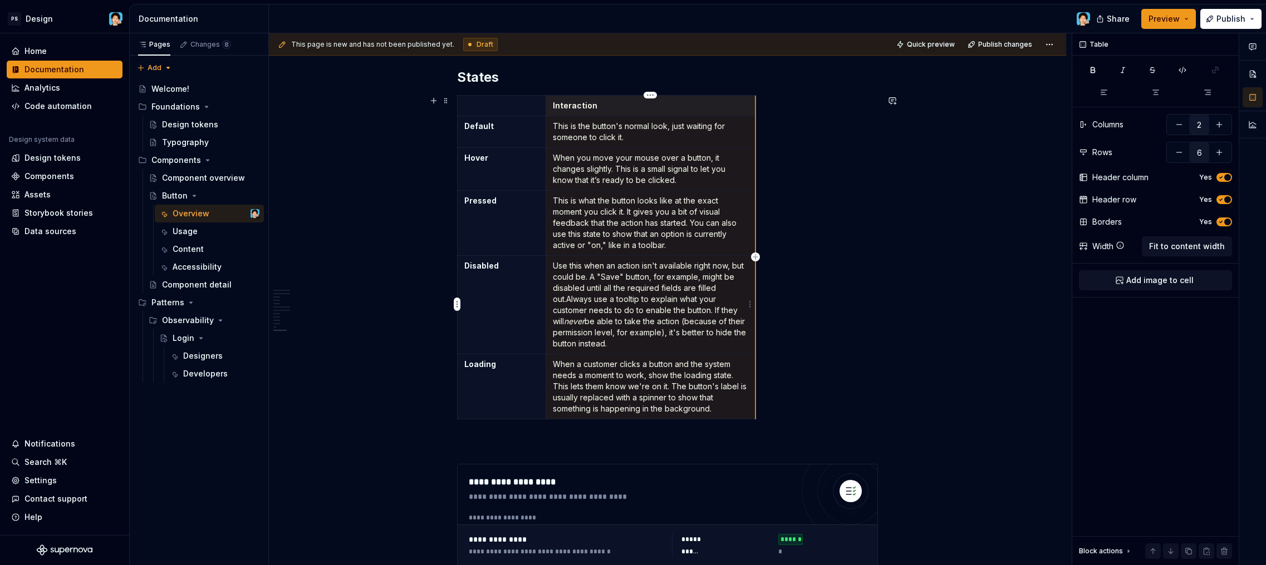
click at [755, 271] on td "Use this when an action isn't available right now, but could be. A "Save" butto…" at bounding box center [650, 304] width 210 height 99
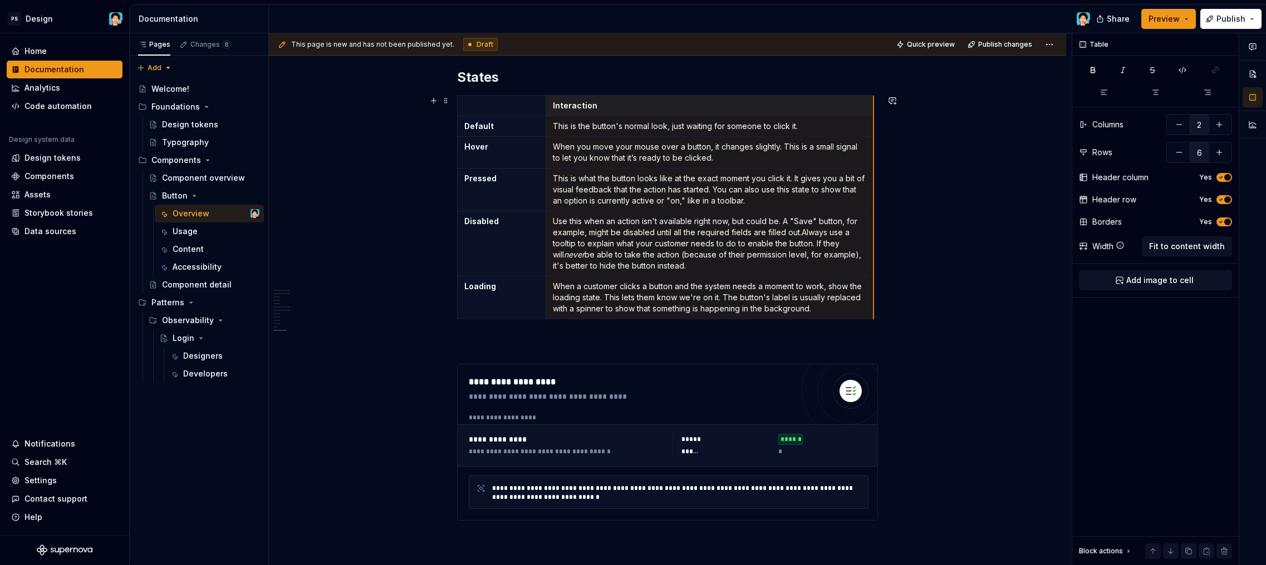
drag, startPoint x: 755, startPoint y: 271, endPoint x: 872, endPoint y: 269, distance: 116.9
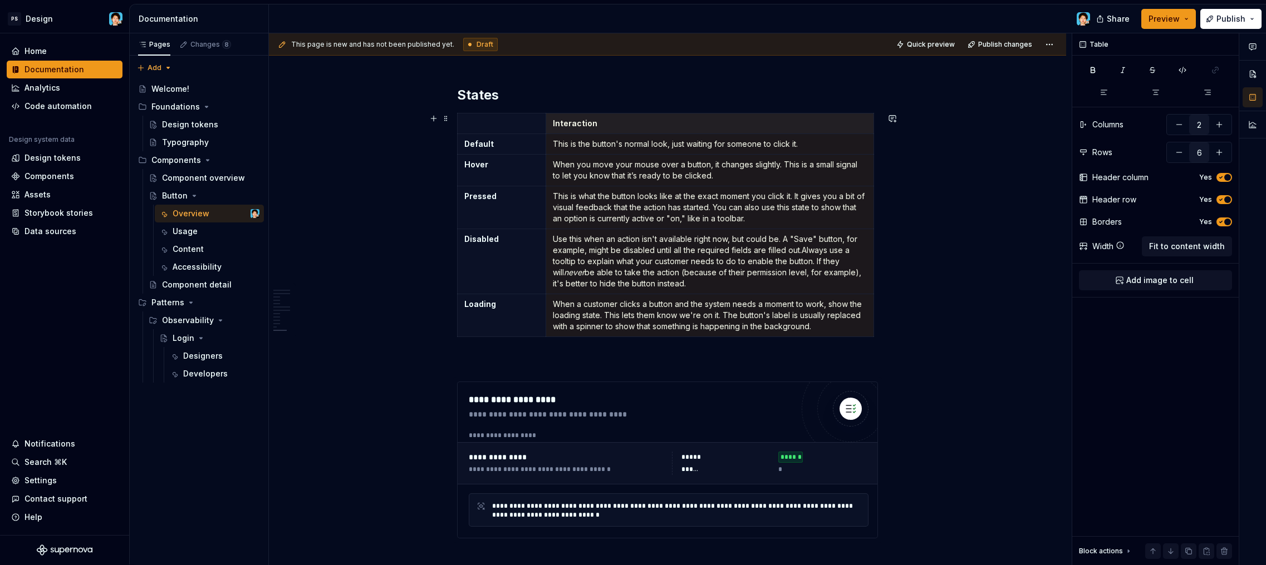
scroll to position [2797, 0]
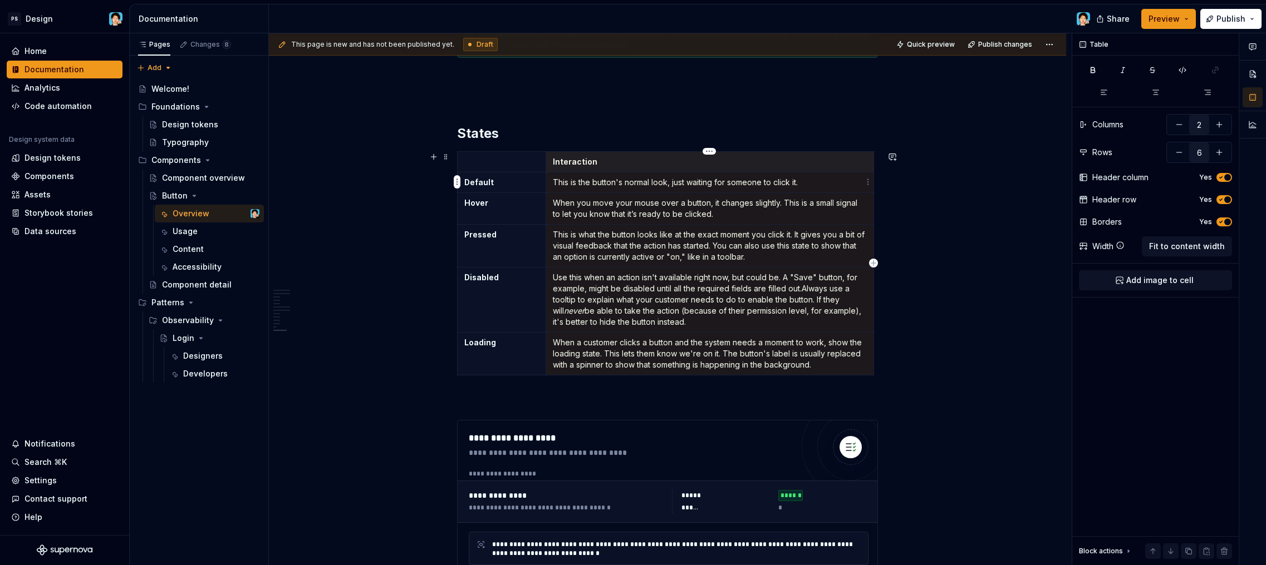
click at [661, 191] on td "This is the button's normal look, just waiting for someone to click it." at bounding box center [709, 182] width 328 height 21
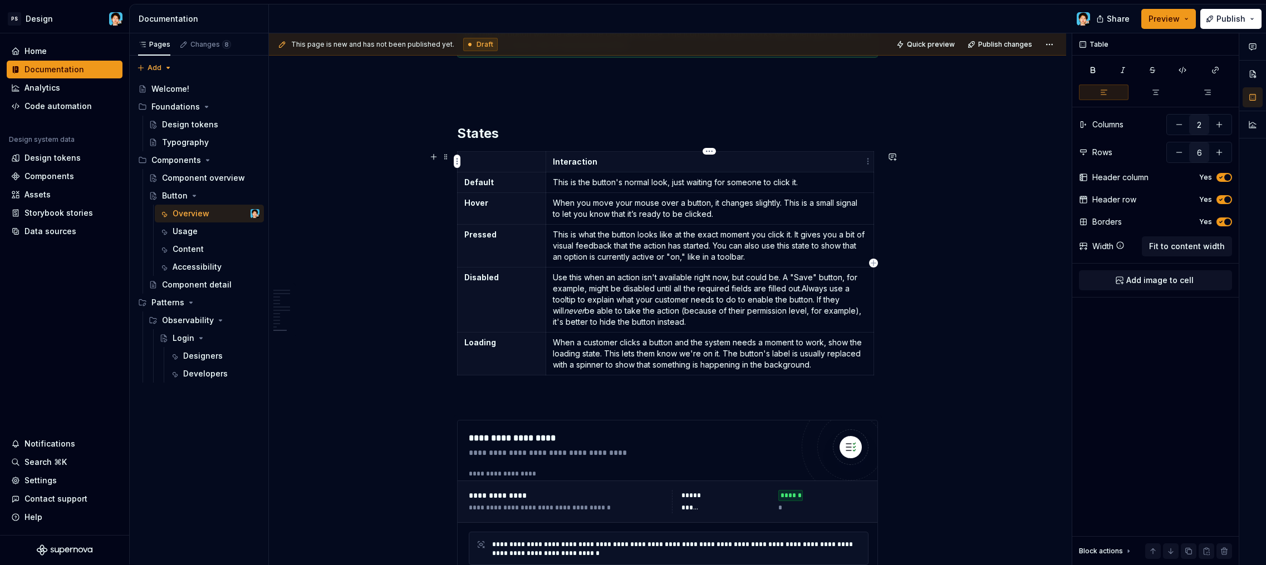
click at [631, 163] on p "Interaction" at bounding box center [710, 161] width 314 height 11
click at [549, 166] on th "Interaction" at bounding box center [713, 161] width 328 height 21
click at [668, 265] on td "This is what the button looks like at the exact moment you click it. It gives y…" at bounding box center [713, 245] width 328 height 43
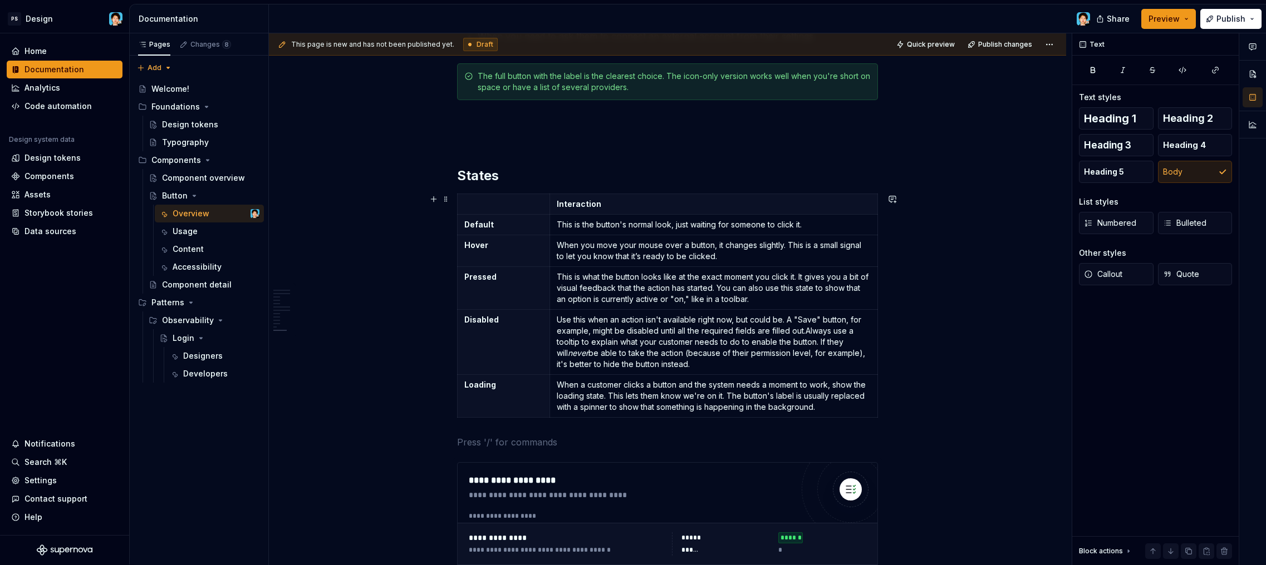
scroll to position [2772, 0]
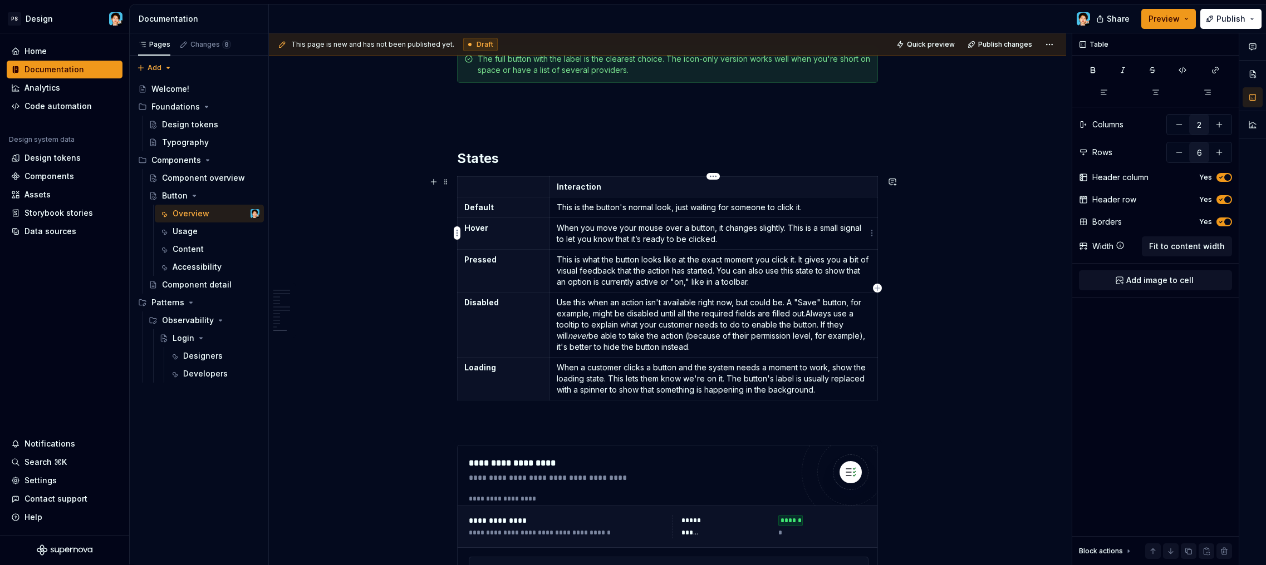
click at [690, 238] on p "When you move your mouse over a button, it changes slightly. This is a small si…" at bounding box center [714, 234] width 314 height 22
click at [746, 210] on p "This is the button's normal look, just waiting for someone to click it." at bounding box center [714, 207] width 314 height 11
click at [693, 232] on p "When you move your mouse over a button, it changes slightly. This is a small si…" at bounding box center [714, 234] width 314 height 22
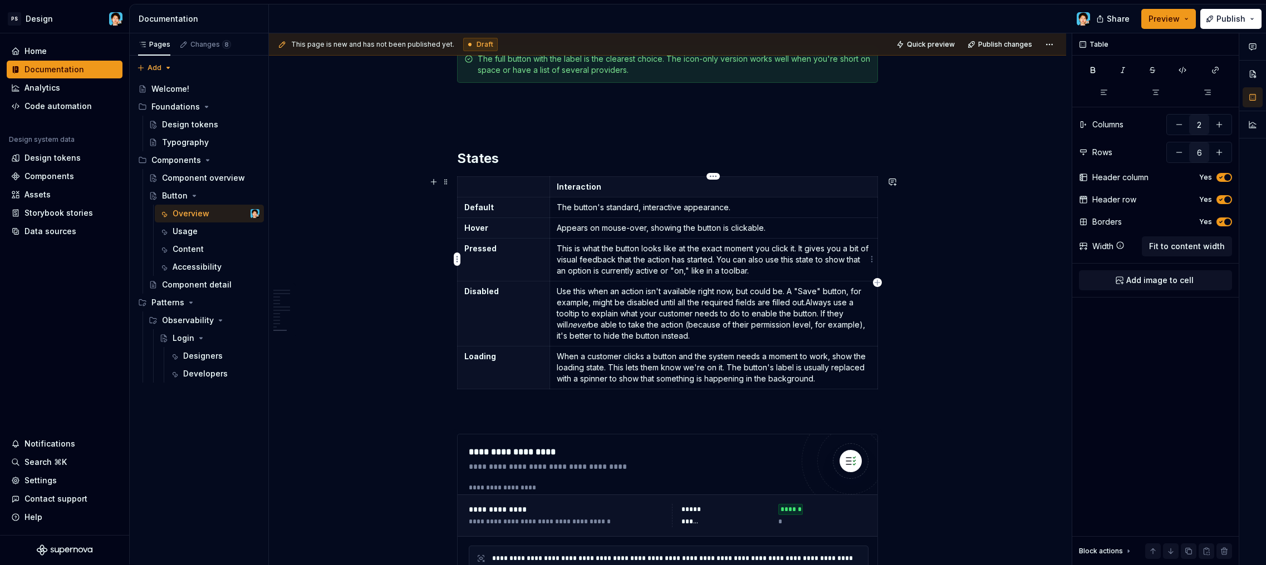
click at [643, 252] on p "This is what the button looks like at the exact moment you click it. It gives y…" at bounding box center [714, 259] width 314 height 33
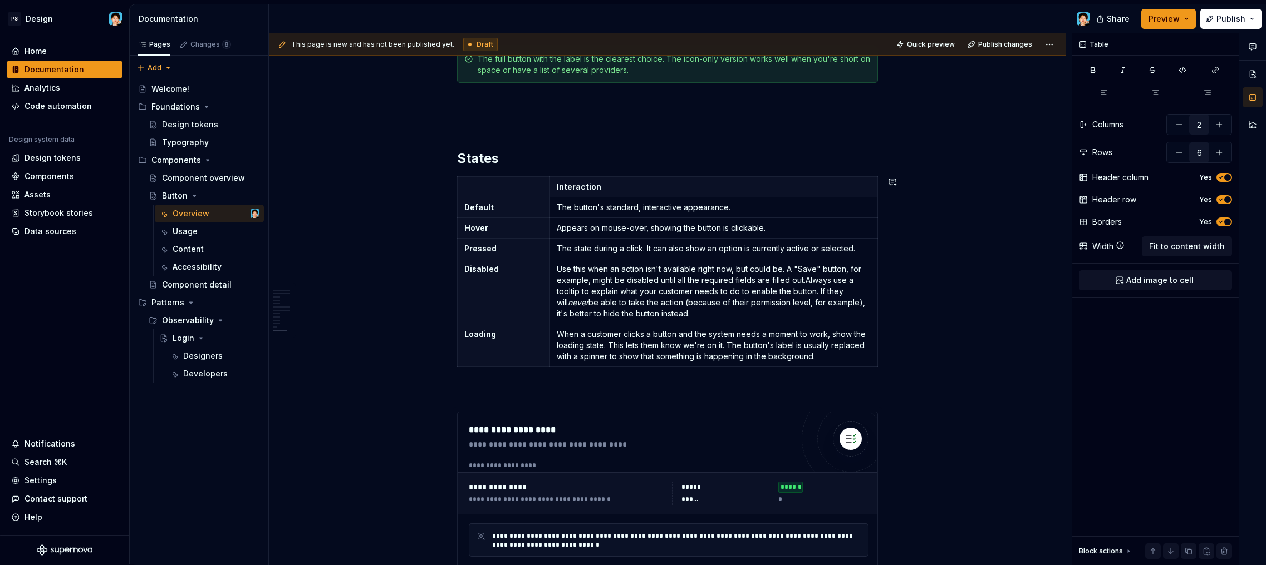
click at [632, 274] on p "Use this when an action isn't available right now, but could be. A "Save" butto…" at bounding box center [714, 292] width 314 height 56
click at [634, 296] on p "Use this when an action isn't available right now, but could be. A "Save" butto…" at bounding box center [714, 292] width 314 height 56
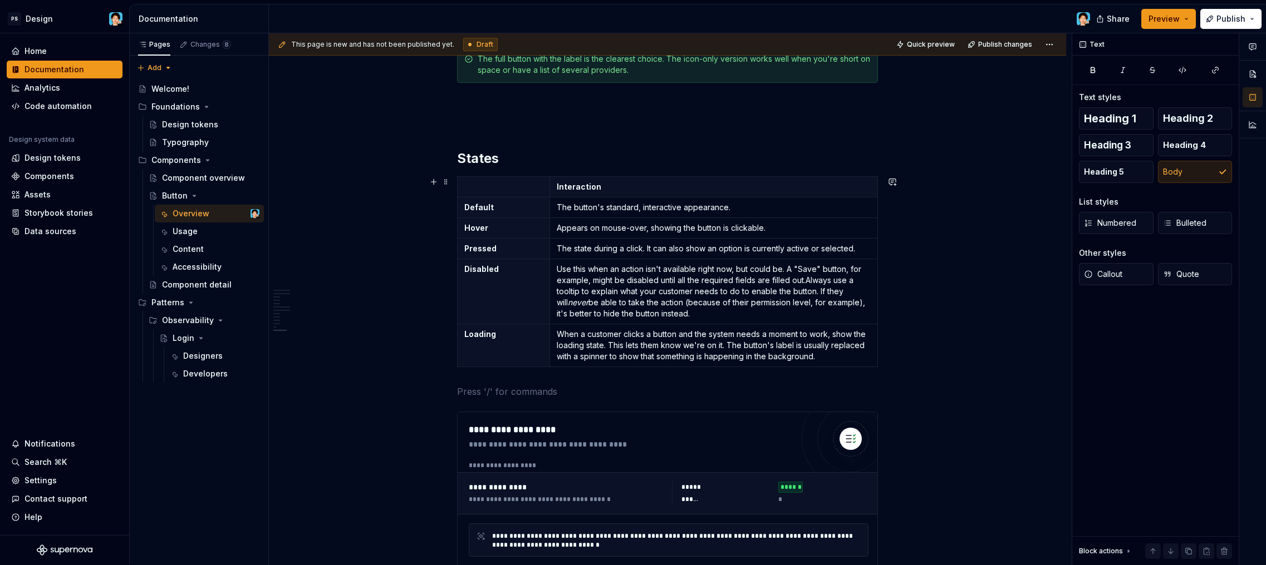
click at [718, 352] on p "When a customer clicks a button and the system needs a moment to work, show the…" at bounding box center [714, 345] width 314 height 33
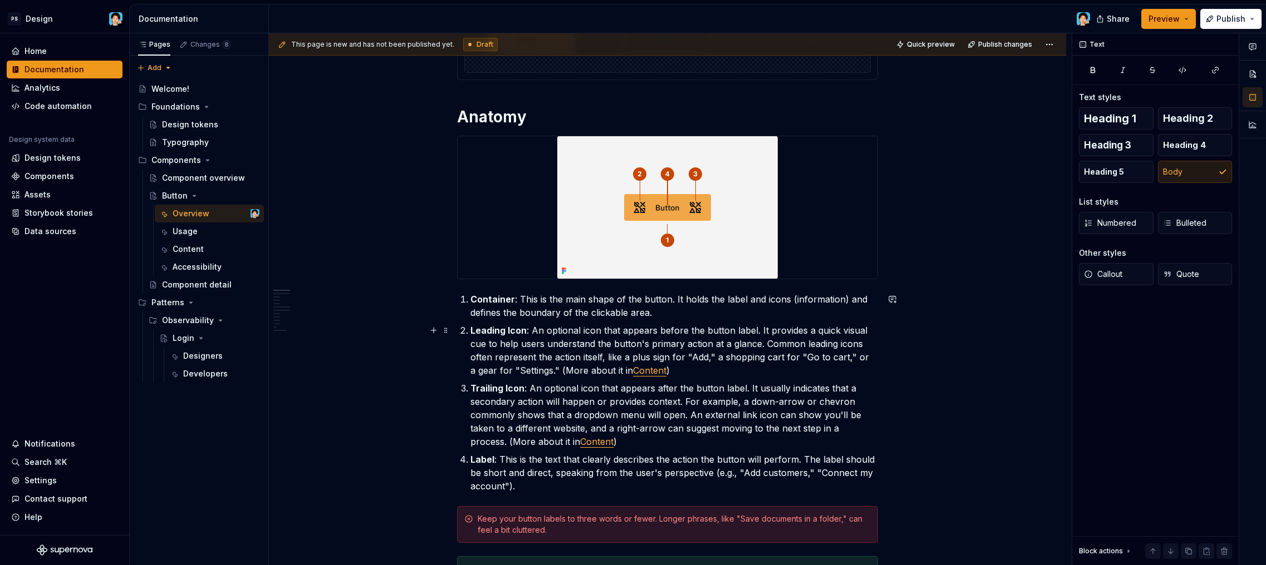
scroll to position [45, 0]
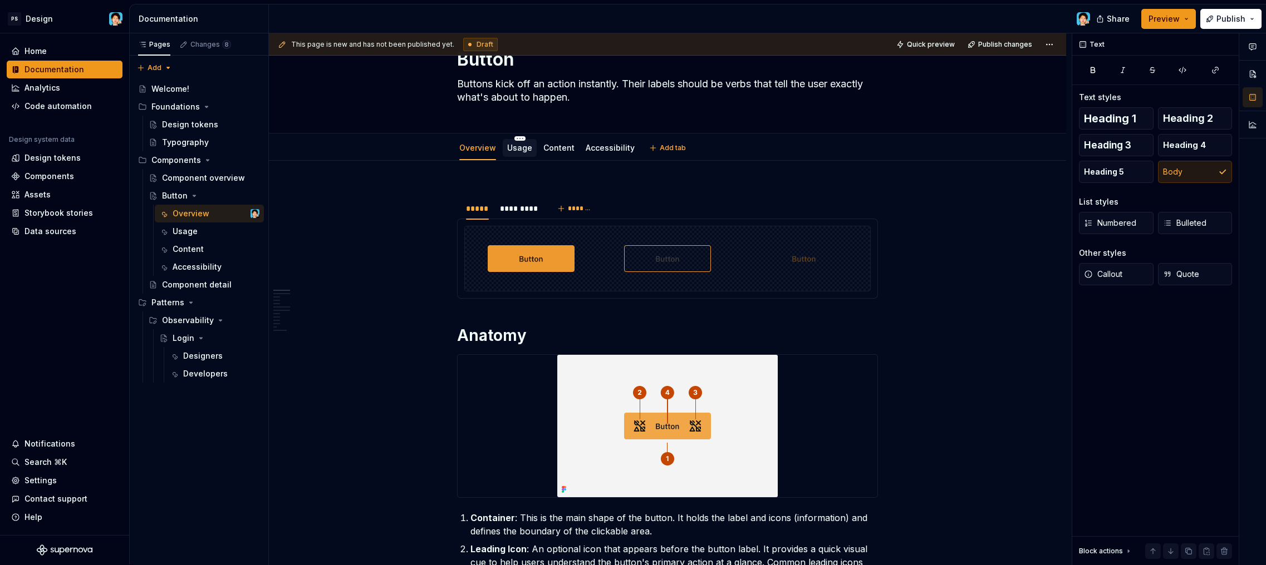
click at [528, 153] on div "Usage" at bounding box center [519, 147] width 25 height 11
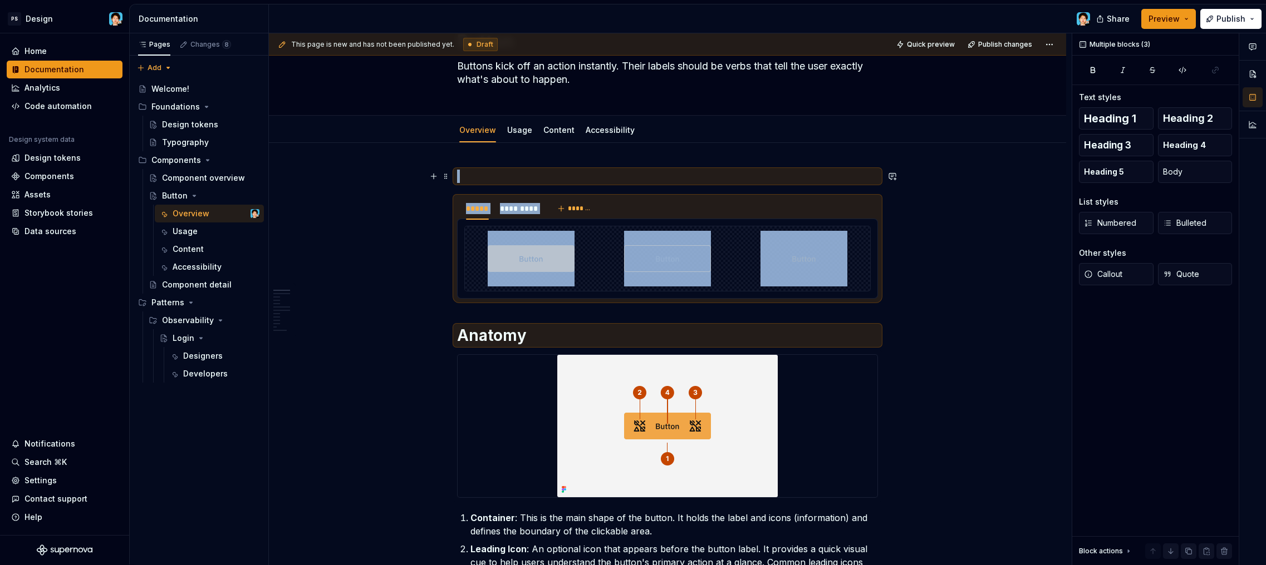
drag, startPoint x: 544, startPoint y: 180, endPoint x: 453, endPoint y: 178, distance: 90.7
click at [544, 180] on p at bounding box center [667, 176] width 421 height 13
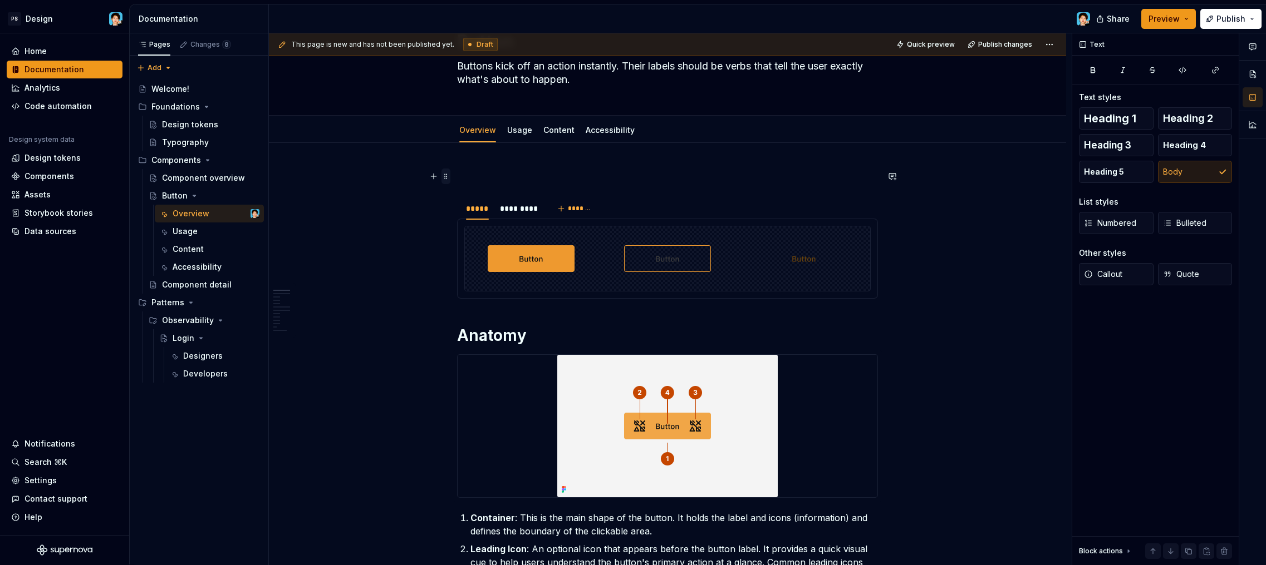
click at [442, 173] on span at bounding box center [445, 177] width 9 height 16
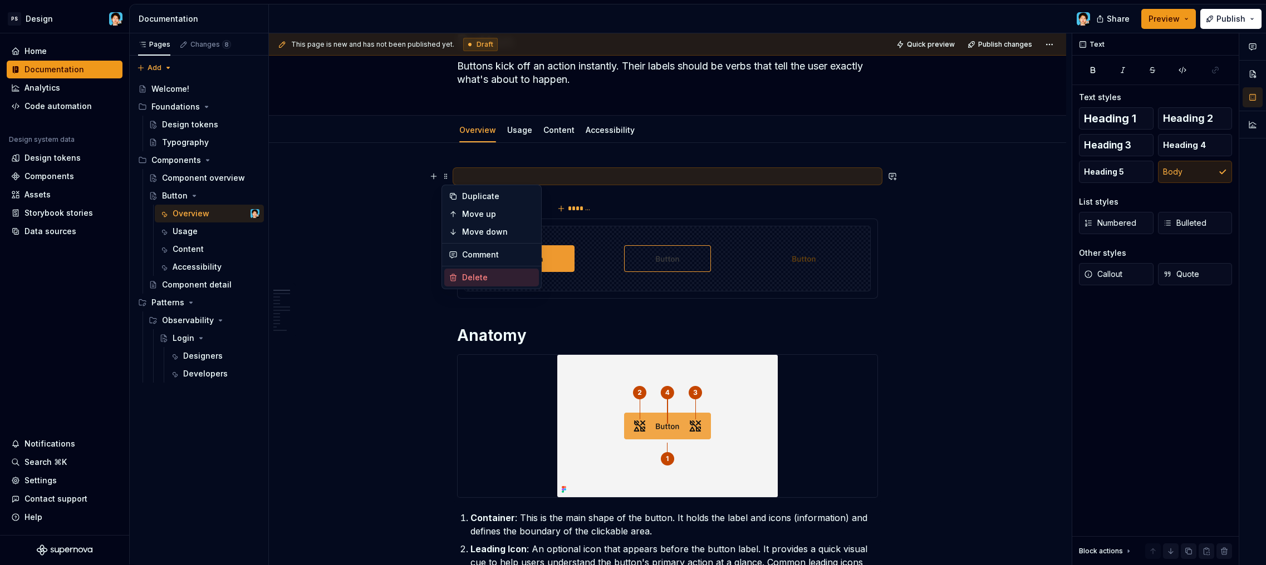
click at [481, 279] on div "Delete" at bounding box center [498, 277] width 72 height 11
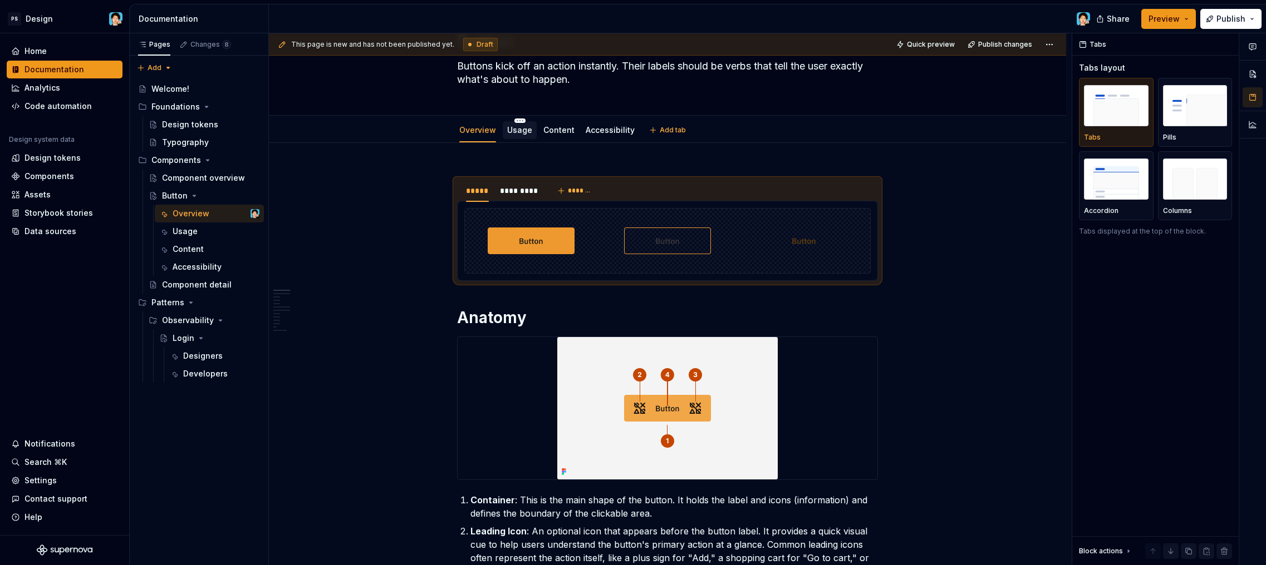
click at [511, 130] on link "Usage" at bounding box center [519, 129] width 25 height 9
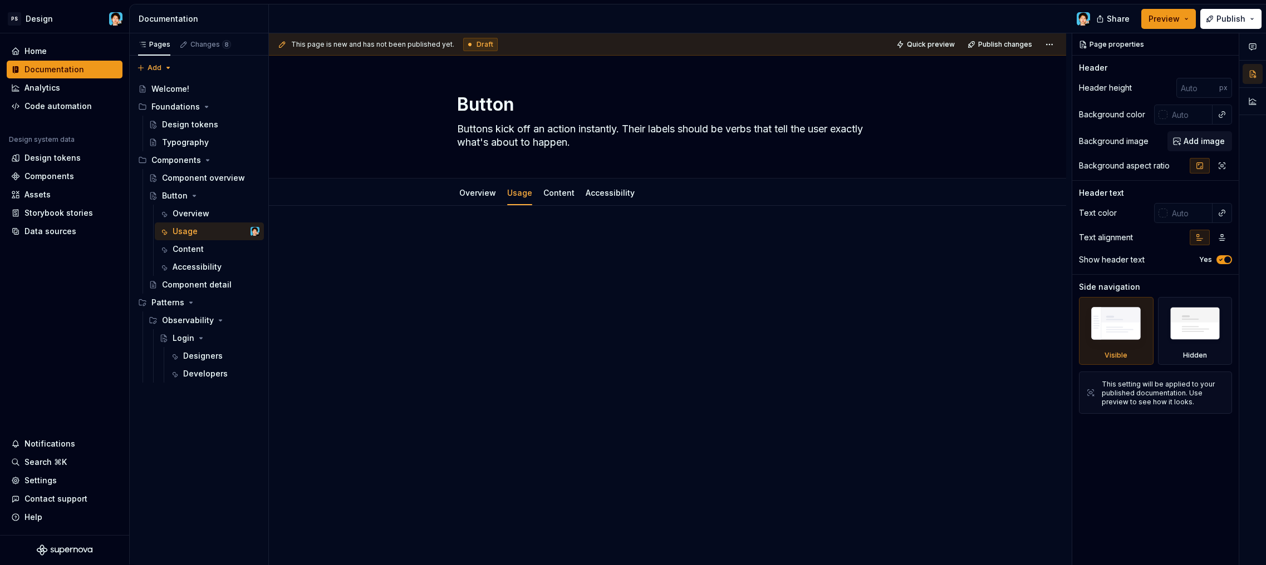
click at [505, 219] on div "This page is new and has not been published yet. Draft Quick preview Publish ch…" at bounding box center [670, 299] width 803 height 532
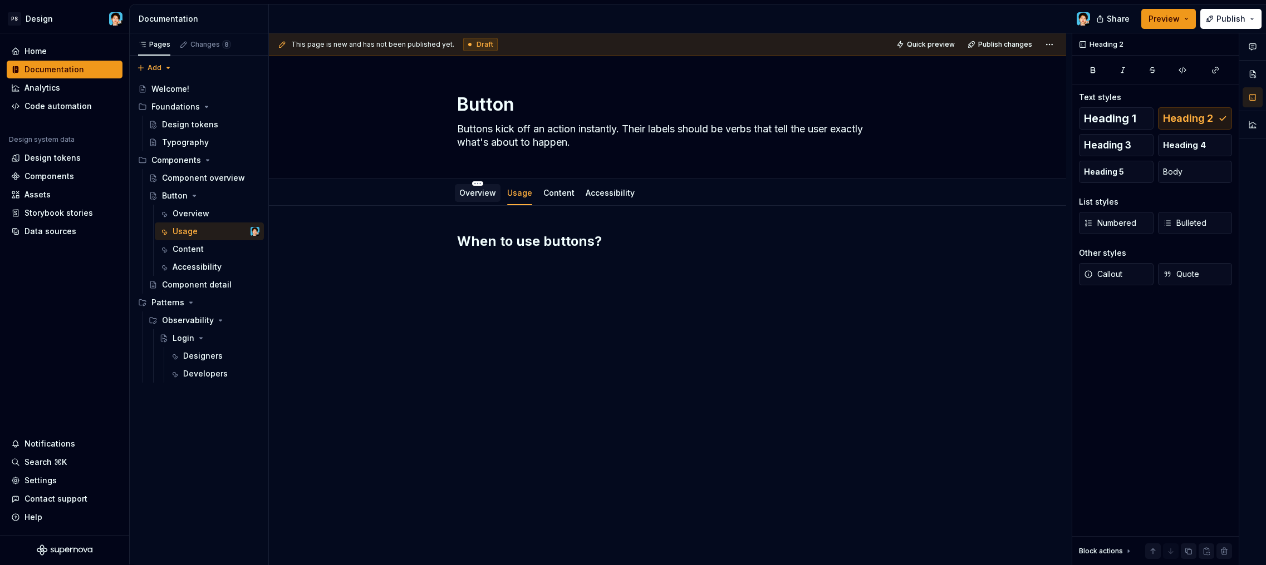
click at [479, 203] on div "Overview" at bounding box center [478, 192] width 46 height 23
click at [495, 196] on div "Overview" at bounding box center [478, 193] width 46 height 18
click at [493, 195] on link "Overview" at bounding box center [477, 192] width 37 height 9
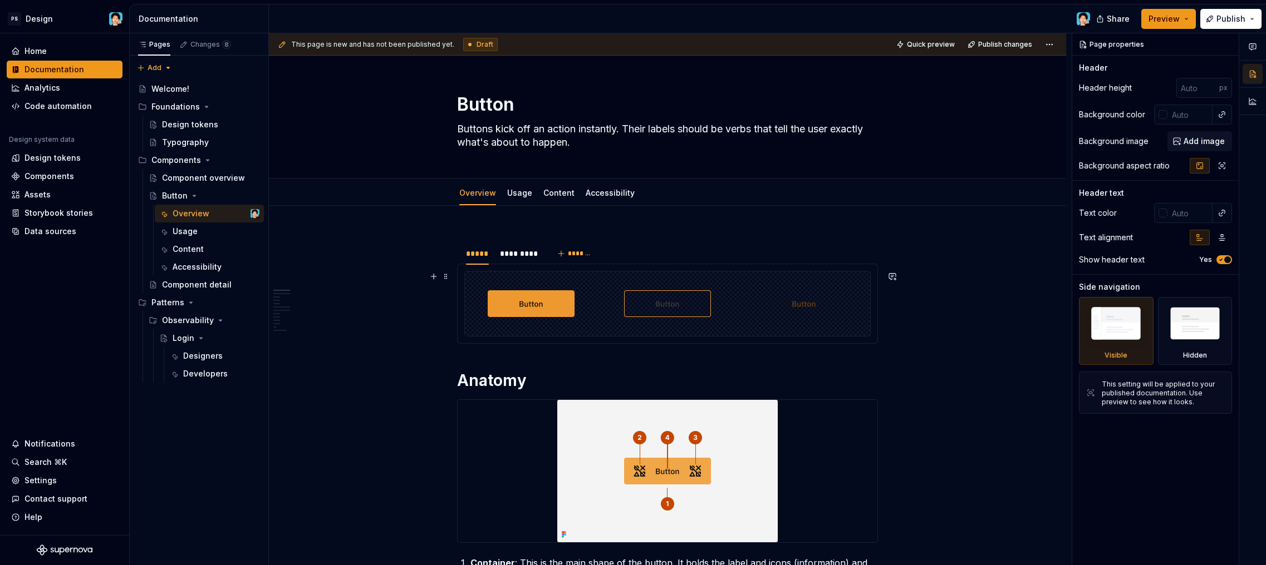
click at [622, 337] on div at bounding box center [667, 304] width 406 height 66
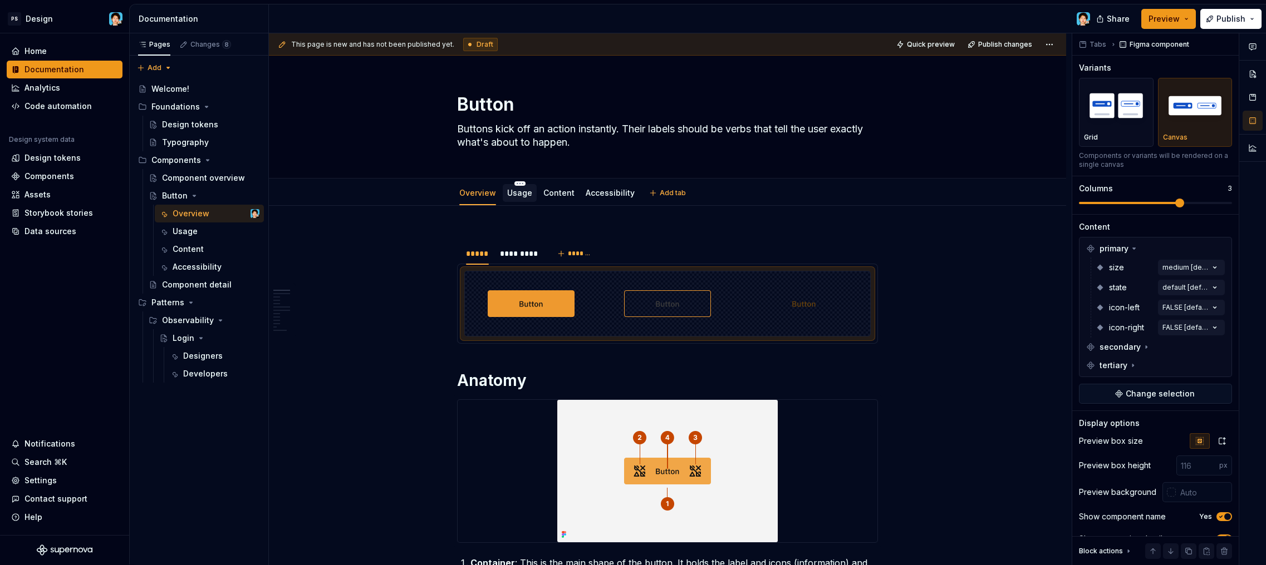
click at [519, 196] on link "Usage" at bounding box center [519, 192] width 25 height 9
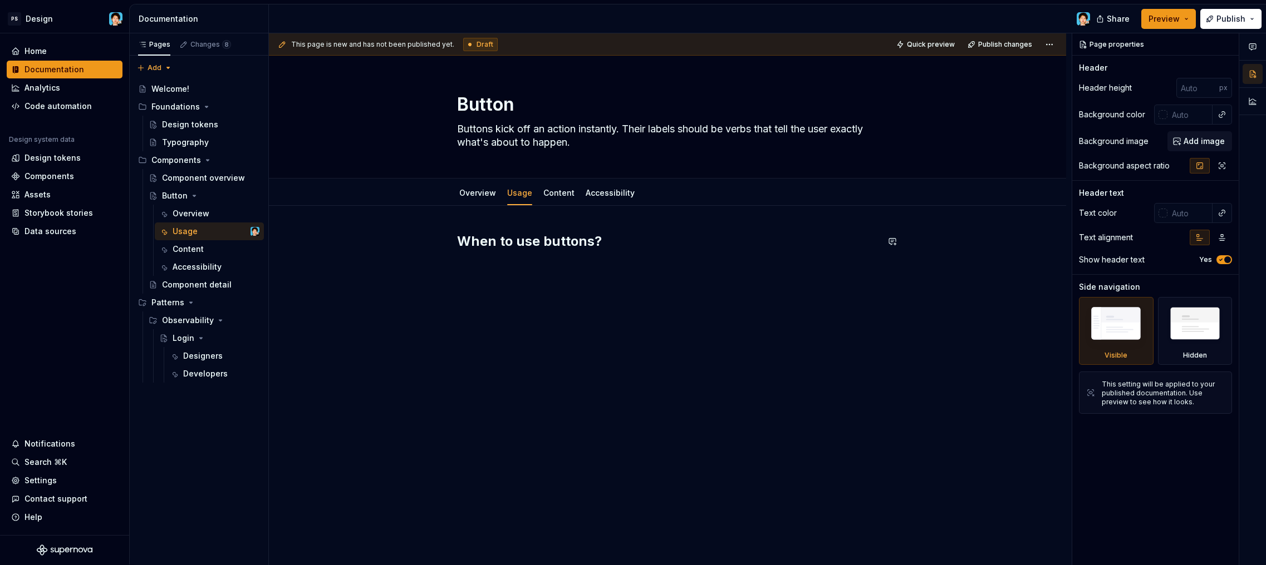
drag, startPoint x: 467, startPoint y: 260, endPoint x: 528, endPoint y: 272, distance: 62.4
click at [467, 260] on div "When to use buttons?" at bounding box center [667, 254] width 421 height 42
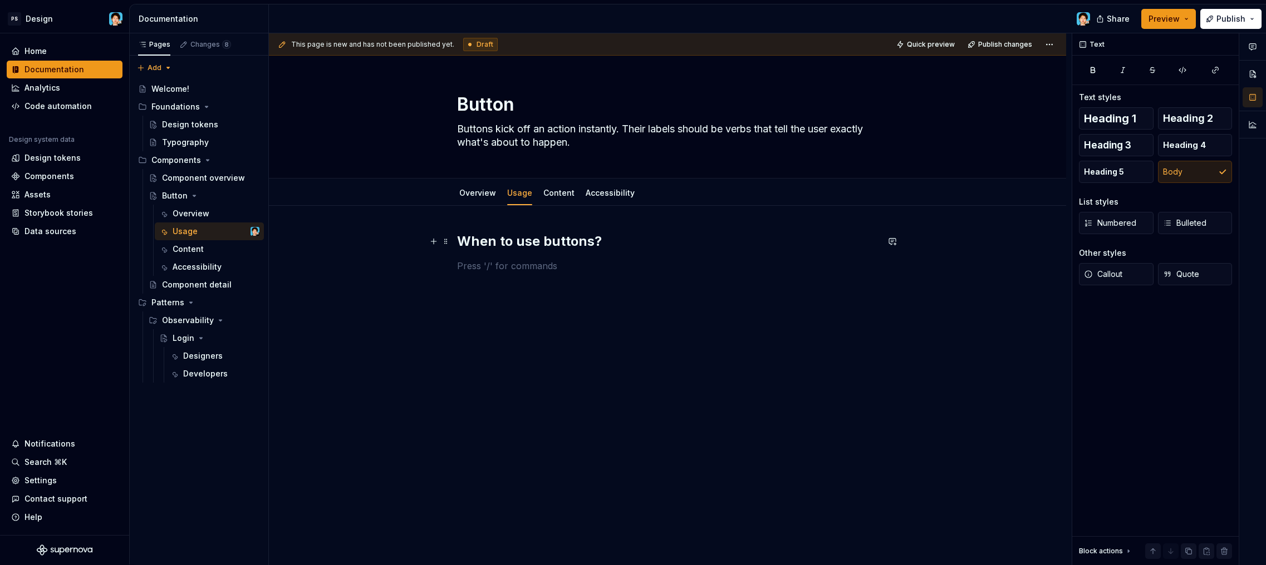
click at [643, 245] on h2 "When to use buttons?" at bounding box center [667, 242] width 421 height 18
click at [469, 191] on link "Overview" at bounding box center [477, 192] width 37 height 9
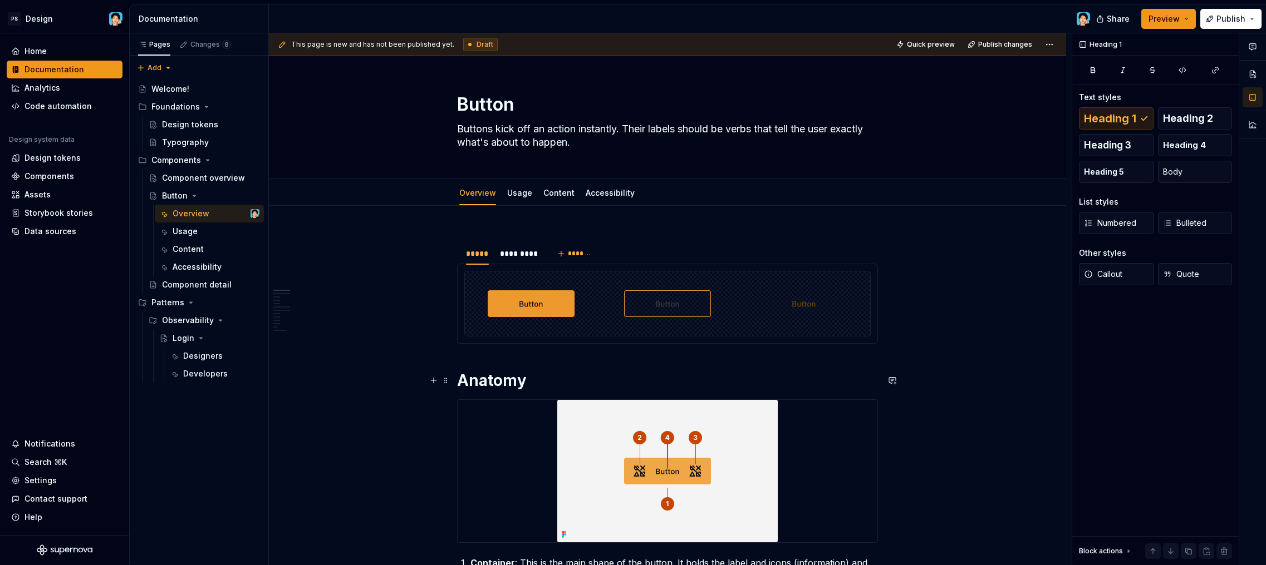
click at [522, 381] on h1 "Anatomy" at bounding box center [667, 381] width 421 height 20
click at [511, 193] on link "Usage" at bounding box center [519, 192] width 25 height 9
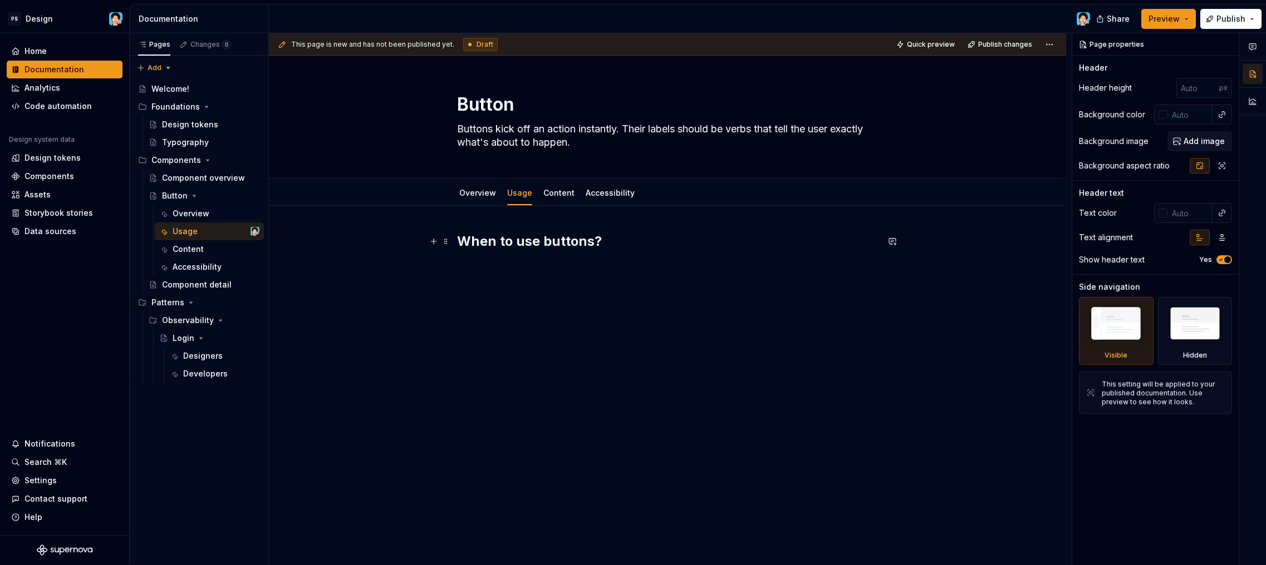
click at [545, 238] on h2 "When to use buttons?" at bounding box center [667, 242] width 421 height 18
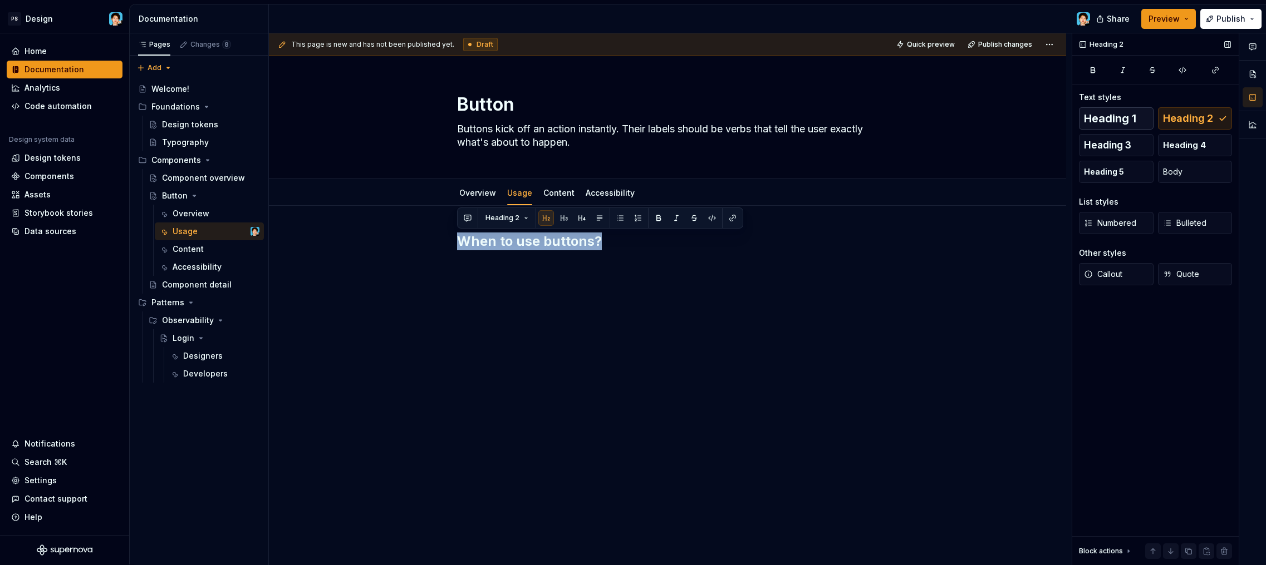
click at [1104, 121] on span "Heading 1" at bounding box center [1110, 118] width 52 height 11
type textarea "*"
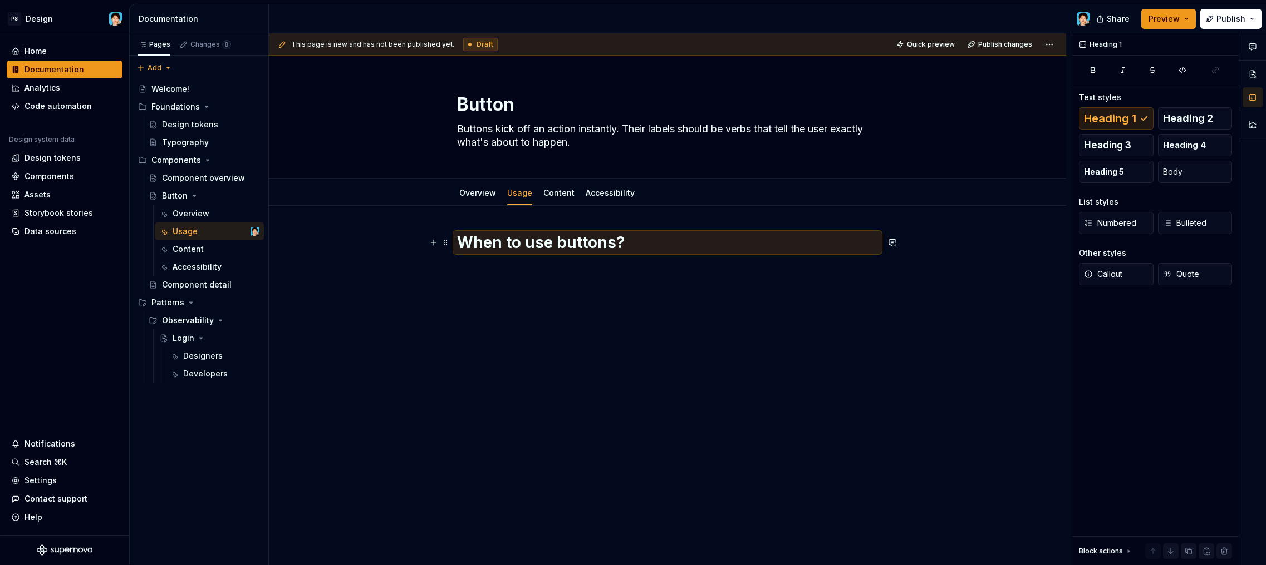
click at [624, 249] on h1 "When to use buttons?" at bounding box center [667, 243] width 421 height 20
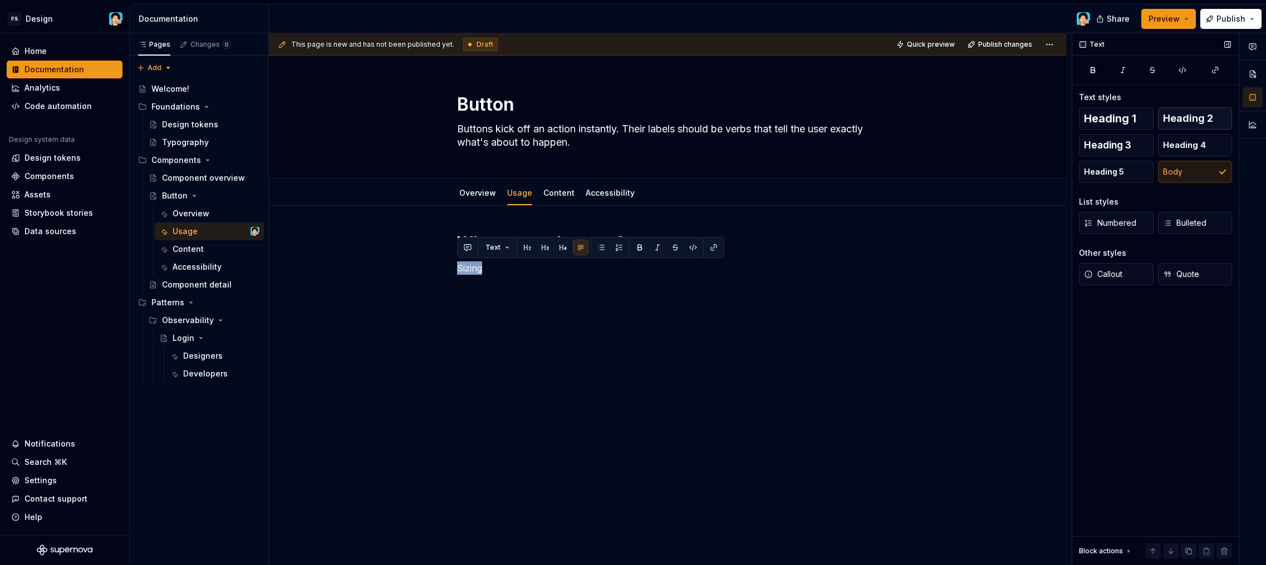
click at [1205, 121] on span "Heading 2" at bounding box center [1188, 118] width 50 height 11
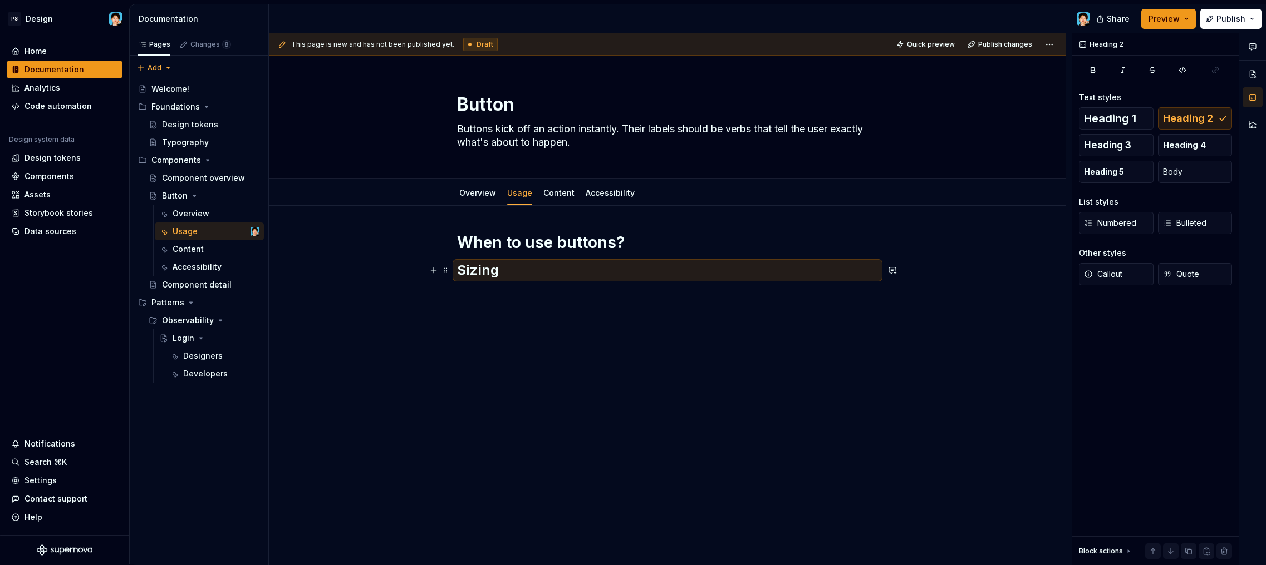
click at [579, 270] on h2 "Sizing" at bounding box center [667, 271] width 421 height 18
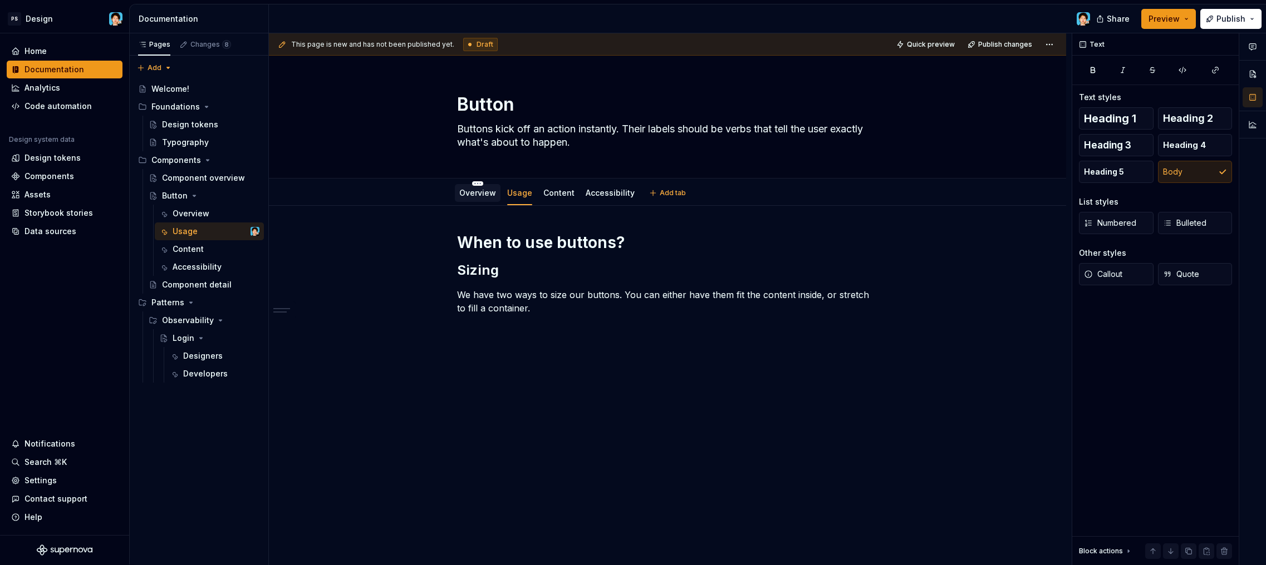
click at [490, 198] on div "Overview" at bounding box center [477, 193] width 37 height 11
click at [483, 193] on link "Overview" at bounding box center [477, 192] width 37 height 9
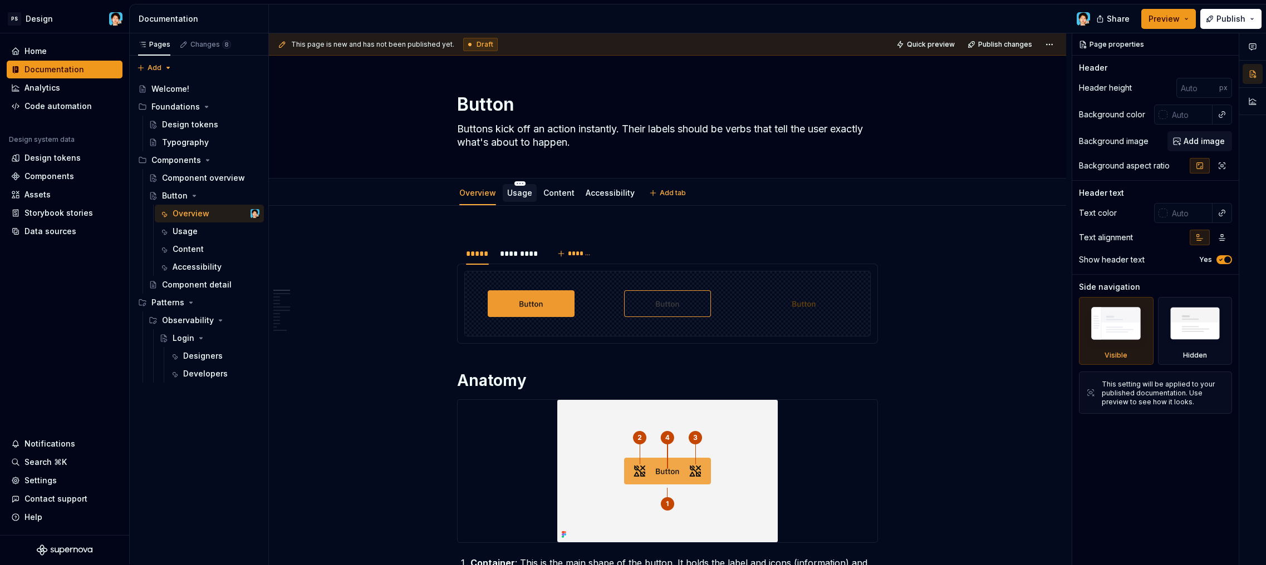
click at [524, 196] on link "Usage" at bounding box center [519, 192] width 25 height 9
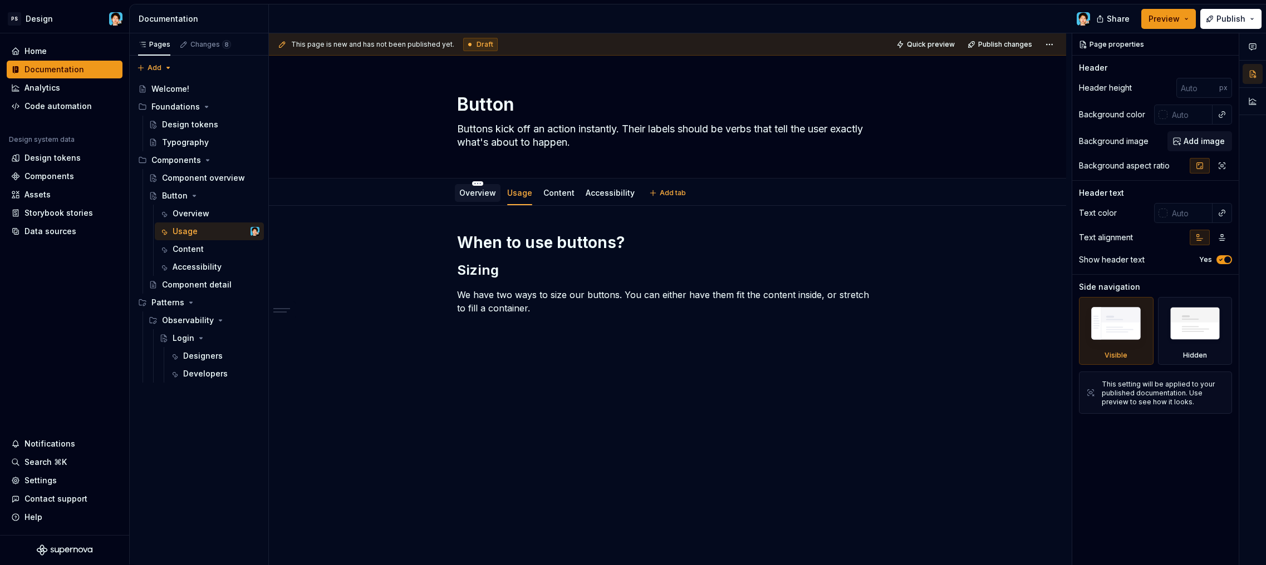
click at [485, 198] on div "Overview" at bounding box center [477, 193] width 37 height 11
click at [484, 191] on link "Overview" at bounding box center [477, 192] width 37 height 9
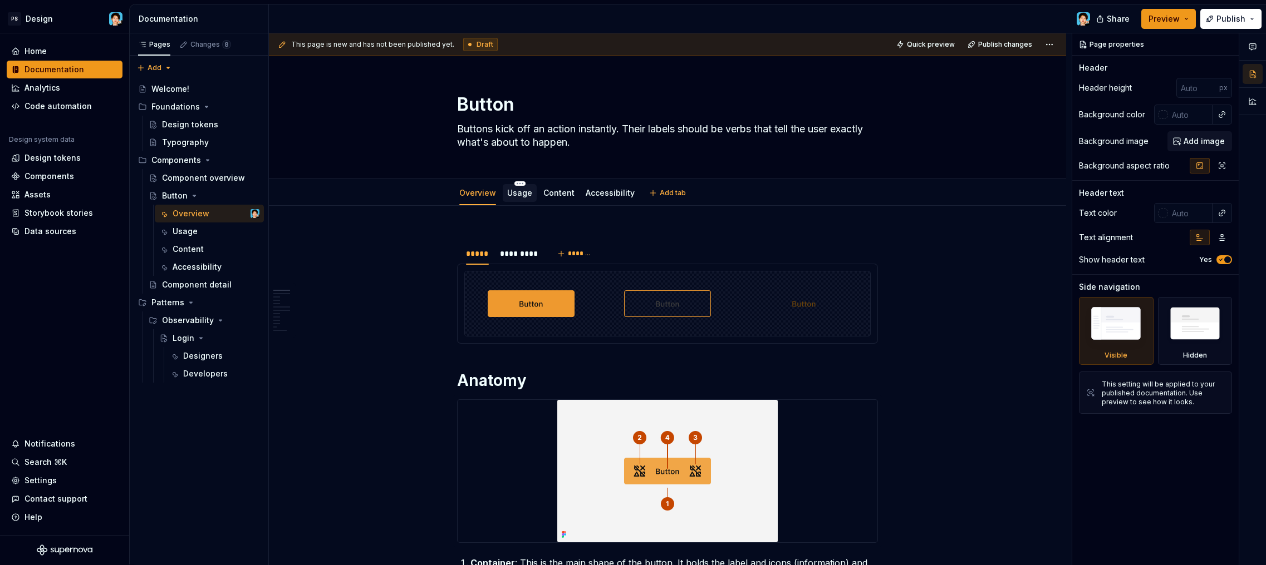
click at [525, 194] on link "Usage" at bounding box center [519, 192] width 25 height 9
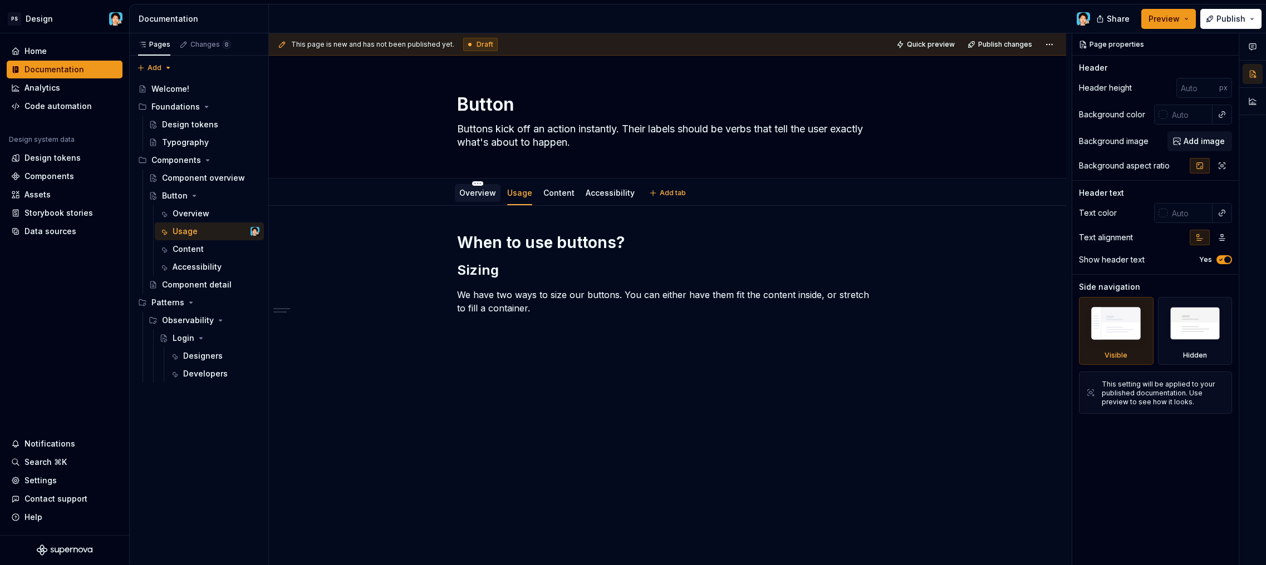
click at [479, 195] on link "Overview" at bounding box center [477, 192] width 37 height 9
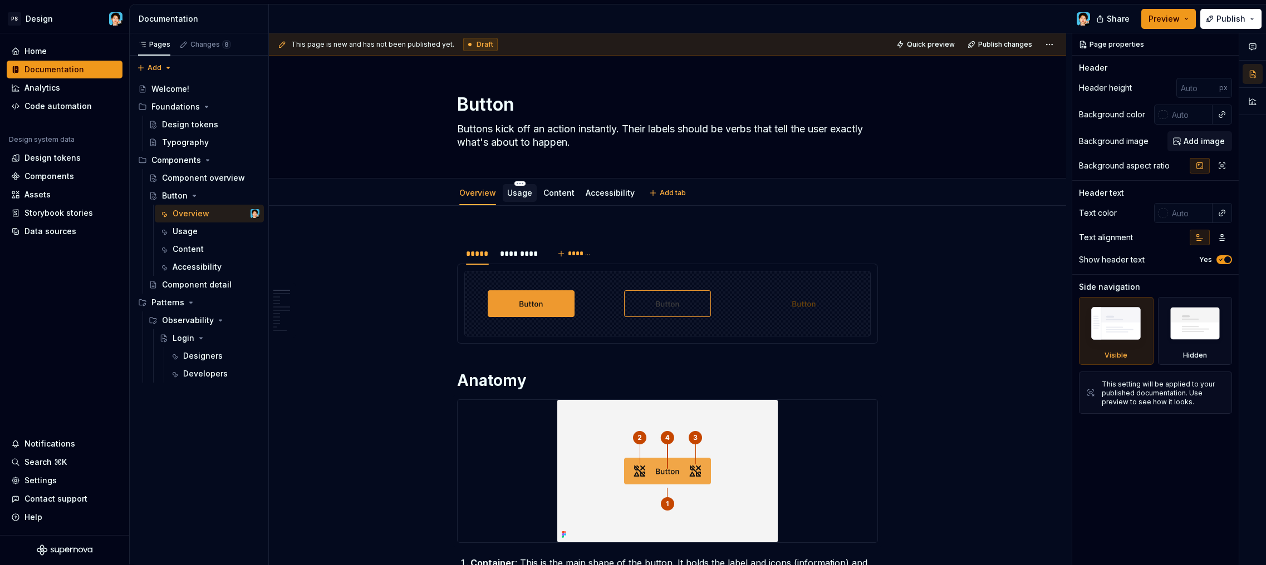
click at [520, 201] on div "Usage" at bounding box center [520, 193] width 34 height 18
click at [521, 194] on link "Usage" at bounding box center [519, 192] width 25 height 9
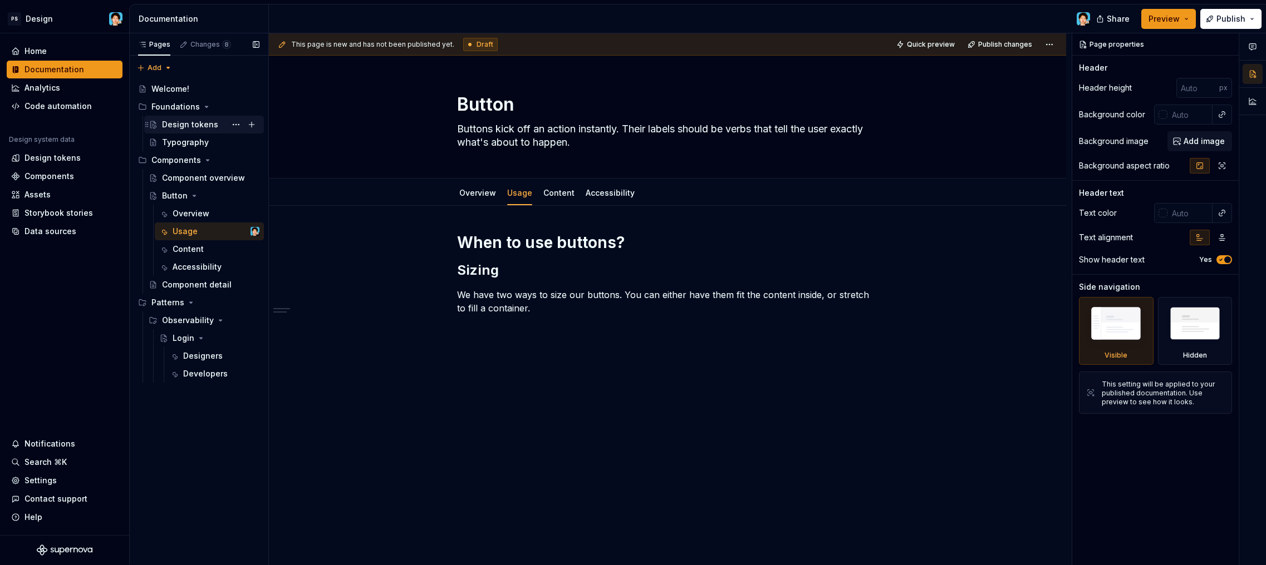
click at [185, 125] on div "Design tokens" at bounding box center [190, 124] width 56 height 11
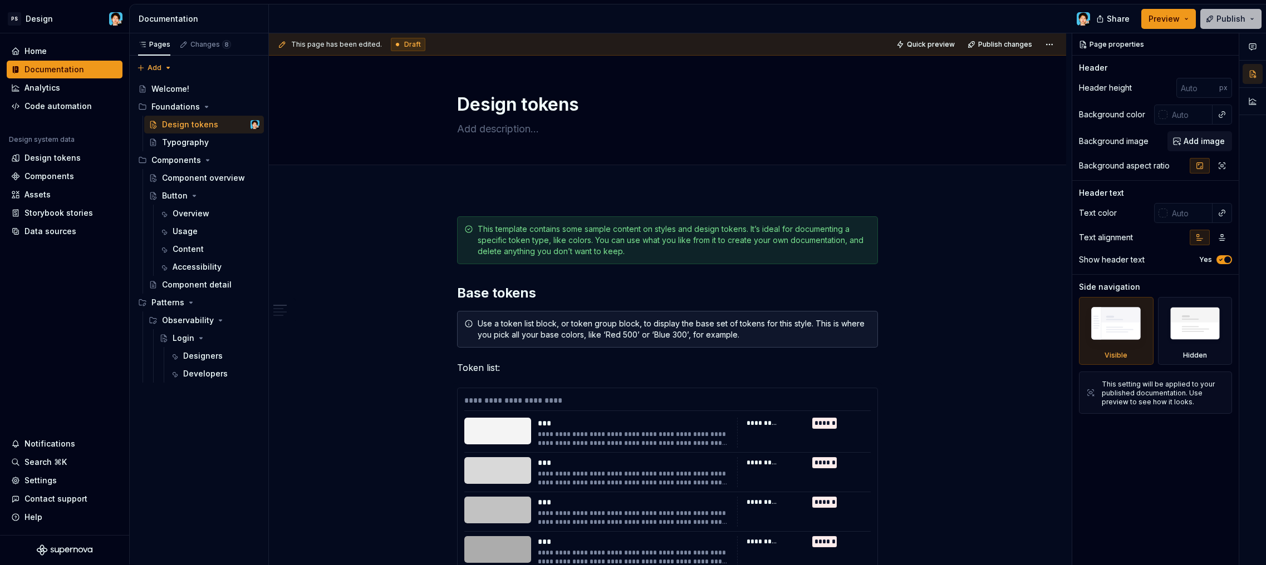
click at [1249, 22] on button "Publish" at bounding box center [1230, 19] width 61 height 20
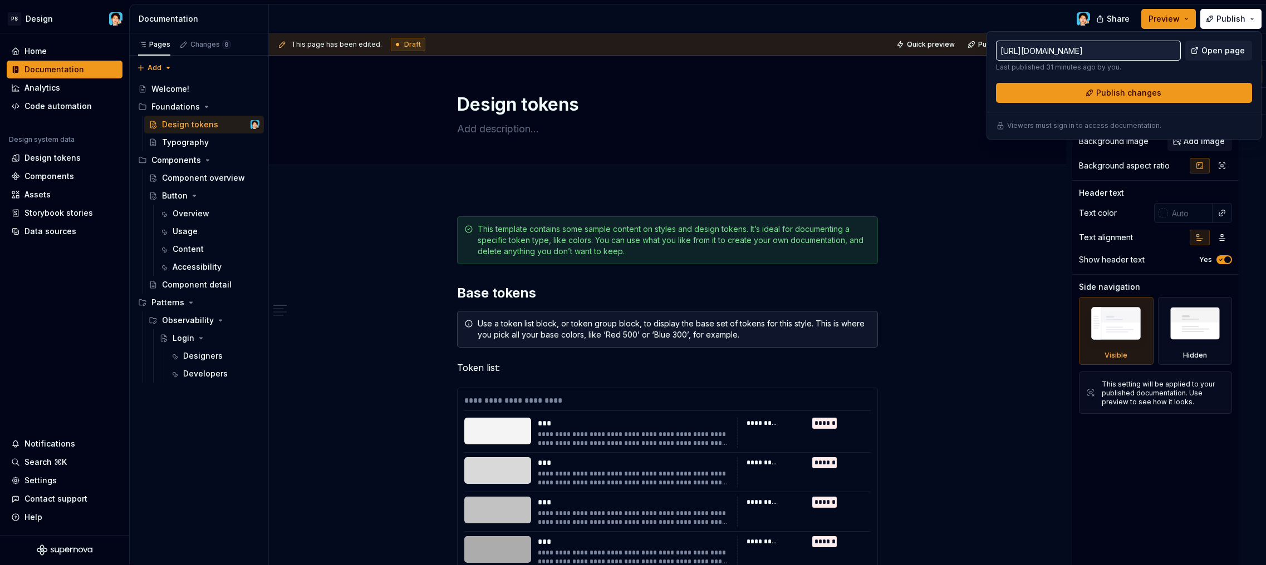
click at [607, 194] on div "**********" at bounding box center [670, 299] width 803 height 532
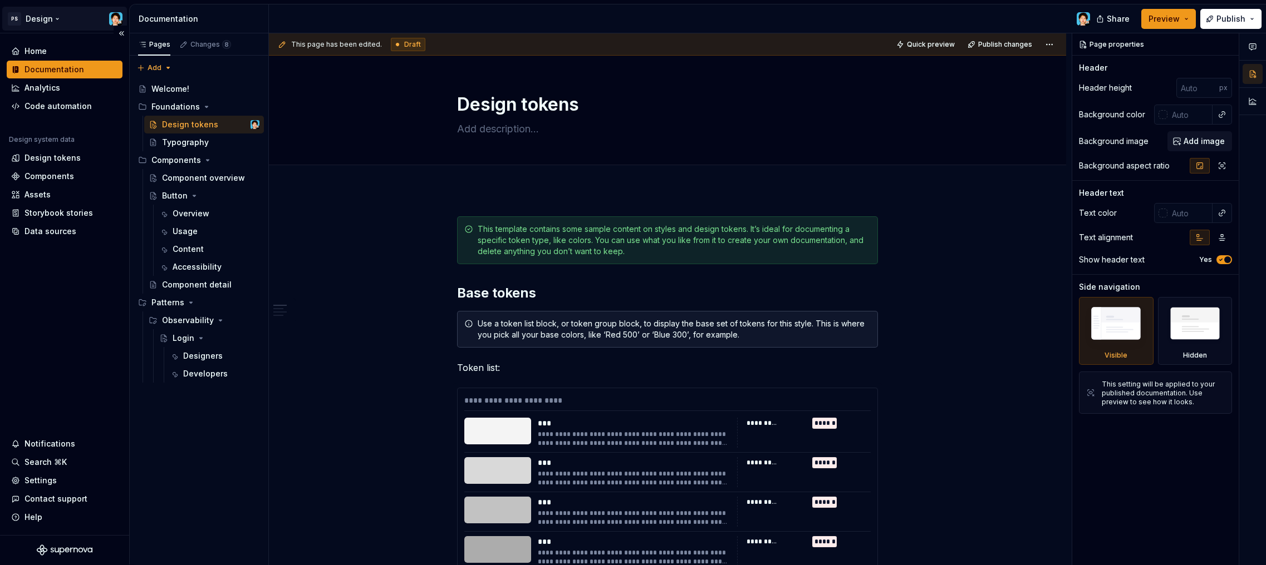
click at [112, 22] on html "PS Design Home Documentation Analytics Code automation Design system data Desig…" at bounding box center [633, 282] width 1266 height 565
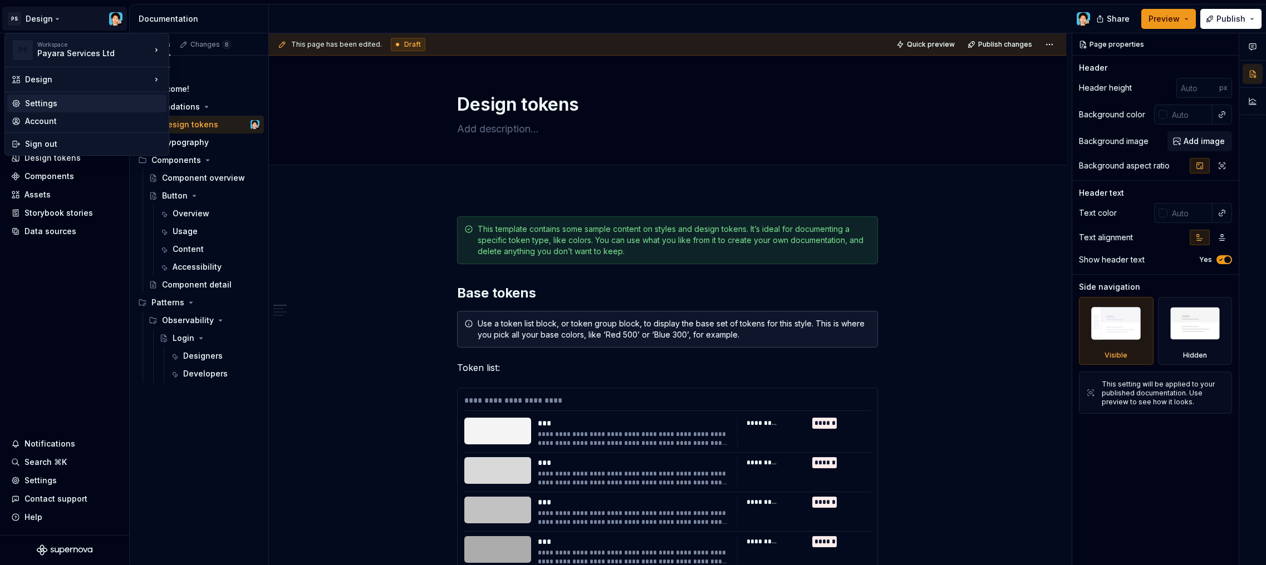
click at [68, 102] on div "Settings" at bounding box center [93, 103] width 137 height 11
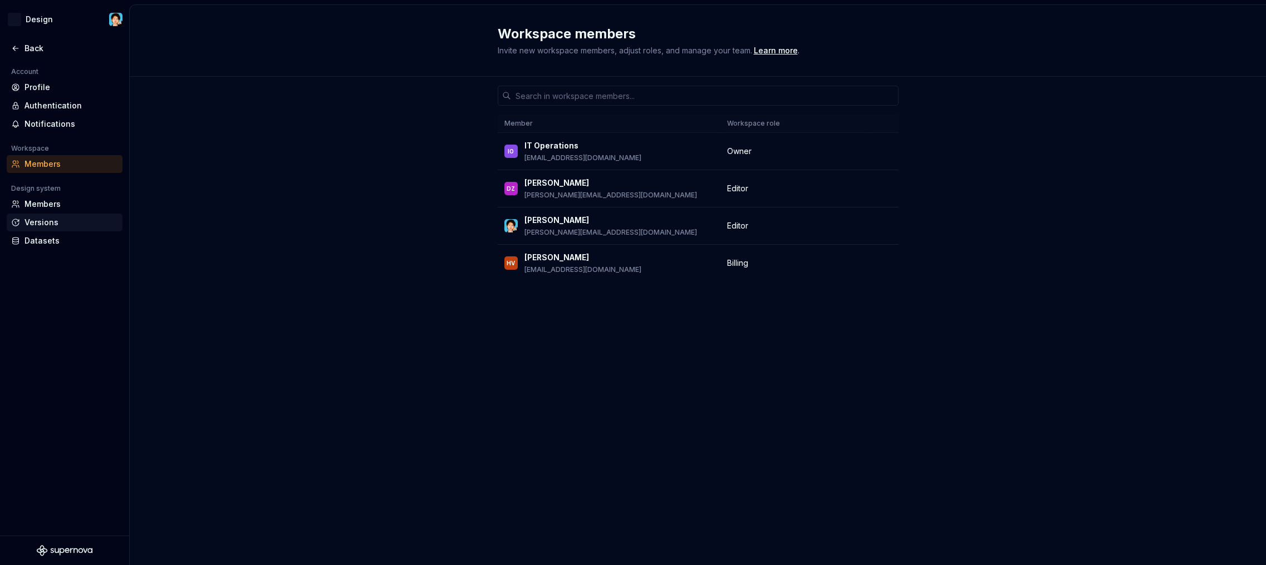
click at [54, 217] on div "Versions" at bounding box center [70, 222] width 93 height 11
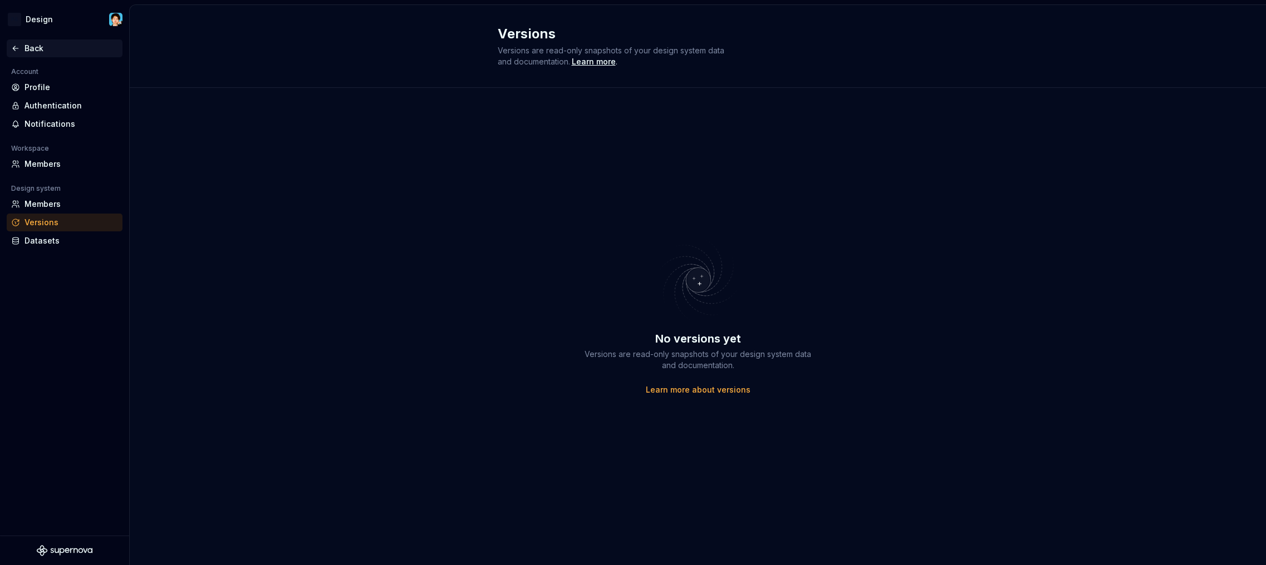
click at [17, 46] on icon at bounding box center [15, 48] width 9 height 9
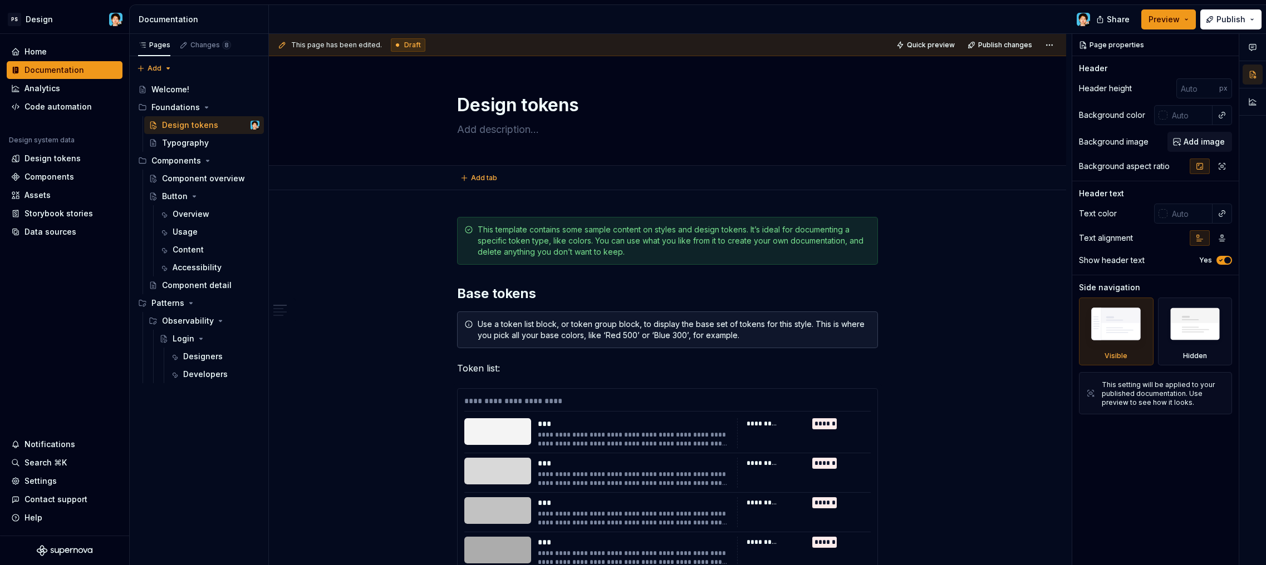
type textarea "*"
